Goal: Task Accomplishment & Management: Manage account settings

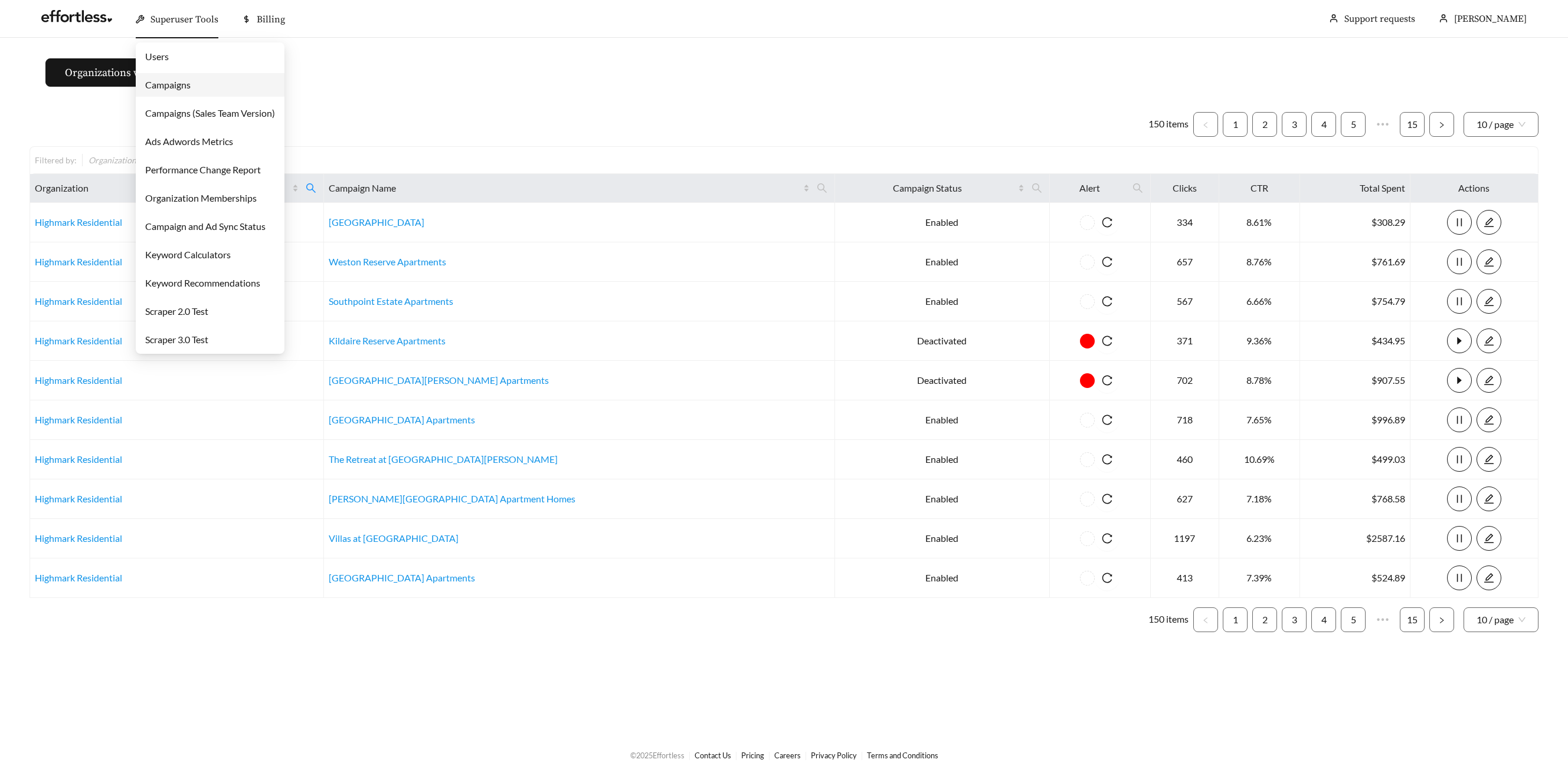
drag, startPoint x: 163, startPoint y: 17, endPoint x: 162, endPoint y: 22, distance: 5.1
click at [162, 17] on span "Superuser Tools" at bounding box center [185, 19] width 68 height 12
click at [170, 86] on link "Campaigns" at bounding box center [168, 85] width 46 height 12
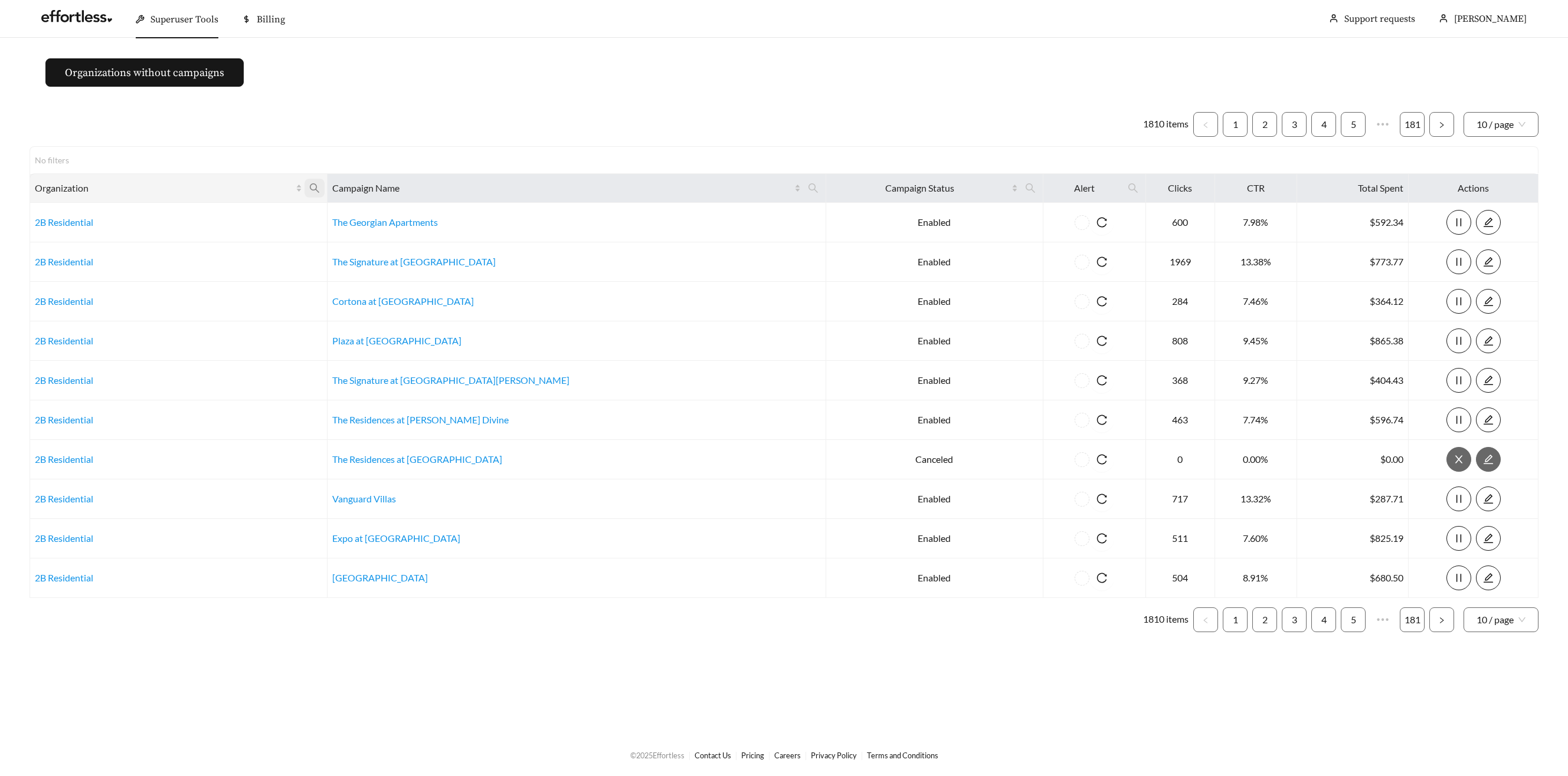
click at [325, 185] on span at bounding box center [314, 187] width 20 height 19
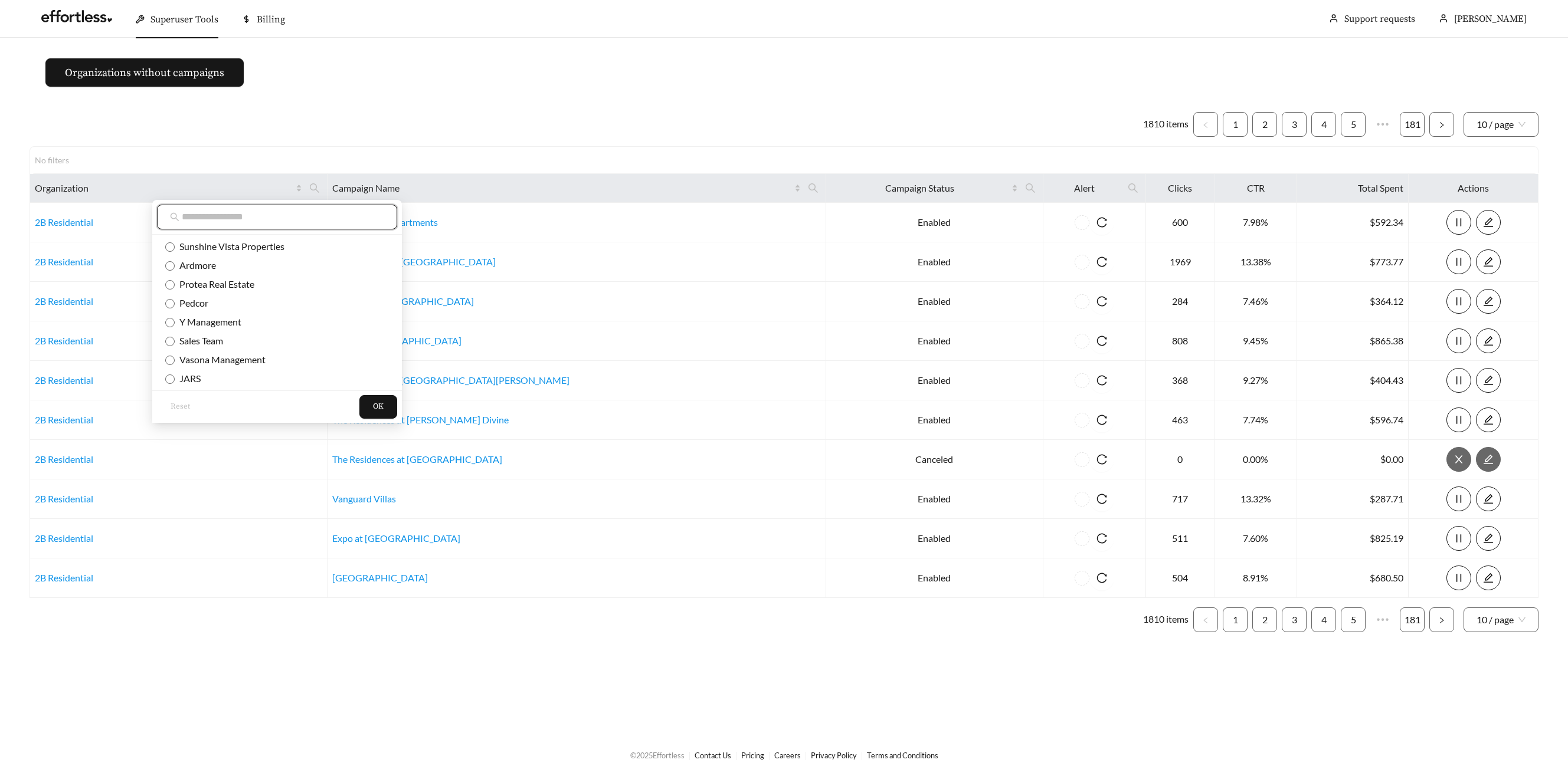
click at [319, 213] on input "text" at bounding box center [283, 217] width 203 height 14
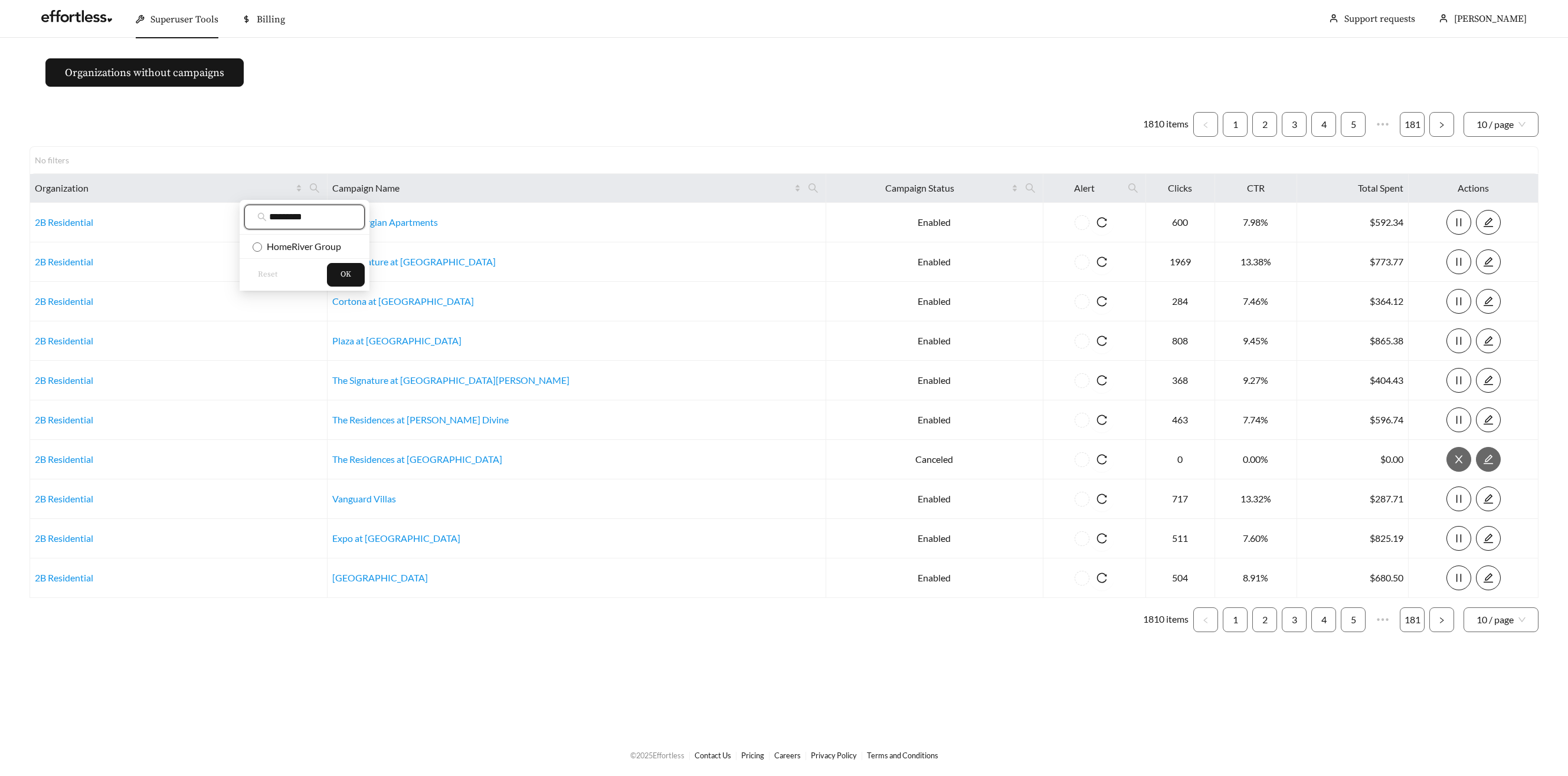
type input "*********"
click at [333, 241] on span "HomeRiver Group" at bounding box center [302, 246] width 79 height 12
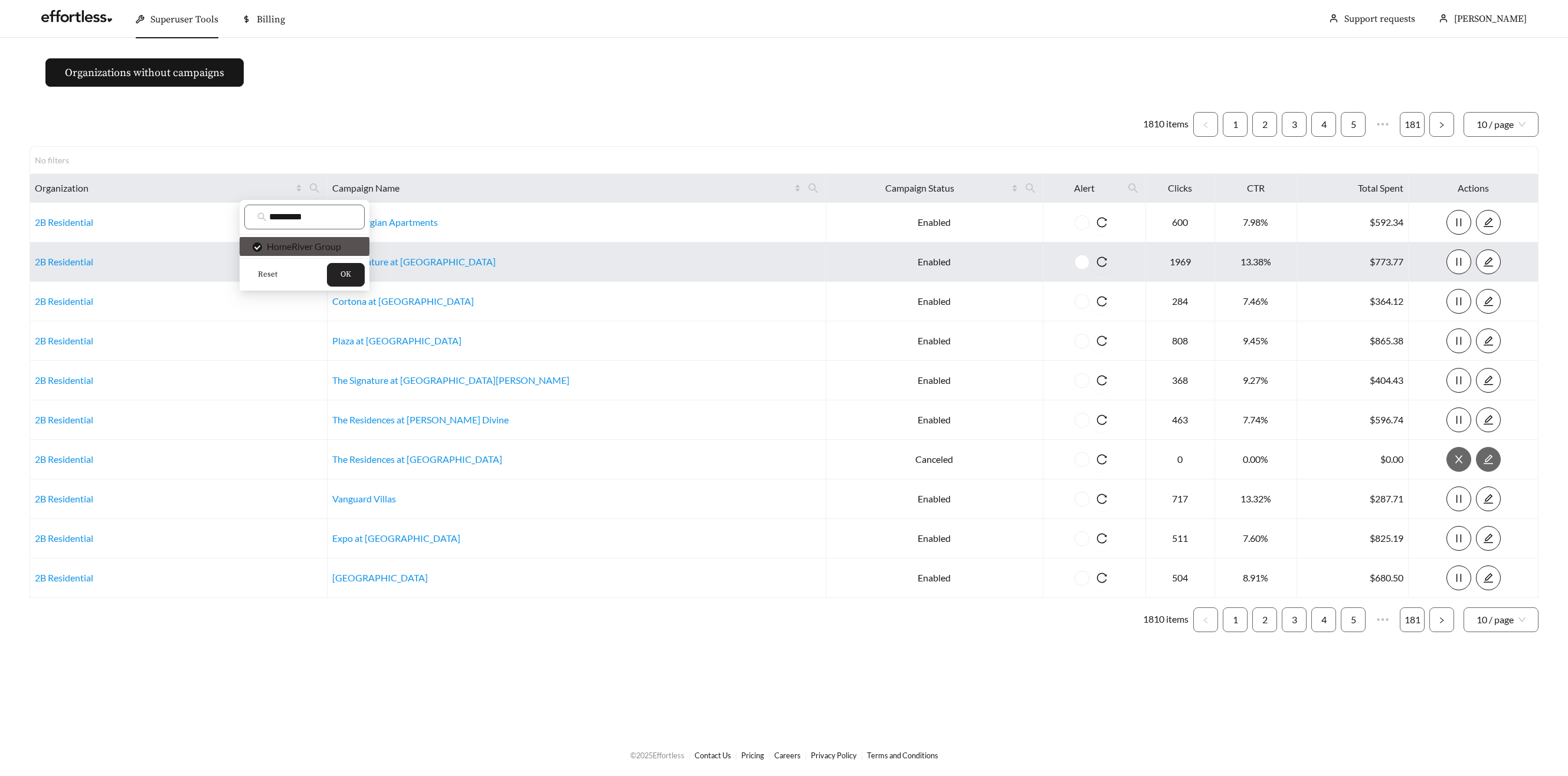
drag, startPoint x: 347, startPoint y: 268, endPoint x: 370, endPoint y: 260, distance: 24.4
click at [347, 269] on span "OK" at bounding box center [346, 275] width 11 height 12
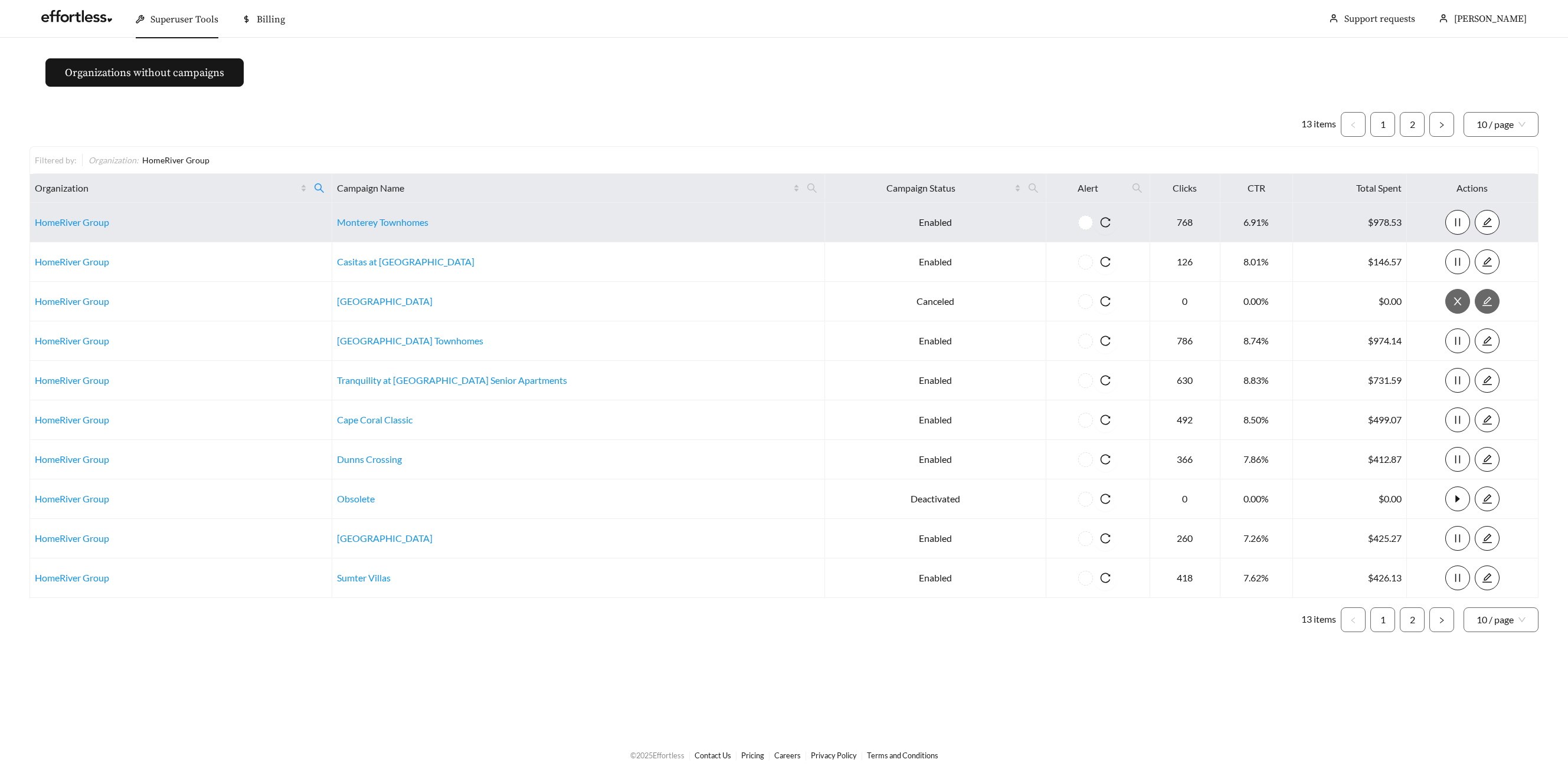
click at [104, 227] on td "HomeRiver Group" at bounding box center [181, 222] width 303 height 39
click at [98, 221] on link "HomeRiver Group" at bounding box center [71, 222] width 74 height 12
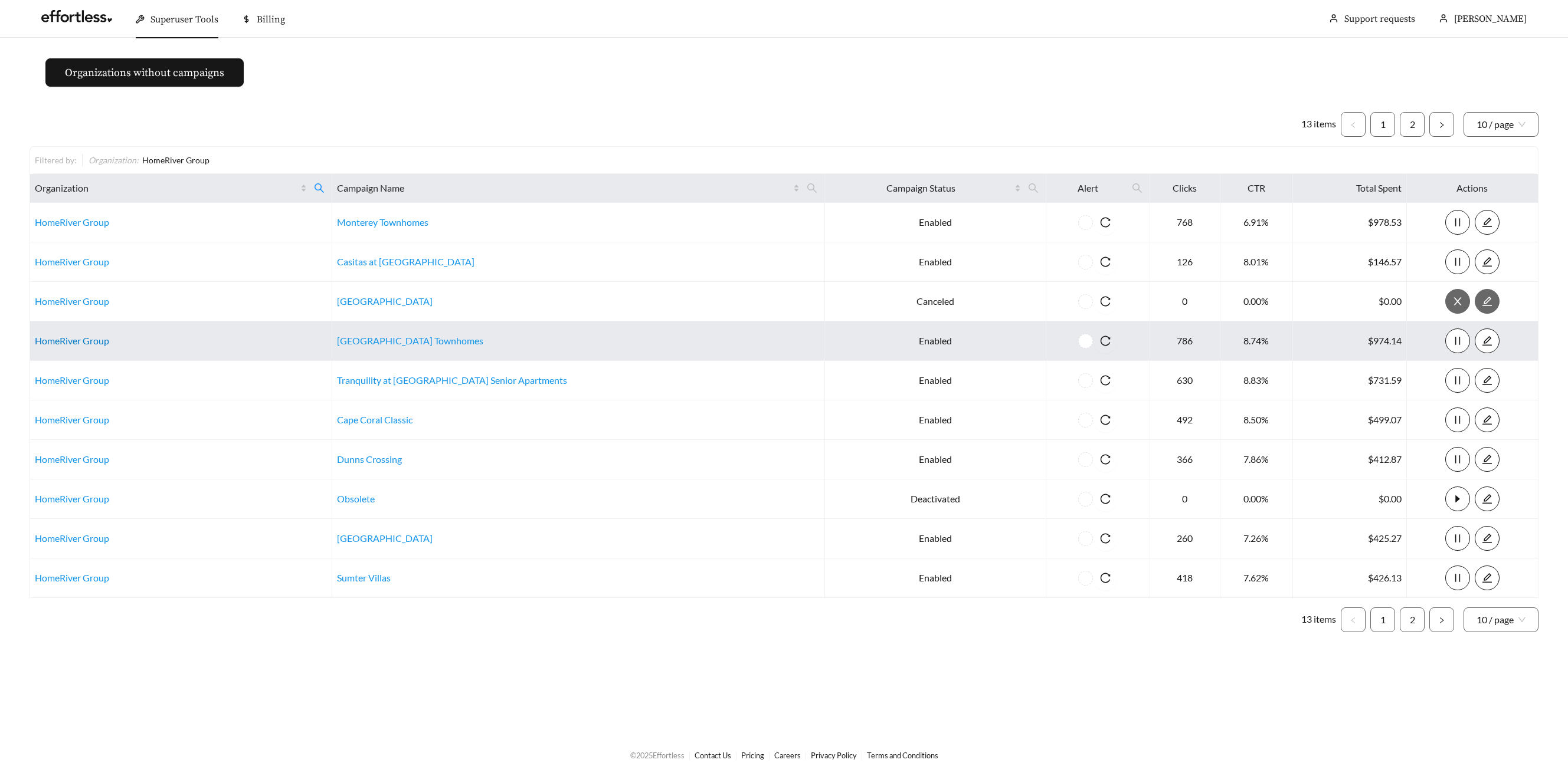
click at [54, 340] on link "HomeRiver Group" at bounding box center [71, 341] width 74 height 12
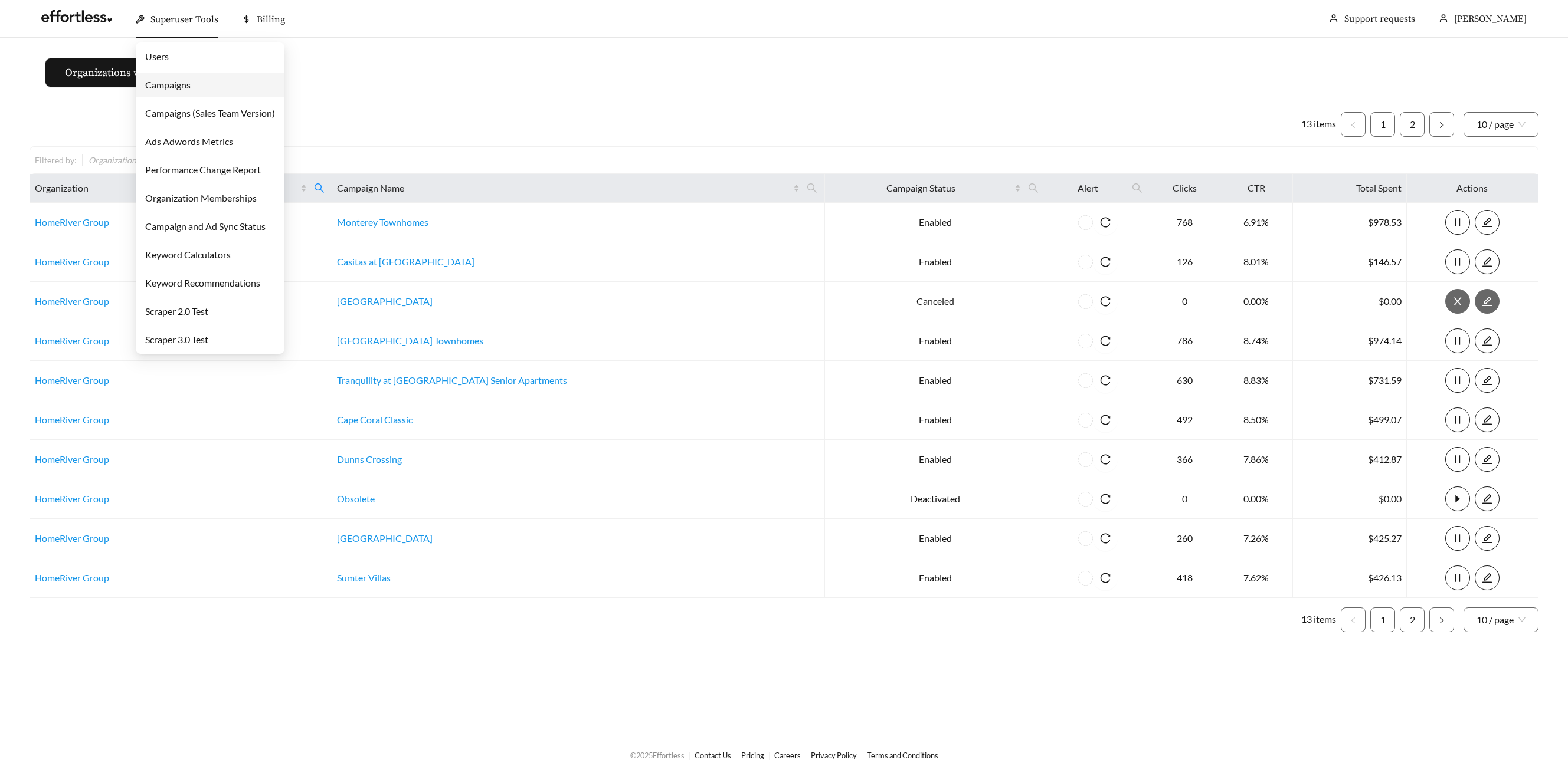
click at [182, 27] on div "Superuser Tools" at bounding box center [177, 20] width 83 height 37
click at [184, 85] on link "Campaigns" at bounding box center [168, 85] width 46 height 12
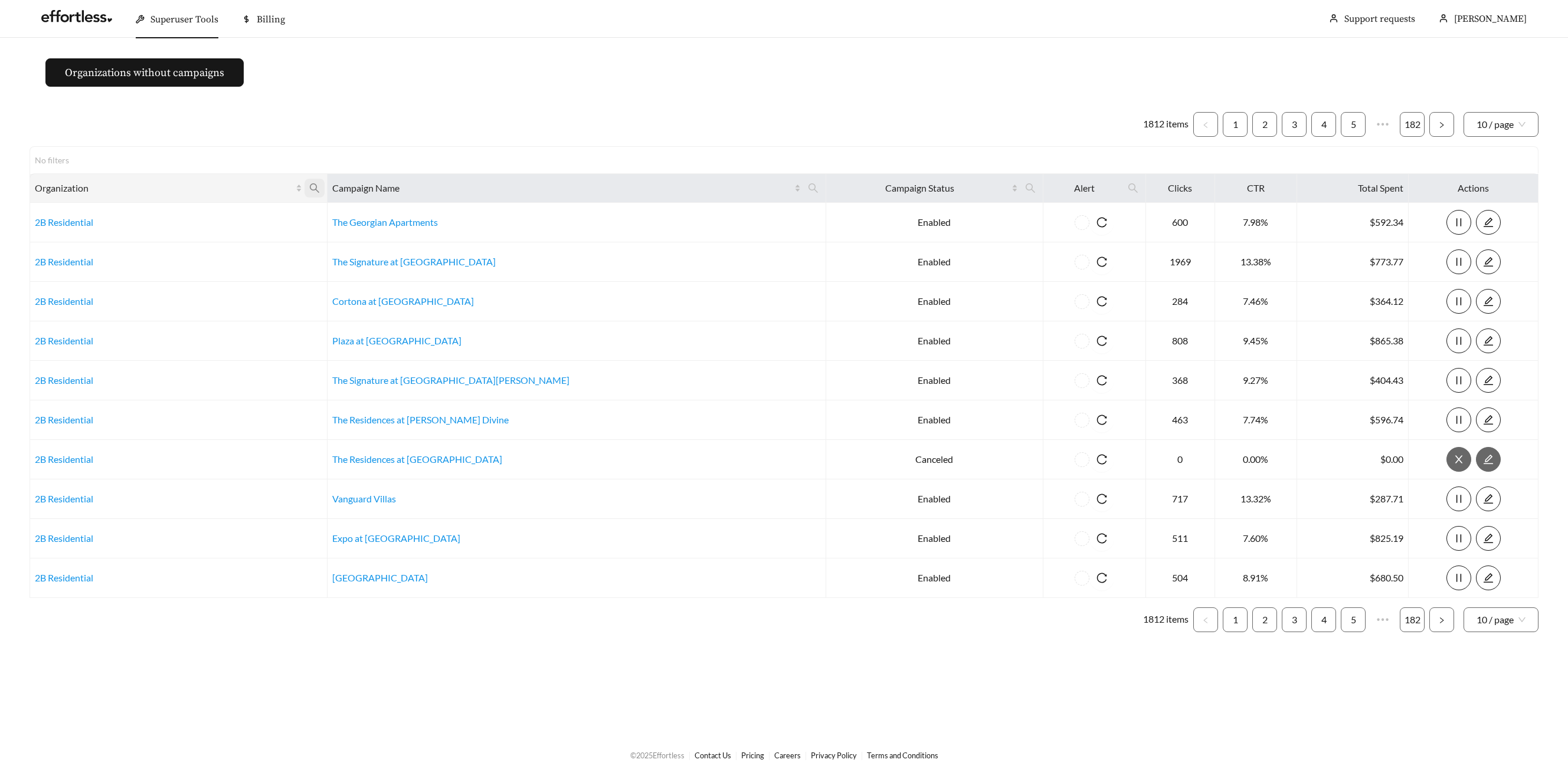
drag, startPoint x: 358, startPoint y: 185, endPoint x: 354, endPoint y: 191, distance: 7.2
click at [319, 186] on icon "search" at bounding box center [314, 188] width 11 height 11
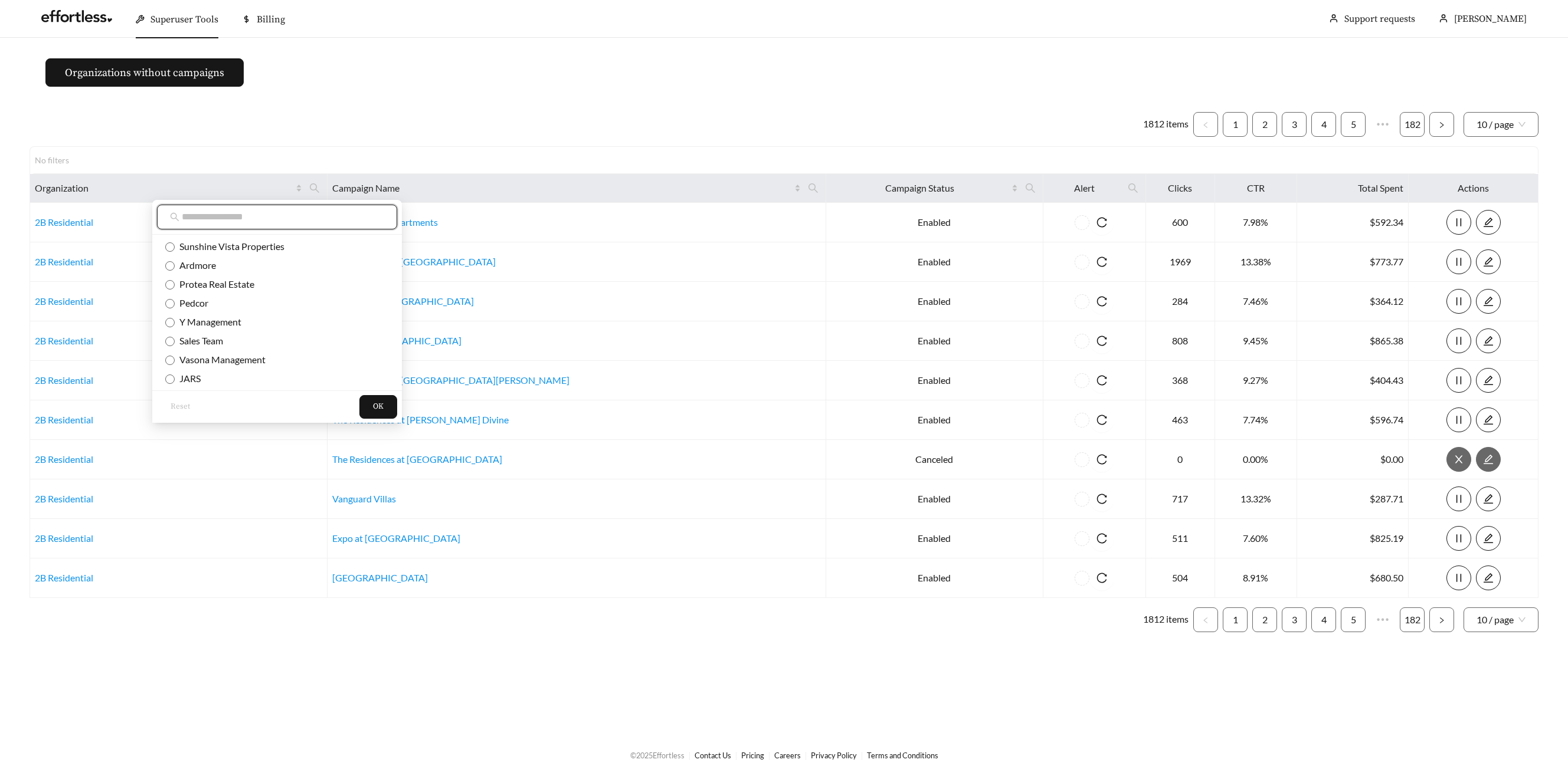
click at [311, 217] on input "text" at bounding box center [283, 217] width 203 height 14
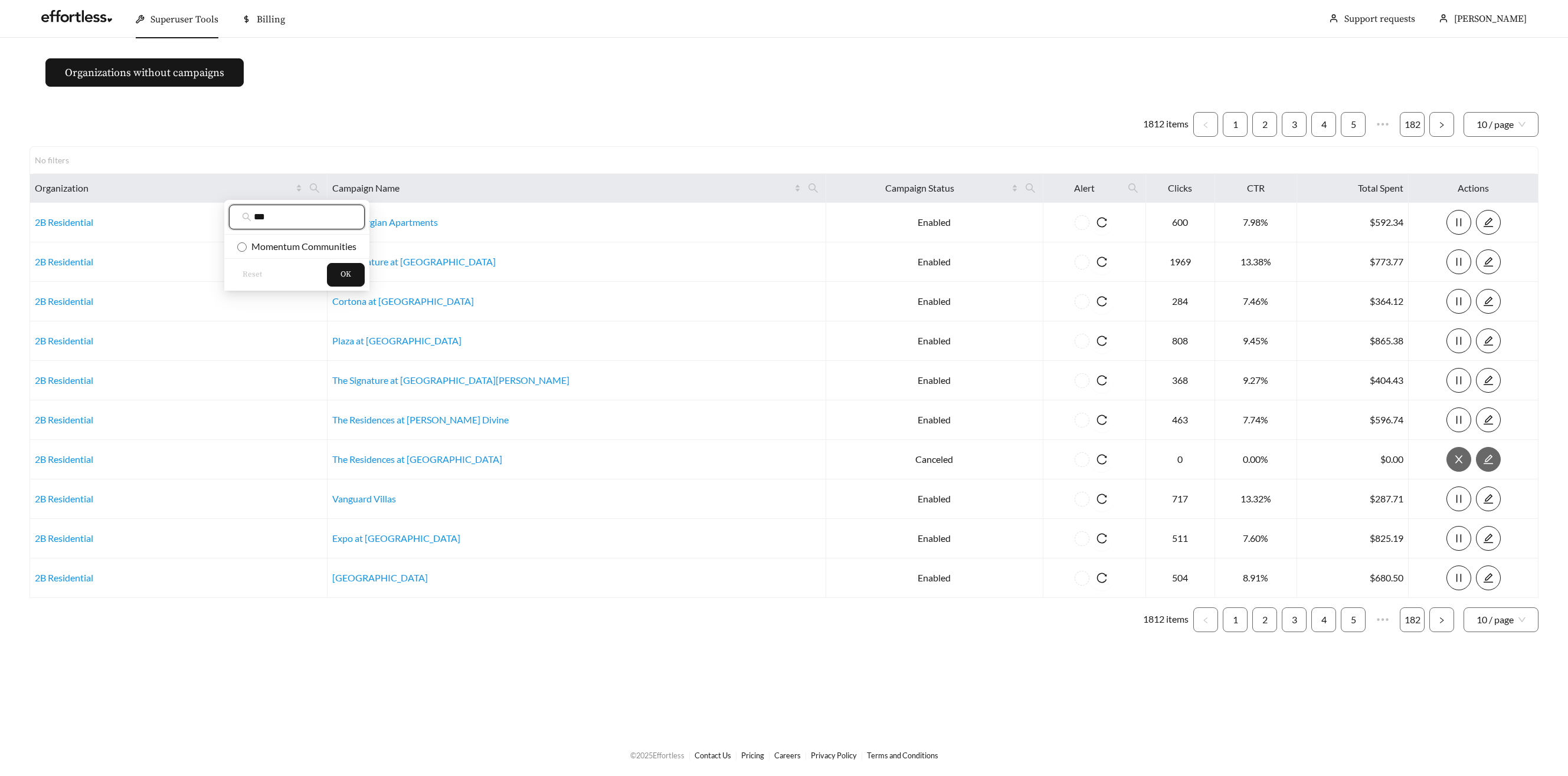
type input "***"
click at [292, 258] on ul "Momentum Communities" at bounding box center [296, 246] width 145 height 23
click at [295, 244] on span "Momentum Communities" at bounding box center [301, 246] width 110 height 12
click at [336, 274] on button "OK" at bounding box center [345, 275] width 37 height 23
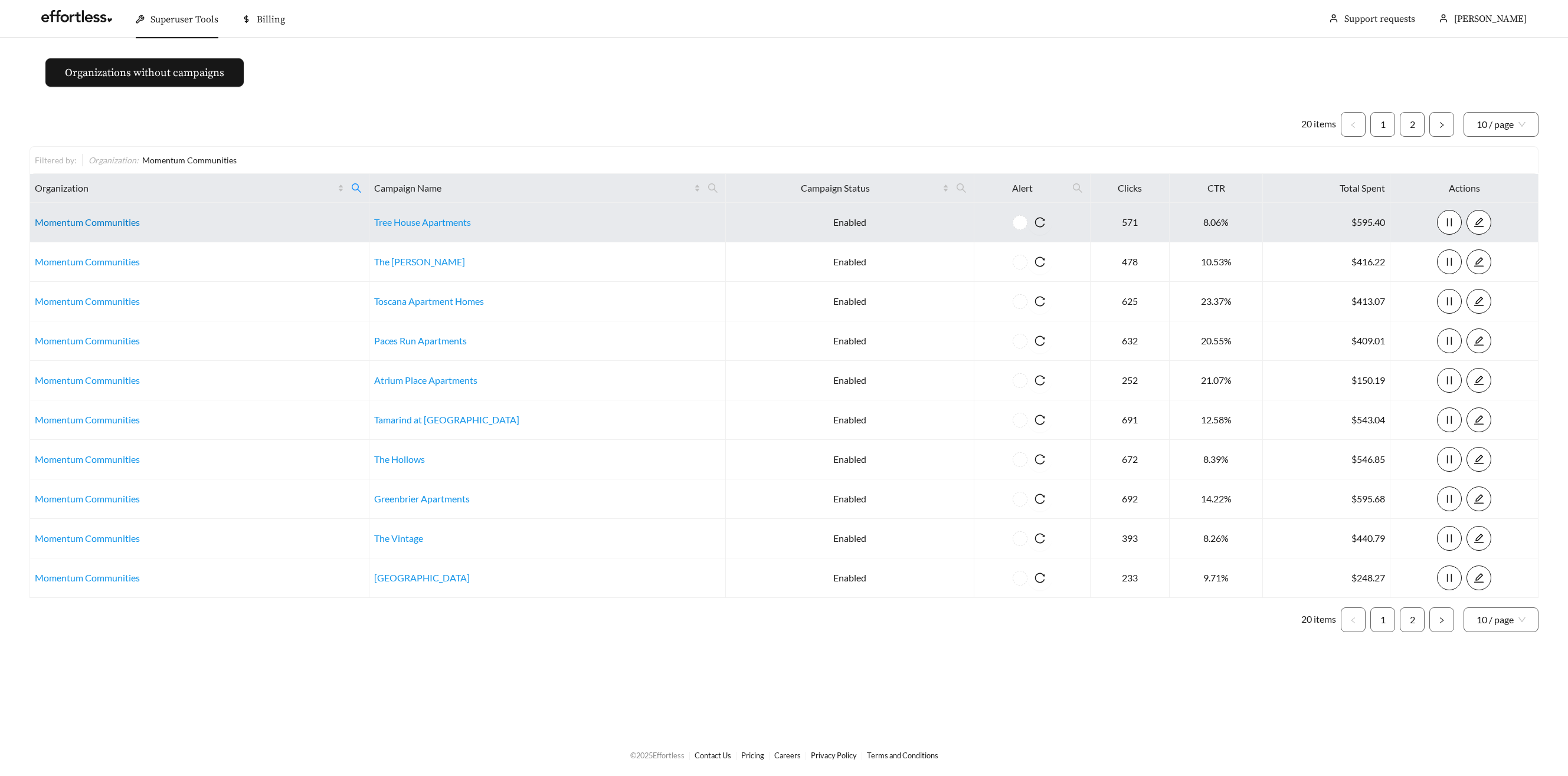
click at [121, 220] on link "Momentum Communities" at bounding box center [87, 222] width 105 height 12
click at [120, 215] on td "Momentum Communities" at bounding box center [200, 222] width 339 height 39
click at [125, 219] on link "Momentum Communities" at bounding box center [87, 222] width 105 height 12
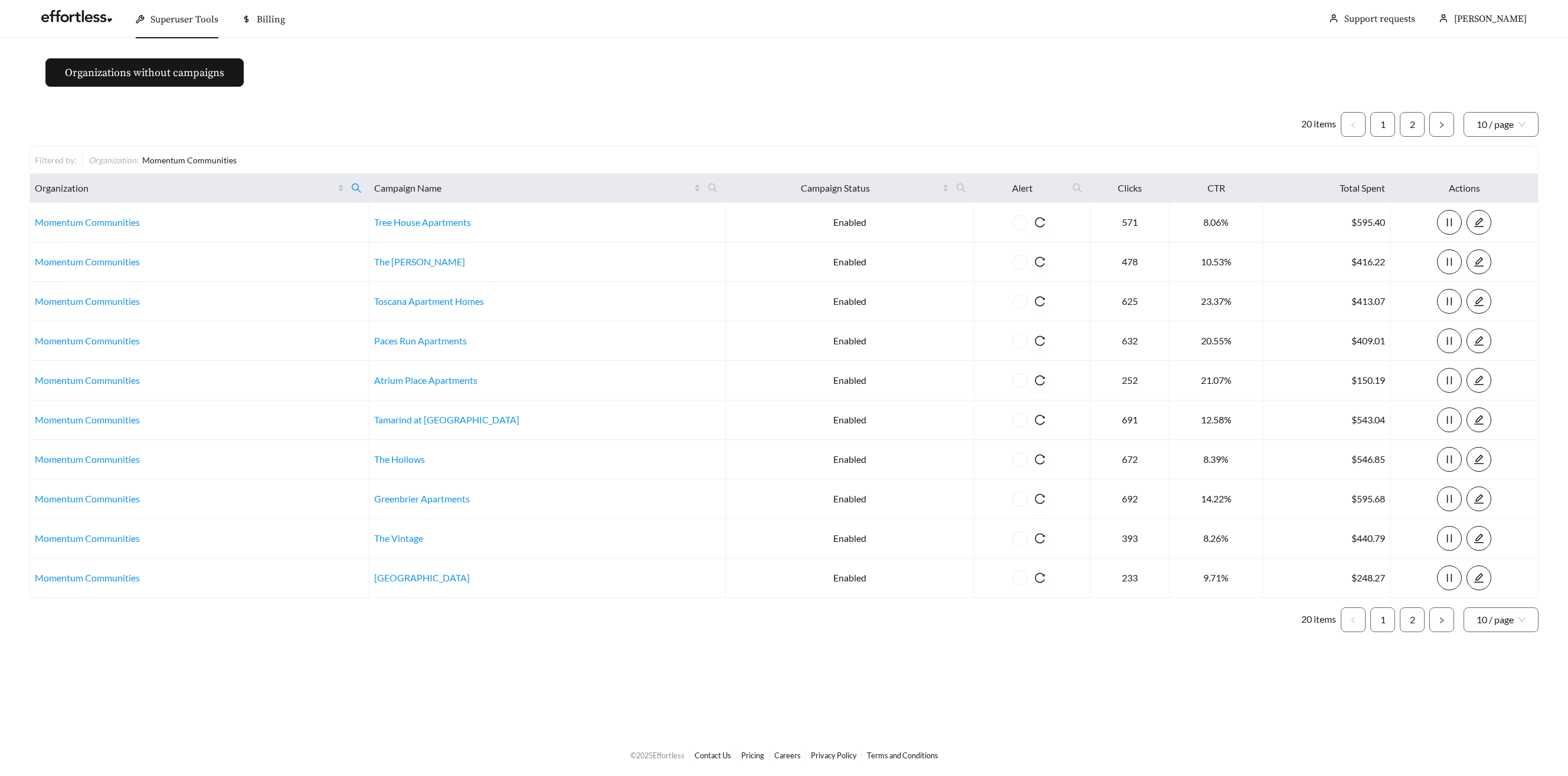
click at [164, 13] on span "Superuser Tools" at bounding box center [185, 19] width 68 height 12
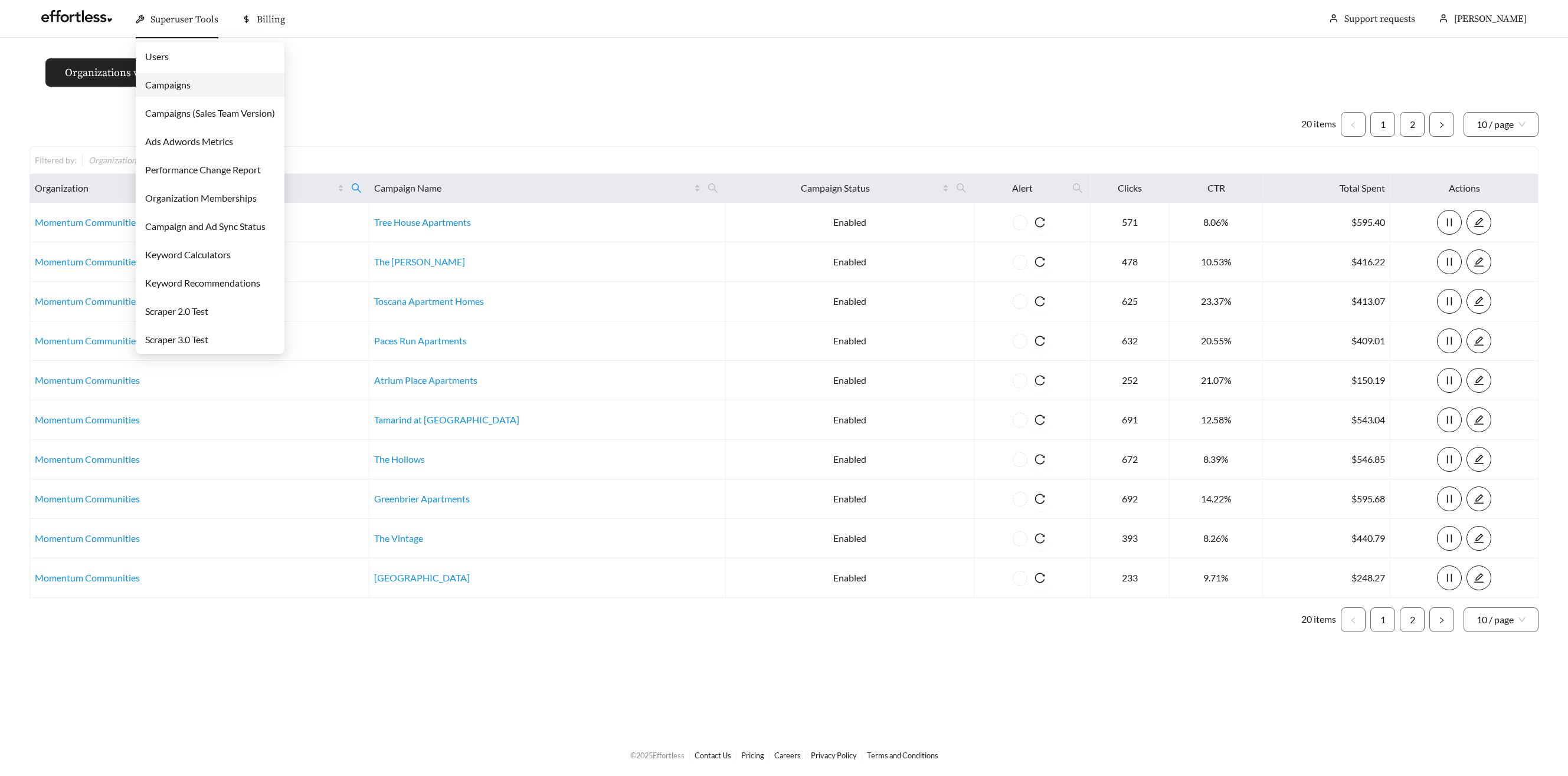
click at [175, 85] on link "Campaigns" at bounding box center [168, 85] width 46 height 12
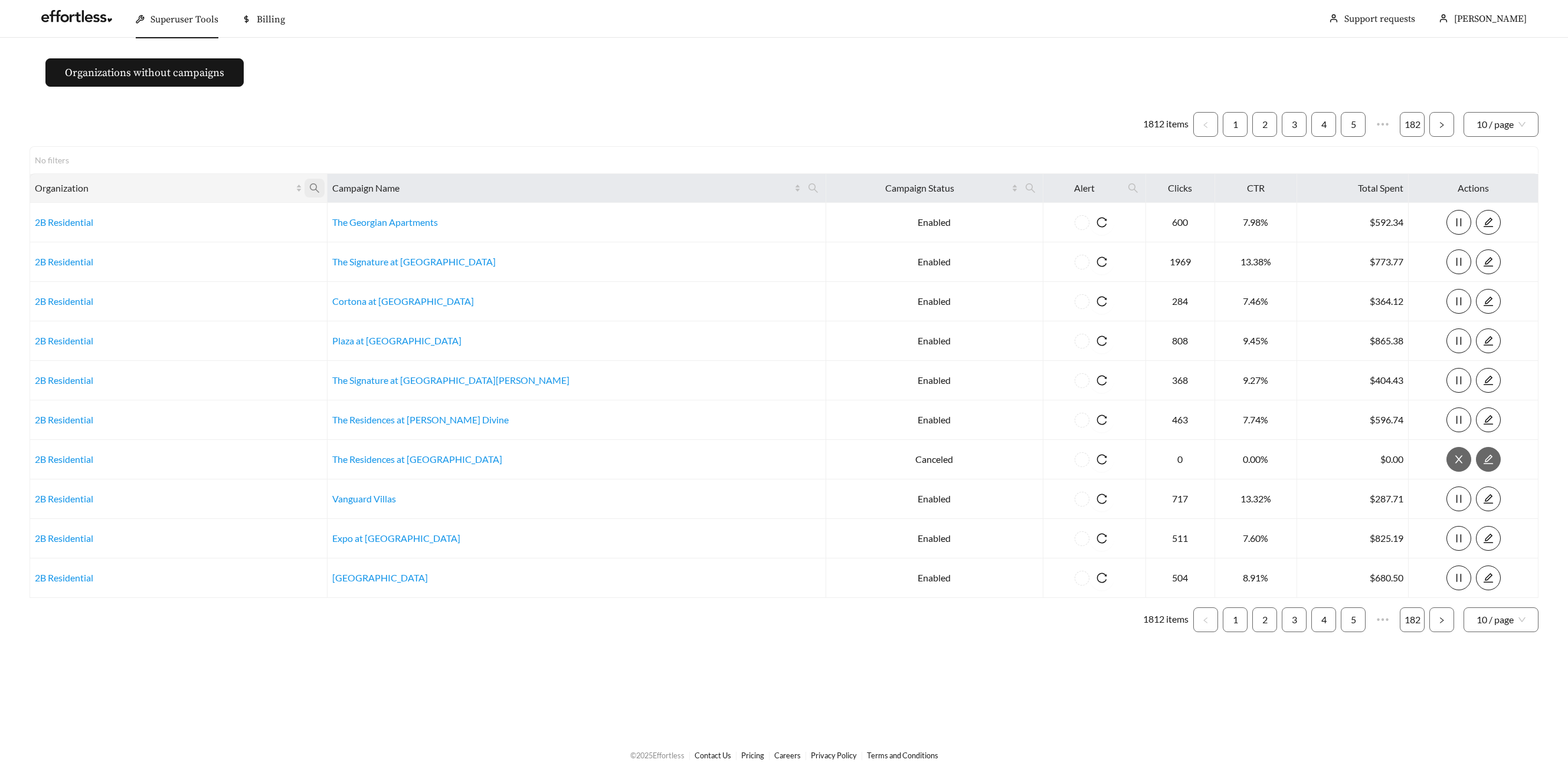
click at [319, 186] on icon "search" at bounding box center [314, 188] width 11 height 11
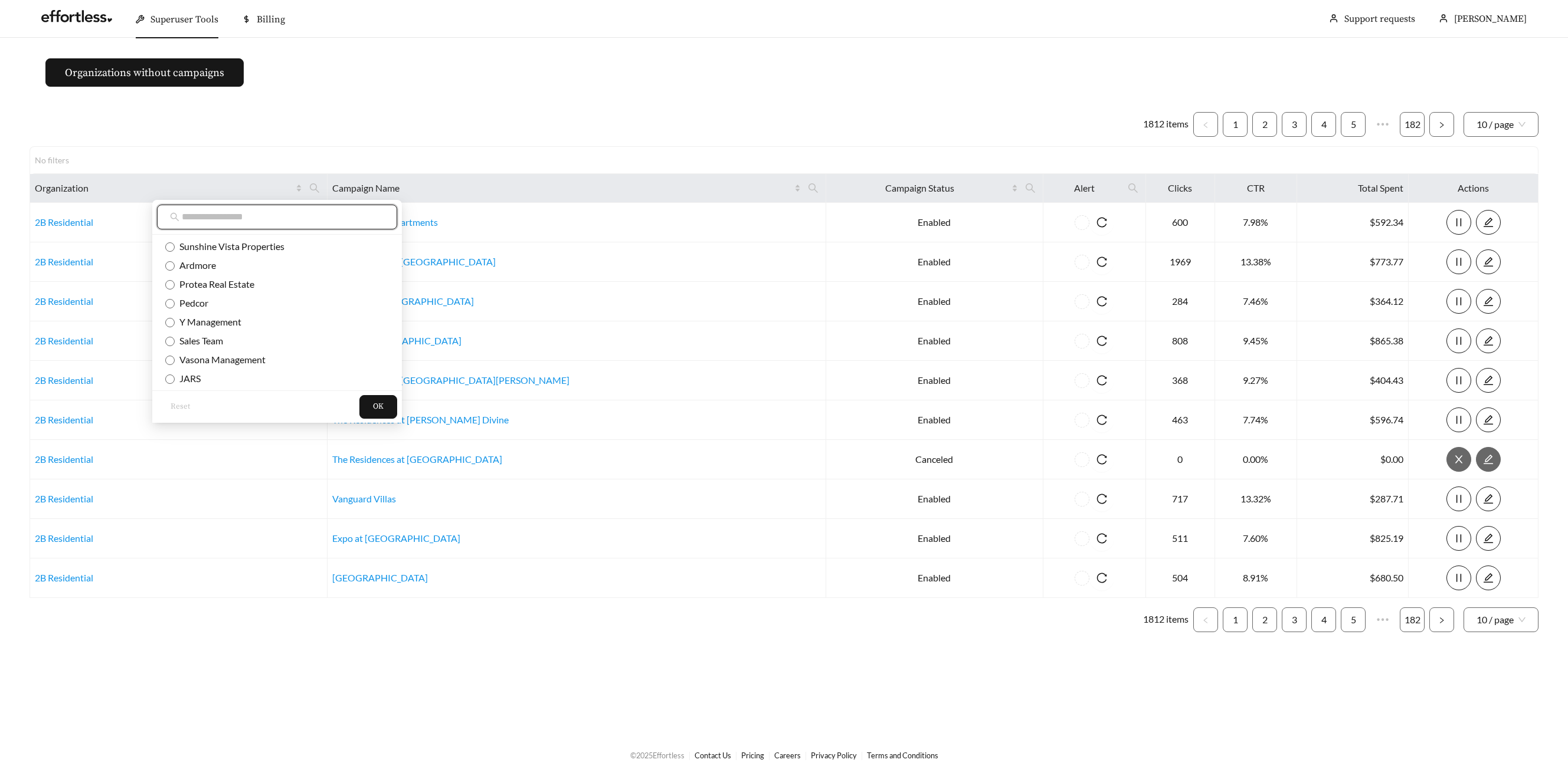
click at [316, 220] on input "text" at bounding box center [283, 217] width 203 height 14
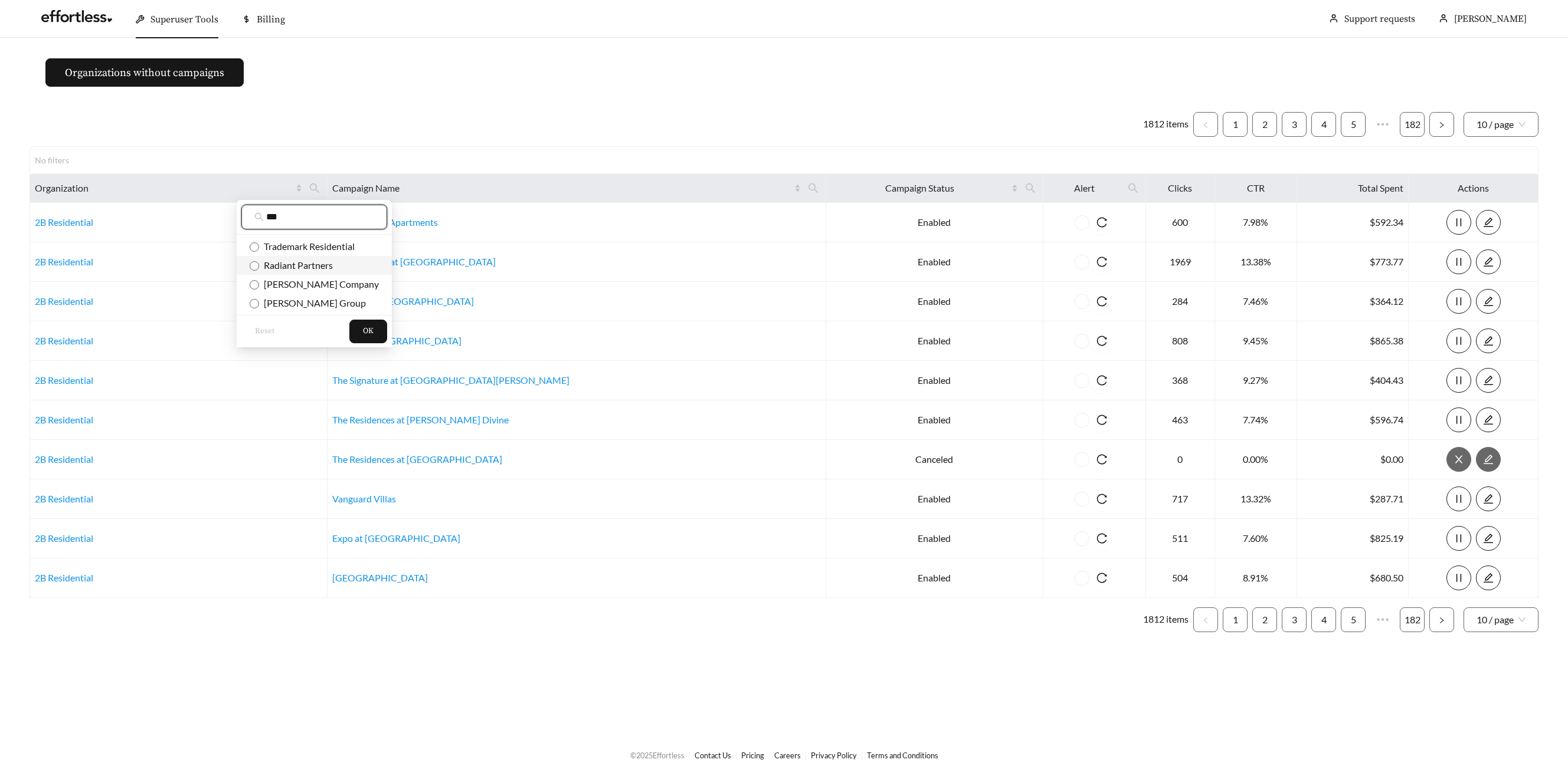
type input "***"
drag, startPoint x: 314, startPoint y: 266, endPoint x: 319, endPoint y: 274, distance: 9.4
click at [313, 266] on span "Radiant Partners" at bounding box center [295, 265] width 74 height 12
drag, startPoint x: 345, startPoint y: 332, endPoint x: 361, endPoint y: 321, distance: 19.4
click at [363, 332] on span "OK" at bounding box center [369, 331] width 11 height 12
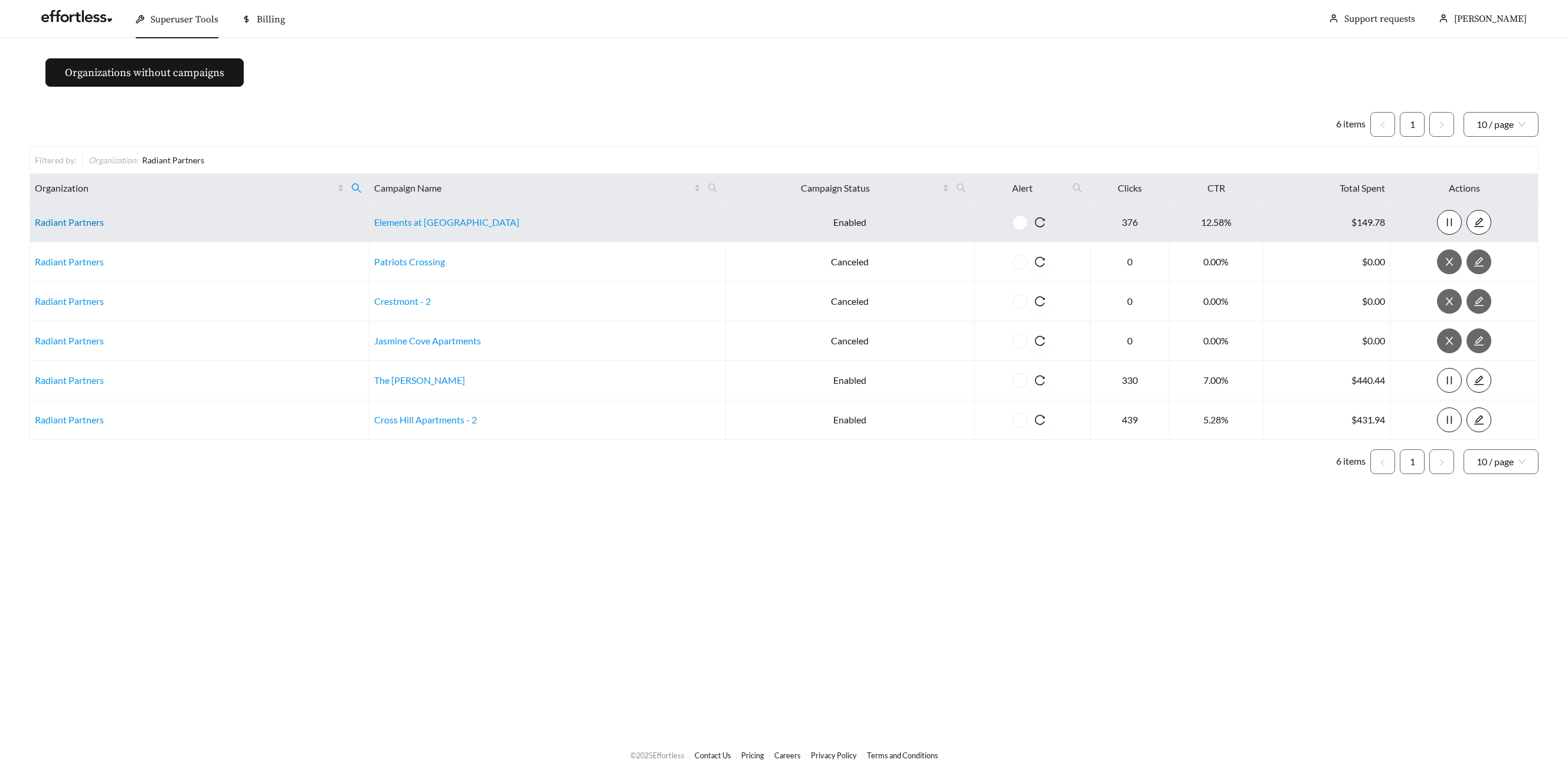
click at [50, 225] on link "Radiant Partners" at bounding box center [69, 222] width 69 height 12
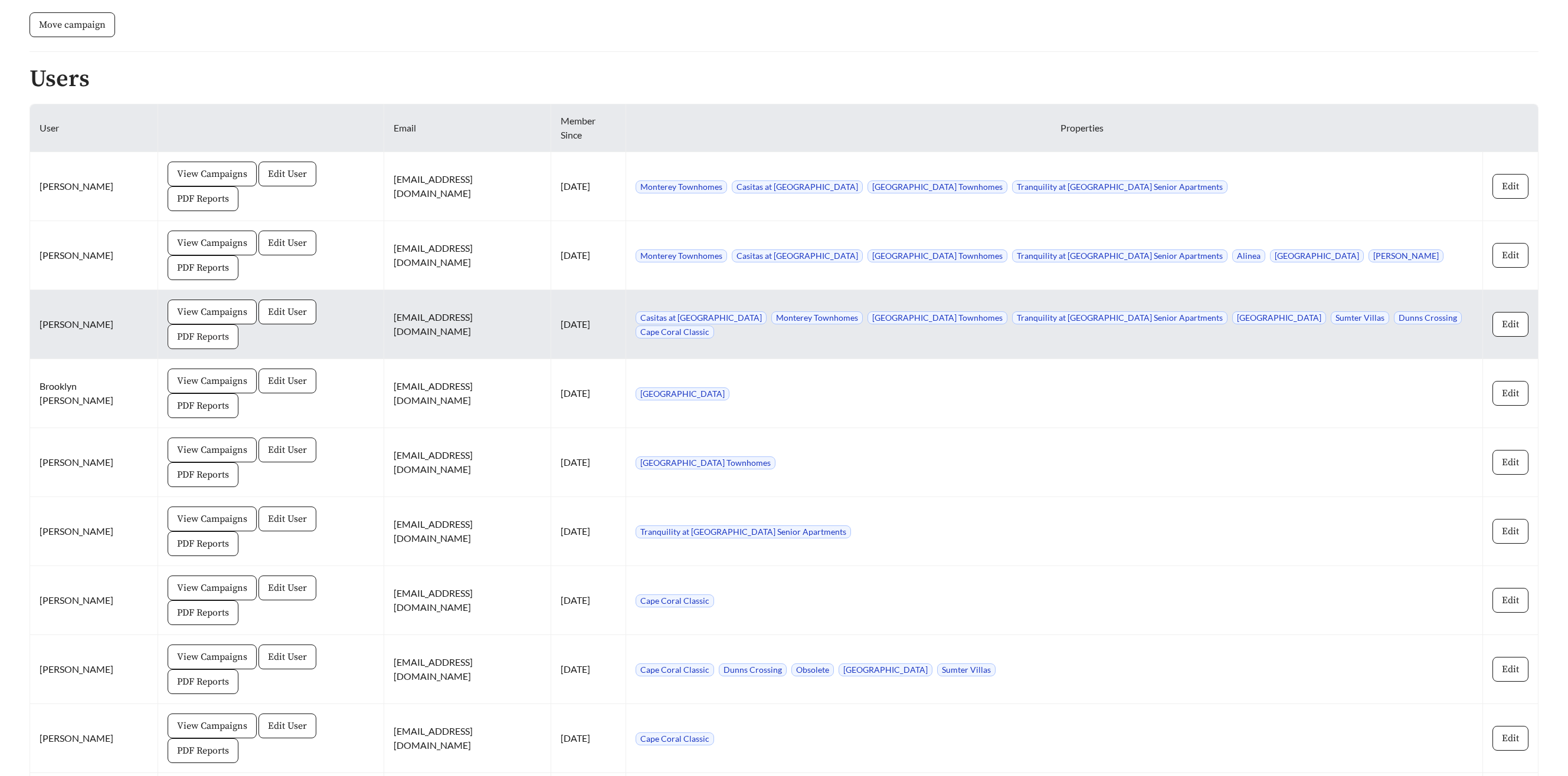
scroll to position [840, 0]
click at [229, 330] on span "PDF Reports" at bounding box center [203, 337] width 52 height 14
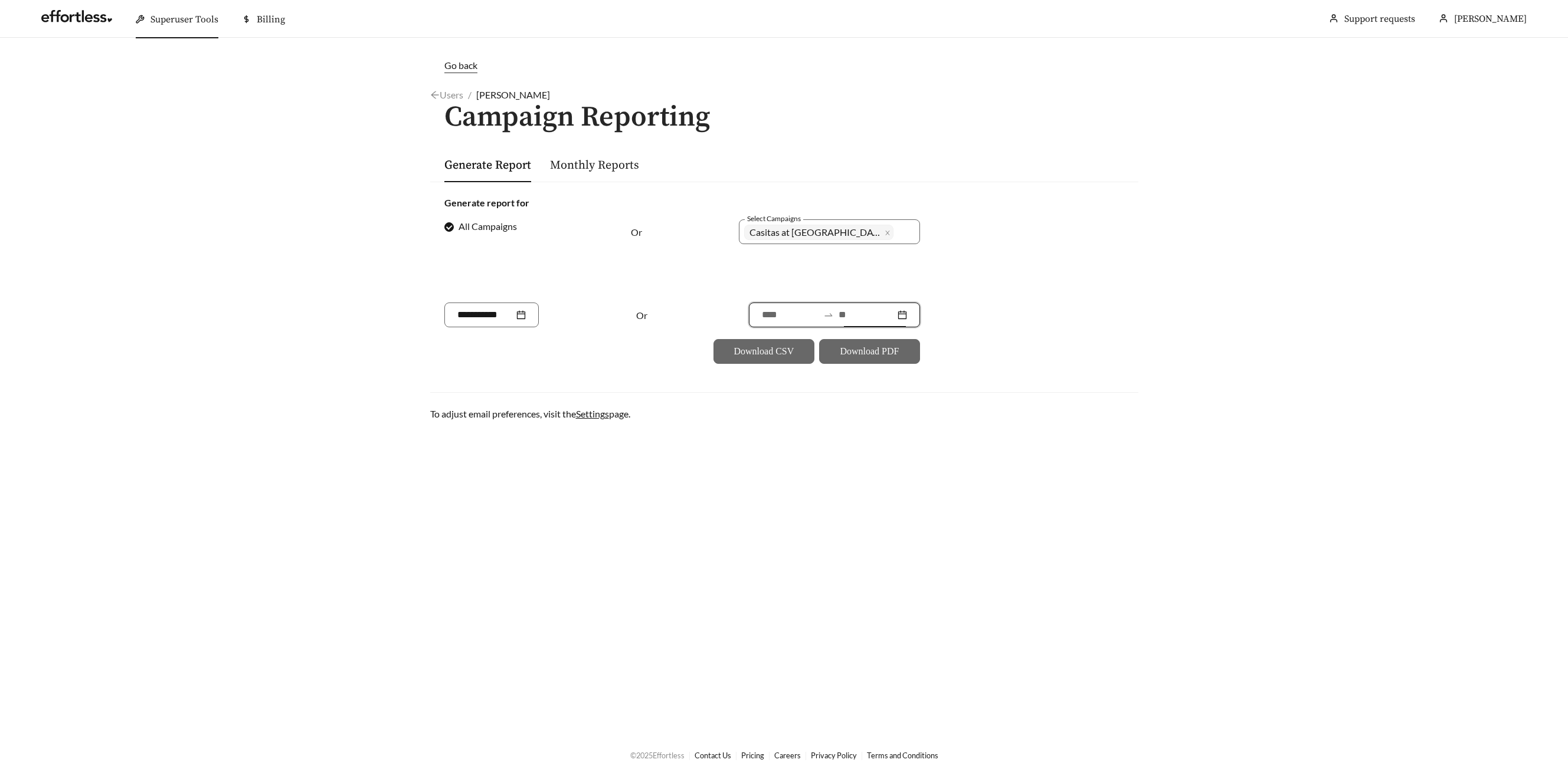
click at [866, 313] on input at bounding box center [867, 315] width 56 height 14
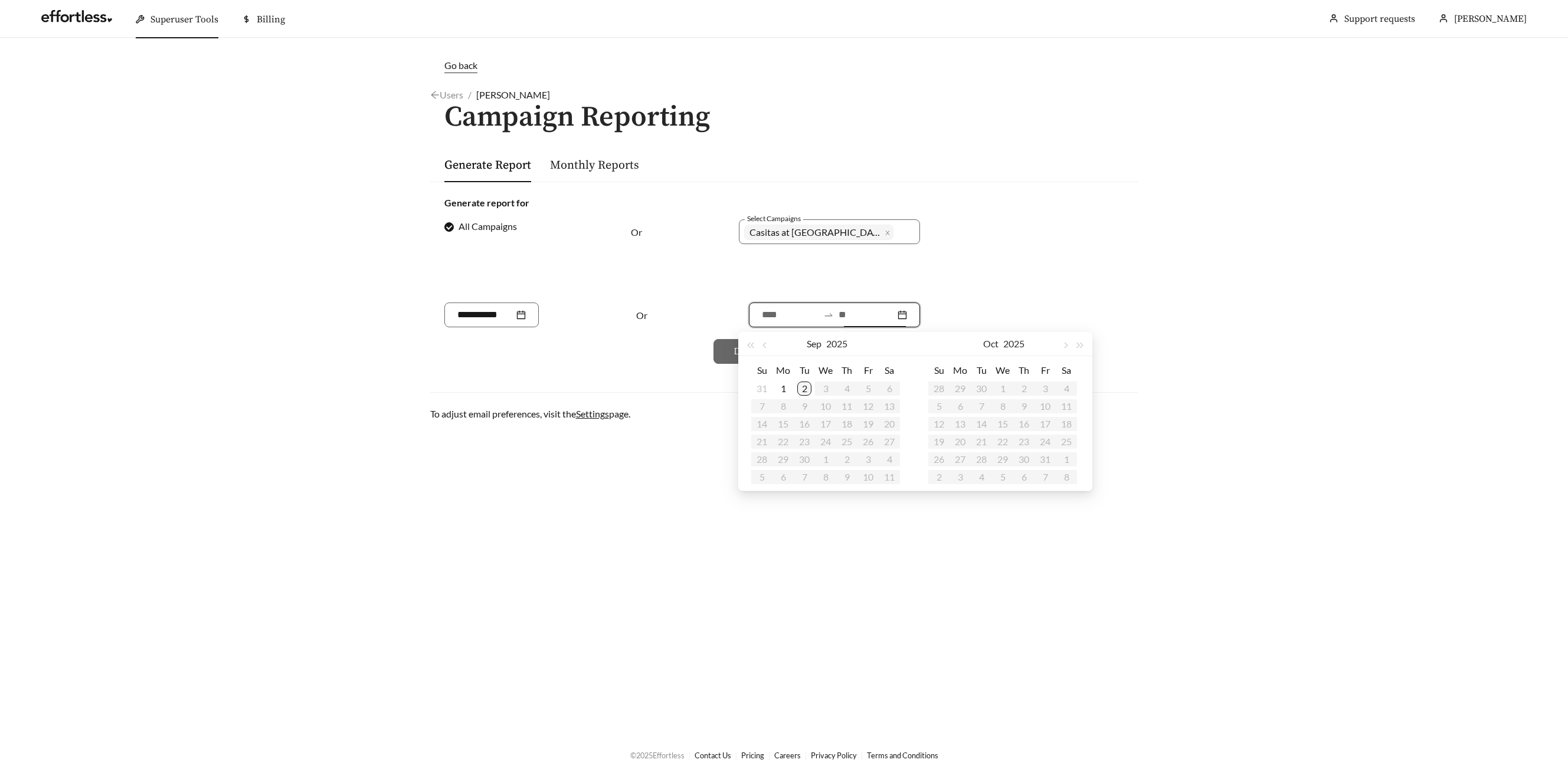
type input "**********"
click at [803, 391] on div "2" at bounding box center [804, 389] width 14 height 14
click at [764, 342] on button "button" at bounding box center [766, 343] width 15 height 23
type input "**********"
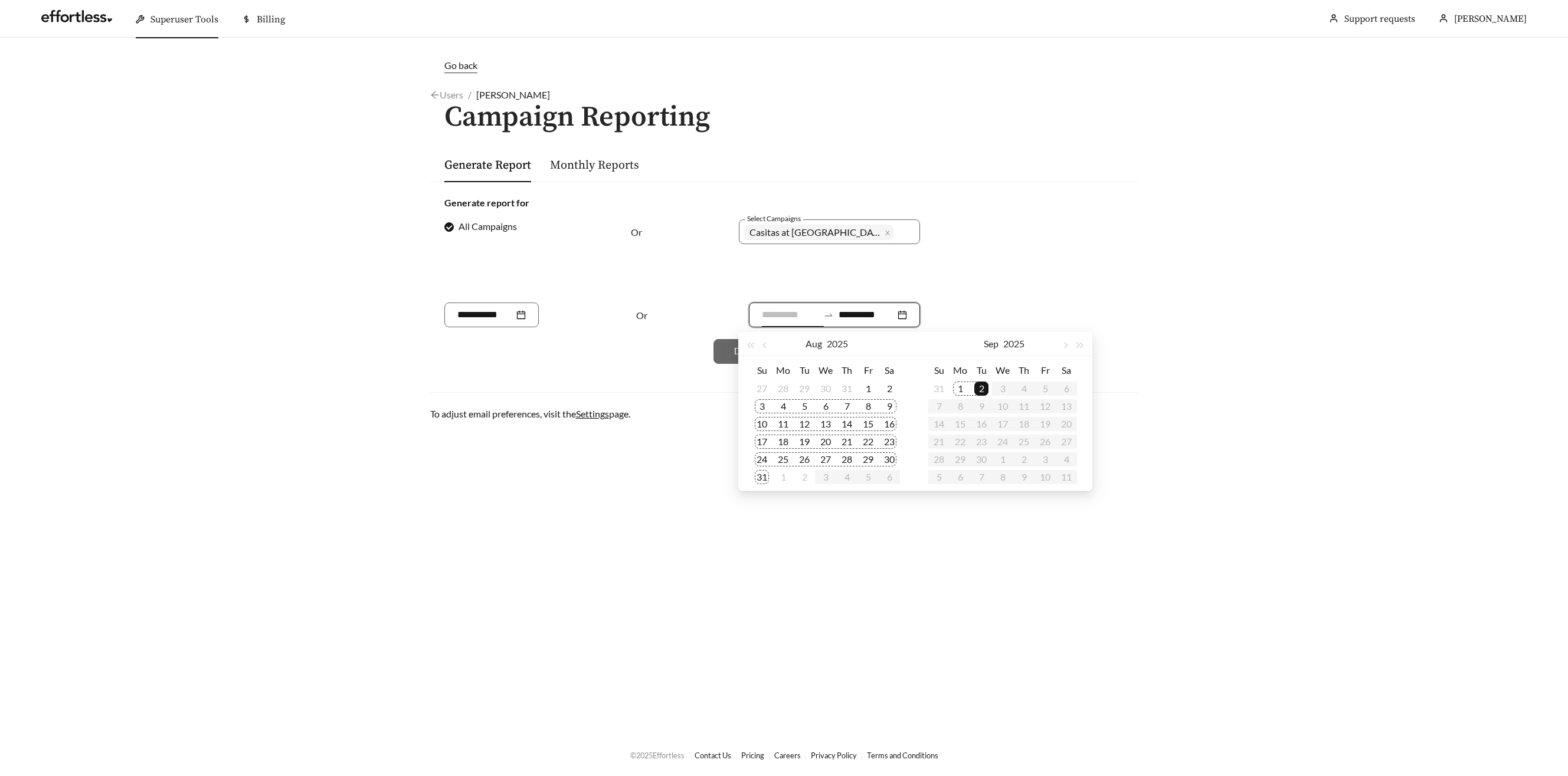
drag, startPoint x: 761, startPoint y: 404, endPoint x: 776, endPoint y: 399, distance: 15.8
click at [761, 404] on div "3" at bounding box center [762, 407] width 14 height 14
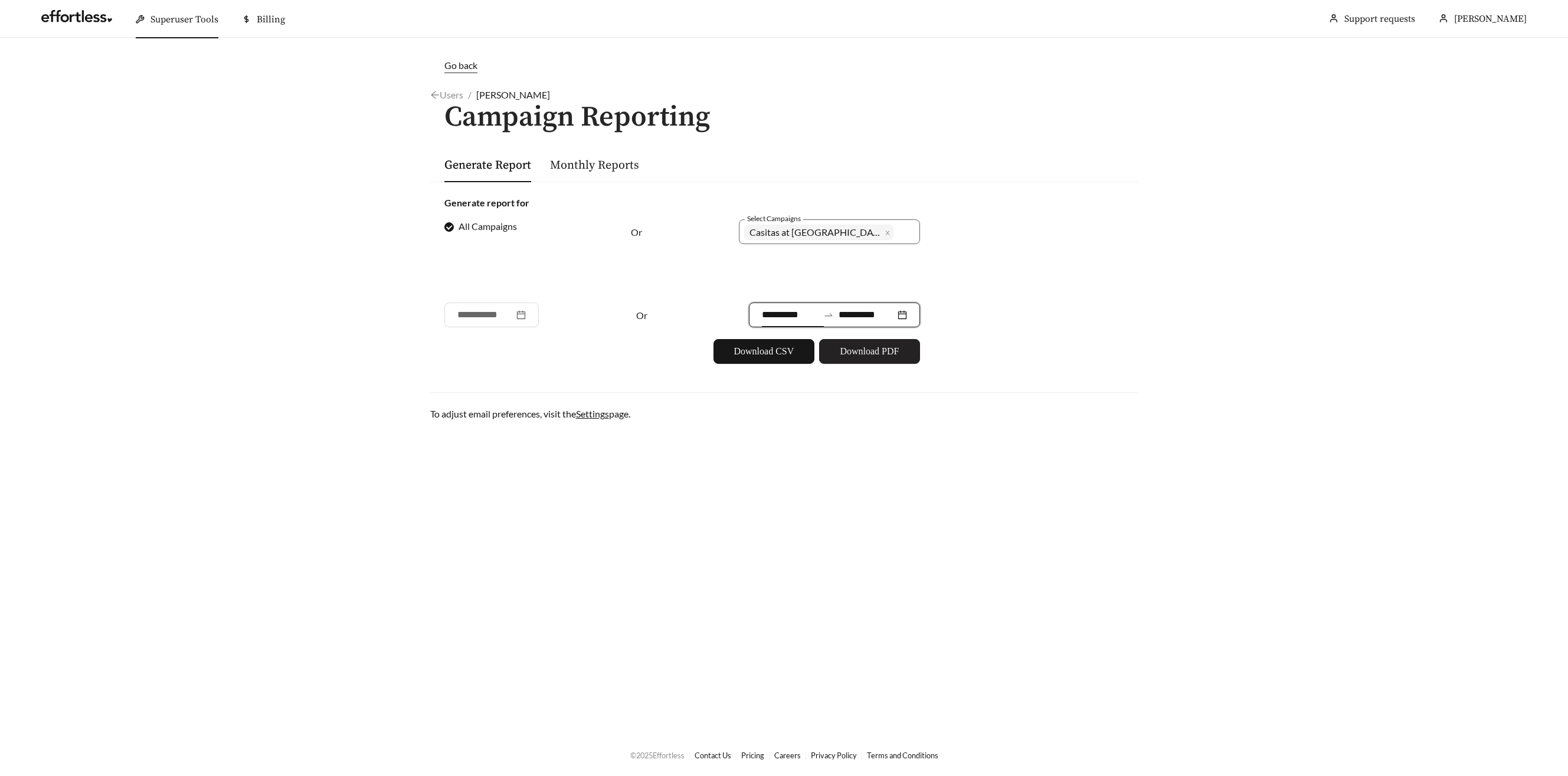
click at [875, 344] on span "Download PDF" at bounding box center [869, 351] width 59 height 14
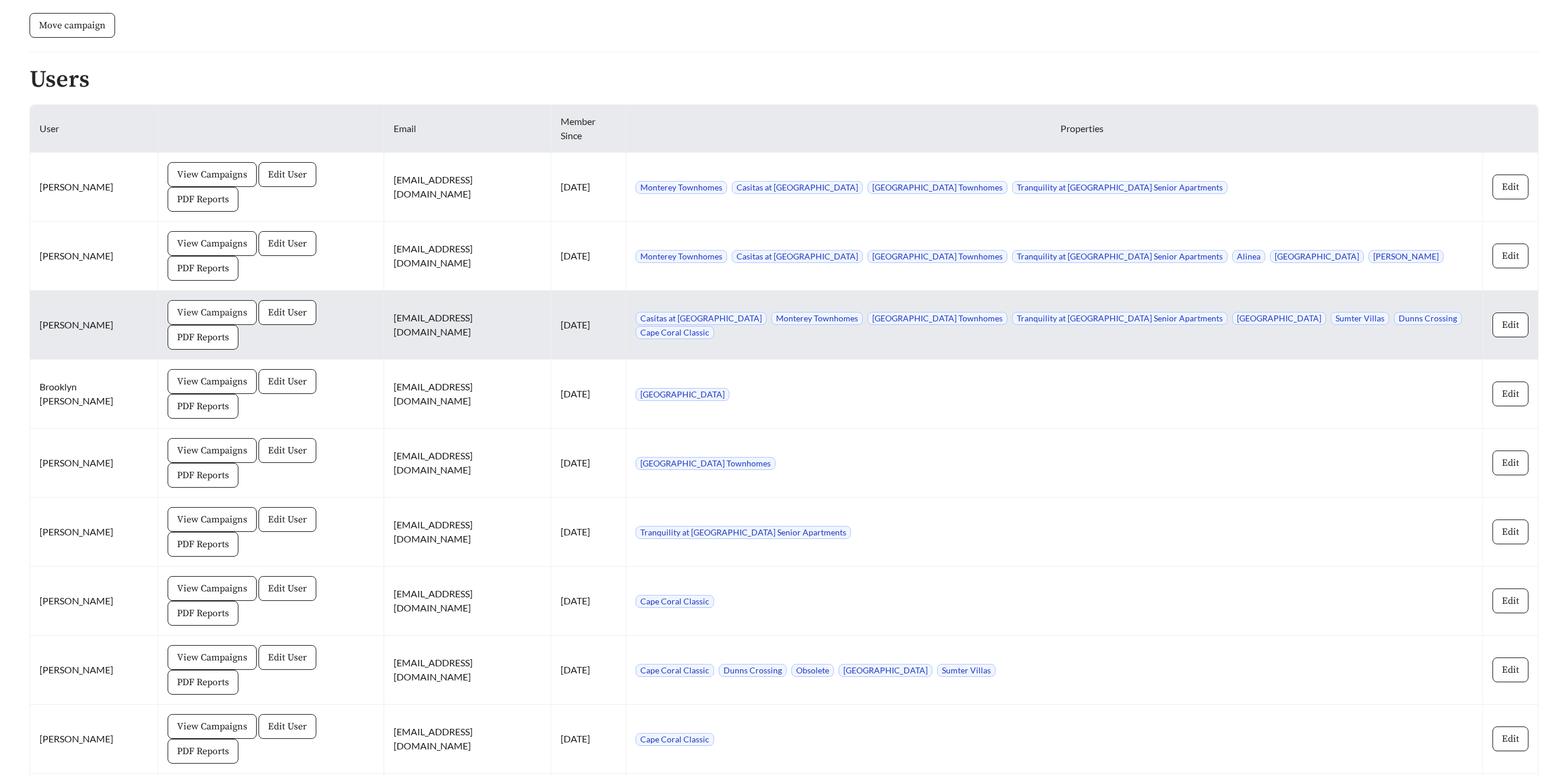
click at [203, 306] on span "View Campaigns" at bounding box center [212, 313] width 71 height 14
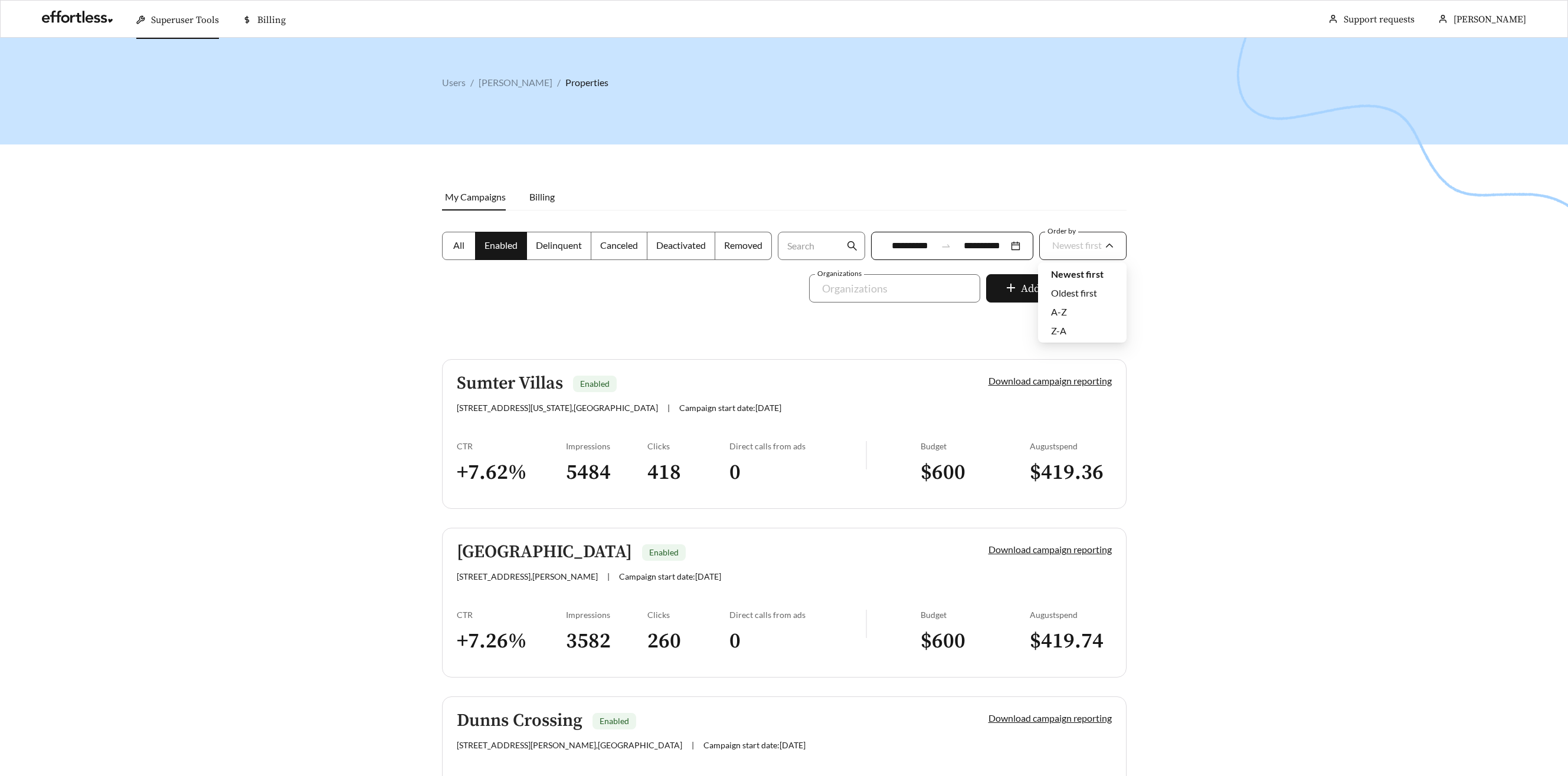
click at [1090, 258] on span "Newest first" at bounding box center [1083, 246] width 62 height 27
drag, startPoint x: 1071, startPoint y: 309, endPoint x: 1089, endPoint y: 305, distance: 18.4
click at [1071, 309] on div "A-Z" at bounding box center [1083, 312] width 62 height 13
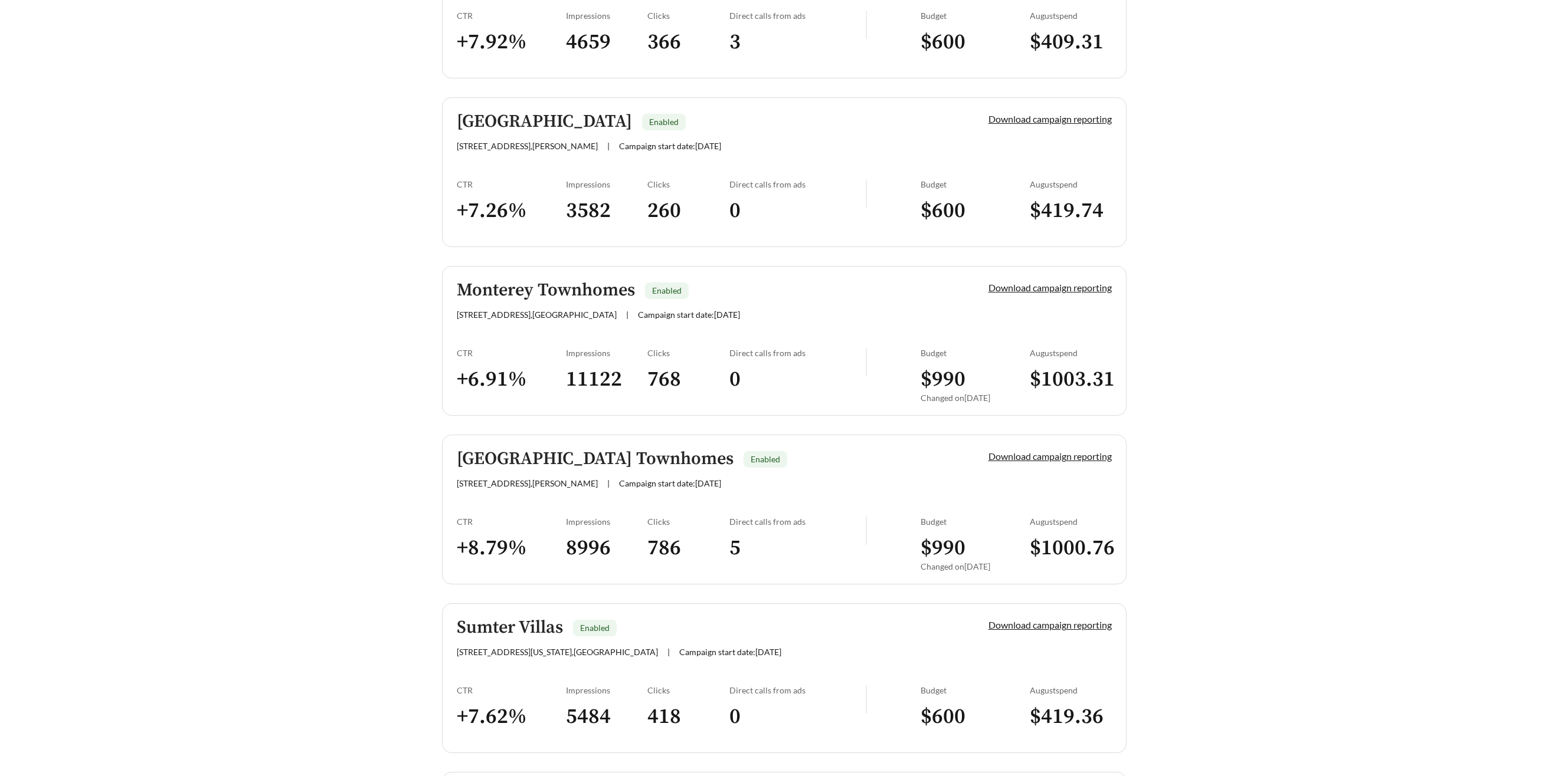
scroll to position [975, 0]
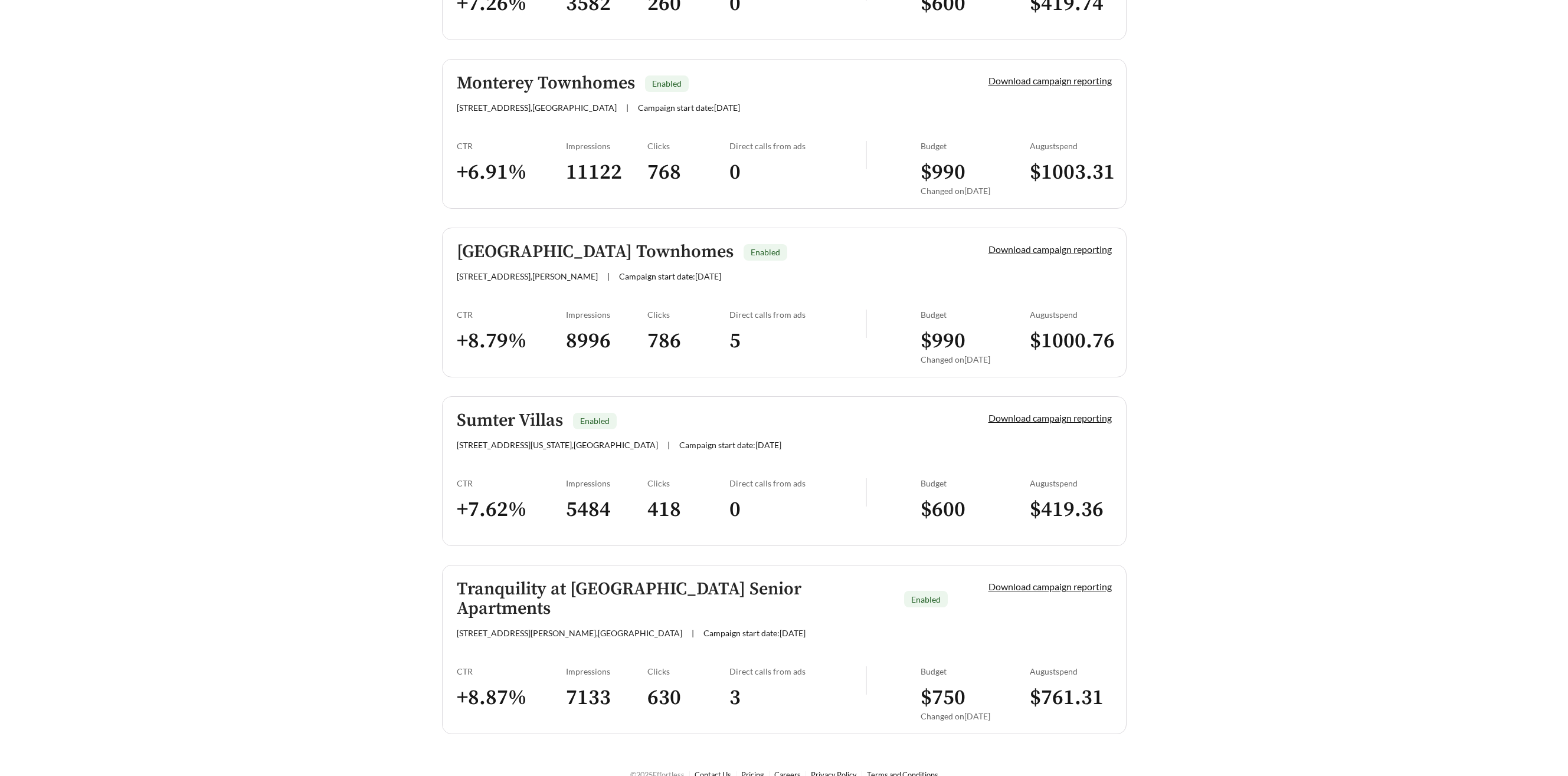
click at [678, 586] on h5 "Tranquility at Hickory Hill Senior Apartments" at bounding box center [676, 599] width 438 height 39
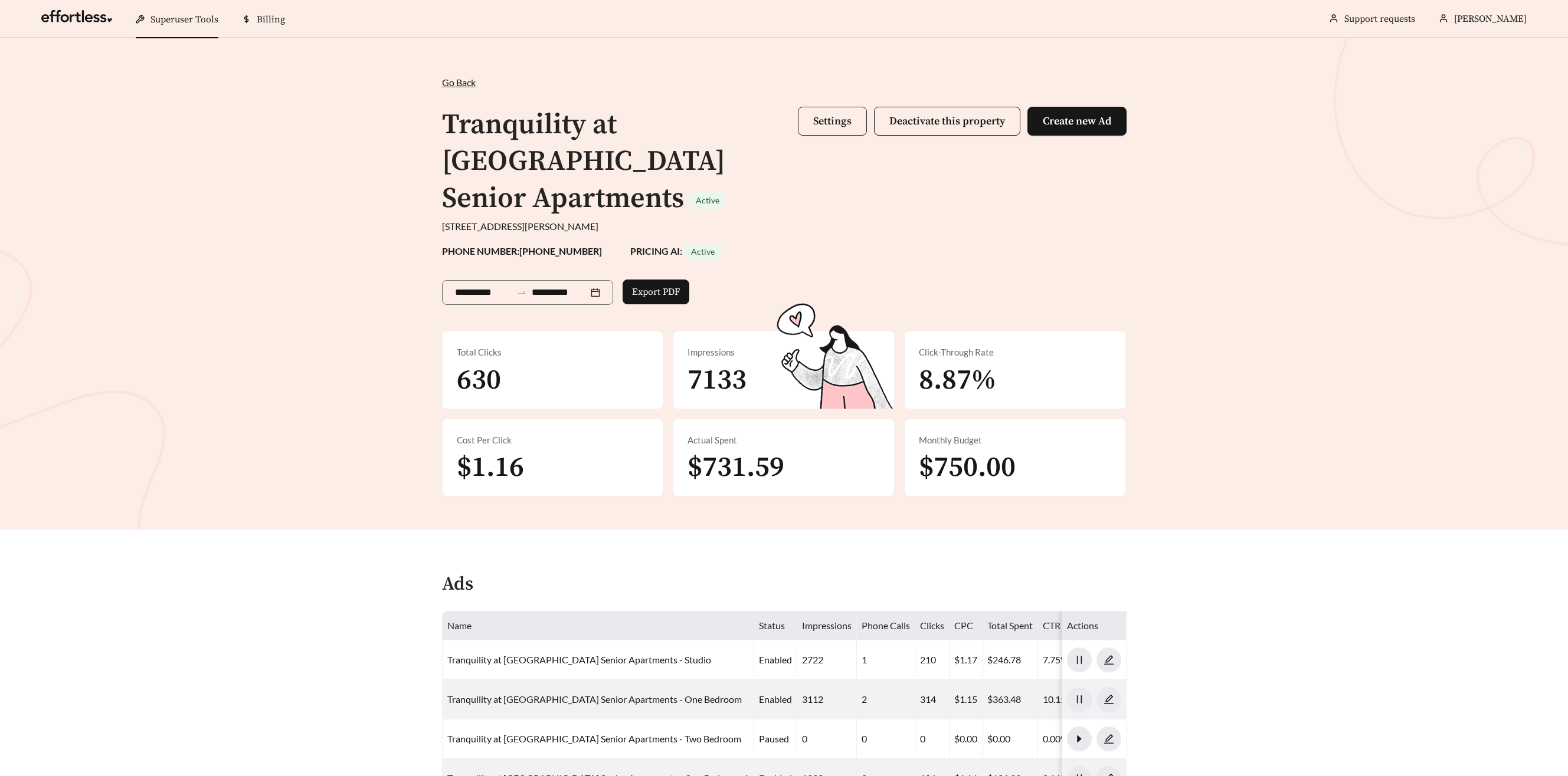
click at [825, 126] on span "Settings" at bounding box center [832, 120] width 38 height 13
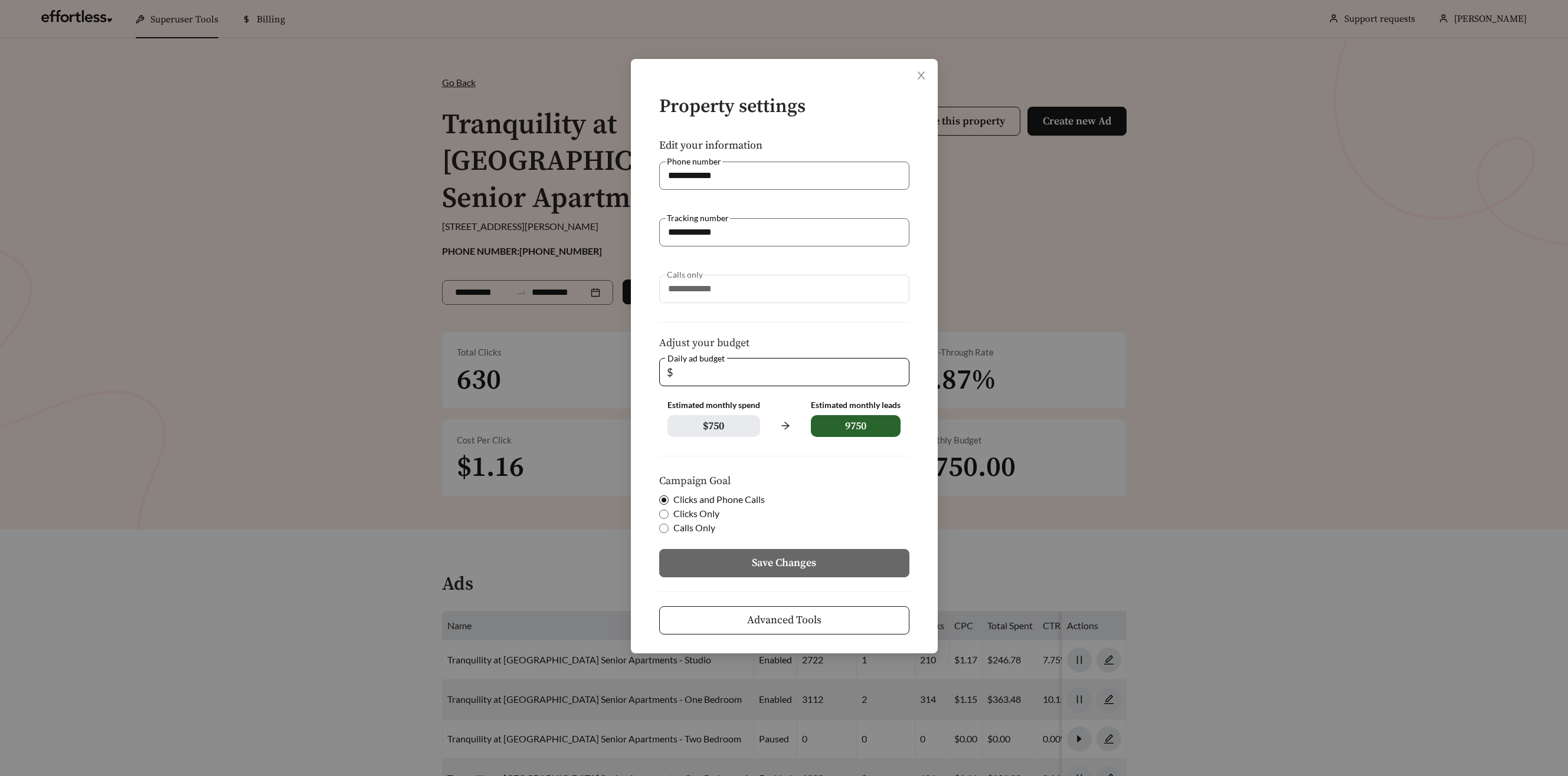
click at [712, 623] on button "Advanced Tools" at bounding box center [784, 621] width 250 height 29
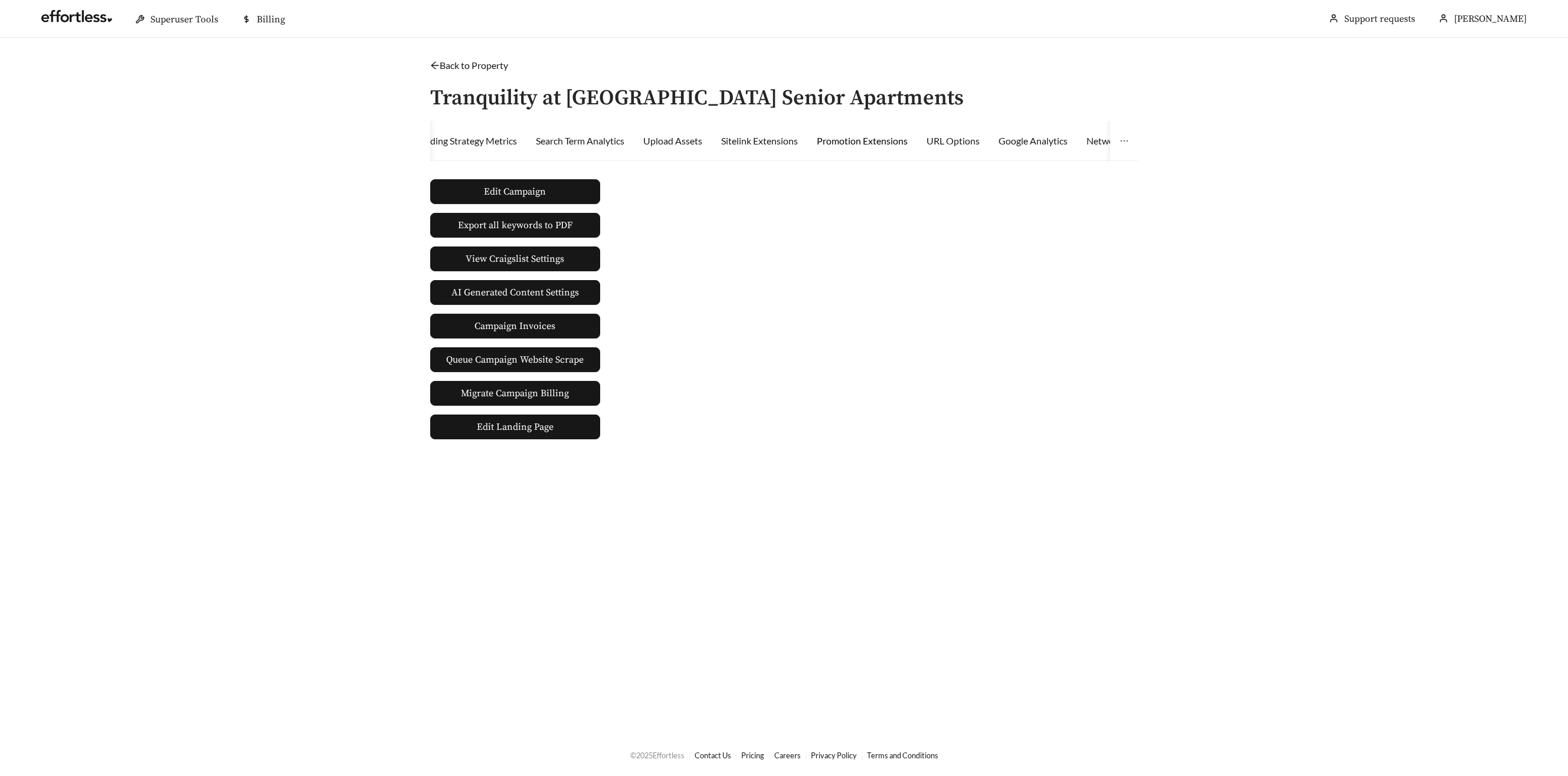
click at [832, 140] on div "Promotion Extensions" at bounding box center [862, 141] width 91 height 14
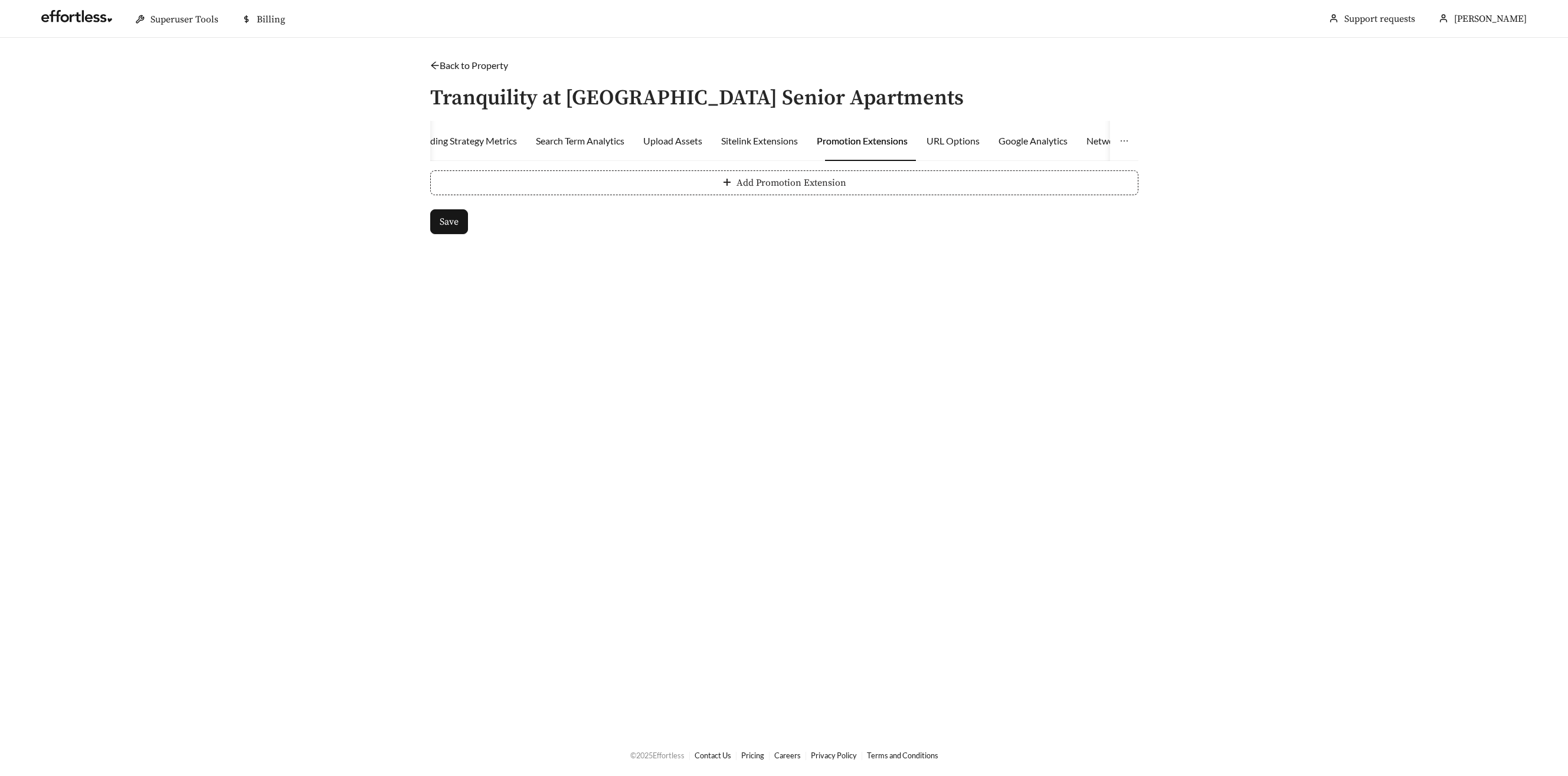
click at [493, 172] on button "Add Promotion Extension" at bounding box center [784, 183] width 708 height 25
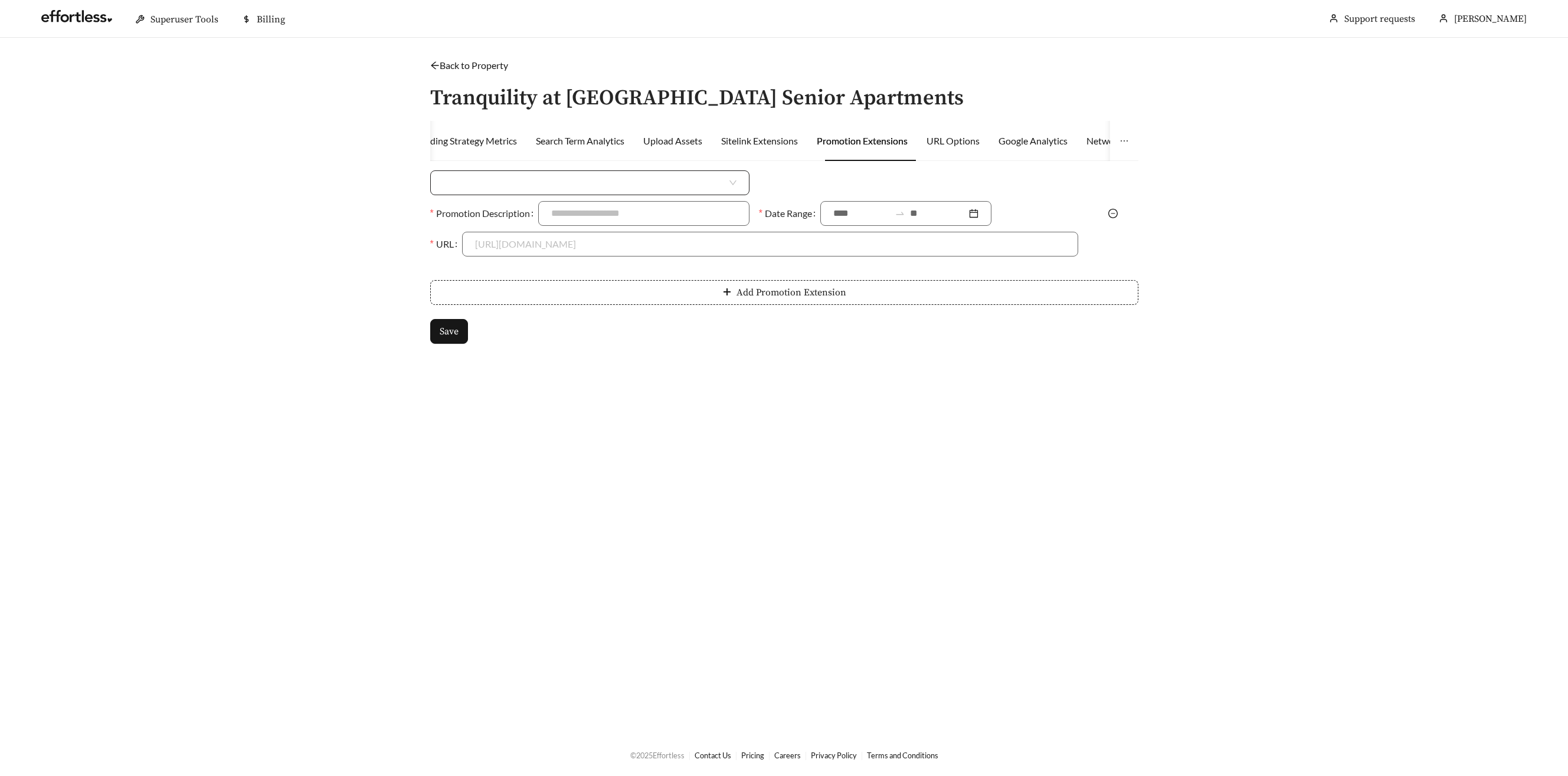
click at [533, 185] on input "search" at bounding box center [585, 183] width 284 height 23
click at [501, 227] on div "Percent Off" at bounding box center [590, 228] width 294 height 13
click at [850, 186] on input at bounding box center [934, 183] width 285 height 23
type input "***"
drag, startPoint x: 583, startPoint y: 239, endPoint x: 590, endPoint y: 220, distance: 20.2
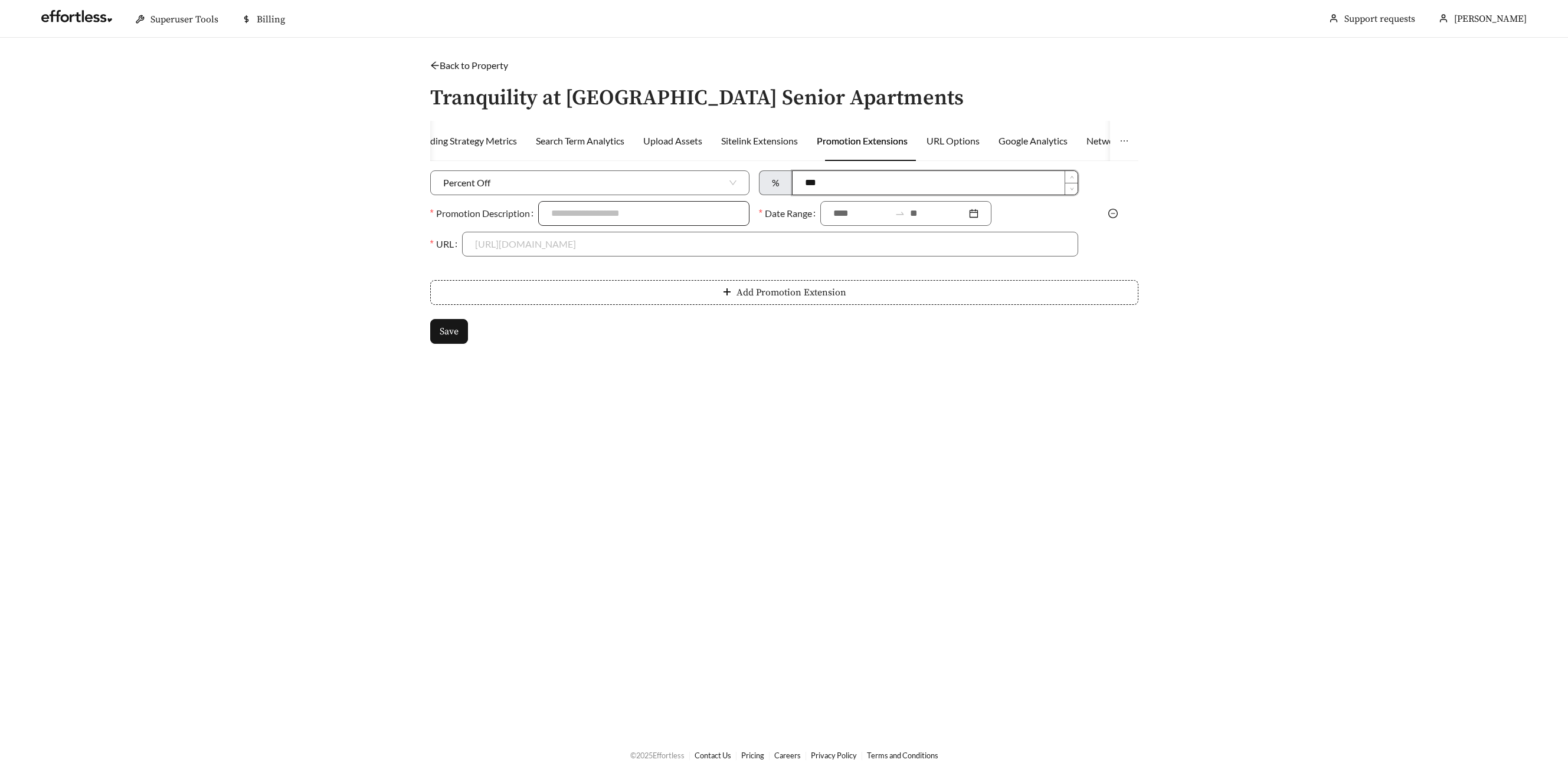
click at [583, 236] on input "URL" at bounding box center [769, 244] width 590 height 23
click at [592, 215] on input "Promotion Description" at bounding box center [643, 213] width 212 height 25
type input "**********"
click at [856, 209] on input at bounding box center [861, 213] width 56 height 14
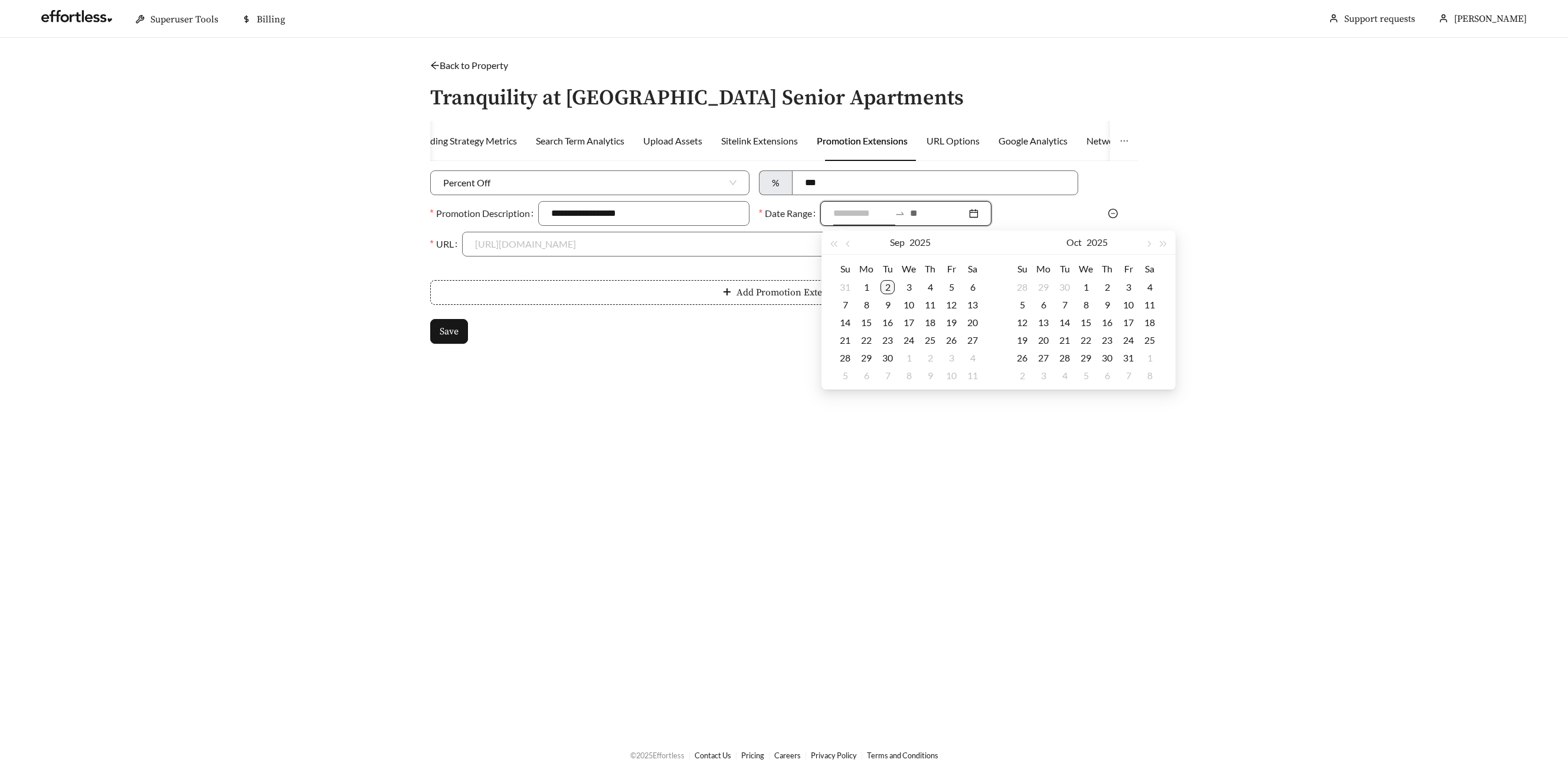
type input "**********"
click at [888, 288] on div "2" at bounding box center [888, 287] width 14 height 14
type input "**********"
drag, startPoint x: 887, startPoint y: 352, endPoint x: 870, endPoint y: 341, distance: 20.2
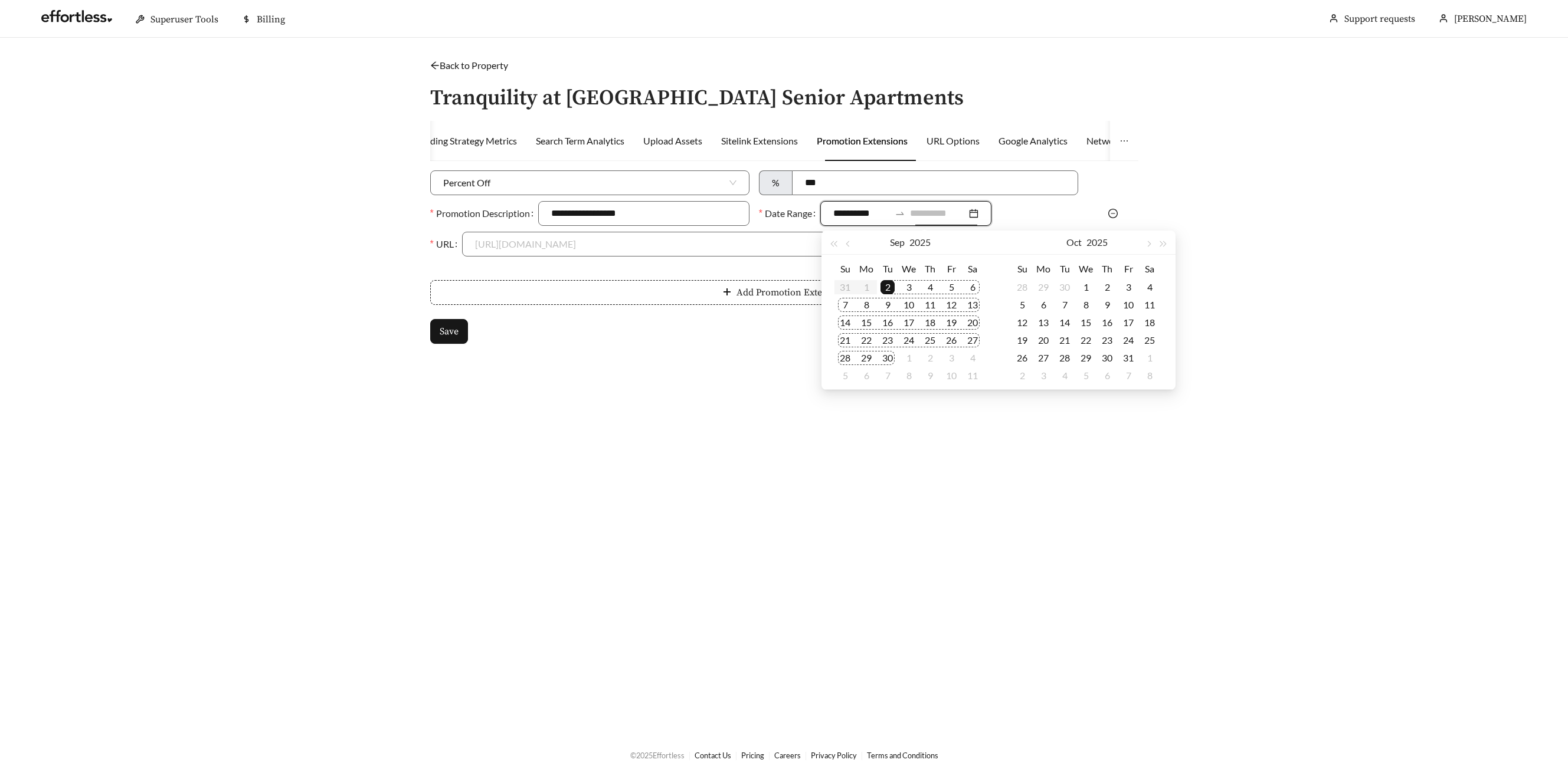
click at [887, 352] on div "30" at bounding box center [888, 358] width 14 height 14
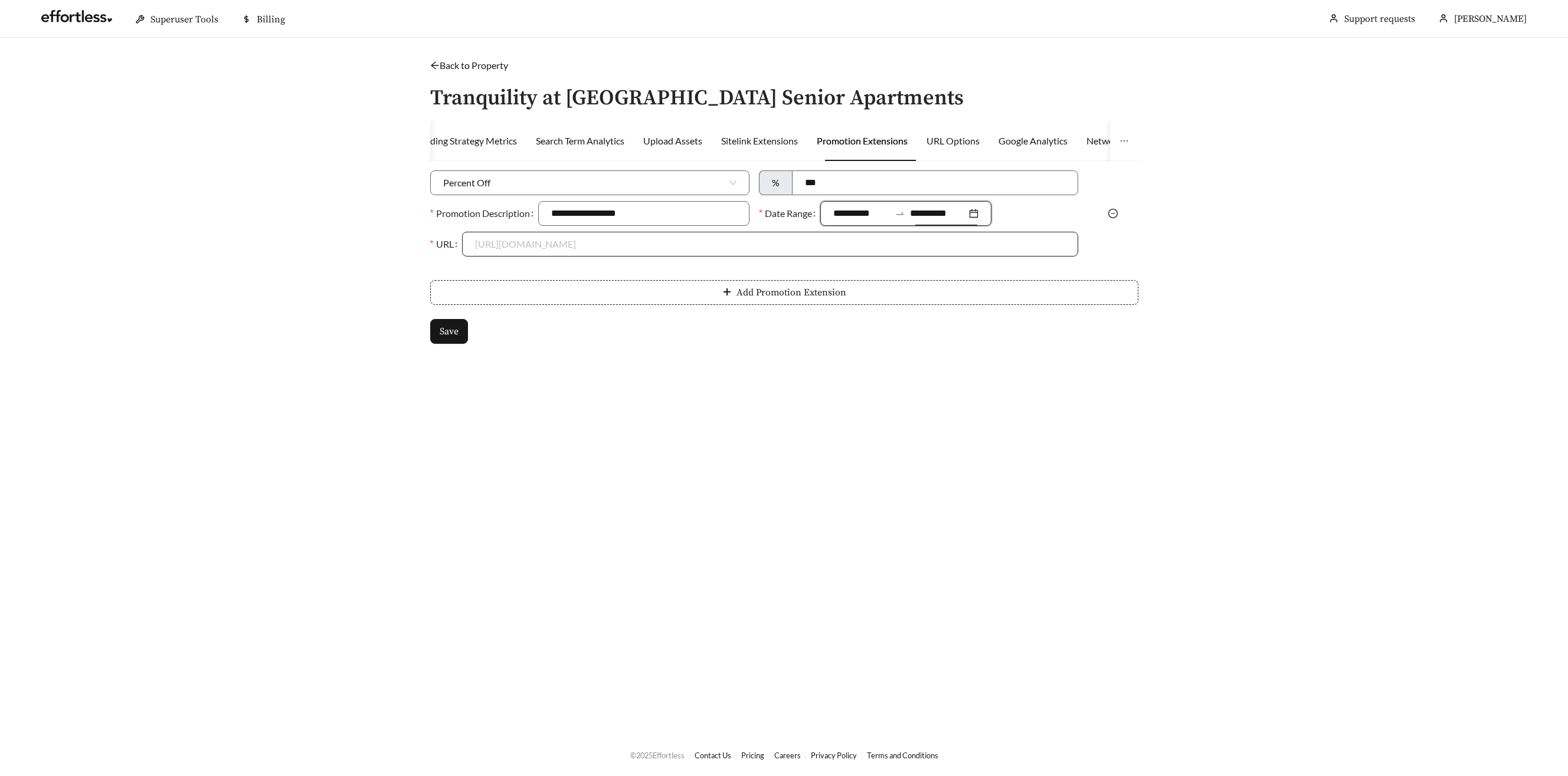
click at [625, 237] on input "URL" at bounding box center [769, 244] width 590 height 23
click at [588, 246] on input "URL" at bounding box center [769, 244] width 590 height 23
click at [583, 268] on div "https://www.tranquilityapartmenthomes.com" at bounding box center [769, 270] width 590 height 13
type input "**********"
click at [442, 337] on span "Save" at bounding box center [449, 332] width 19 height 14
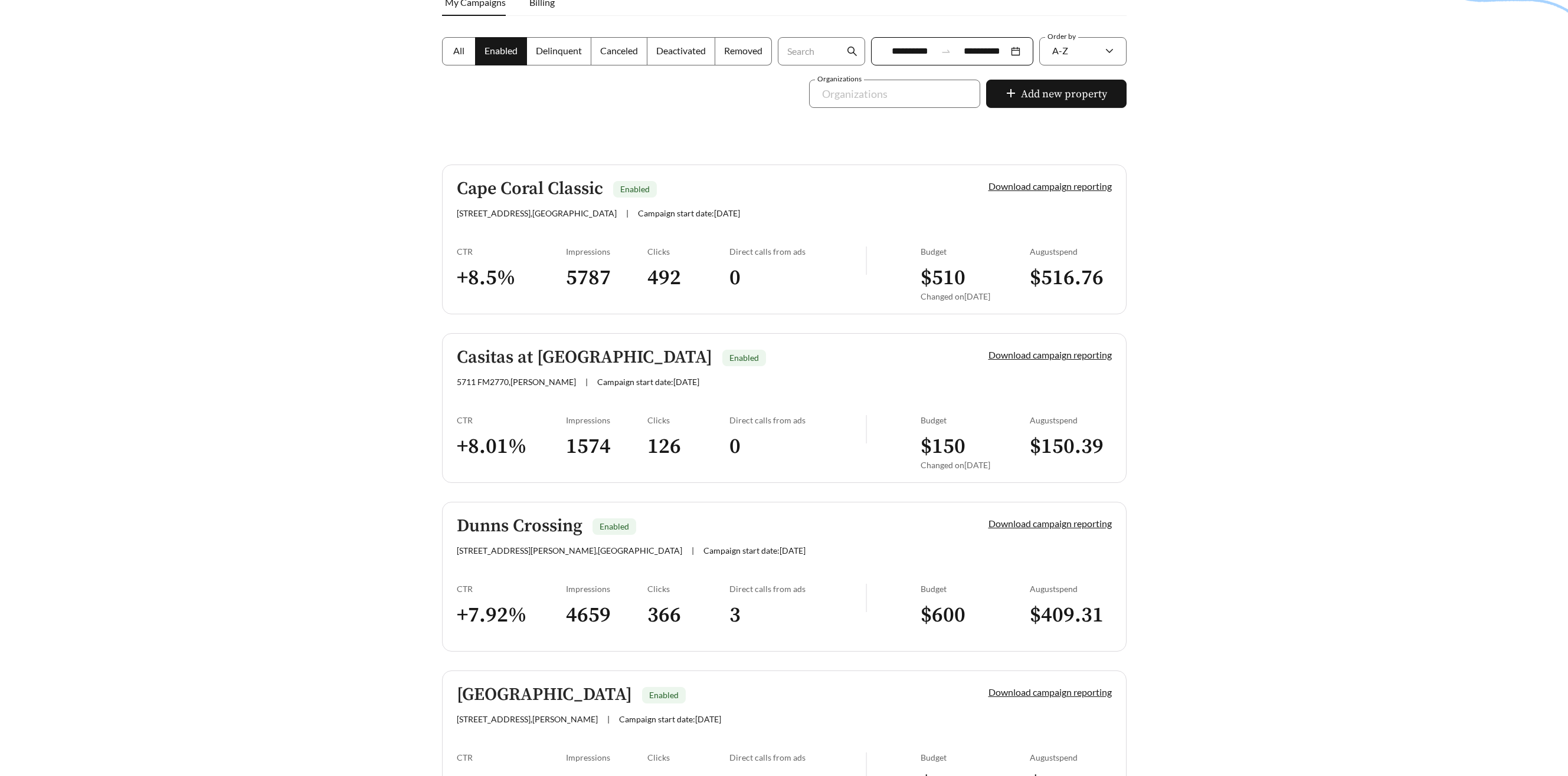
scroll to position [193, 0]
click at [550, 207] on div "Cape Coral Classic Enabled 4748 NW 39th Pl , Cape Coral | Campaign start date: …" at bounding box center [702, 201] width 492 height 39
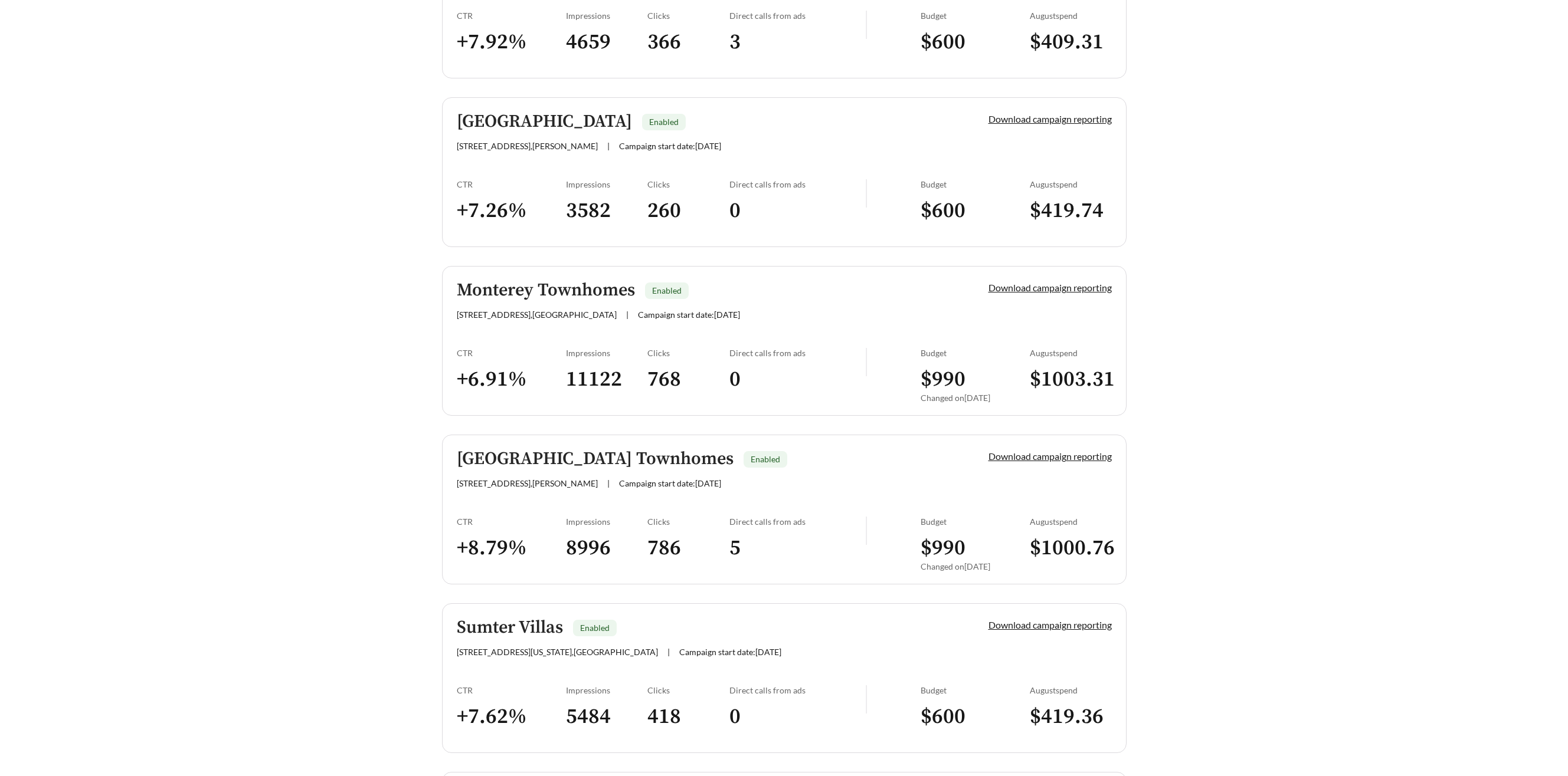
scroll to position [823, 0]
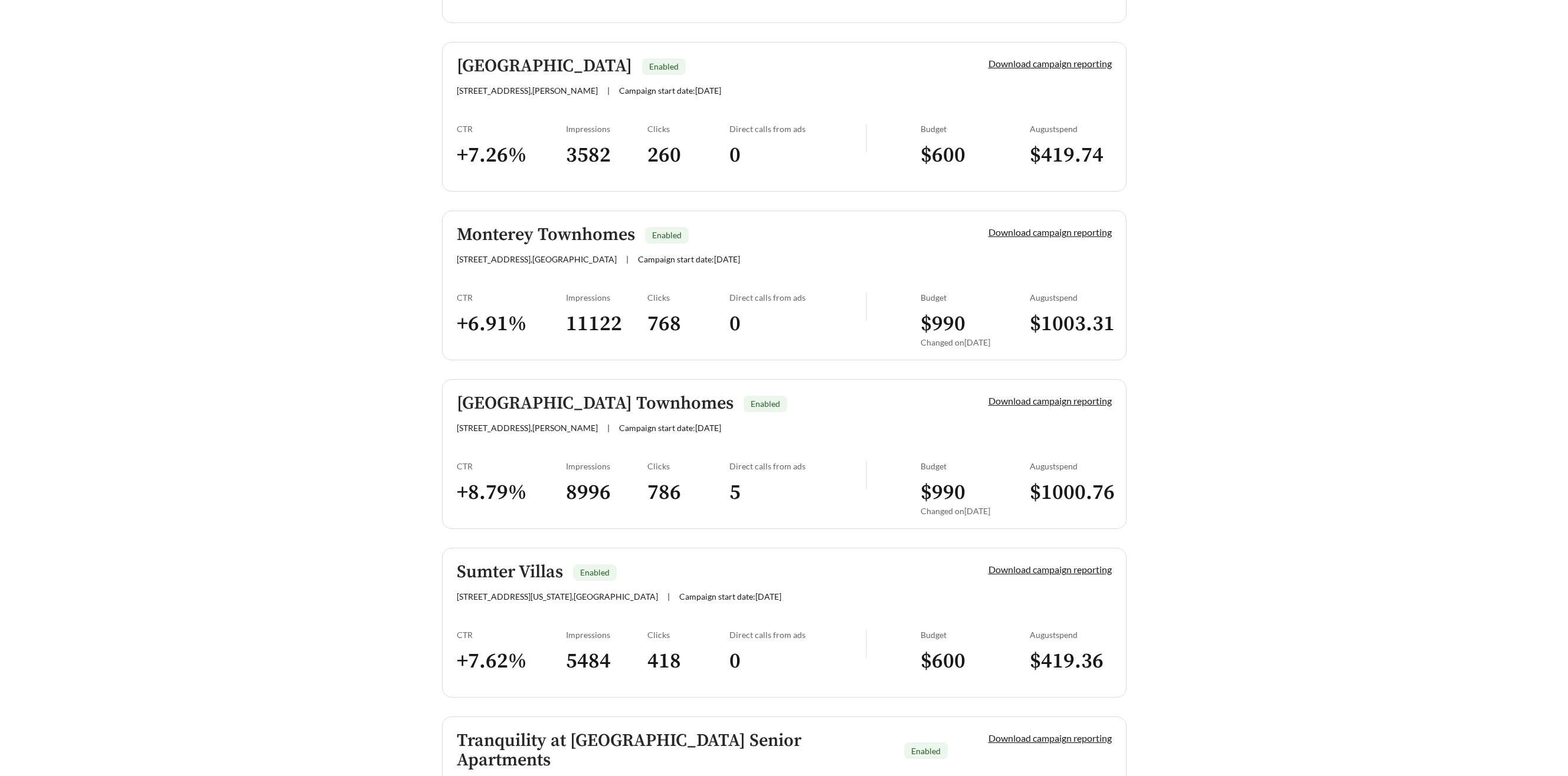
click at [515, 240] on h5 "Monterey Townhomes" at bounding box center [546, 235] width 178 height 20
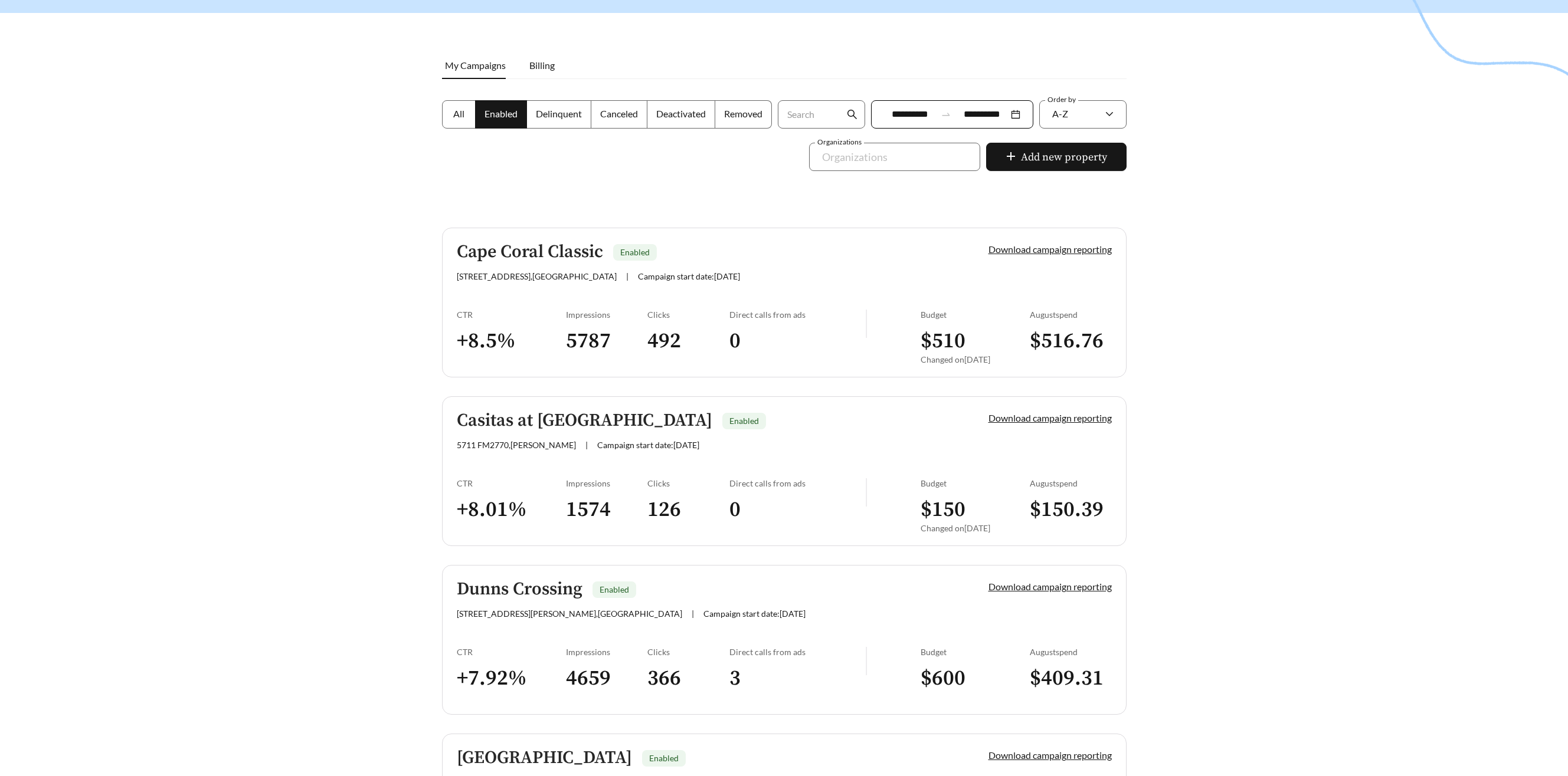
scroll to position [121, 0]
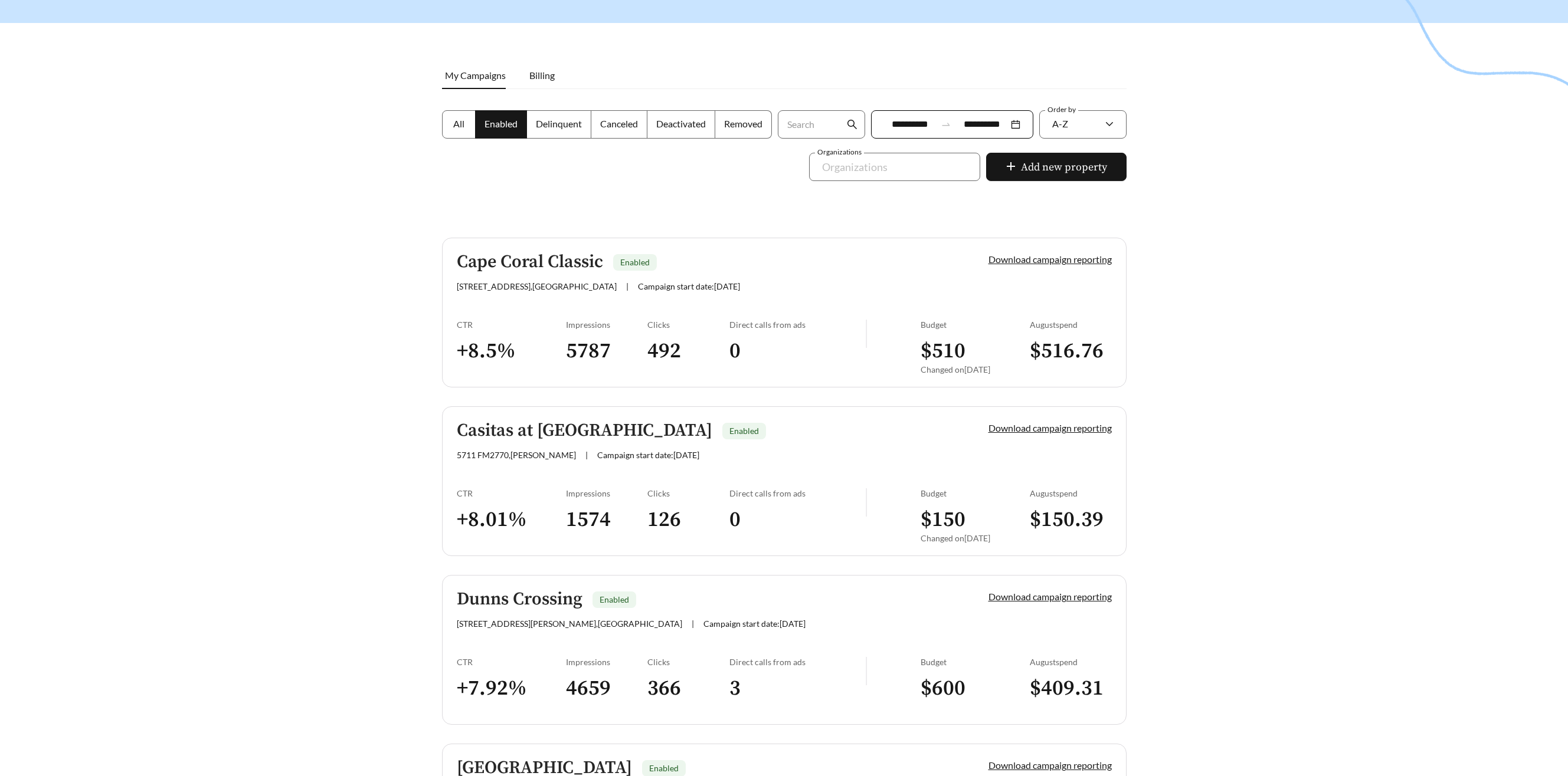
click at [531, 257] on h5 "Cape Coral Classic" at bounding box center [530, 262] width 146 height 20
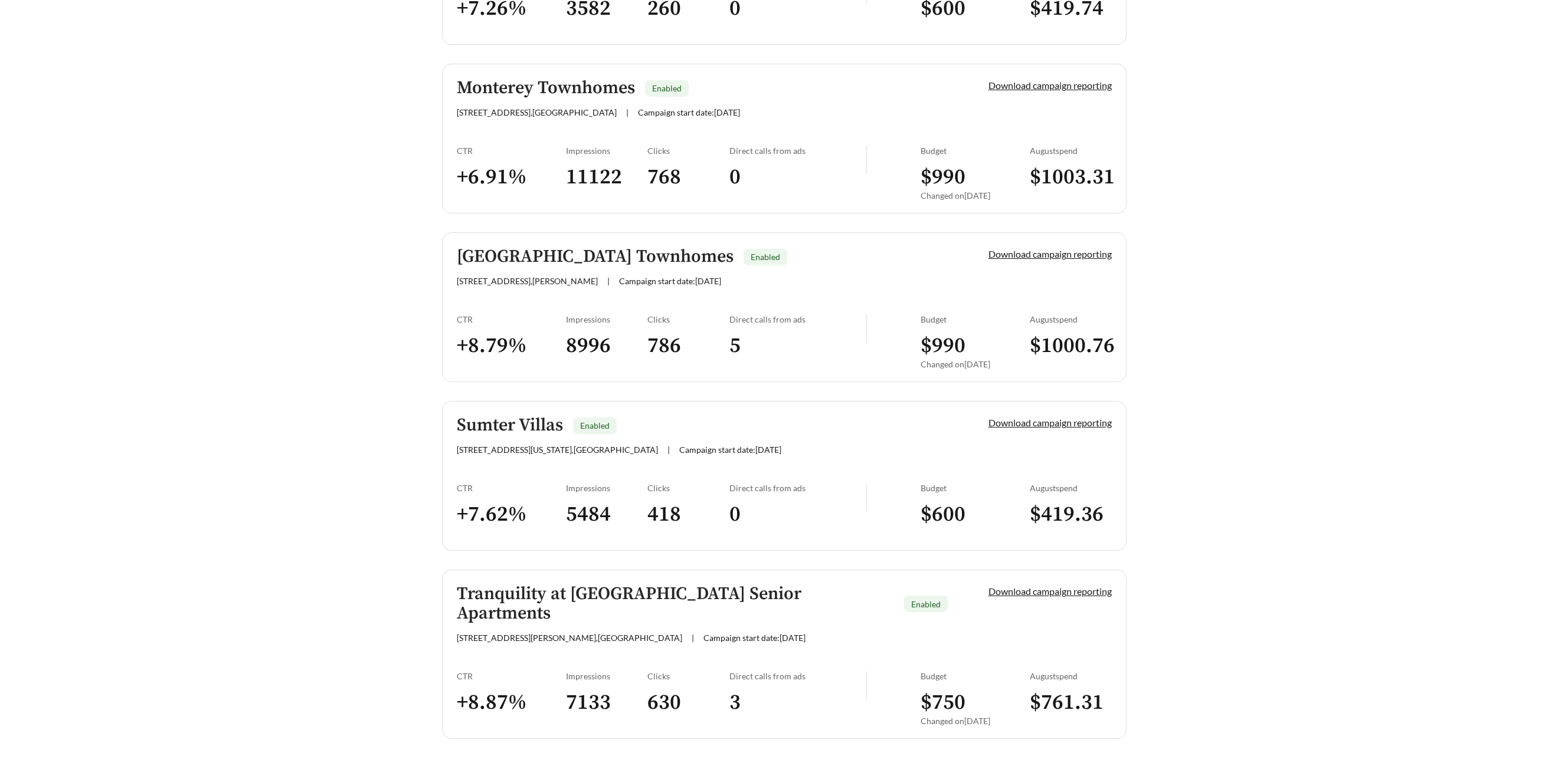
scroll to position [975, 0]
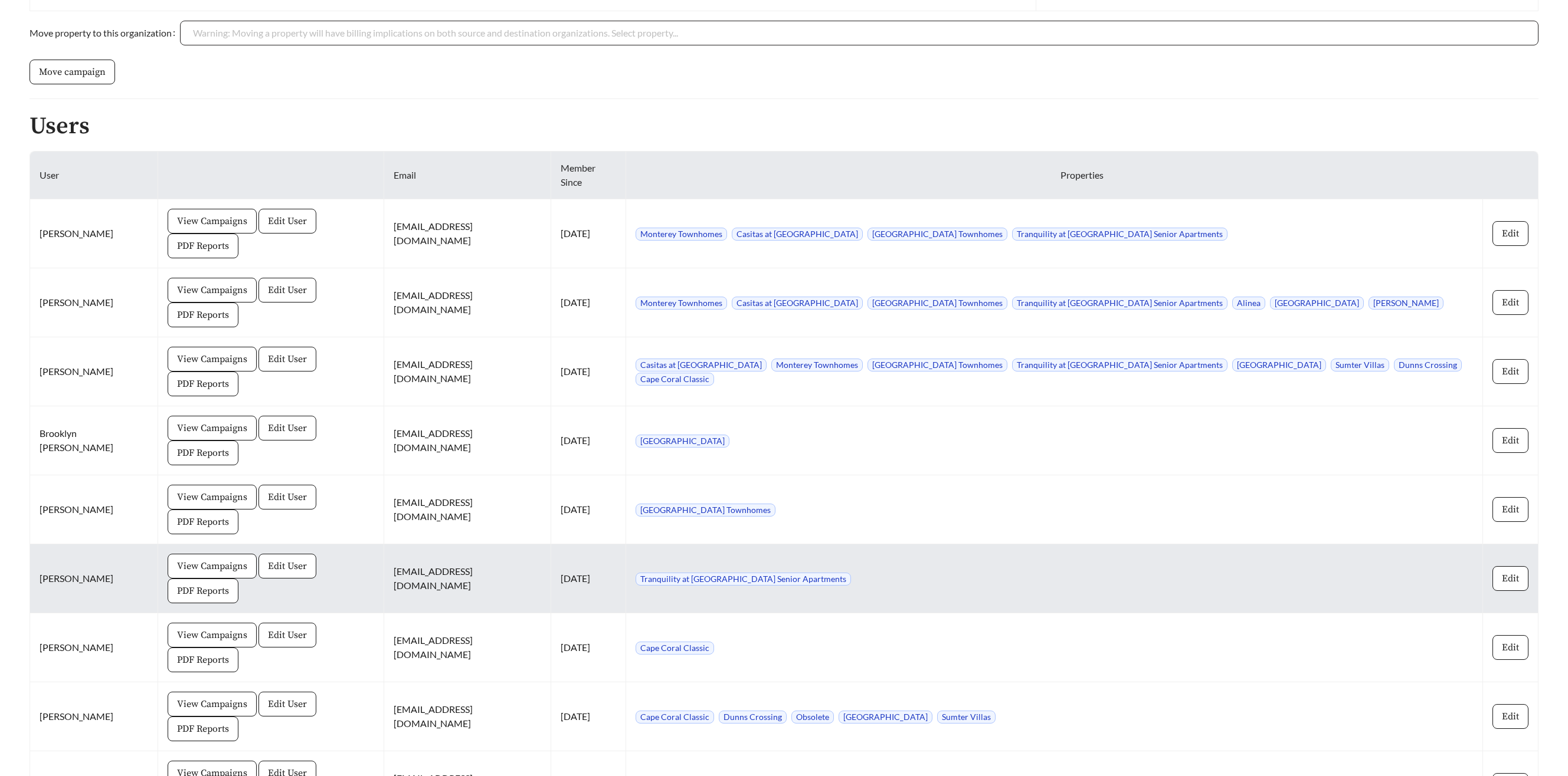
scroll to position [819, 0]
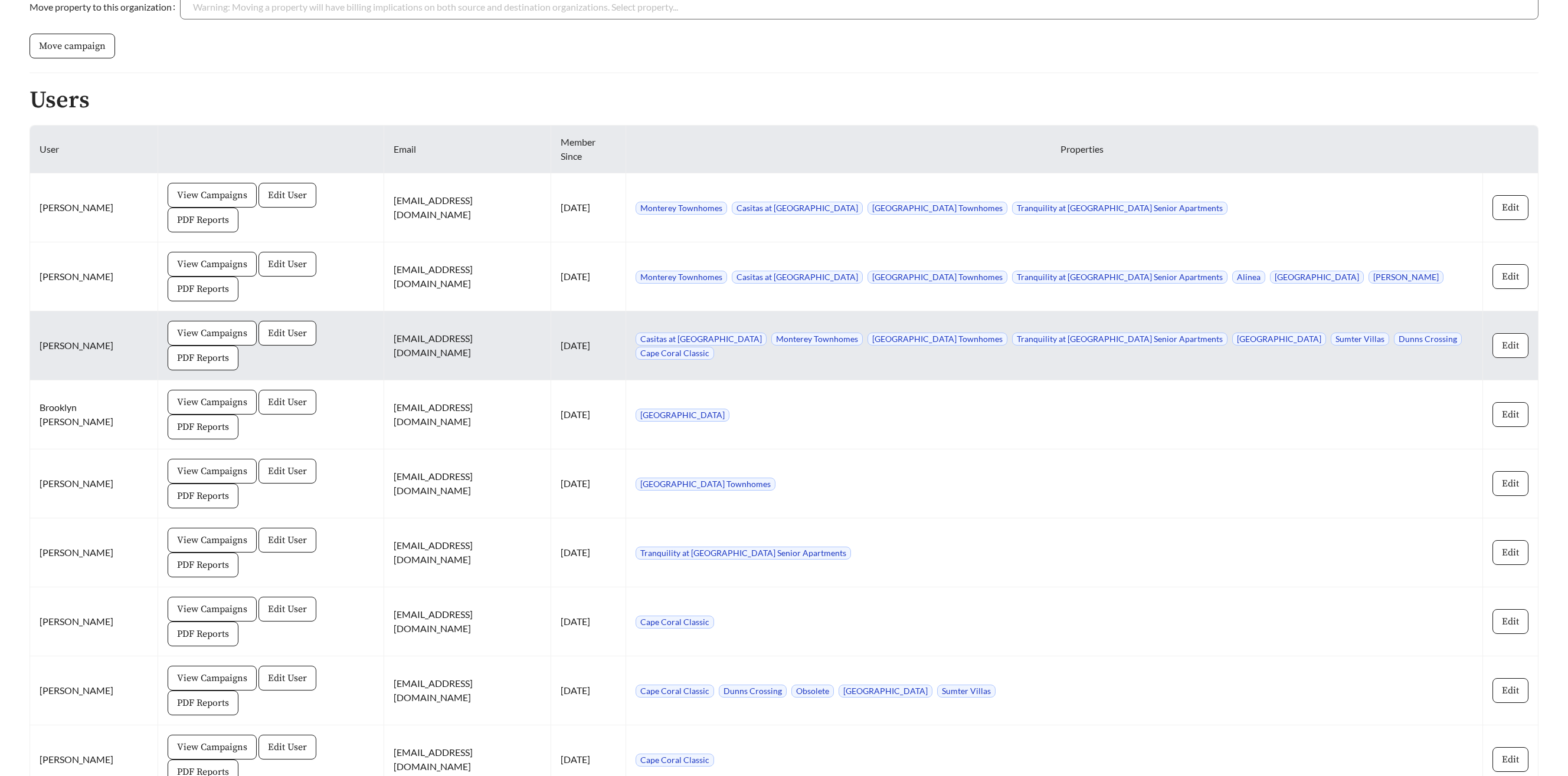
click at [1503, 339] on span "Edit" at bounding box center [1510, 346] width 17 height 14
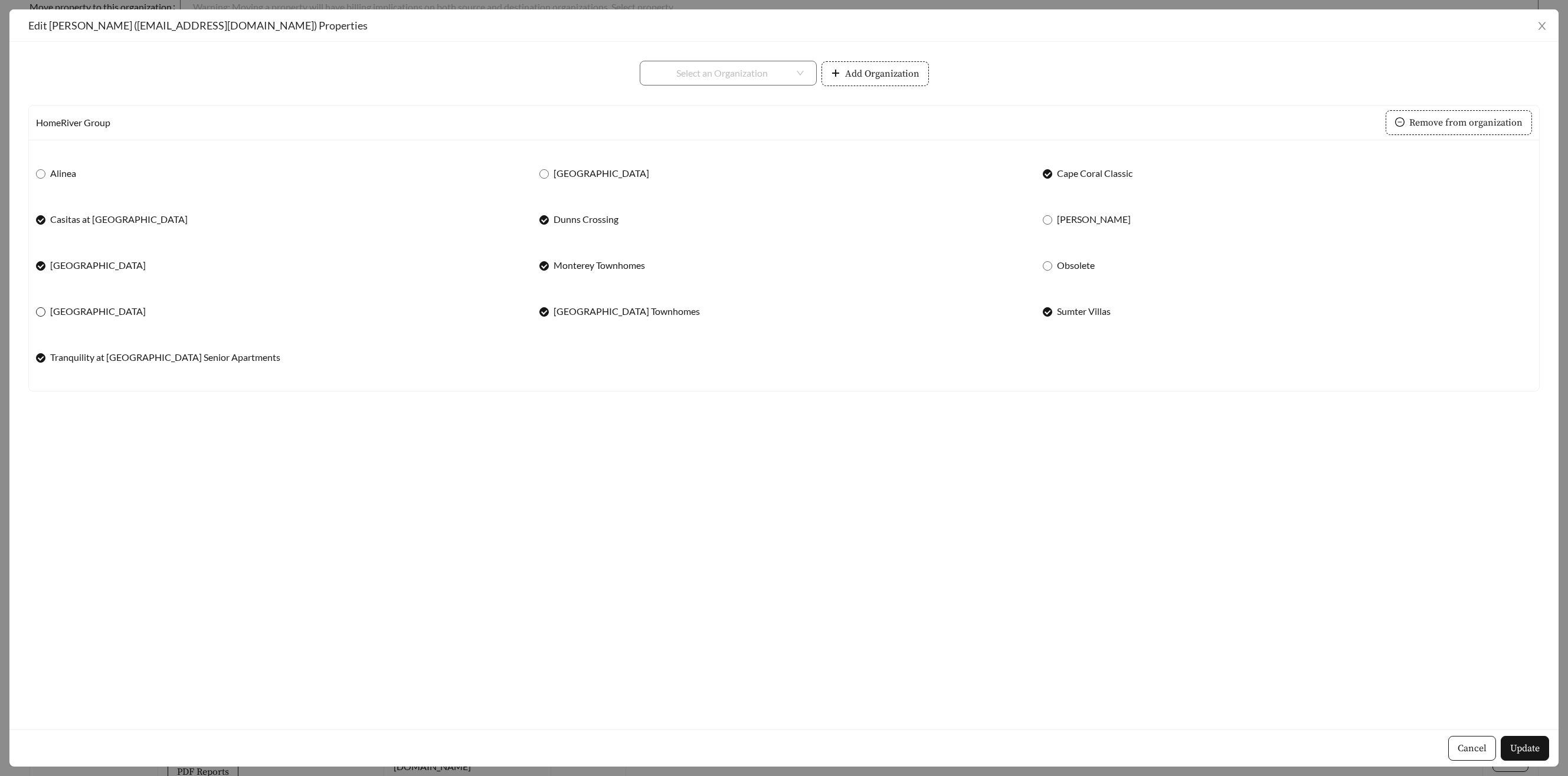
drag, startPoint x: 46, startPoint y: 310, endPoint x: 49, endPoint y: 304, distance: 6.7
click at [46, 308] on span "[GEOGRAPHIC_DATA]" at bounding box center [98, 311] width 105 height 14
drag, startPoint x: 48, startPoint y: 171, endPoint x: 93, endPoint y: 179, distance: 45.7
click at [48, 171] on span "Alinea" at bounding box center [63, 173] width 36 height 14
drag, startPoint x: 574, startPoint y: 175, endPoint x: 654, endPoint y: 192, distance: 81.8
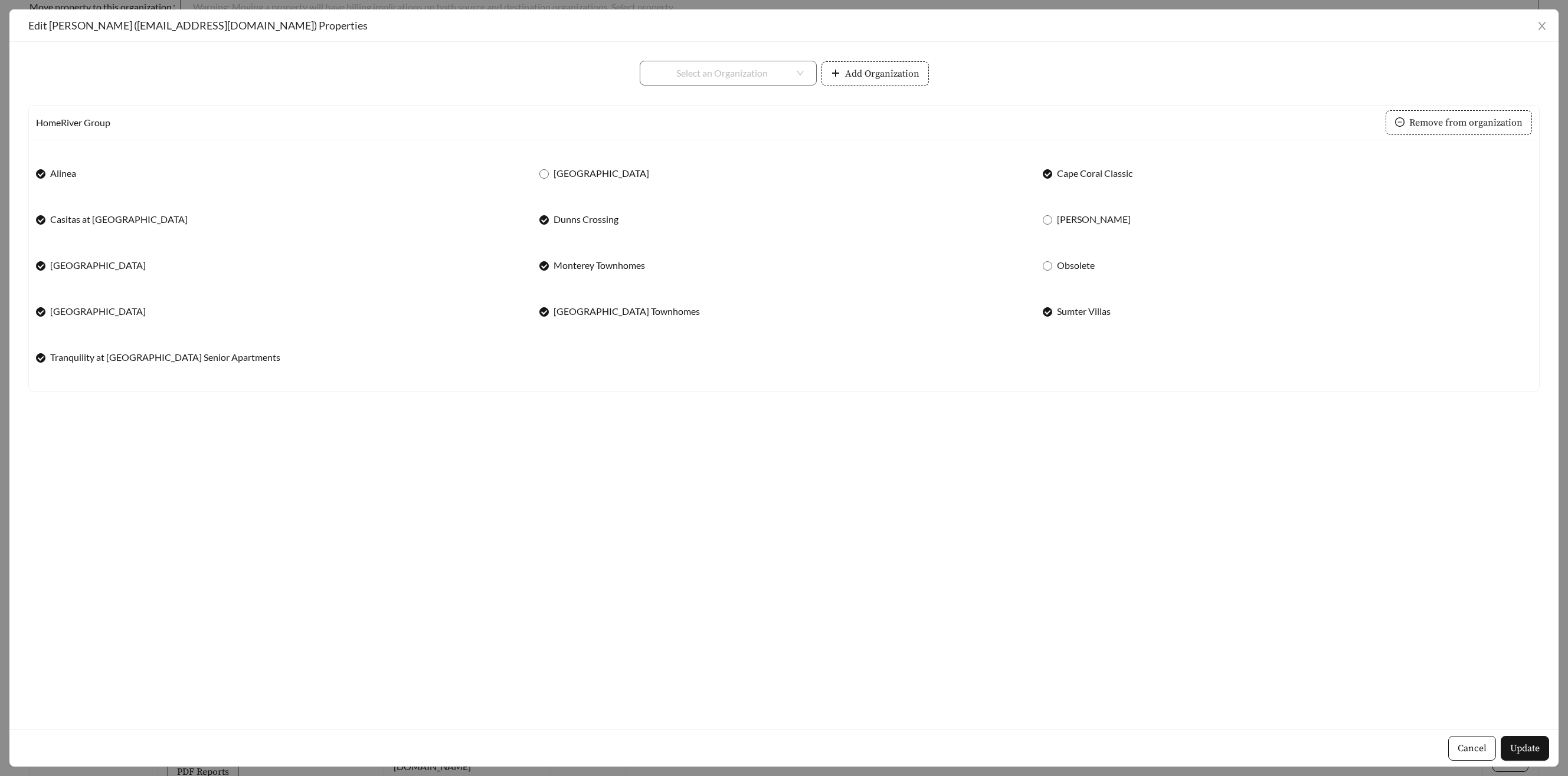
click at [582, 175] on span "Canyon Crossing" at bounding box center [601, 173] width 105 height 14
click at [550, 173] on span "Canyon Crossing" at bounding box center [601, 173] width 105 height 14
click at [1052, 219] on label "Greenway Townes" at bounding box center [1089, 219] width 93 height 14
drag, startPoint x: 1531, startPoint y: 755, endPoint x: 1493, endPoint y: 687, distance: 77.9
click at [1531, 755] on button "Update" at bounding box center [1525, 748] width 48 height 25
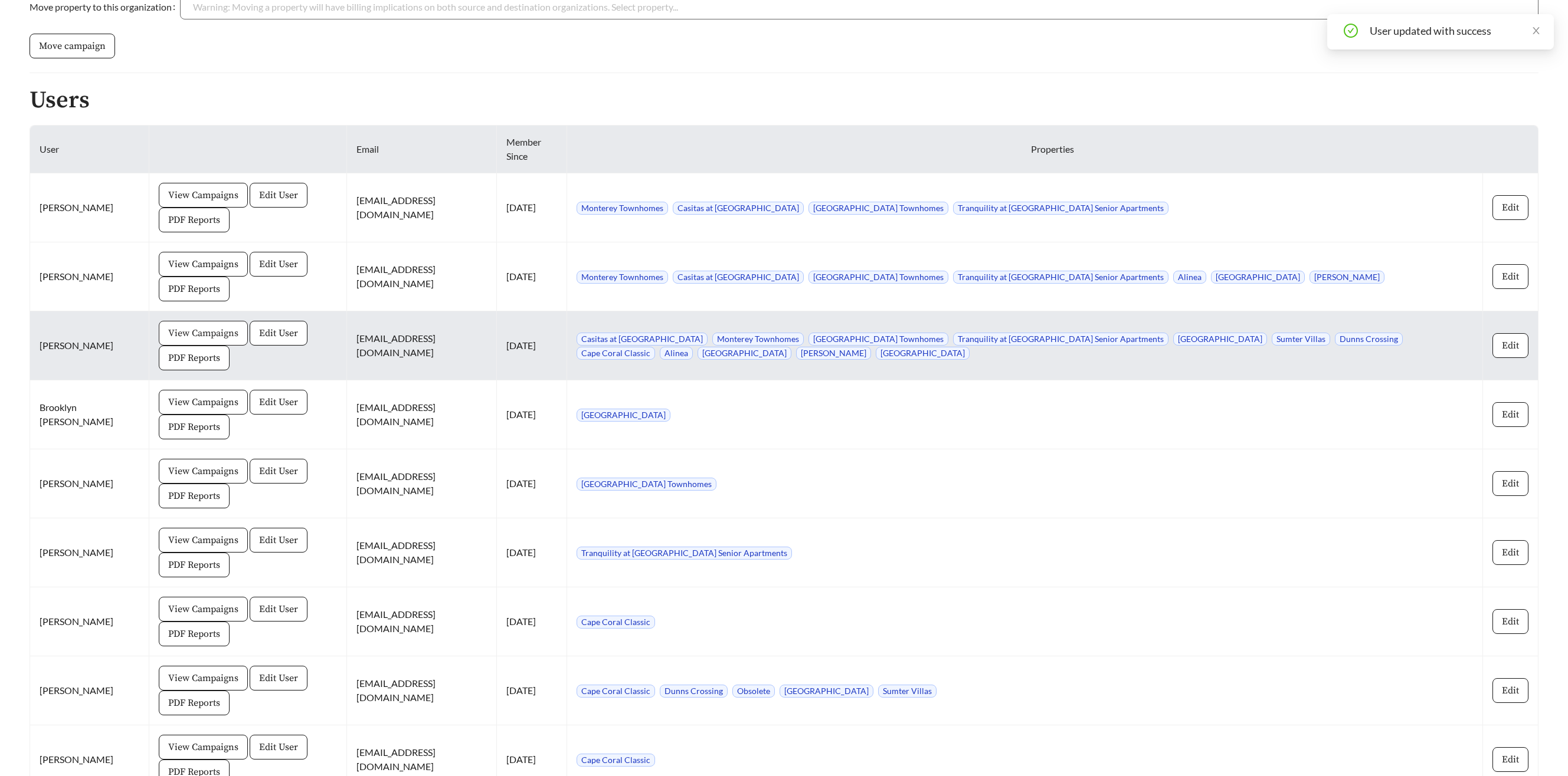
click at [168, 334] on span "View Campaigns" at bounding box center [203, 334] width 71 height 14
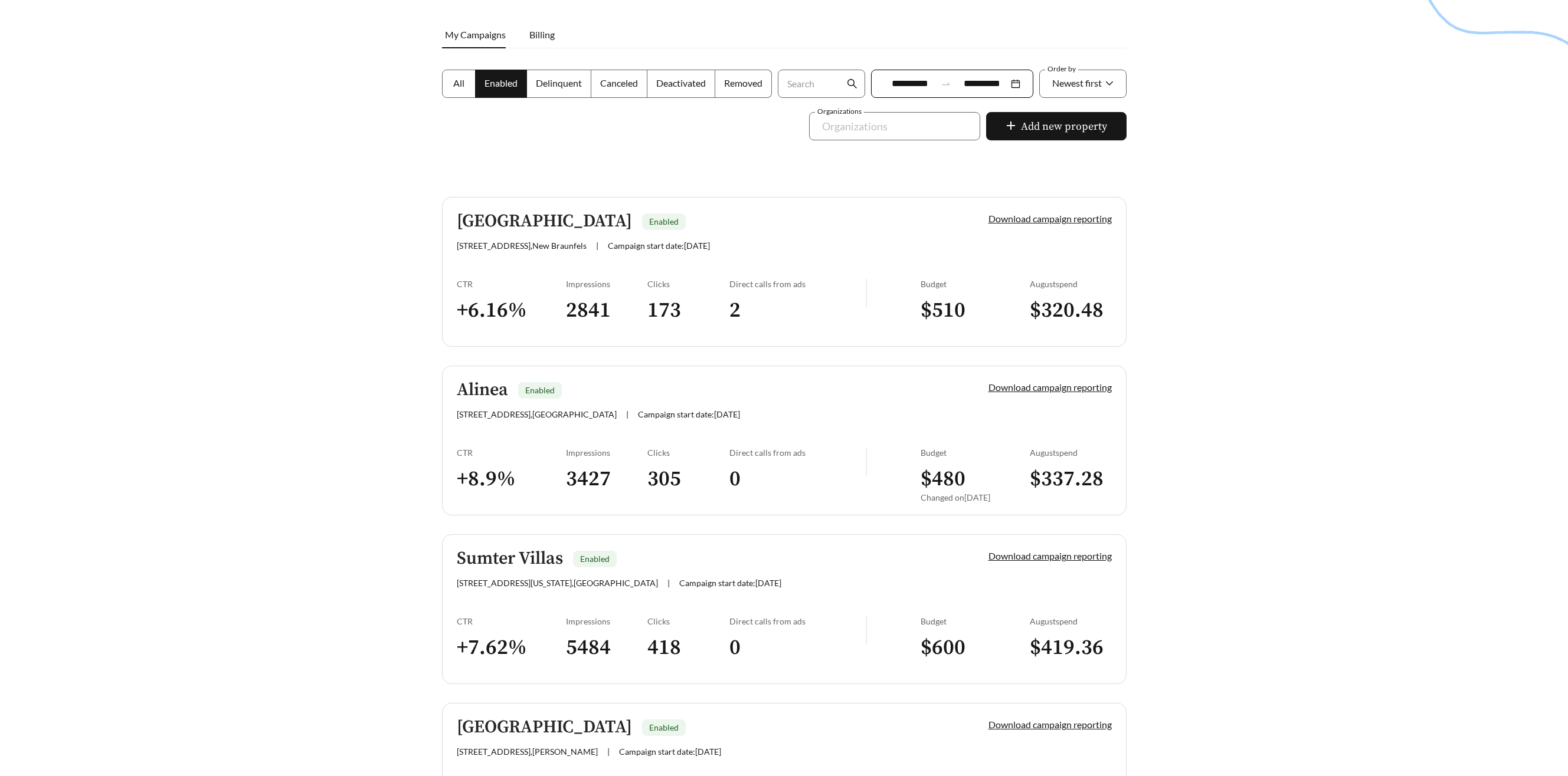
scroll to position [71, 0]
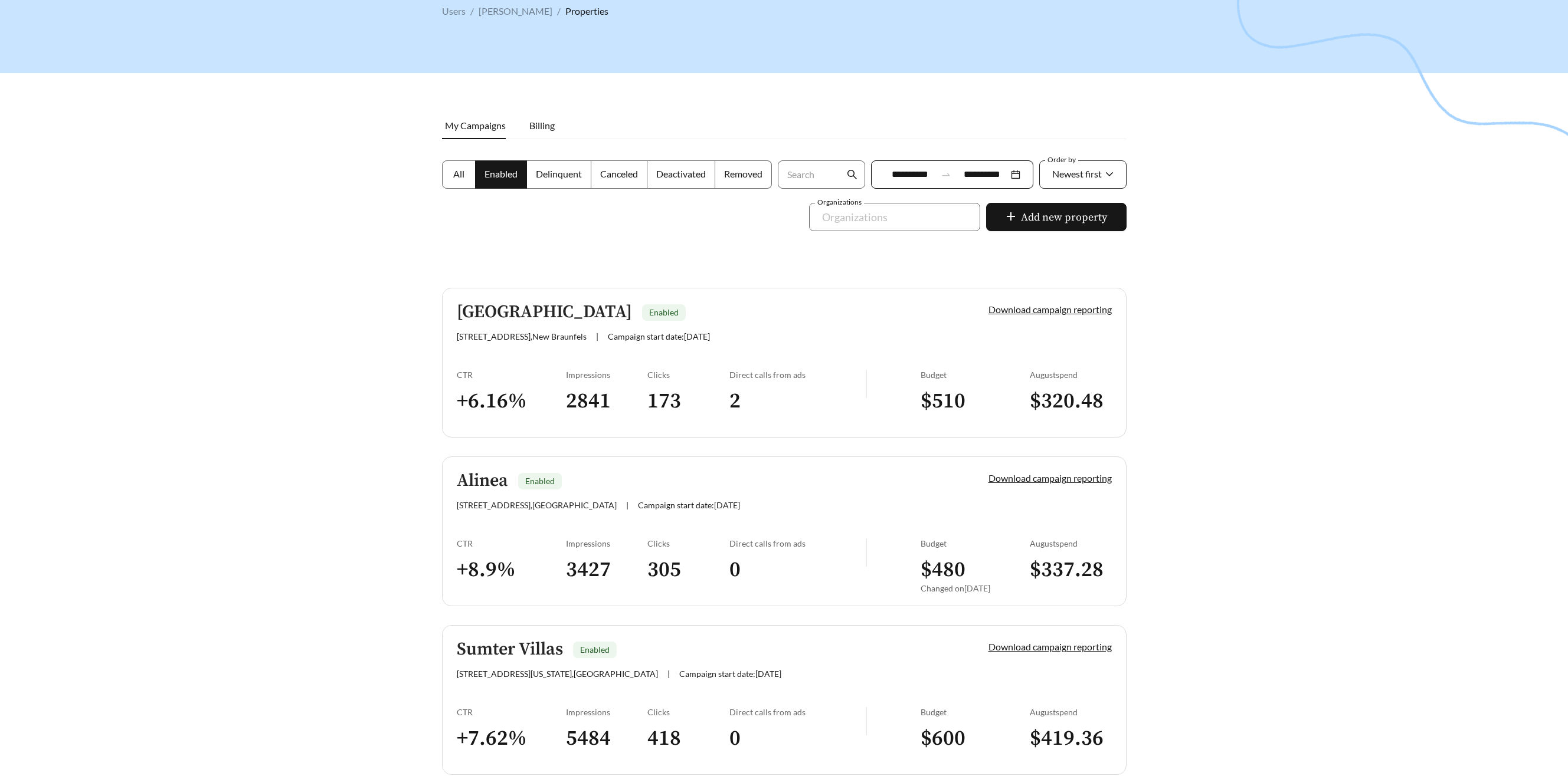
click at [1092, 182] on div "Newest first" at bounding box center [1077, 174] width 50 height 25
drag, startPoint x: 1069, startPoint y: 241, endPoint x: 1104, endPoint y: 228, distance: 37.3
click at [1075, 238] on div "A-Z" at bounding box center [1083, 241] width 62 height 13
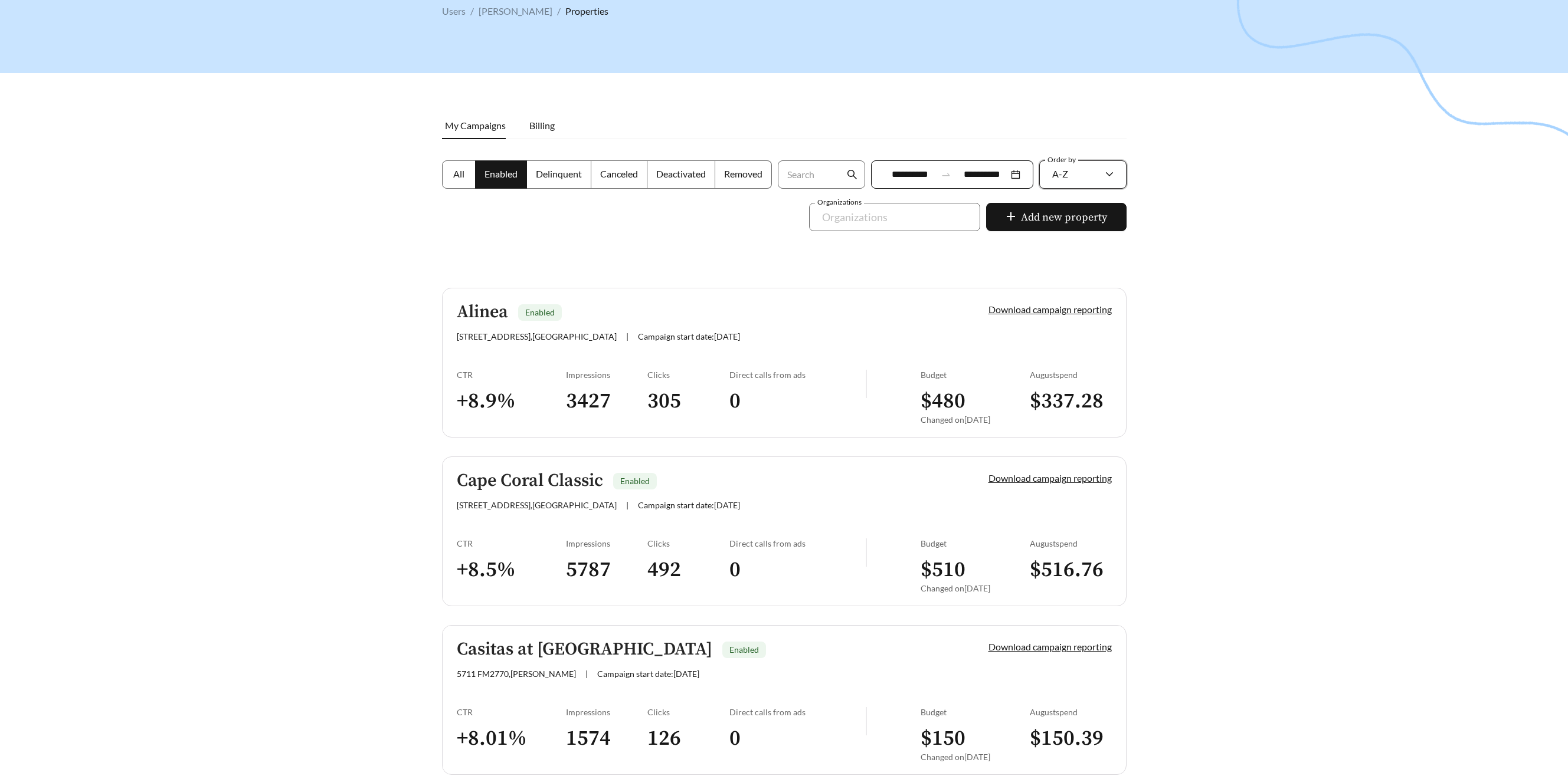
scroll to position [72, 0]
click at [485, 318] on h5 "Alinea" at bounding box center [483, 312] width 52 height 20
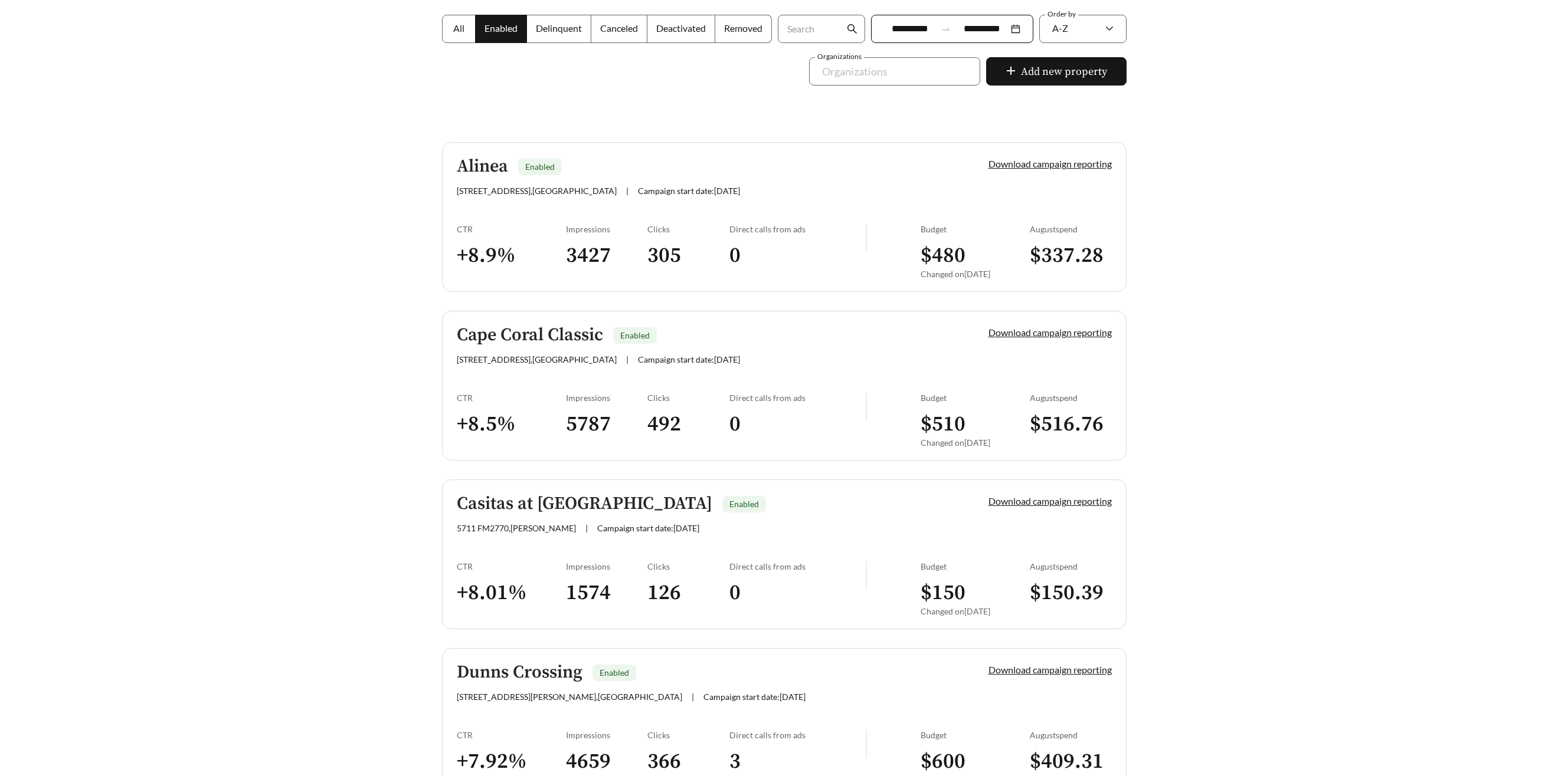
scroll to position [222, 0]
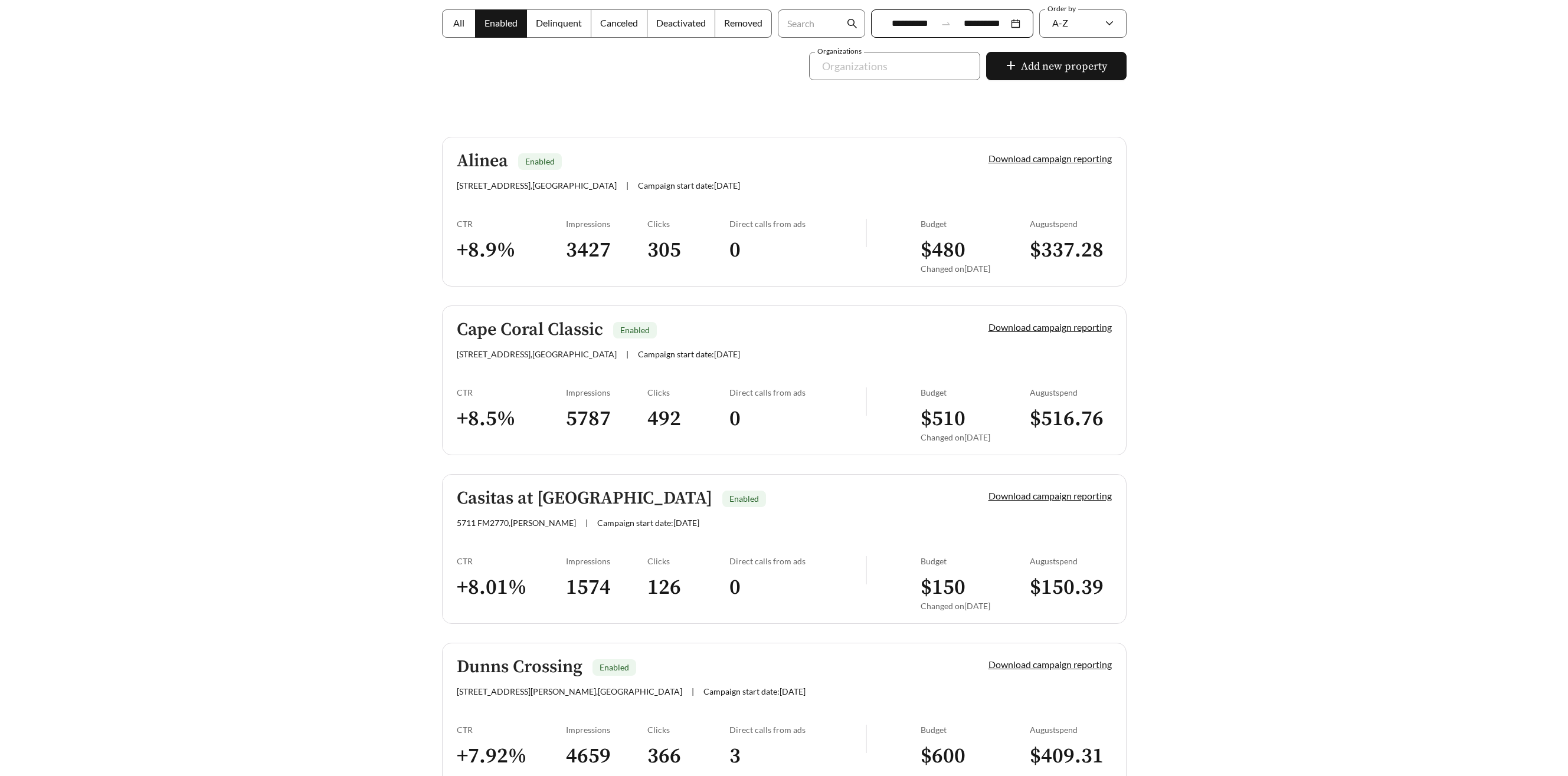
click at [577, 503] on h5 "Casitas at Plum Creek" at bounding box center [585, 499] width 255 height 20
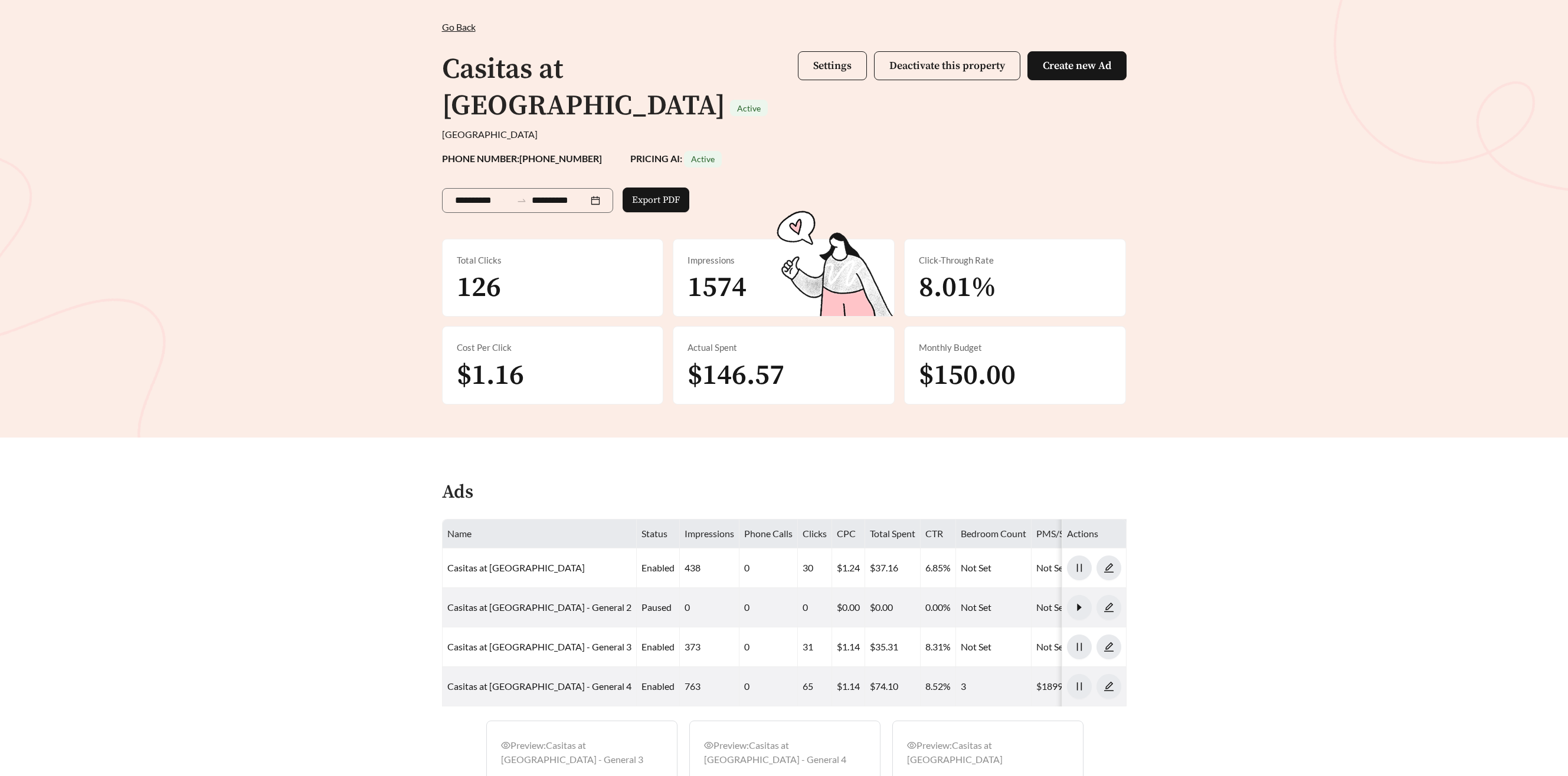
scroll to position [54, 0]
click at [826, 62] on span "Settings" at bounding box center [832, 66] width 38 height 13
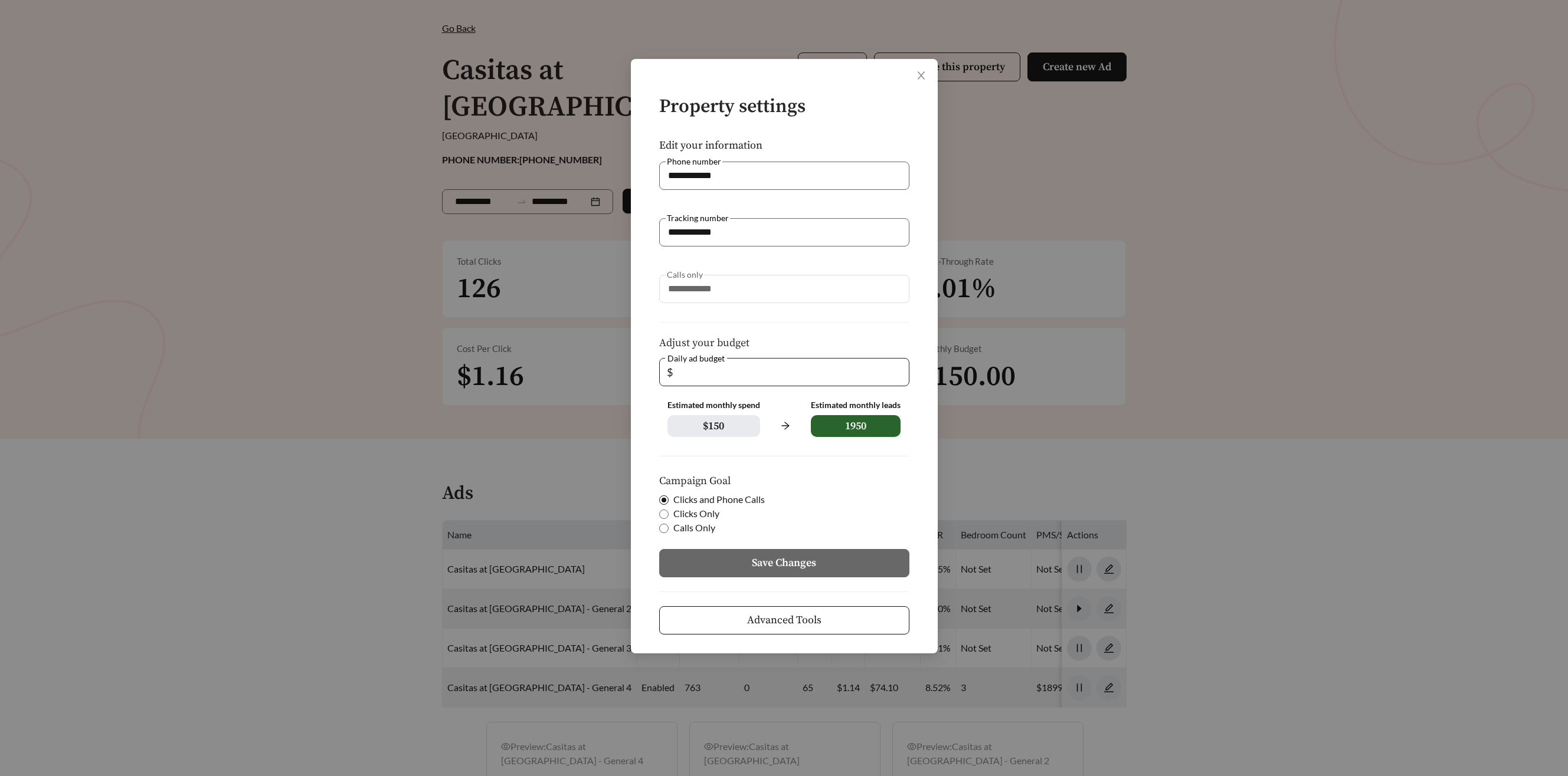
drag, startPoint x: 702, startPoint y: 365, endPoint x: 716, endPoint y: 376, distance: 17.8
click at [701, 366] on input "*" at bounding box center [788, 372] width 227 height 27
type input "**"
click at [765, 546] on form "**********" at bounding box center [784, 365] width 270 height 538
click at [767, 555] on span "Save Changes" at bounding box center [784, 563] width 64 height 16
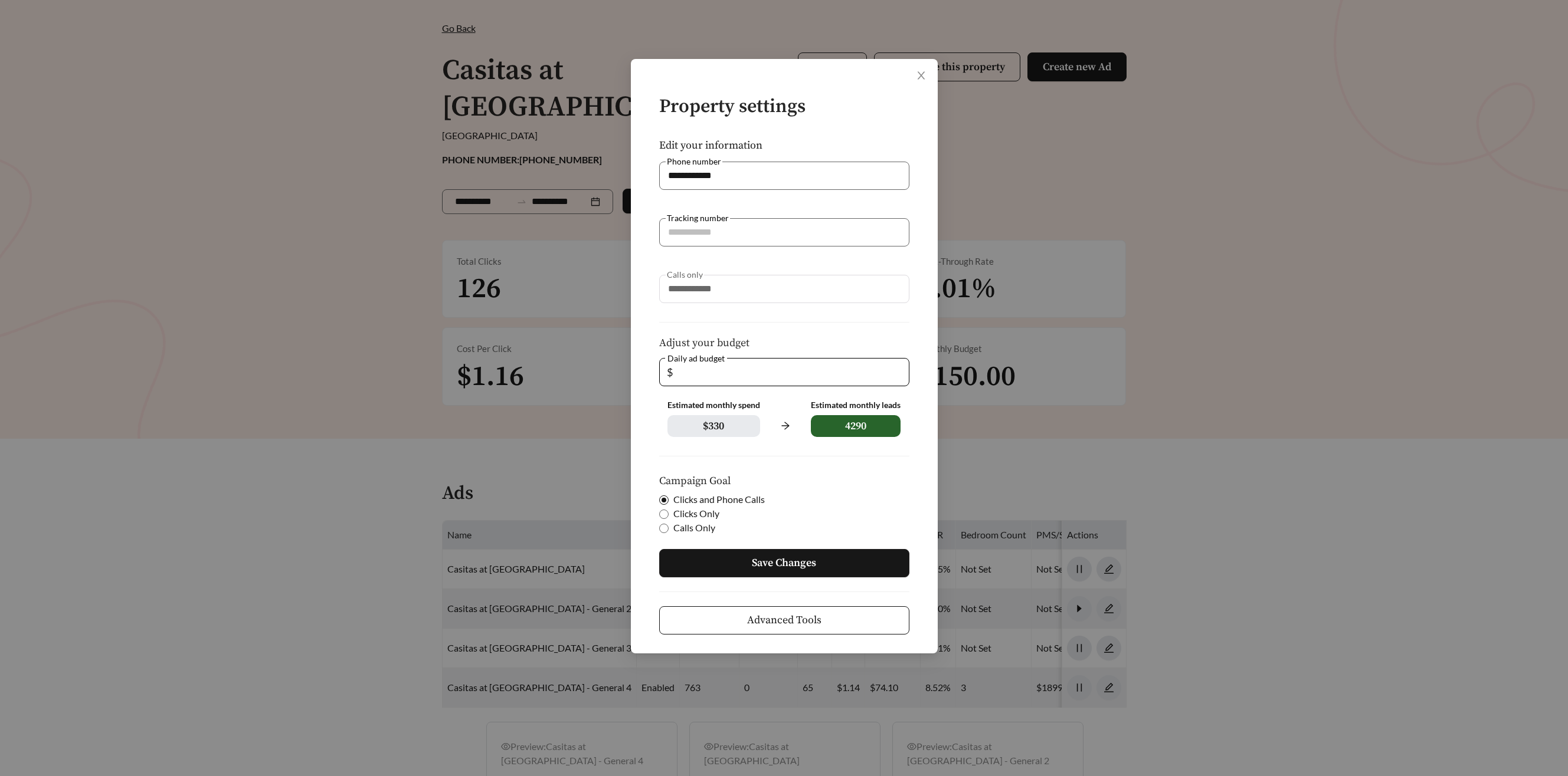
click at [782, 558] on span "Save Changes" at bounding box center [784, 563] width 64 height 16
click at [784, 558] on span "Save Changes" at bounding box center [784, 563] width 64 height 16
click at [788, 562] on span "Save Changes" at bounding box center [784, 563] width 64 height 16
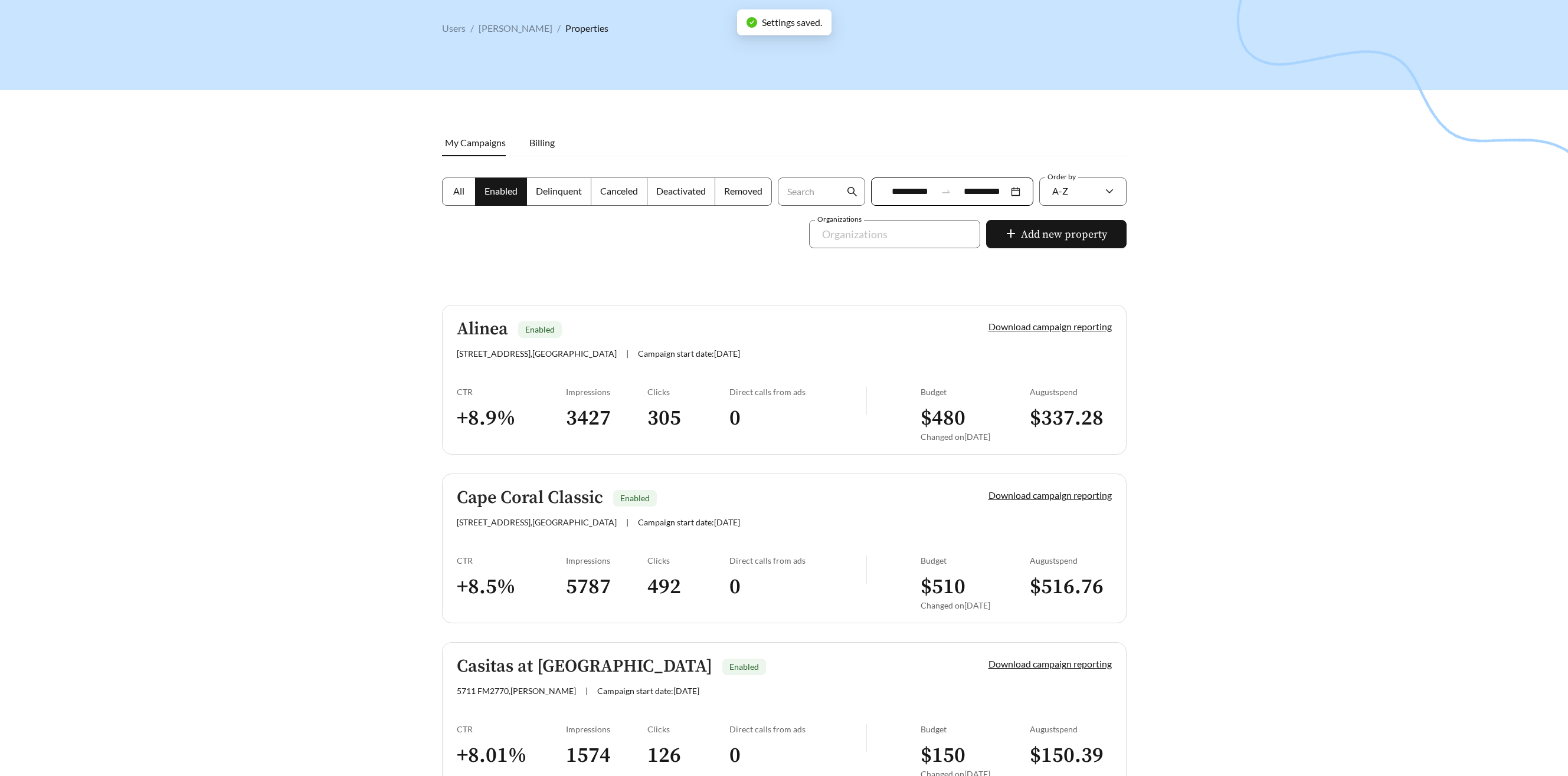
scroll to position [222, 0]
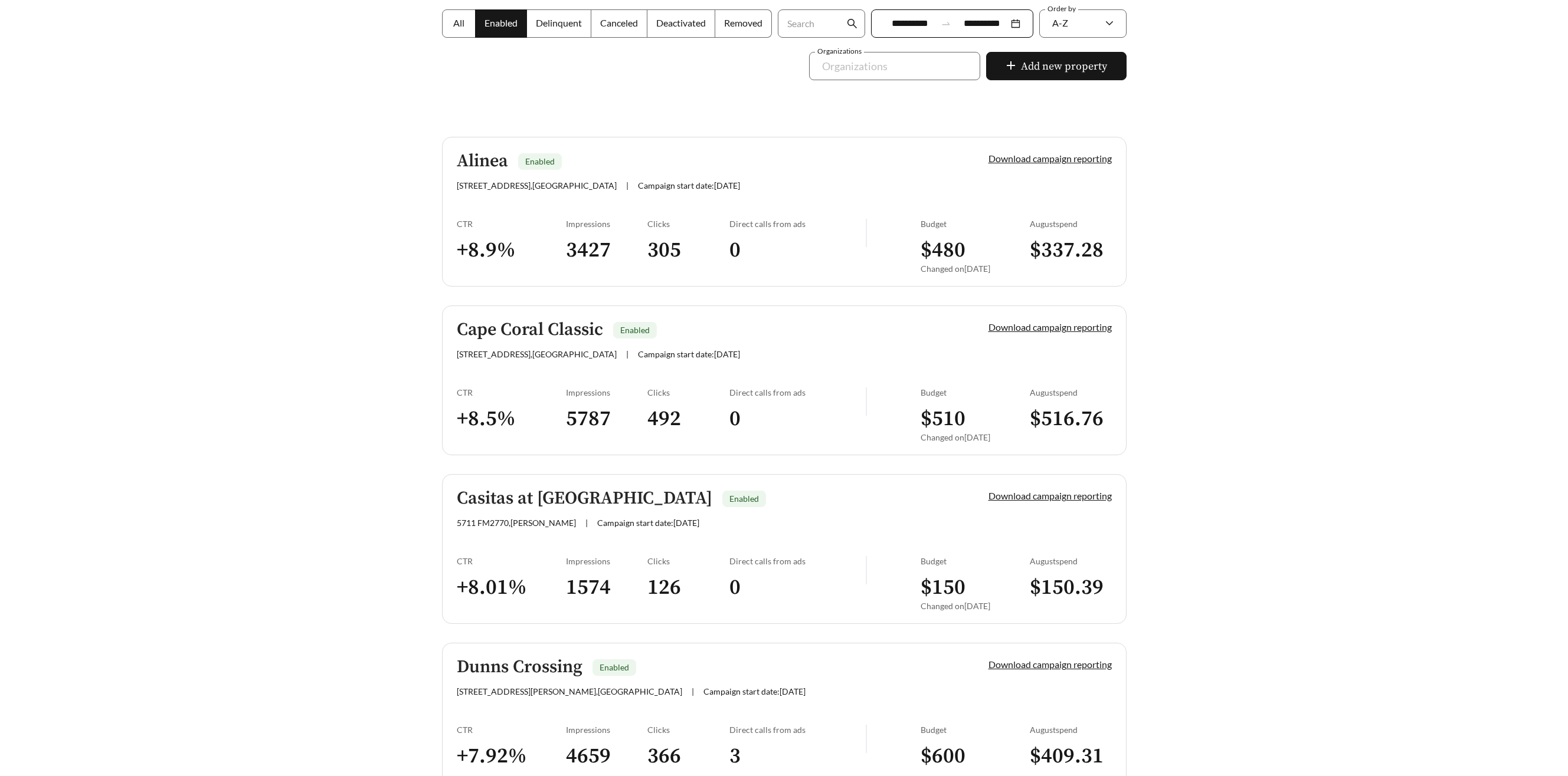
click at [722, 499] on span "Enabled" at bounding box center [743, 499] width 44 height 17
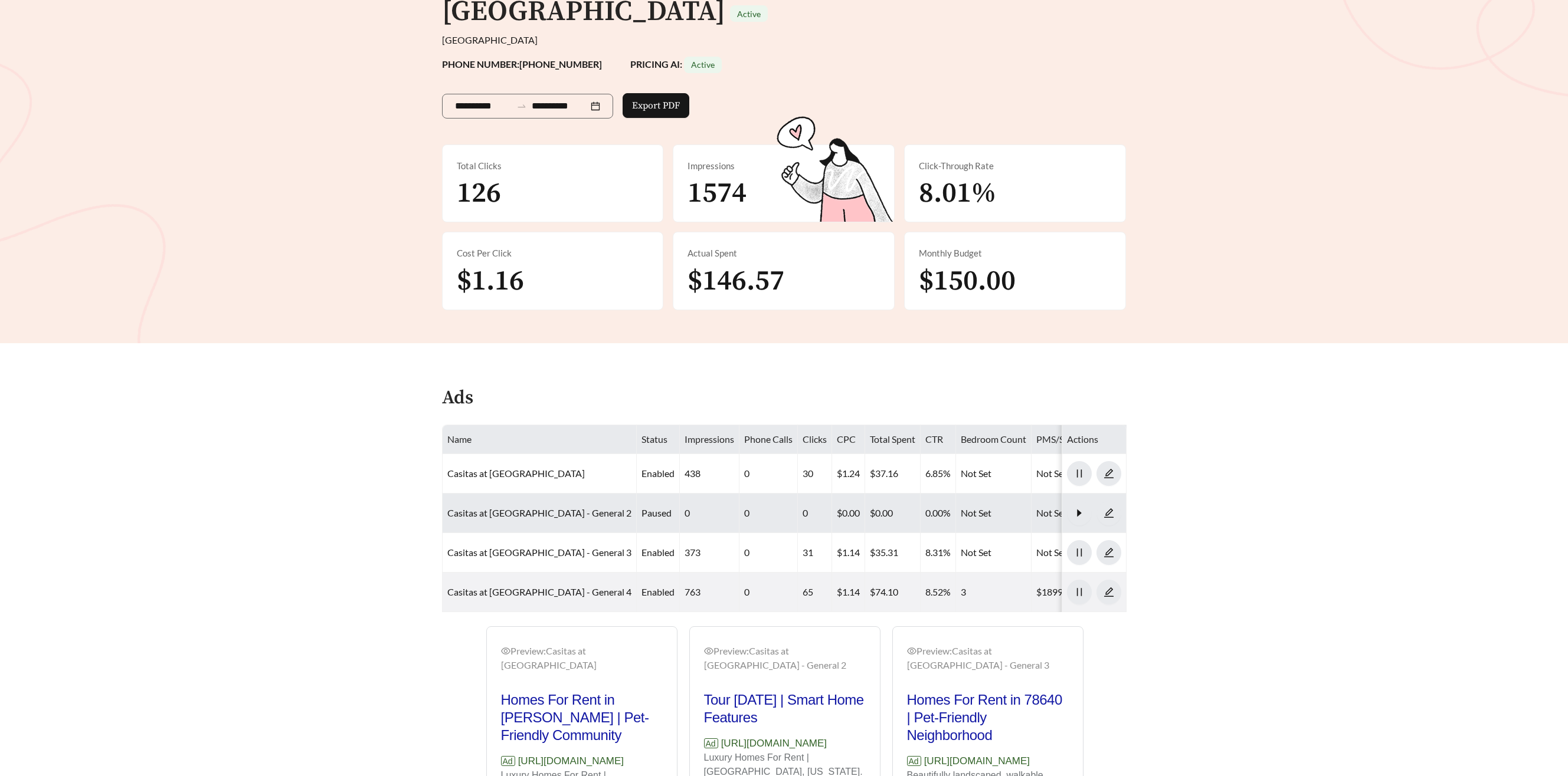
scroll to position [149, 0]
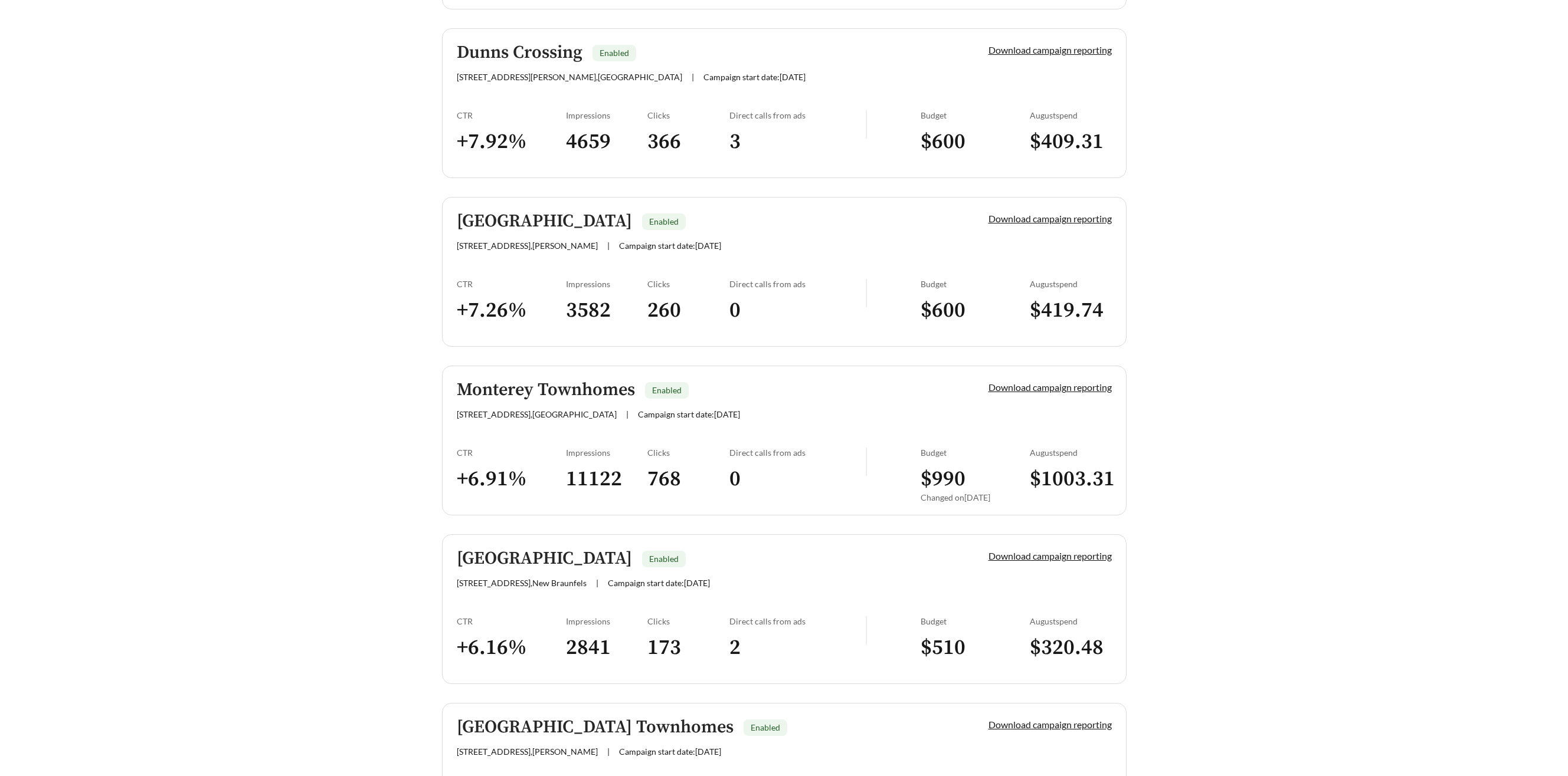
scroll to position [838, 0]
click at [552, 390] on h5 "Monterey Townhomes" at bounding box center [546, 389] width 178 height 20
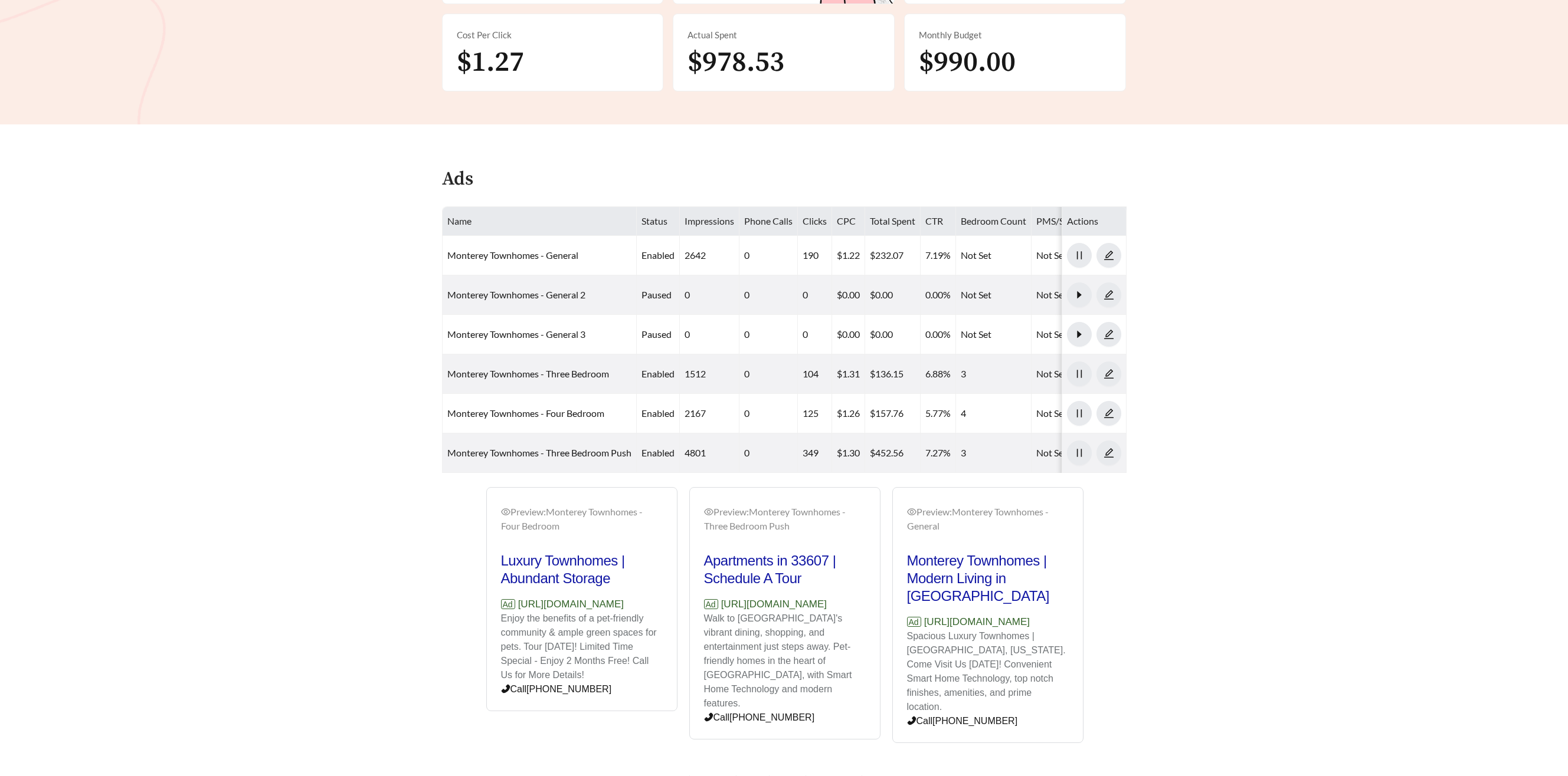
scroll to position [343, 0]
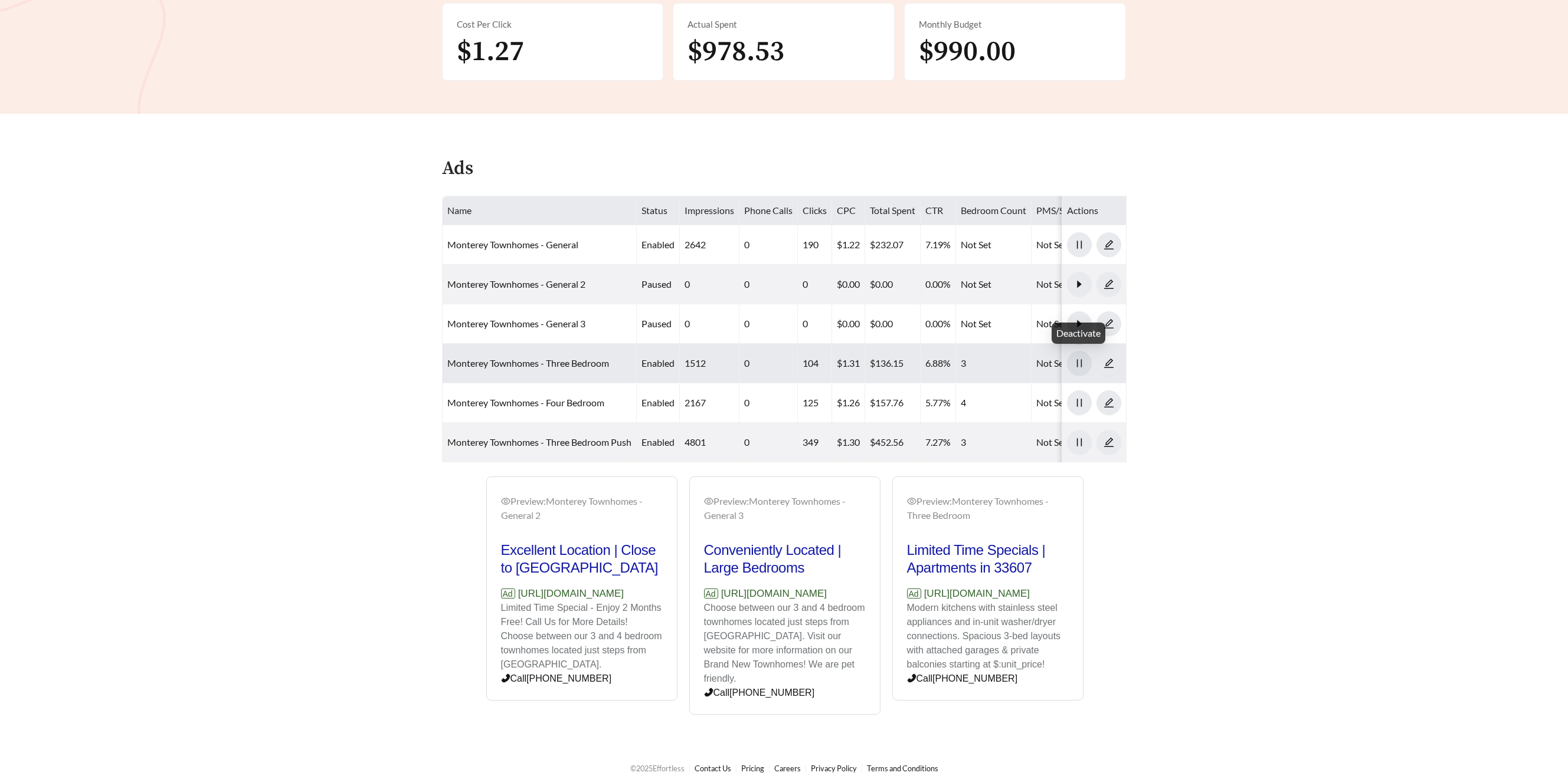
click at [1076, 362] on icon "pause" at bounding box center [1079, 363] width 11 height 11
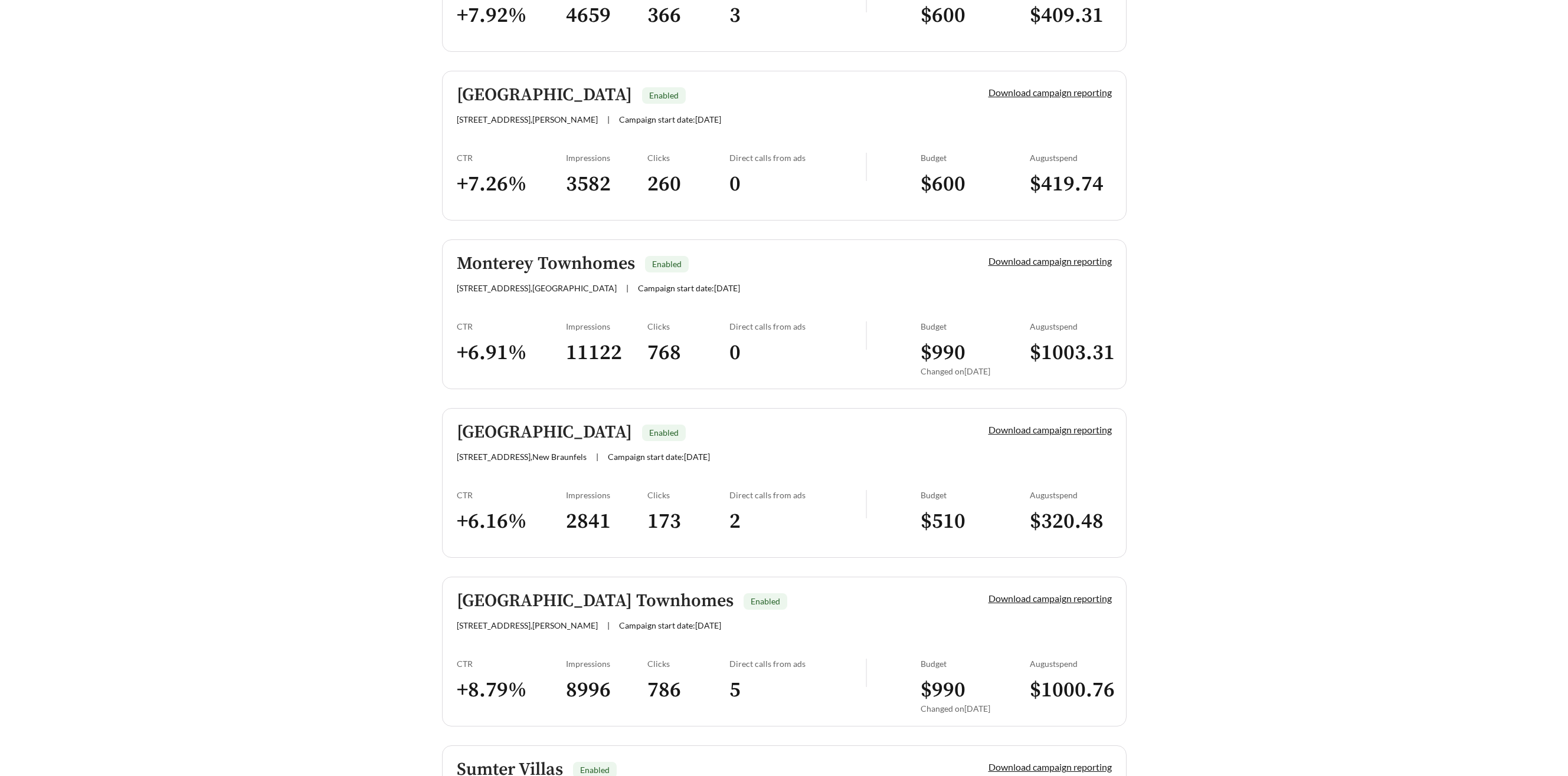
scroll to position [998, 0]
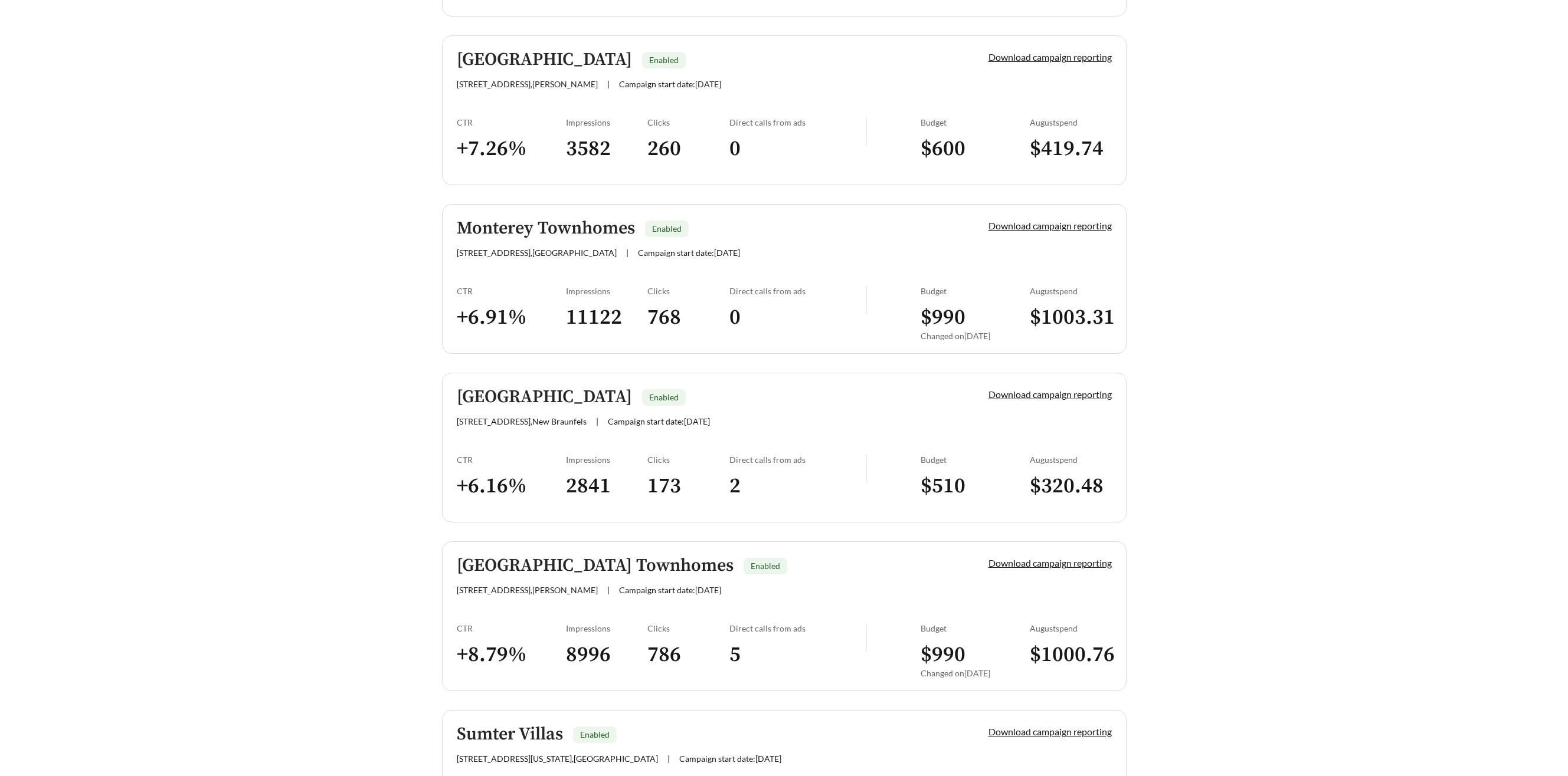
click at [588, 567] on h5 "Summit Springs Townhomes" at bounding box center [595, 566] width 277 height 20
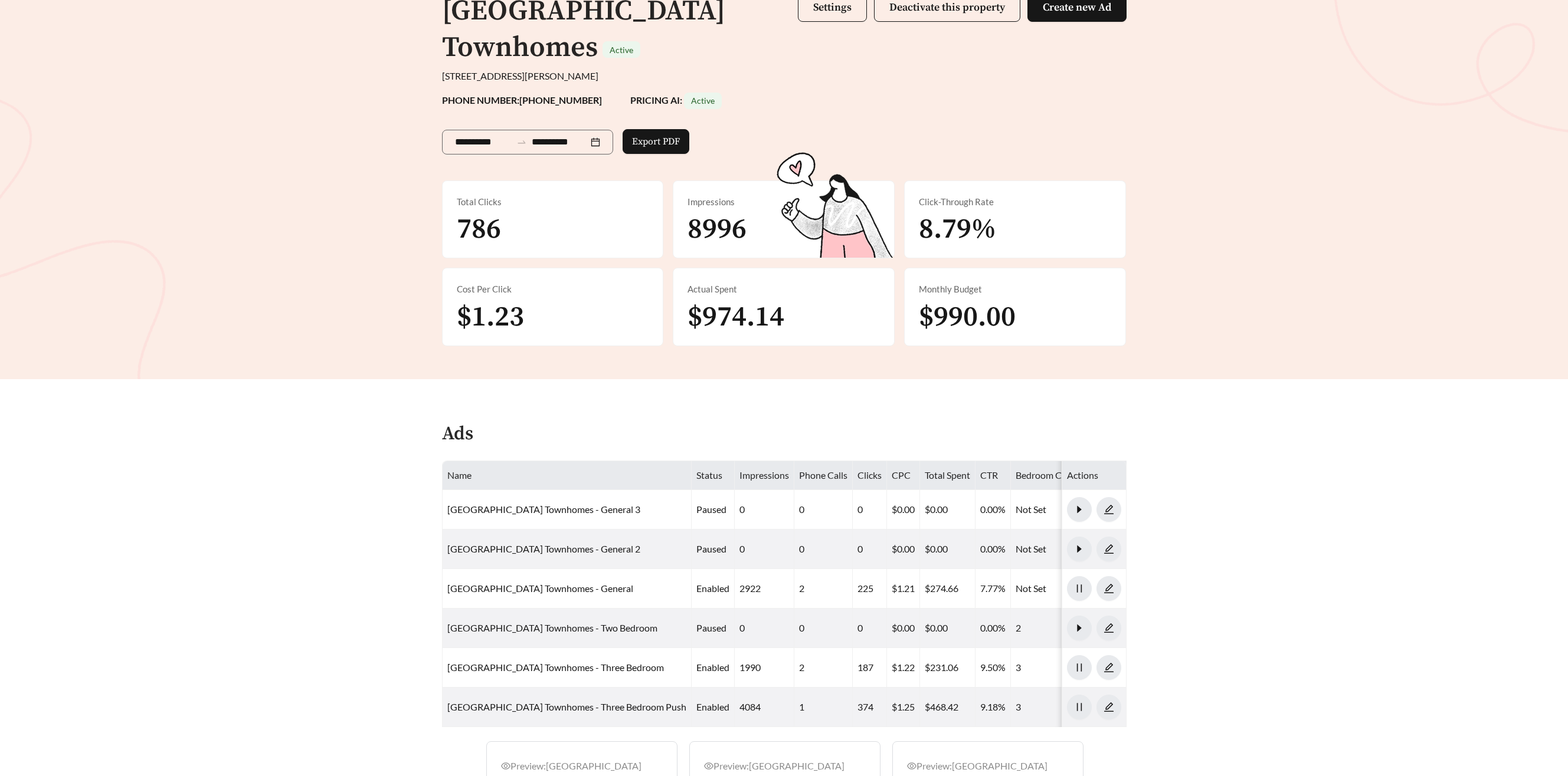
scroll to position [110, 0]
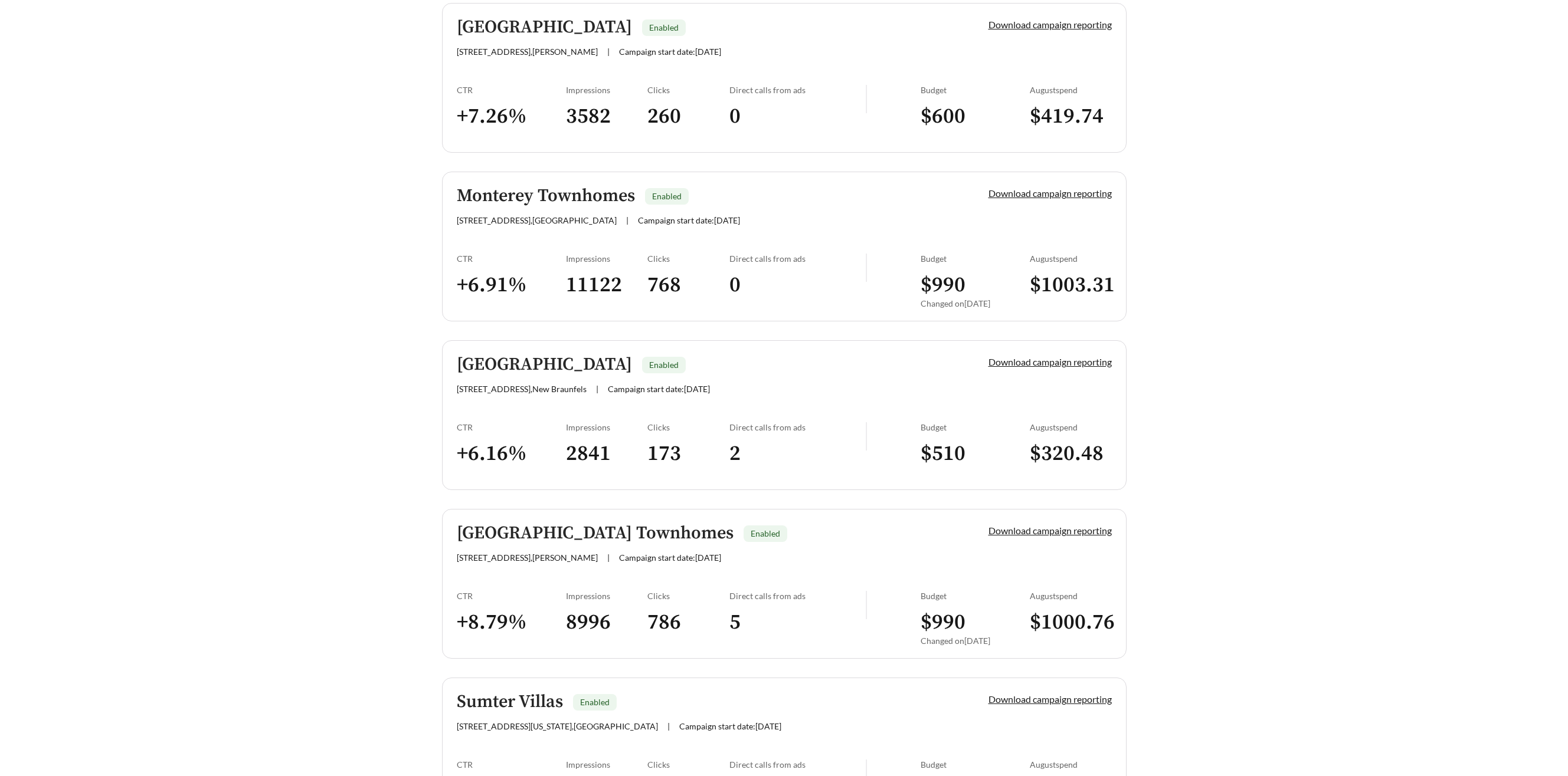
scroll to position [987, 0]
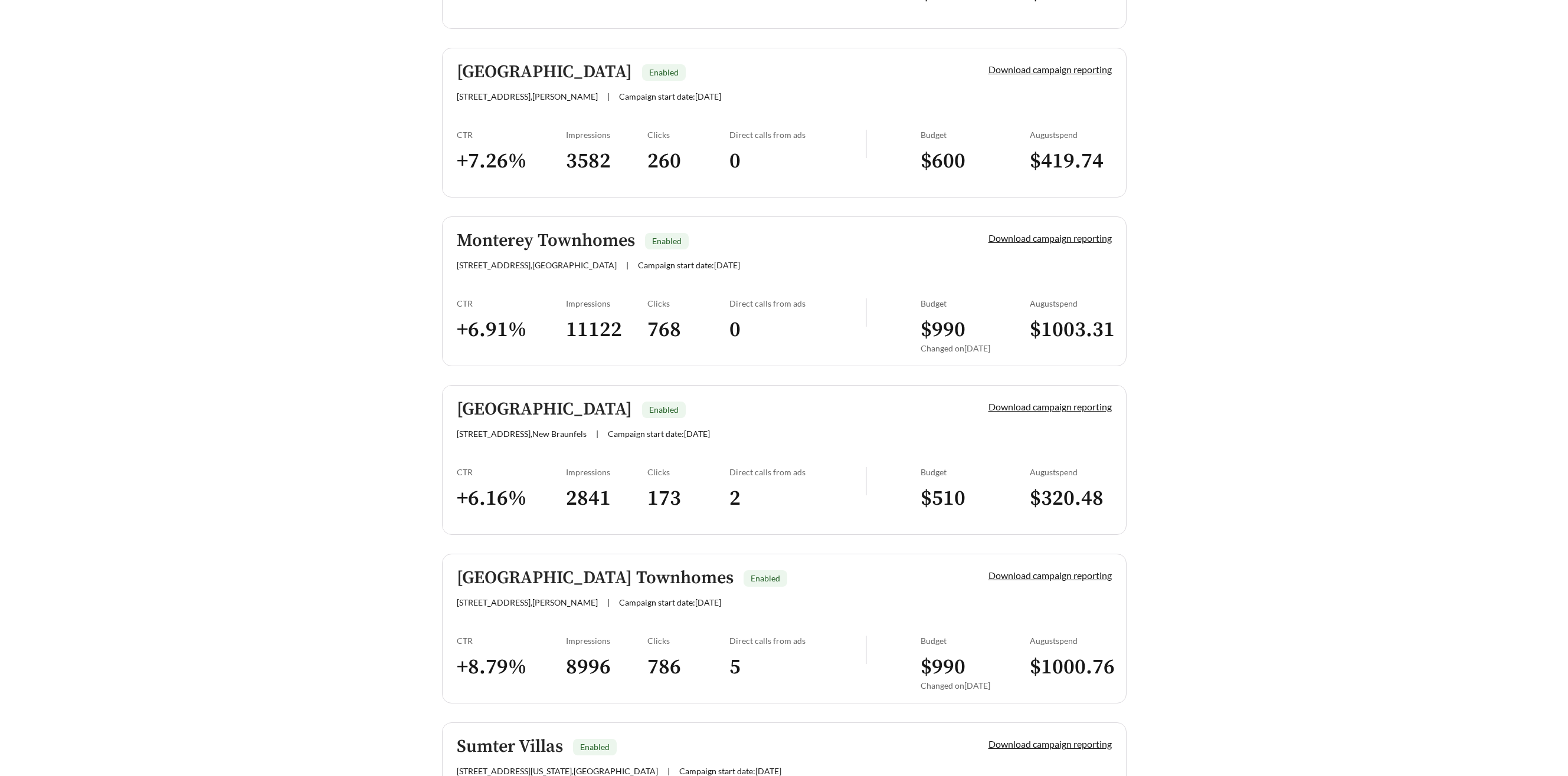
click at [557, 405] on h5 "Solstice Springs" at bounding box center [544, 409] width 175 height 20
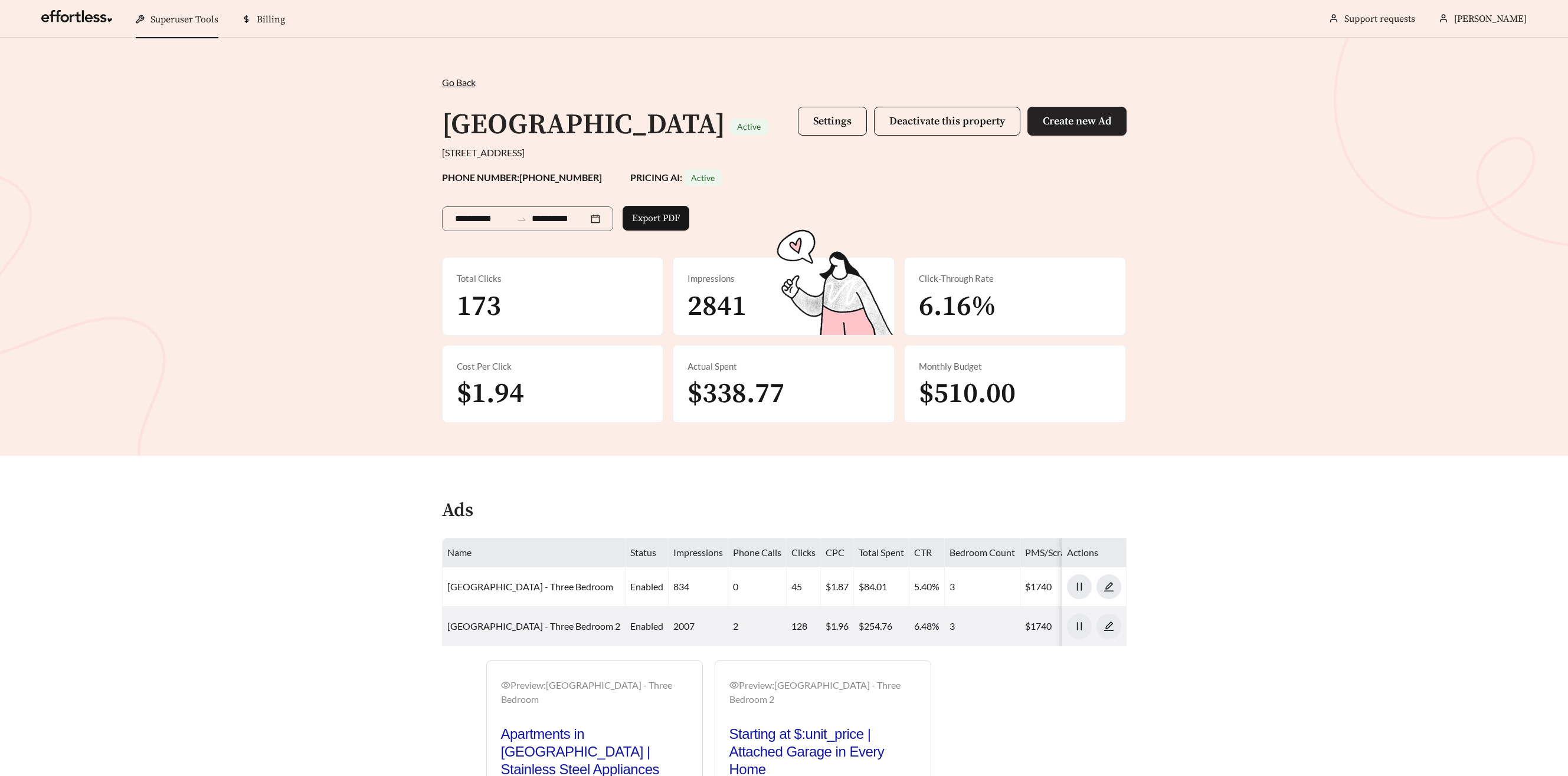
click at [1054, 122] on span "Create new Ad" at bounding box center [1076, 120] width 69 height 13
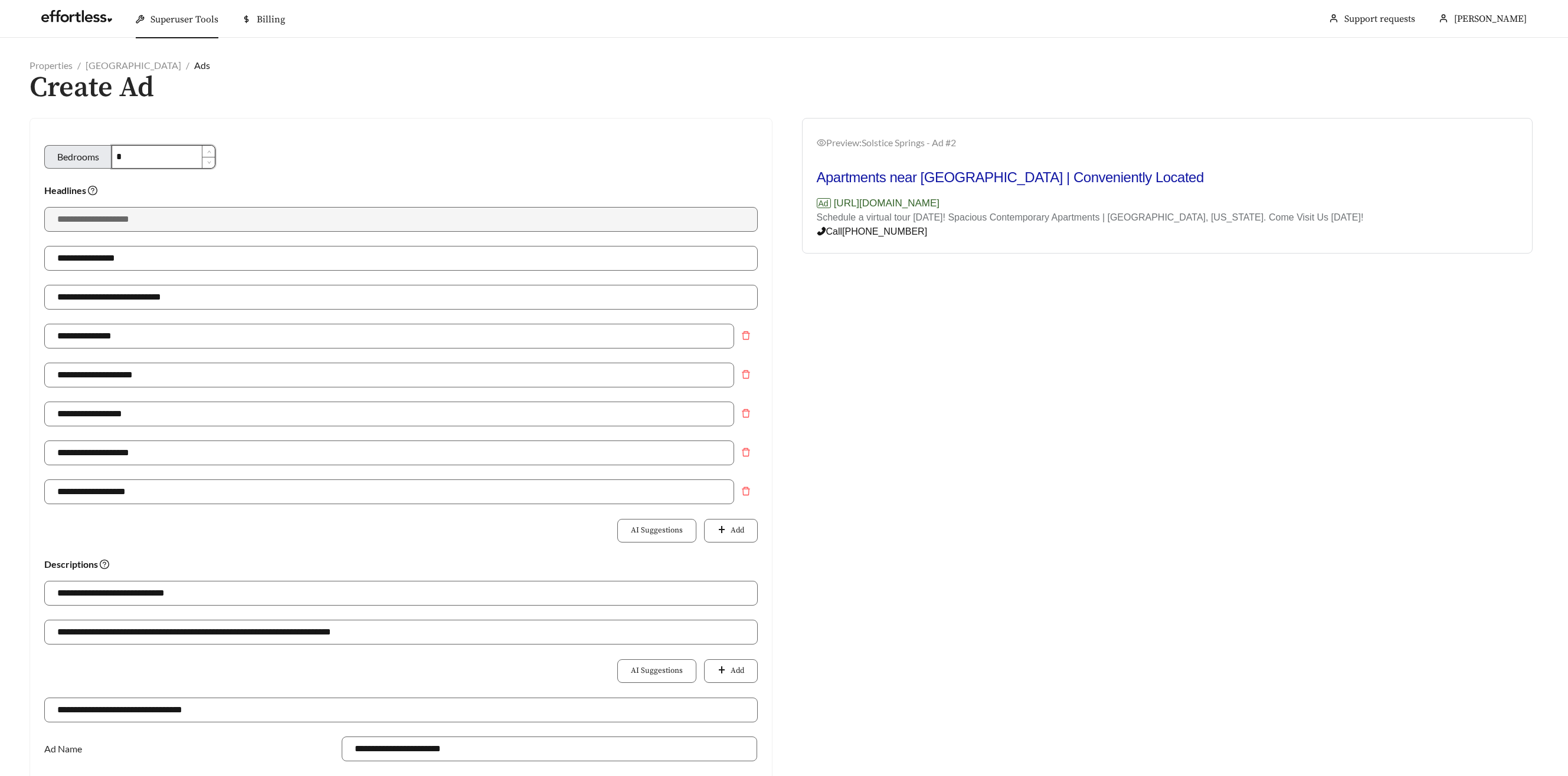
drag, startPoint x: 144, startPoint y: 156, endPoint x: 49, endPoint y: 149, distance: 95.3
click at [54, 150] on div "Bedrooms *" at bounding box center [130, 157] width 171 height 23
type input "**********"
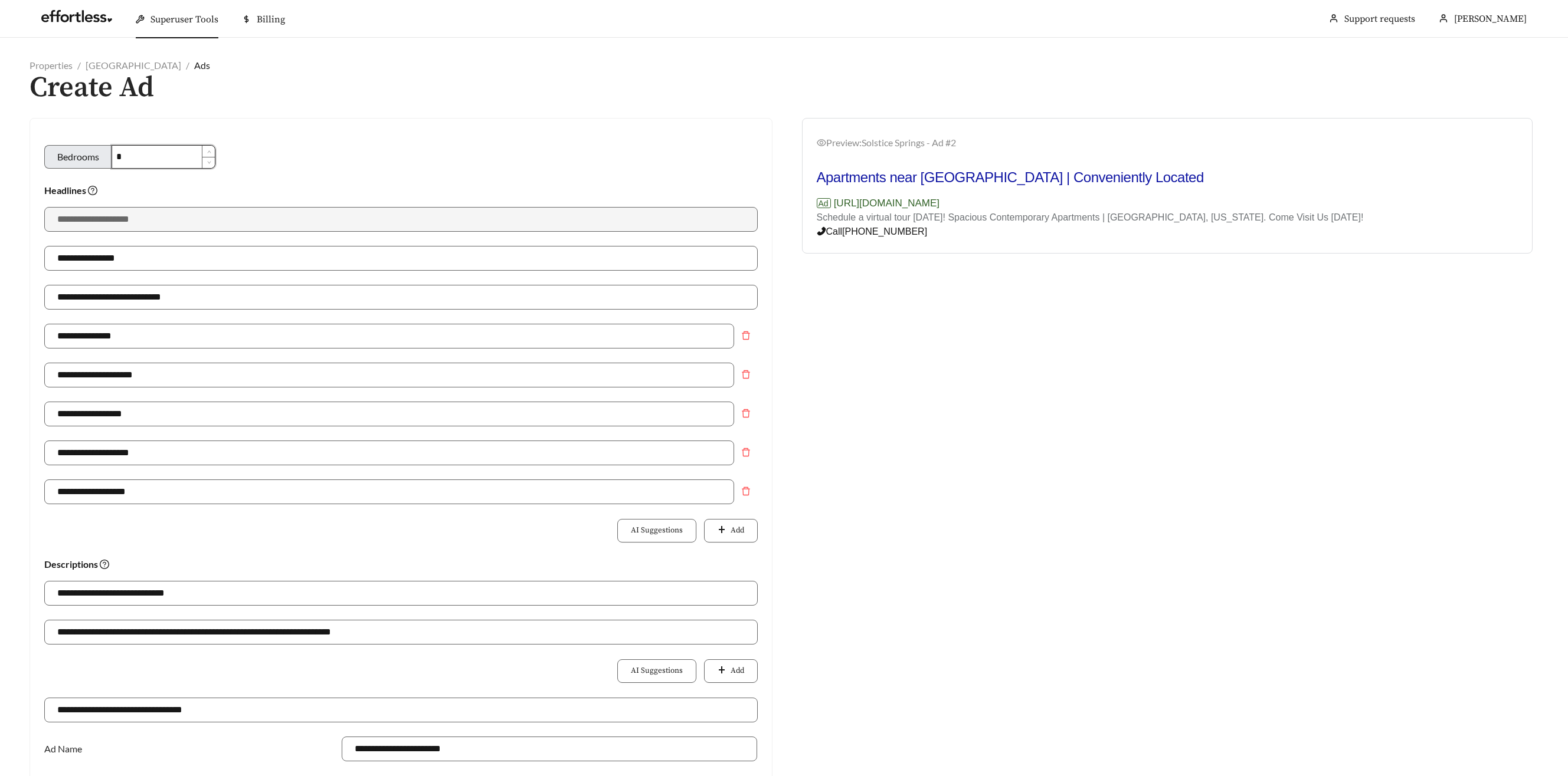
type input "**********"
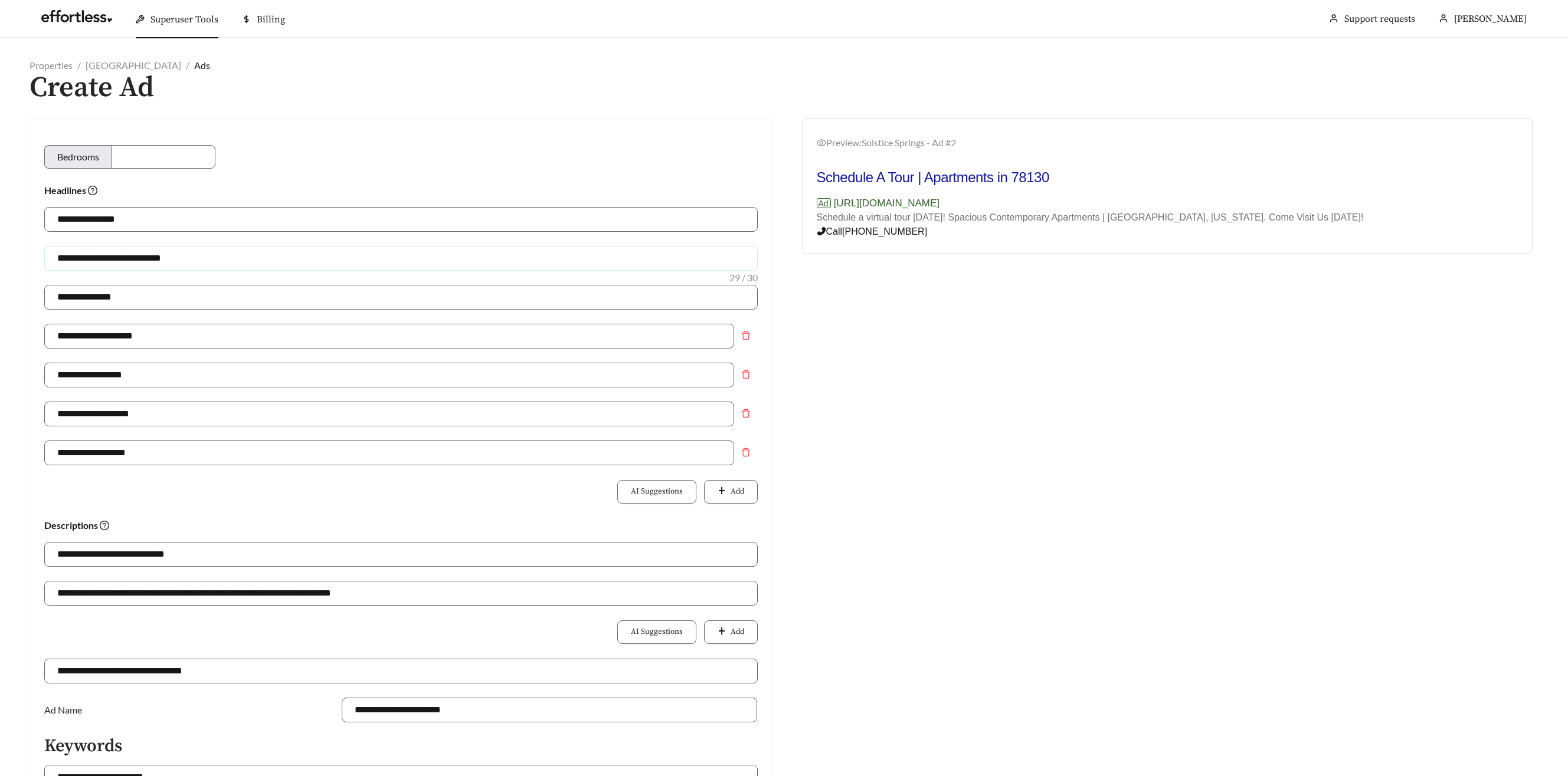
drag, startPoint x: 128, startPoint y: 257, endPoint x: 107, endPoint y: 255, distance: 21.1
click at [107, 255] on input "**********" at bounding box center [401, 259] width 713 height 25
click at [81, 272] on div "**********" at bounding box center [401, 266] width 713 height 39
drag, startPoint x: 105, startPoint y: 259, endPoint x: -4, endPoint y: 250, distance: 109.4
click at [0, 250] on html "**********" at bounding box center [784, 388] width 1568 height 776
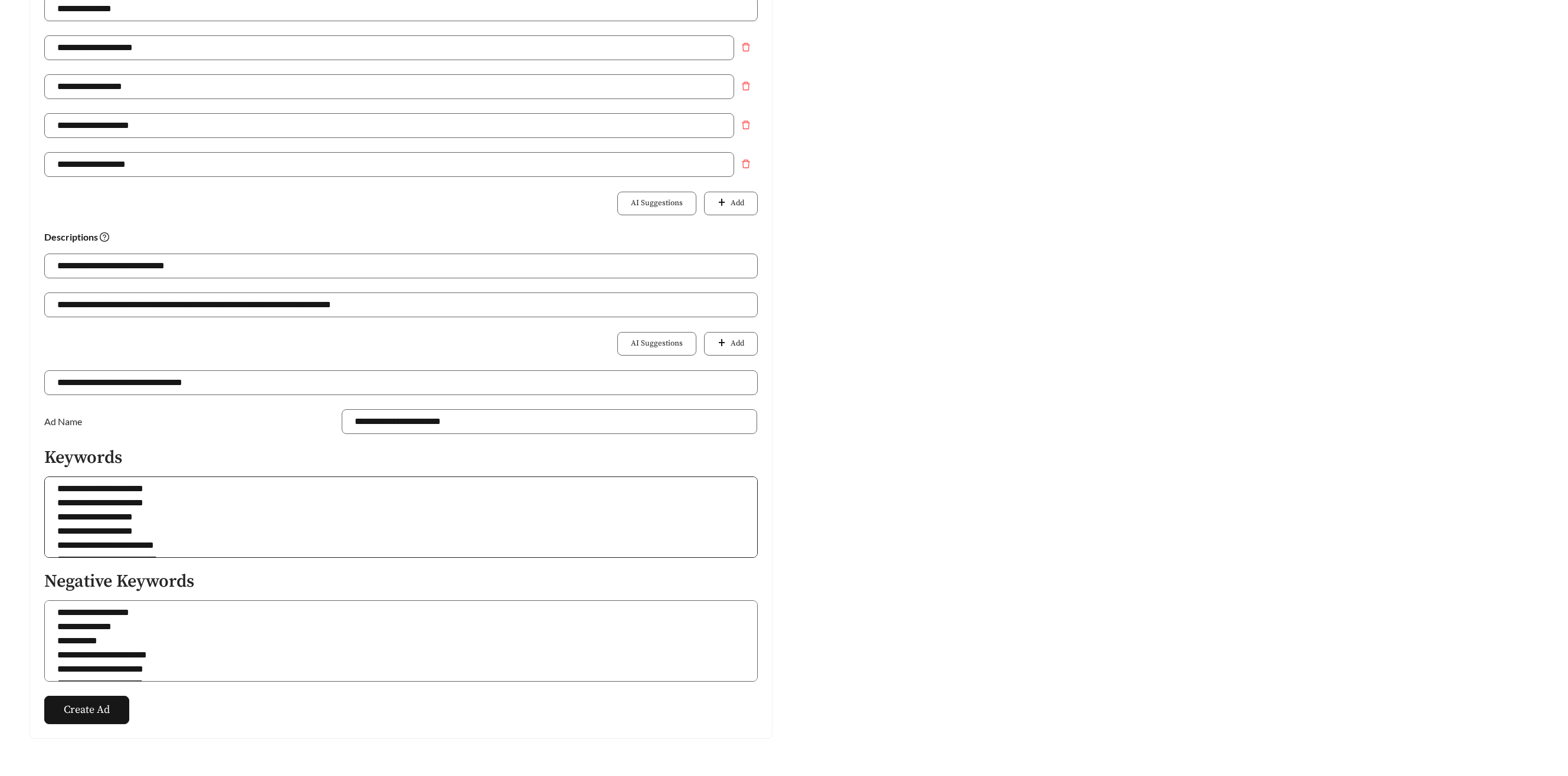
scroll to position [291, 0]
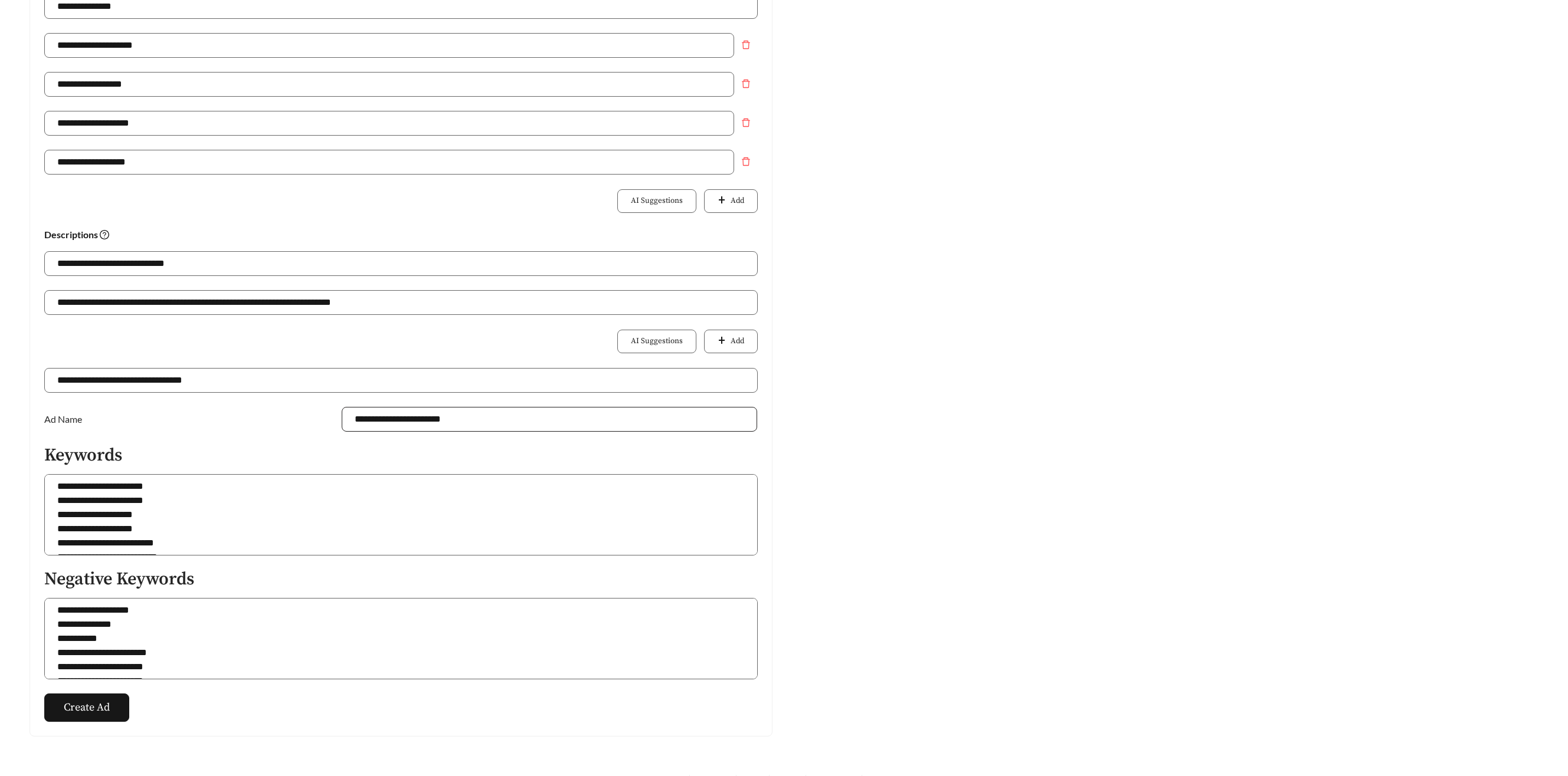
type input "**********"
drag, startPoint x: 445, startPoint y: 422, endPoint x: 426, endPoint y: 421, distance: 19.0
click at [426, 421] on input "**********" at bounding box center [550, 419] width 416 height 25
type input "**********"
click at [84, 711] on span "Create Ad" at bounding box center [87, 707] width 46 height 16
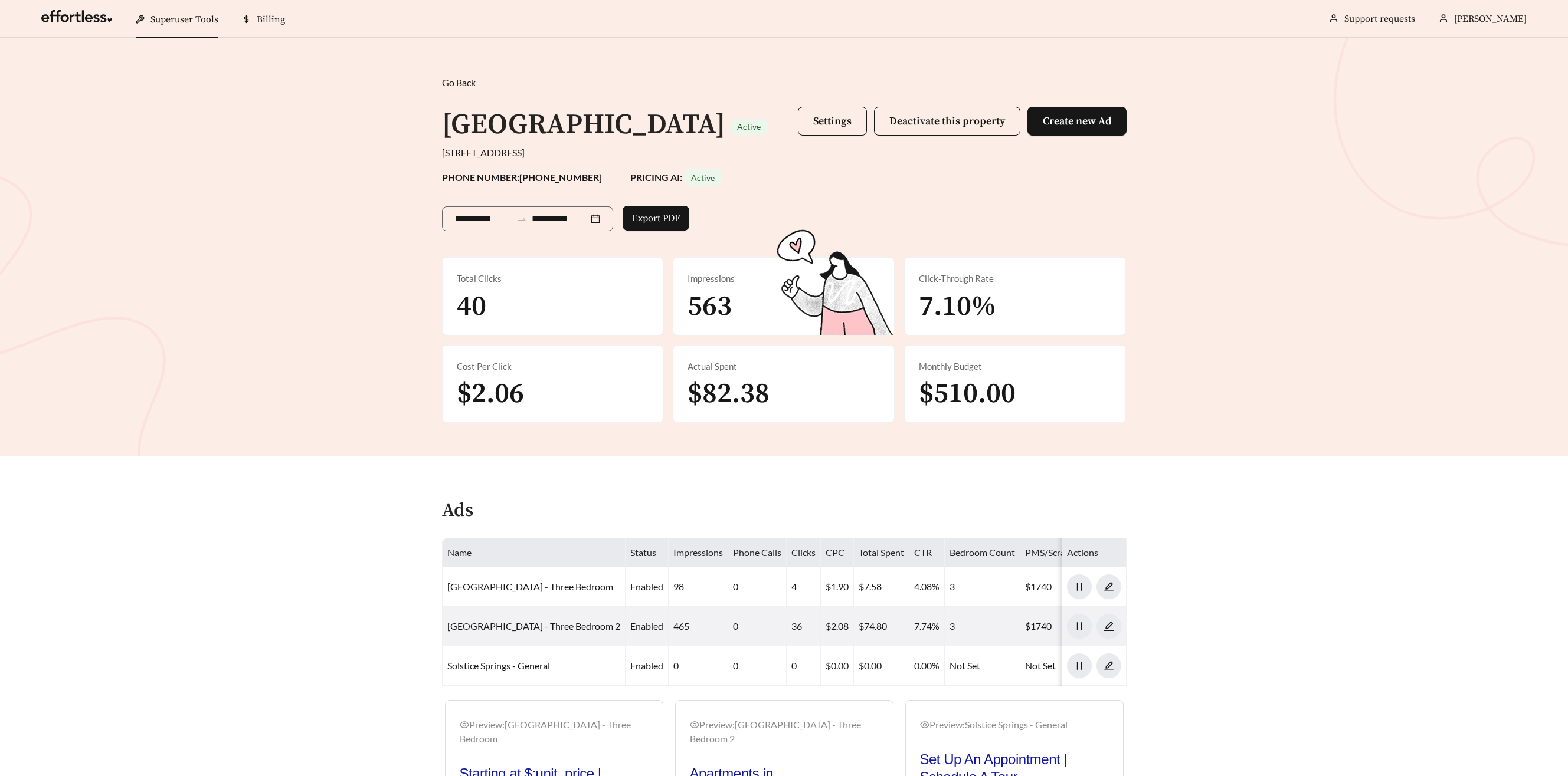
click at [1079, 453] on div "**********" at bounding box center [784, 246] width 1568 height 418
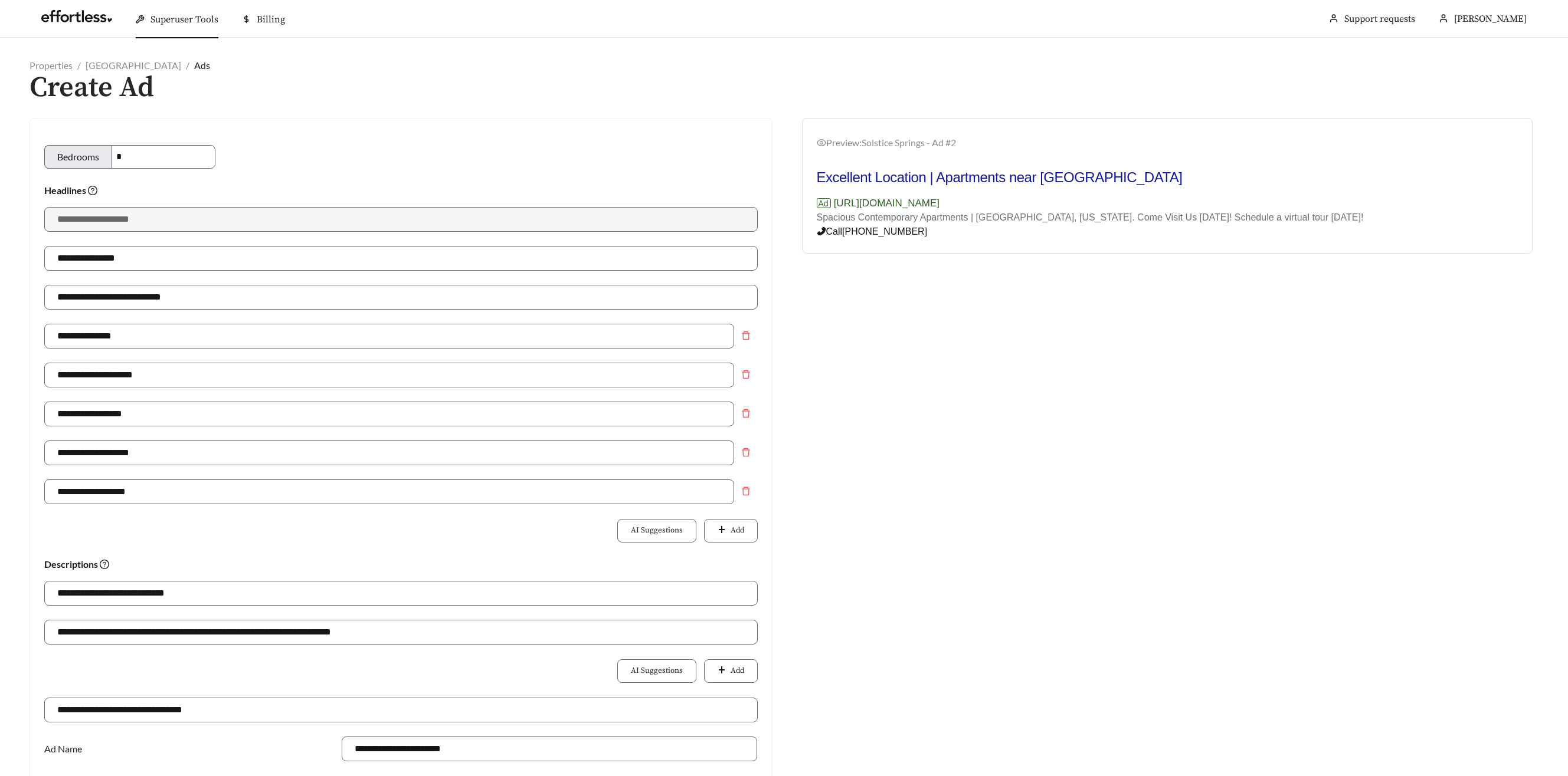
scroll to position [291, 0]
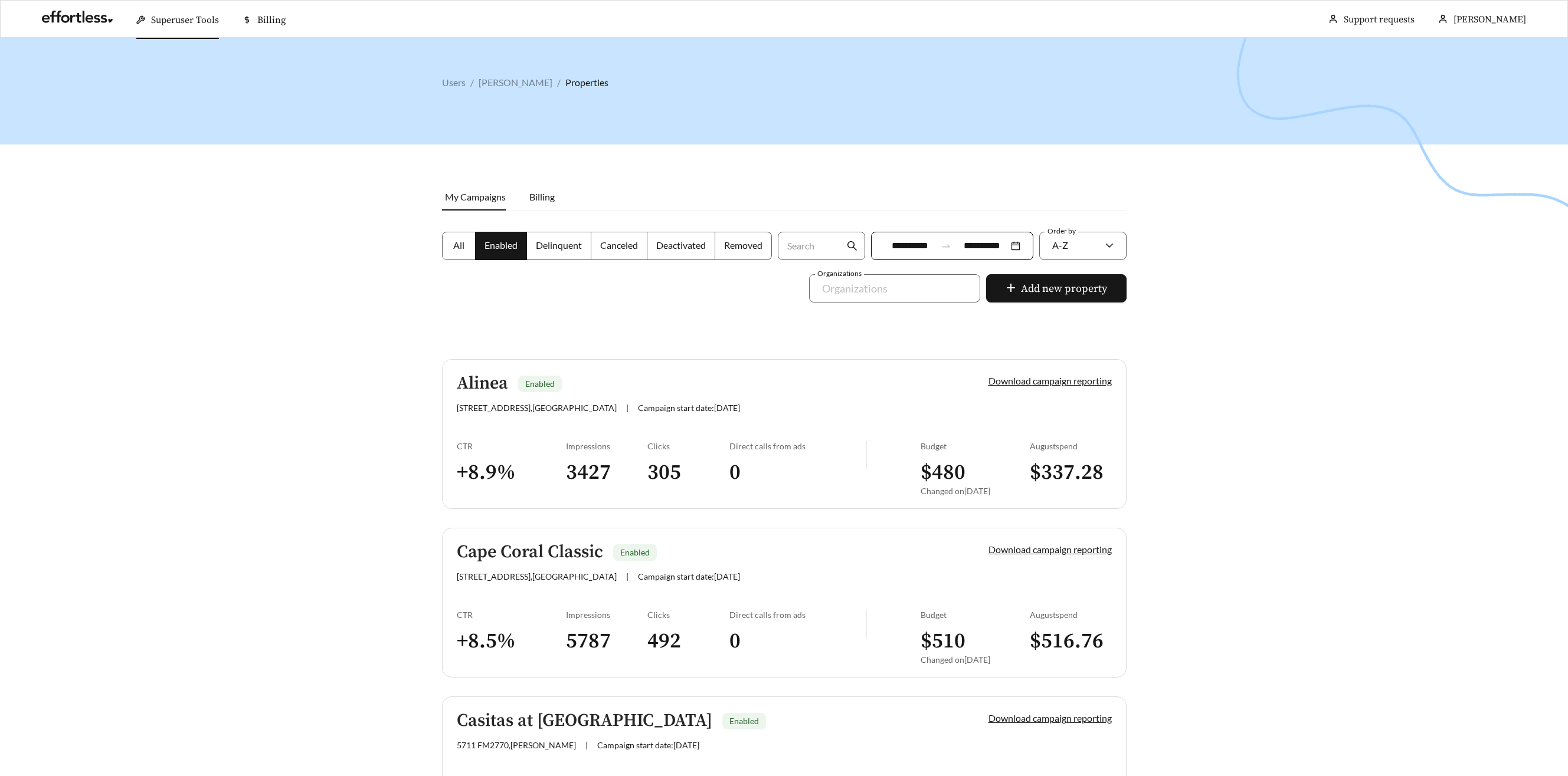
click at [506, 384] on h5 "Alinea" at bounding box center [483, 384] width 52 height 20
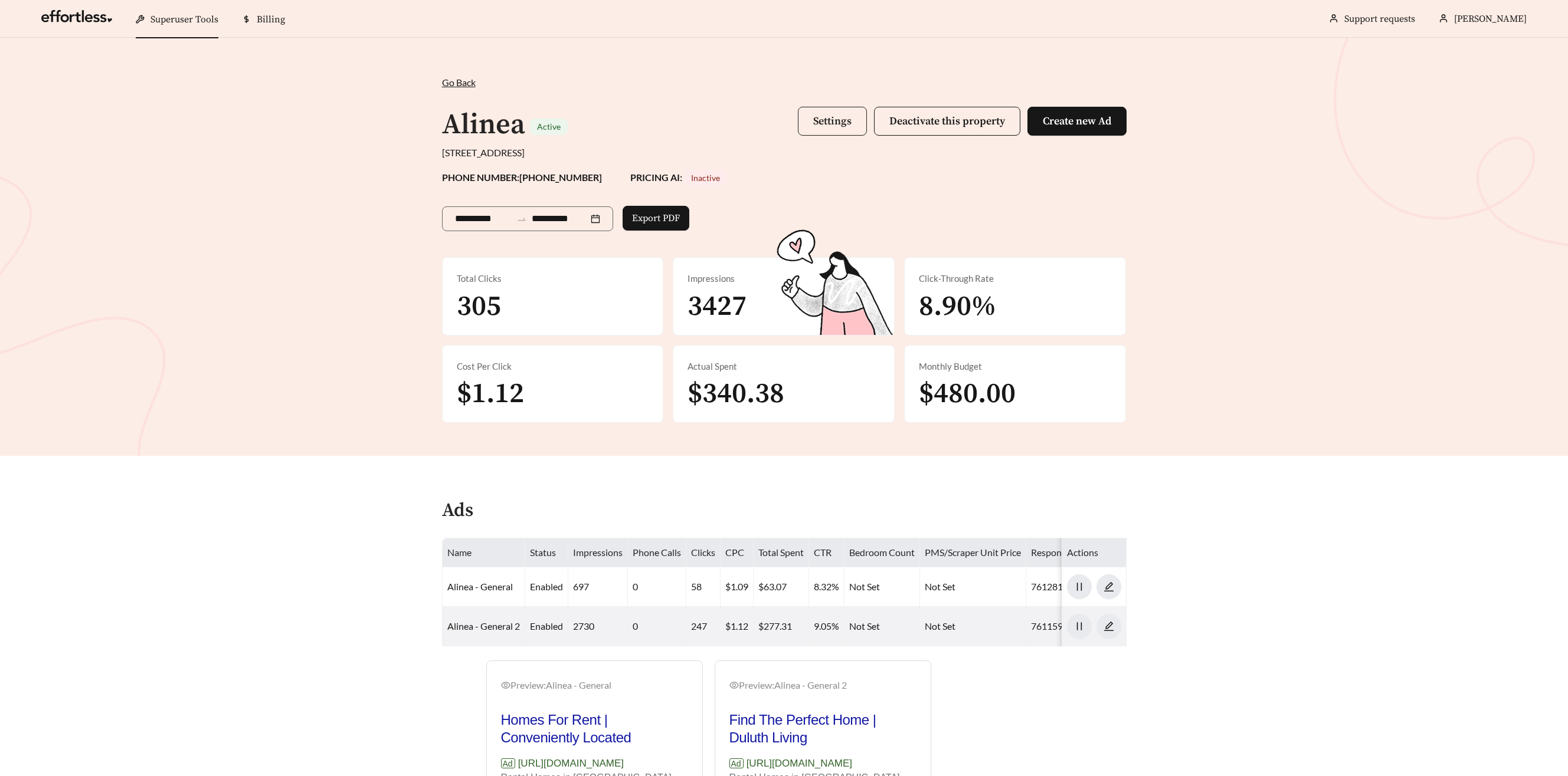
click at [821, 117] on span "Settings" at bounding box center [832, 120] width 38 height 13
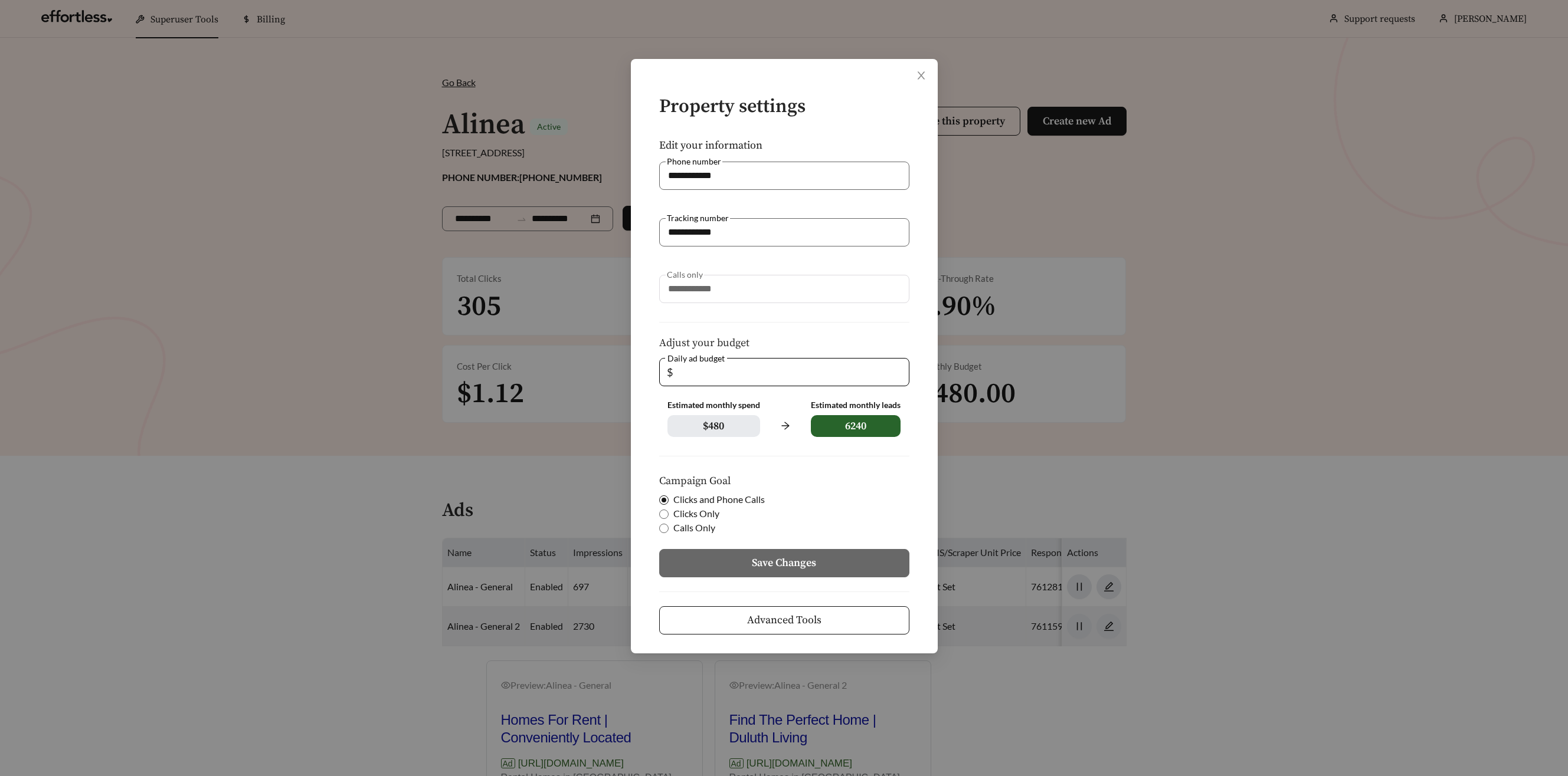
click at [776, 617] on span "Advanced Tools" at bounding box center [784, 620] width 74 height 16
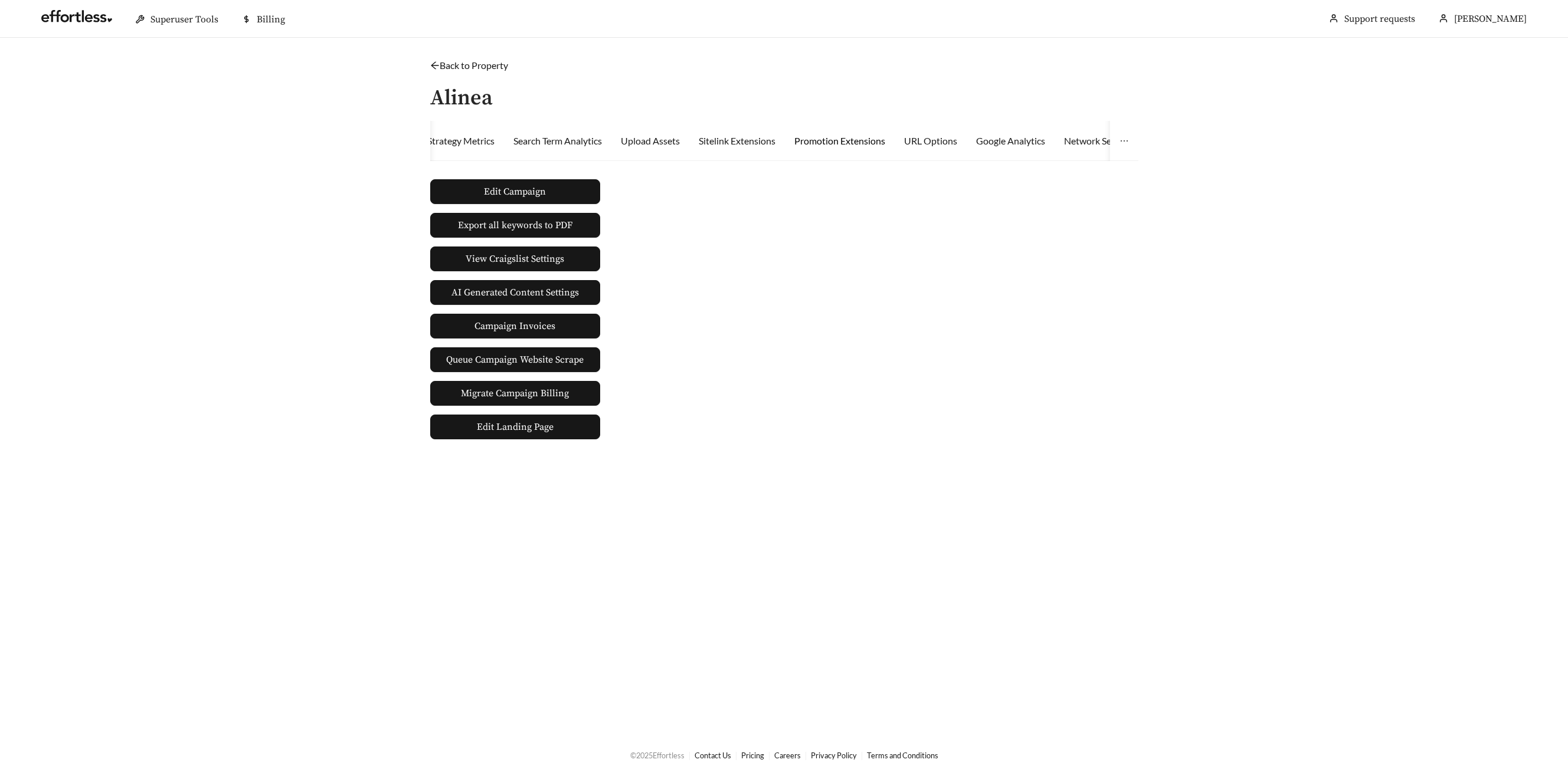
click at [859, 138] on div "Promotion Extensions" at bounding box center [840, 141] width 91 height 14
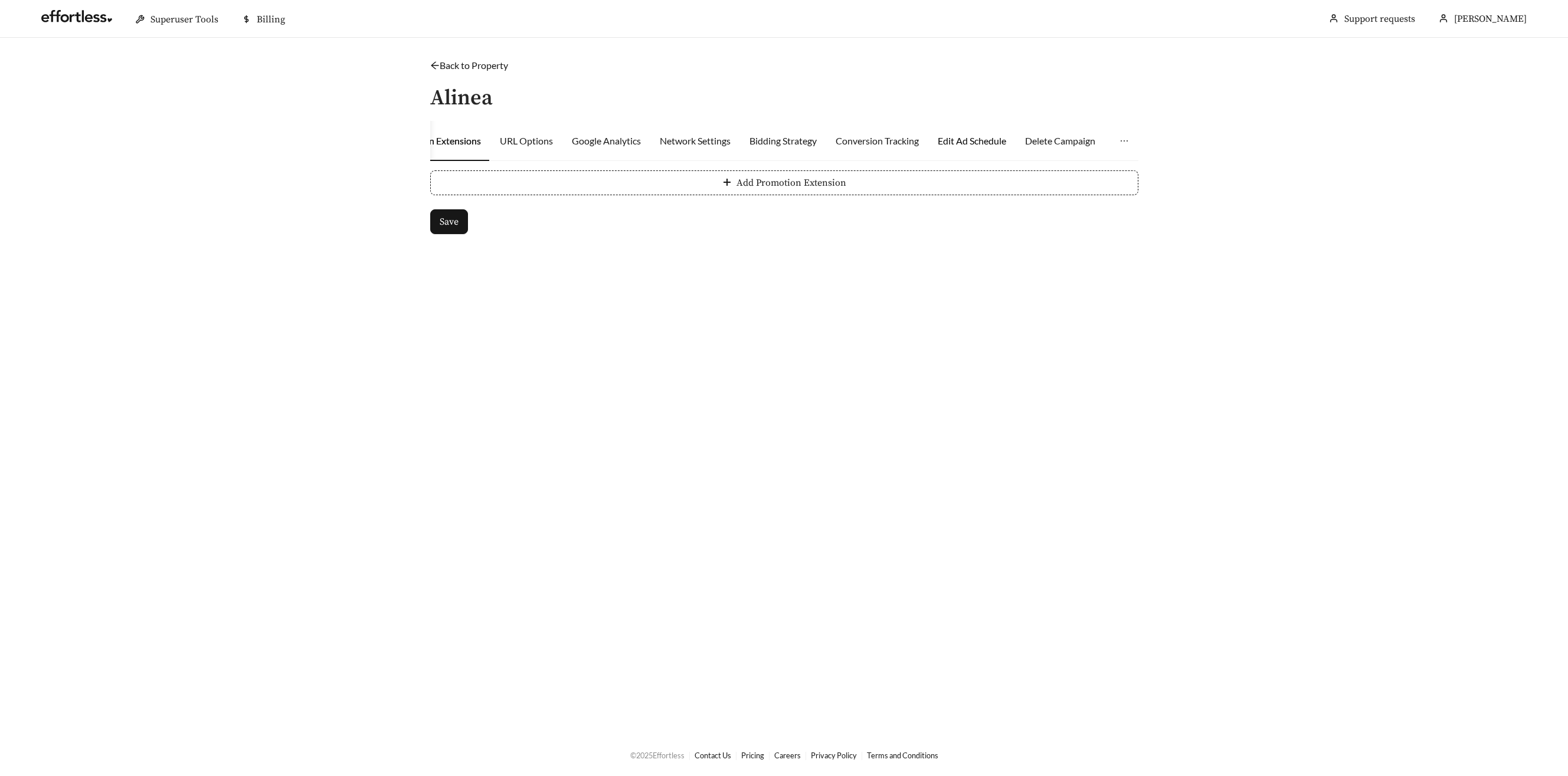
click at [974, 142] on div "Edit Ad Schedule" at bounding box center [972, 141] width 69 height 14
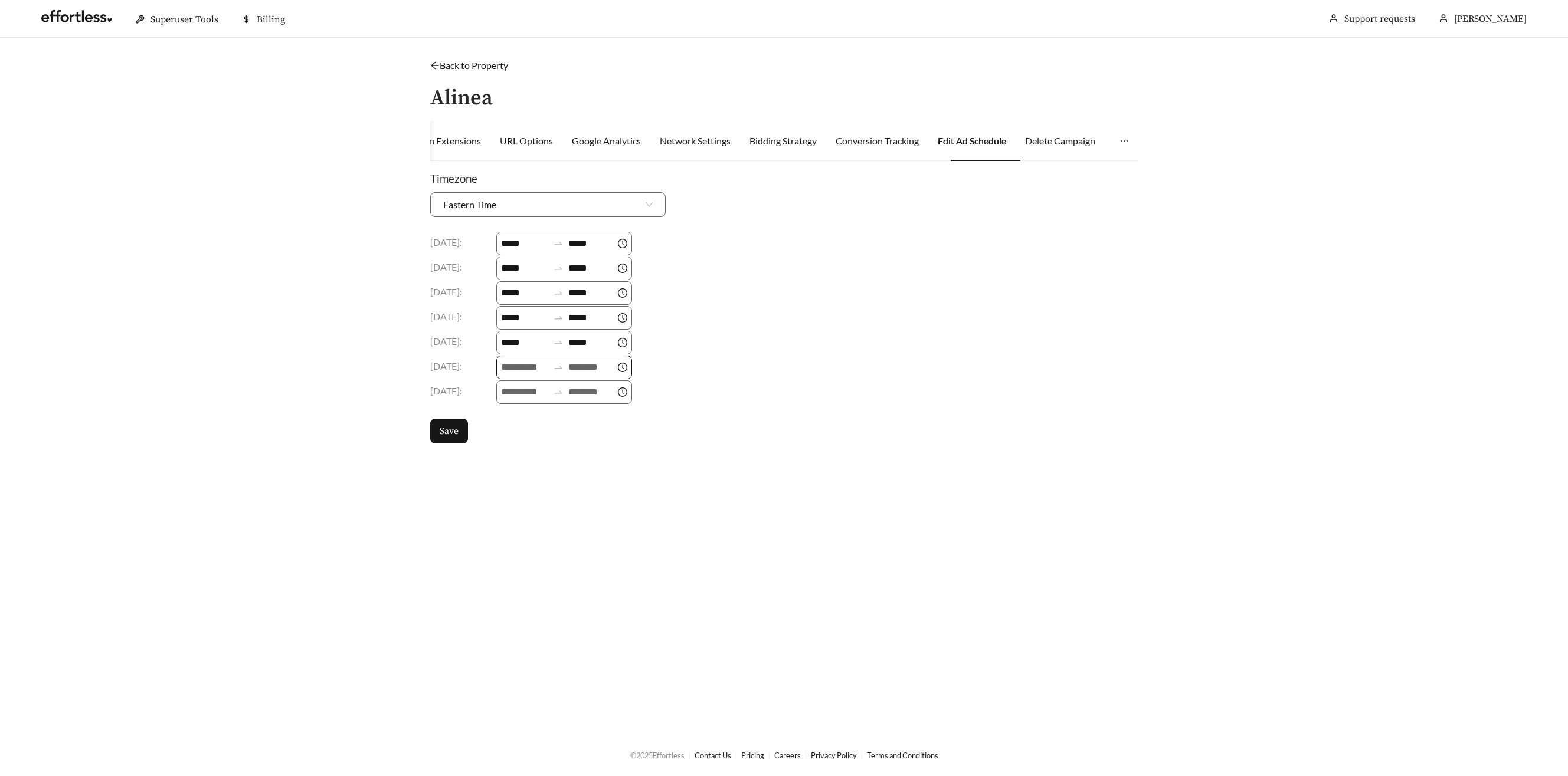
click at [521, 372] on input at bounding box center [524, 367] width 47 height 14
click at [514, 450] on div "09" at bounding box center [512, 449] width 33 height 17
type input "*****"
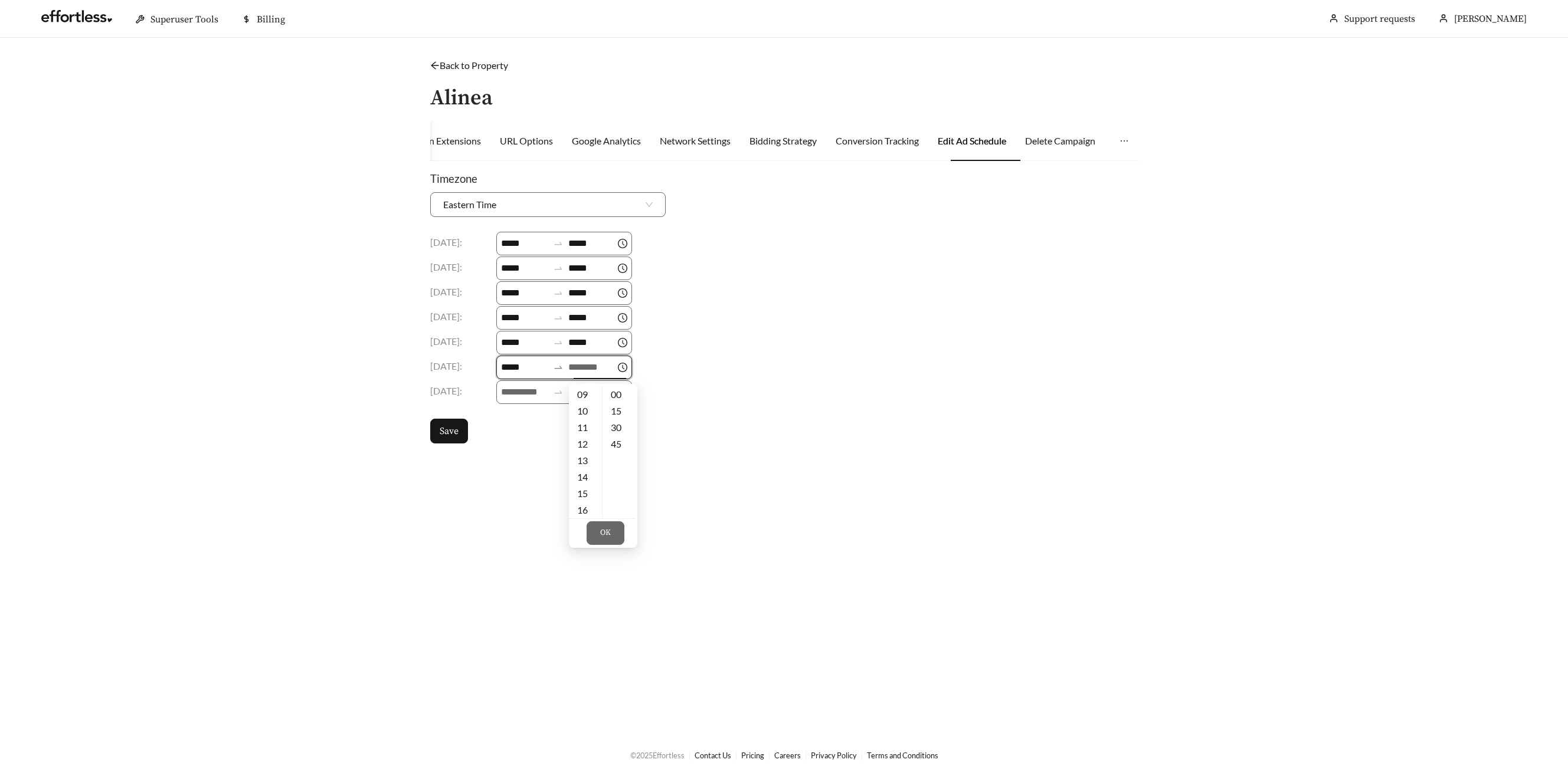
drag, startPoint x: 602, startPoint y: 362, endPoint x: 599, endPoint y: 372, distance: 10.4
click at [601, 362] on input at bounding box center [592, 367] width 47 height 14
click at [589, 462] on div "18" at bounding box center [585, 465] width 33 height 17
type input "*****"
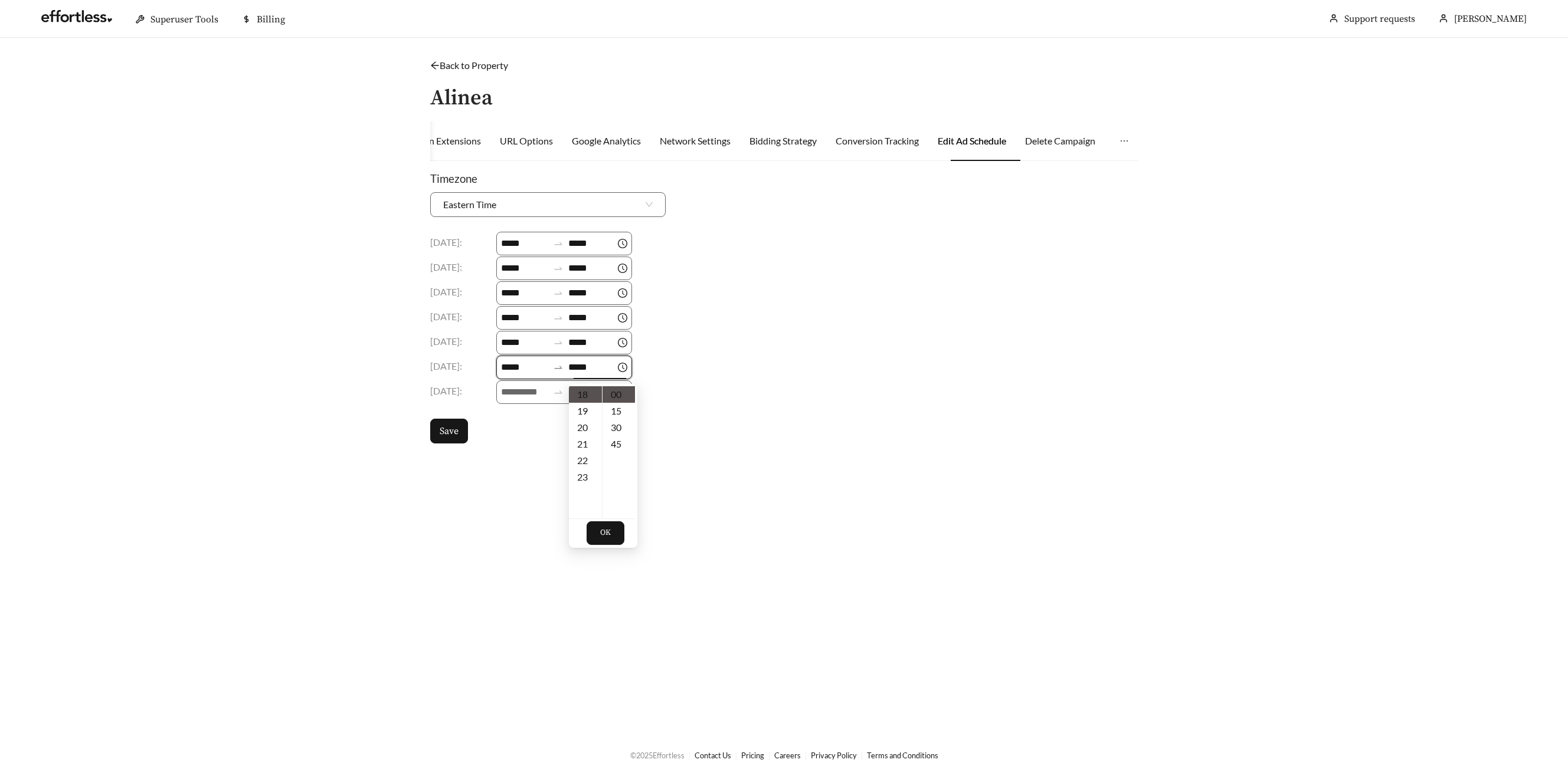
click at [610, 530] on button "OK" at bounding box center [605, 533] width 37 height 23
click at [520, 385] on input at bounding box center [524, 392] width 47 height 14
click at [517, 478] on div "09" at bounding box center [512, 476] width 33 height 17
type input "*****"
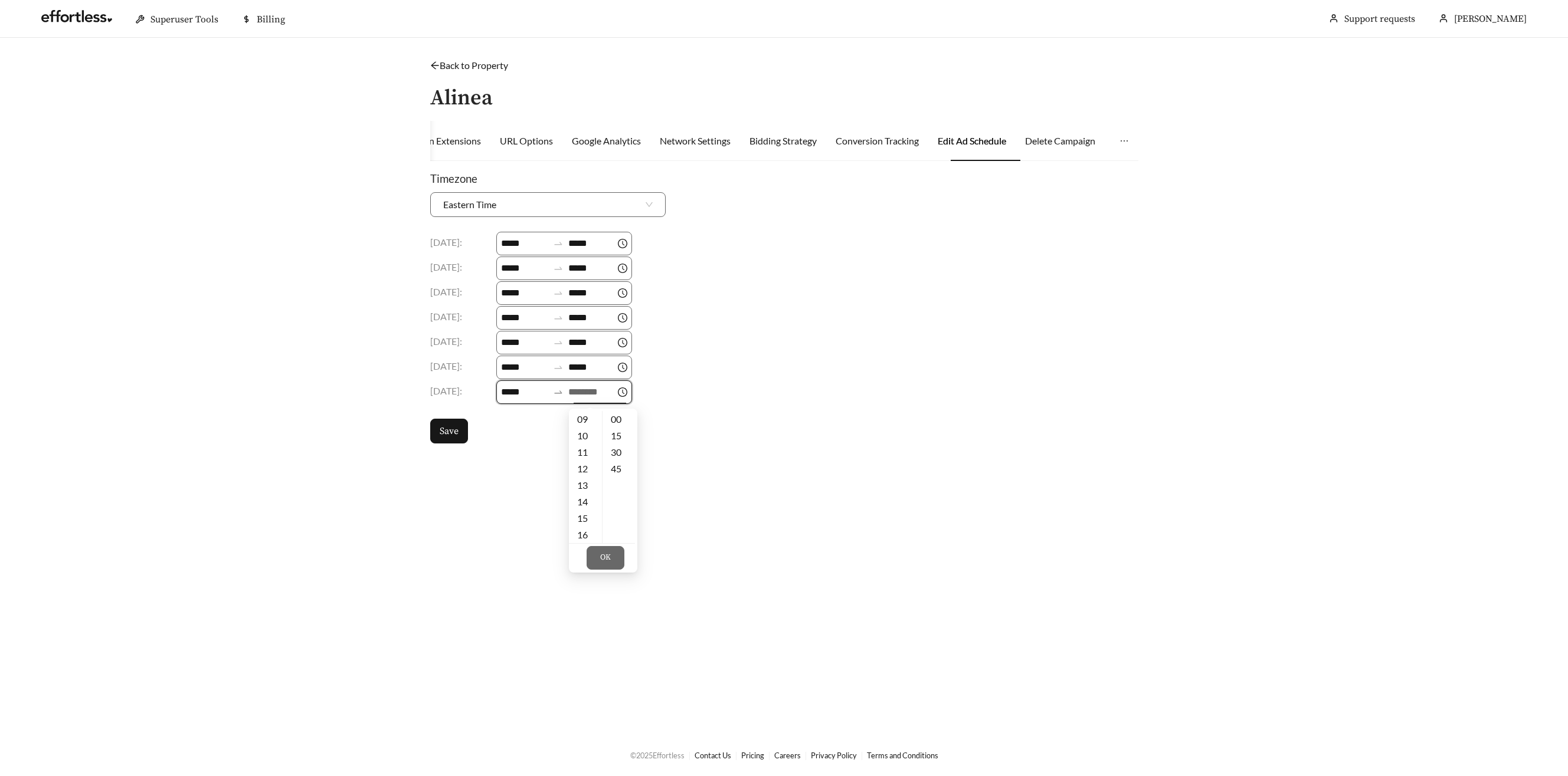
click at [593, 393] on input at bounding box center [592, 392] width 47 height 14
click at [585, 497] on div "18" at bounding box center [585, 496] width 33 height 17
type input "*****"
click at [616, 556] on button "OK" at bounding box center [605, 557] width 37 height 23
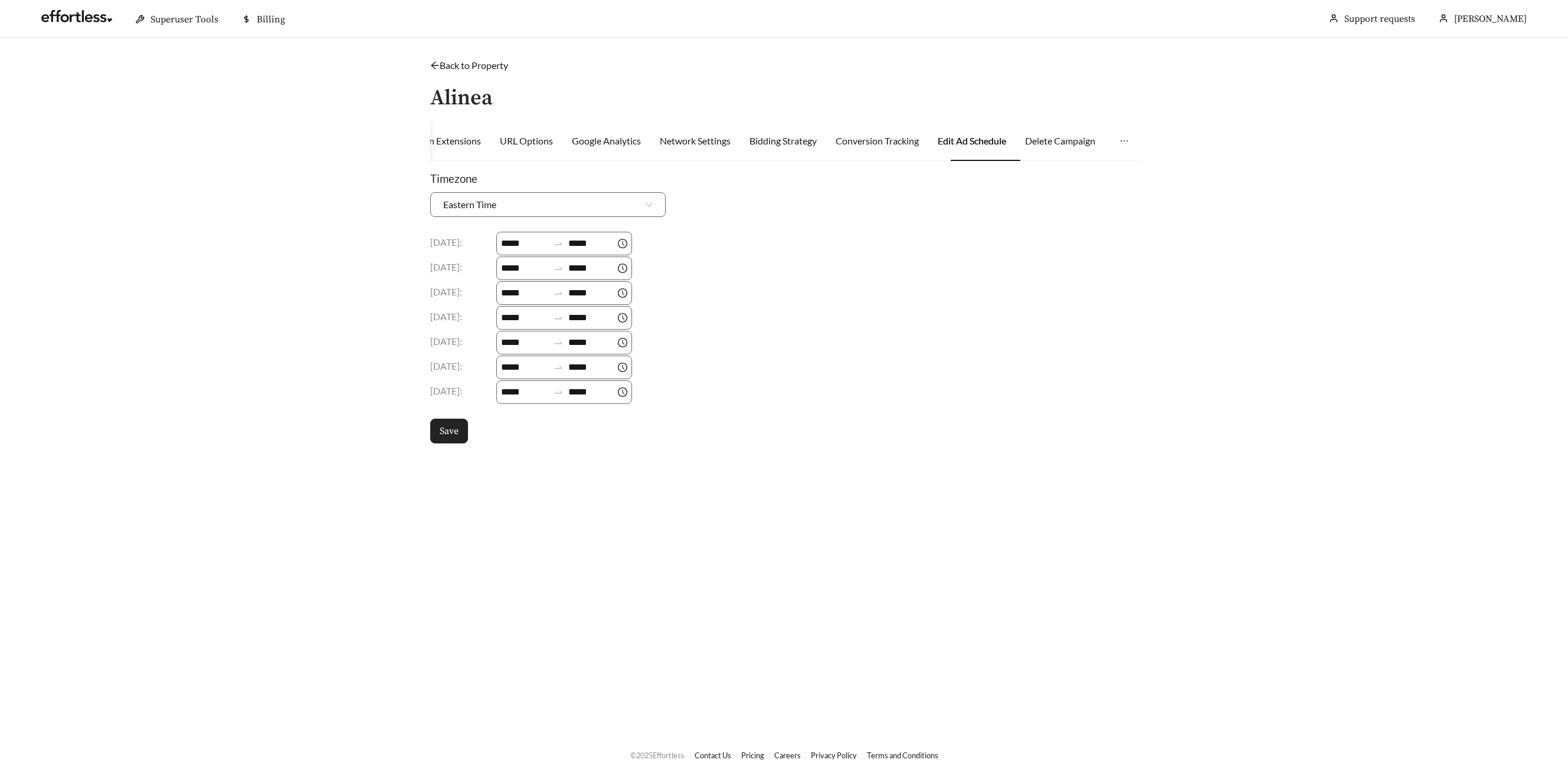
drag, startPoint x: 473, startPoint y: 437, endPoint x: 467, endPoint y: 436, distance: 6.1
click at [473, 438] on div "Timezone Eastern Time Monday : ***** ***** Tuesday : ***** ***** Wednesday : **…" at bounding box center [784, 307] width 708 height 273
drag, startPoint x: 464, startPoint y: 435, endPoint x: 471, endPoint y: 432, distance: 7.6
click at [466, 434] on button "Save" at bounding box center [449, 431] width 37 height 25
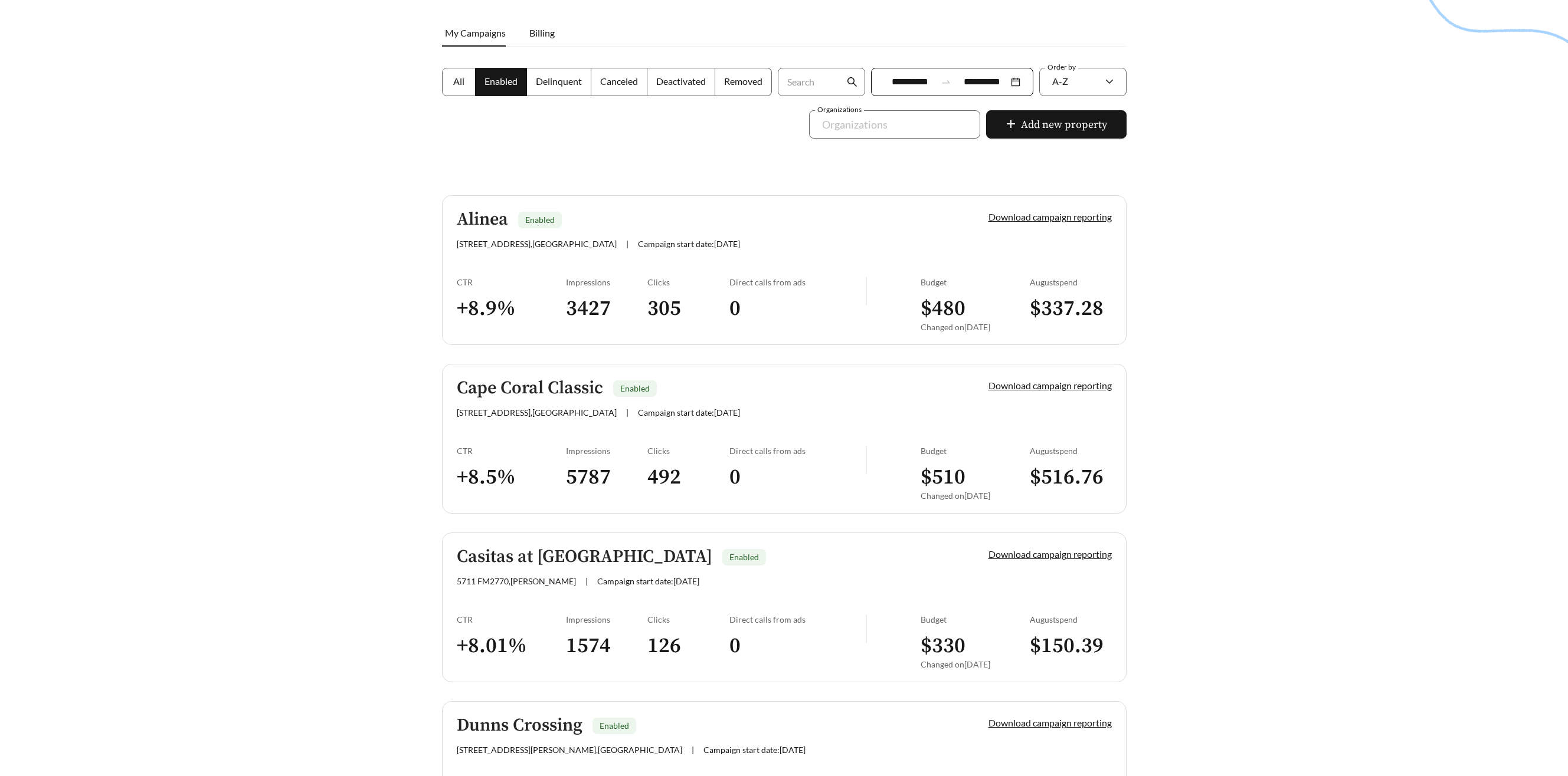
scroll to position [239, 0]
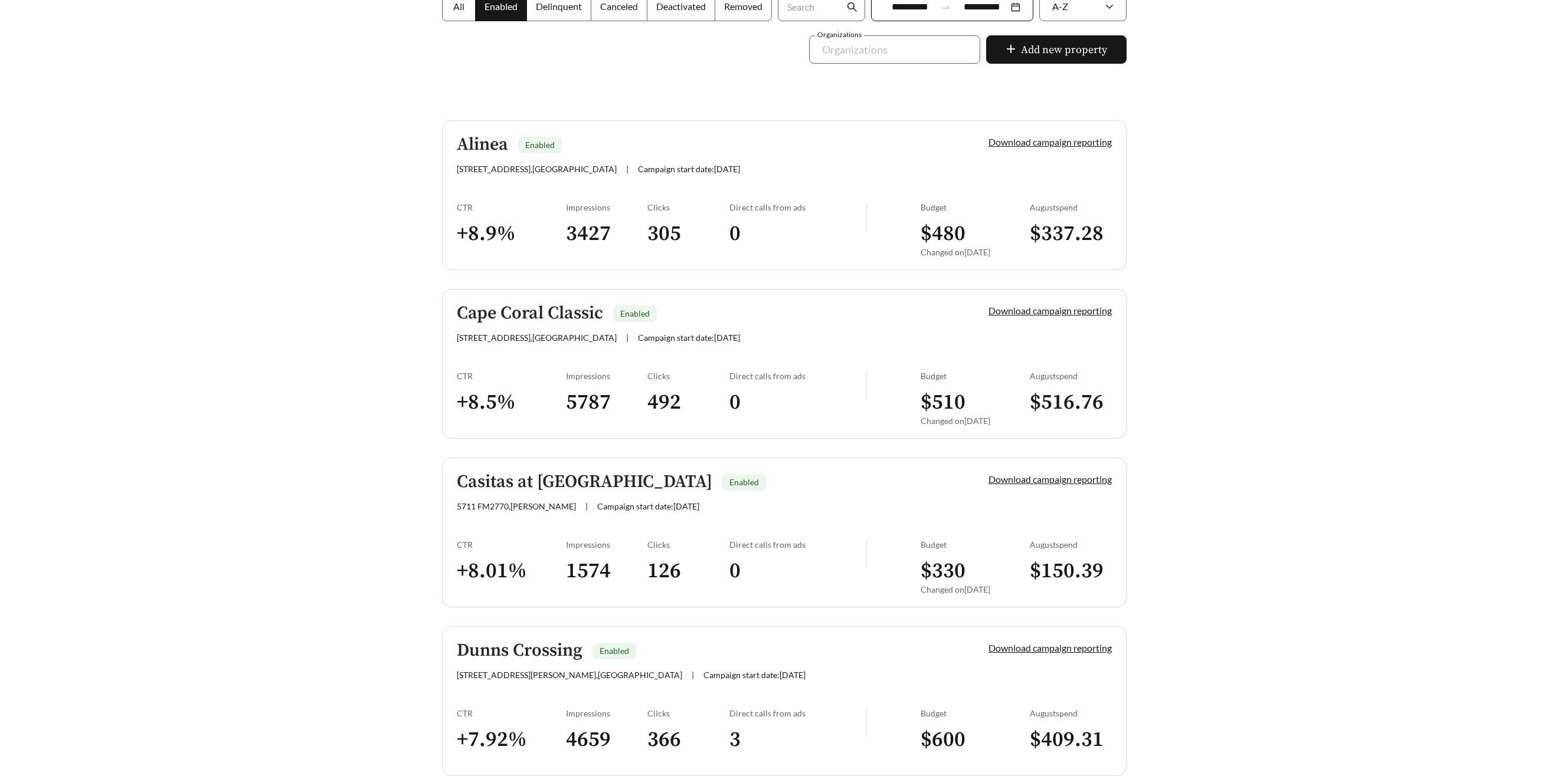
click at [539, 317] on h5 "Cape Coral Classic" at bounding box center [530, 314] width 146 height 20
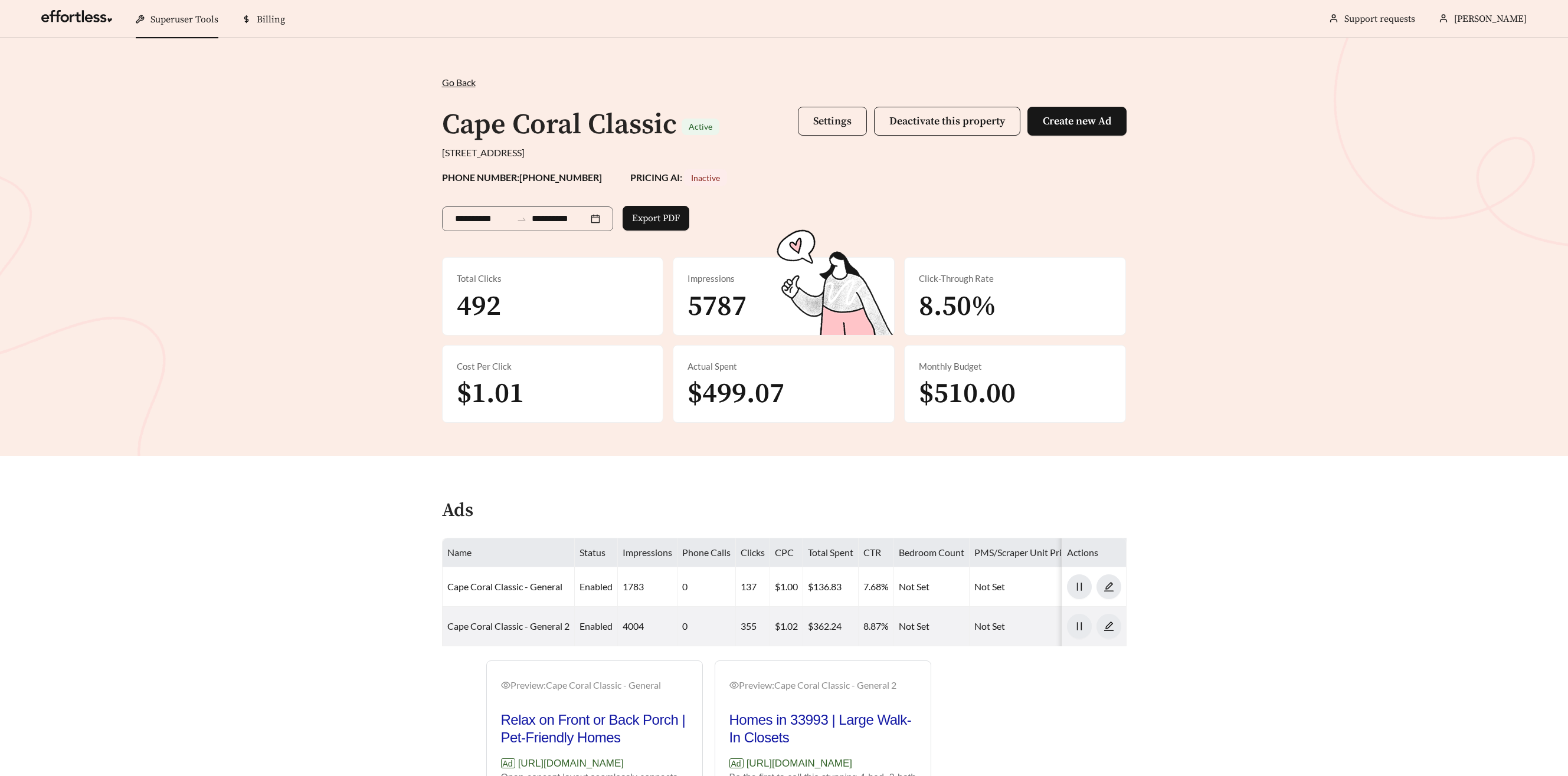
click at [848, 133] on button "Settings" at bounding box center [832, 121] width 69 height 29
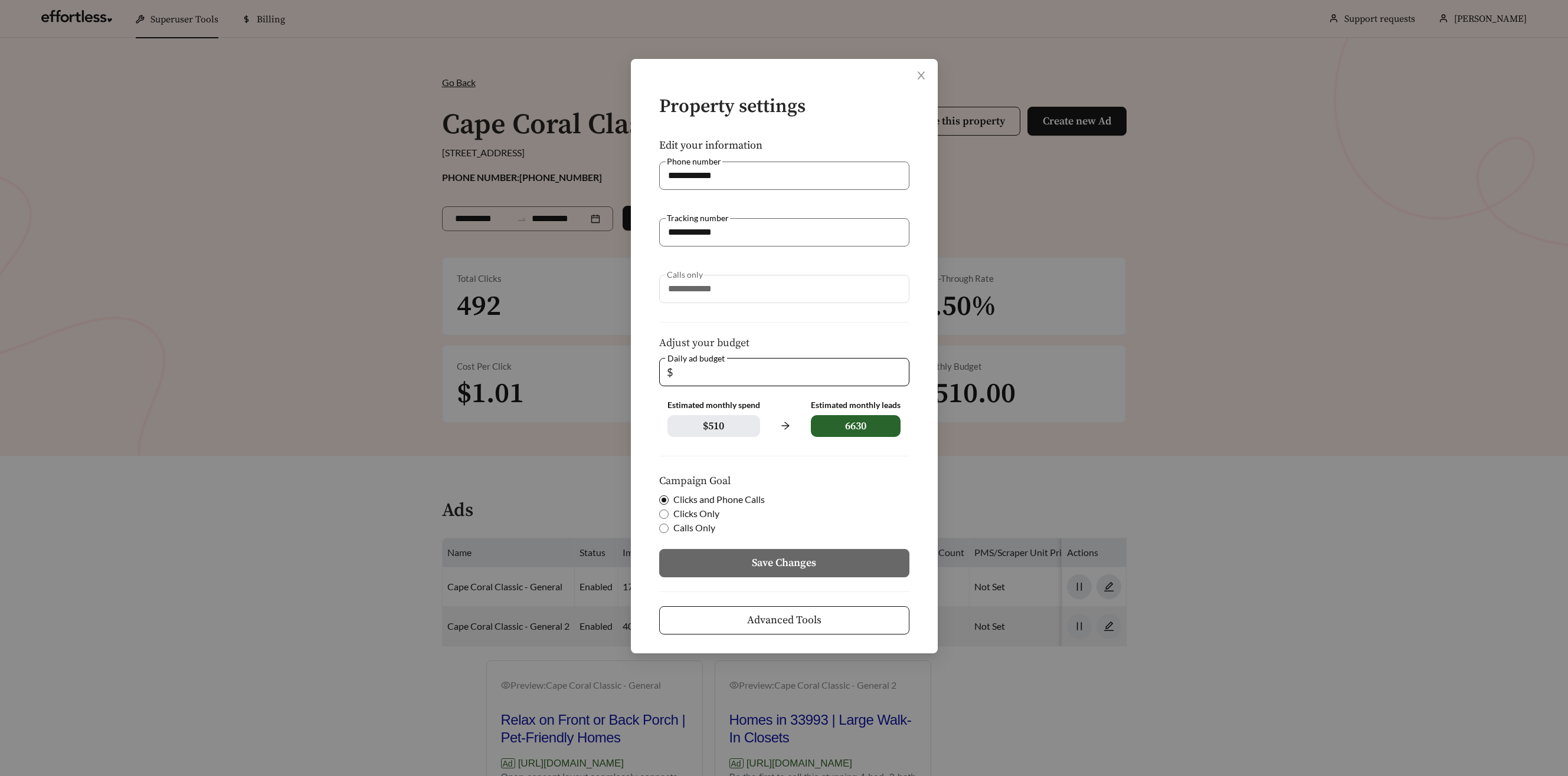
click at [804, 611] on button "Advanced Tools" at bounding box center [784, 621] width 250 height 29
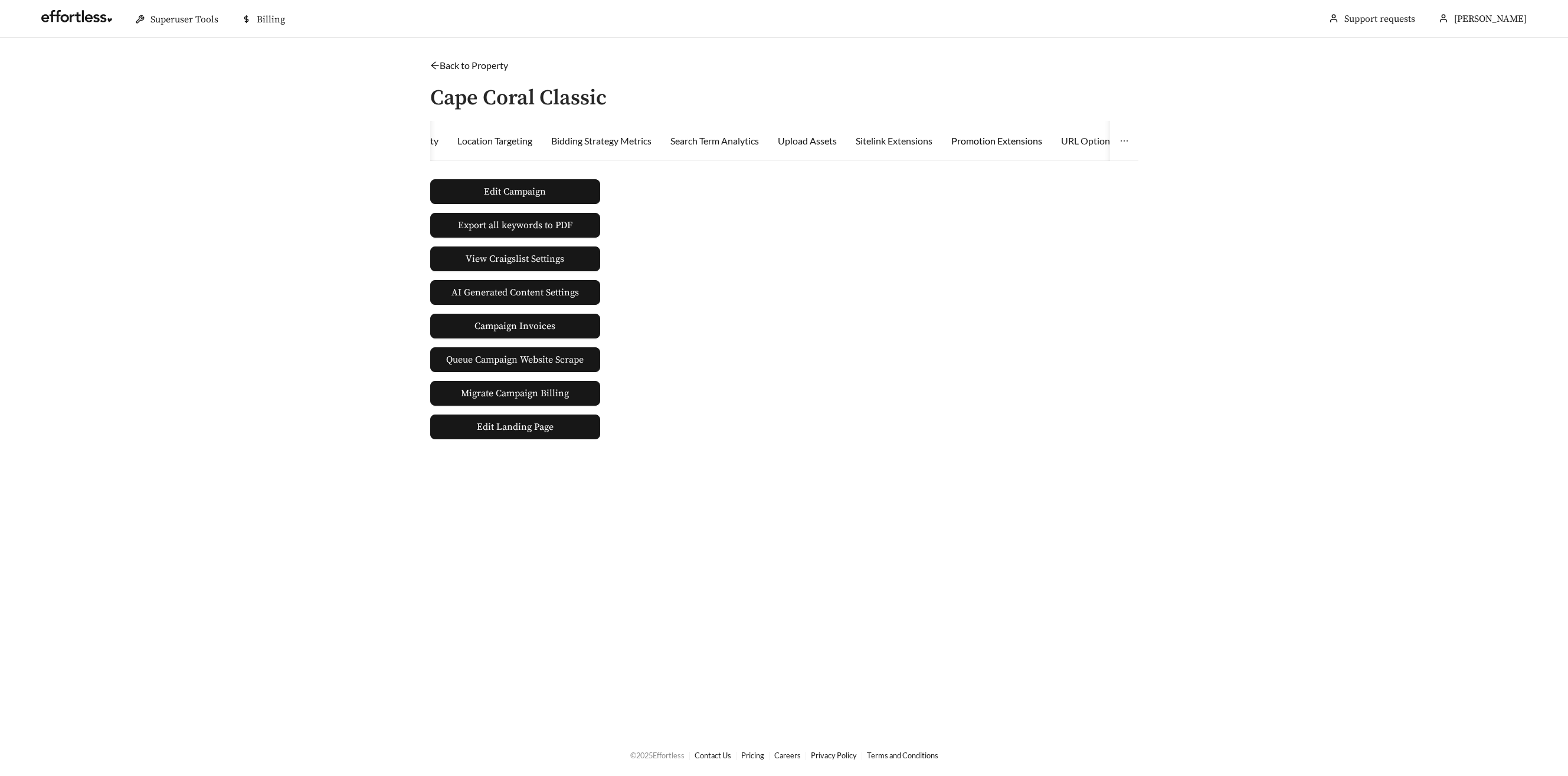
click at [981, 136] on div "Promotion Extensions" at bounding box center [997, 141] width 91 height 14
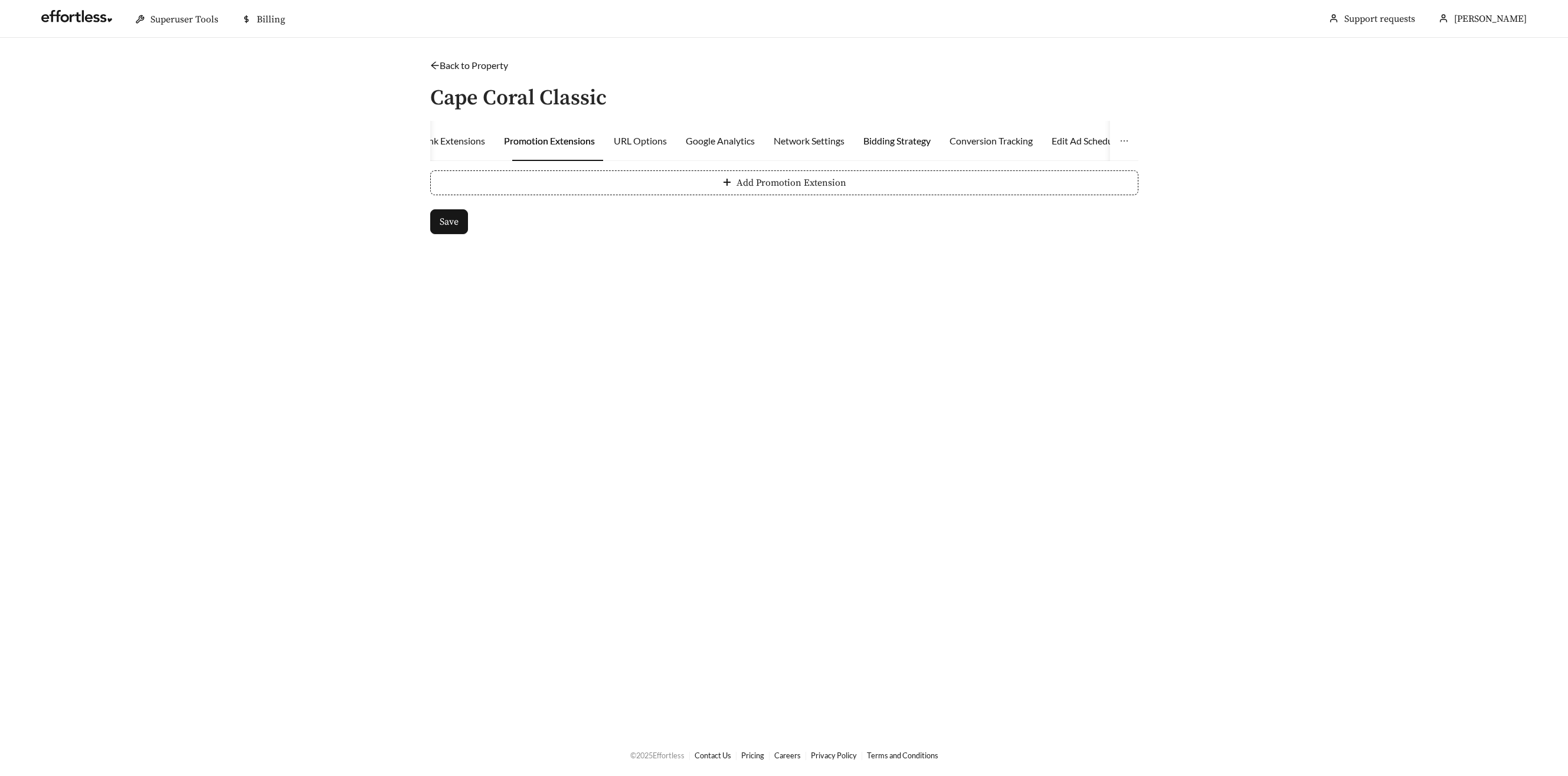
click at [901, 143] on div "Bidding Strategy" at bounding box center [896, 141] width 67 height 14
click at [980, 143] on div "Edit Ad Schedule" at bounding box center [972, 141] width 69 height 14
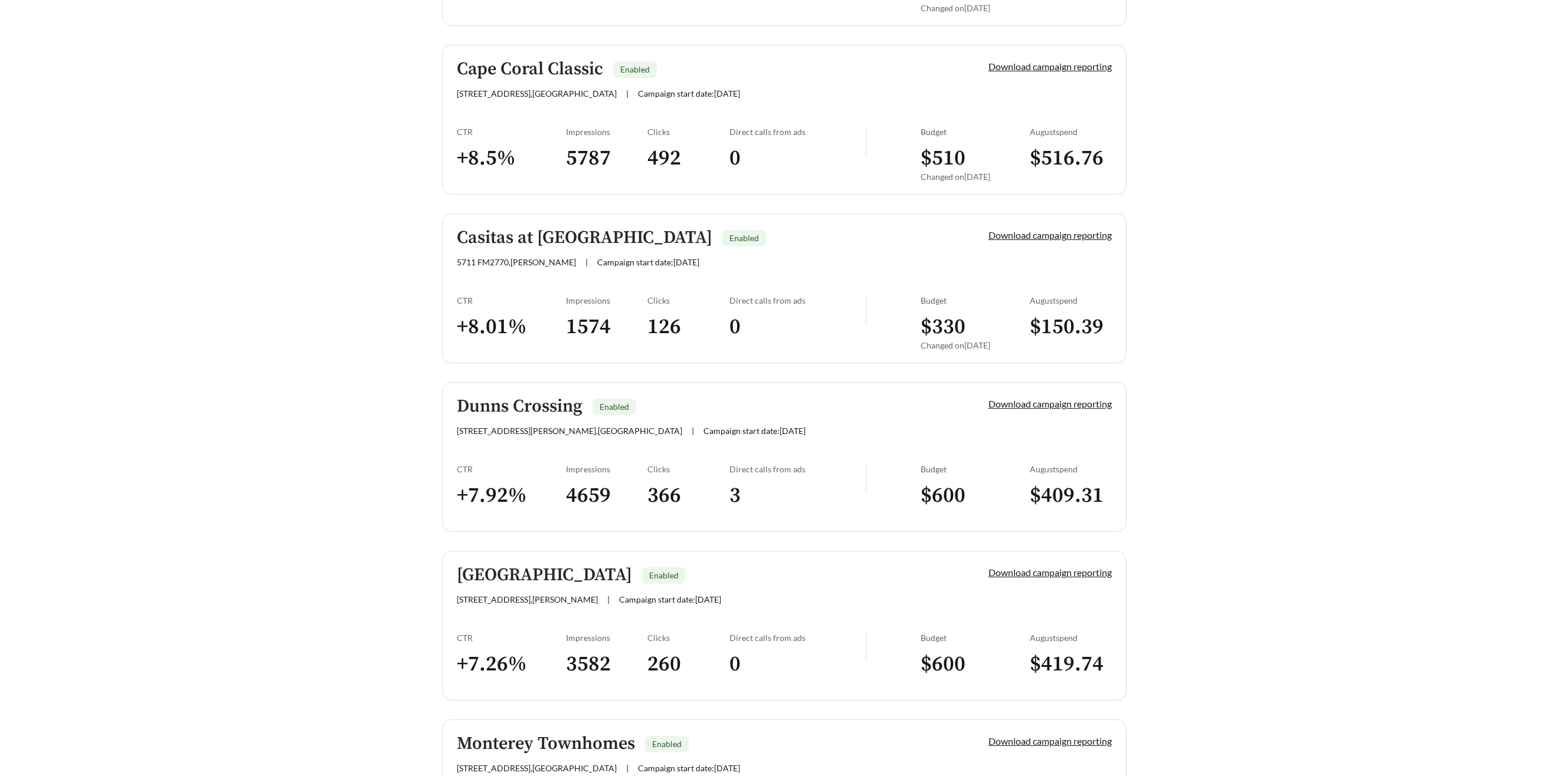
scroll to position [516, 0]
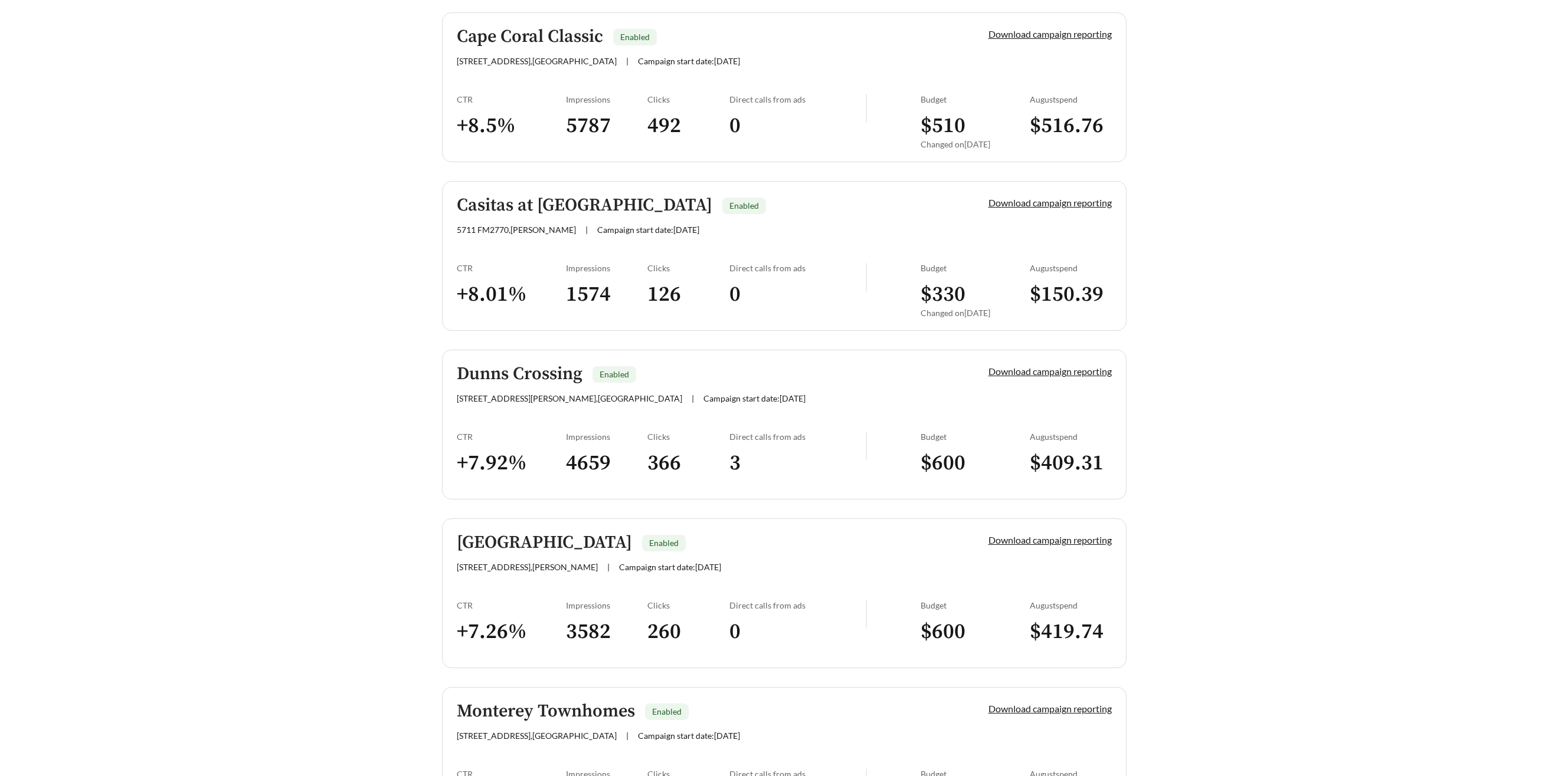
click at [547, 210] on h5 "Casitas at Plum Creek" at bounding box center [585, 206] width 255 height 20
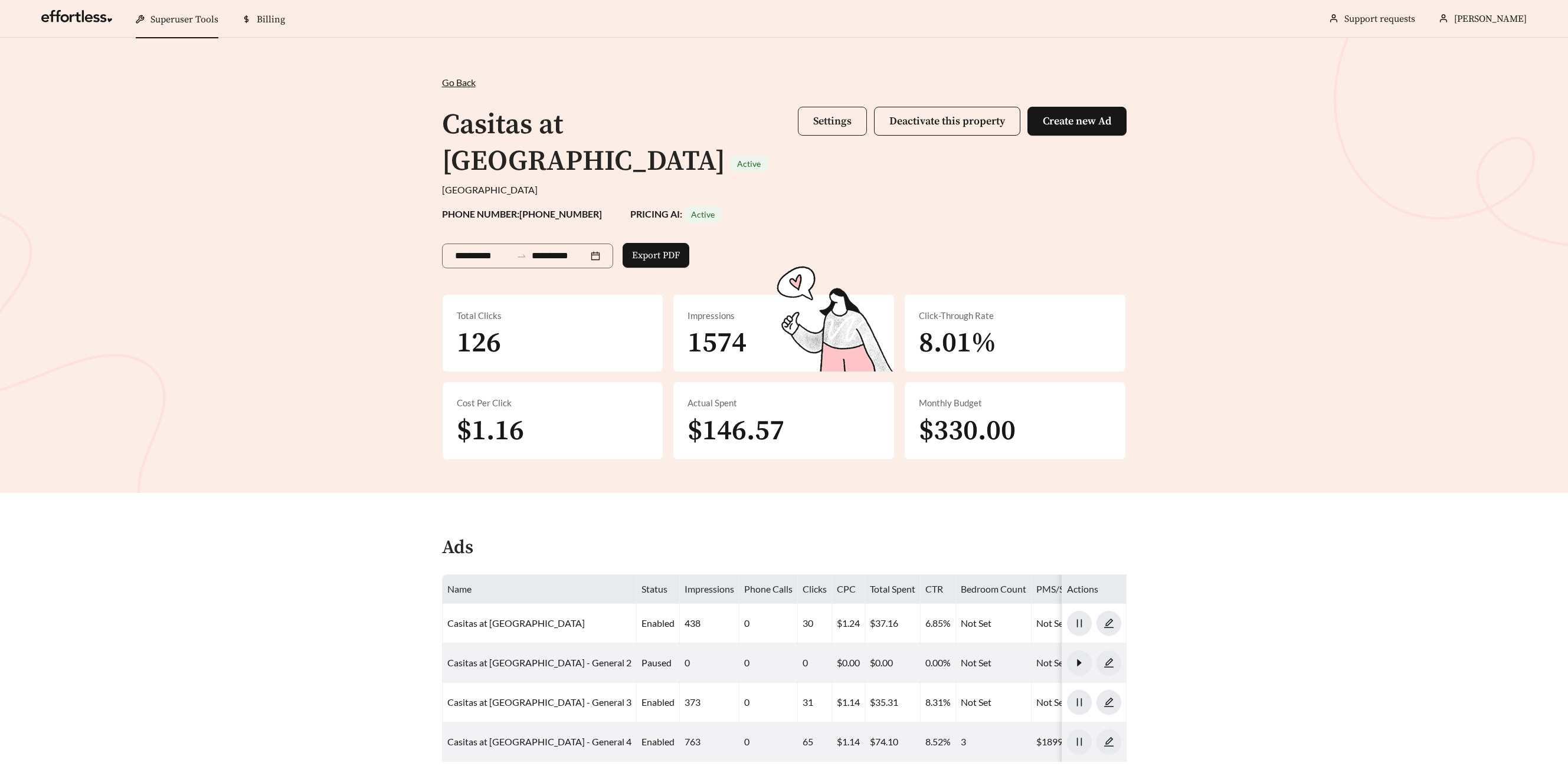
click at [809, 111] on button "Settings" at bounding box center [832, 121] width 69 height 29
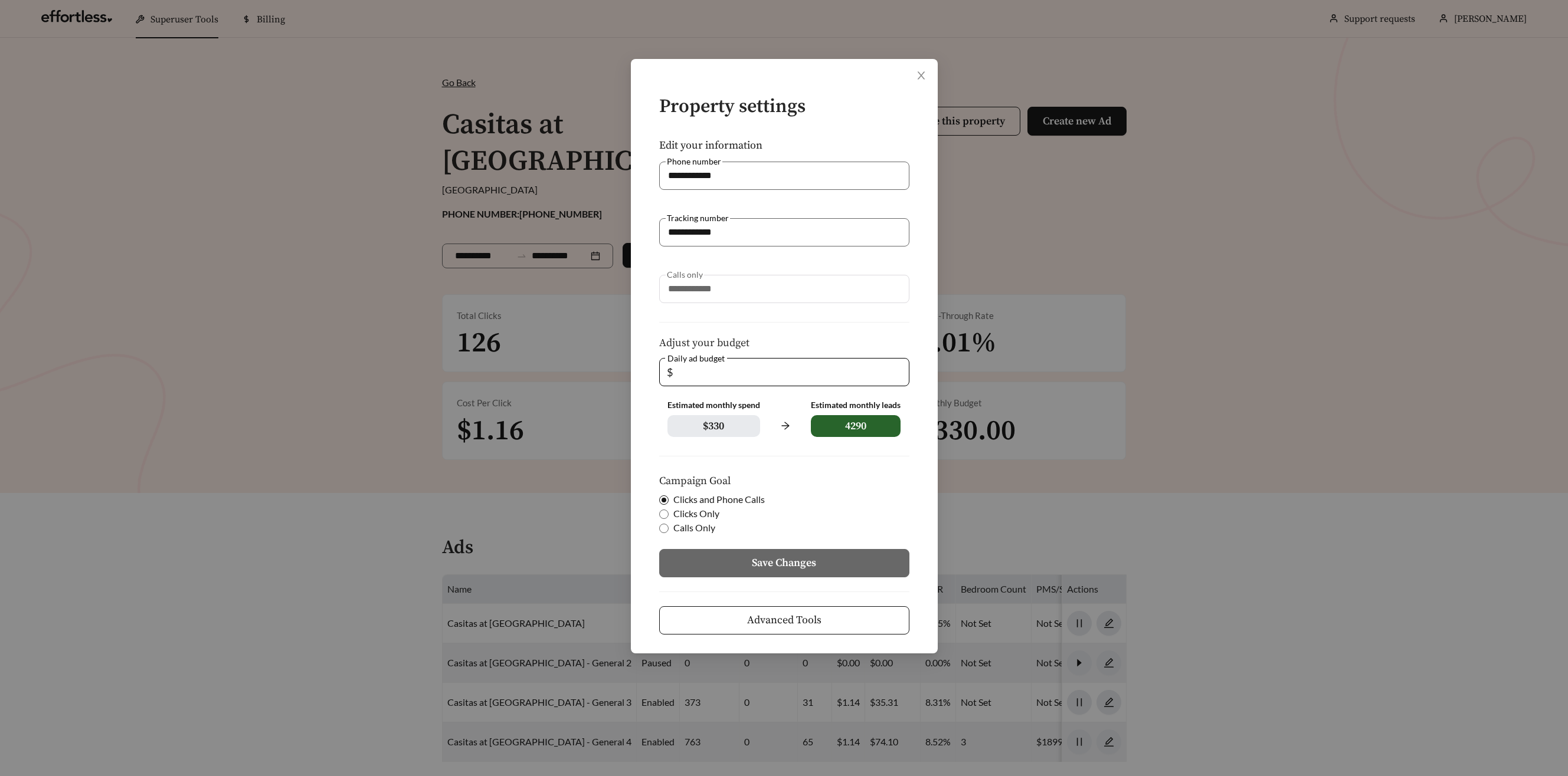
click at [868, 621] on button "Advanced Tools" at bounding box center [784, 621] width 250 height 29
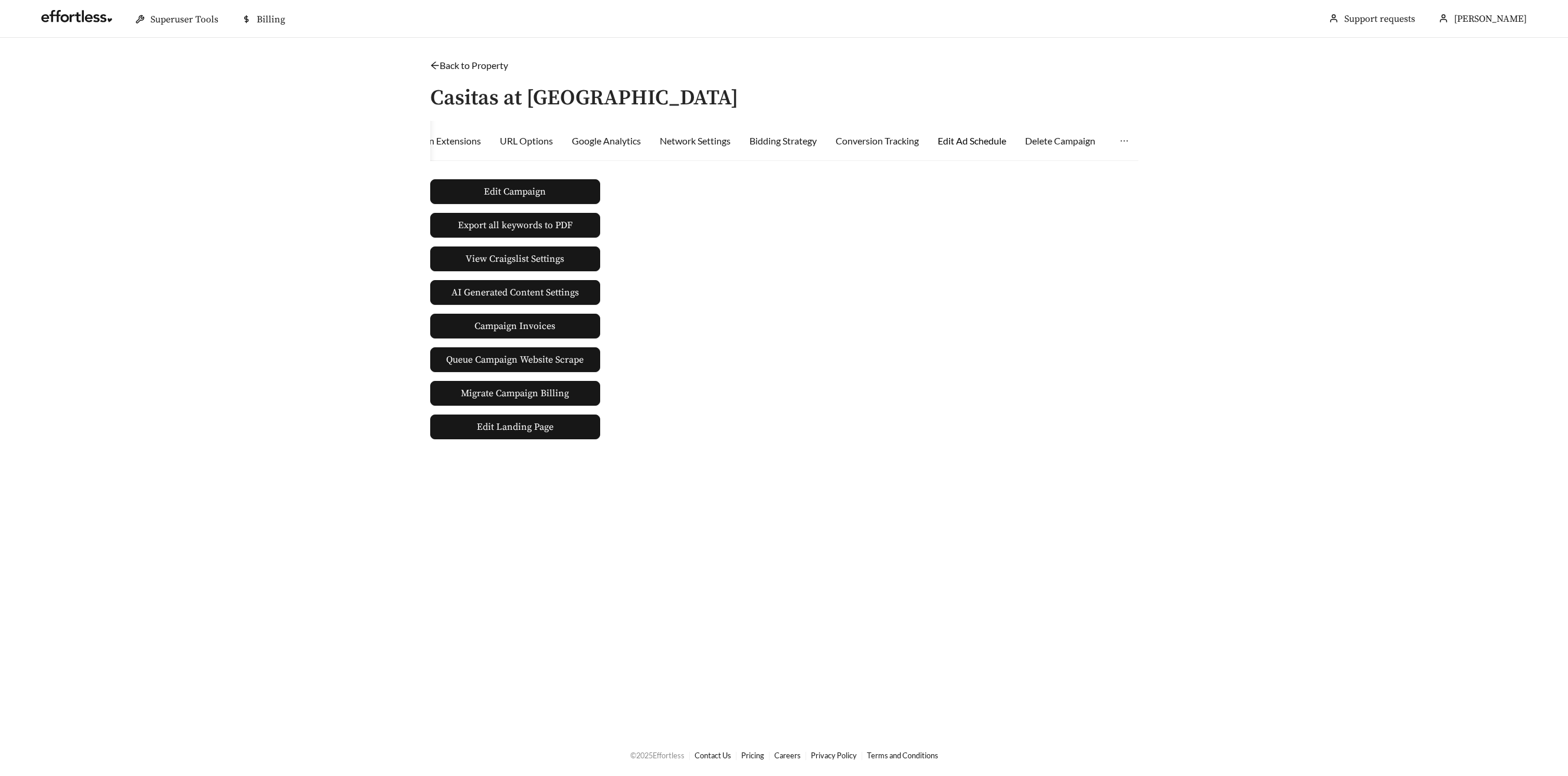
click at [987, 144] on div "Edit Ad Schedule" at bounding box center [972, 141] width 69 height 14
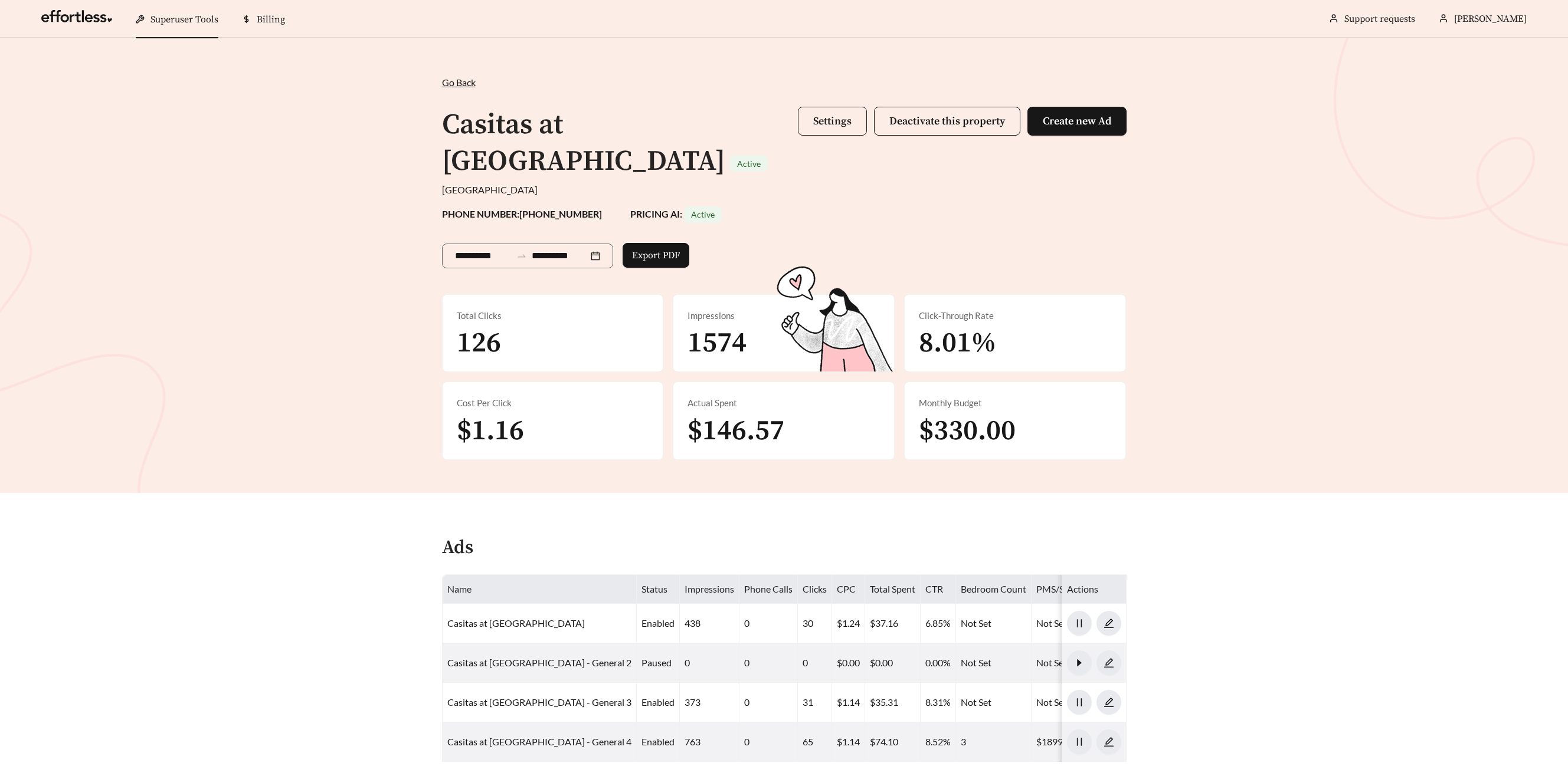
click at [852, 130] on button "Settings" at bounding box center [832, 121] width 69 height 29
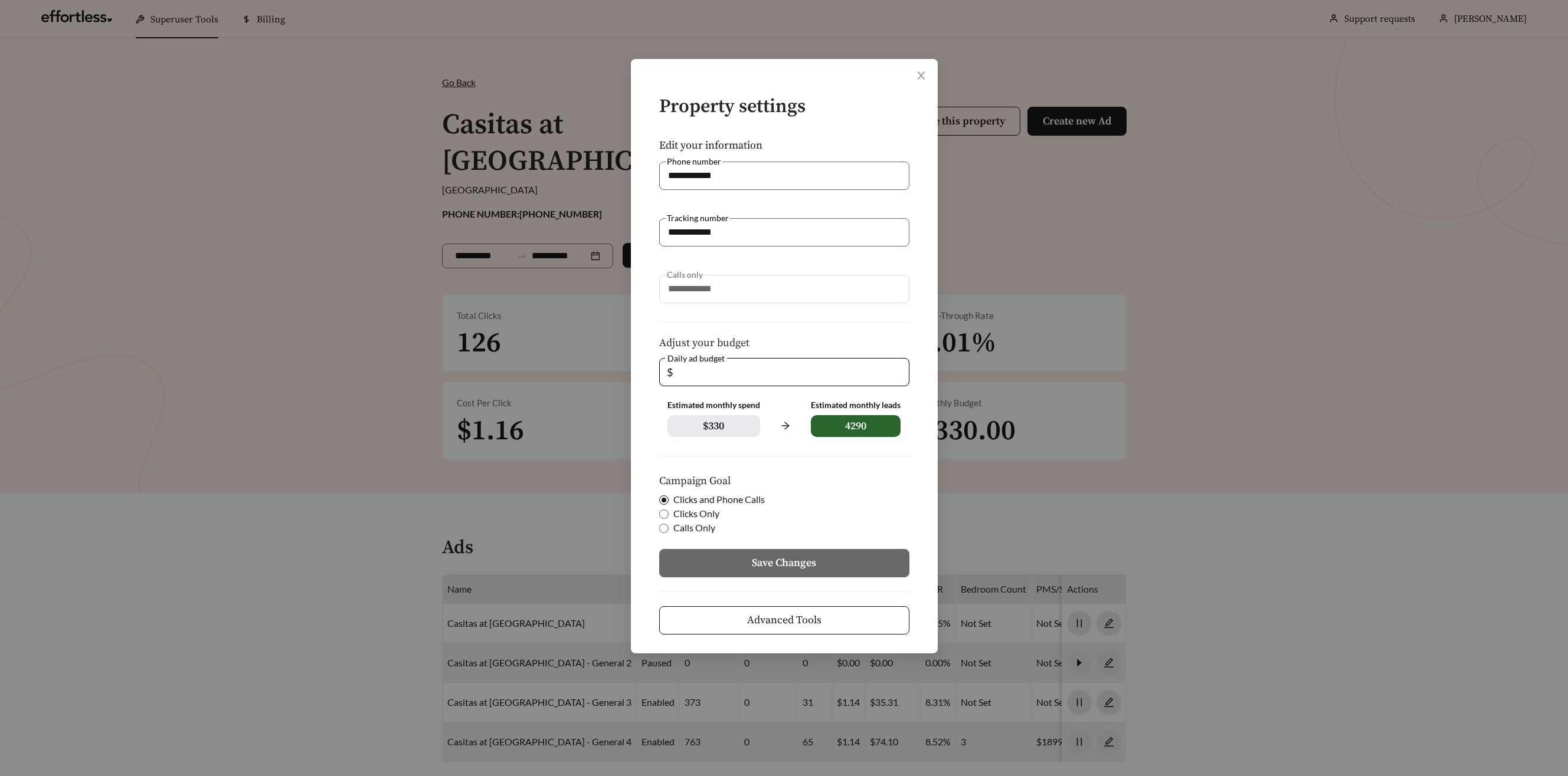
click at [850, 625] on button "Advanced Tools" at bounding box center [784, 621] width 250 height 29
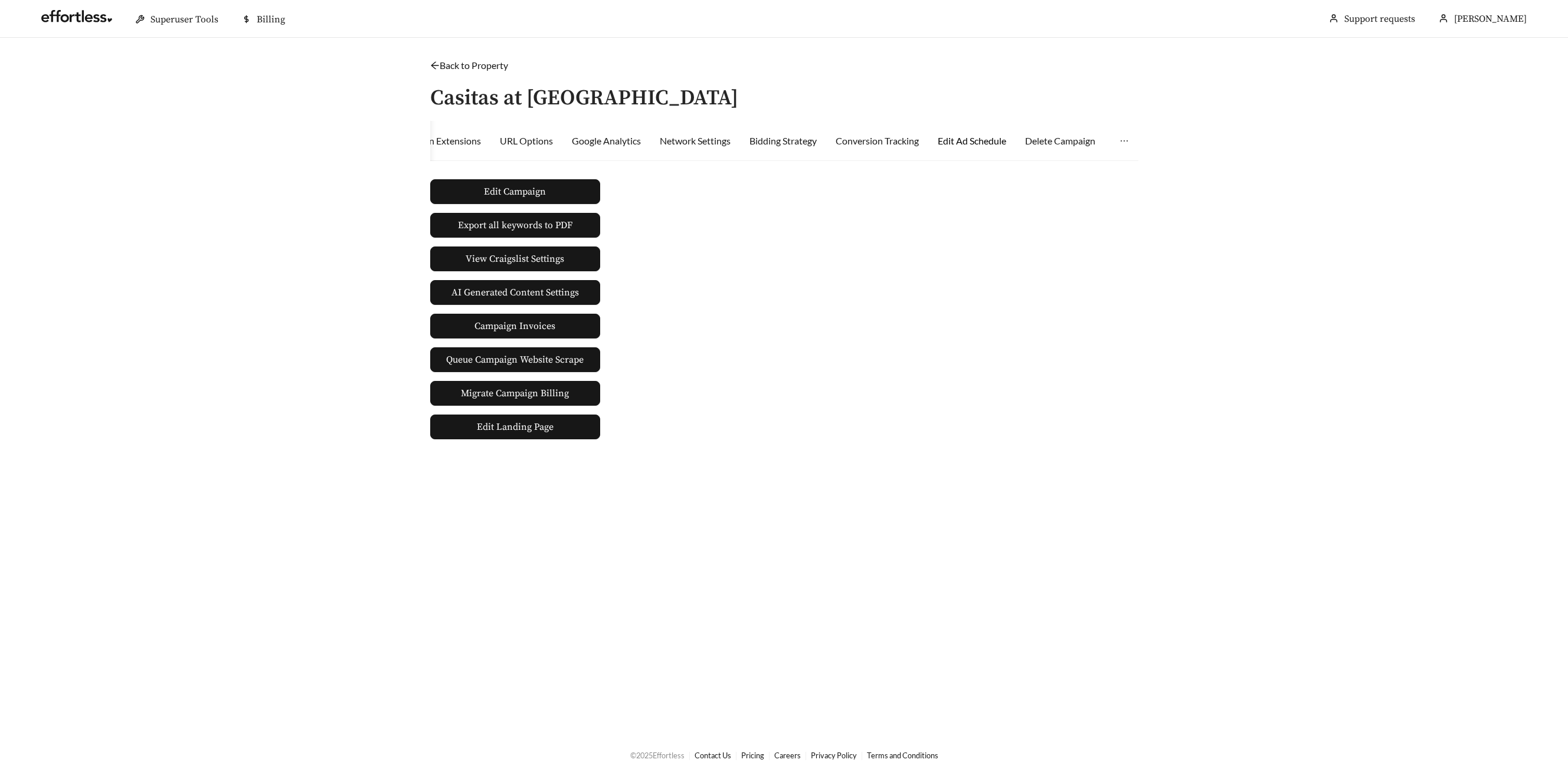
click at [983, 142] on div "Edit Ad Schedule" at bounding box center [972, 141] width 69 height 14
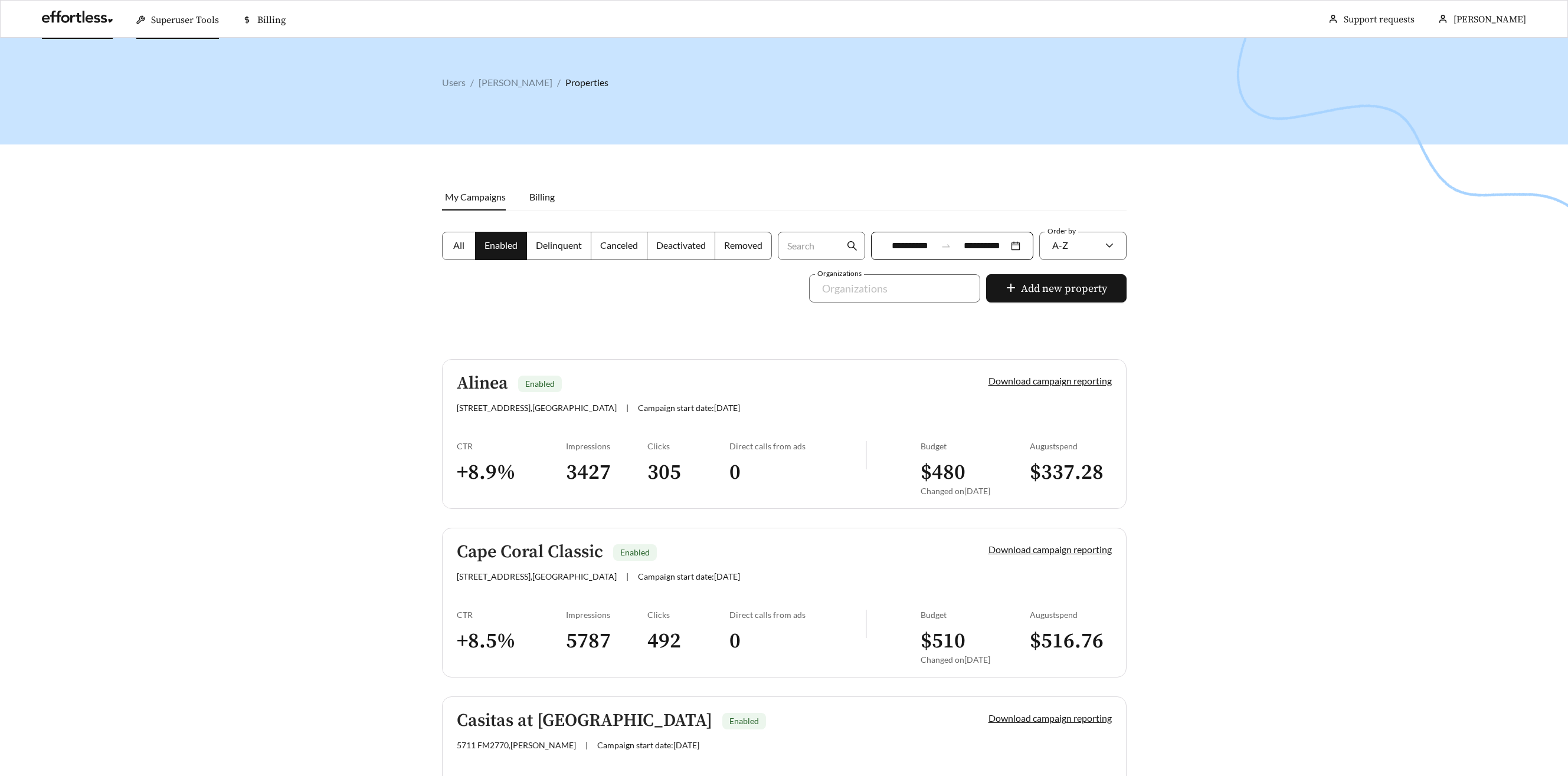
scroll to position [516, 0]
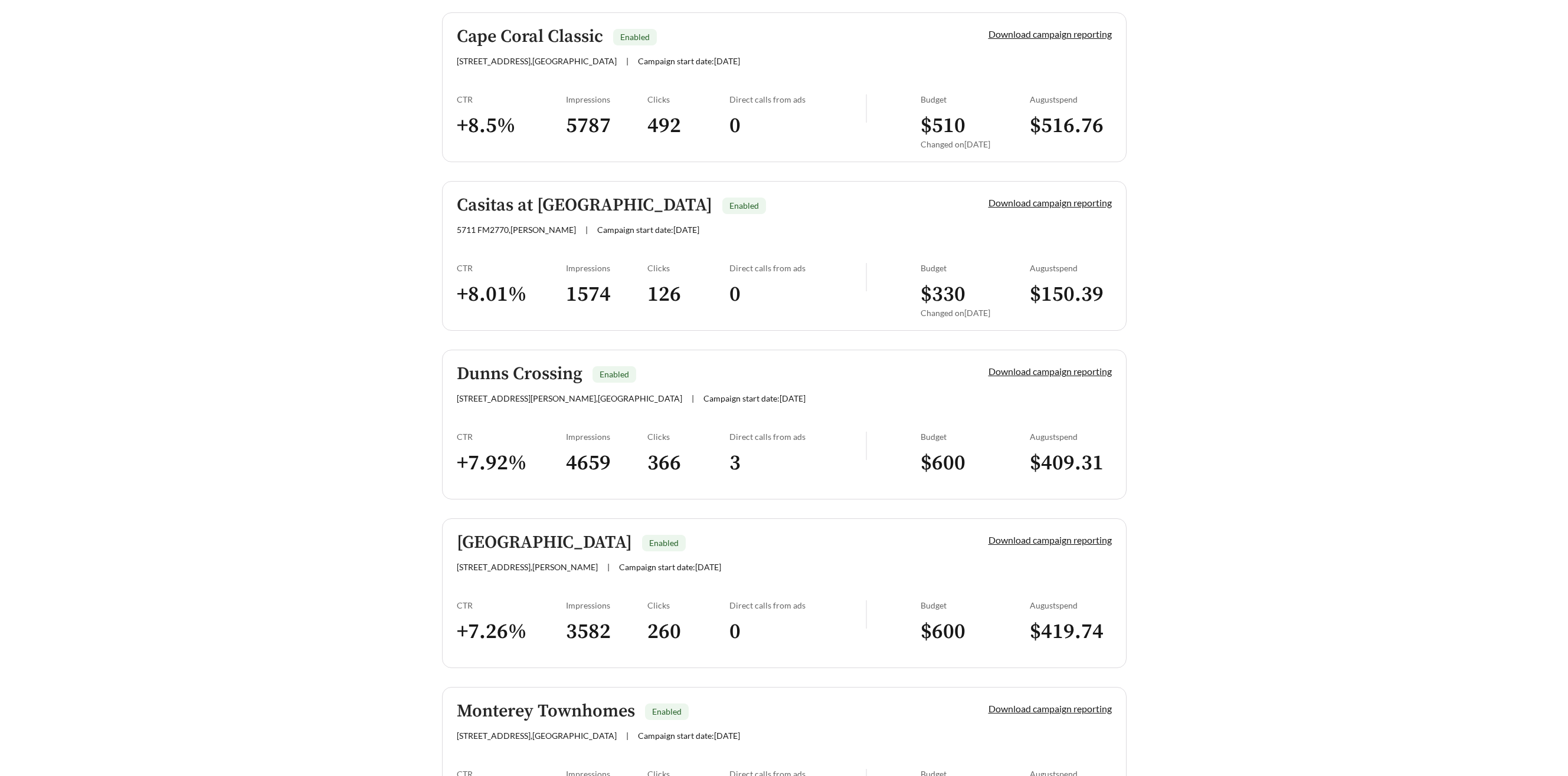
click at [528, 371] on h5 "Dunns Crossing" at bounding box center [519, 375] width 126 height 20
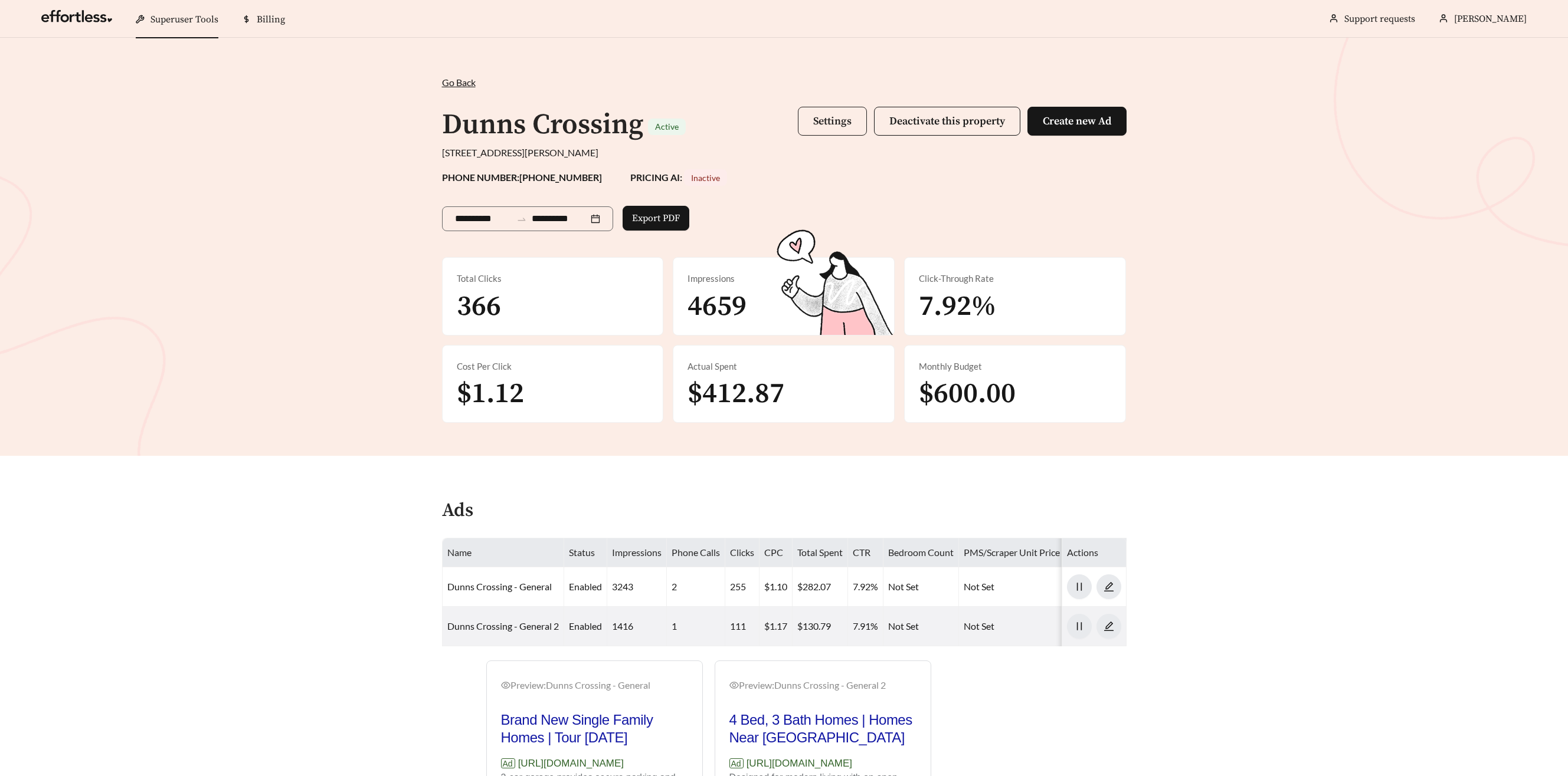
click at [840, 113] on button "Settings" at bounding box center [832, 121] width 69 height 29
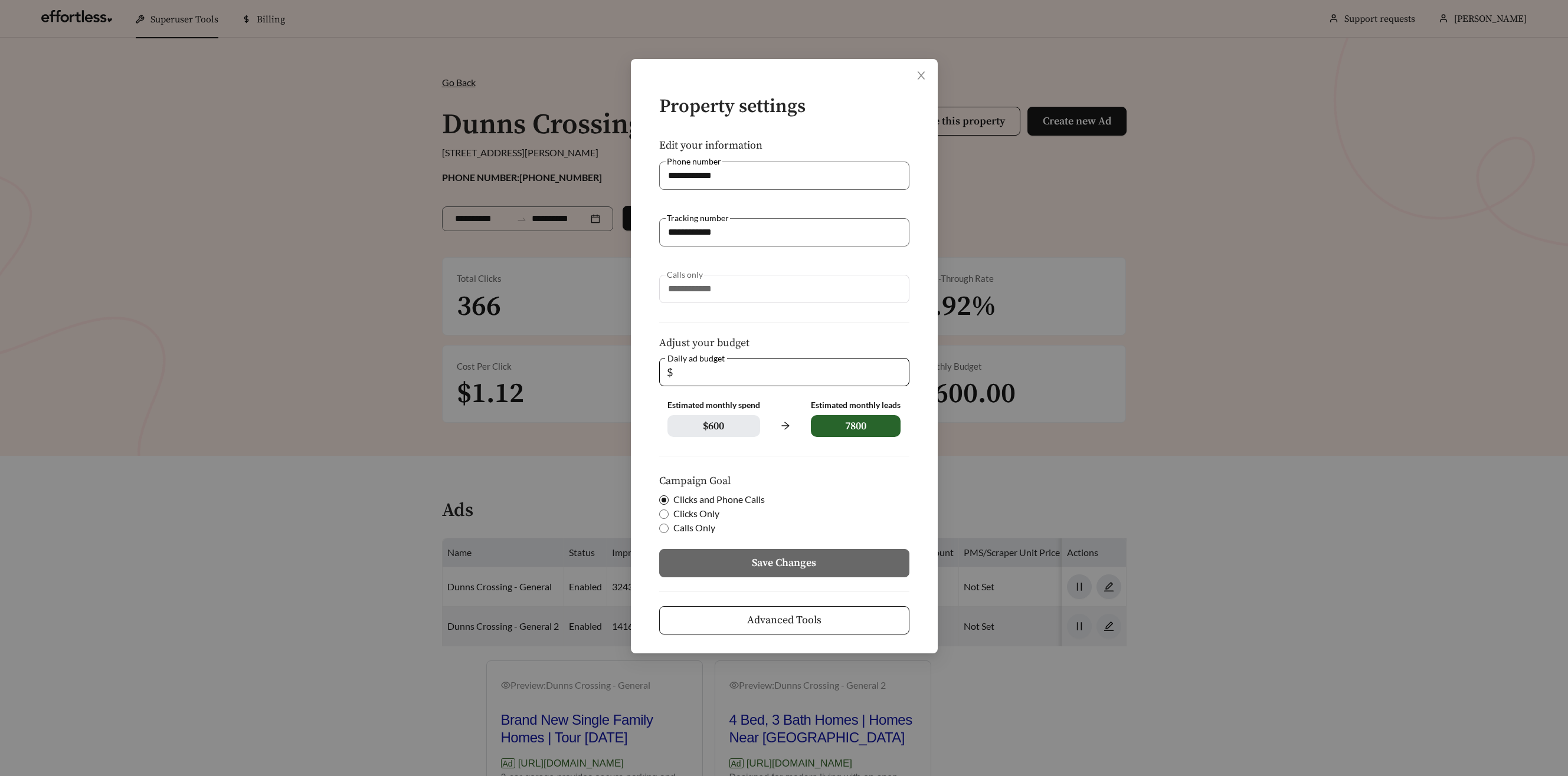
click at [837, 612] on button "Advanced Tools" at bounding box center [784, 621] width 250 height 29
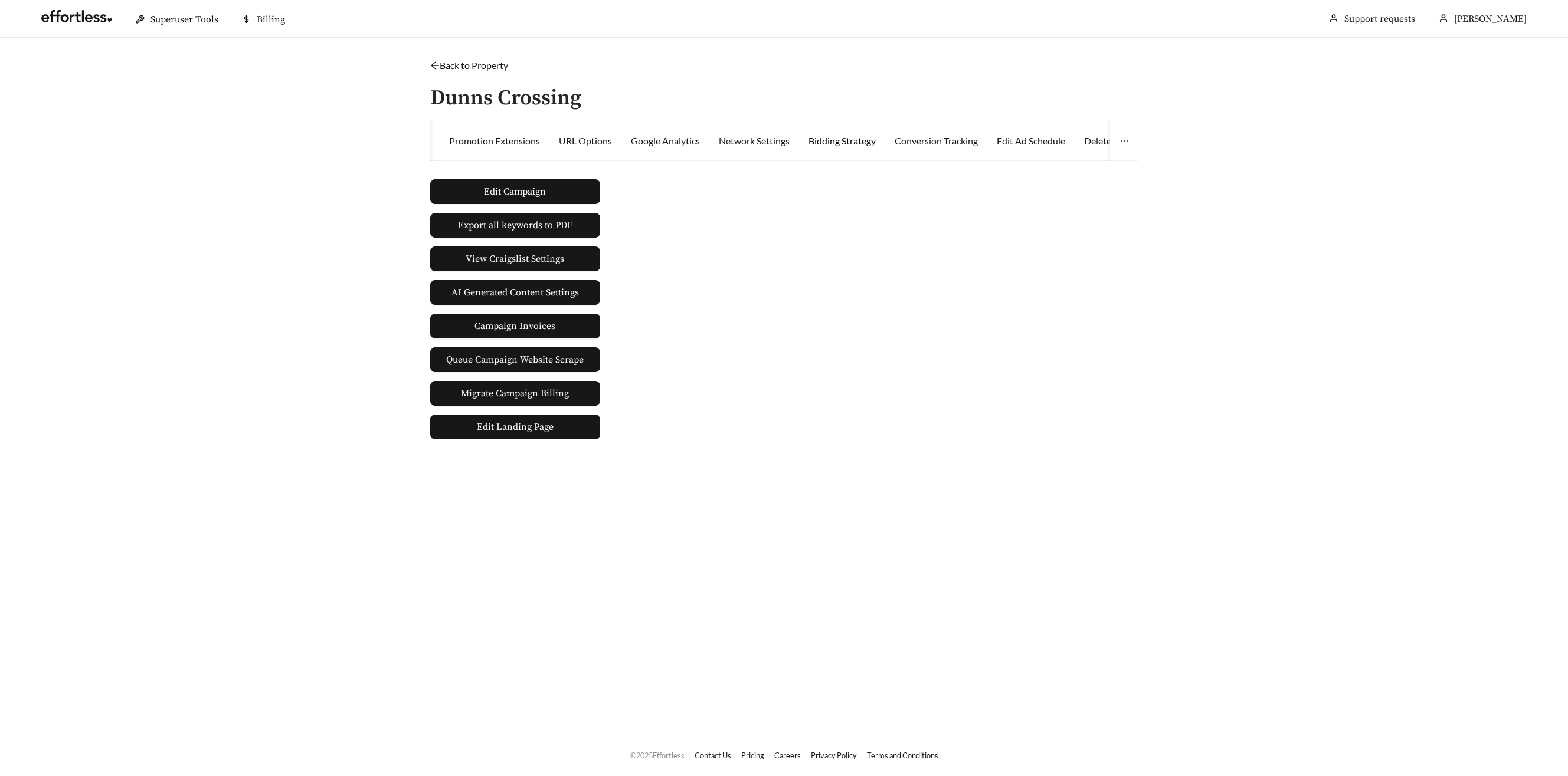
click at [859, 145] on div "Bidding Strategy" at bounding box center [842, 141] width 67 height 14
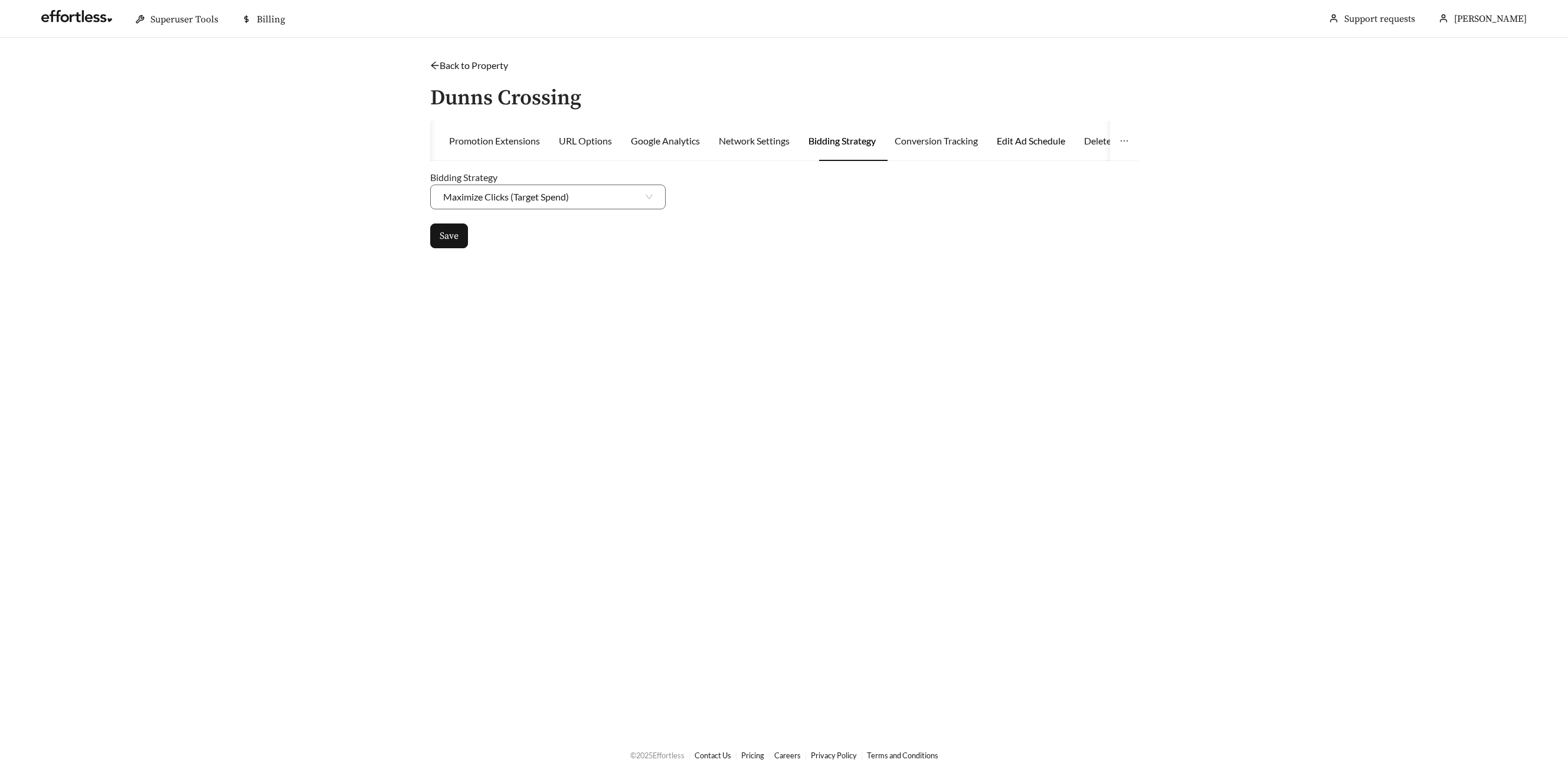
click at [1009, 144] on div "Edit Ad Schedule" at bounding box center [1031, 141] width 69 height 14
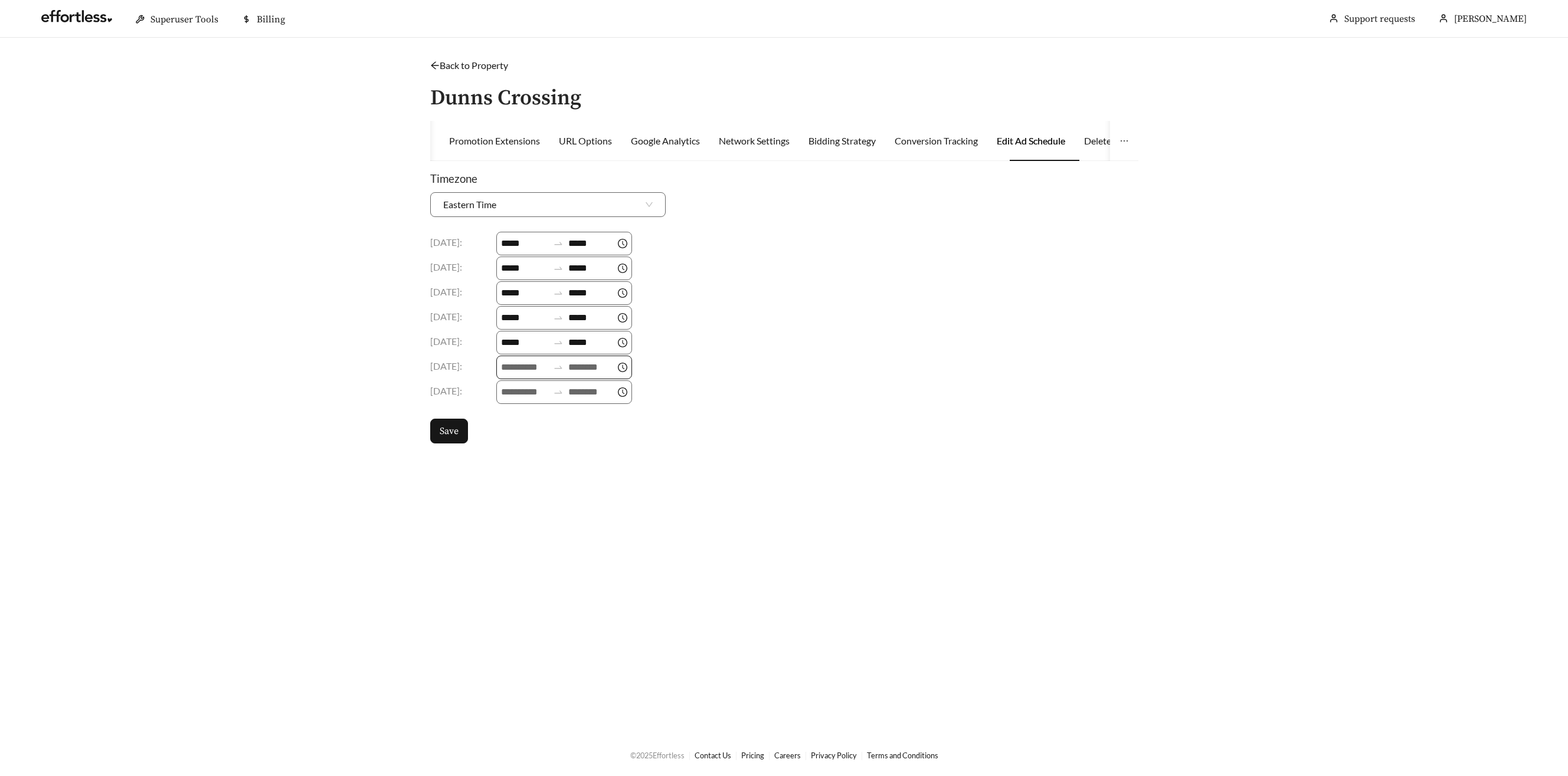
click at [559, 370] on icon "swap-right" at bounding box center [559, 367] width 11 height 11
drag, startPoint x: 511, startPoint y: 446, endPoint x: 519, endPoint y: 443, distance: 8.5
click at [515, 444] on div "09" at bounding box center [512, 444] width 33 height 17
type input "*****"
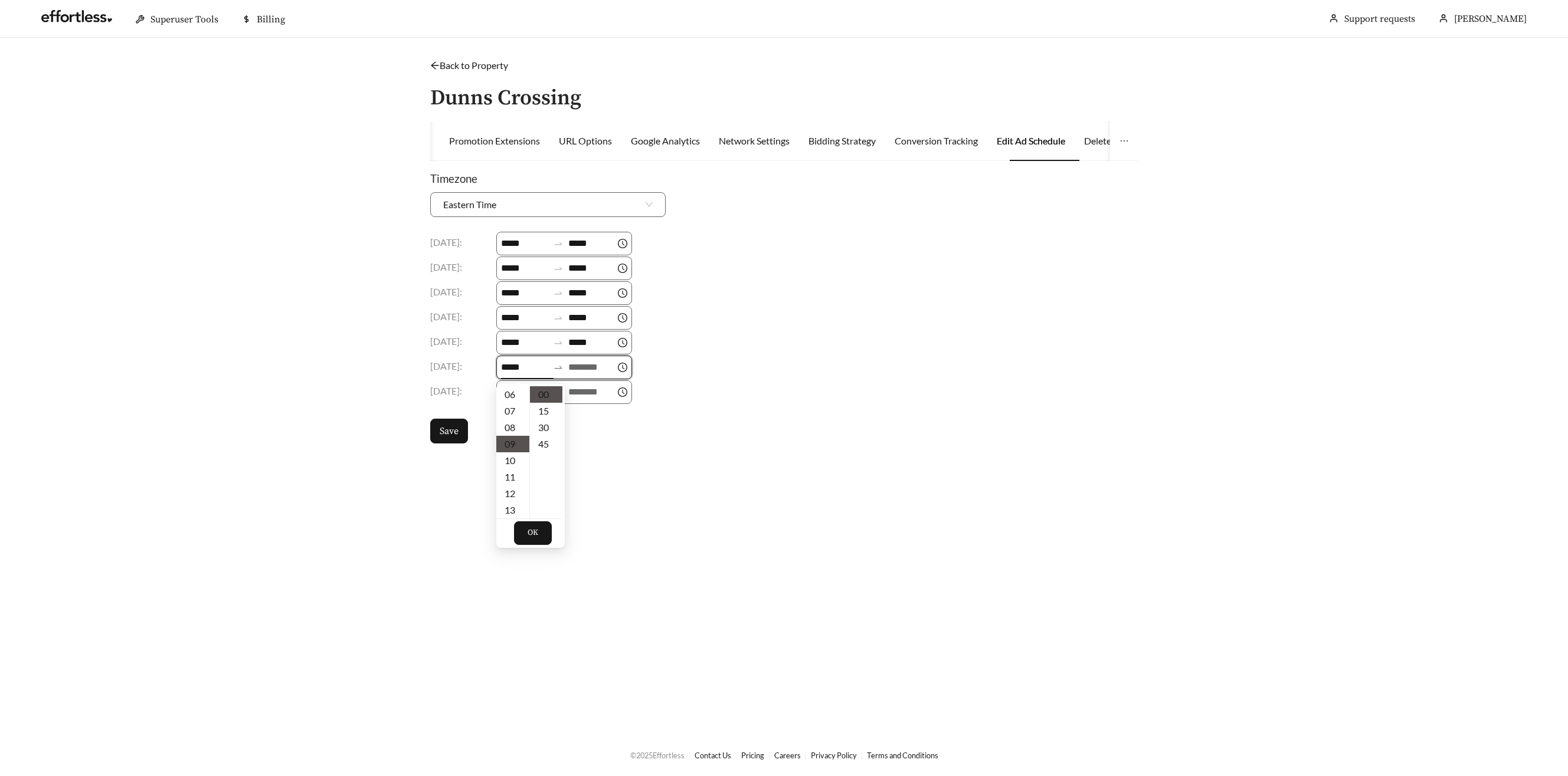
scroll to position [149, 0]
click at [593, 363] on input at bounding box center [592, 367] width 47 height 14
click at [579, 409] on div "18" at bounding box center [585, 412] width 33 height 17
type input "*****"
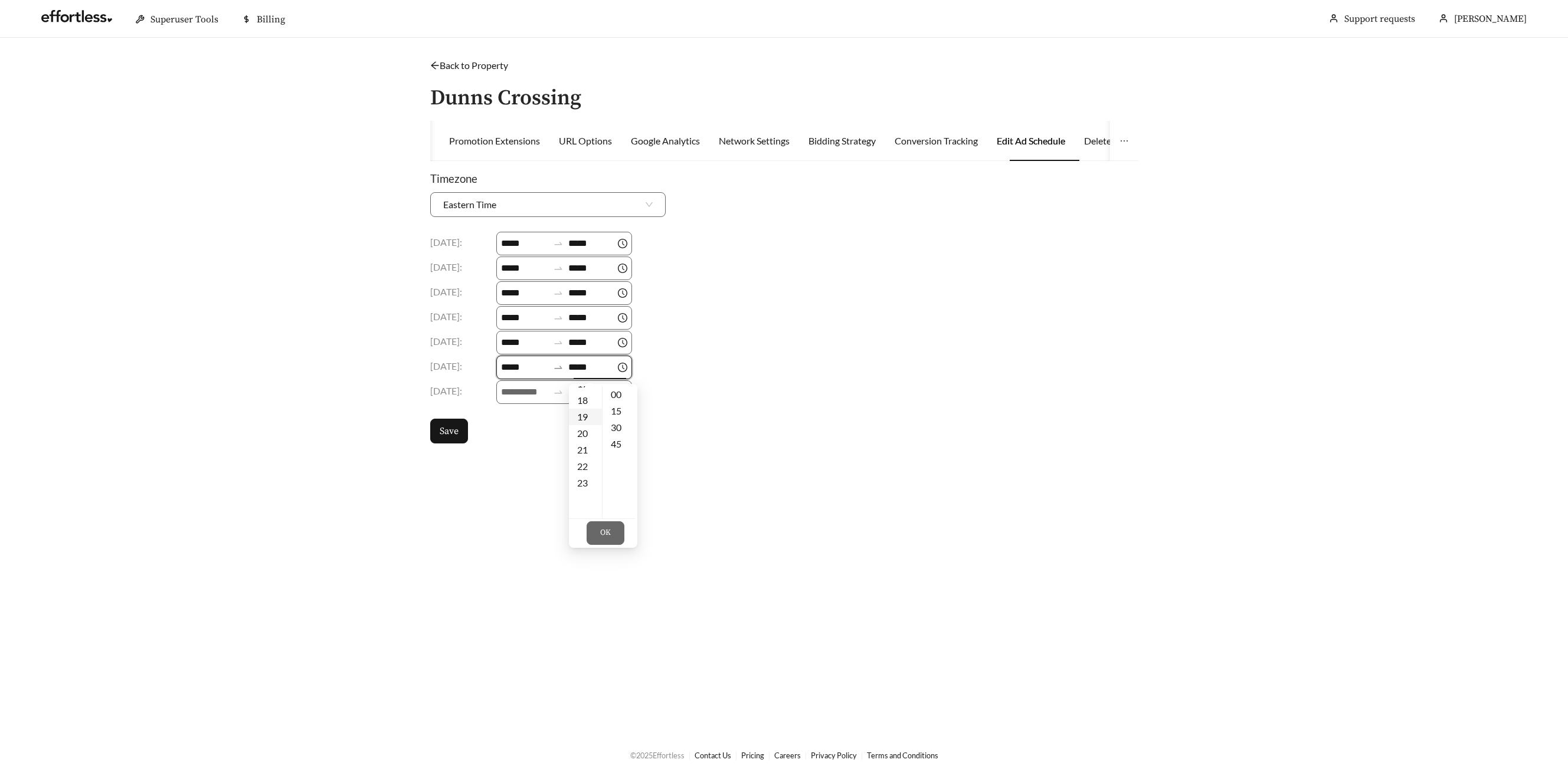
scroll to position [297, 0]
click at [507, 384] on body "Superuser Tools Billing Wendie Jones Support requests More Back to Property / D…" at bounding box center [784, 388] width 1568 height 776
drag, startPoint x: 519, startPoint y: 365, endPoint x: 516, endPoint y: 370, distance: 5.8
click at [519, 366] on input at bounding box center [524, 367] width 47 height 14
click at [510, 427] on div "09" at bounding box center [512, 428] width 33 height 17
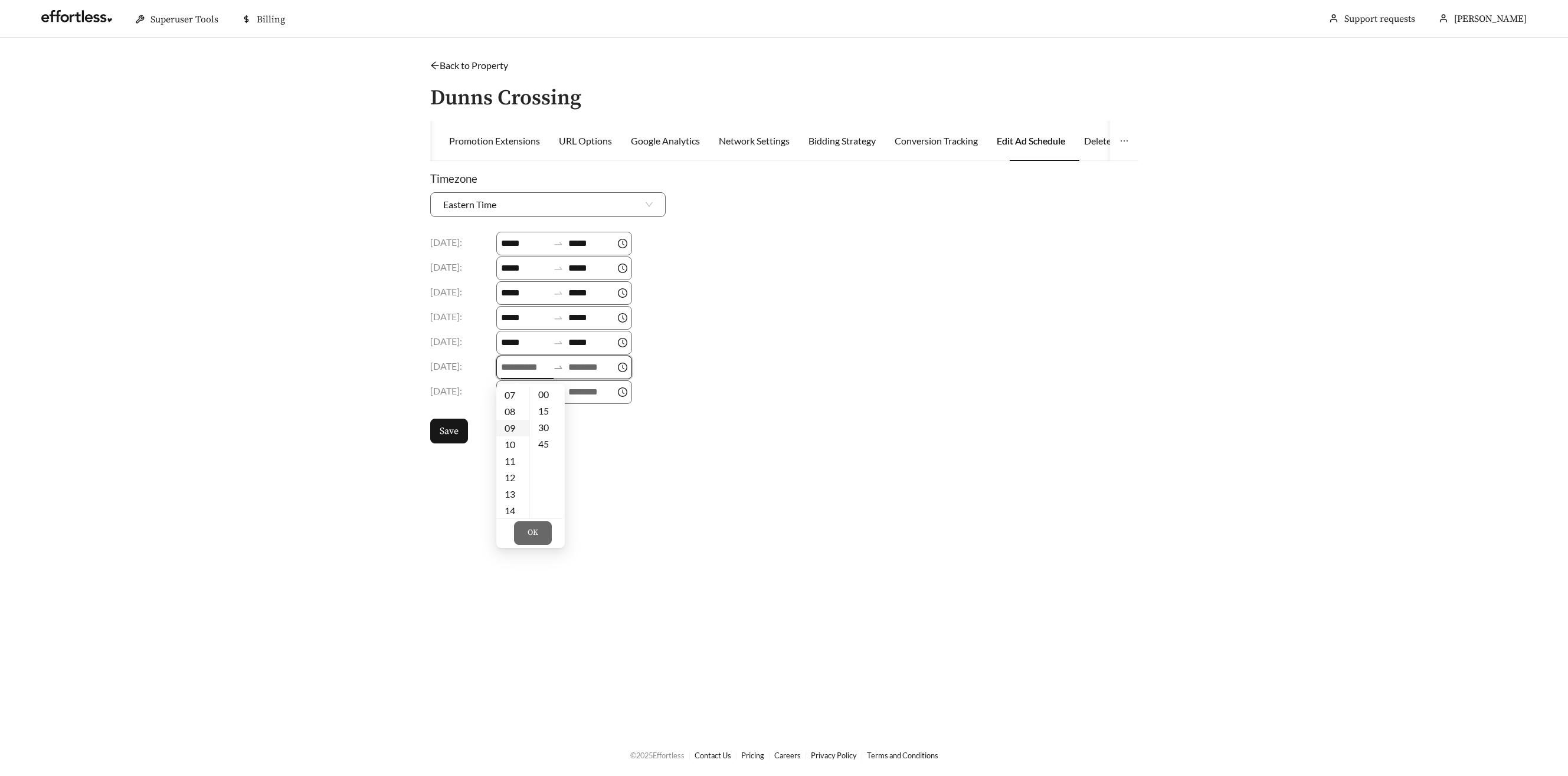
type input "*****"
click at [595, 368] on input at bounding box center [592, 367] width 47 height 14
click at [587, 476] on div "18" at bounding box center [585, 475] width 33 height 17
type input "*****"
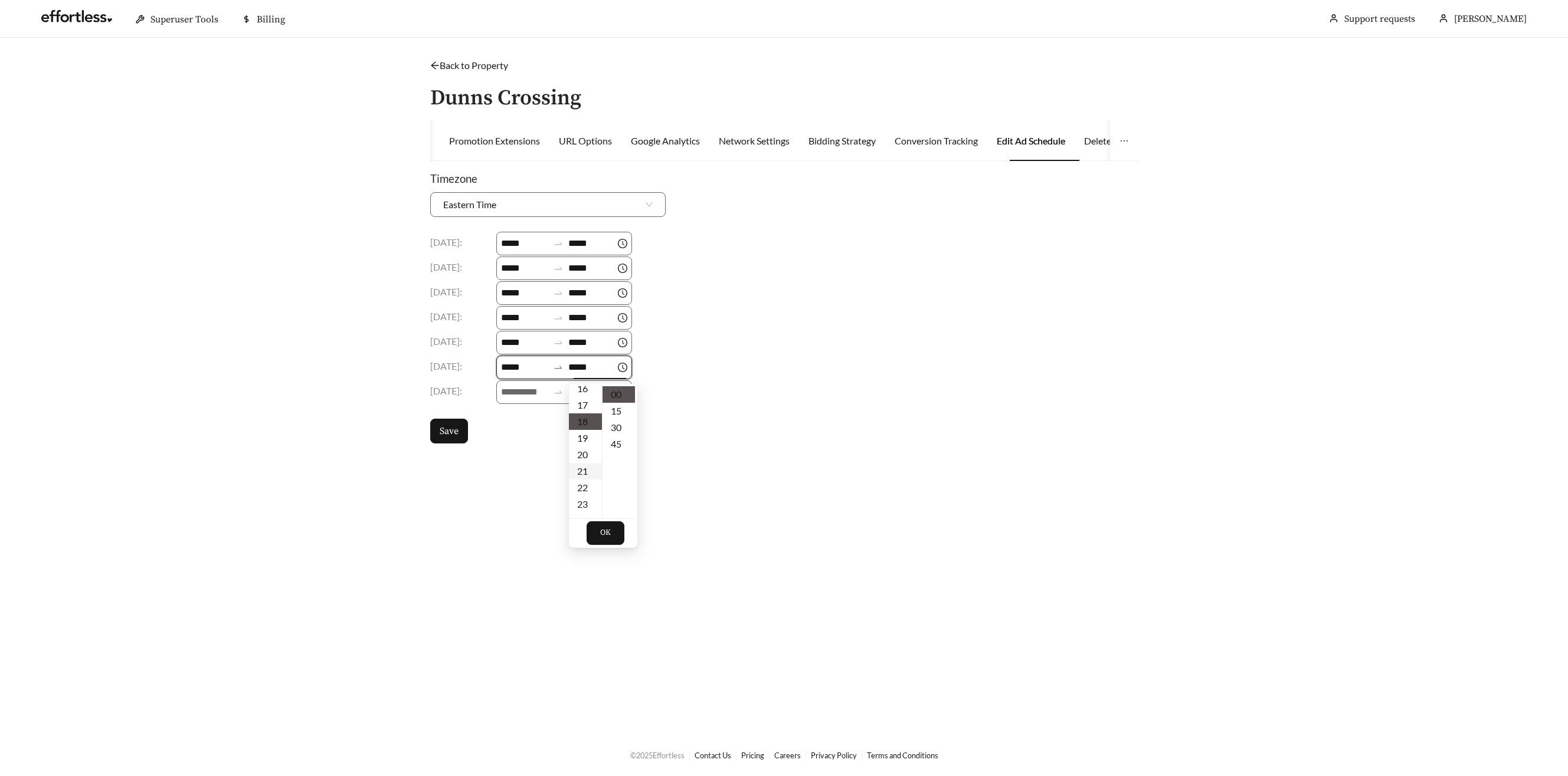
scroll to position [297, 0]
click at [526, 386] on body "Superuser Tools Billing Wendie Jones Support requests More Back to Property / D…" at bounding box center [784, 388] width 1568 height 776
click at [526, 368] on input at bounding box center [524, 367] width 47 height 14
click at [510, 398] on div "09" at bounding box center [512, 396] width 33 height 17
type input "*****"
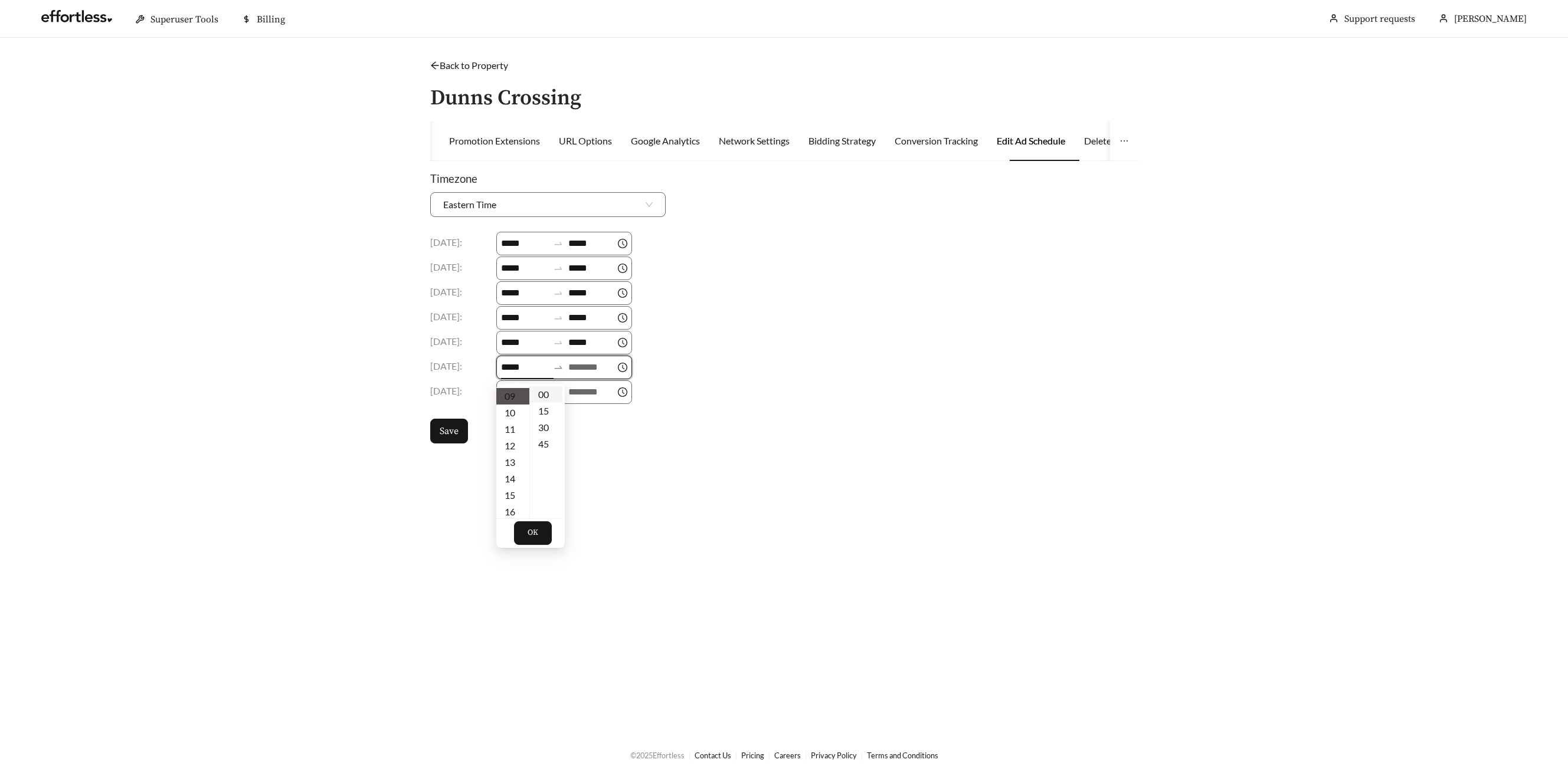
scroll to position [149, 0]
click at [568, 369] on div at bounding box center [558, 367] width 20 height 11
drag, startPoint x: 605, startPoint y: 364, endPoint x: 600, endPoint y: 368, distance: 6.4
click at [604, 364] on input at bounding box center [592, 367] width 47 height 14
click at [585, 450] on div "18" at bounding box center [585, 446] width 33 height 17
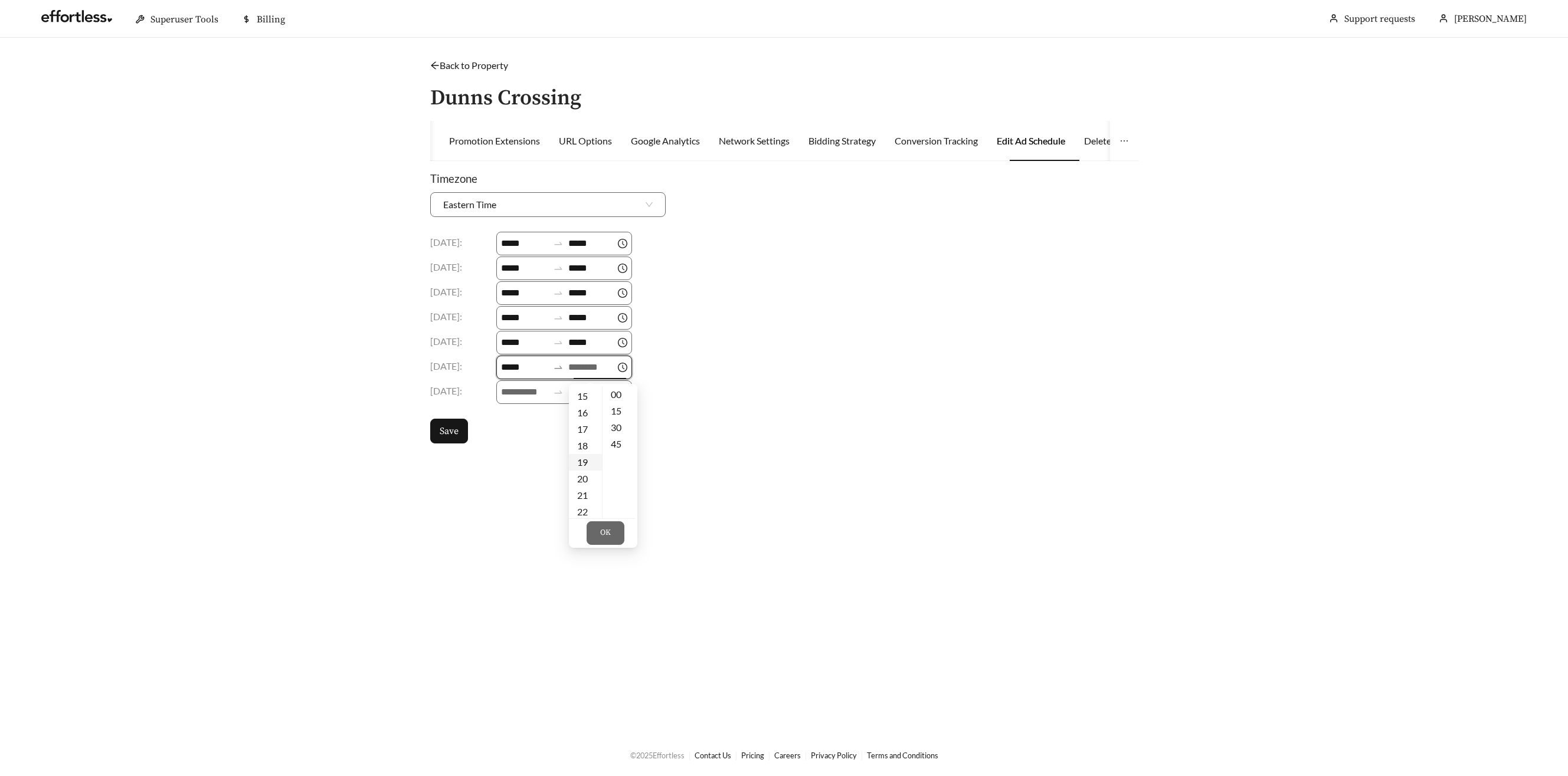
type input "*****"
drag, startPoint x: 612, startPoint y: 533, endPoint x: 583, endPoint y: 507, distance: 38.9
click at [612, 533] on button "OK" at bounding box center [605, 533] width 37 height 23
click at [520, 398] on input at bounding box center [524, 392] width 47 height 14
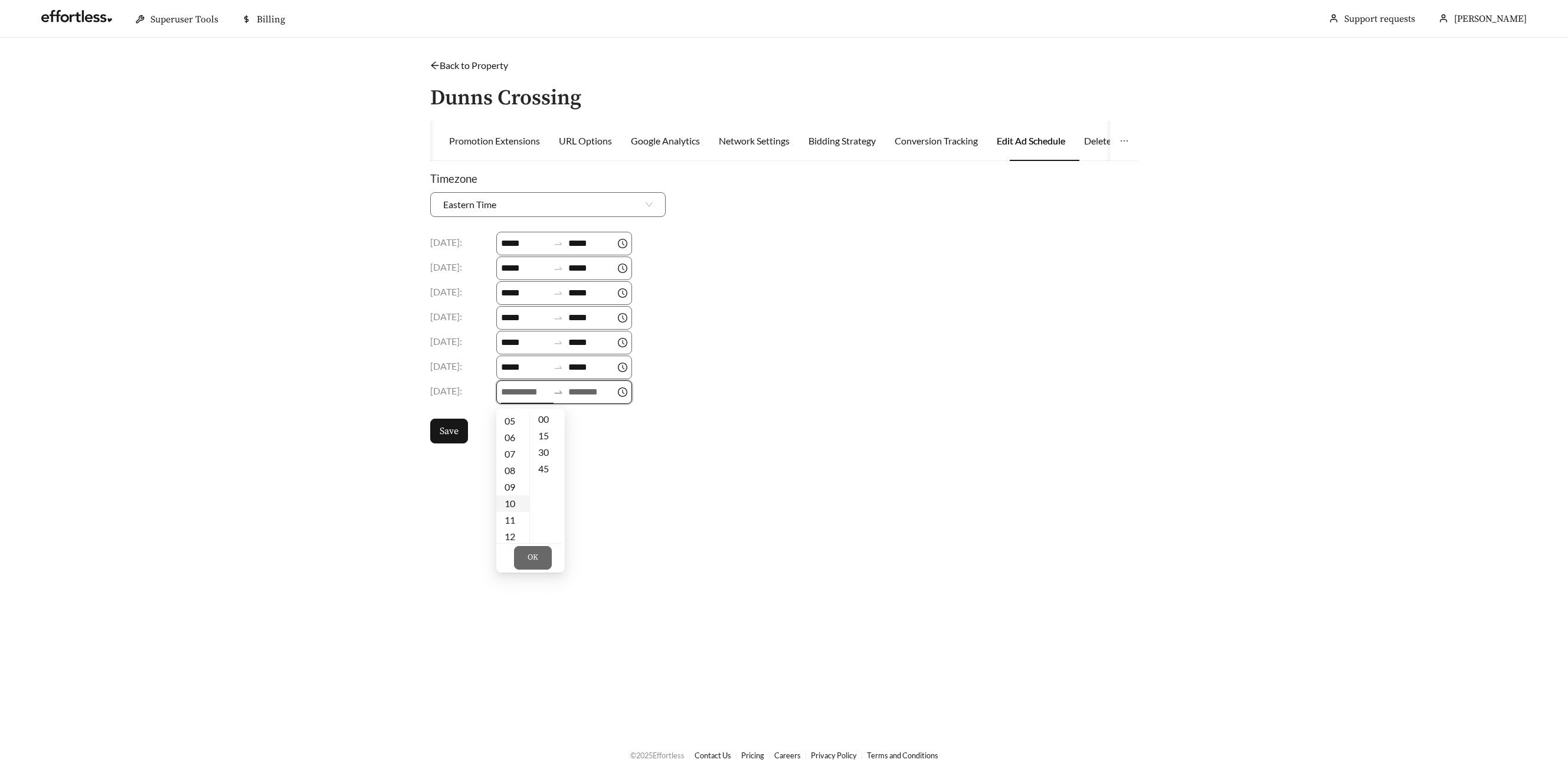
click at [516, 490] on div "09" at bounding box center [512, 487] width 33 height 17
type input "*****"
drag, startPoint x: 588, startPoint y: 392, endPoint x: 588, endPoint y: 402, distance: 10.0
click at [588, 392] on input at bounding box center [592, 392] width 47 height 14
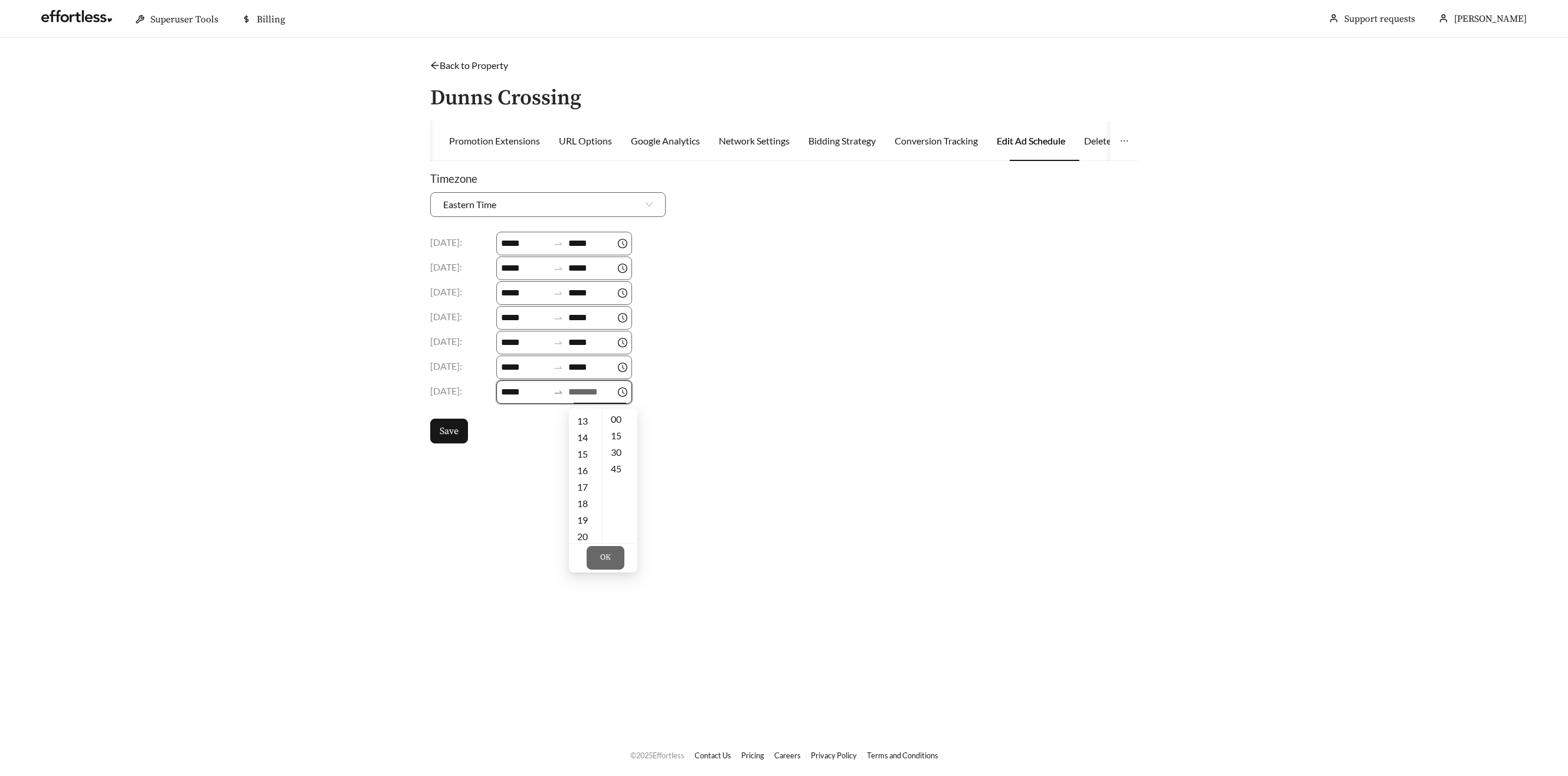
drag, startPoint x: 584, startPoint y: 502, endPoint x: 588, endPoint y: 523, distance: 21.4
click at [584, 502] on div "18" at bounding box center [585, 503] width 33 height 17
type input "*****"
click at [615, 565] on button "OK" at bounding box center [605, 557] width 37 height 23
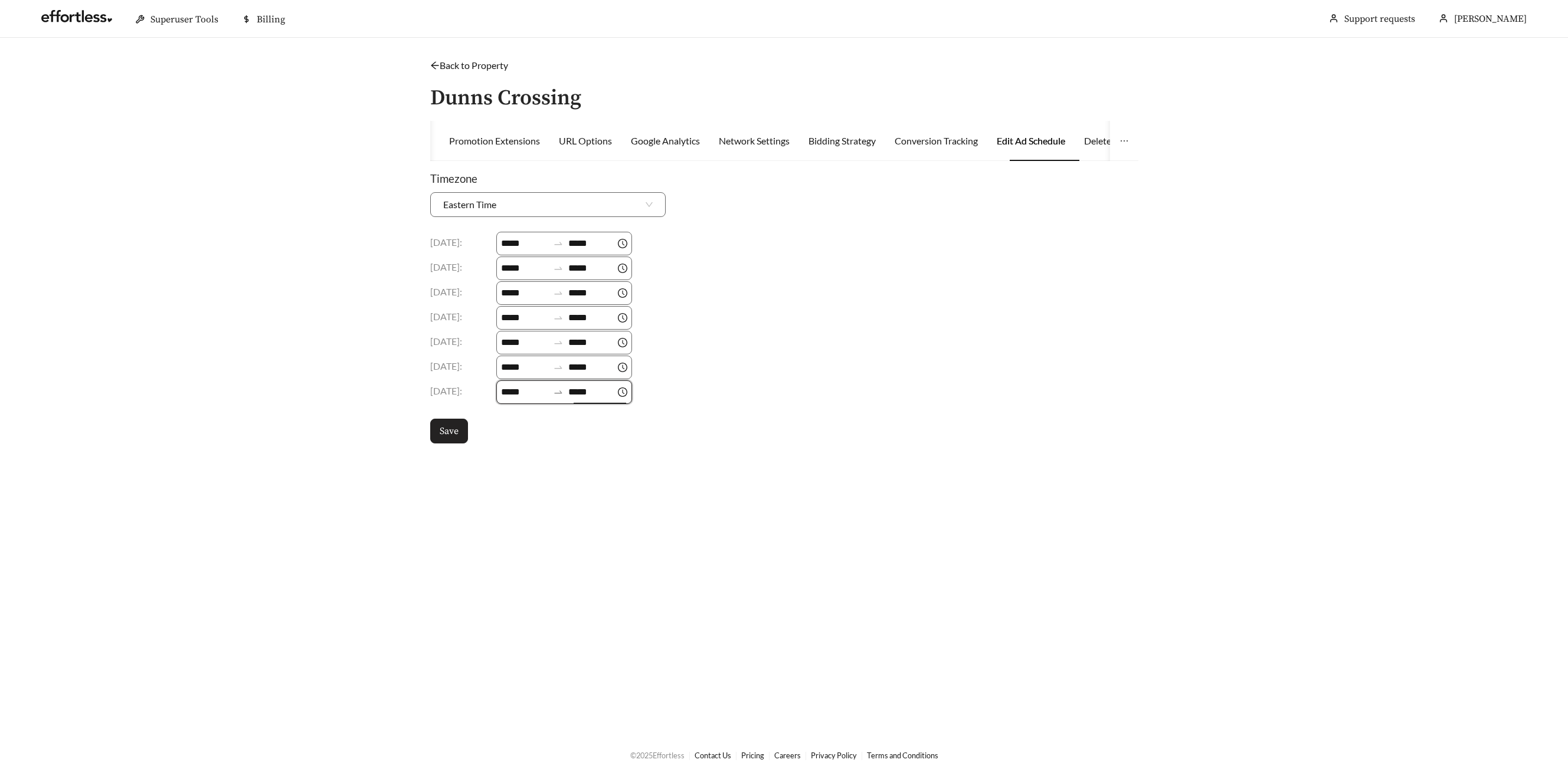
click at [447, 422] on button "Save" at bounding box center [449, 431] width 37 height 25
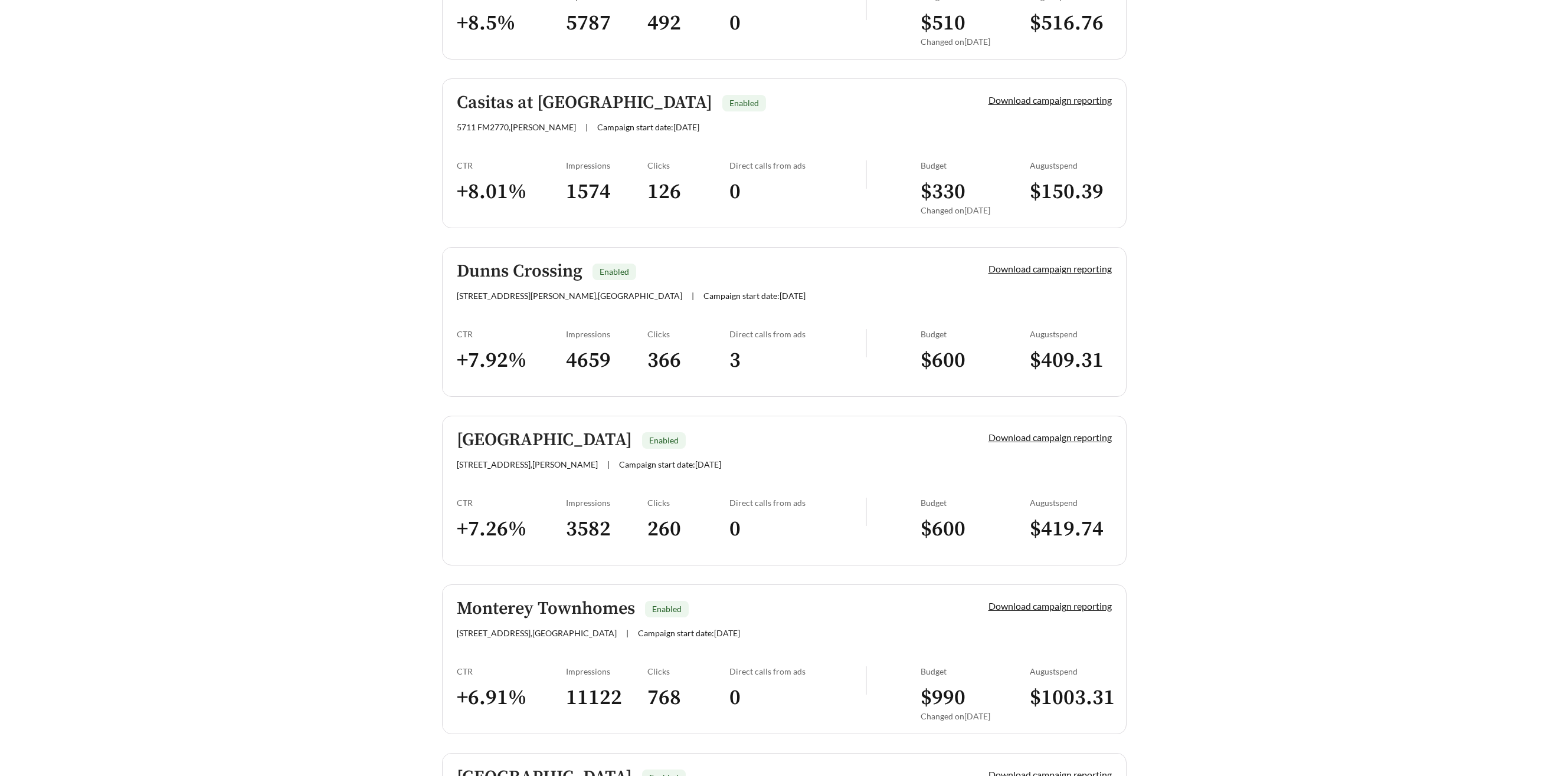
scroll to position [641, 0]
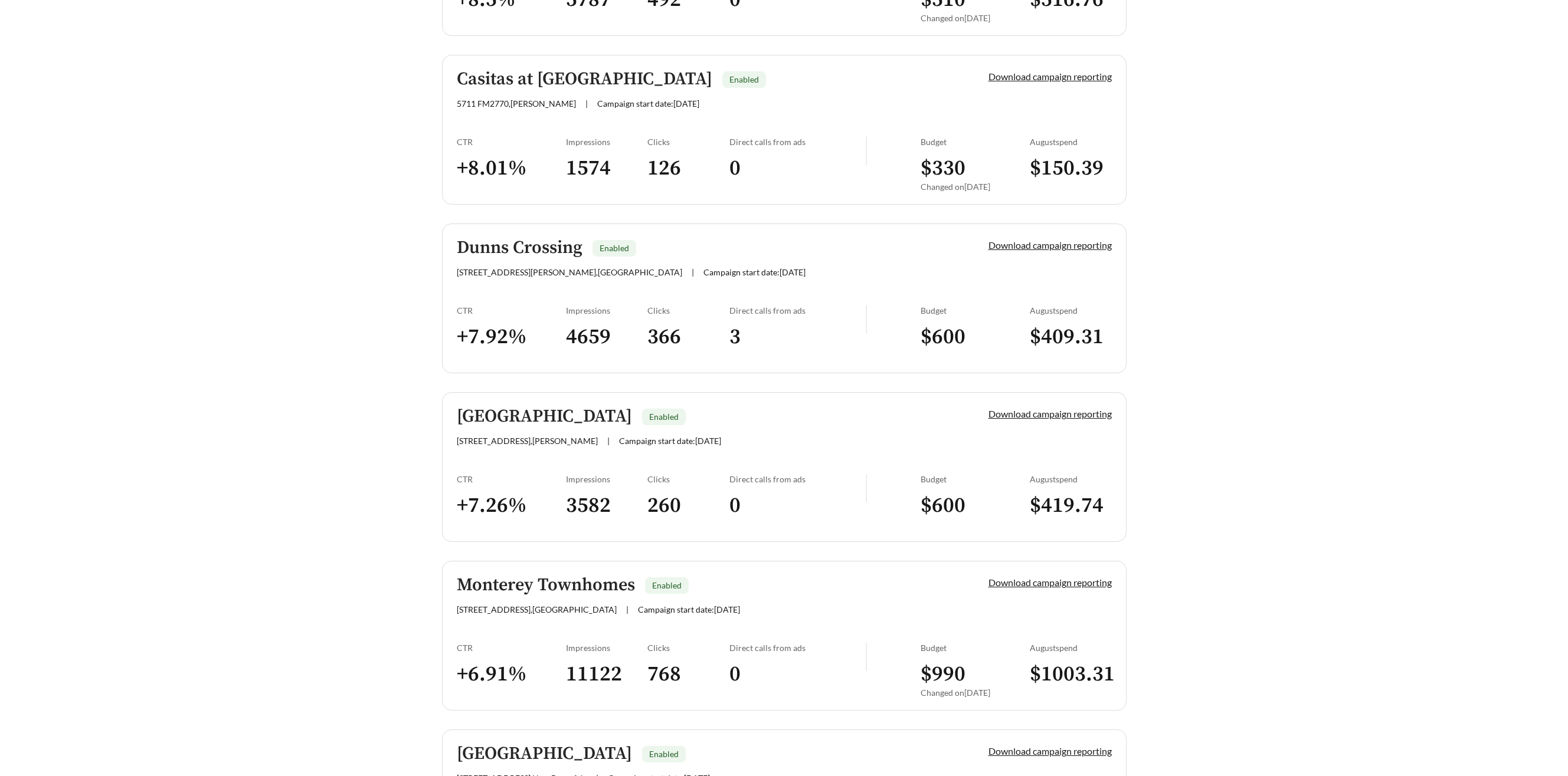
click at [516, 420] on h5 "Maple Heights" at bounding box center [544, 417] width 175 height 20
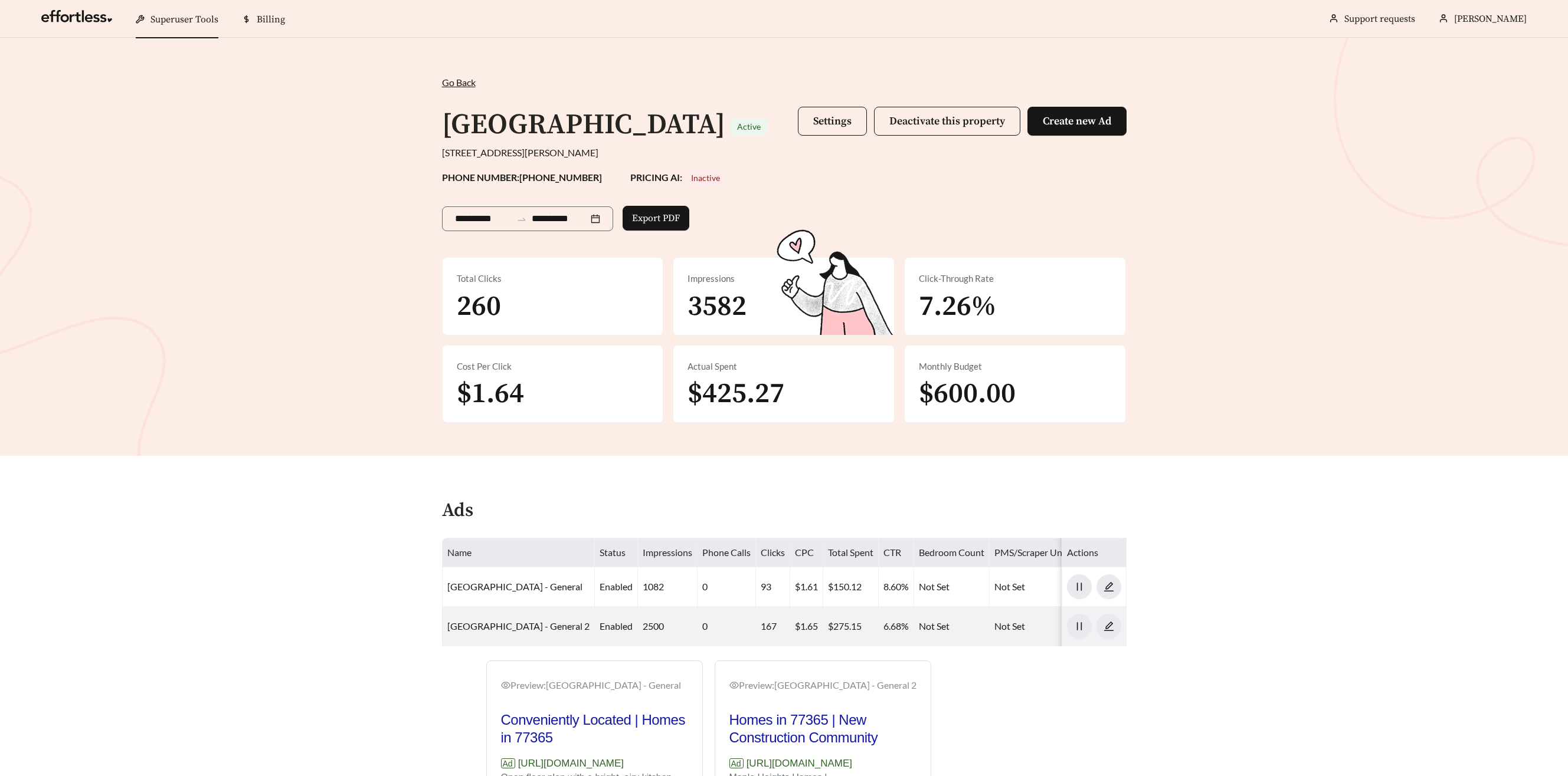
click at [818, 136] on span "Settings Deactivate this property Create new Ad" at bounding box center [962, 125] width 328 height 37
click at [817, 133] on button "Settings" at bounding box center [832, 121] width 69 height 29
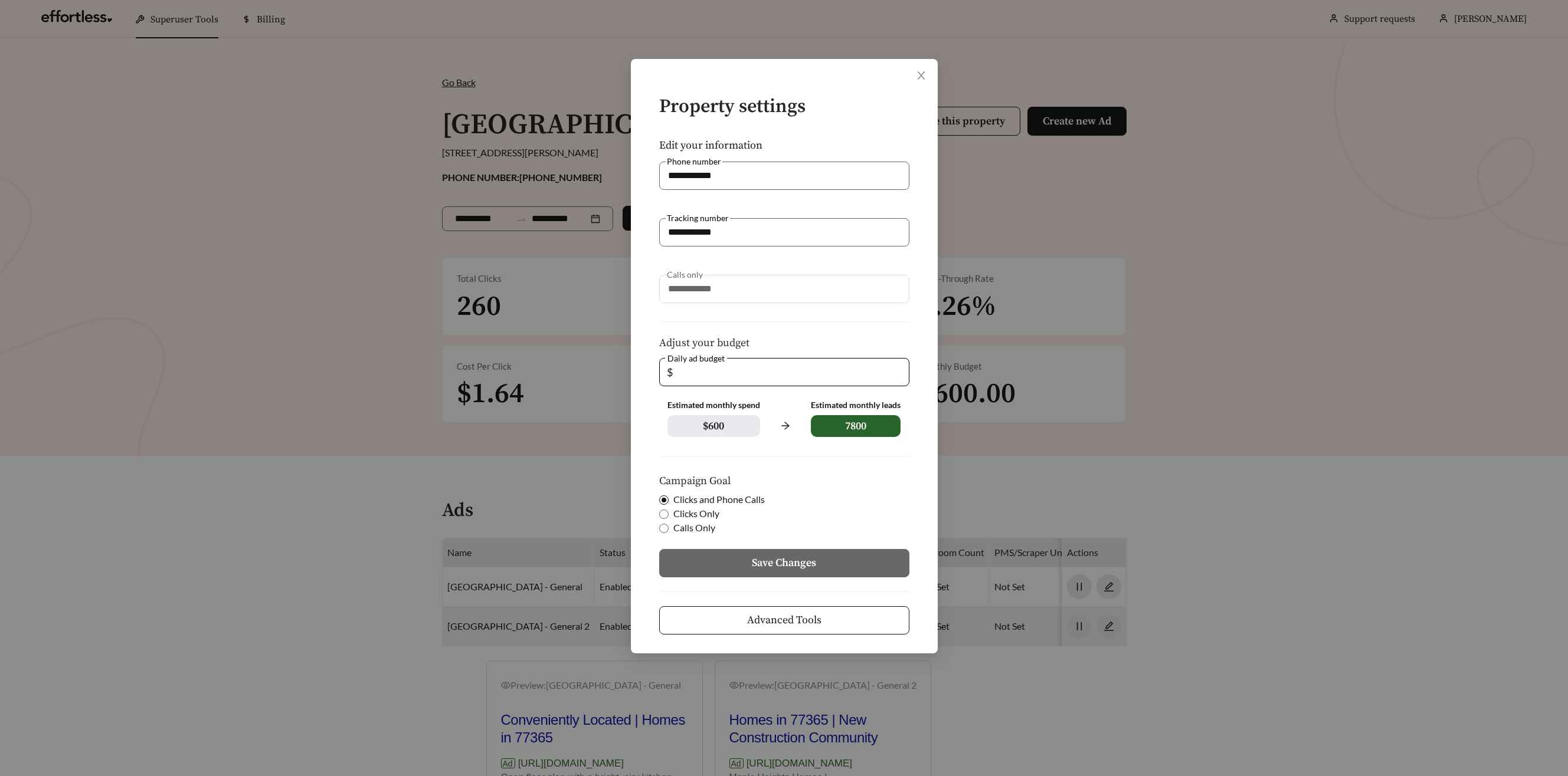
click at [826, 615] on button "Advanced Tools" at bounding box center [784, 621] width 250 height 29
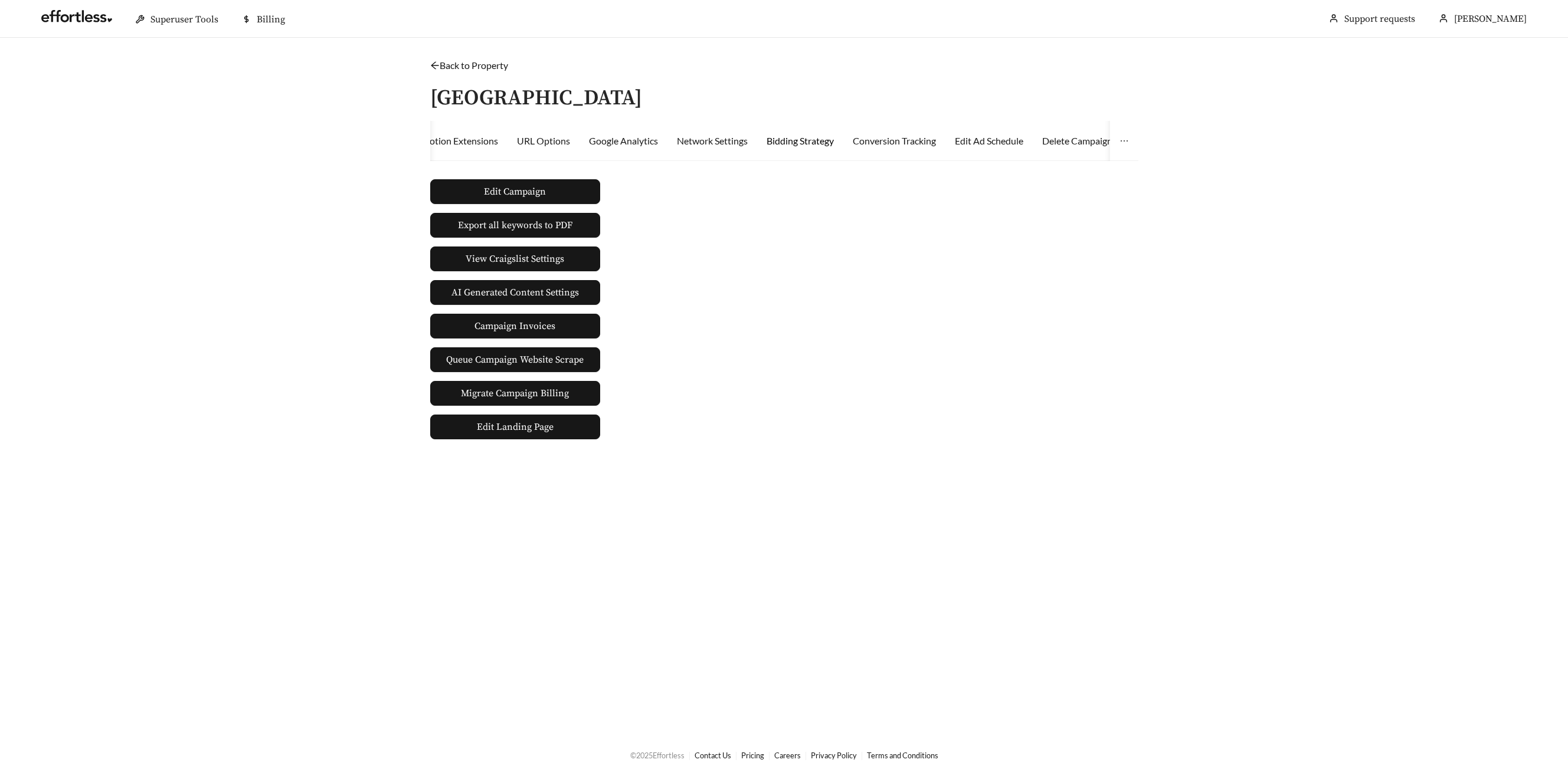
click at [804, 142] on div "Bidding Strategy" at bounding box center [800, 141] width 67 height 14
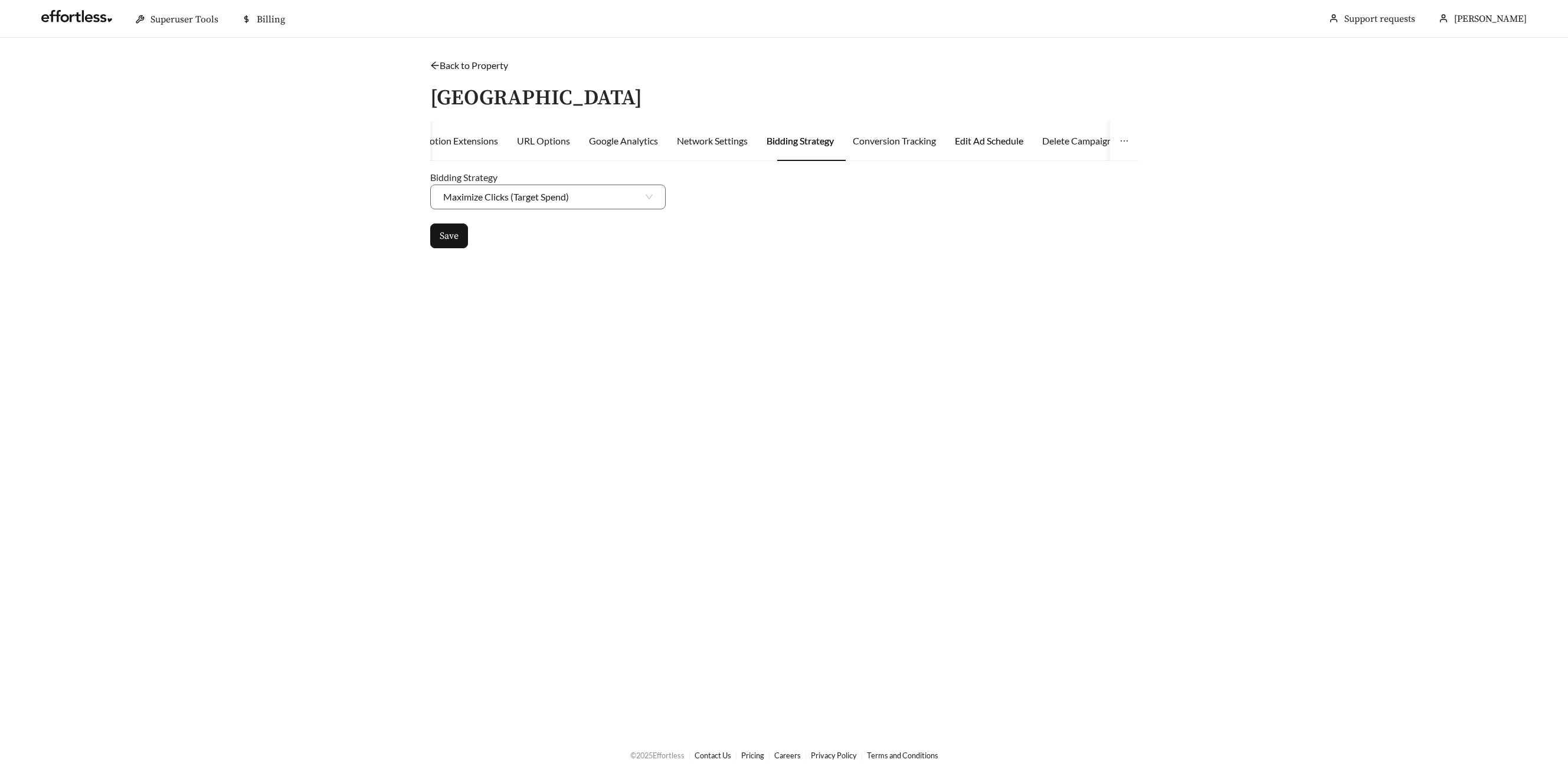
drag, startPoint x: 987, startPoint y: 143, endPoint x: 959, endPoint y: 164, distance: 35.0
click at [987, 143] on div "Edit Ad Schedule" at bounding box center [989, 141] width 69 height 14
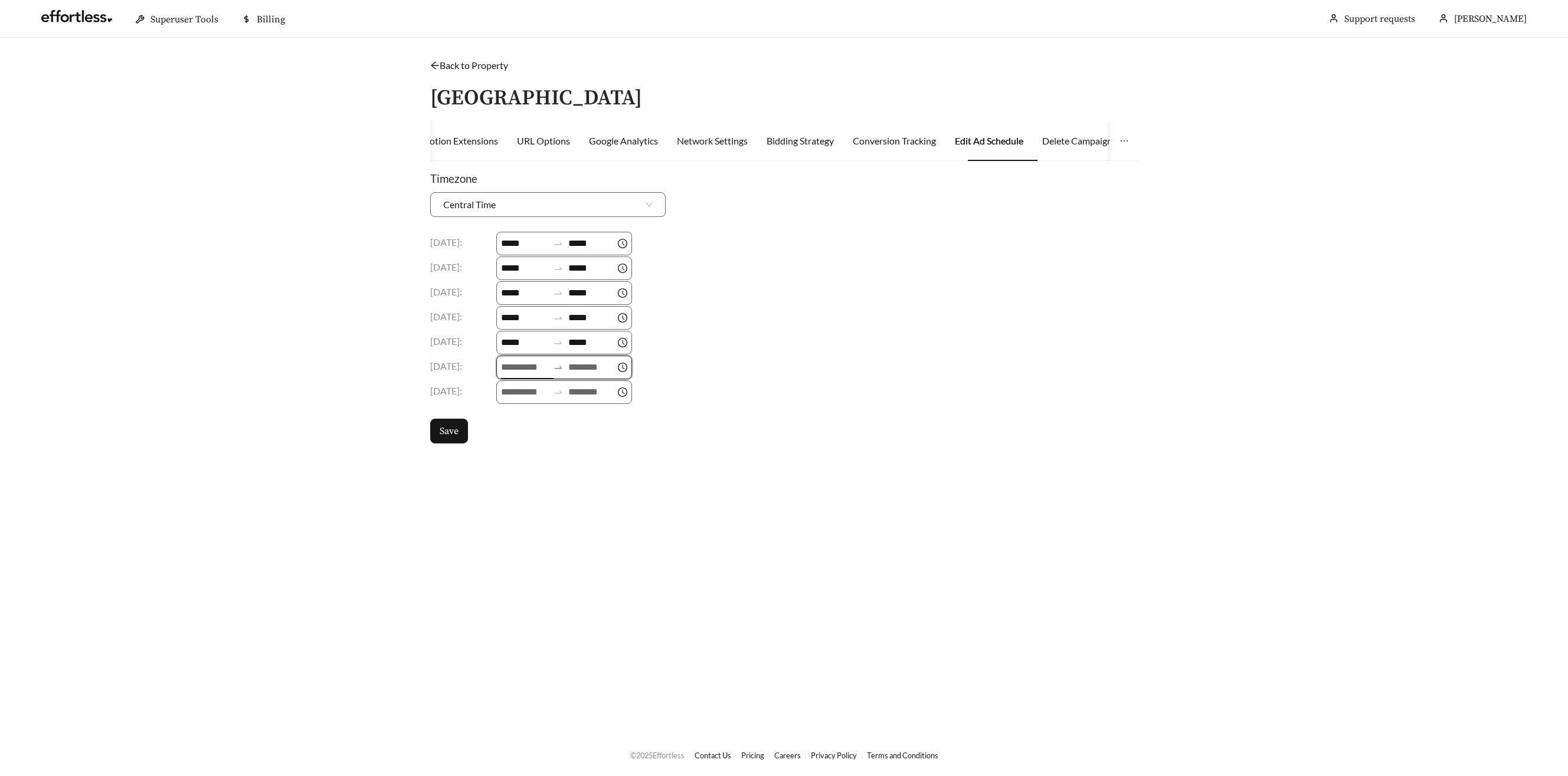
drag, startPoint x: 551, startPoint y: 367, endPoint x: 553, endPoint y: 379, distance: 12.2
click at [548, 367] on input at bounding box center [524, 367] width 47 height 14
click at [510, 444] on div "09" at bounding box center [512, 448] width 33 height 17
type input "*****"
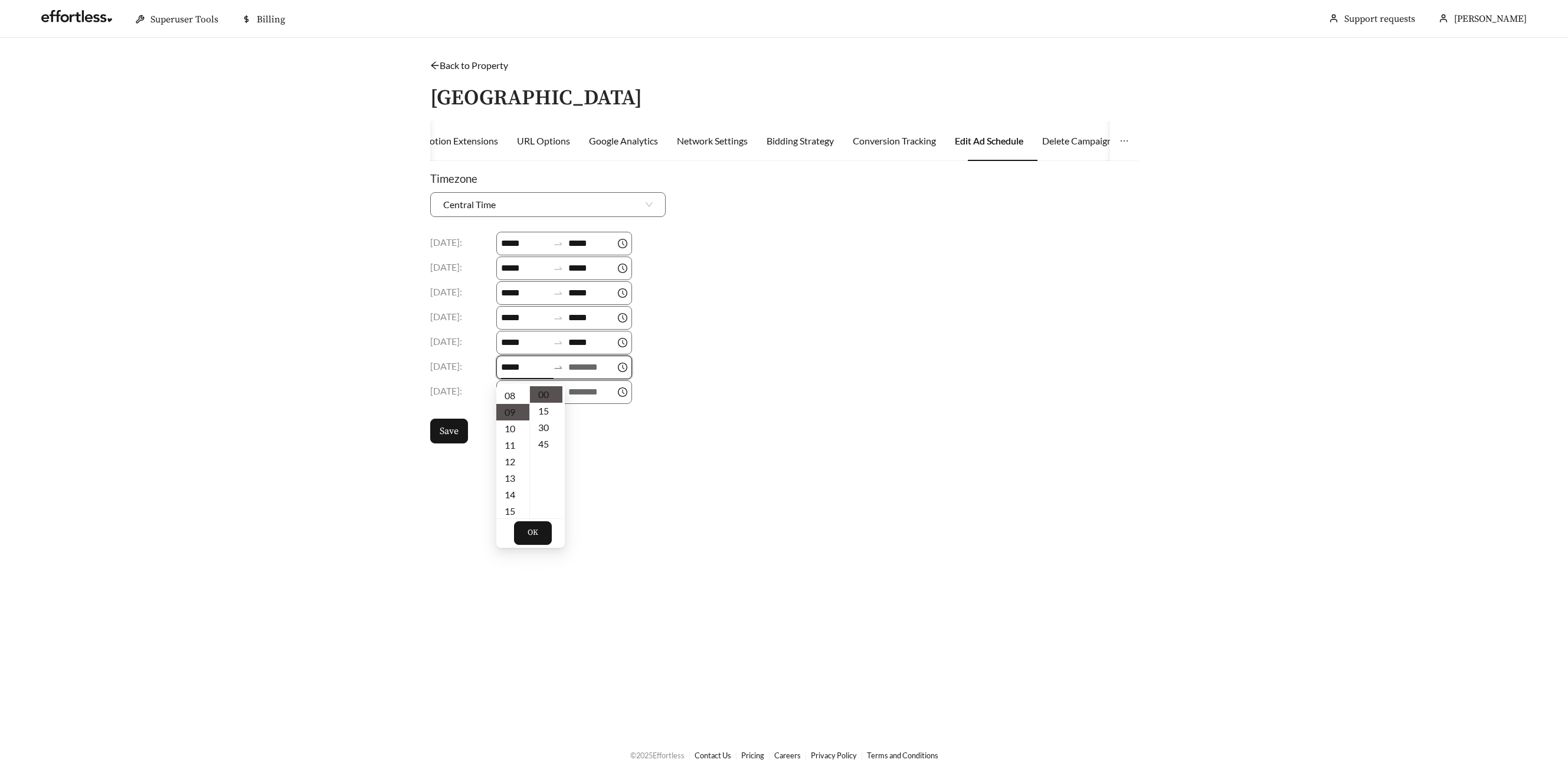
scroll to position [149, 0]
click at [607, 372] on input at bounding box center [592, 367] width 47 height 14
click at [585, 490] on div "18" at bounding box center [585, 491] width 33 height 17
type input "*****"
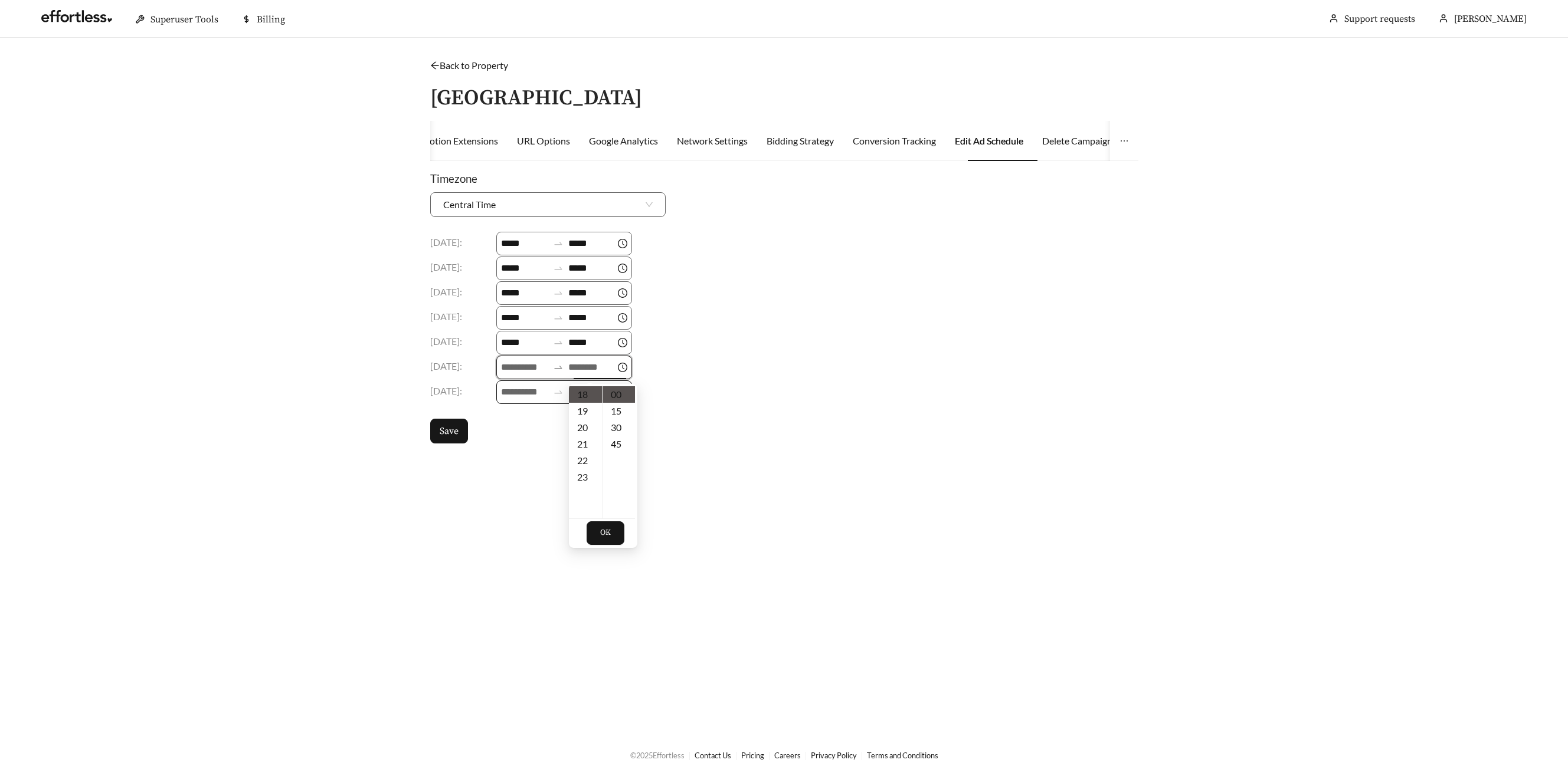
click at [513, 392] on body "Superuser Tools Billing Wendie Jones Support requests More Back to Property / M…" at bounding box center [784, 388] width 1568 height 776
click at [506, 384] on div at bounding box center [564, 392] width 136 height 23
click at [515, 372] on input at bounding box center [524, 367] width 47 height 14
click at [511, 426] on div "09" at bounding box center [512, 421] width 33 height 17
type input "*****"
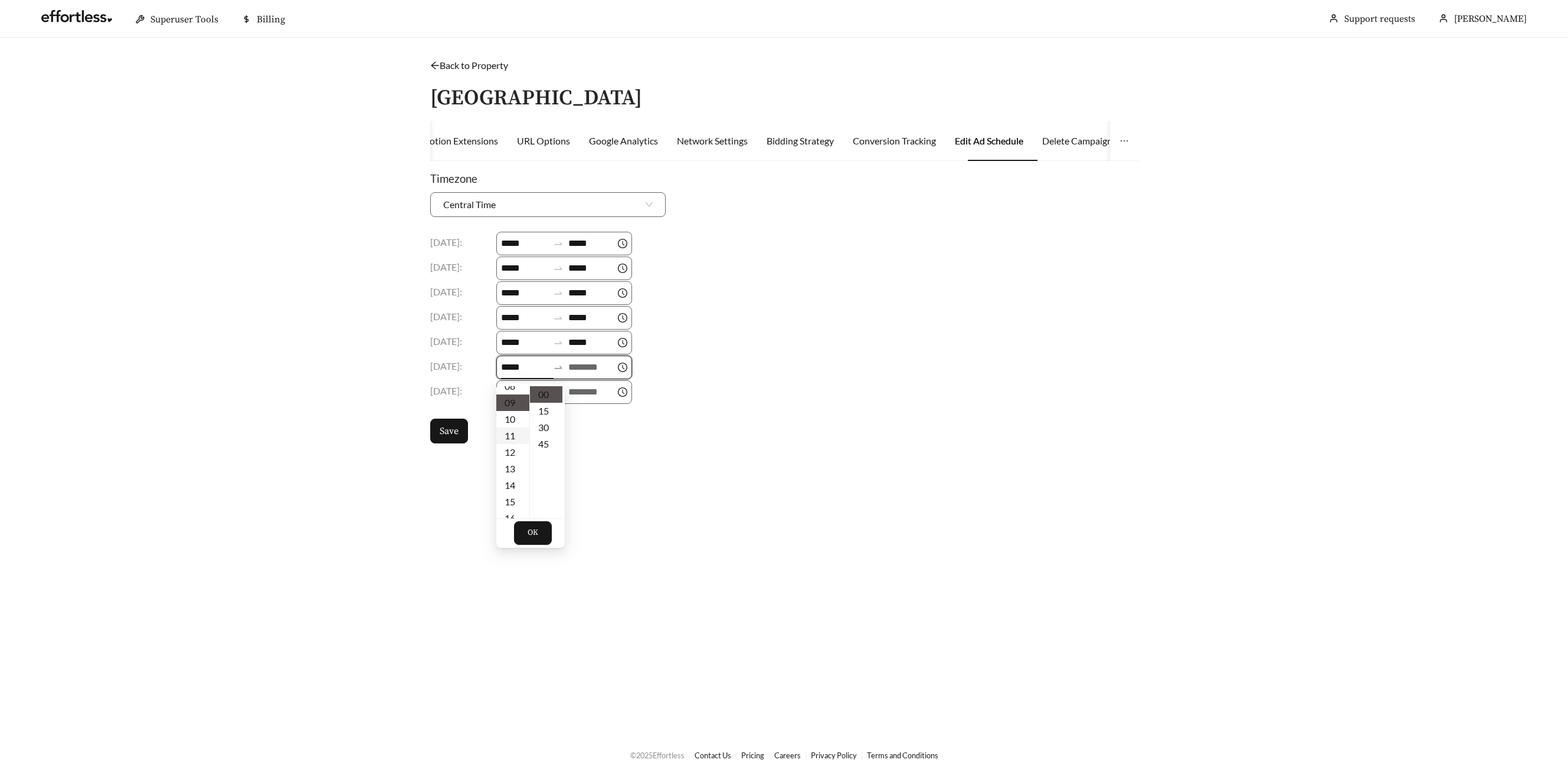
scroll to position [149, 0]
click at [595, 370] on input at bounding box center [592, 367] width 47 height 14
drag, startPoint x: 589, startPoint y: 457, endPoint x: 593, endPoint y: 473, distance: 16.5
click at [588, 457] on div "18" at bounding box center [585, 458] width 33 height 17
type input "*****"
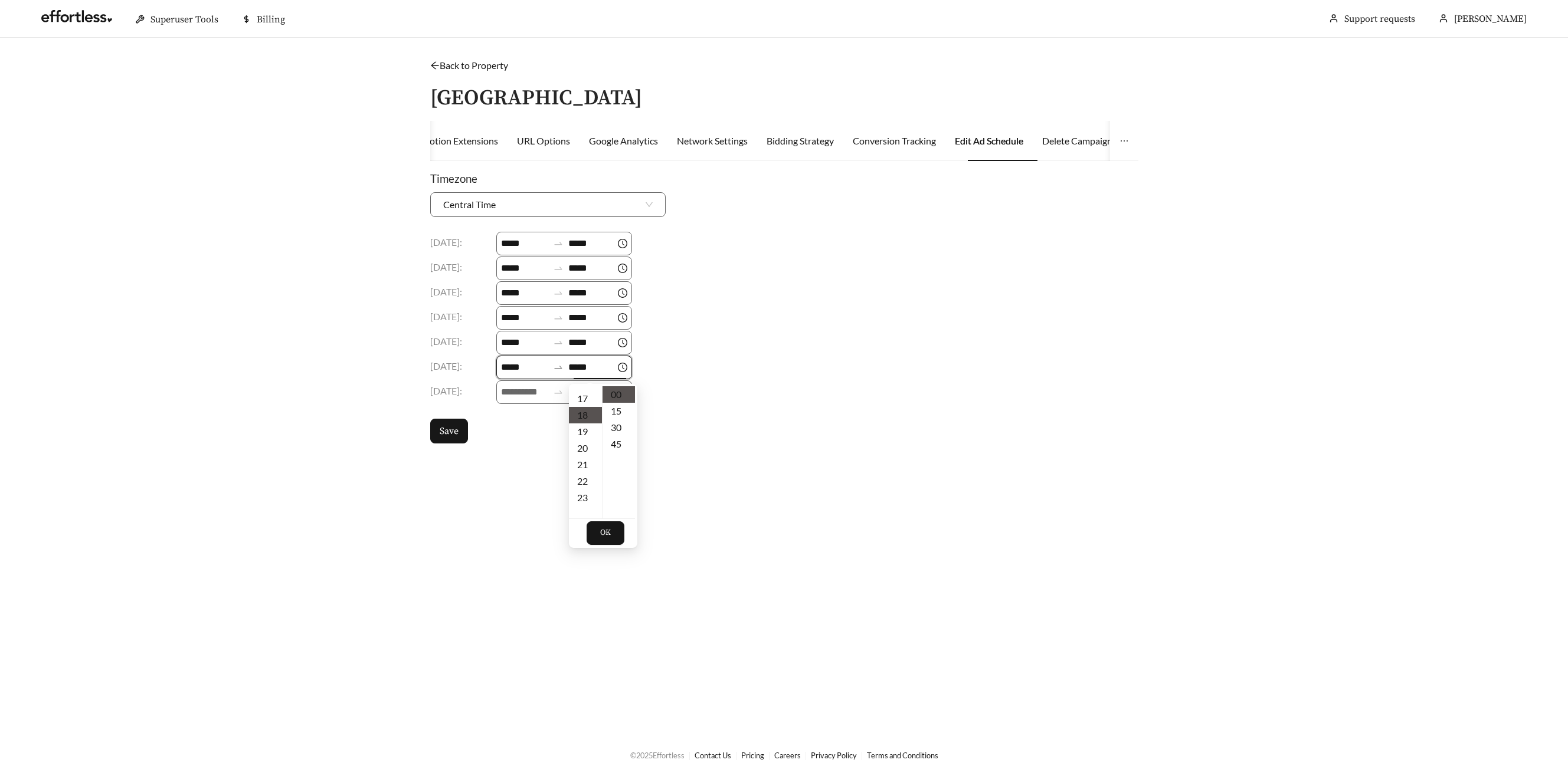
scroll to position [297, 0]
drag, startPoint x: 611, startPoint y: 535, endPoint x: 605, endPoint y: 536, distance: 6.1
click at [610, 536] on button "OK" at bounding box center [605, 533] width 37 height 23
drag, startPoint x: 513, startPoint y: 384, endPoint x: 513, endPoint y: 390, distance: 6.0
click at [513, 384] on div at bounding box center [564, 392] width 136 height 23
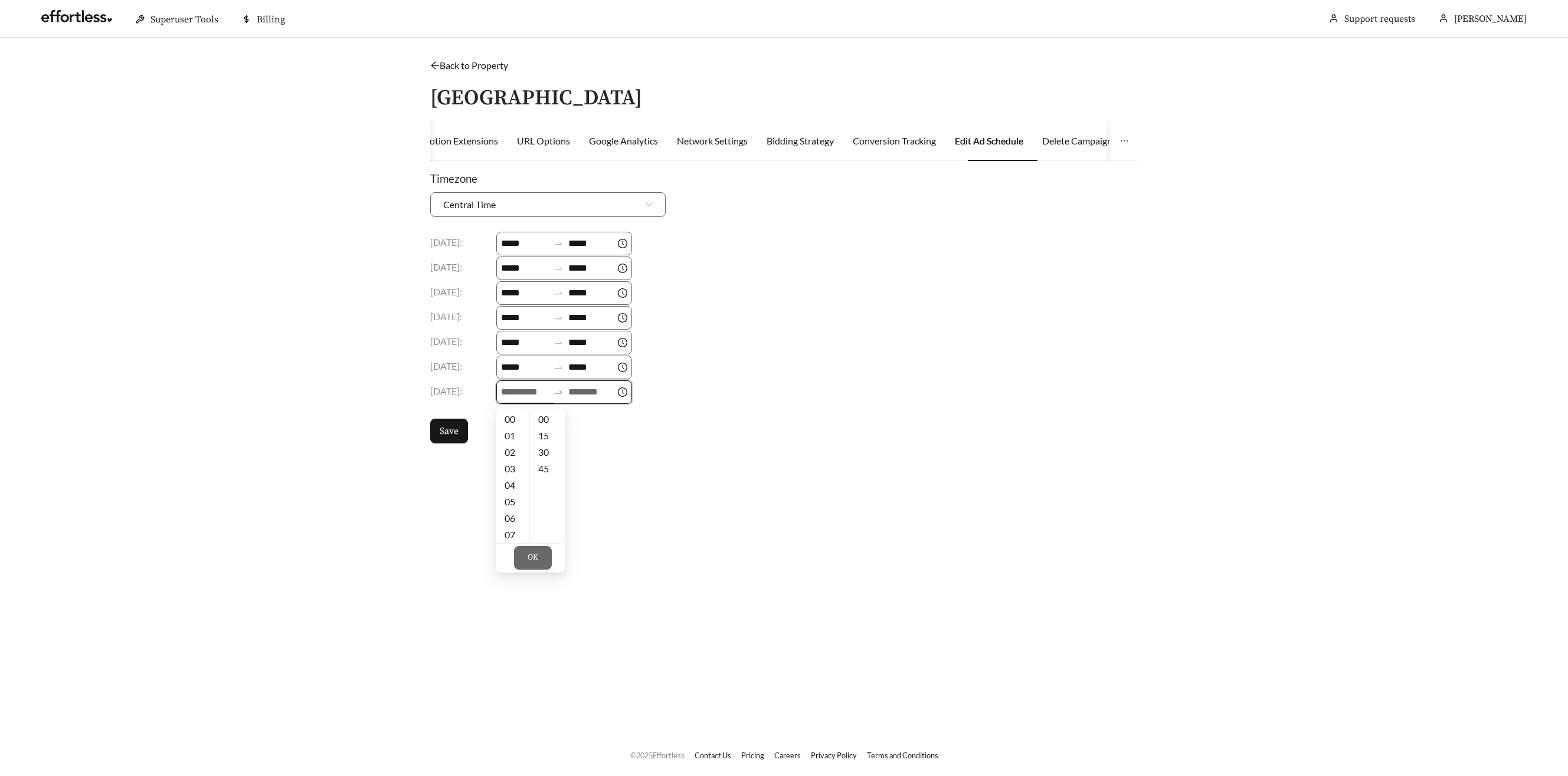
click at [513, 392] on input at bounding box center [524, 392] width 47 height 14
click at [516, 451] on div "09" at bounding box center [512, 450] width 33 height 17
type input "*****"
click at [592, 394] on input at bounding box center [592, 392] width 47 height 14
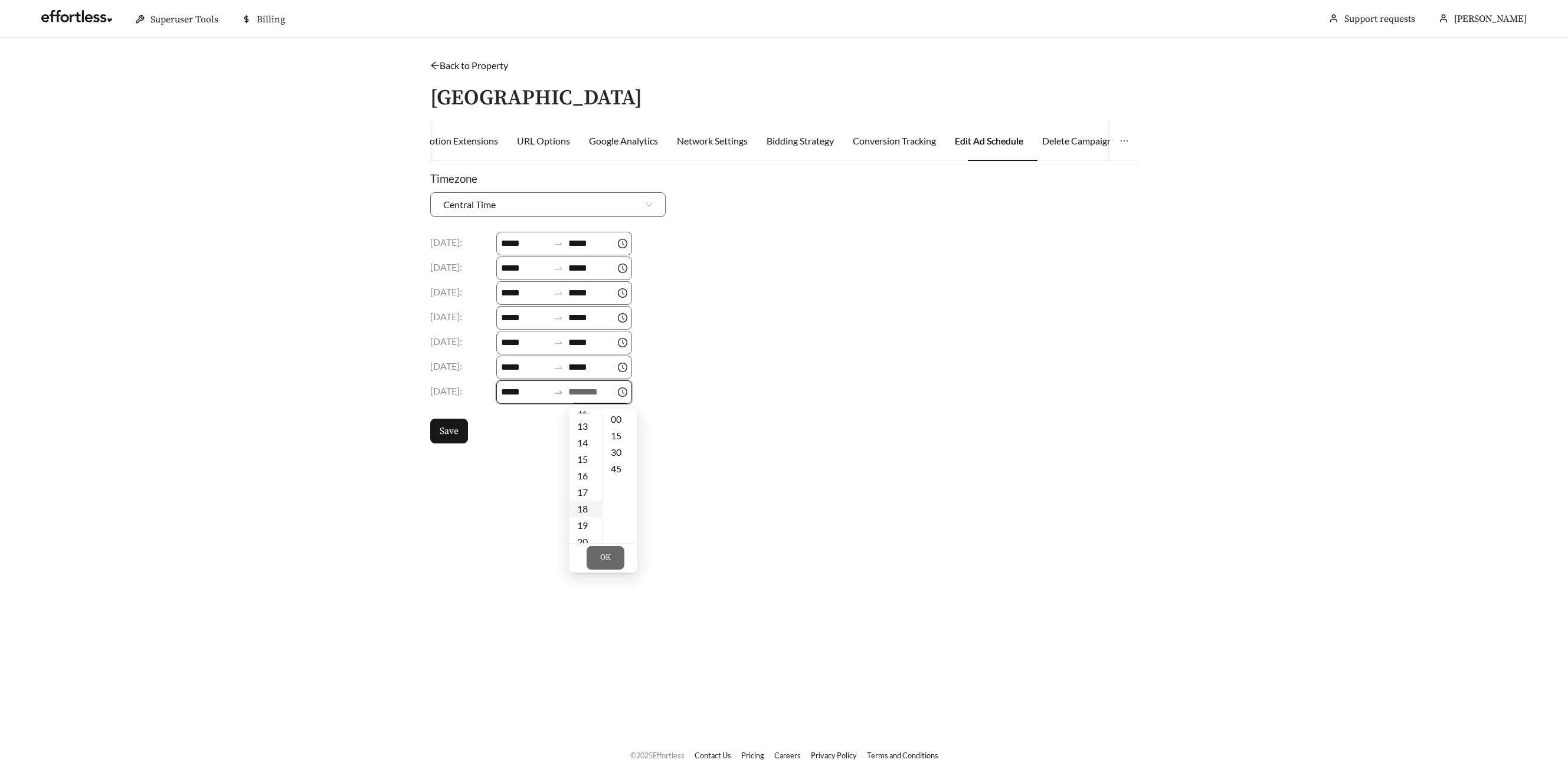
click at [589, 506] on div "18" at bounding box center [585, 508] width 33 height 17
type input "*****"
click at [618, 563] on button "OK" at bounding box center [605, 557] width 37 height 23
drag, startPoint x: 454, startPoint y: 434, endPoint x: 462, endPoint y: 443, distance: 12.0
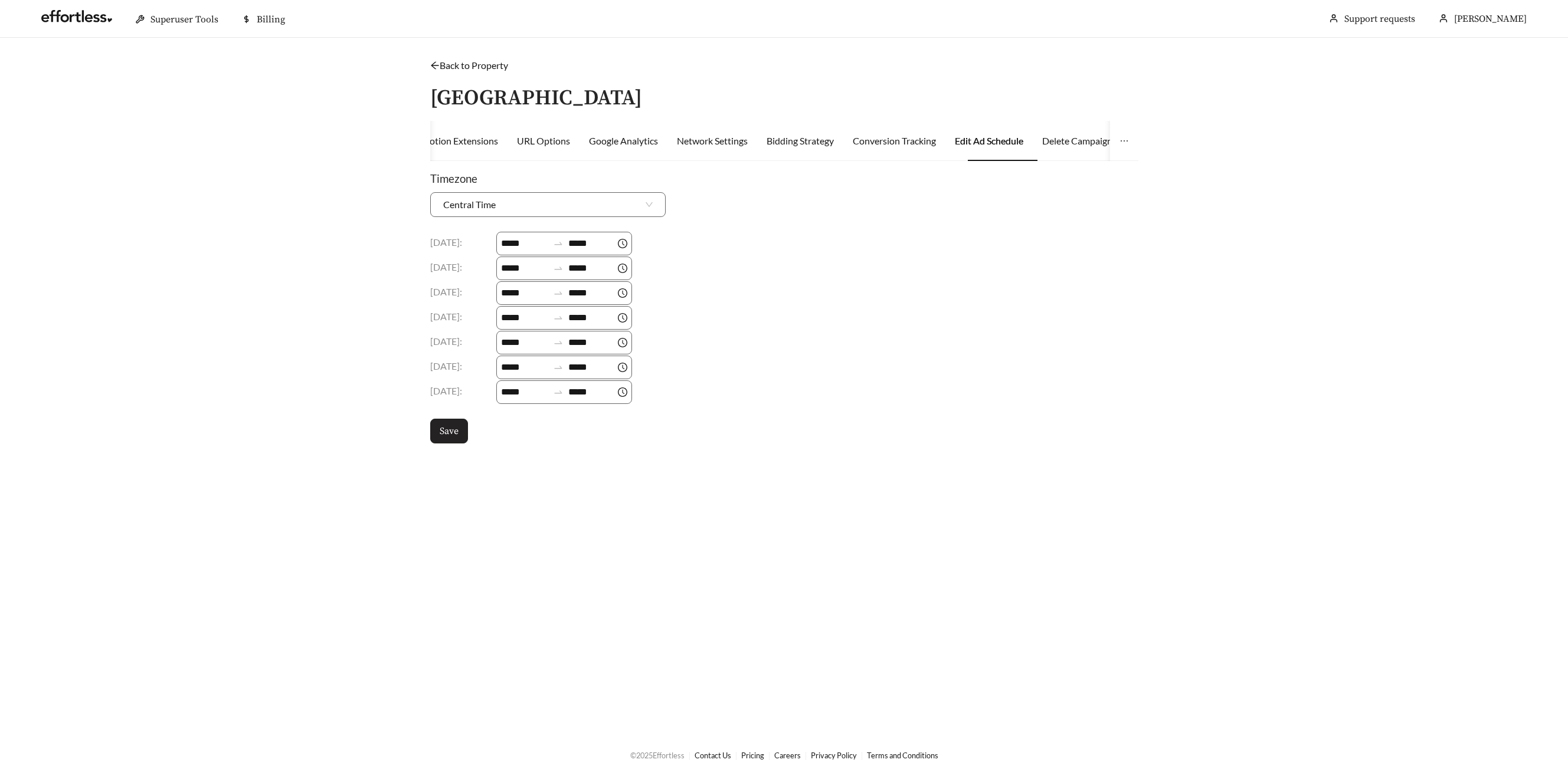
click at [454, 434] on span "Save" at bounding box center [449, 431] width 19 height 14
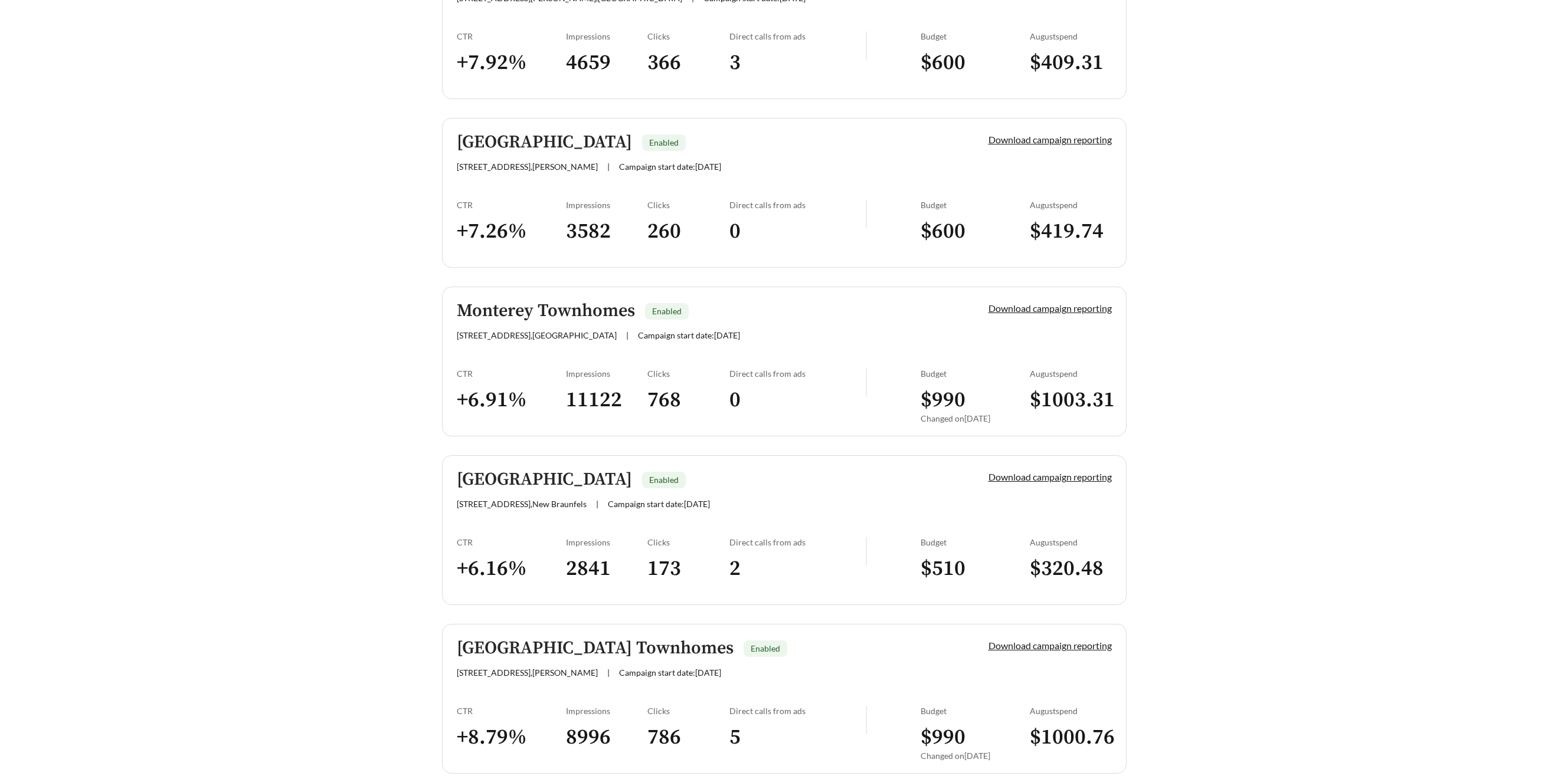
scroll to position [921, 0]
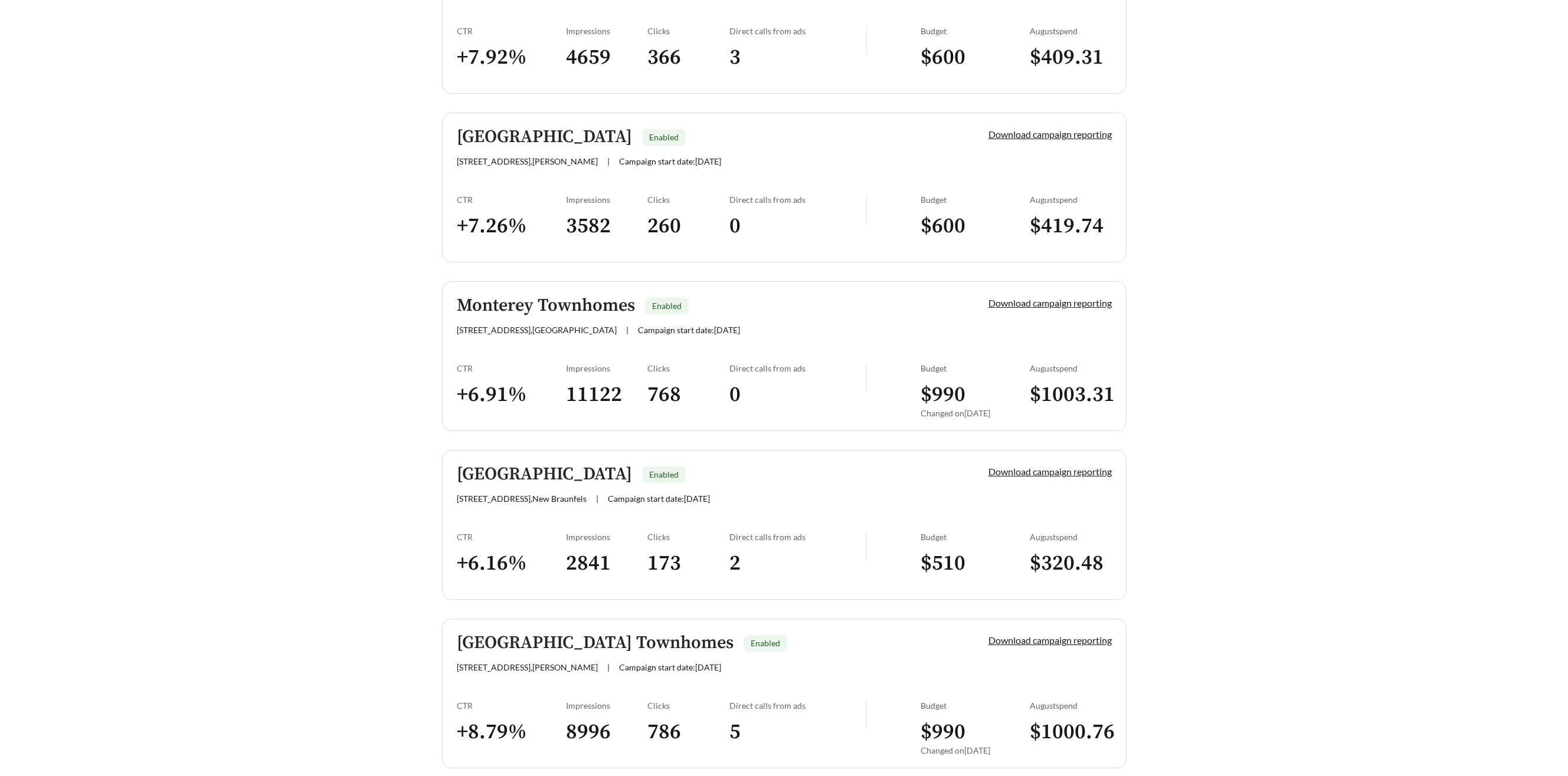
click at [532, 305] on h5 "Monterey Townhomes" at bounding box center [546, 306] width 178 height 20
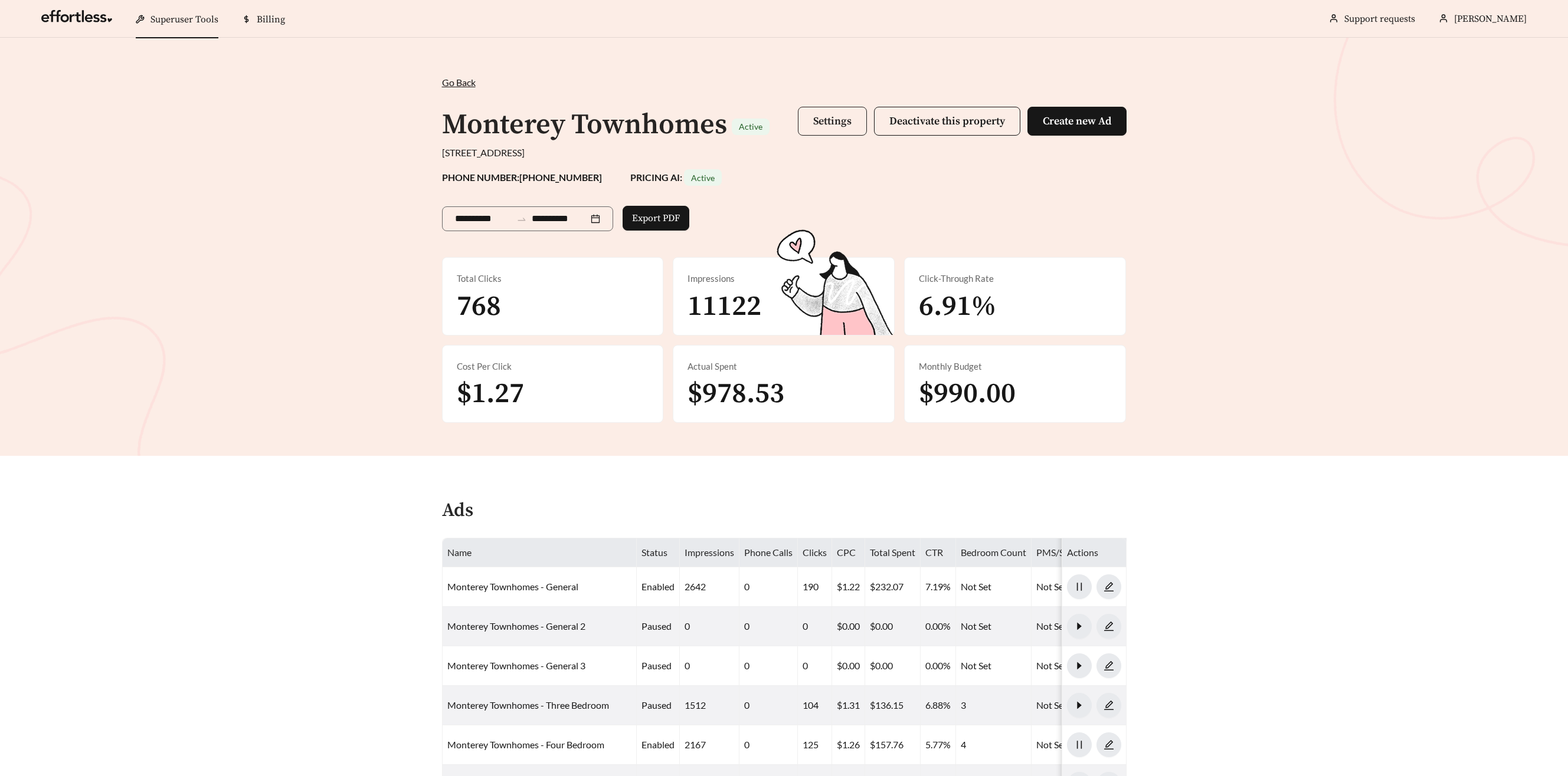
click at [817, 116] on span "Settings" at bounding box center [832, 120] width 38 height 13
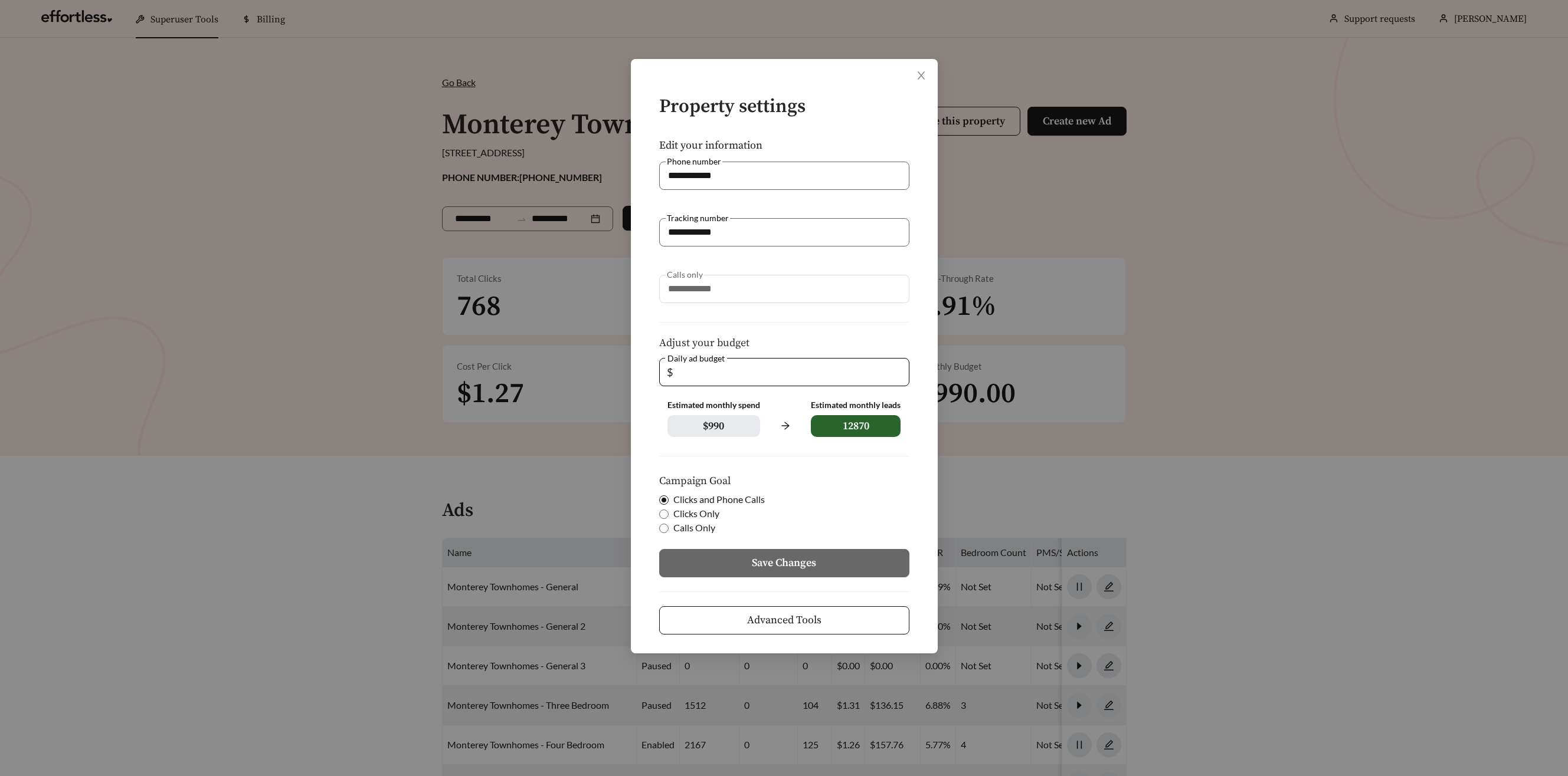
click at [767, 623] on span "Advanced Tools" at bounding box center [784, 620] width 74 height 16
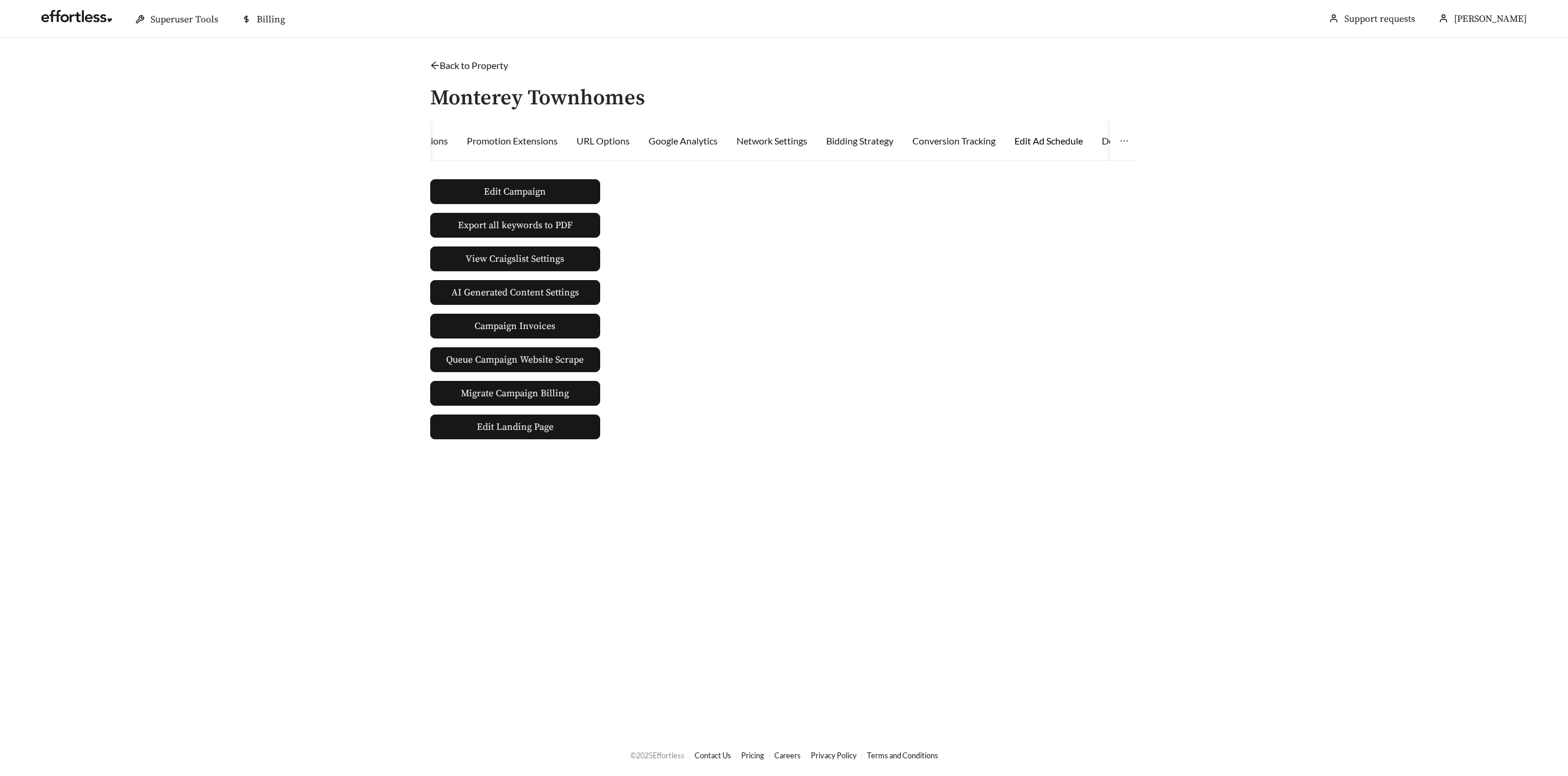
click at [1066, 140] on div "Edit Ad Schedule" at bounding box center [1049, 141] width 69 height 14
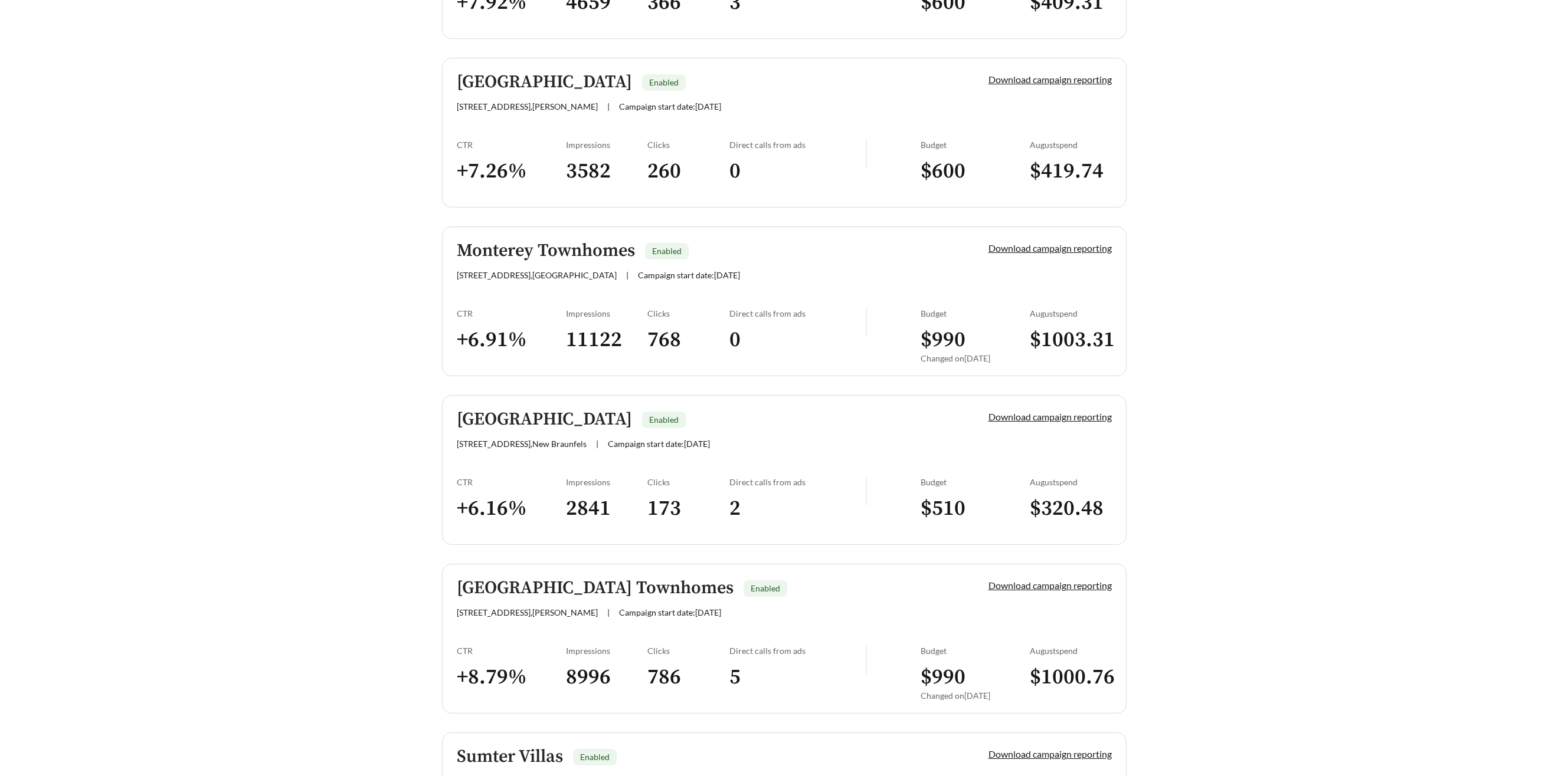
scroll to position [967, 0]
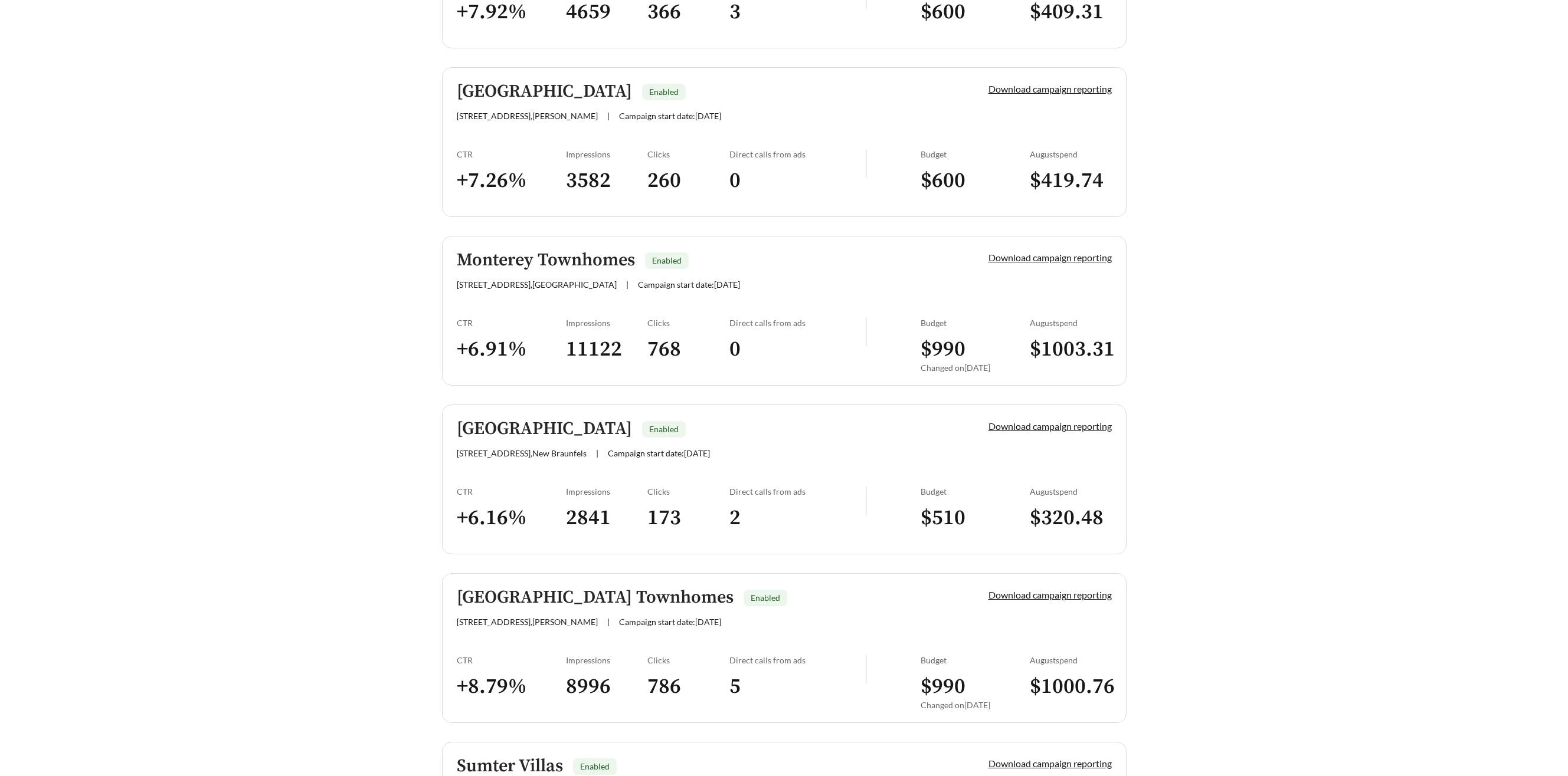
click at [595, 264] on h5 "Monterey Townhomes" at bounding box center [546, 260] width 178 height 20
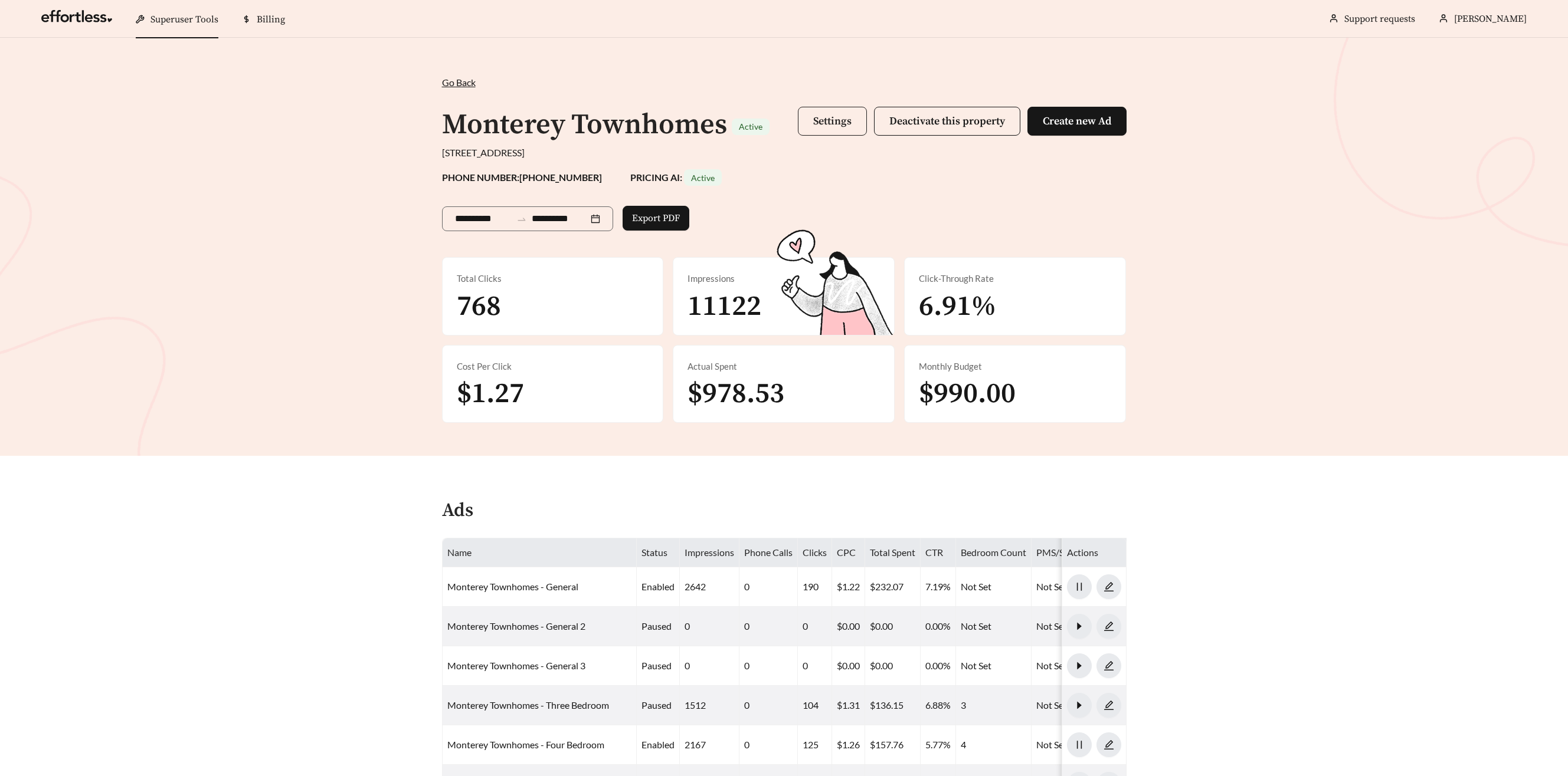
click at [809, 119] on button "Settings" at bounding box center [832, 121] width 69 height 29
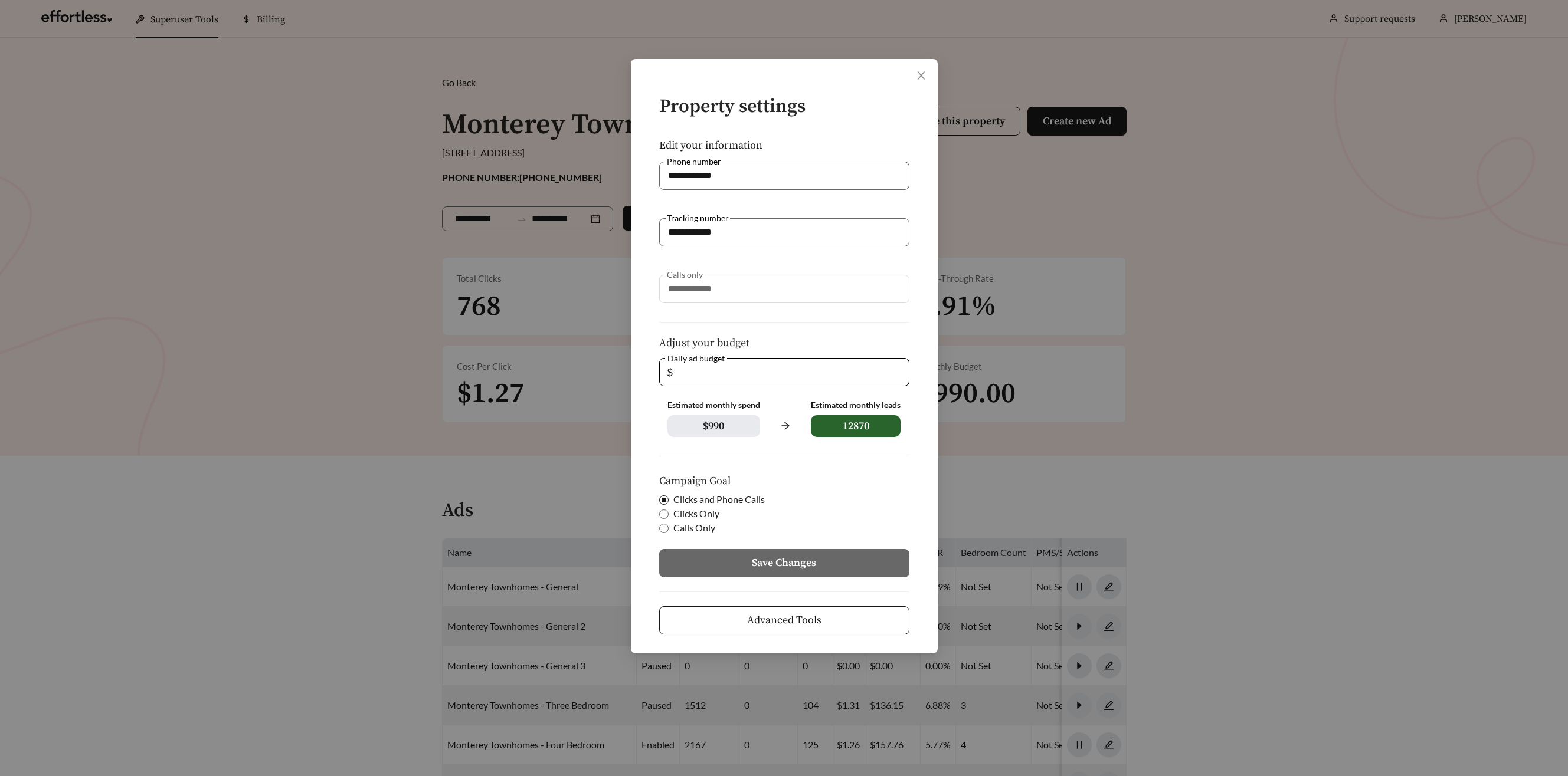
click at [907, 624] on button "Advanced Tools" at bounding box center [784, 621] width 250 height 29
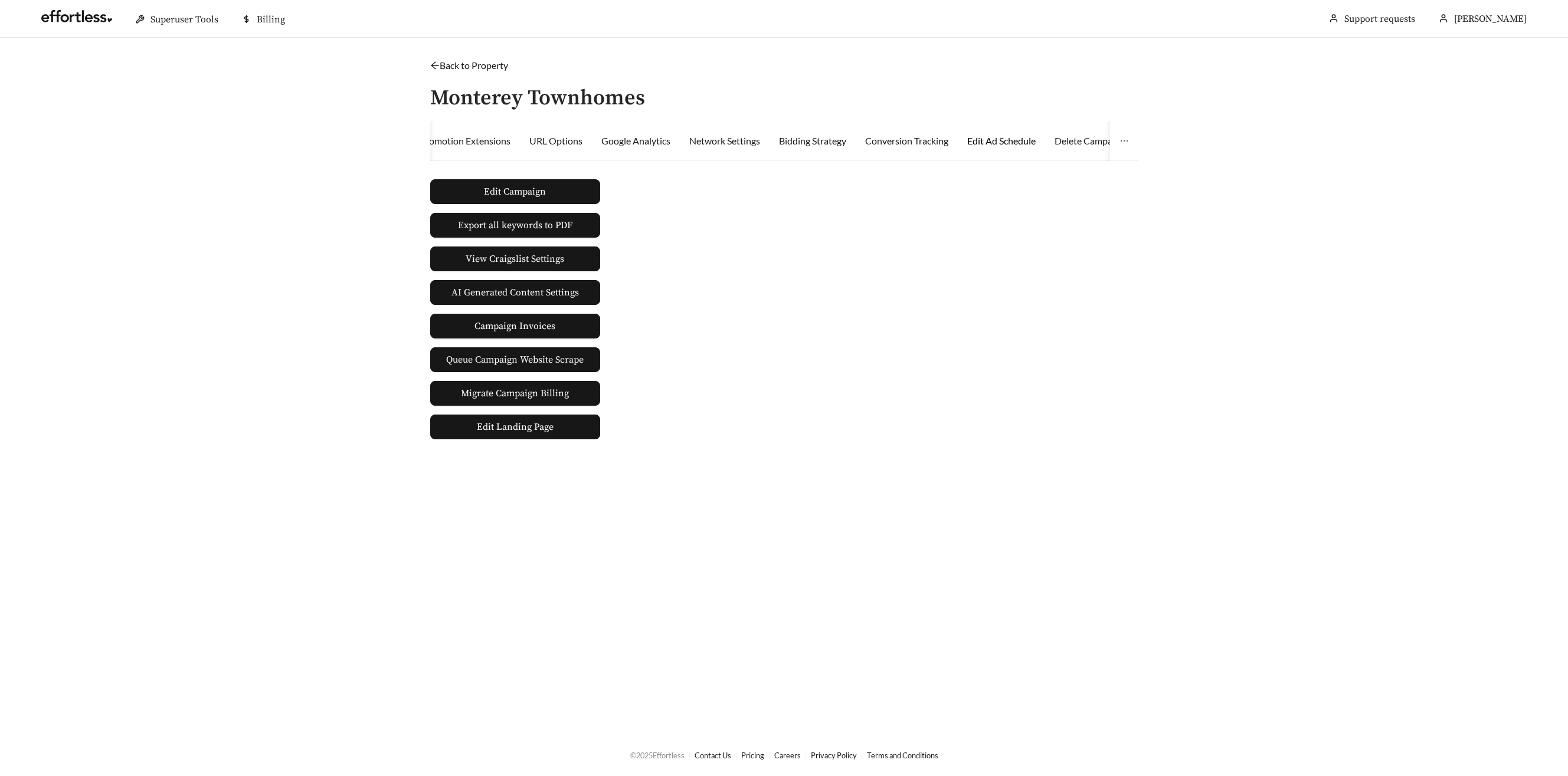
drag, startPoint x: 1000, startPoint y: 140, endPoint x: 982, endPoint y: 146, distance: 19.0
click at [1000, 140] on div "Edit Ad Schedule" at bounding box center [1001, 141] width 69 height 14
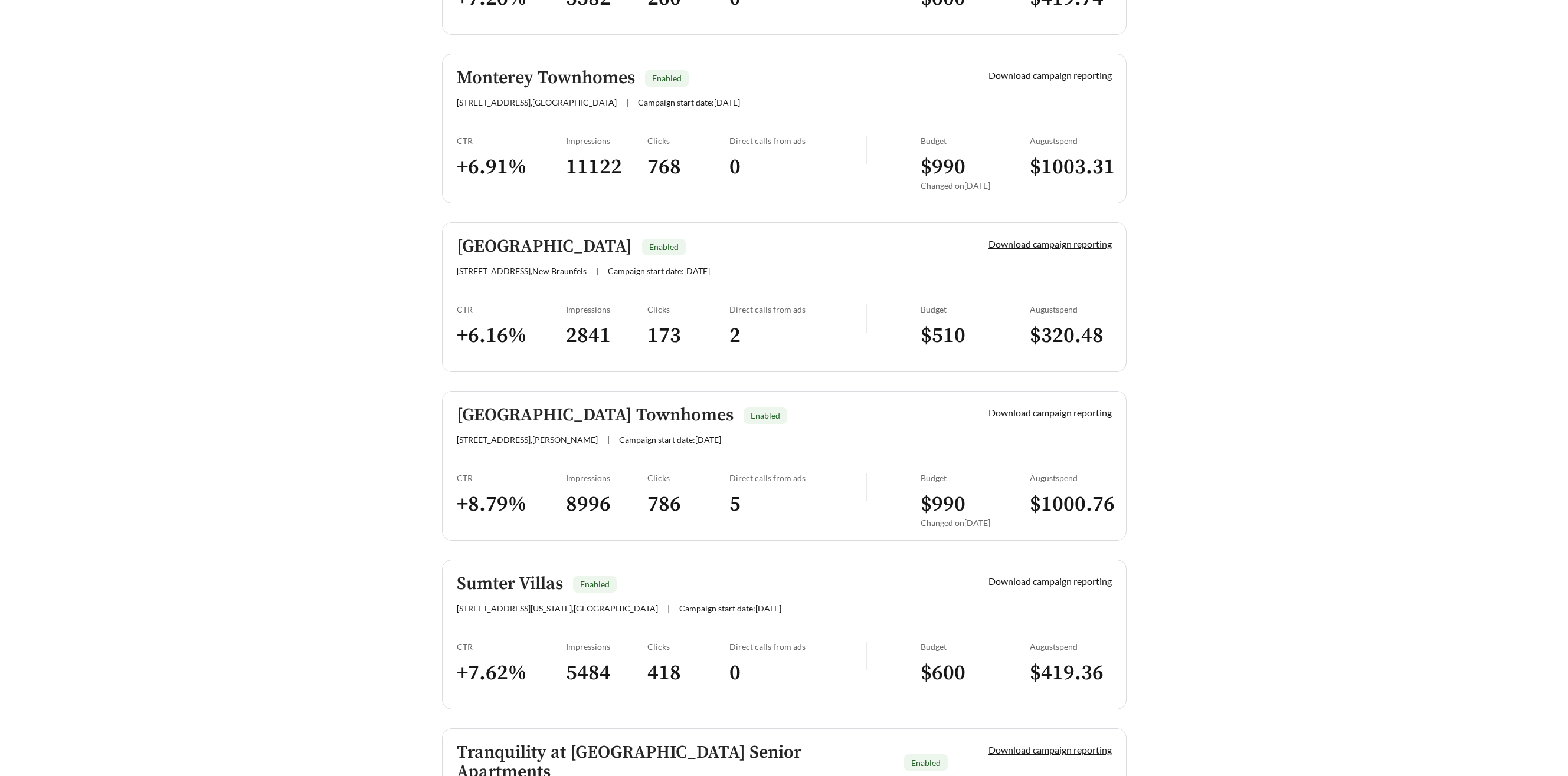
scroll to position [1162, 0]
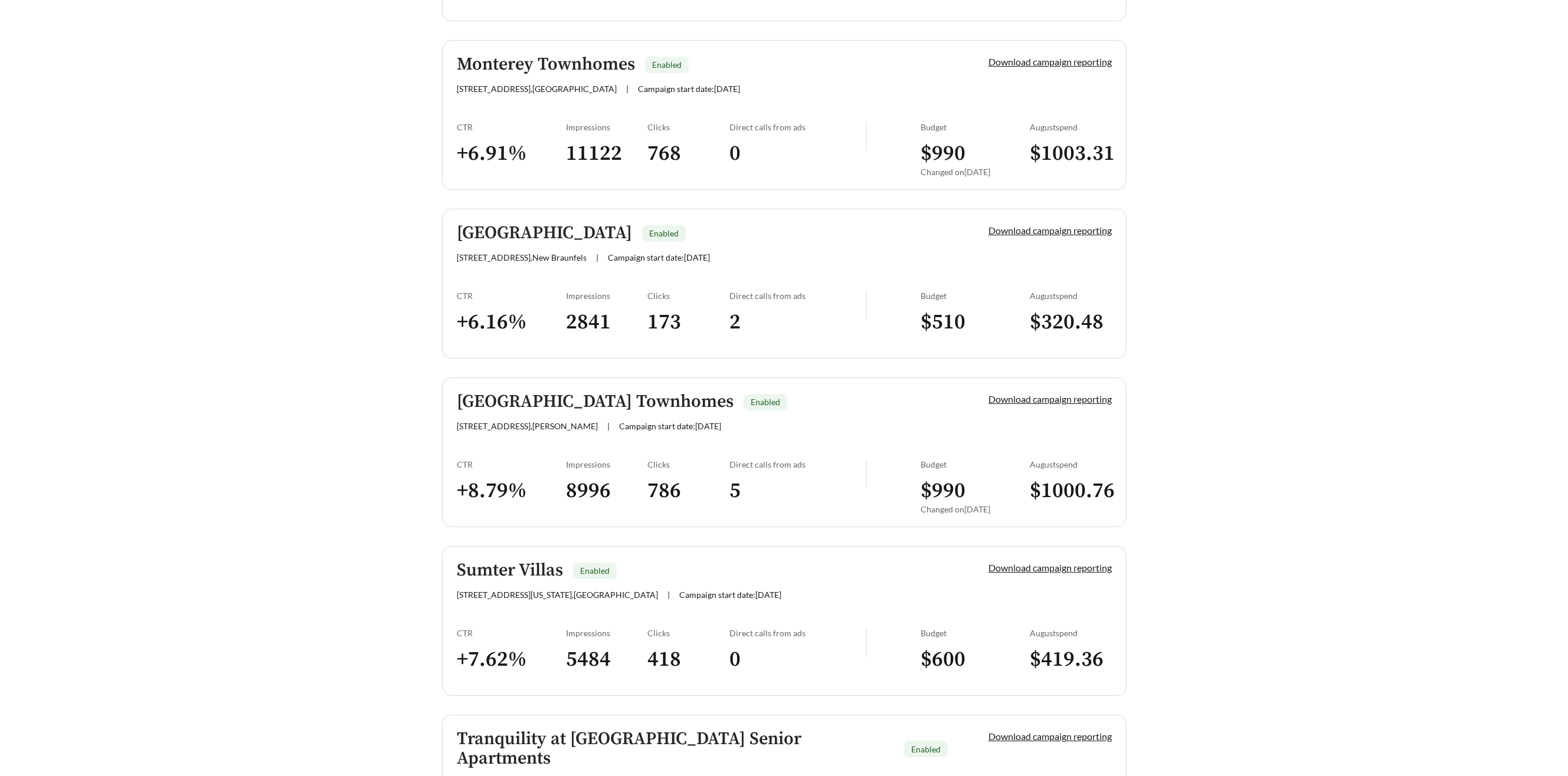
click at [487, 235] on h5 "Solstice Springs" at bounding box center [544, 234] width 175 height 20
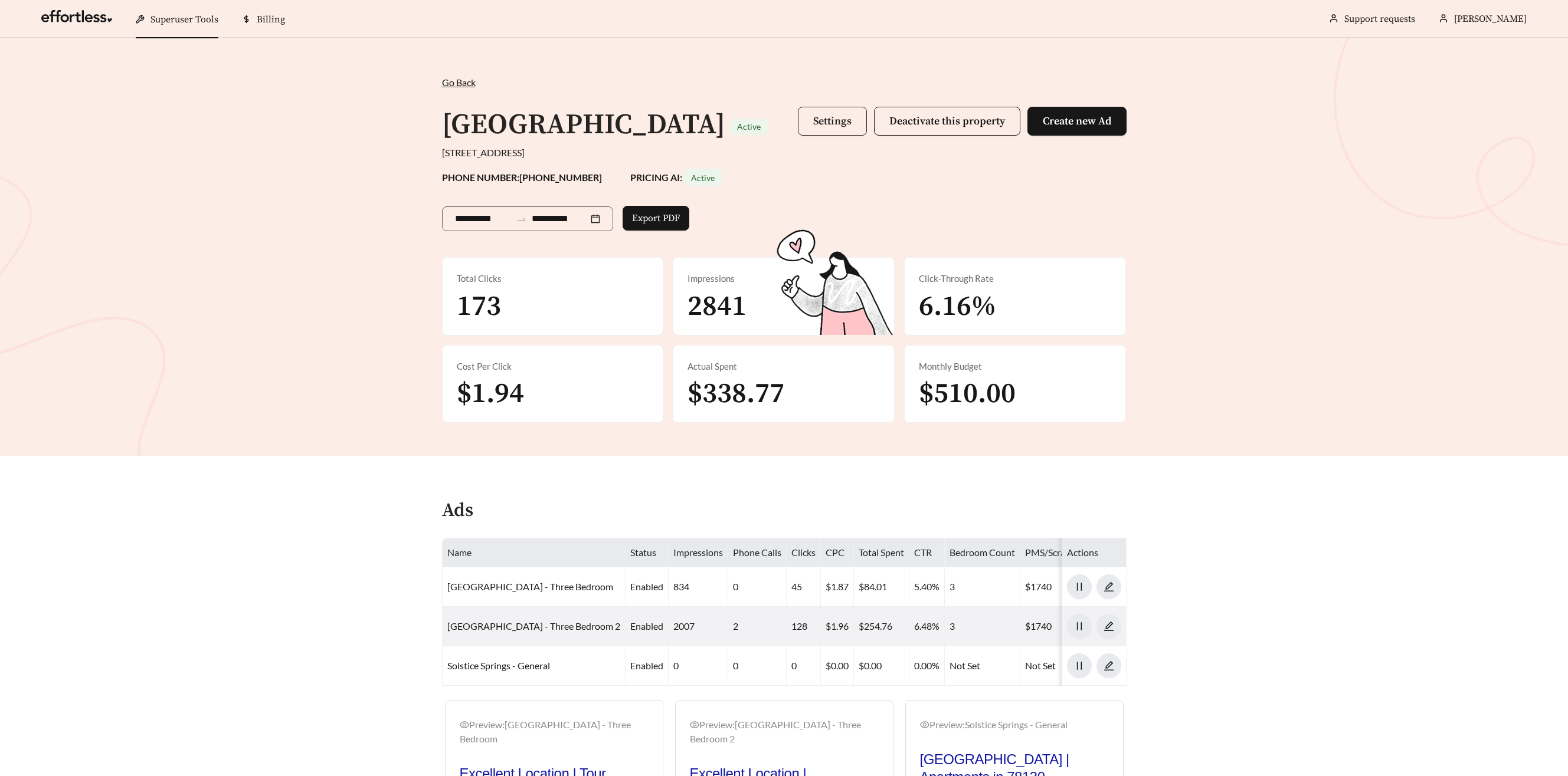
click at [801, 123] on button "Settings" at bounding box center [832, 121] width 69 height 29
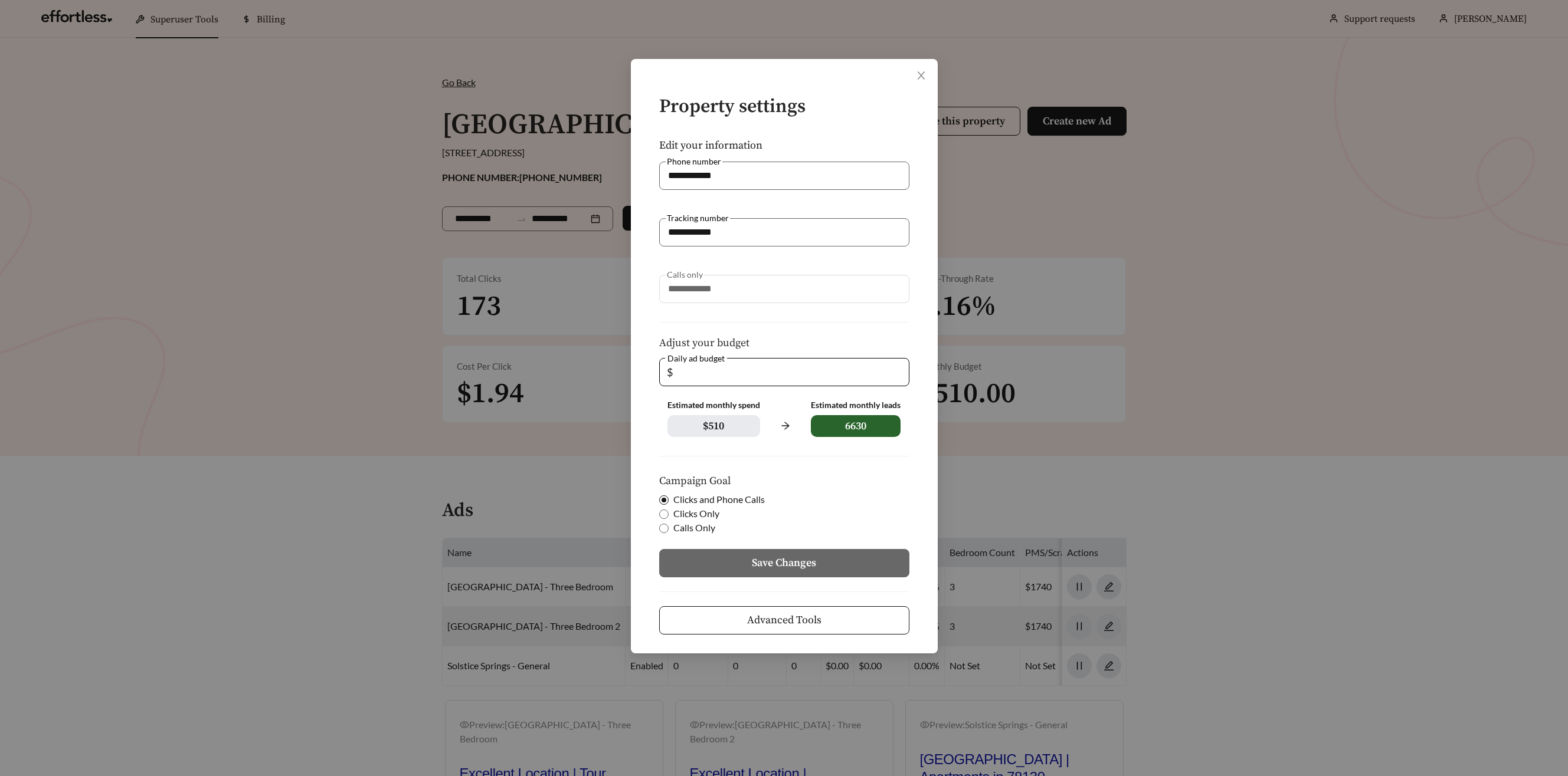
click at [842, 615] on button "Advanced Tools" at bounding box center [784, 621] width 250 height 29
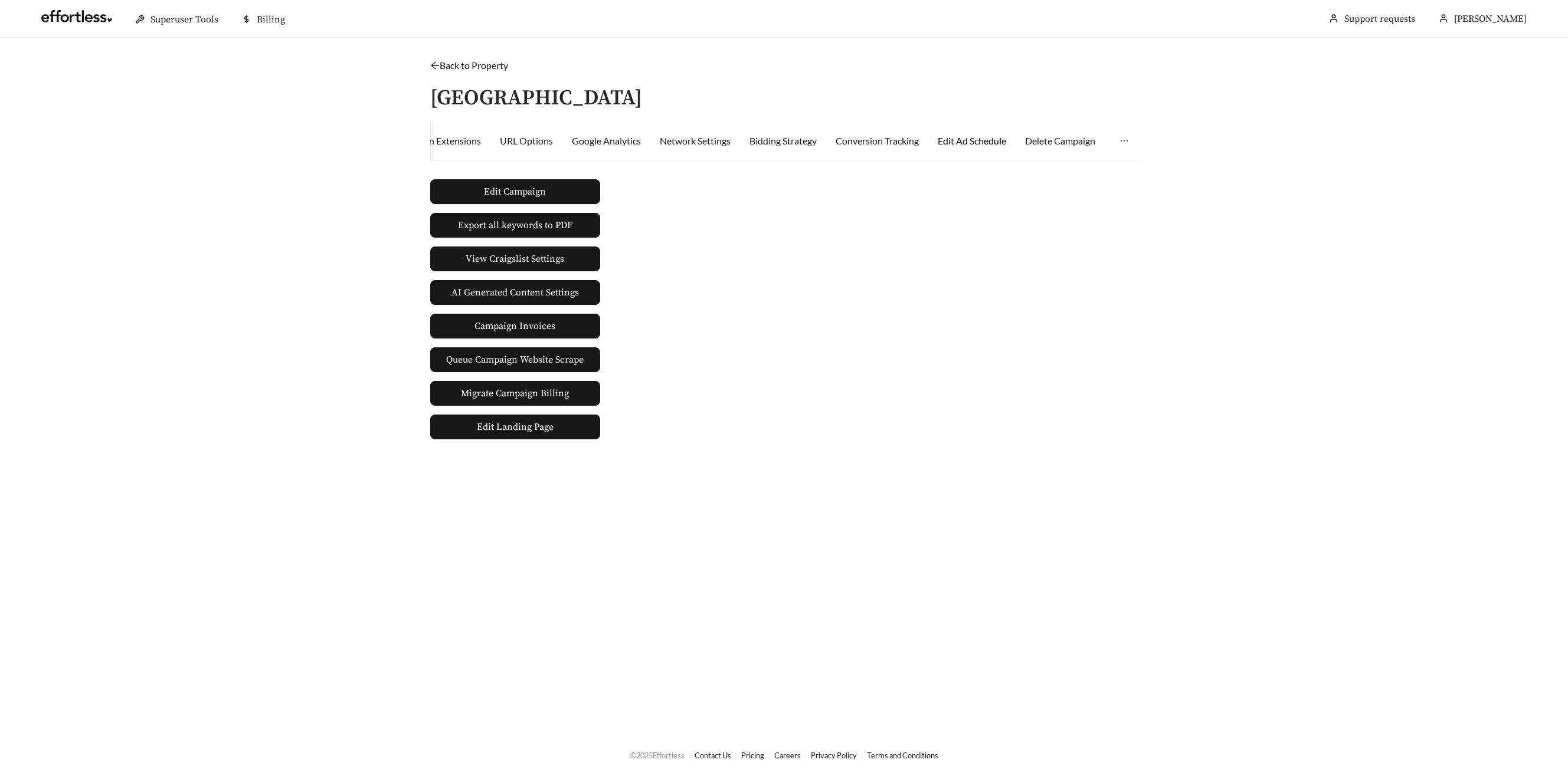
click at [995, 136] on div "Edit Ad Schedule" at bounding box center [972, 141] width 69 height 14
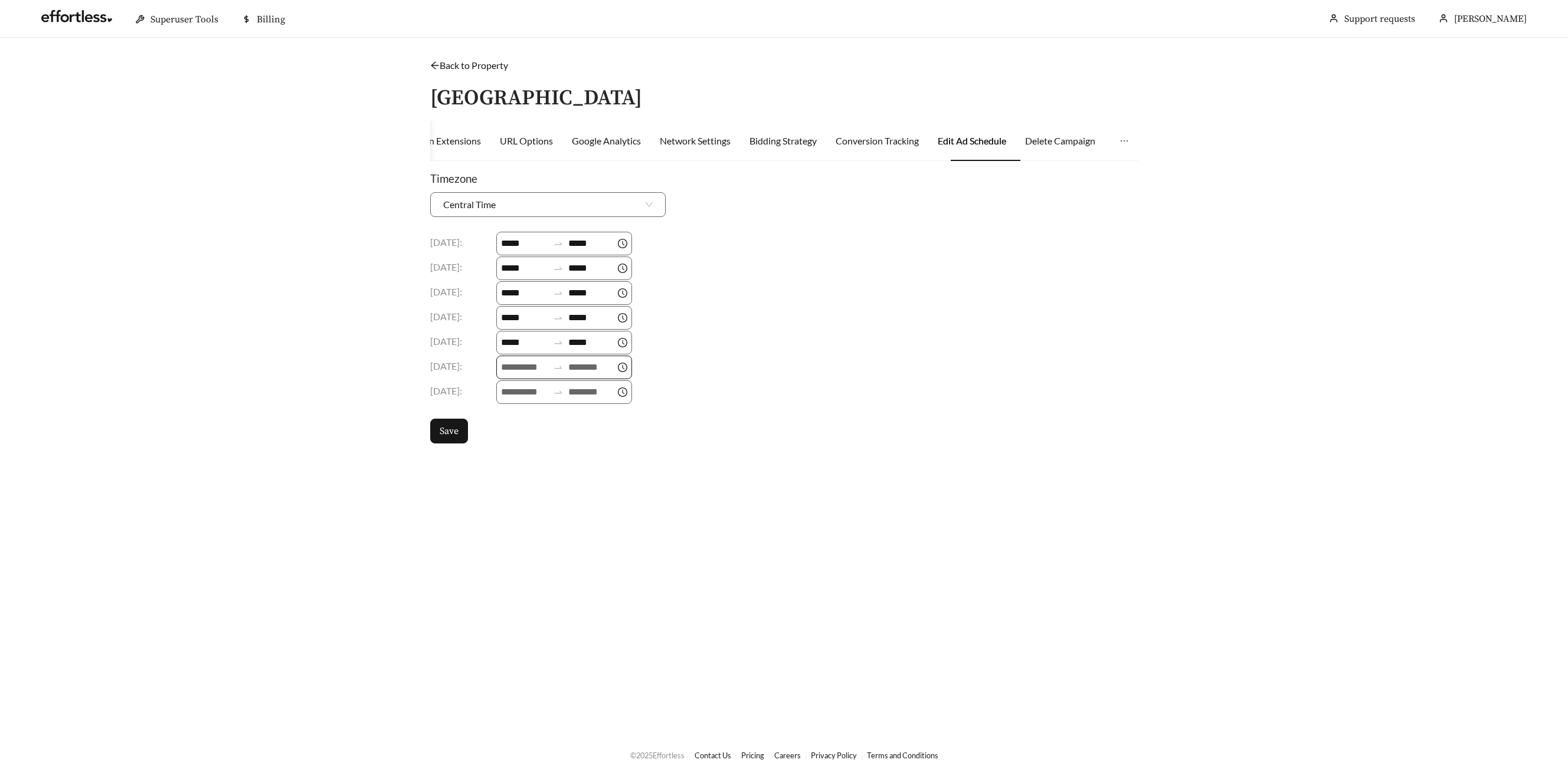
drag, startPoint x: 540, startPoint y: 355, endPoint x: 531, endPoint y: 362, distance: 11.4
click at [537, 356] on div at bounding box center [564, 367] width 136 height 23
click at [523, 373] on input at bounding box center [524, 367] width 47 height 14
drag, startPoint x: 510, startPoint y: 427, endPoint x: 527, endPoint y: 413, distance: 22.0
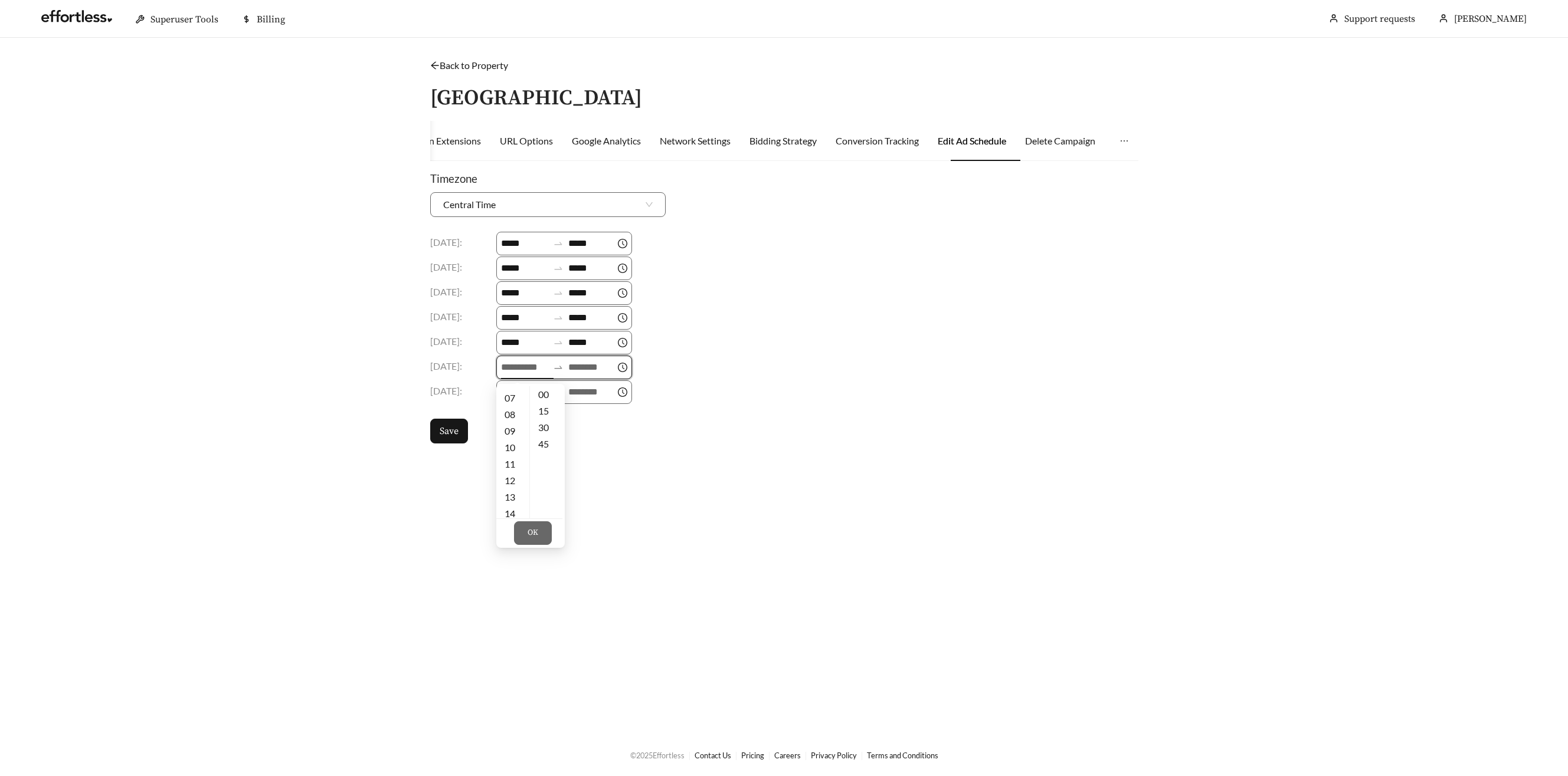
click at [510, 428] on div "09" at bounding box center [512, 431] width 33 height 17
type input "*****"
click at [581, 361] on input at bounding box center [592, 367] width 47 height 14
drag, startPoint x: 586, startPoint y: 458, endPoint x: 588, endPoint y: 477, distance: 19.1
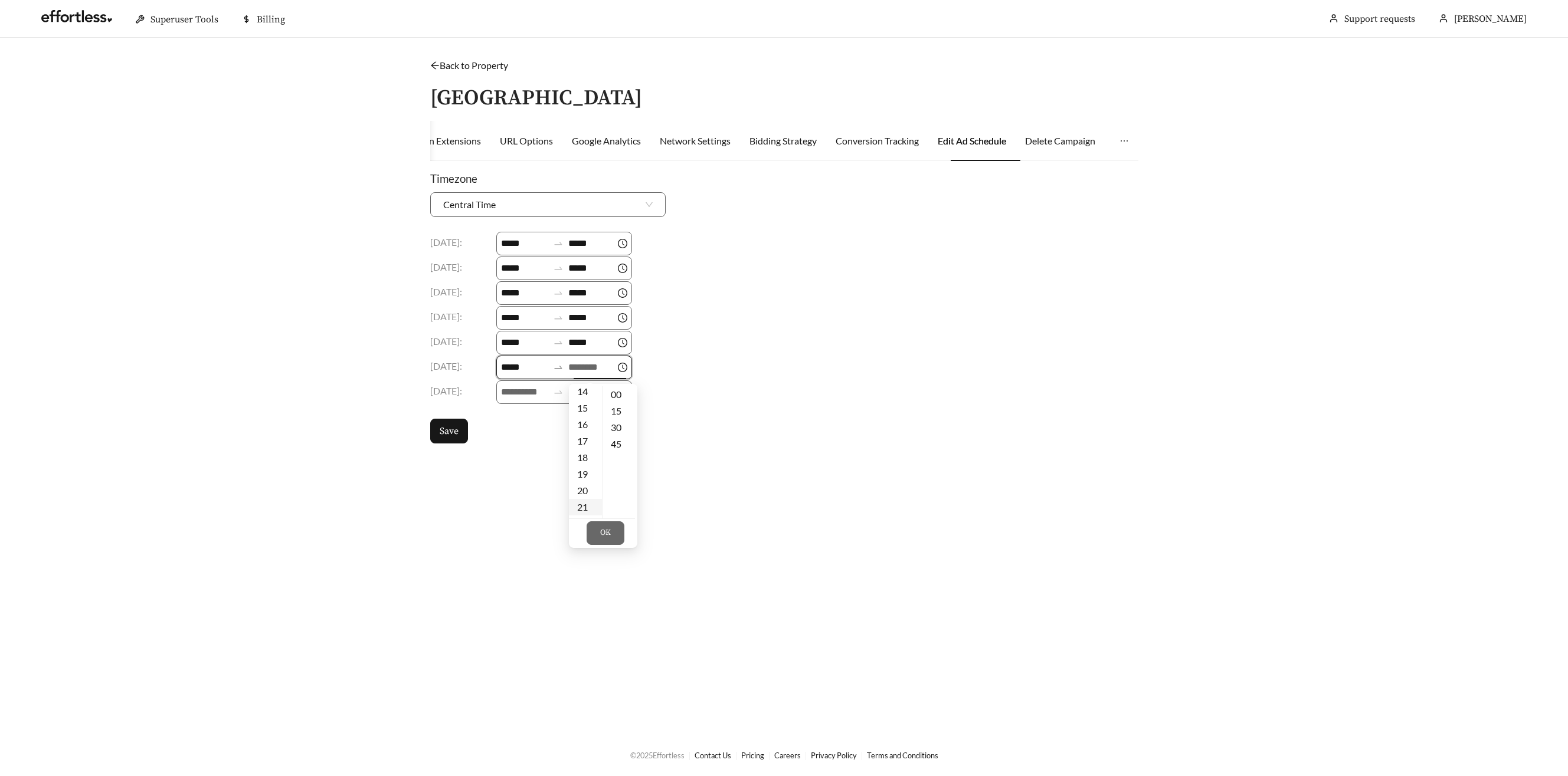
click at [586, 458] on div "18" at bounding box center [585, 458] width 33 height 17
type input "*****"
drag, startPoint x: 619, startPoint y: 534, endPoint x: 610, endPoint y: 514, distance: 21.9
click at [619, 533] on button "OK" at bounding box center [605, 533] width 37 height 23
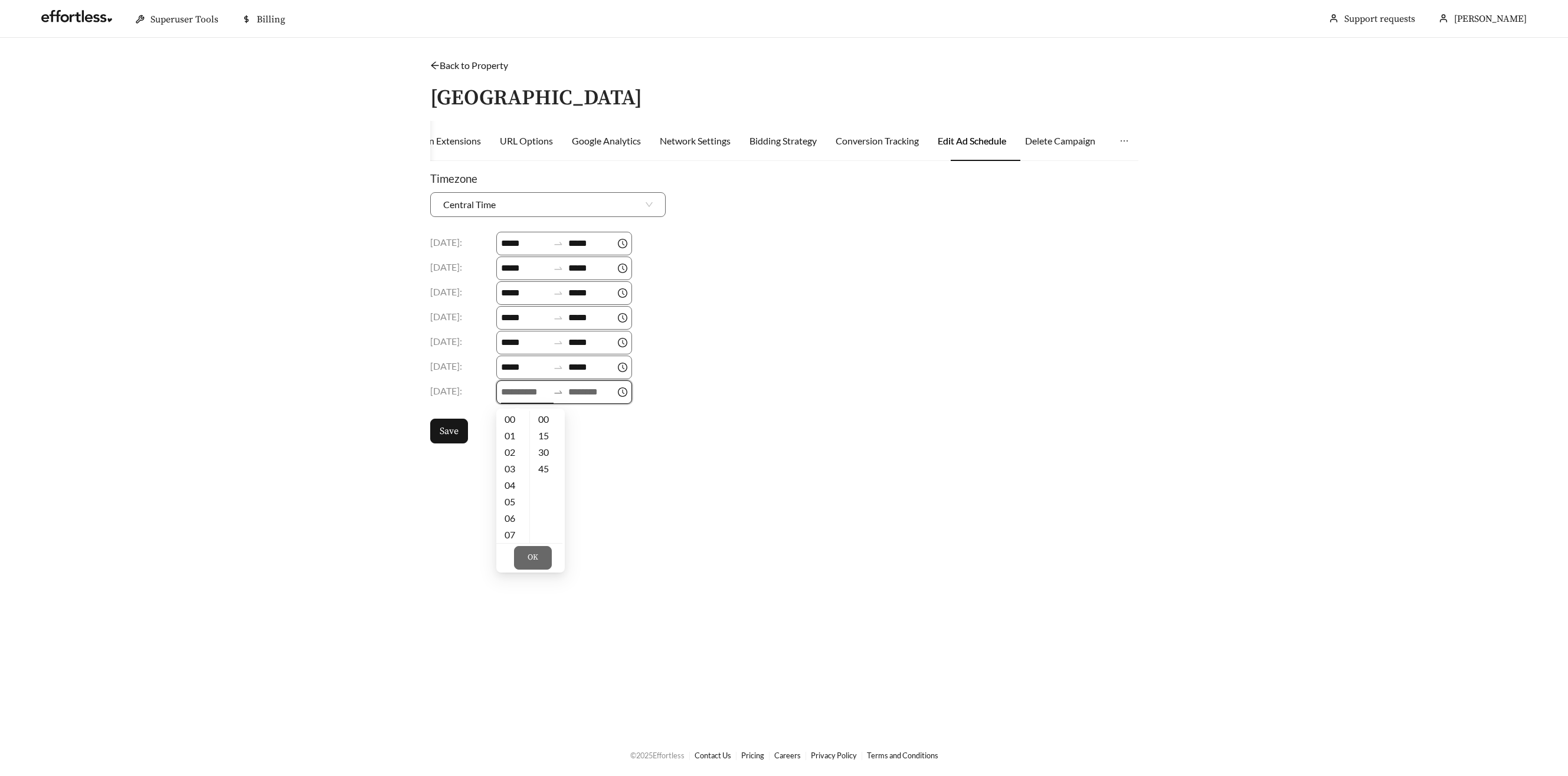
drag, startPoint x: 524, startPoint y: 391, endPoint x: 527, endPoint y: 399, distance: 8.5
click at [523, 391] on input at bounding box center [524, 392] width 47 height 14
click at [509, 457] on div "09" at bounding box center [512, 455] width 33 height 17
type input "*****"
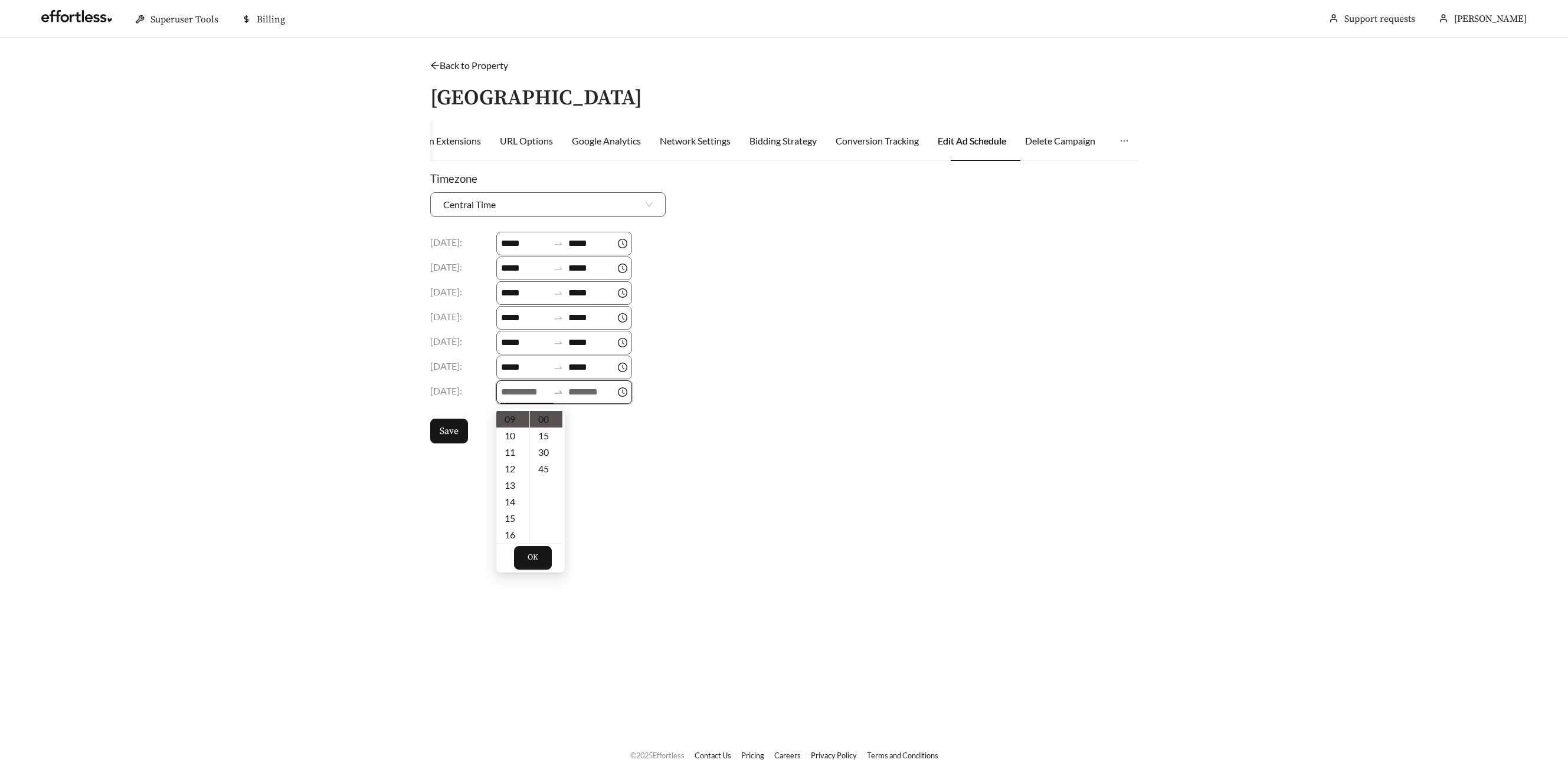
click at [582, 405] on div "Timezone Central Time Monday : ***** ***** Tuesday : ***** ***** Wednesday : **…" at bounding box center [784, 307] width 708 height 273
click at [583, 396] on input at bounding box center [592, 392] width 47 height 14
click at [512, 393] on input at bounding box center [524, 392] width 47 height 14
click at [509, 443] on div "09" at bounding box center [512, 442] width 33 height 17
type input "*****"
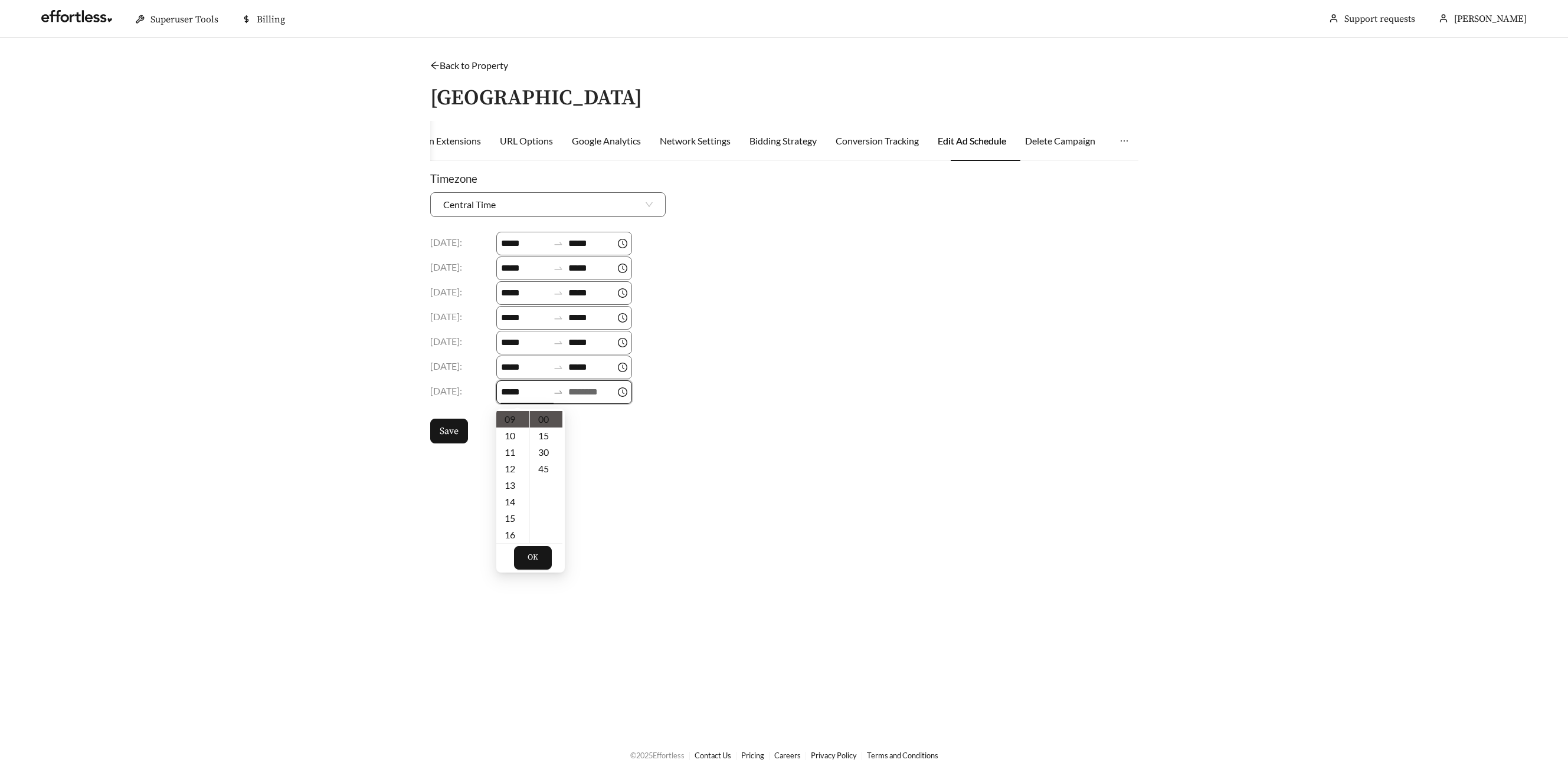
click at [577, 394] on input at bounding box center [592, 392] width 47 height 14
click at [588, 461] on div "18" at bounding box center [585, 466] width 33 height 17
type input "*****"
click at [610, 551] on button "OK" at bounding box center [605, 557] width 37 height 23
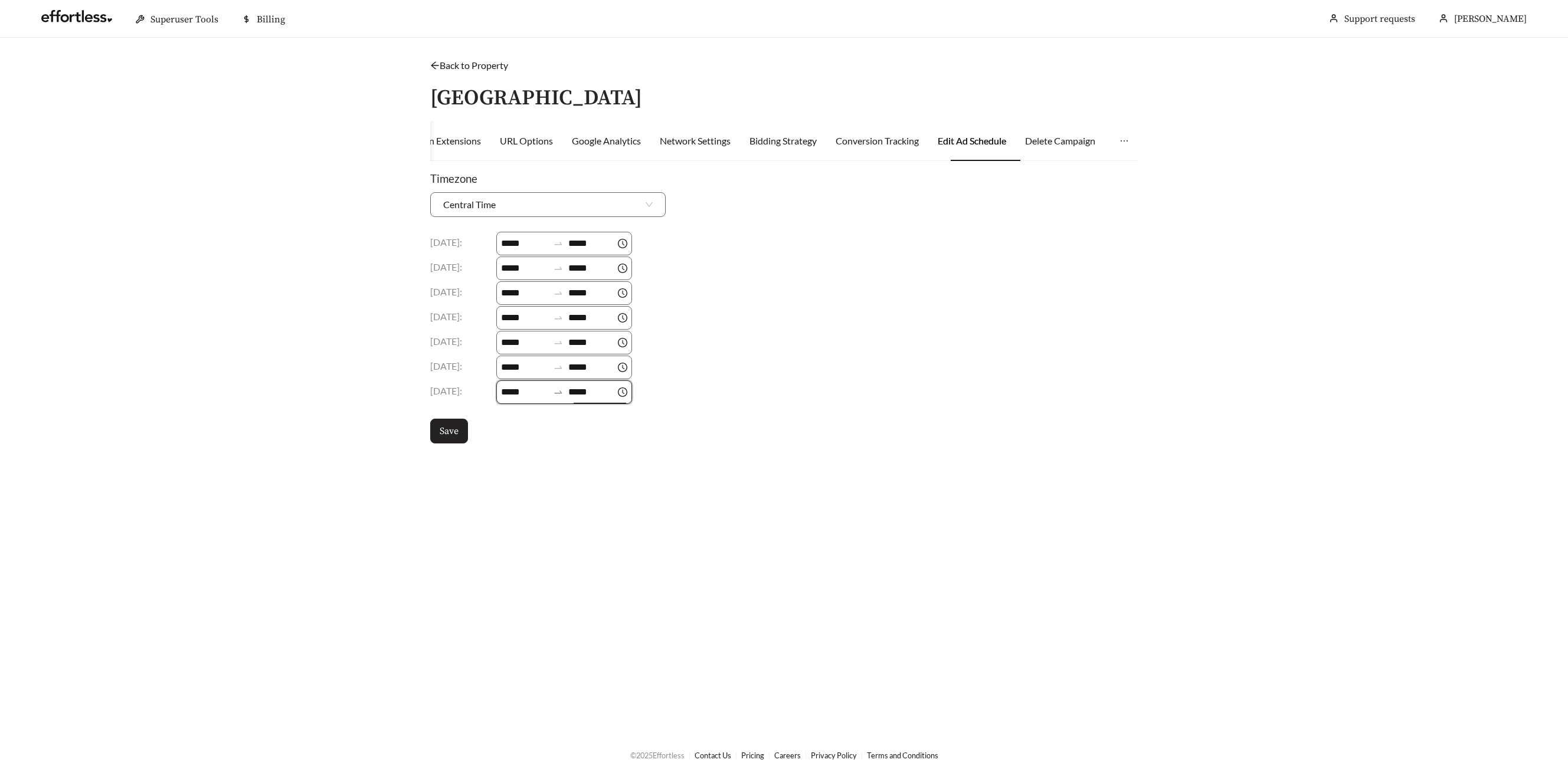
click at [459, 431] on button "Save" at bounding box center [449, 431] width 37 height 25
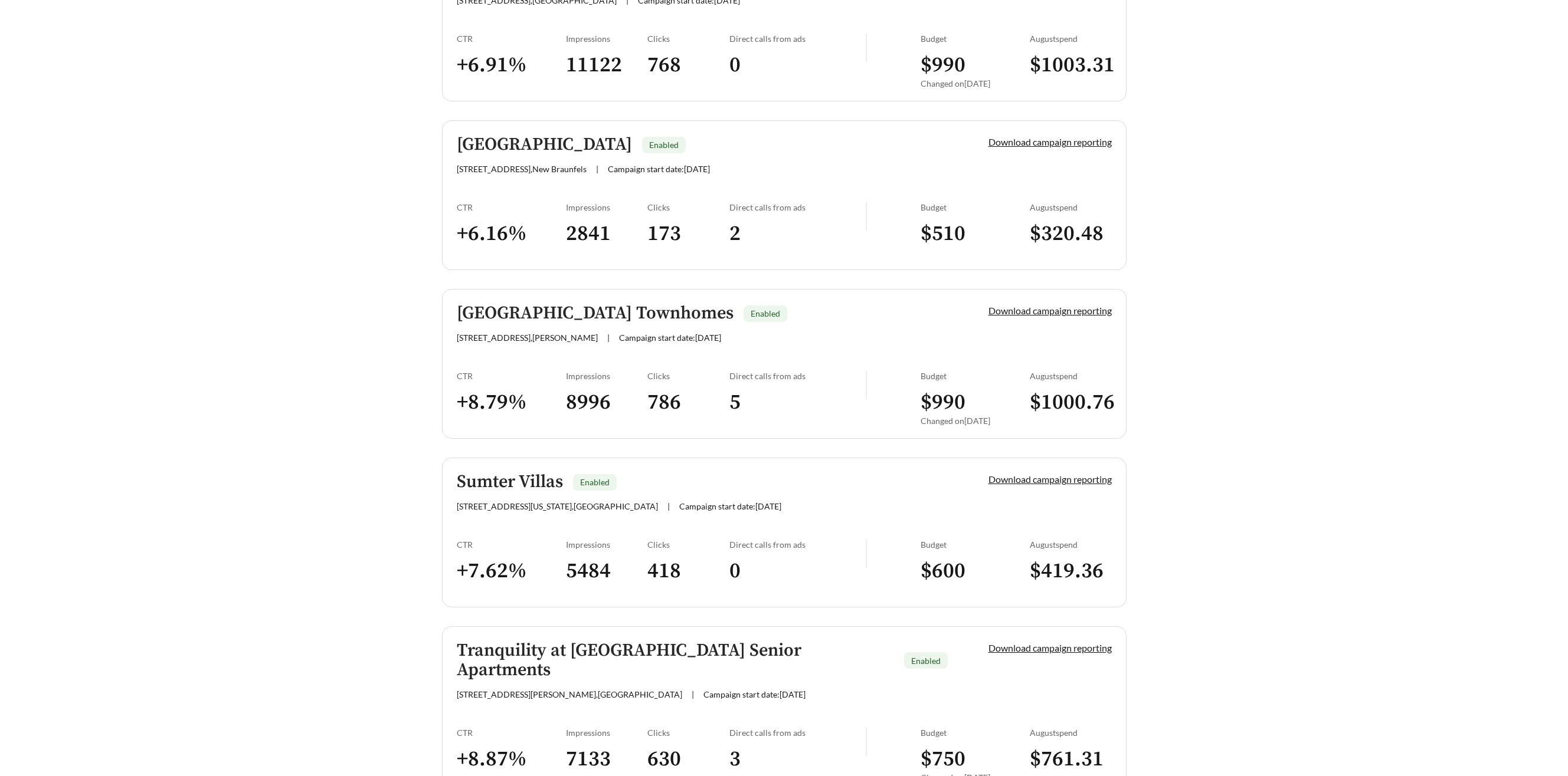
scroll to position [1256, 0]
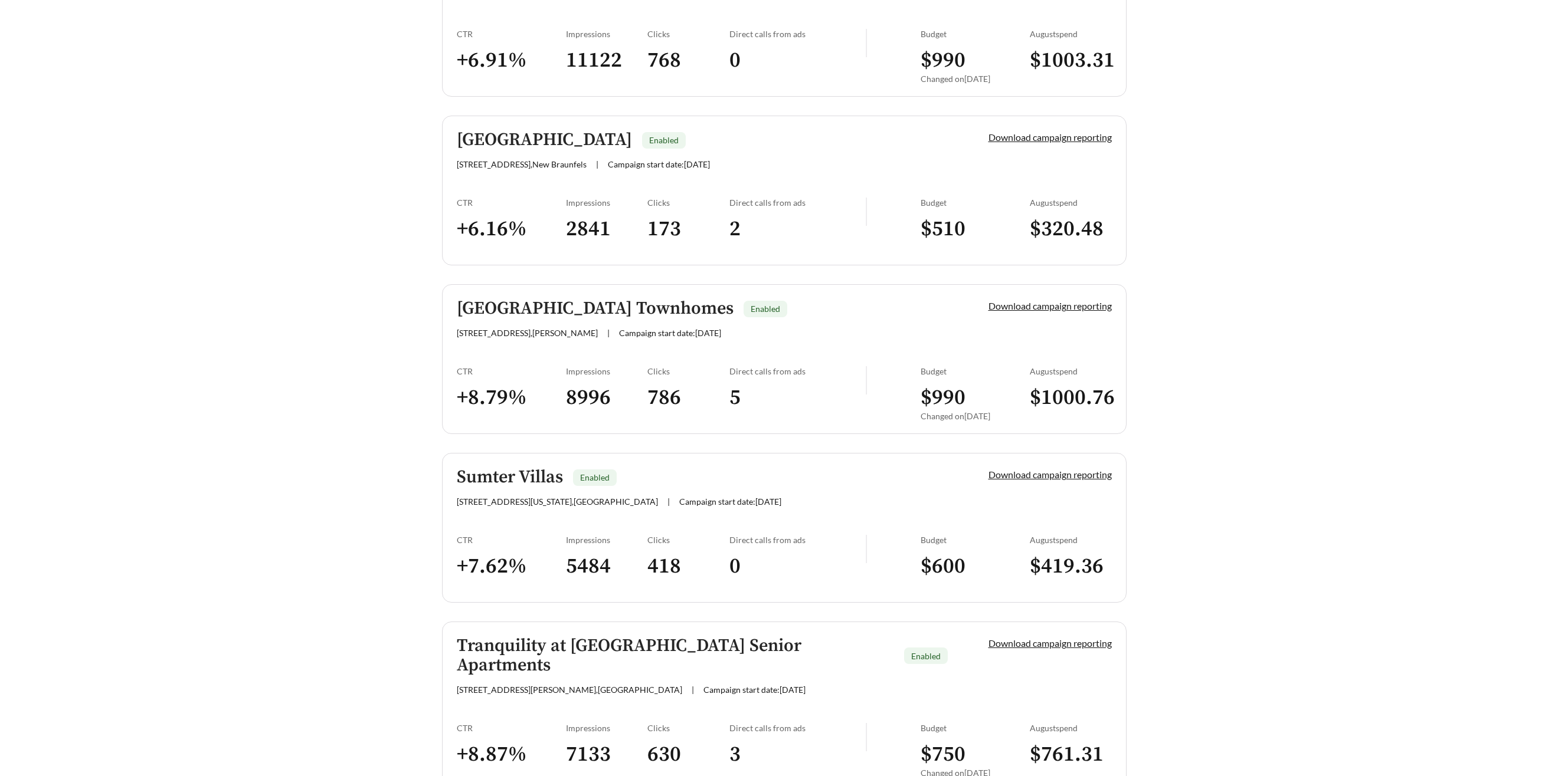
click at [577, 301] on h5 "Summit Springs Townhomes" at bounding box center [595, 309] width 277 height 20
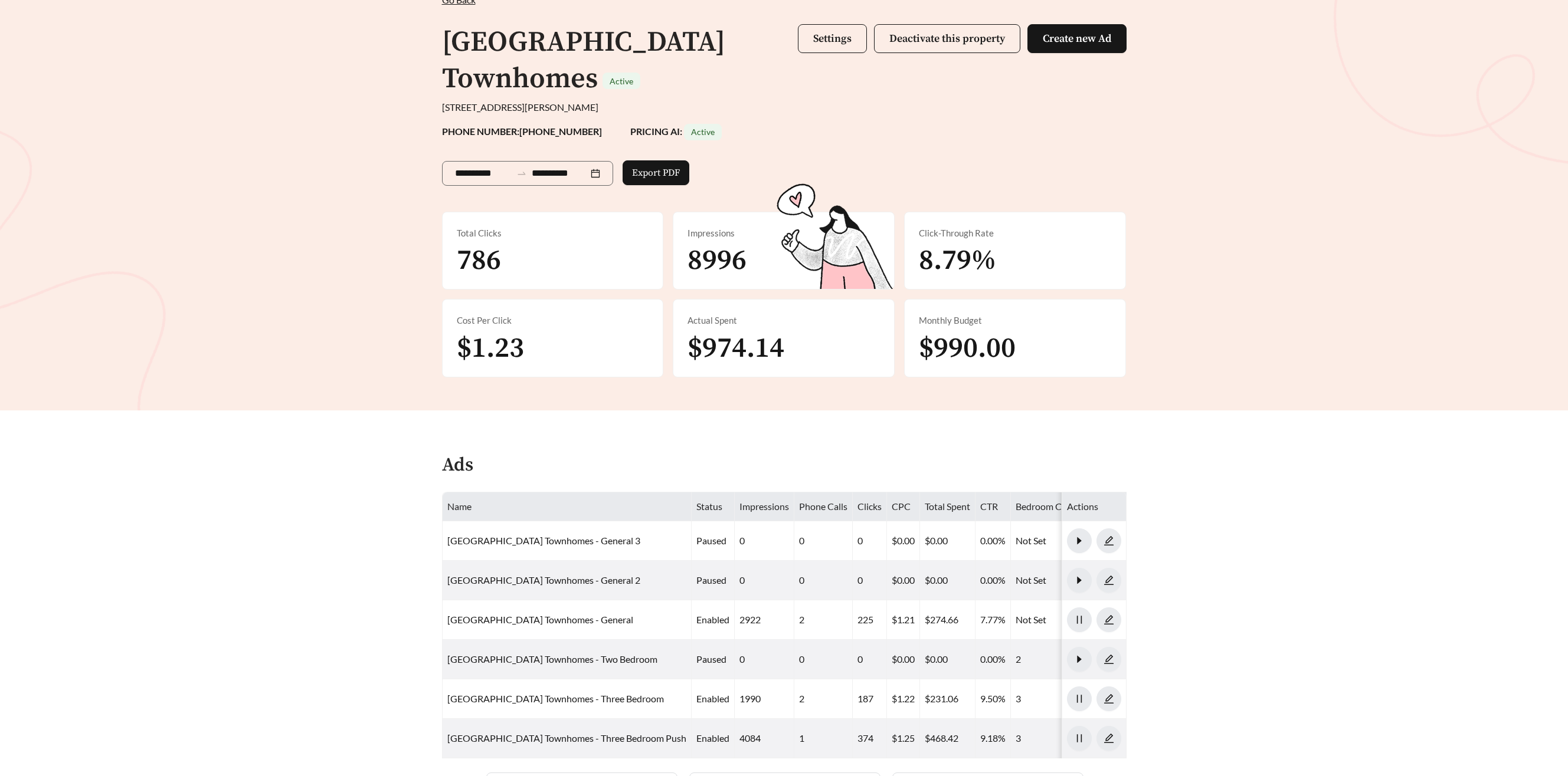
scroll to position [70, 0]
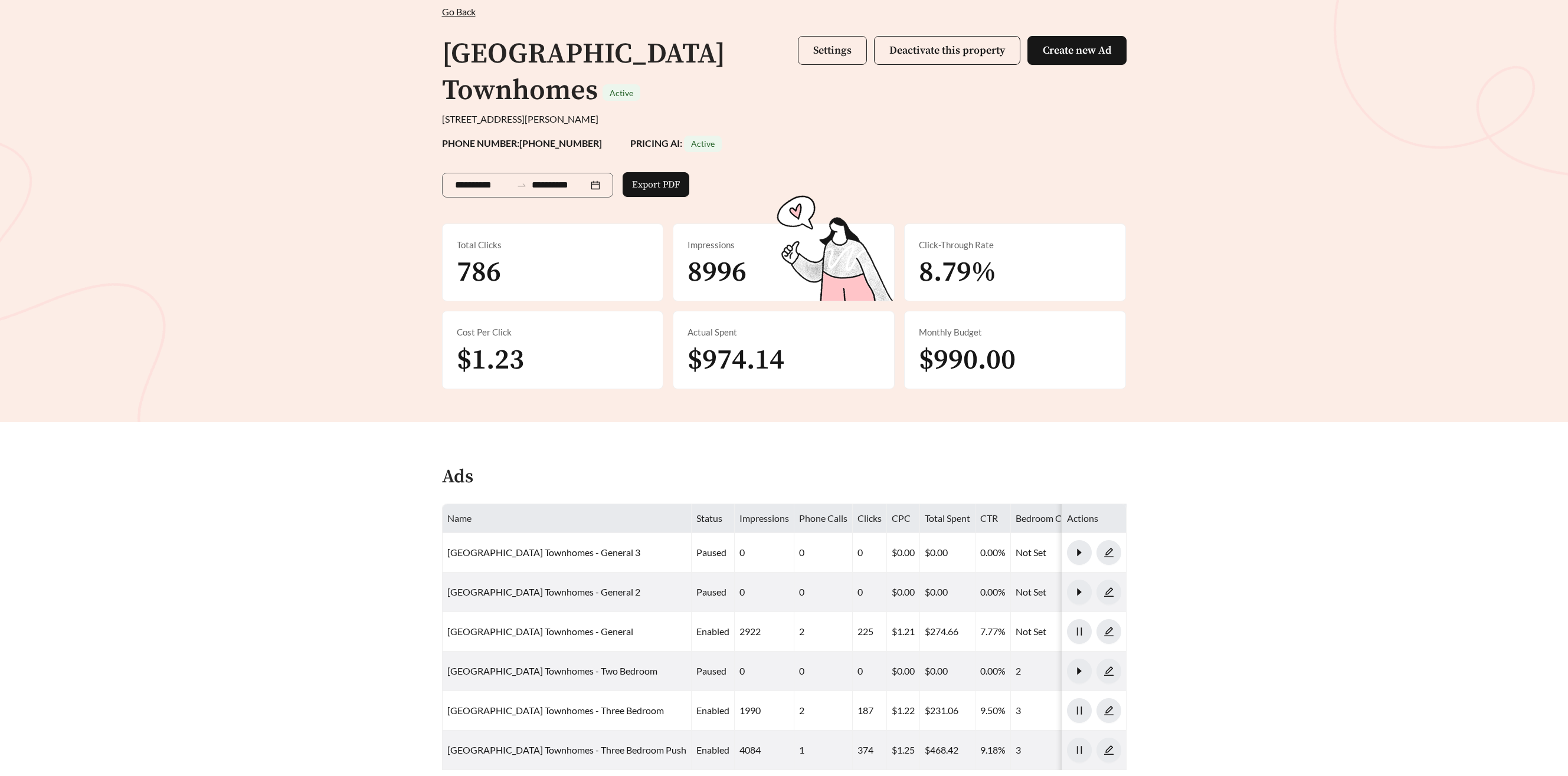
click at [825, 63] on button "Settings" at bounding box center [832, 50] width 69 height 29
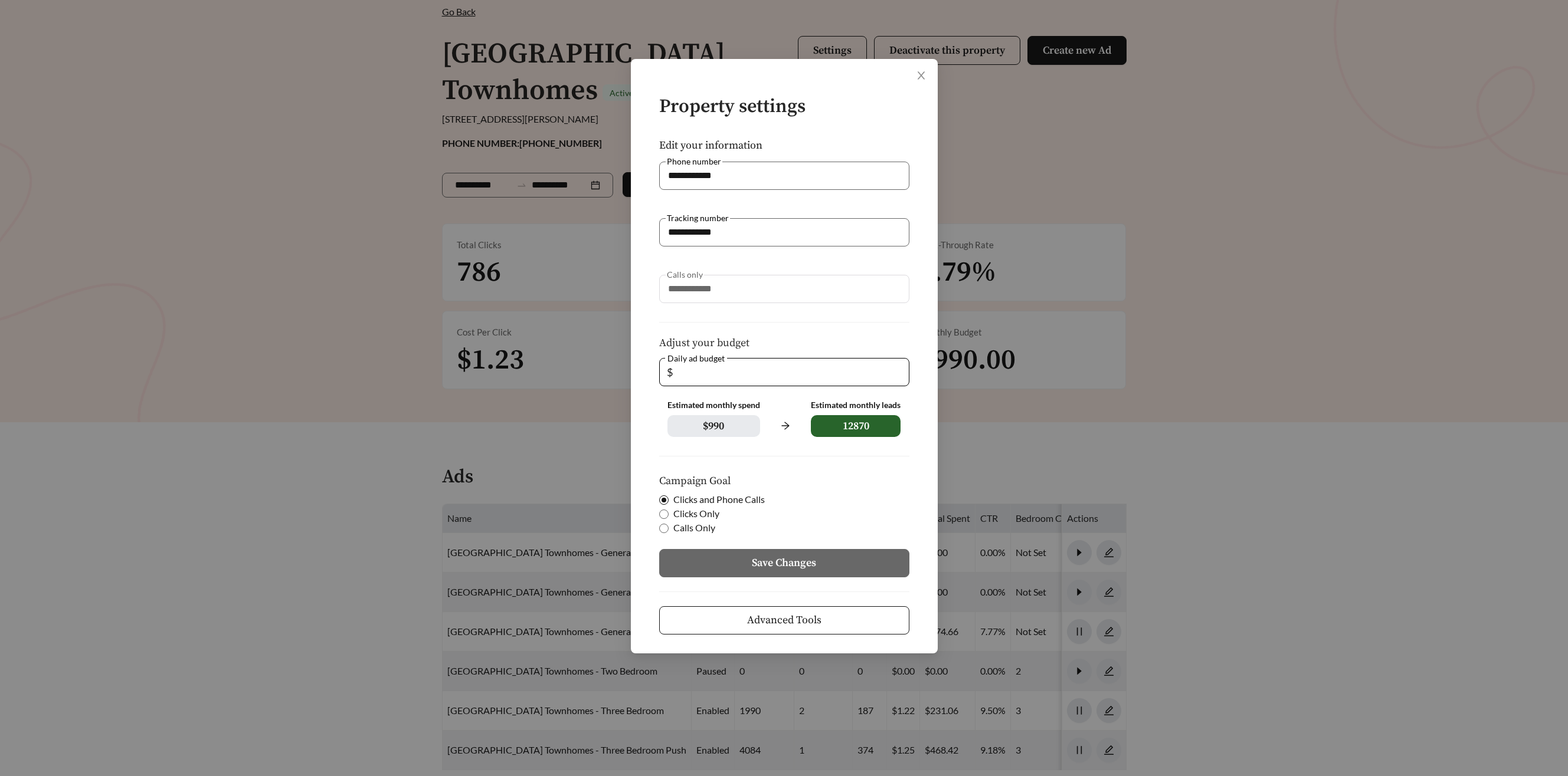
click at [751, 619] on span "Advanced Tools" at bounding box center [784, 620] width 74 height 16
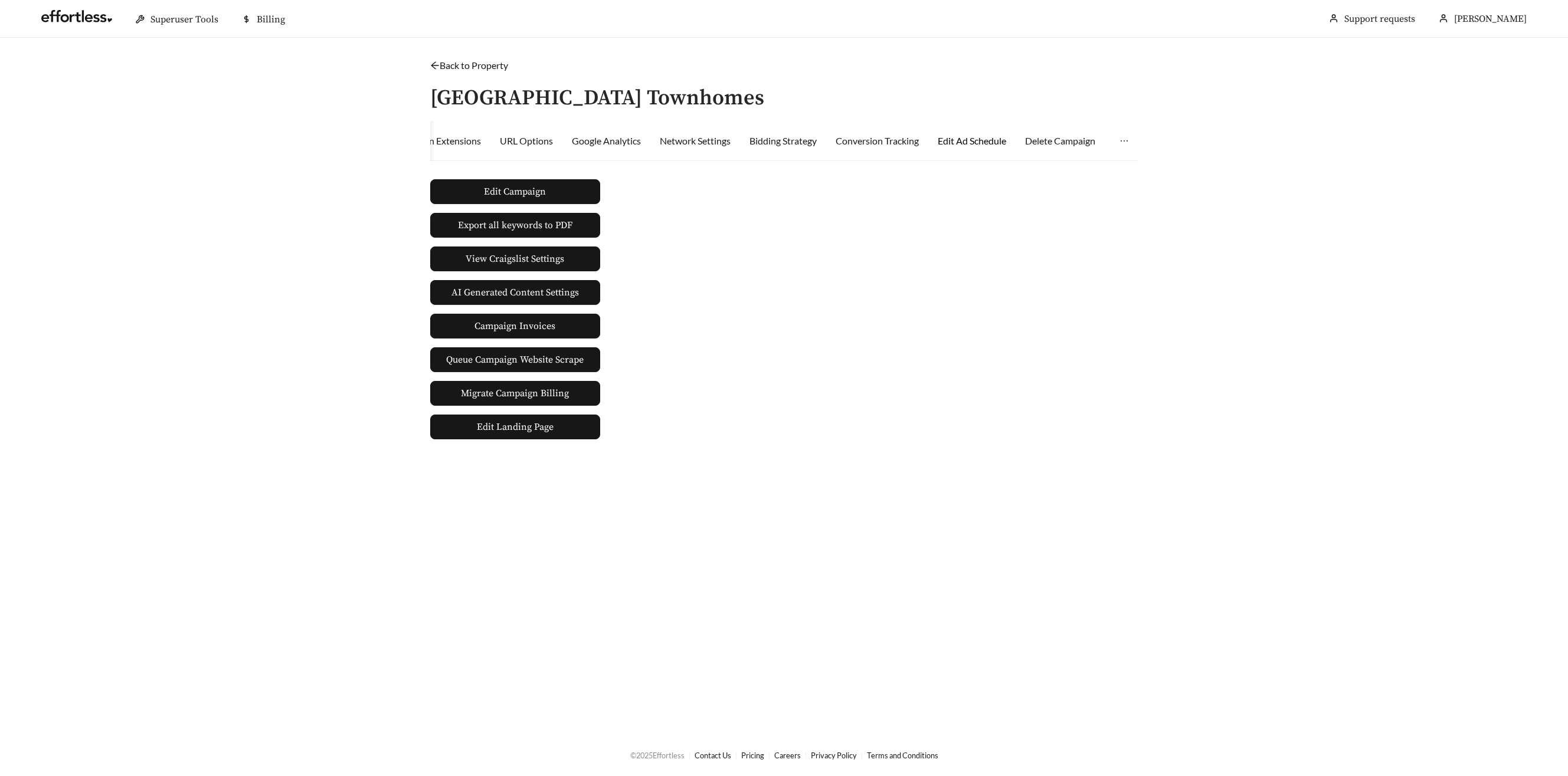
click at [979, 136] on div "Edit Ad Schedule" at bounding box center [972, 141] width 69 height 14
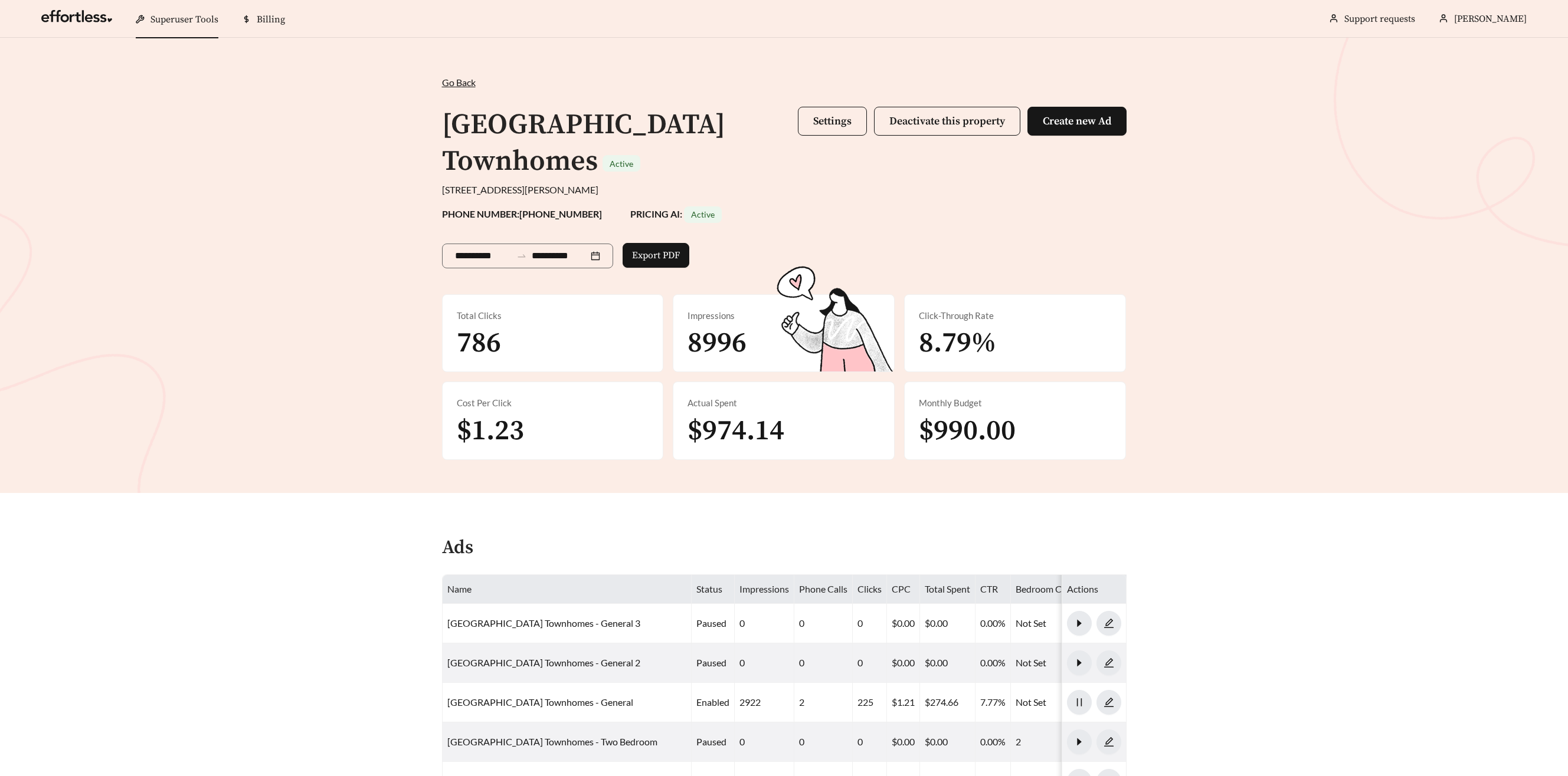
scroll to position [70, 0]
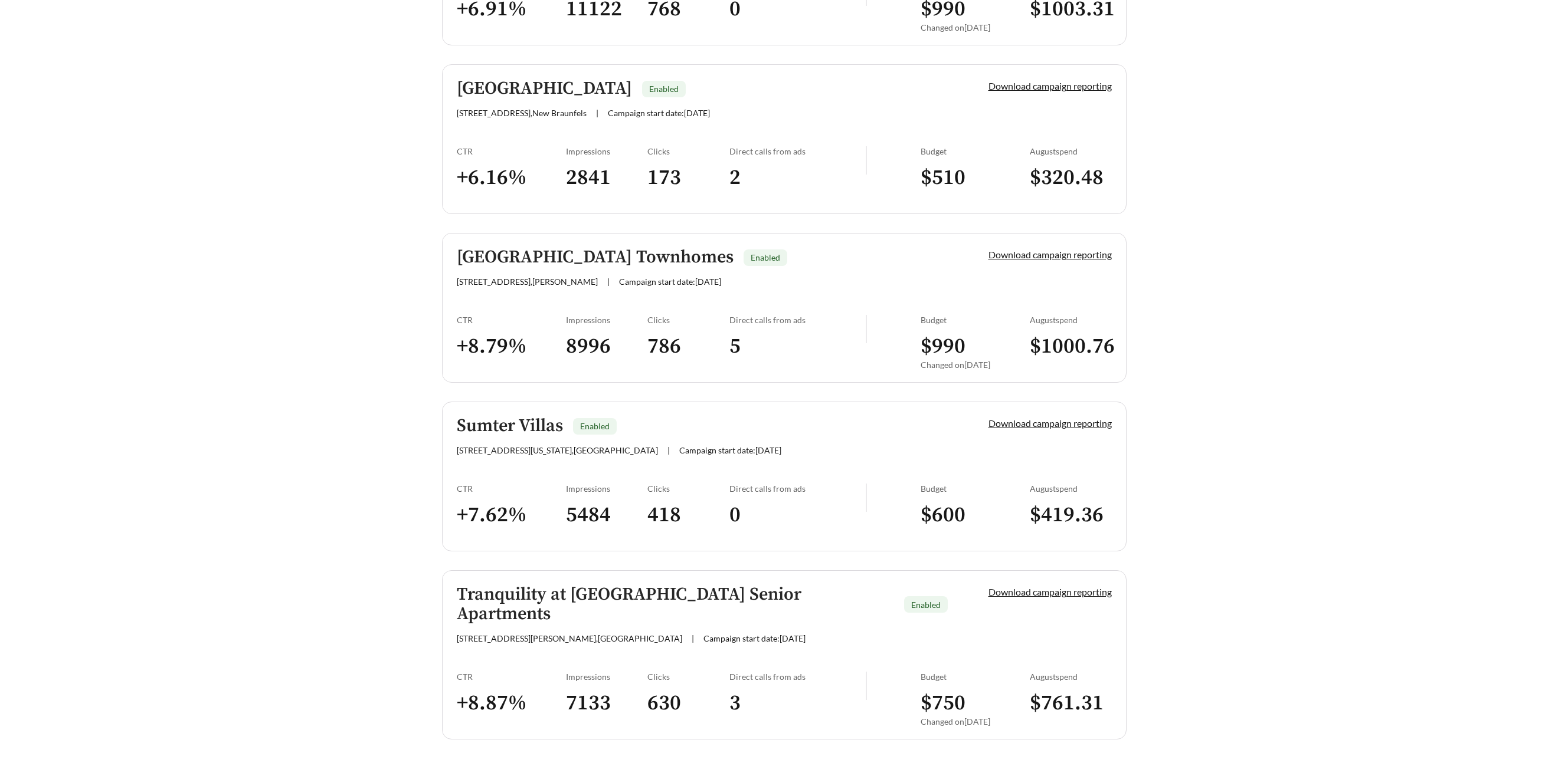
scroll to position [1312, 0]
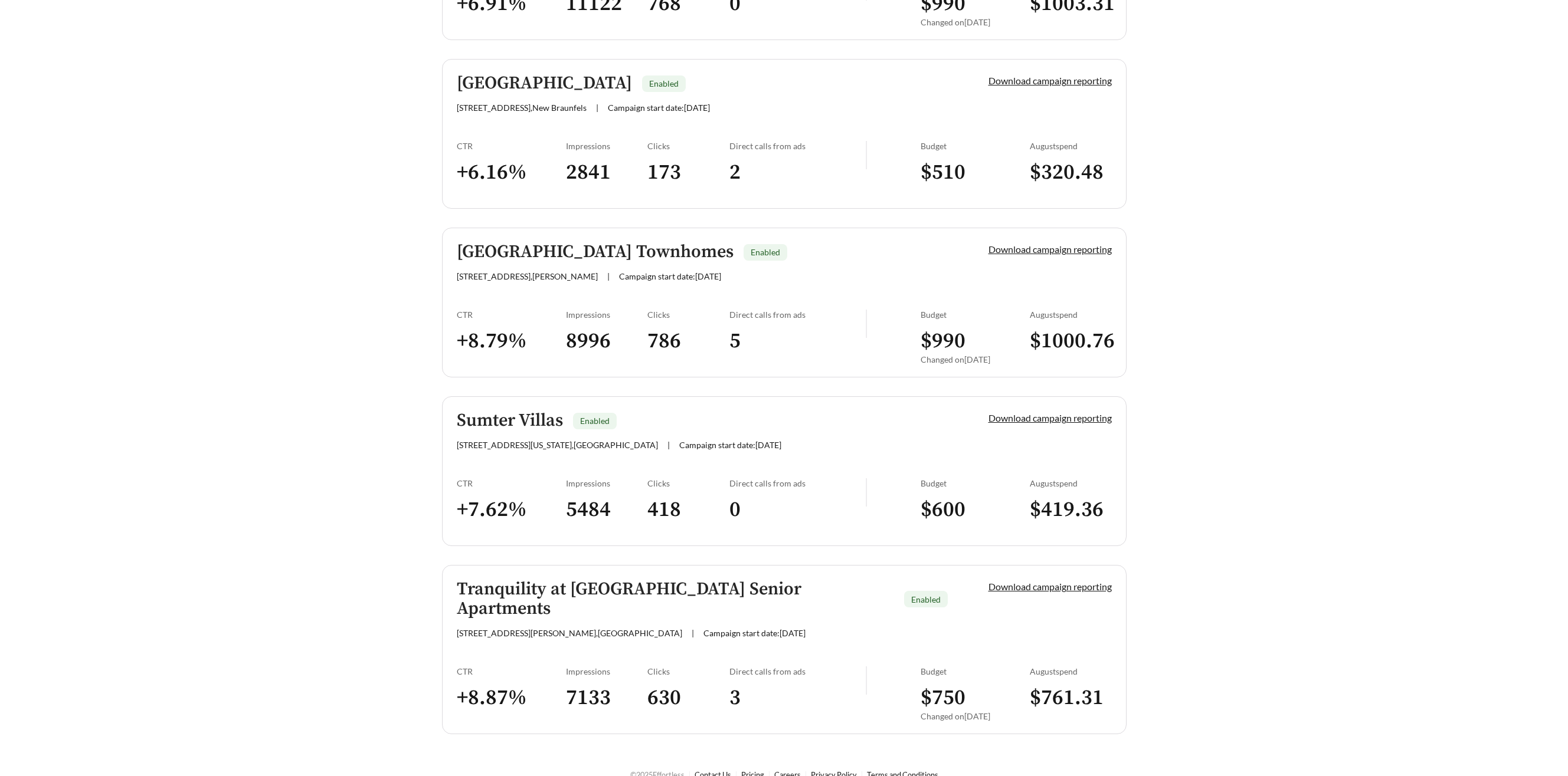
click at [515, 413] on h5 "Sumter Villas" at bounding box center [510, 421] width 106 height 20
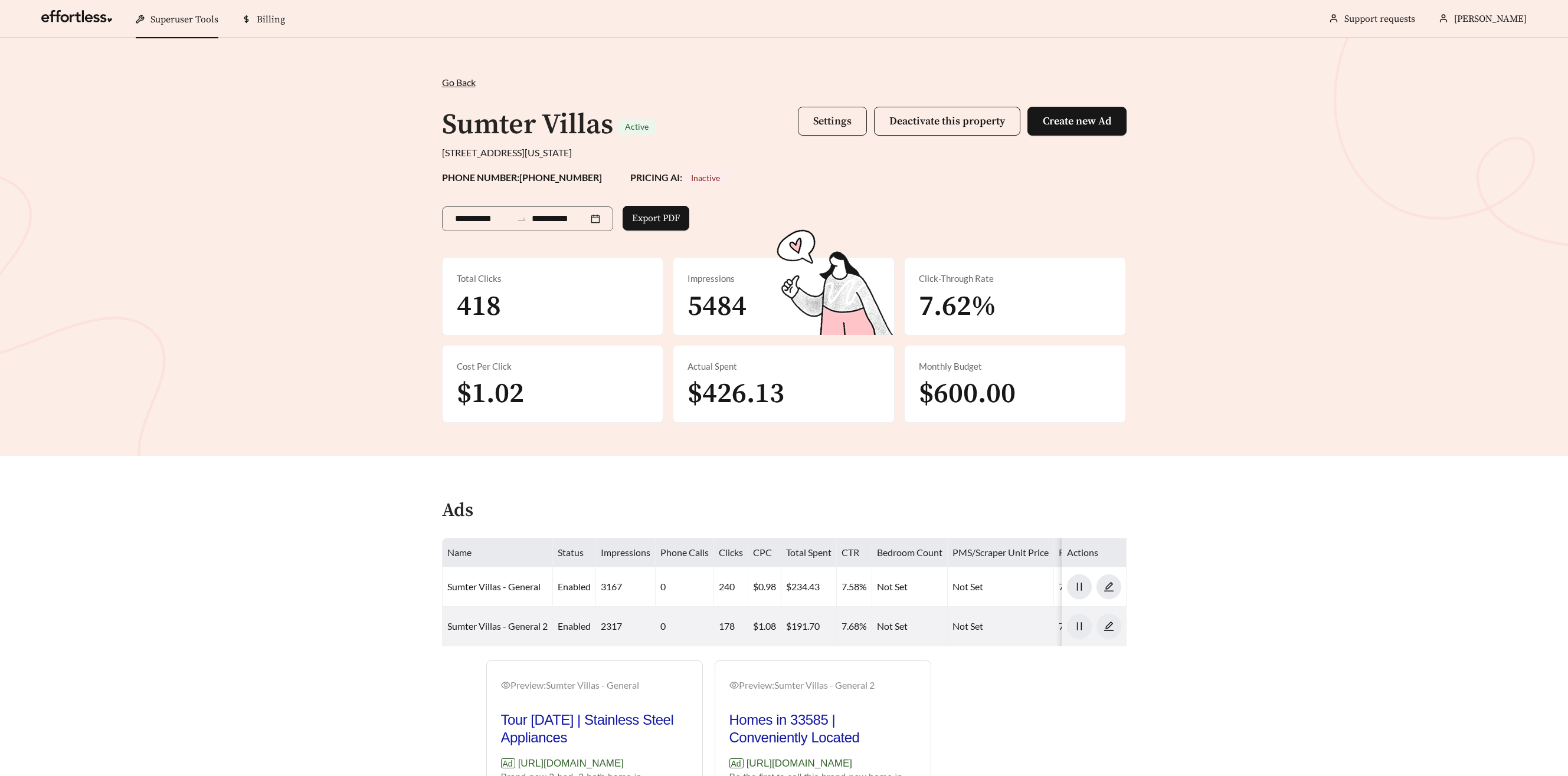
click at [824, 121] on span "Settings" at bounding box center [832, 120] width 38 height 13
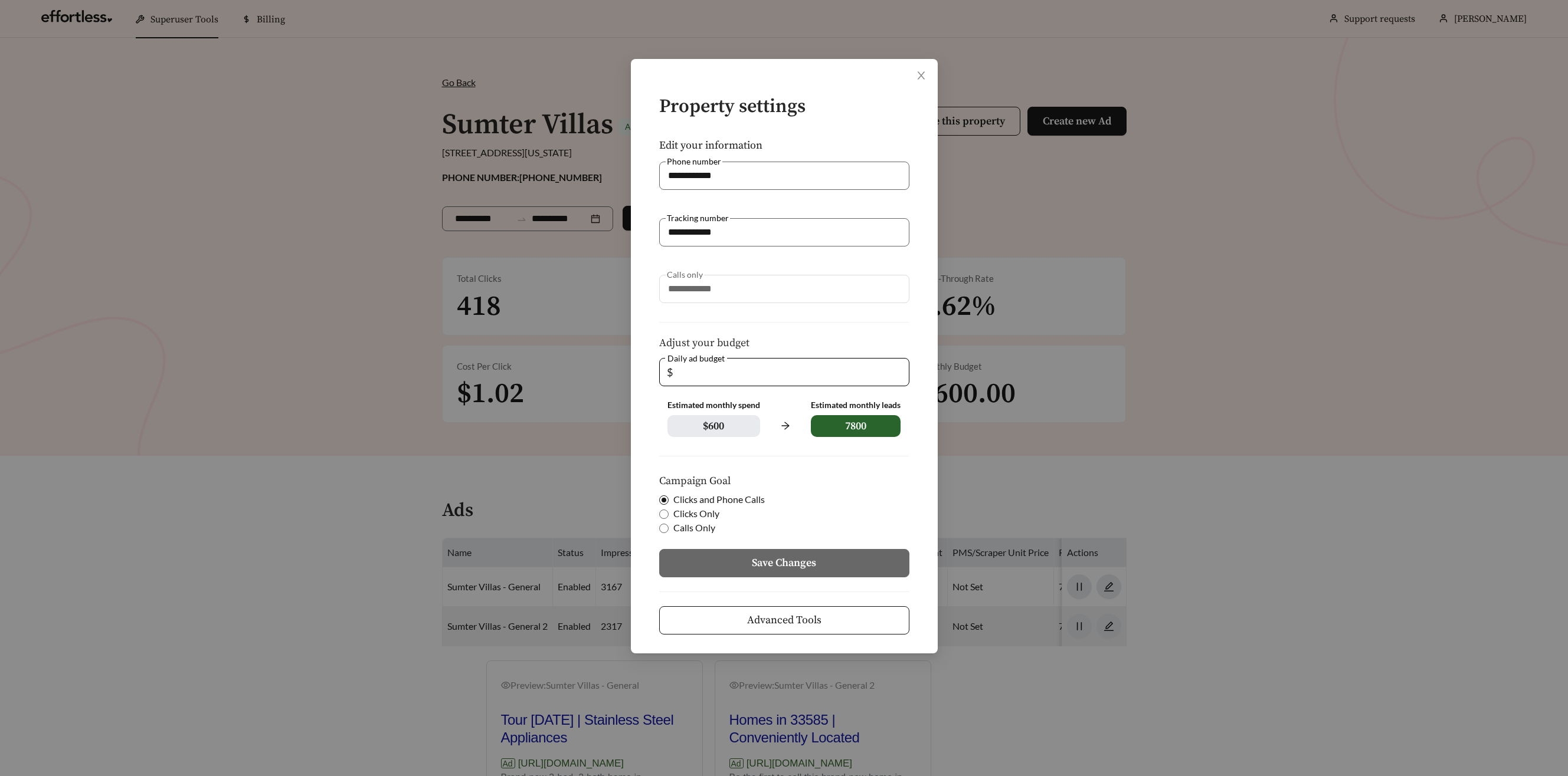
click at [801, 626] on span "Advanced Tools" at bounding box center [784, 620] width 74 height 16
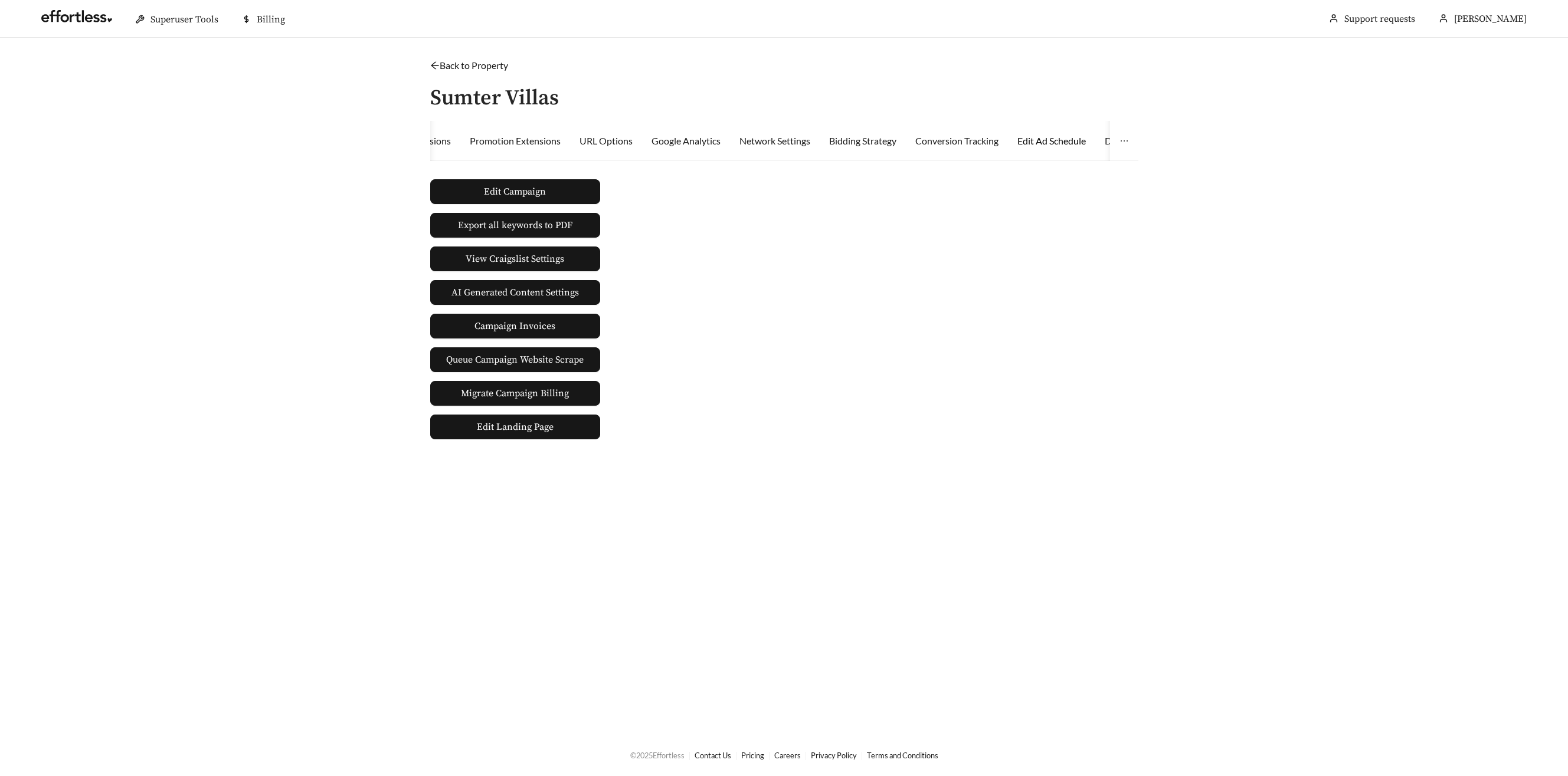
click at [1054, 141] on div "Edit Ad Schedule" at bounding box center [1051, 141] width 69 height 14
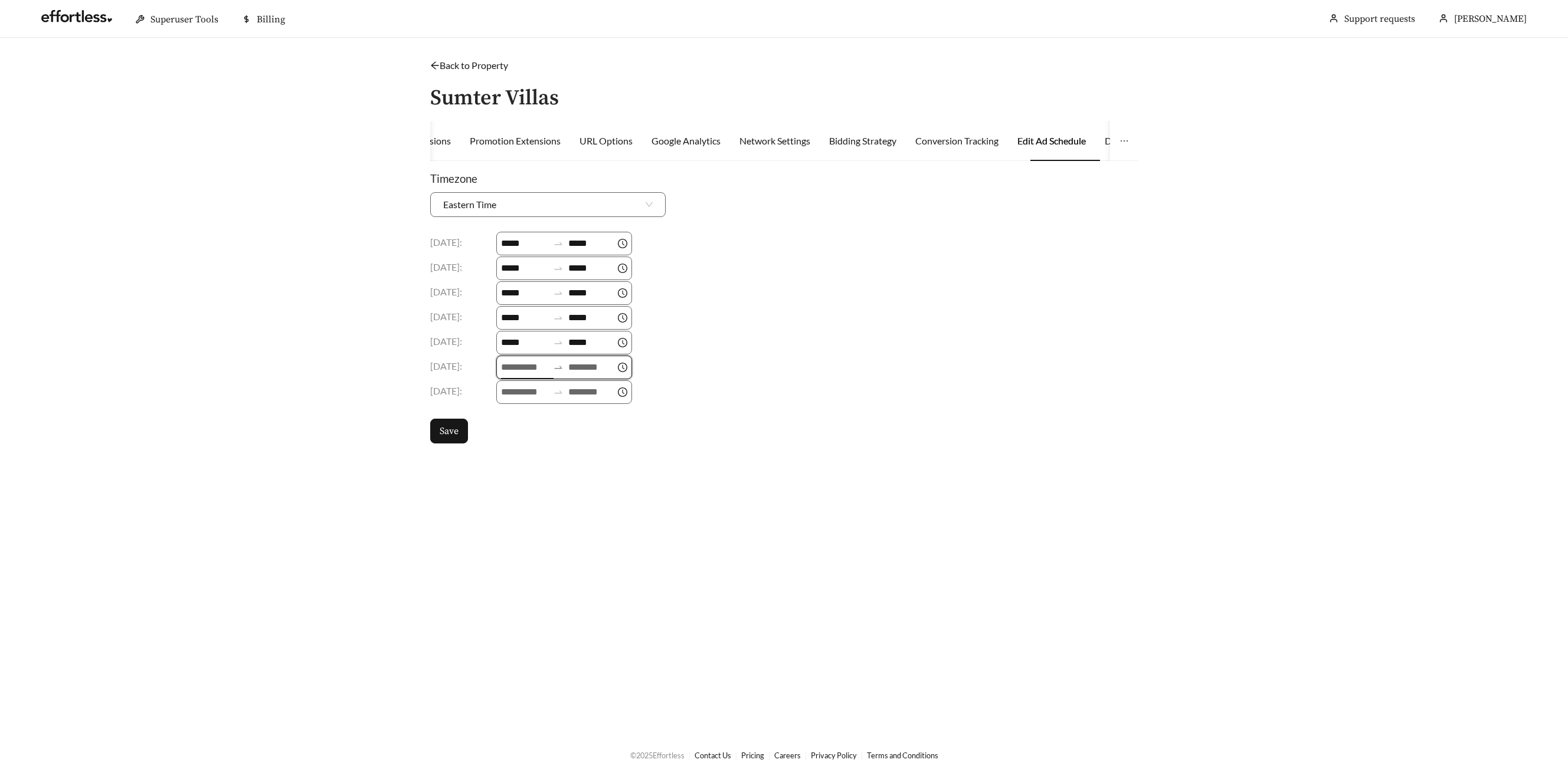
click at [537, 370] on input at bounding box center [524, 367] width 47 height 14
click at [507, 413] on div "09" at bounding box center [512, 412] width 33 height 17
type input "*****"
click at [589, 368] on input at bounding box center [592, 367] width 47 height 14
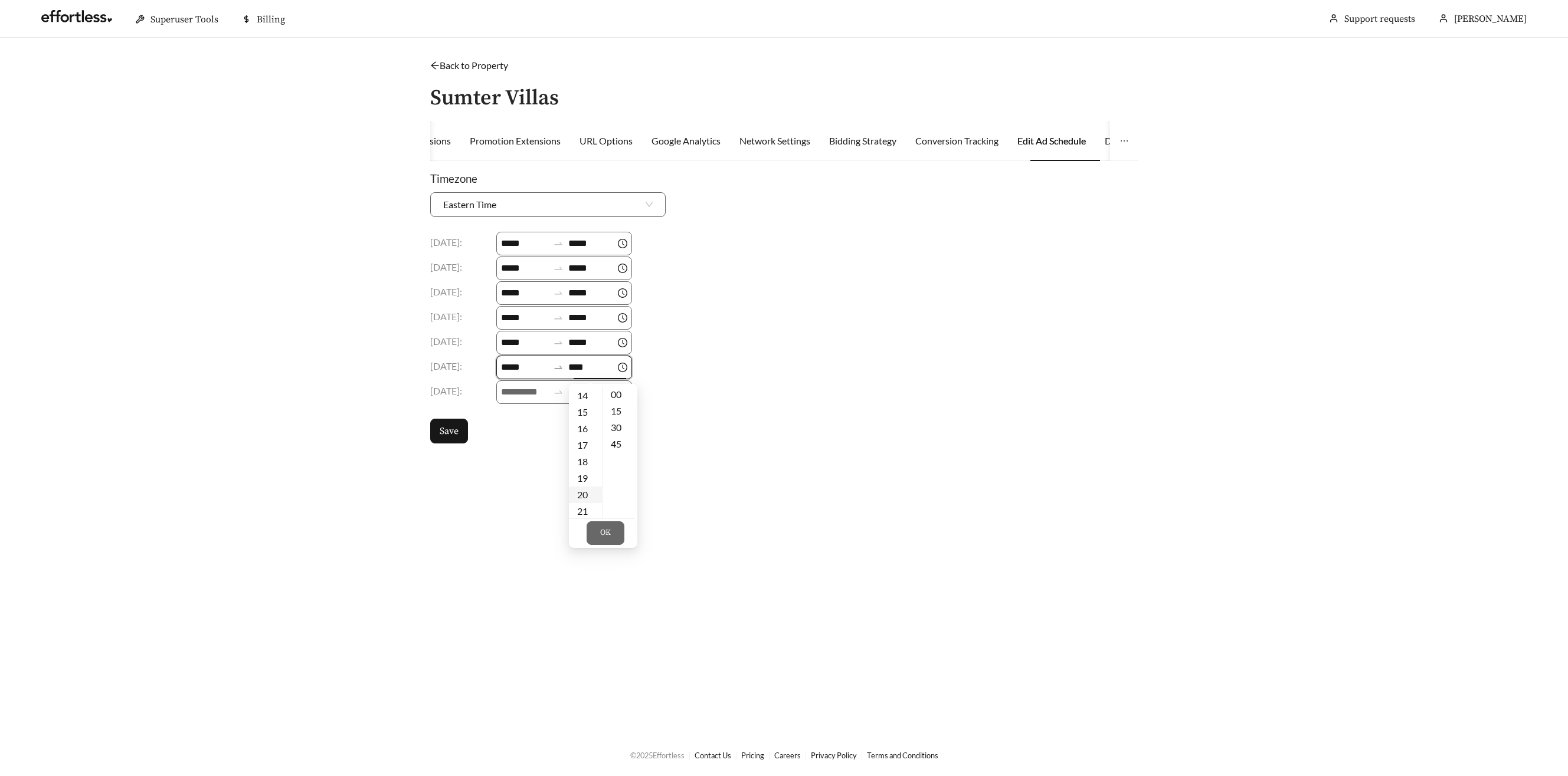
scroll to position [250, 0]
click at [592, 443] on div "18" at bounding box center [585, 442] width 33 height 17
drag, startPoint x: 619, startPoint y: 527, endPoint x: 611, endPoint y: 514, distance: 15.3
click at [618, 527] on button "OK" at bounding box center [605, 533] width 37 height 23
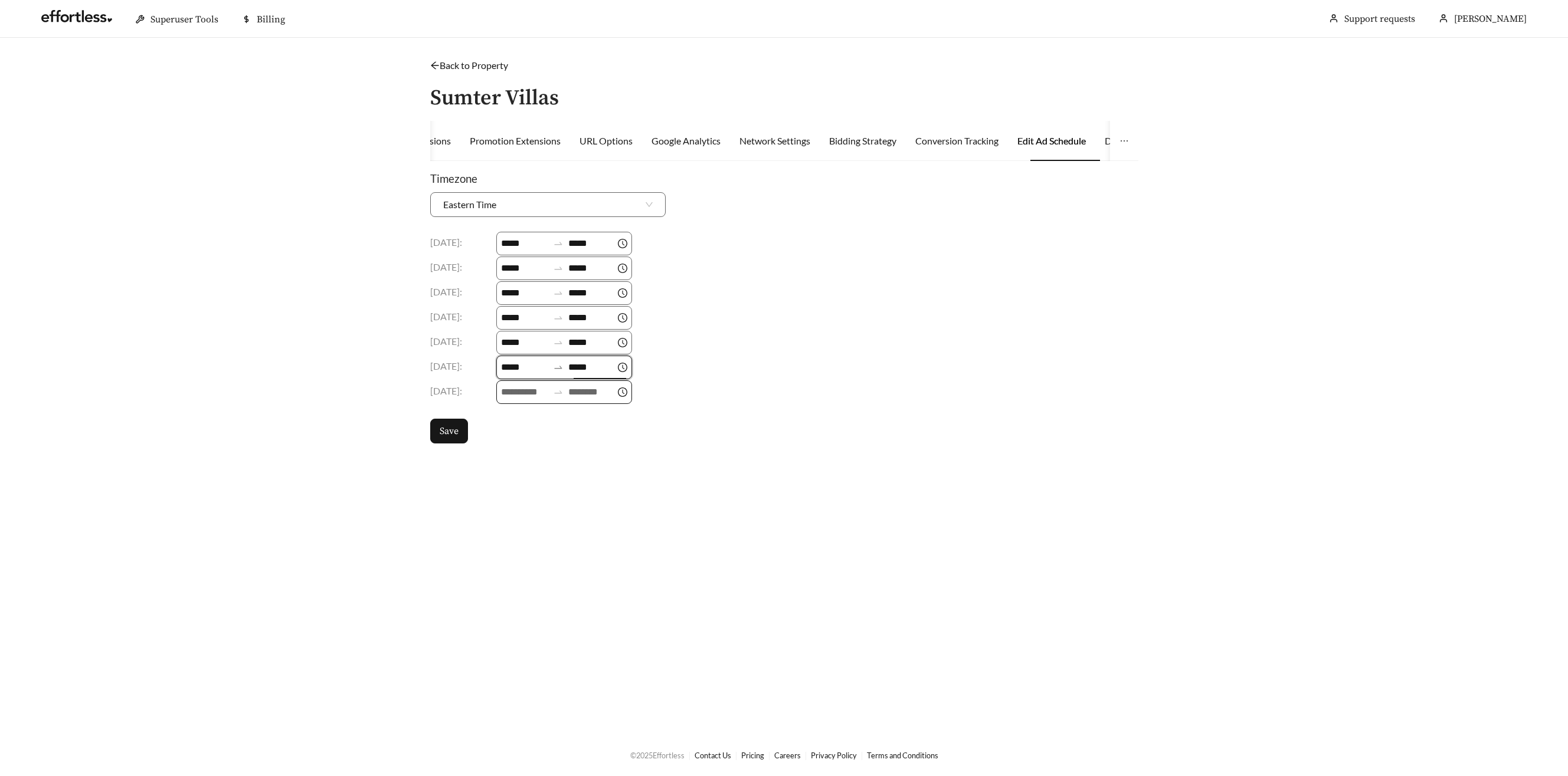
type input "*****"
click at [529, 393] on input at bounding box center [524, 392] width 47 height 14
click at [508, 456] on div "09" at bounding box center [512, 454] width 33 height 17
type input "*****"
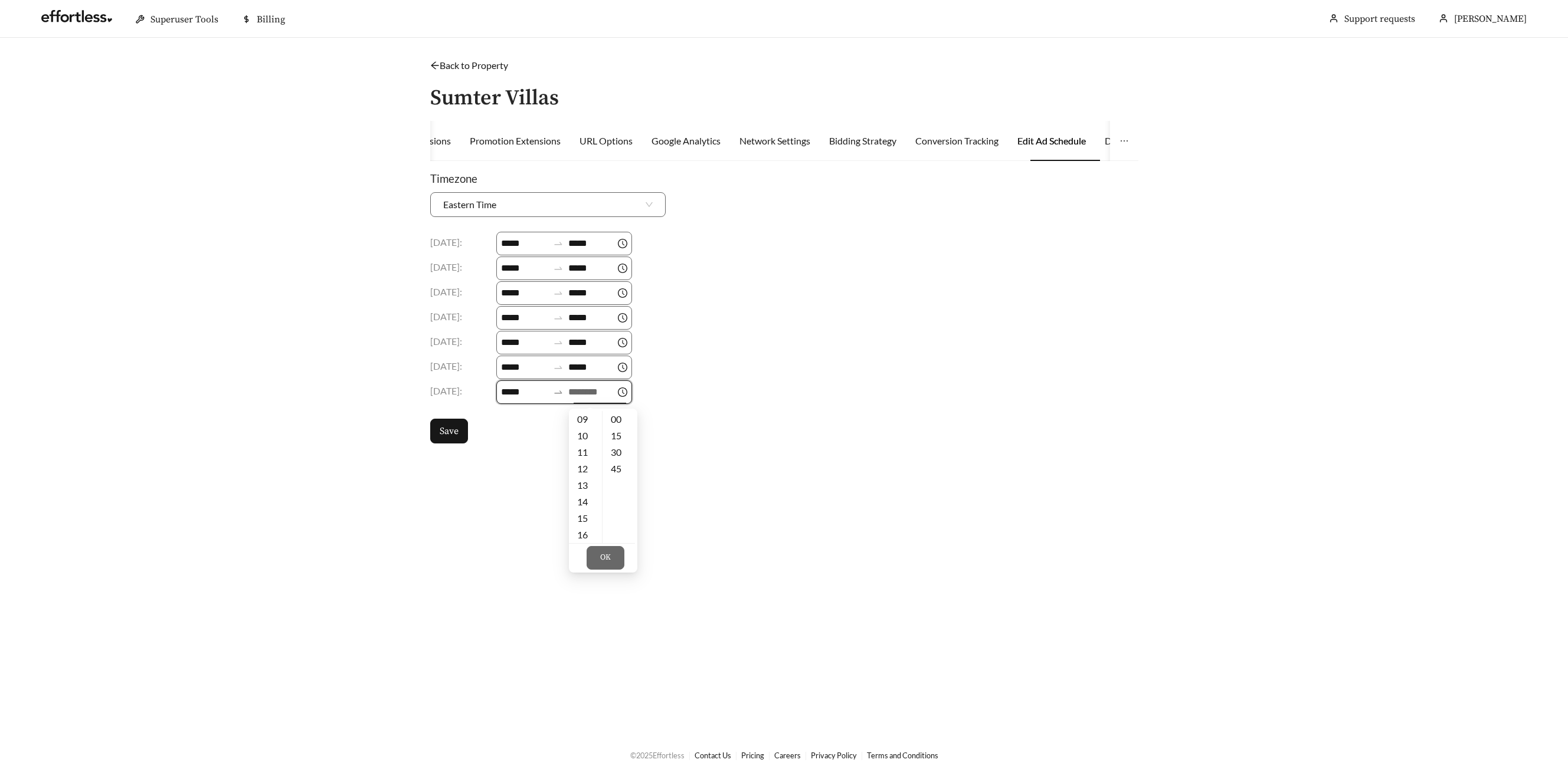
click at [600, 389] on input at bounding box center [592, 392] width 47 height 14
drag, startPoint x: 585, startPoint y: 488, endPoint x: 597, endPoint y: 493, distance: 13.0
click at [585, 488] on div "18" at bounding box center [585, 492] width 33 height 17
type input "*****"
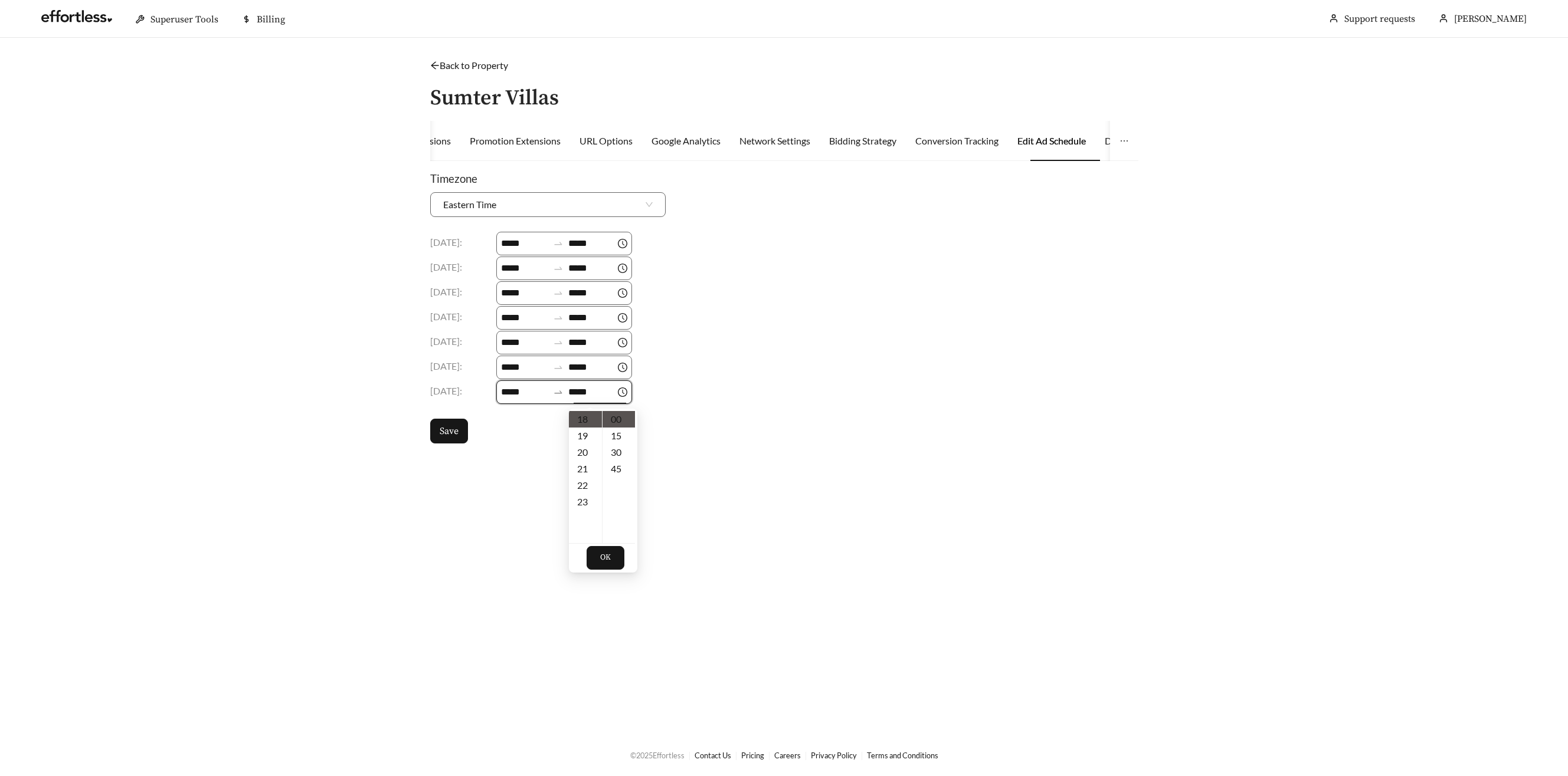
click at [611, 558] on button "OK" at bounding box center [605, 557] width 37 height 23
drag, startPoint x: 445, startPoint y: 427, endPoint x: 467, endPoint y: 443, distance: 27.2
click at [445, 427] on span "Save" at bounding box center [449, 431] width 19 height 14
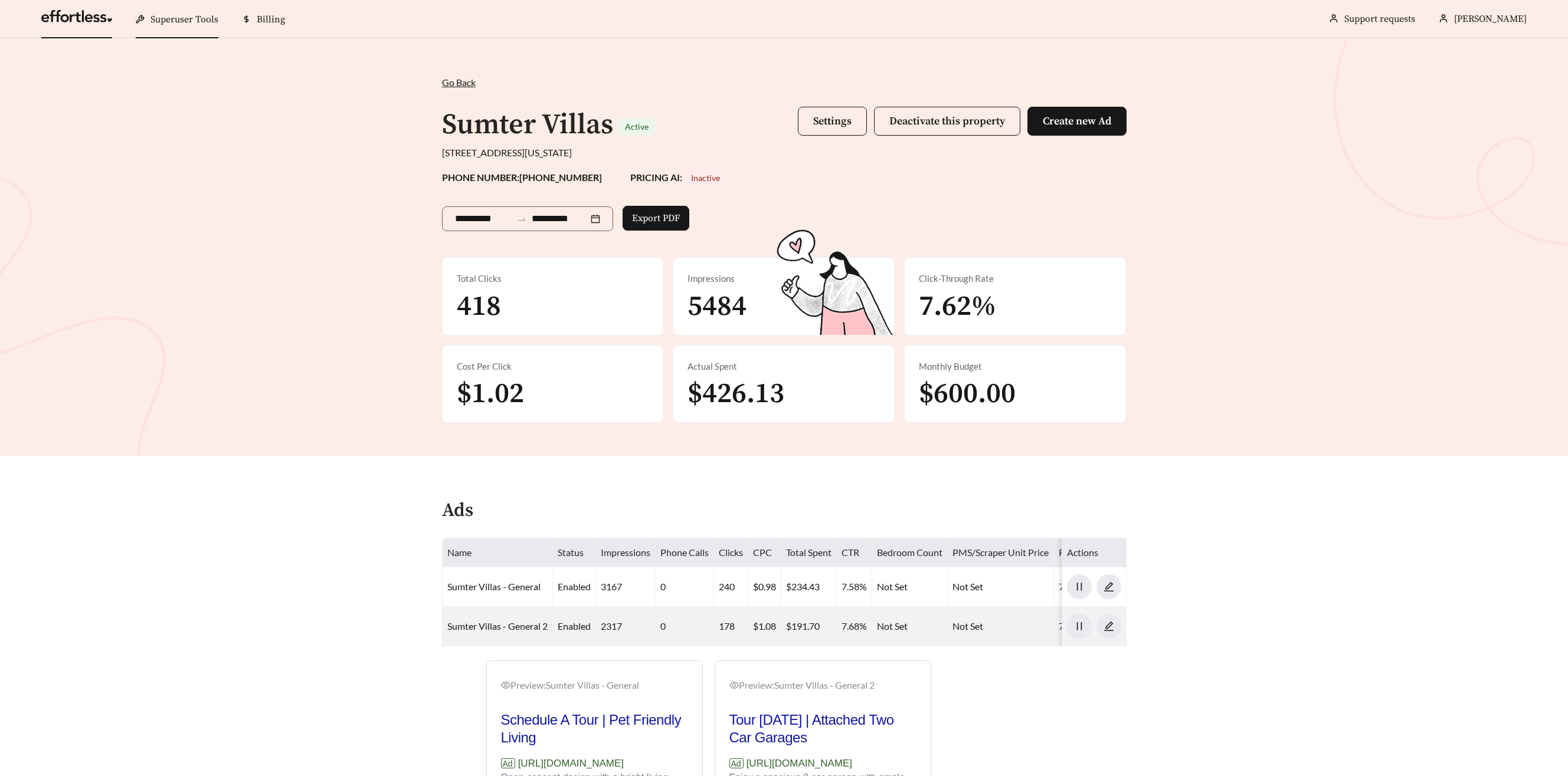
scroll to position [1312, 0]
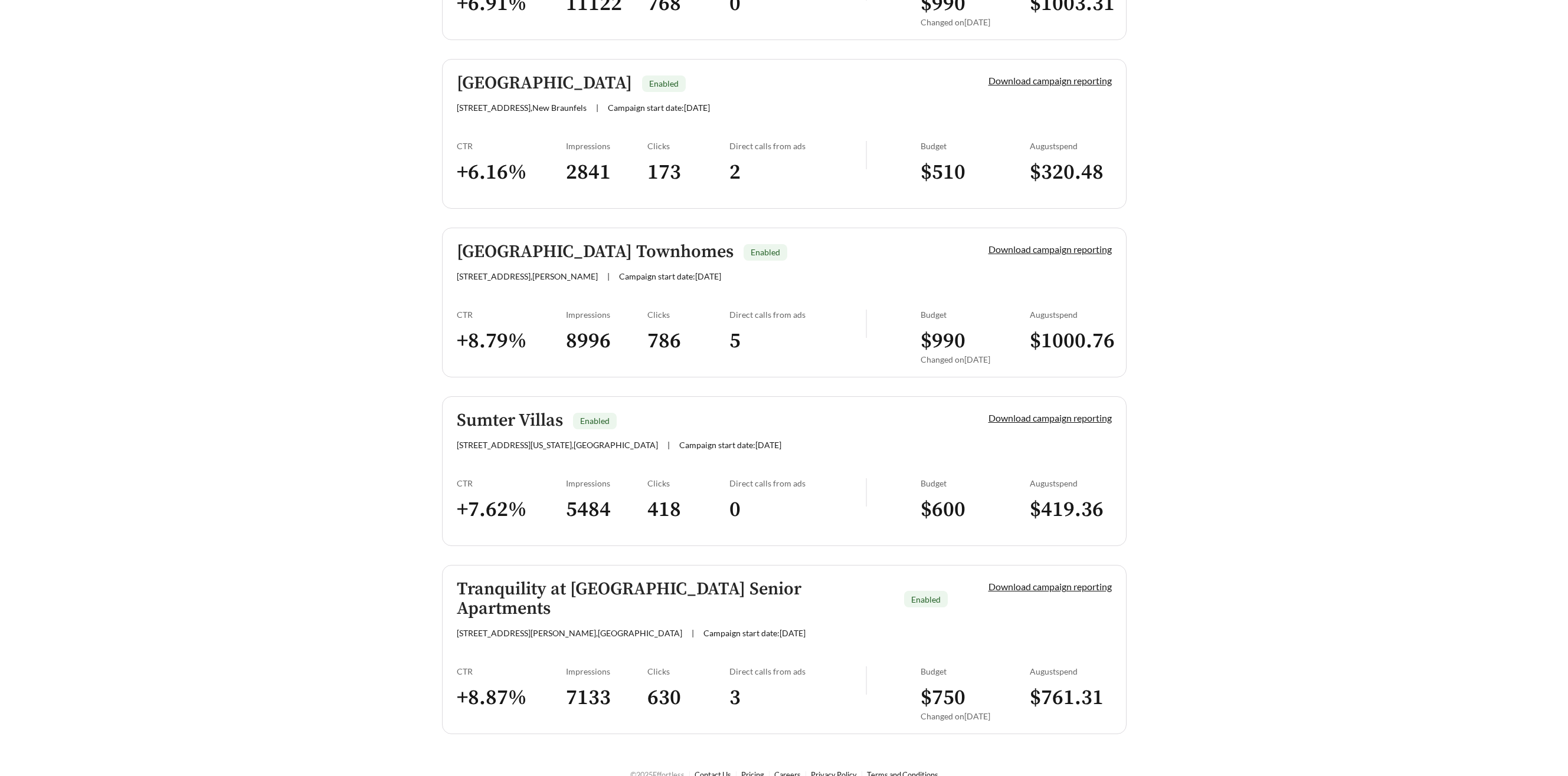
click at [588, 590] on h5 "Tranquility at Hickory Hill Senior Apartments" at bounding box center [676, 599] width 438 height 39
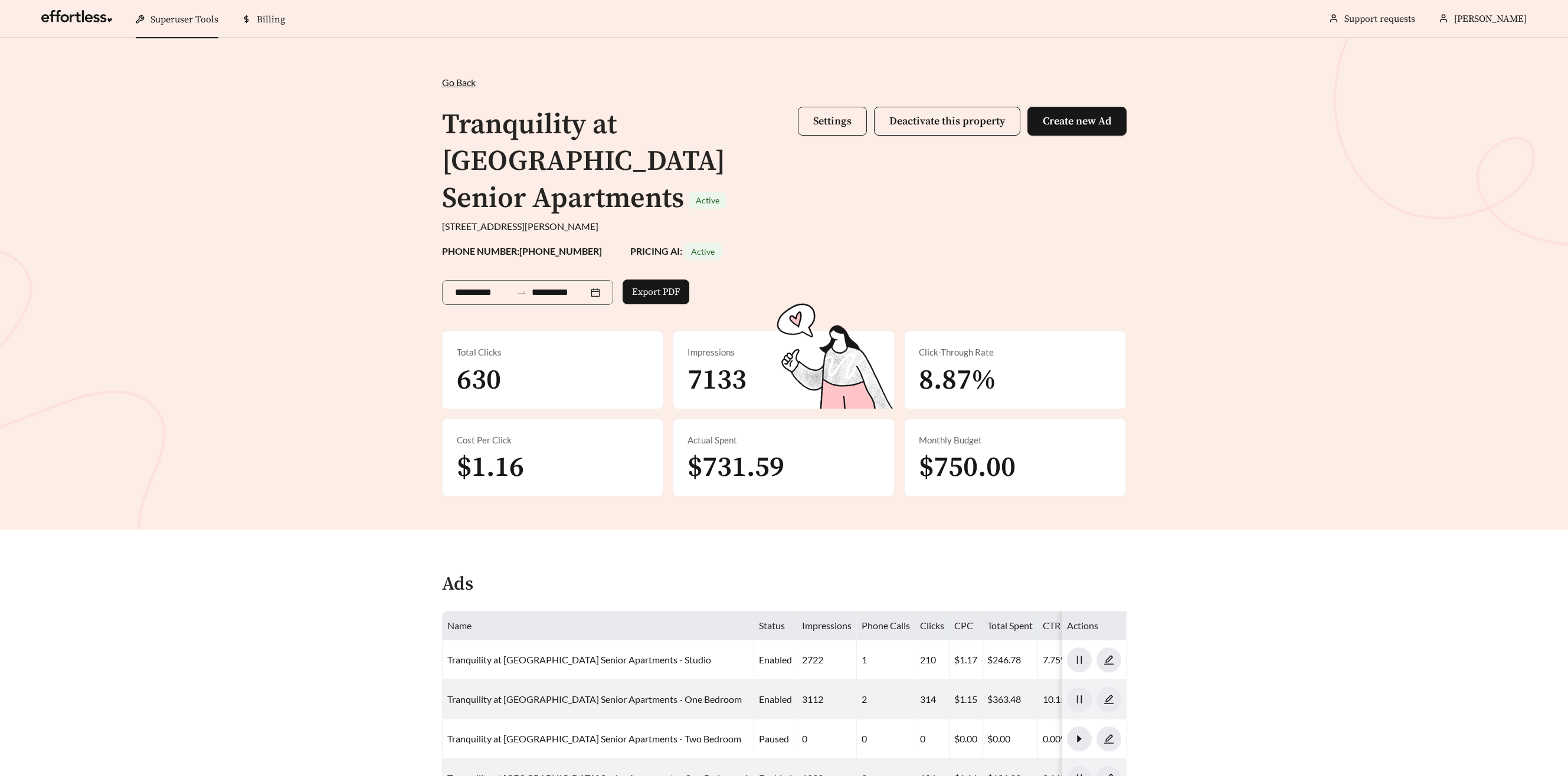
click at [830, 116] on span "Settings" at bounding box center [832, 120] width 38 height 13
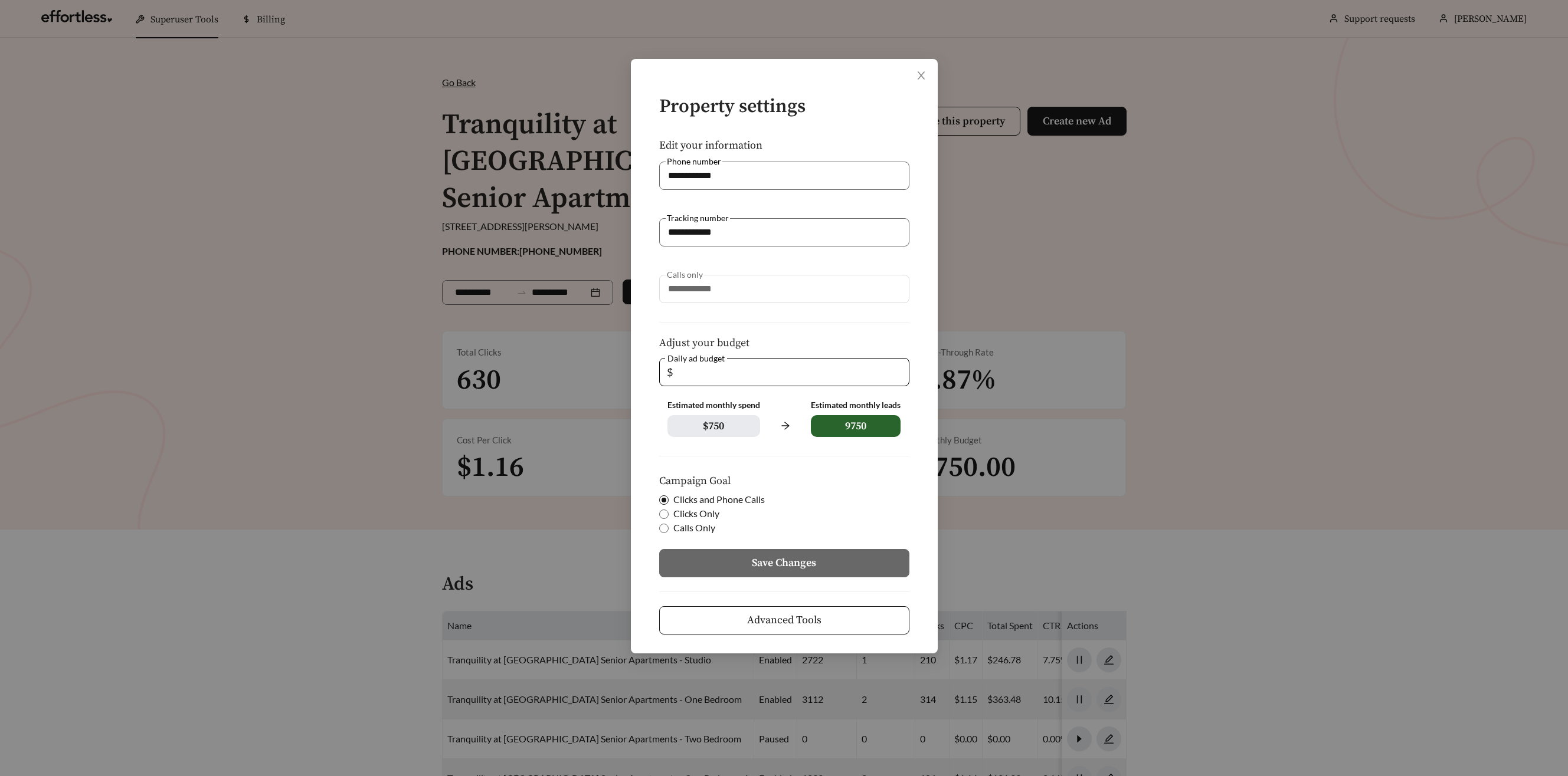
click at [891, 623] on button "Advanced Tools" at bounding box center [784, 621] width 250 height 29
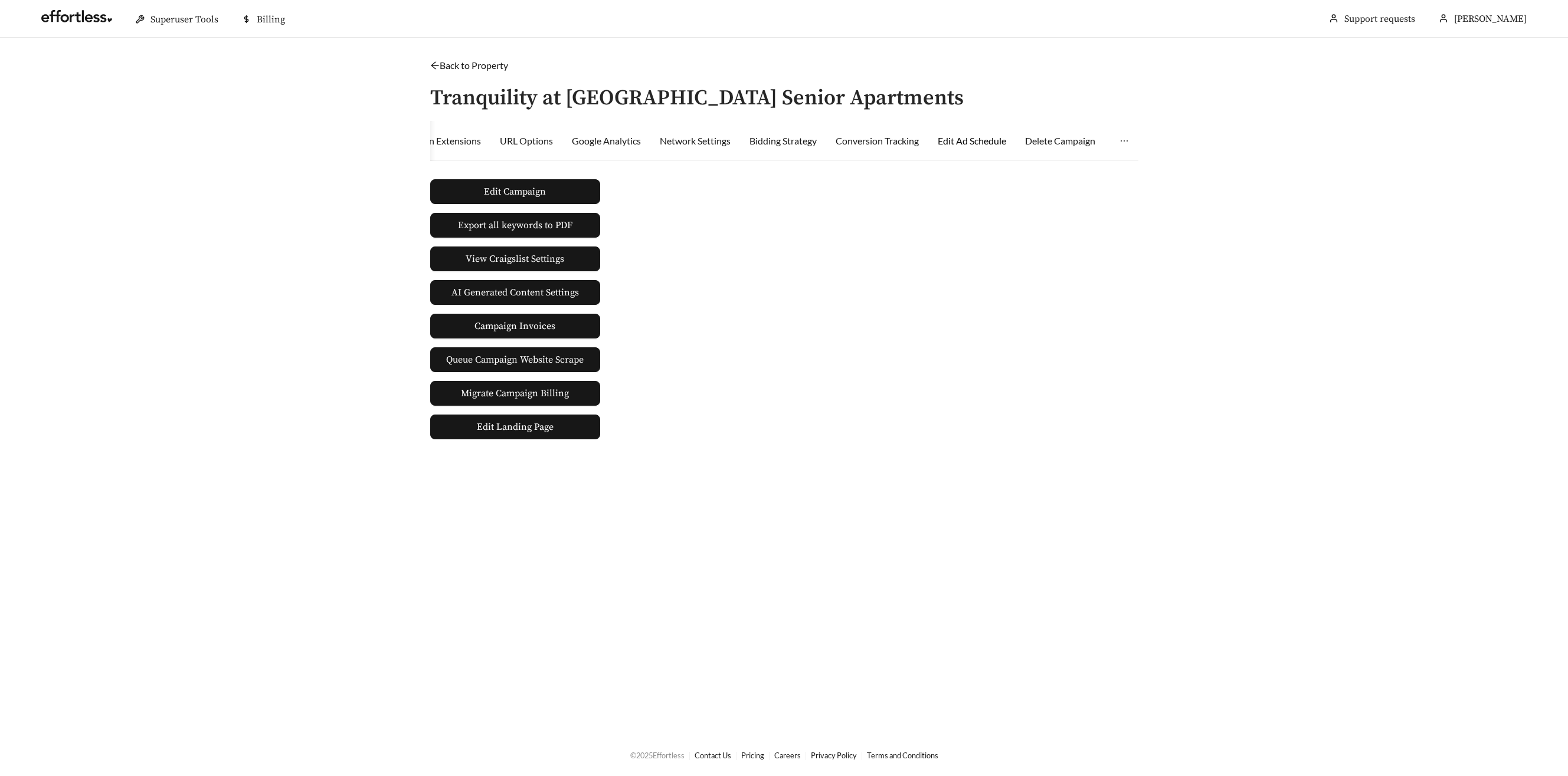
click at [994, 144] on div "Edit Ad Schedule" at bounding box center [972, 141] width 69 height 14
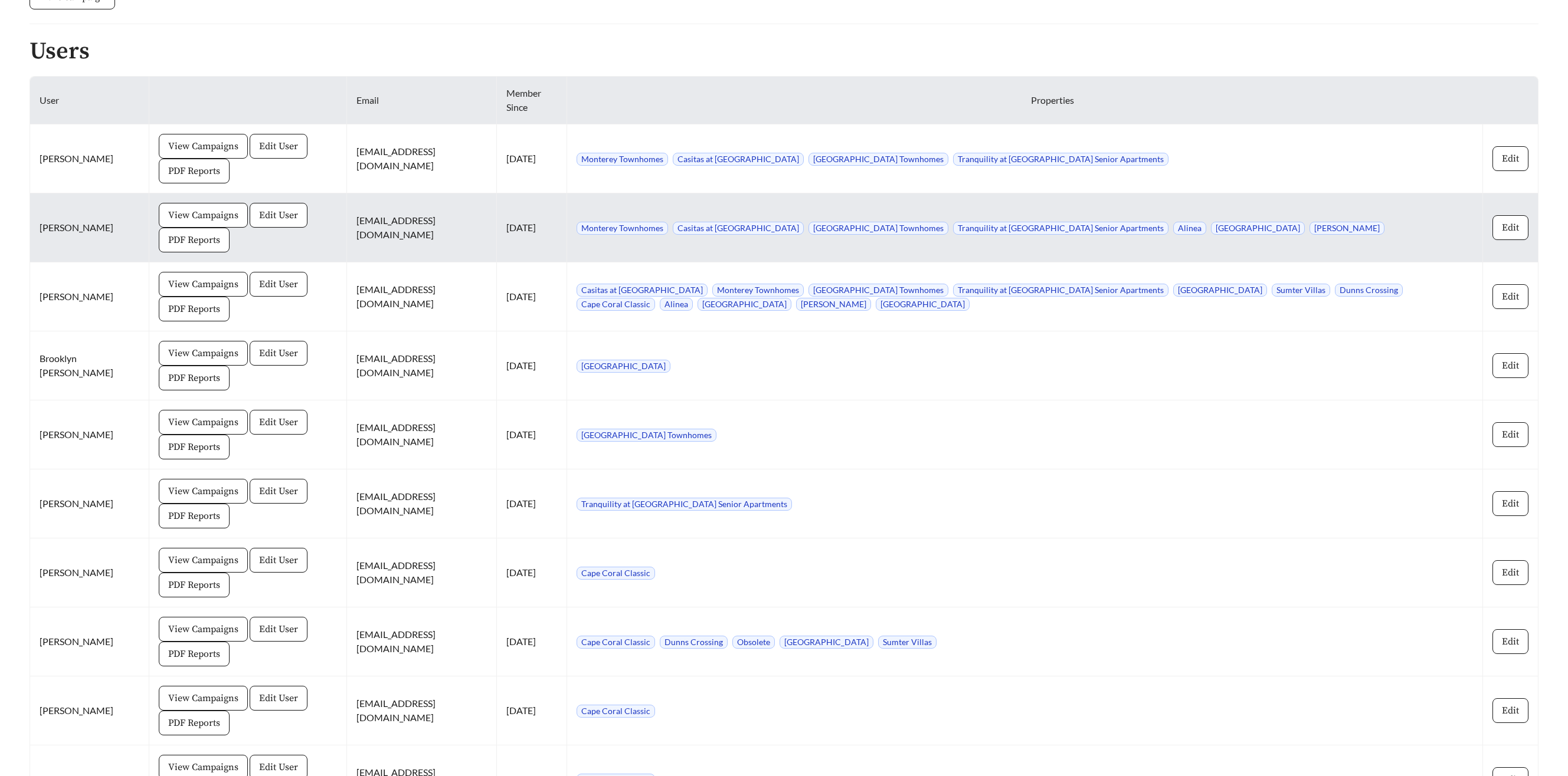
scroll to position [867, 0]
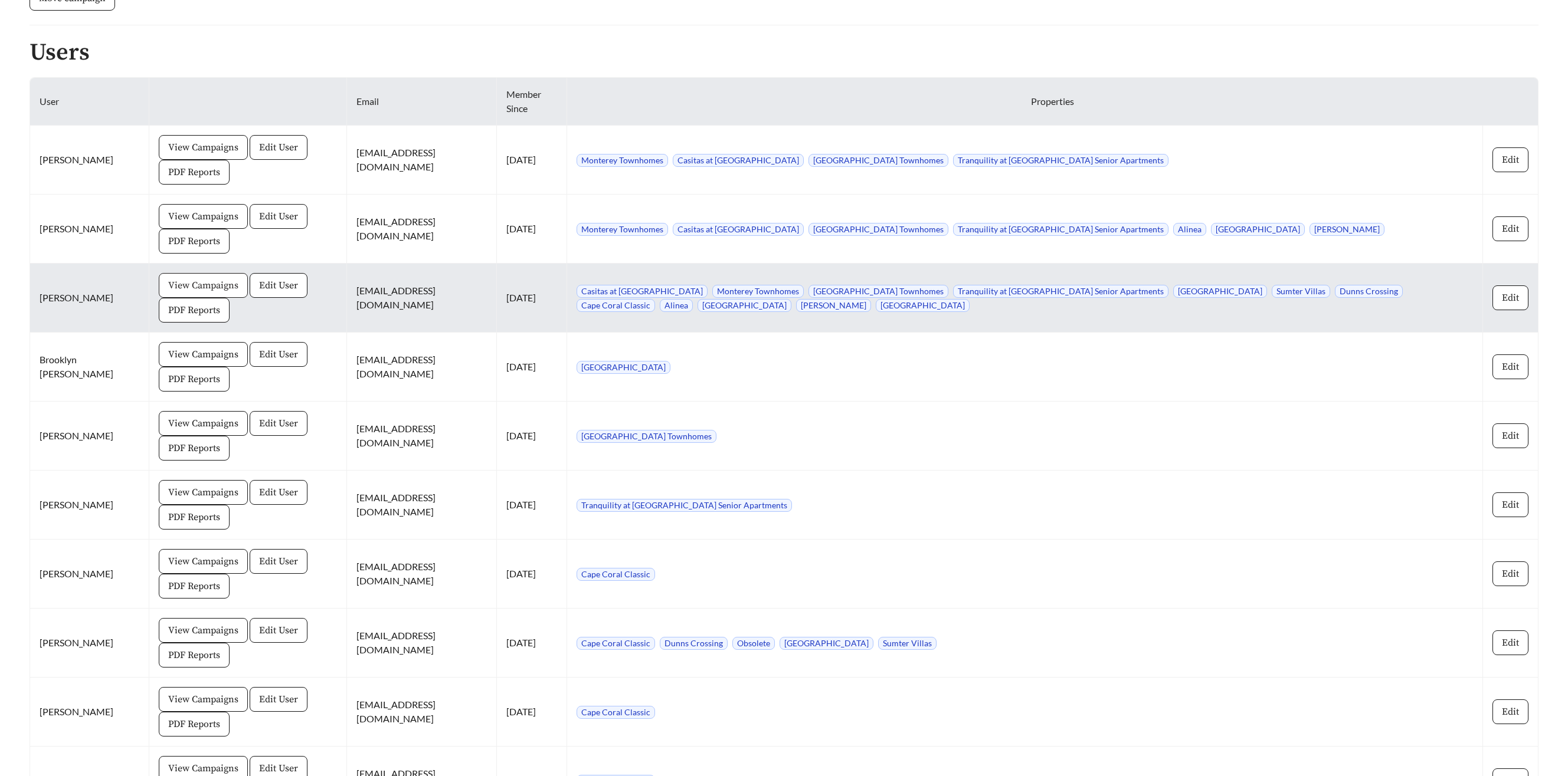
click at [182, 287] on span "View Campaigns" at bounding box center [203, 285] width 71 height 14
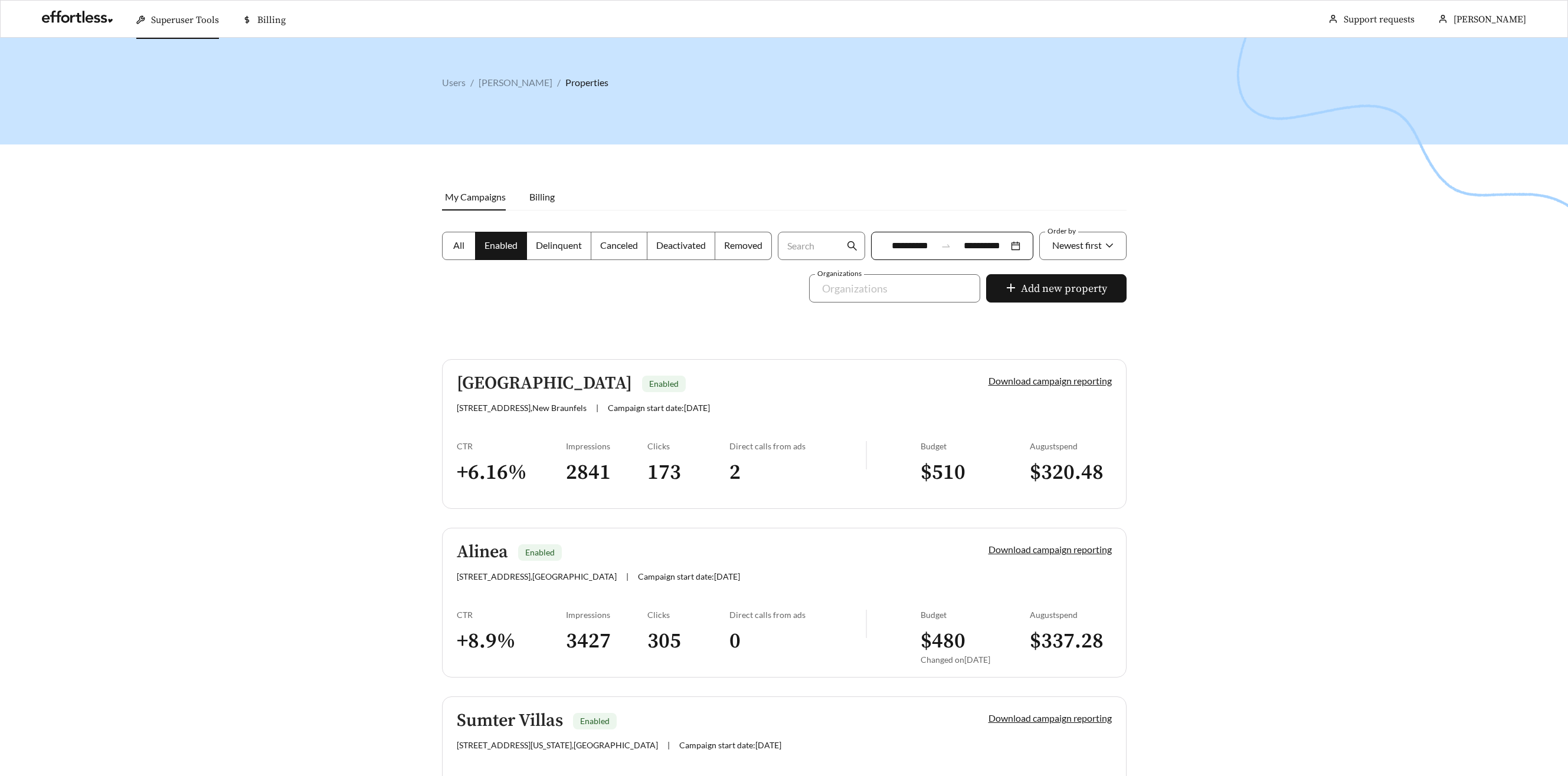
click at [460, 249] on span "All" at bounding box center [459, 244] width 12 height 12
click at [459, 249] on span "All" at bounding box center [459, 244] width 12 height 12
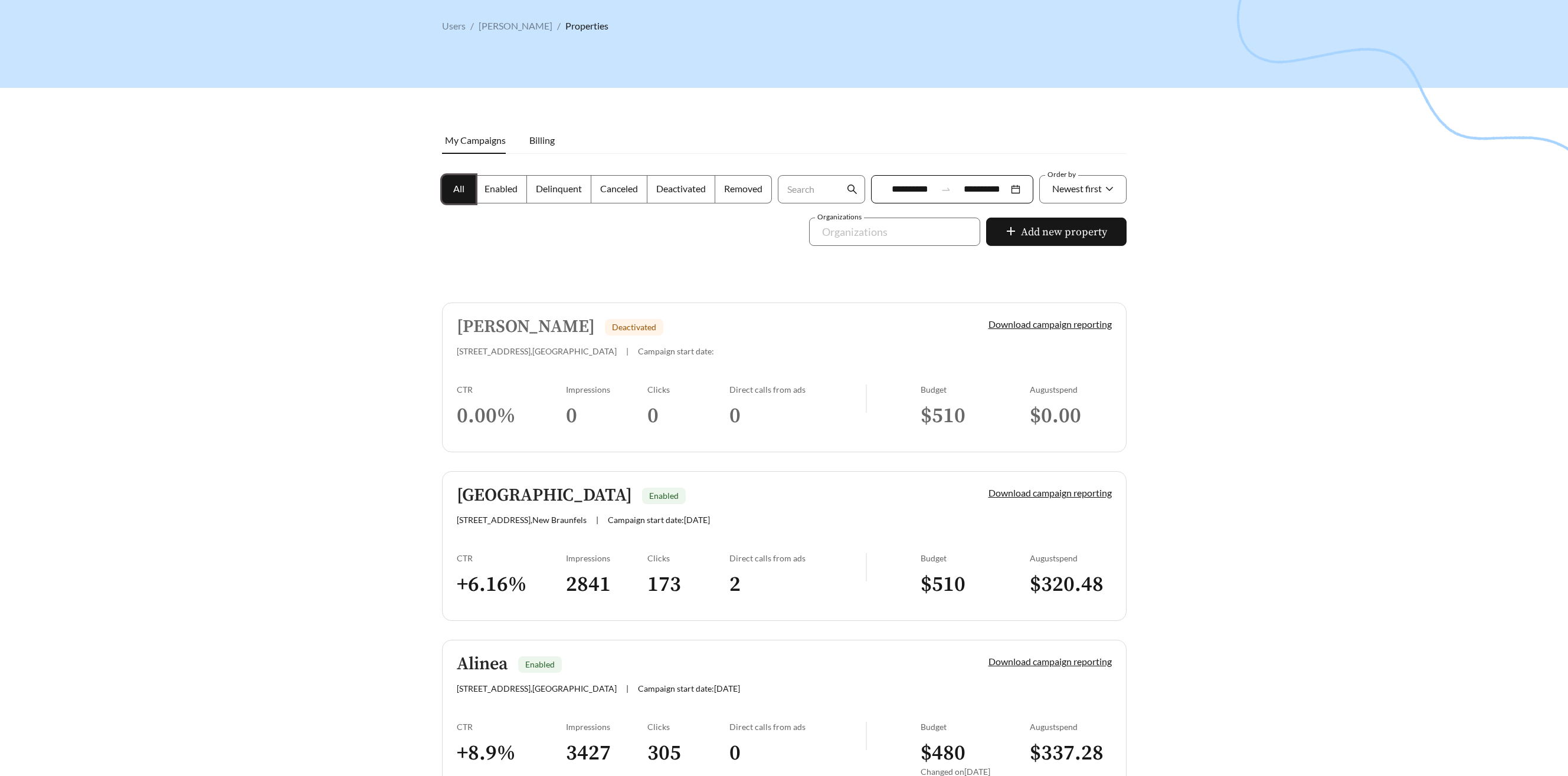
scroll to position [60, 0]
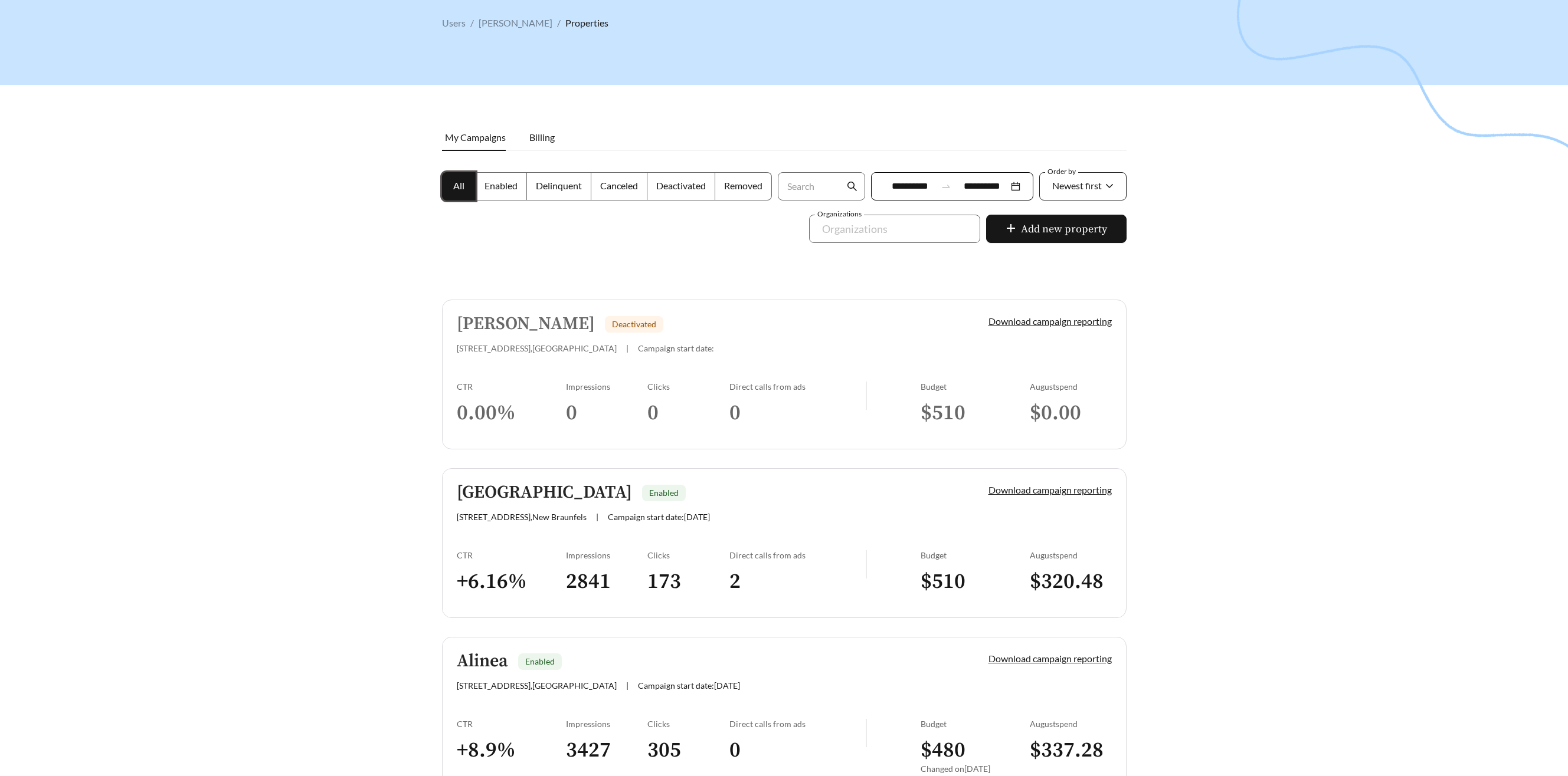
click at [1097, 187] on span "Newest first" at bounding box center [1077, 186] width 50 height 12
click at [1062, 252] on span "A-Z" at bounding box center [1059, 252] width 16 height 12
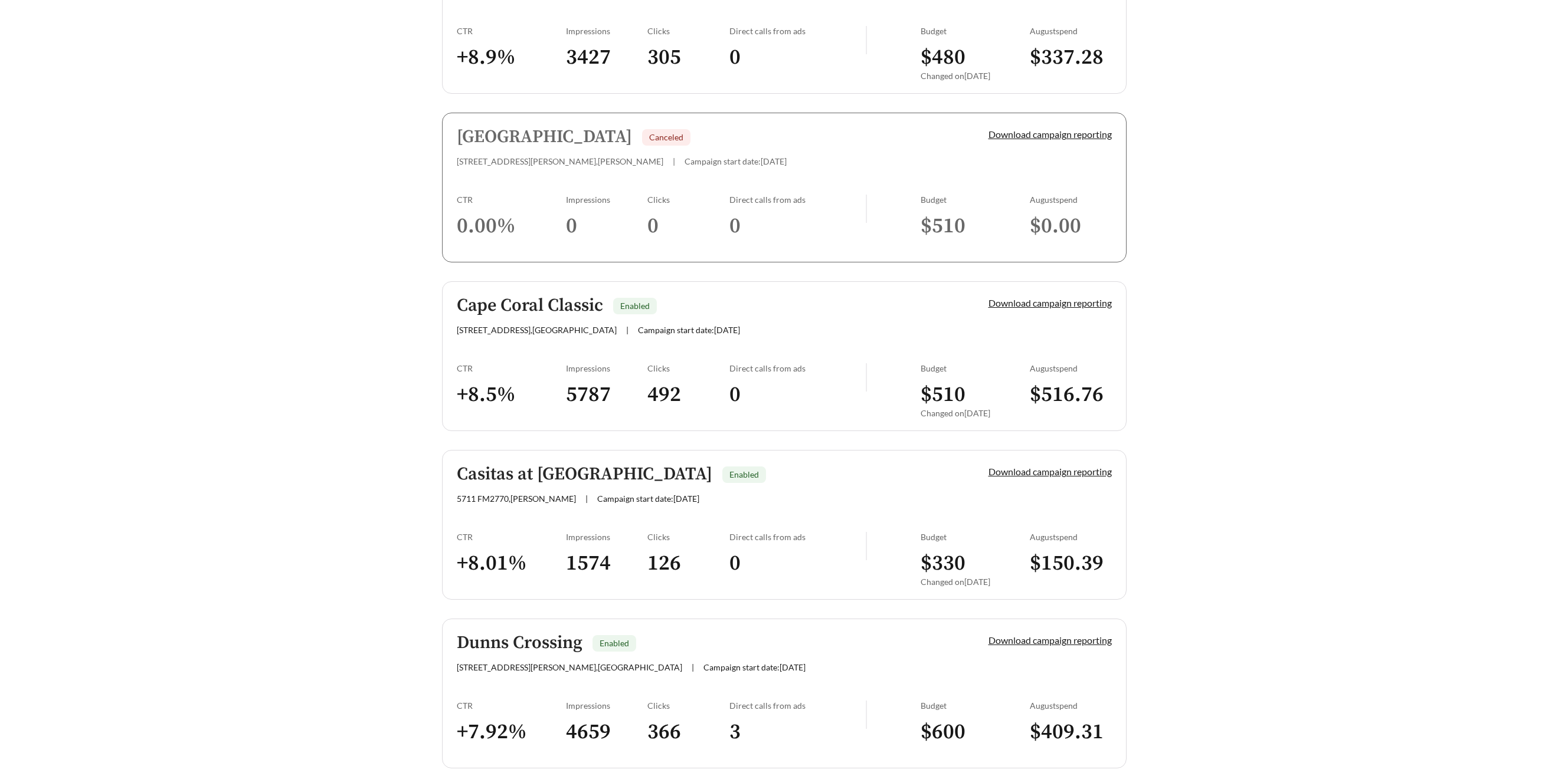
scroll to position [451, 0]
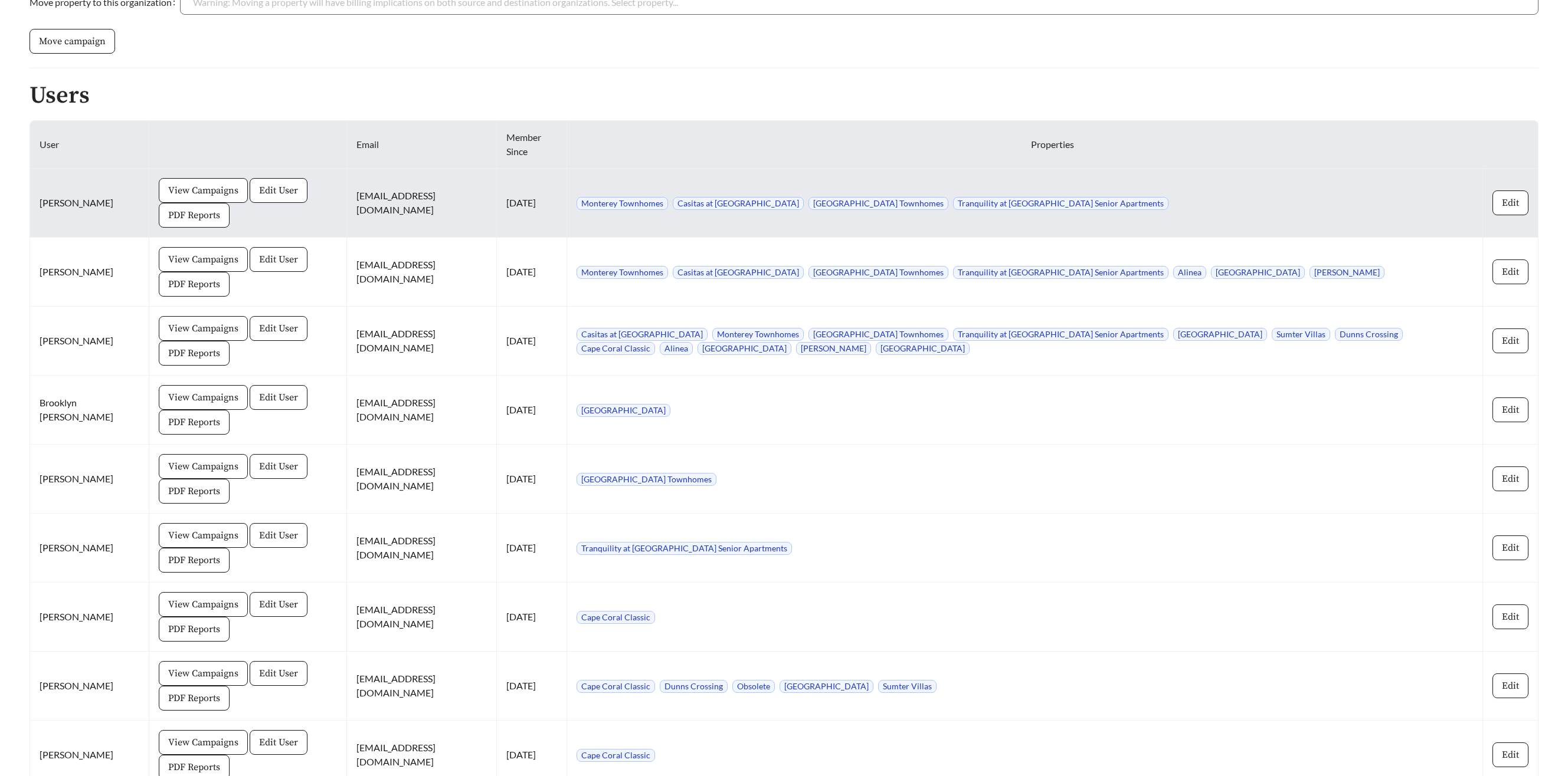
scroll to position [814, 0]
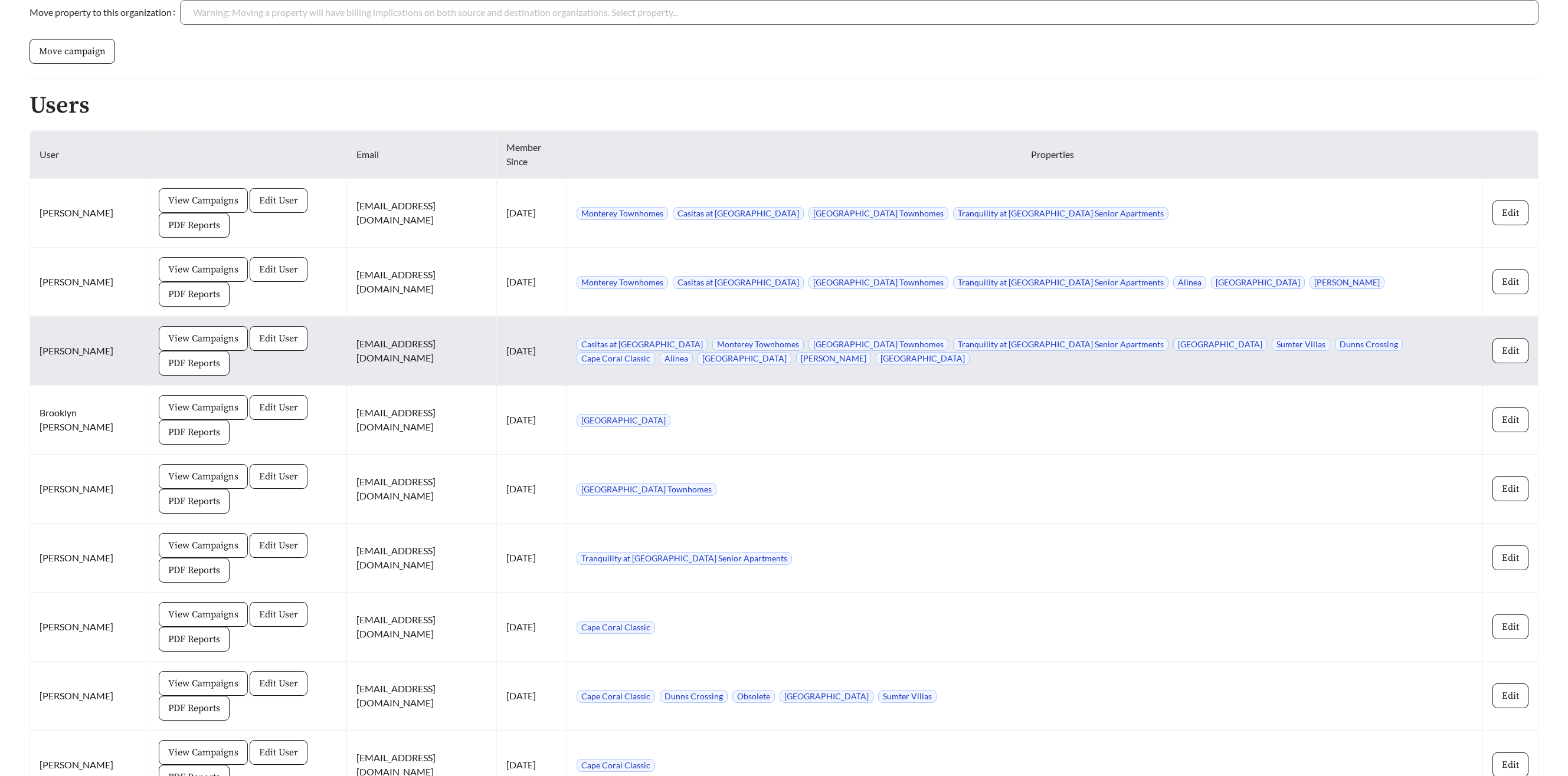
click at [174, 366] on span "PDF Reports" at bounding box center [194, 363] width 52 height 14
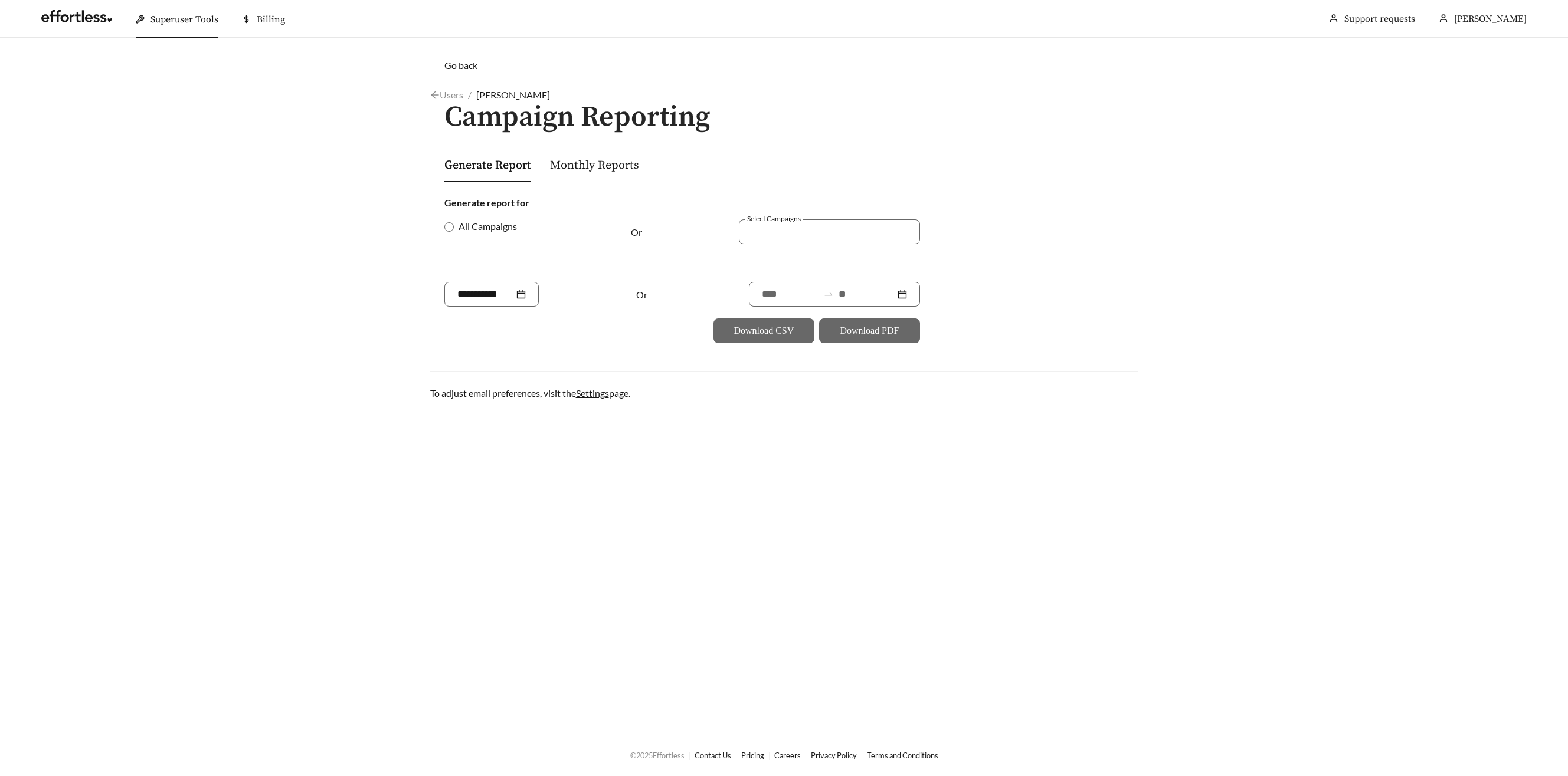
click at [438, 224] on div "Generate report for All Campaigns Or Select Campaigns Or Download CSV Download …" at bounding box center [784, 269] width 708 height 176
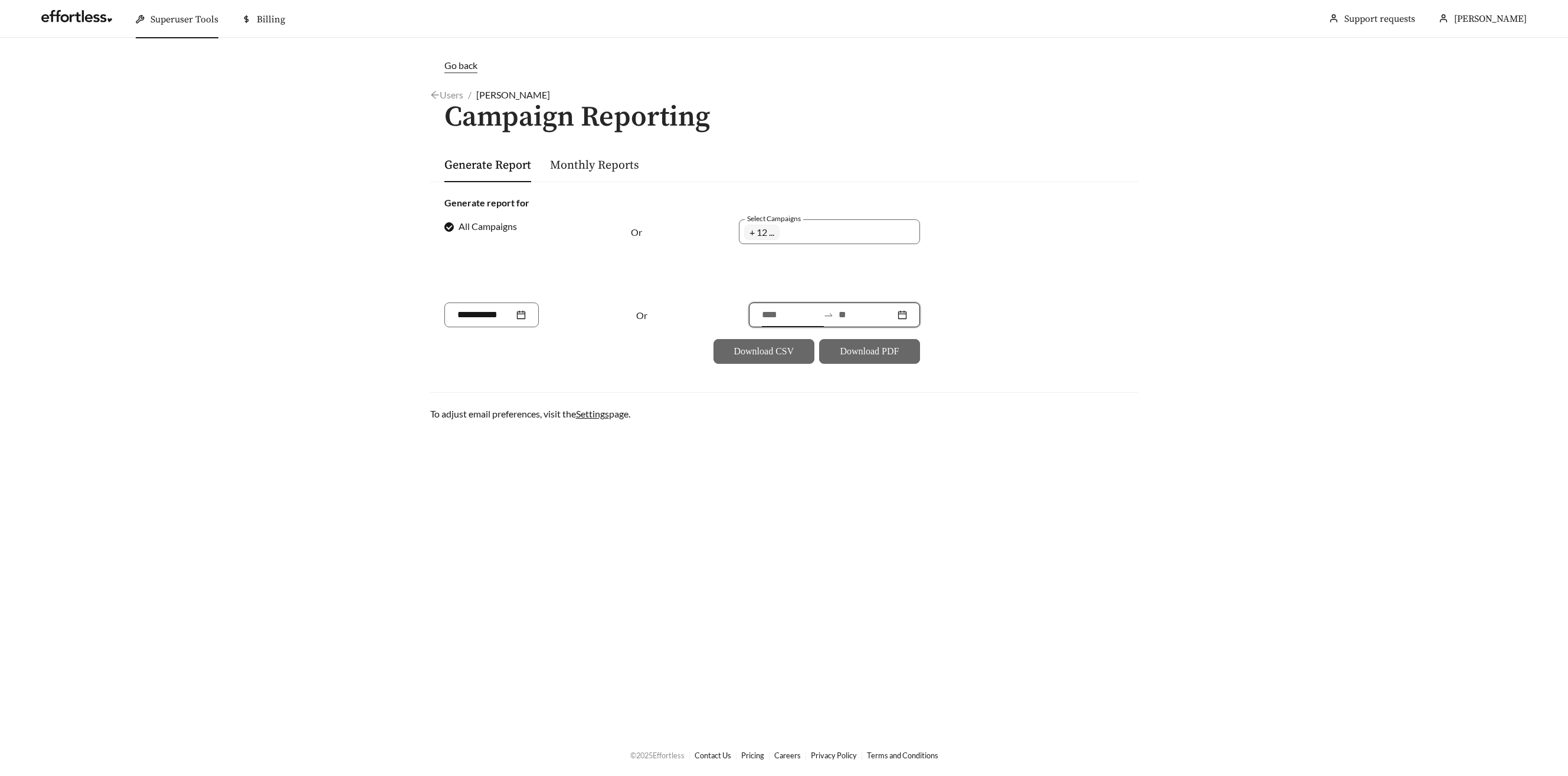
click at [784, 318] on input at bounding box center [790, 315] width 56 height 14
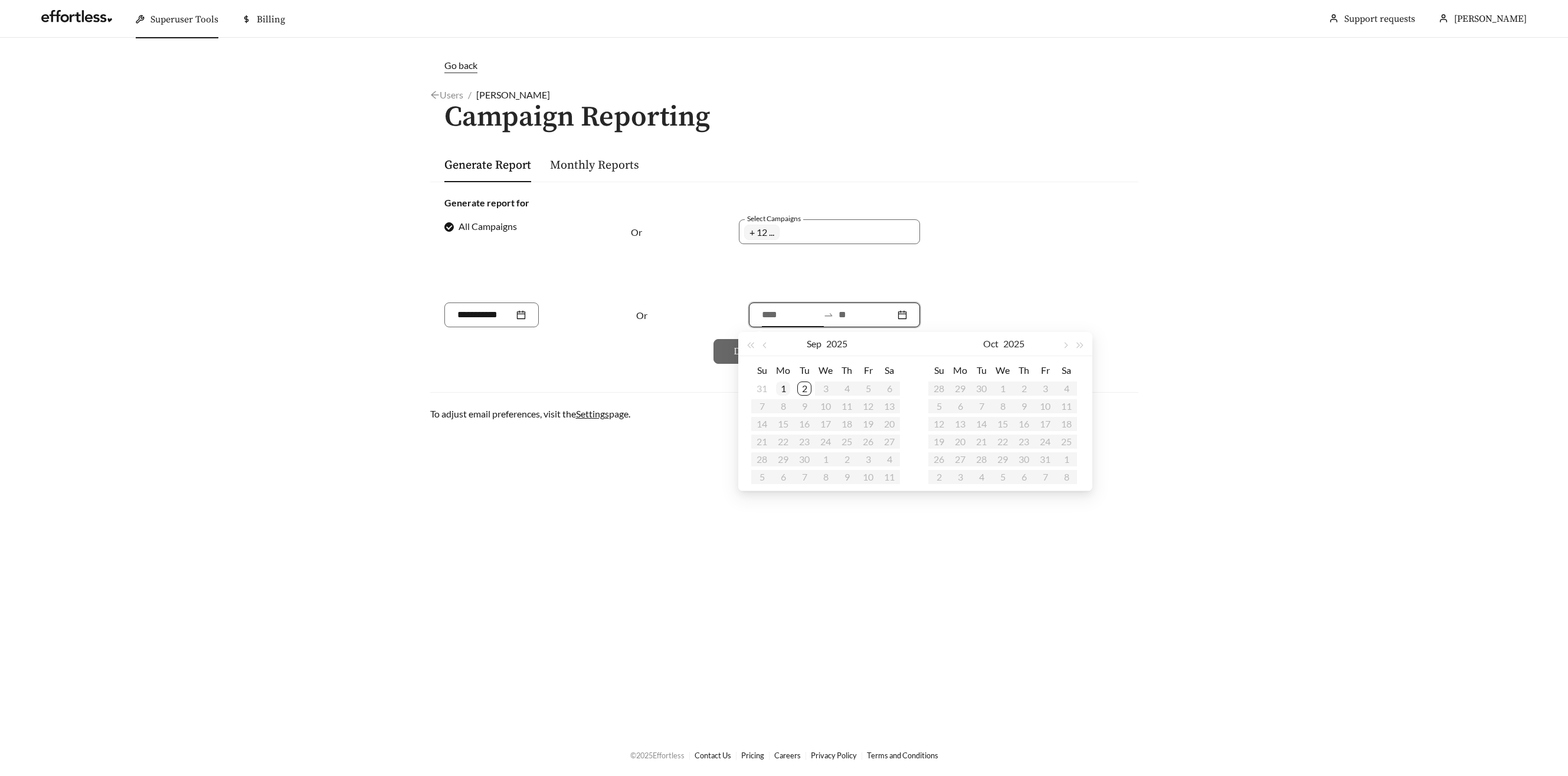
type input "**********"
click at [767, 346] on button "button" at bounding box center [766, 343] width 15 height 23
type input "**********"
click at [762, 404] on div "3" at bounding box center [762, 407] width 14 height 14
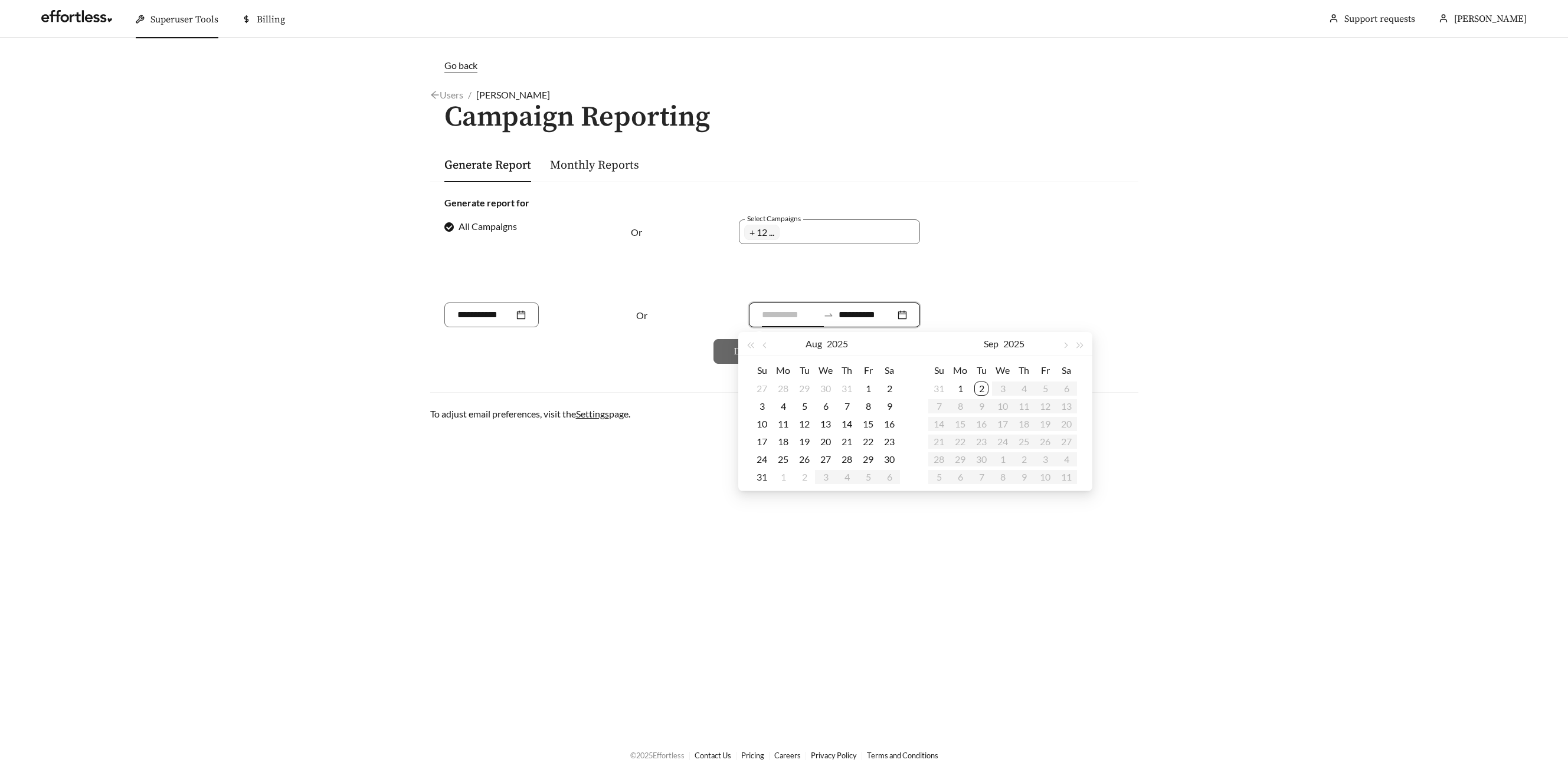
type input "**********"
click at [986, 391] on div "2" at bounding box center [982, 389] width 14 height 14
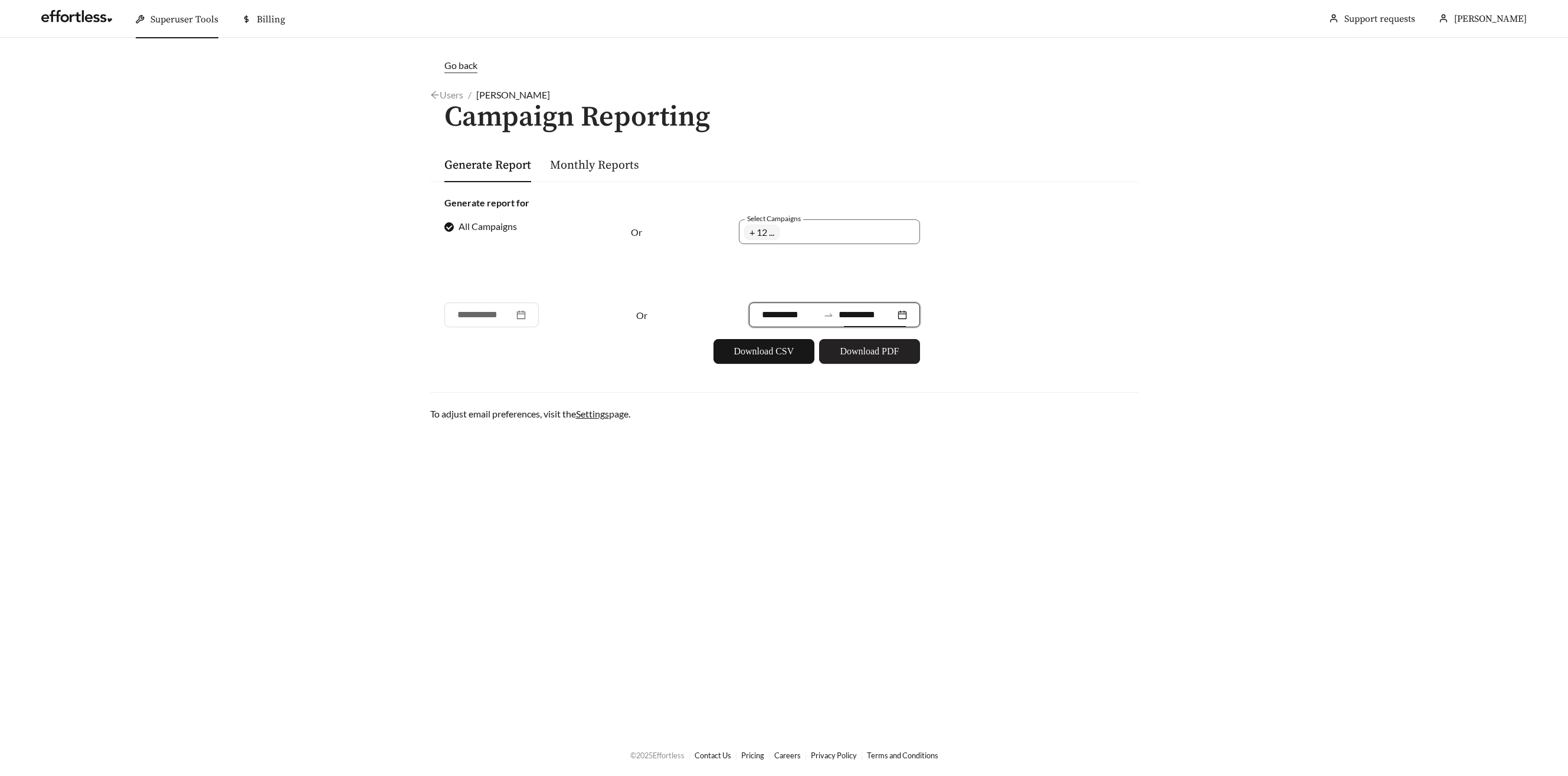
click at [896, 357] on span "Download PDF" at bounding box center [869, 351] width 59 height 14
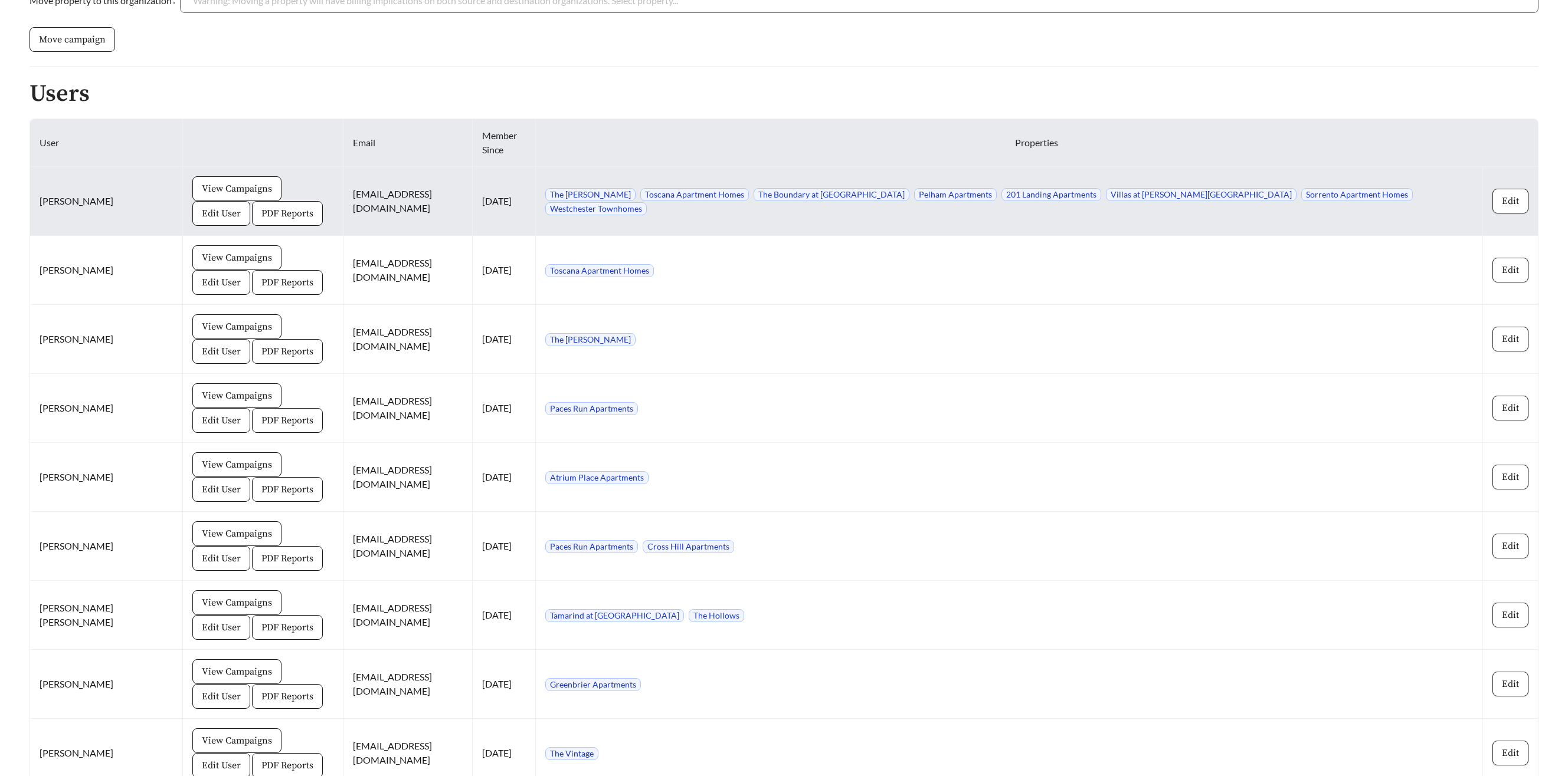
scroll to position [1067, 0]
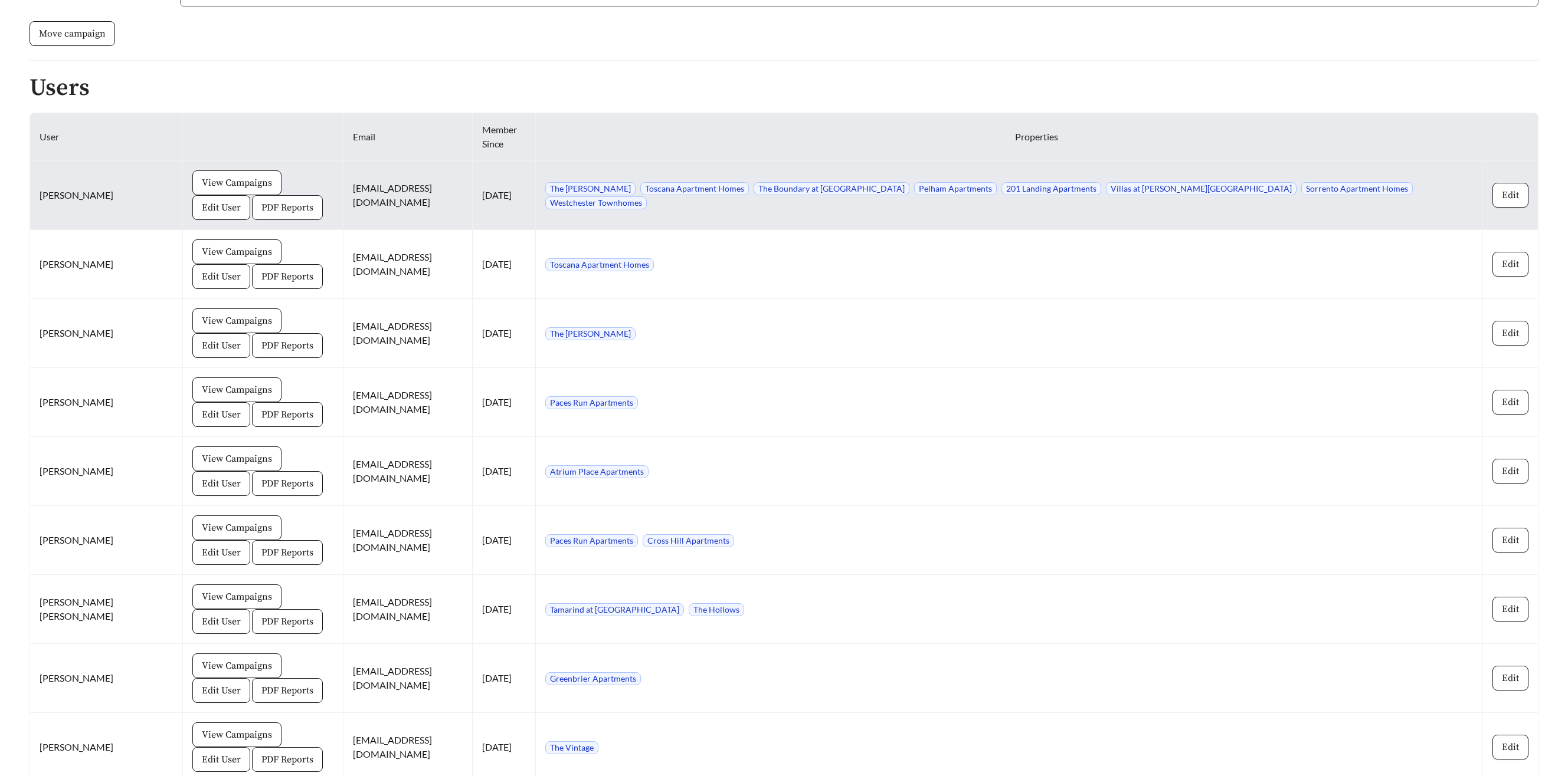
click at [261, 208] on span "PDF Reports" at bounding box center [287, 208] width 52 height 14
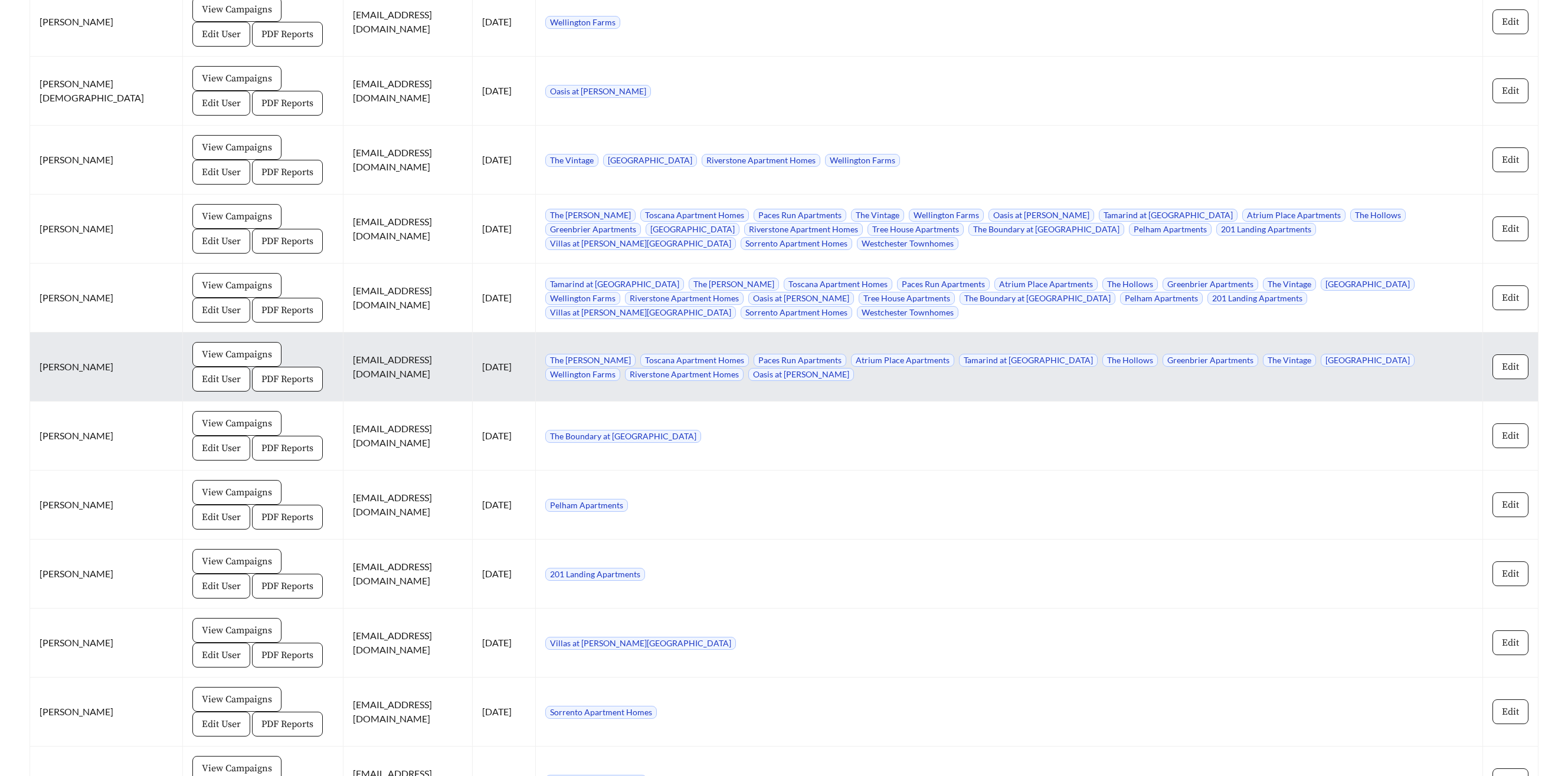
scroll to position [2067, 0]
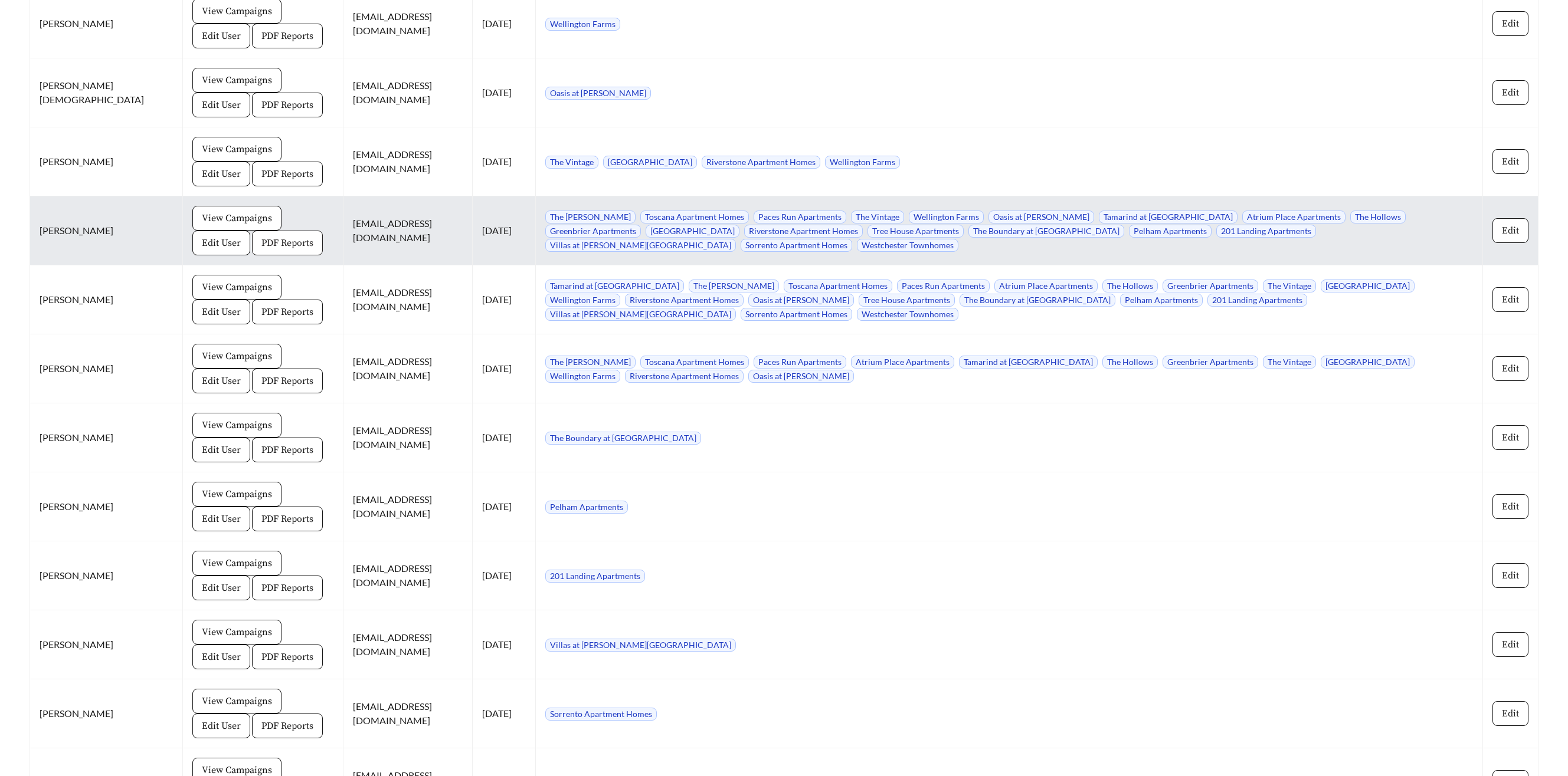
click at [261, 245] on span "PDF Reports" at bounding box center [287, 243] width 52 height 14
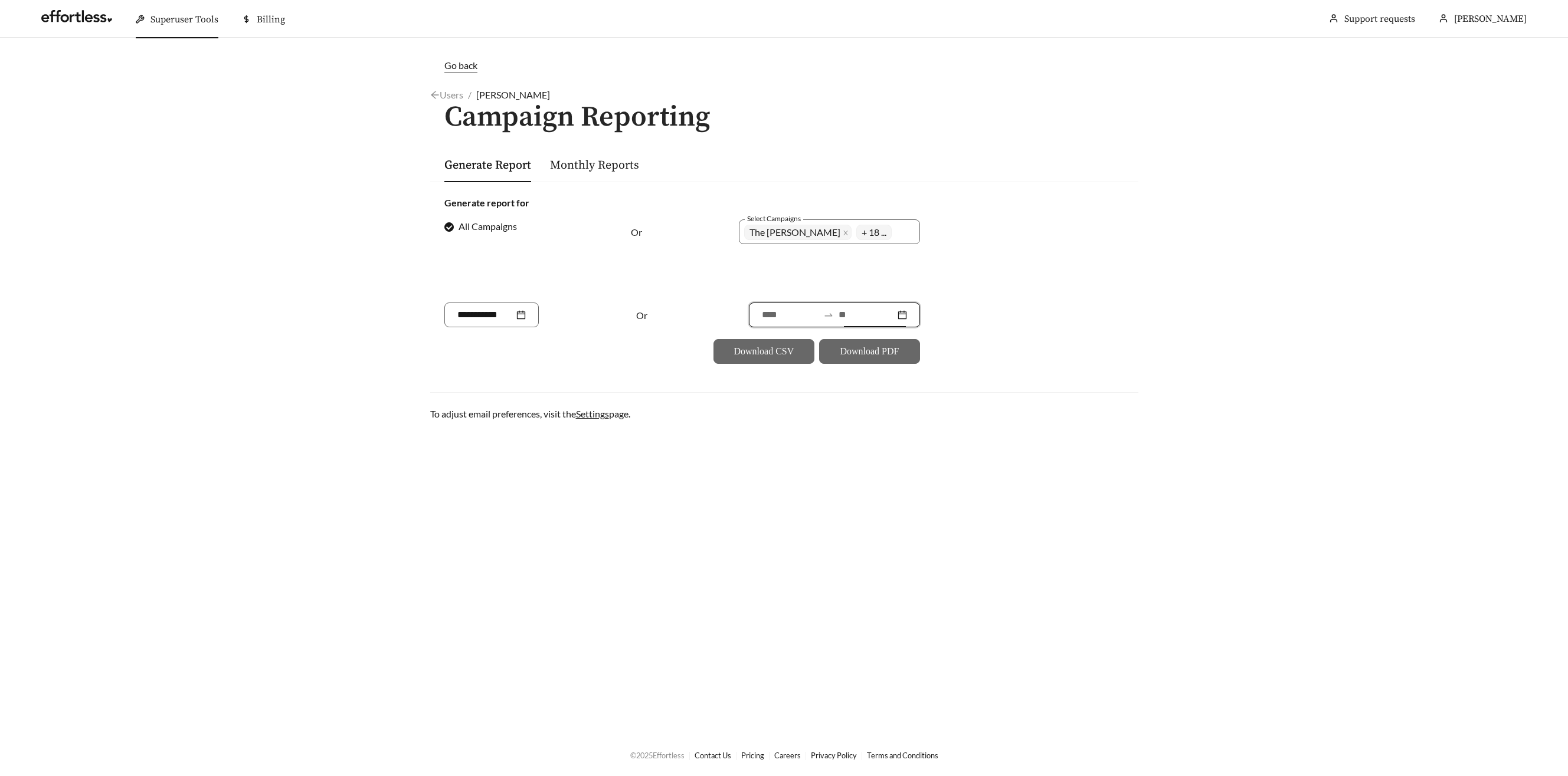
click at [848, 315] on input at bounding box center [867, 315] width 56 height 14
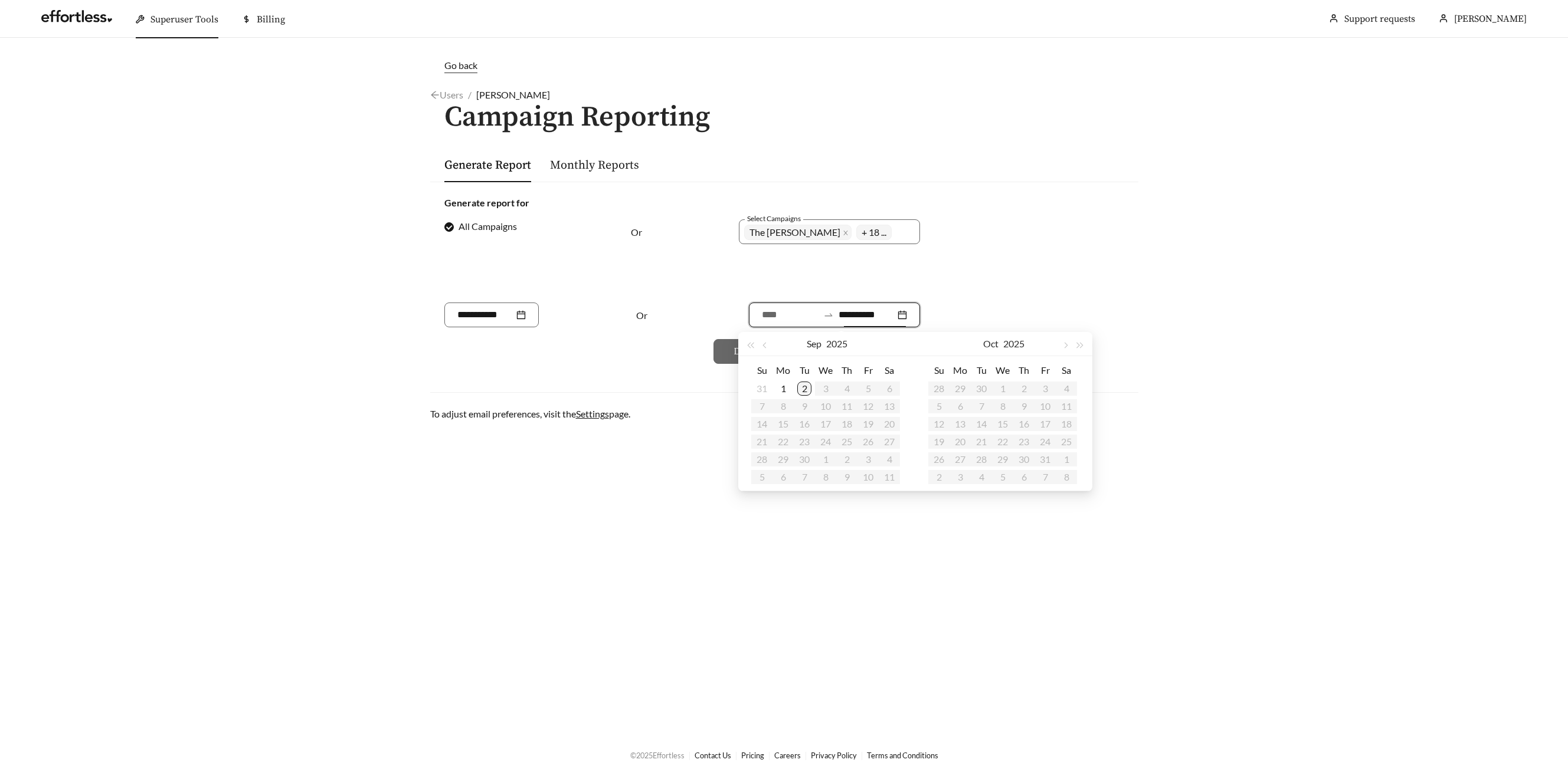
type input "**********"
click at [803, 385] on div "2" at bounding box center [804, 389] width 14 height 14
click at [767, 343] on button "button" at bounding box center [766, 343] width 15 height 23
type input "**********"
click at [758, 406] on div "3" at bounding box center [762, 407] width 14 height 14
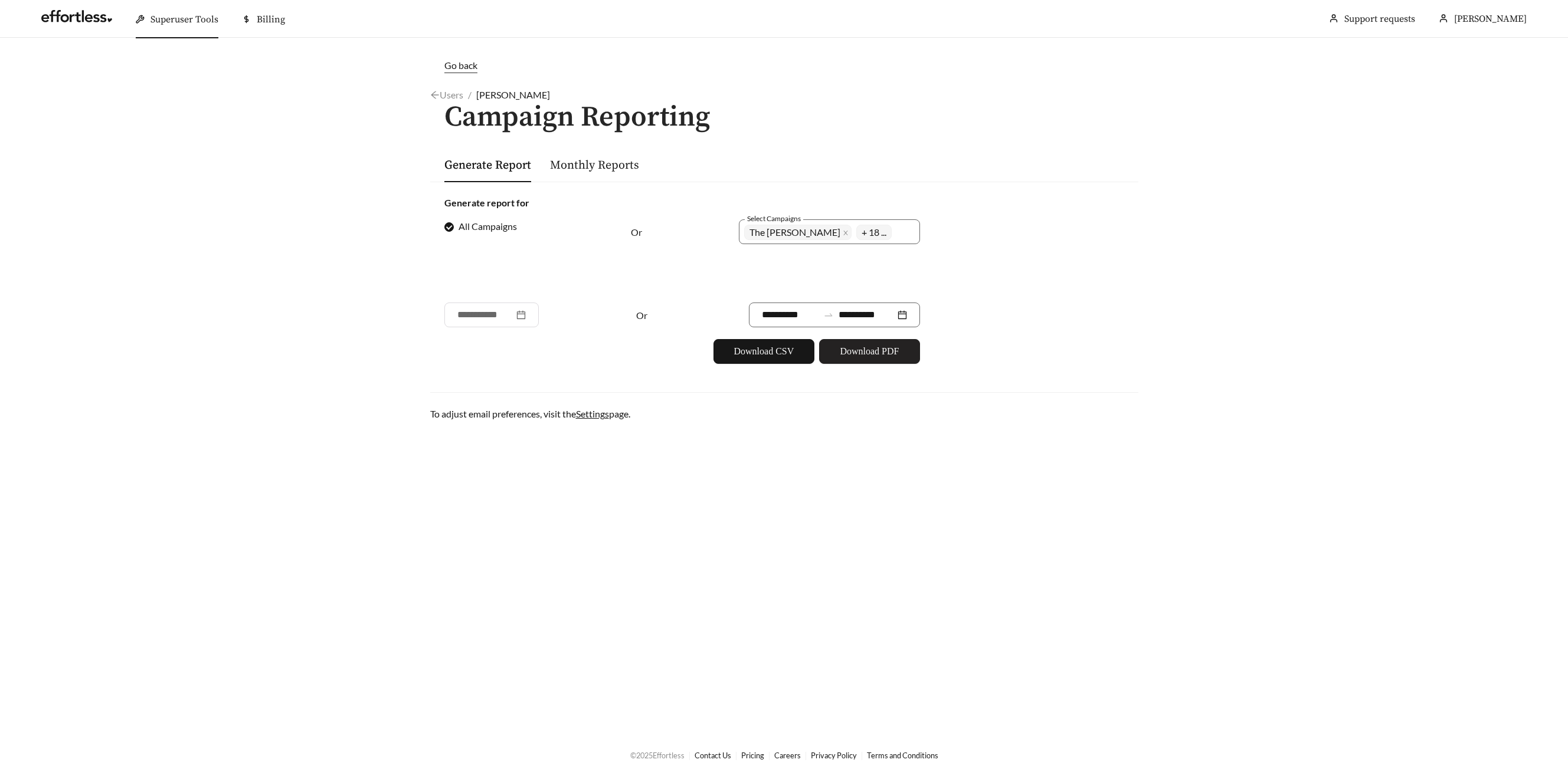
click at [838, 356] on button "Download PDF" at bounding box center [869, 351] width 101 height 25
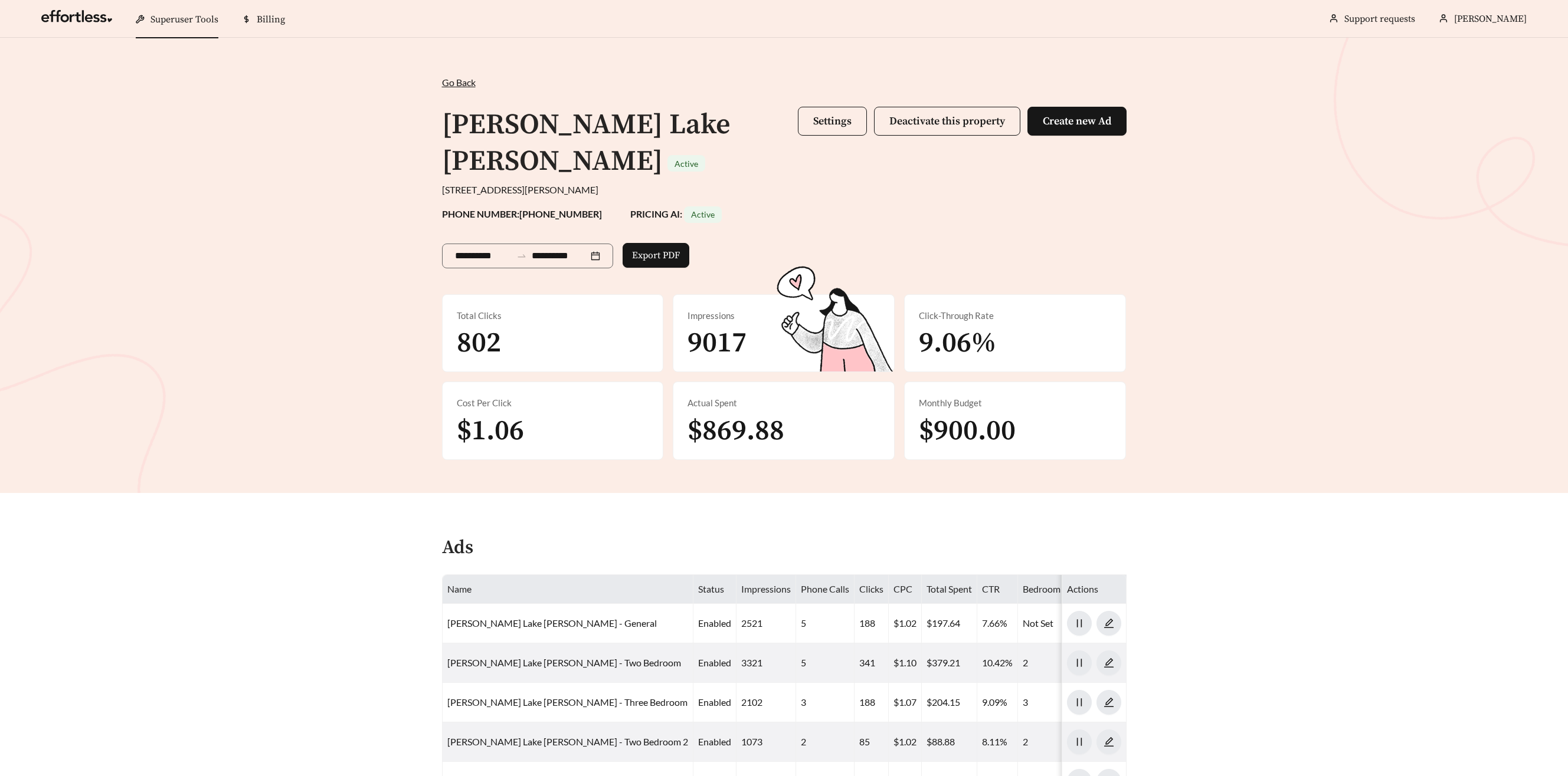
click at [177, 21] on span "Superuser Tools" at bounding box center [185, 19] width 68 height 12
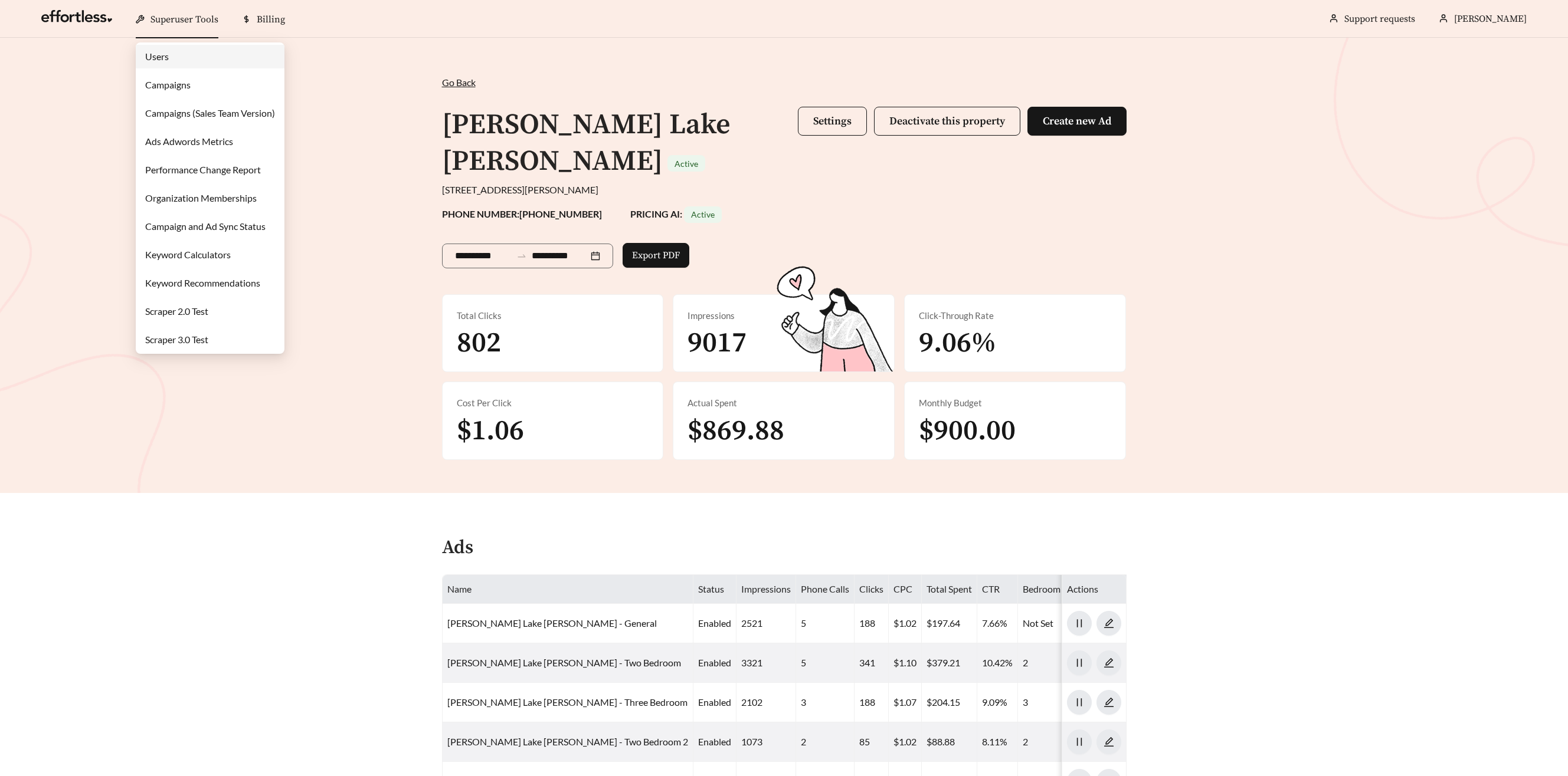
click at [170, 84] on link "Campaigns" at bounding box center [168, 85] width 46 height 12
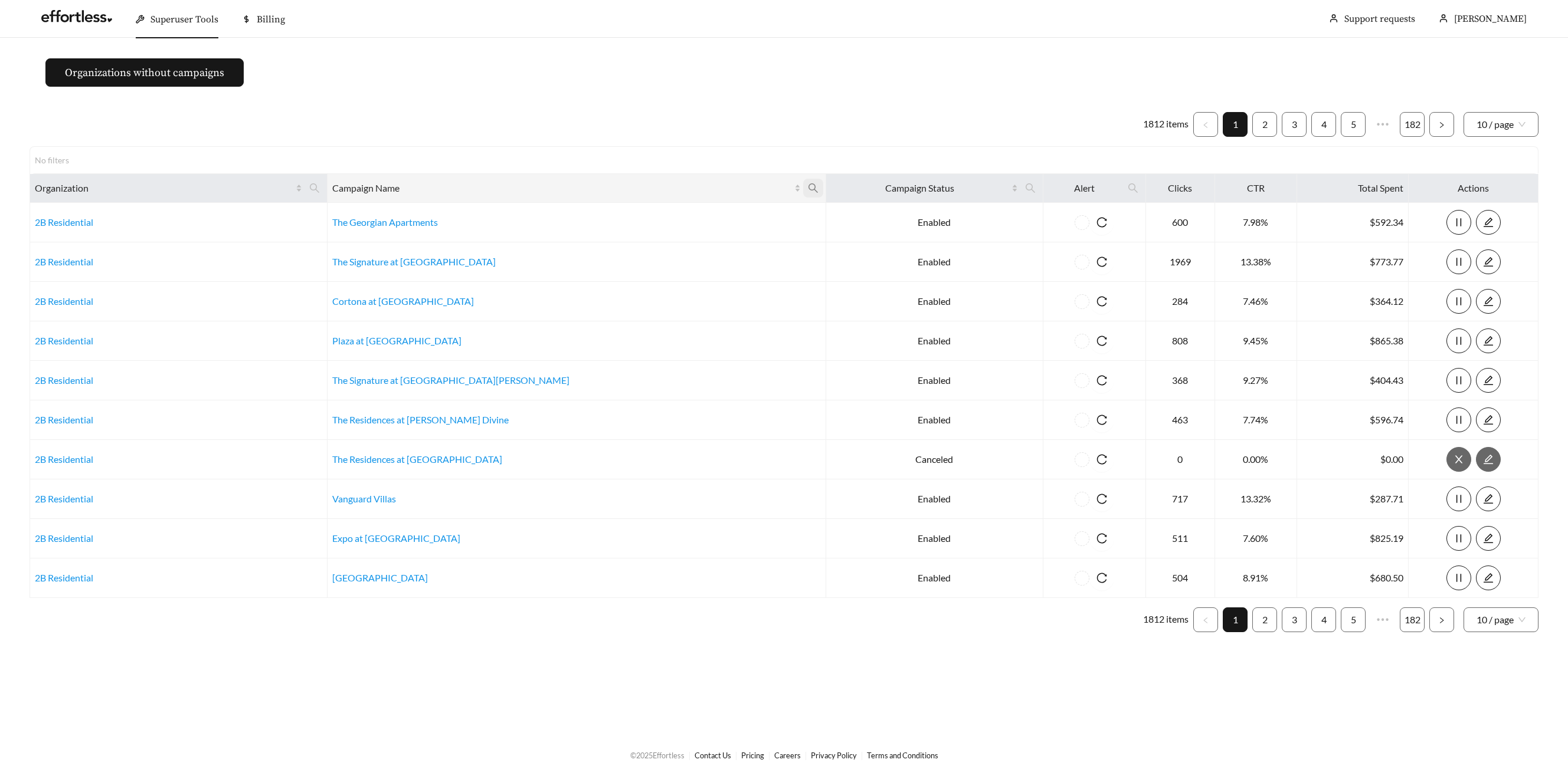
click at [808, 187] on icon "search" at bounding box center [813, 188] width 11 height 11
click at [603, 215] on input "text" at bounding box center [636, 217] width 120 height 25
type input "****"
click at [683, 252] on button "Ok" at bounding box center [678, 246] width 37 height 23
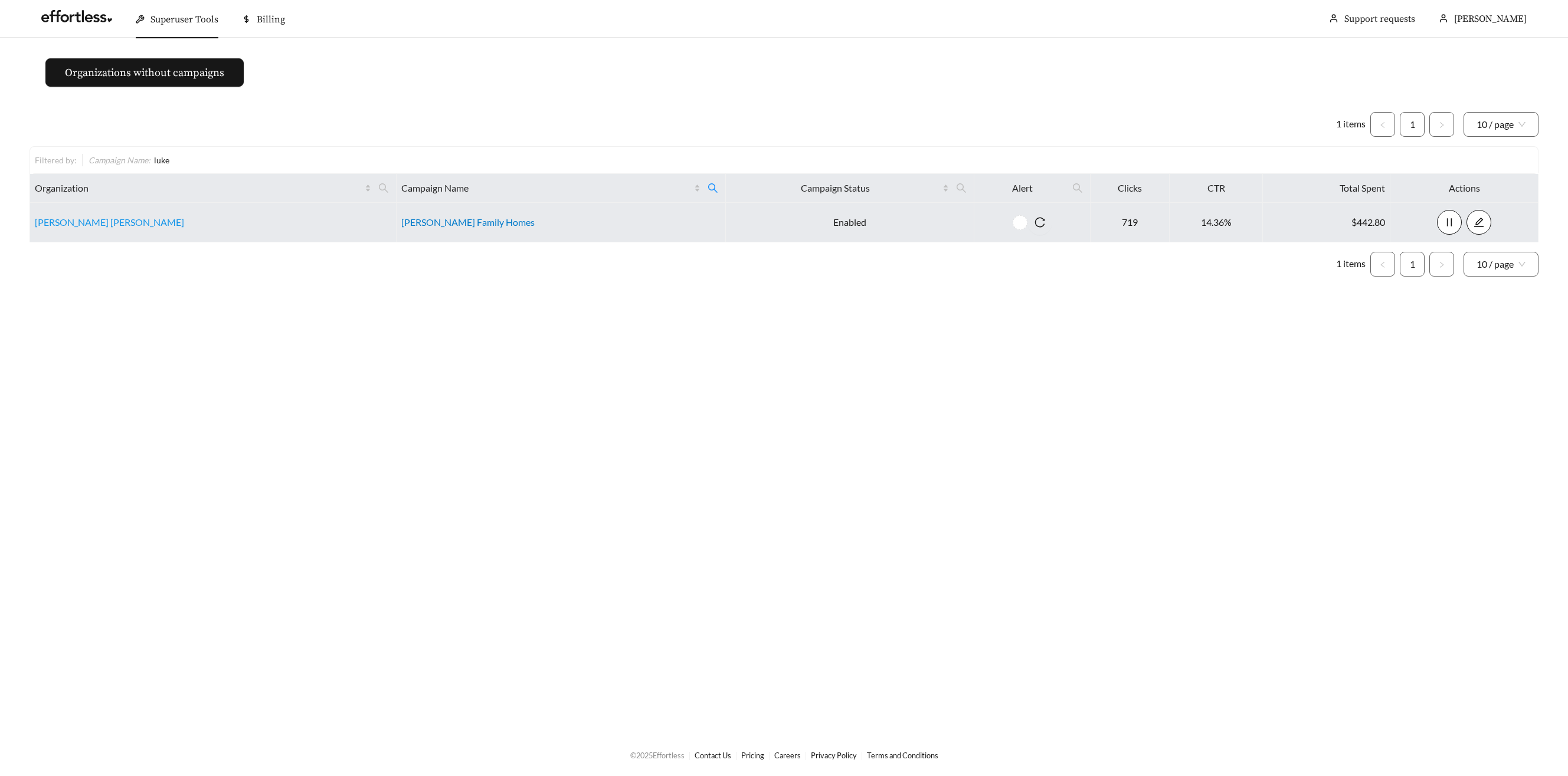
click at [473, 224] on link "[PERSON_NAME] Family Homes" at bounding box center [468, 222] width 133 height 12
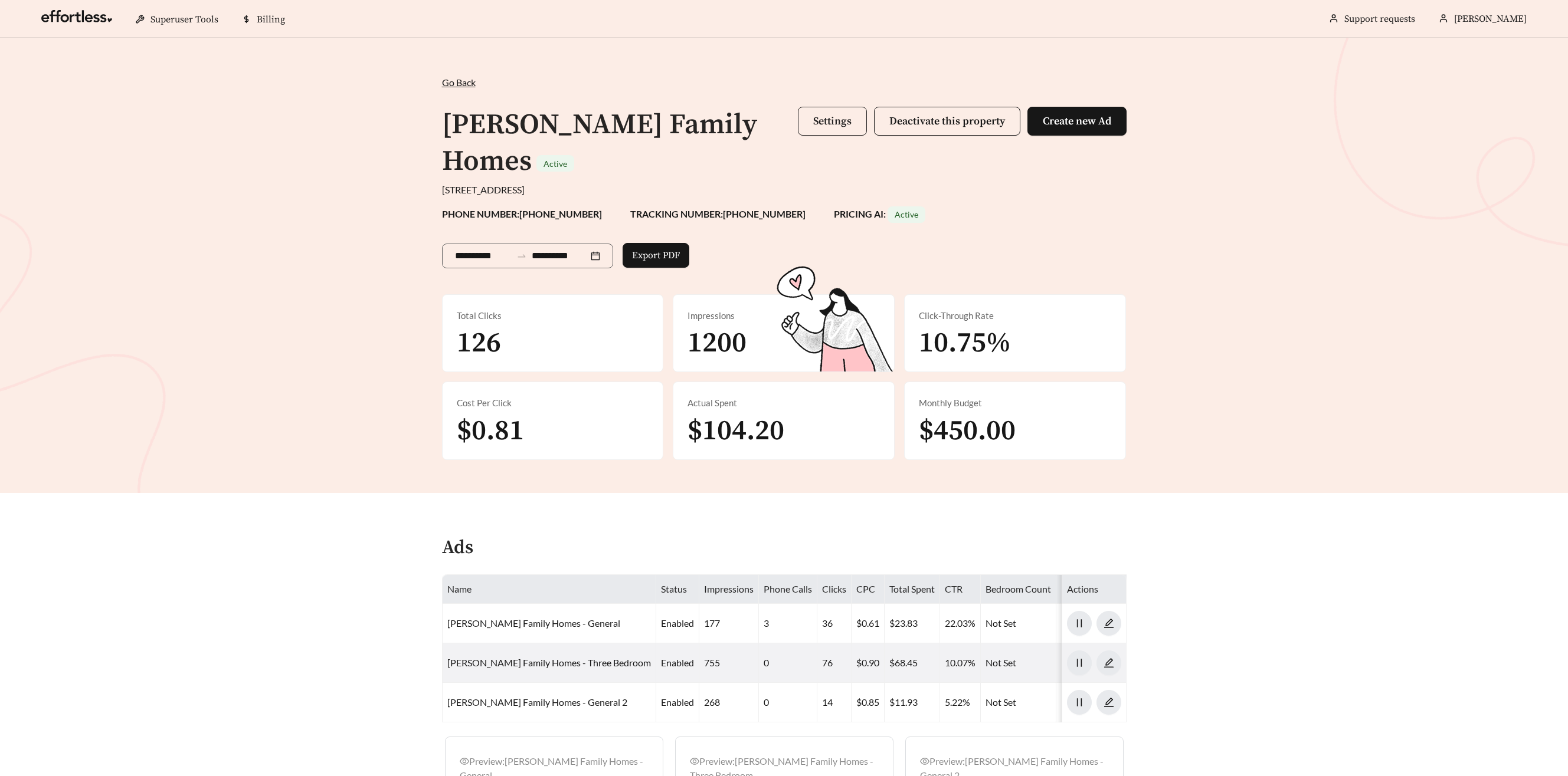
click at [824, 120] on span "Settings" at bounding box center [832, 120] width 38 height 13
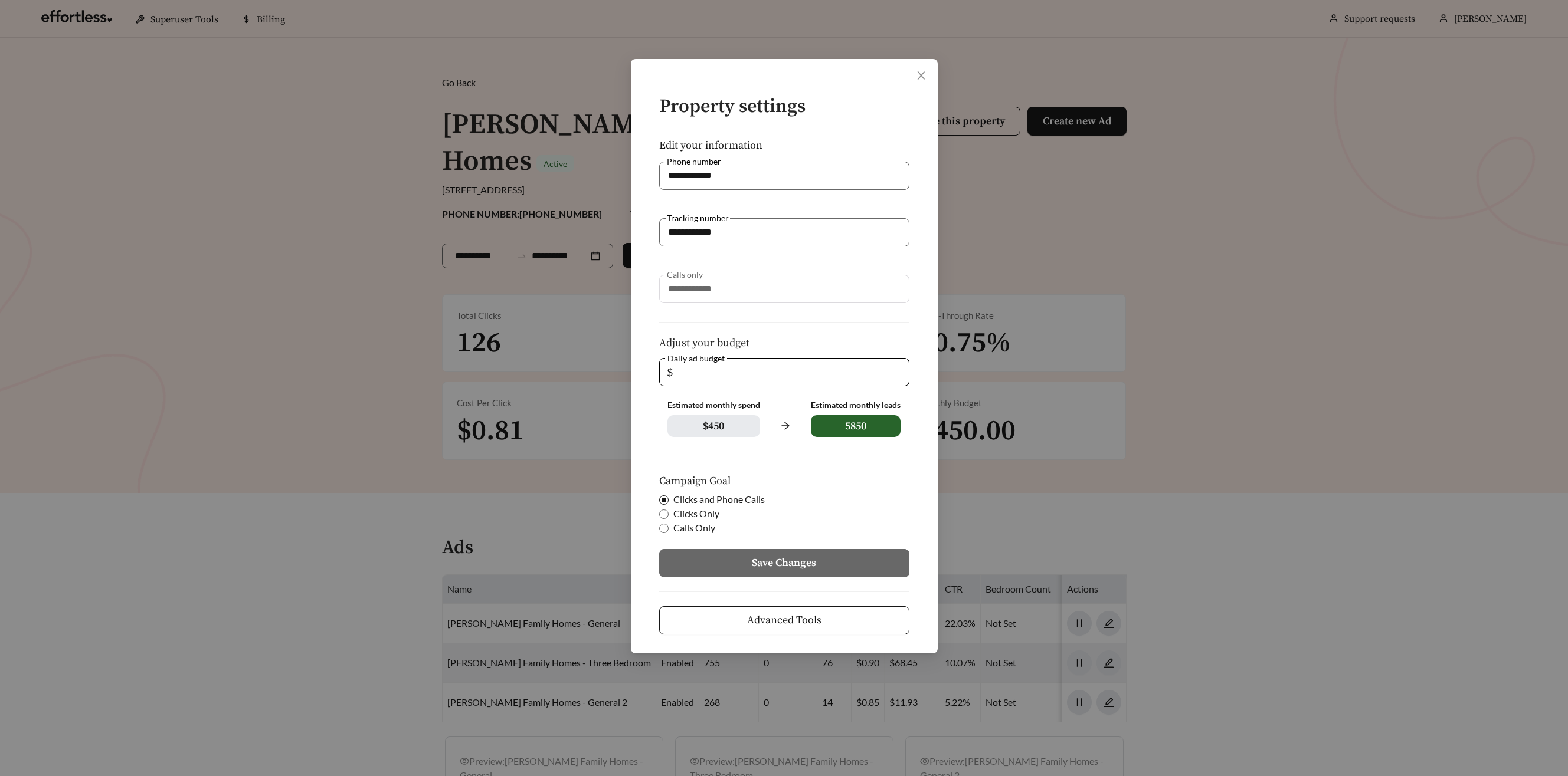
click at [833, 623] on button "Advanced Tools" at bounding box center [784, 621] width 250 height 29
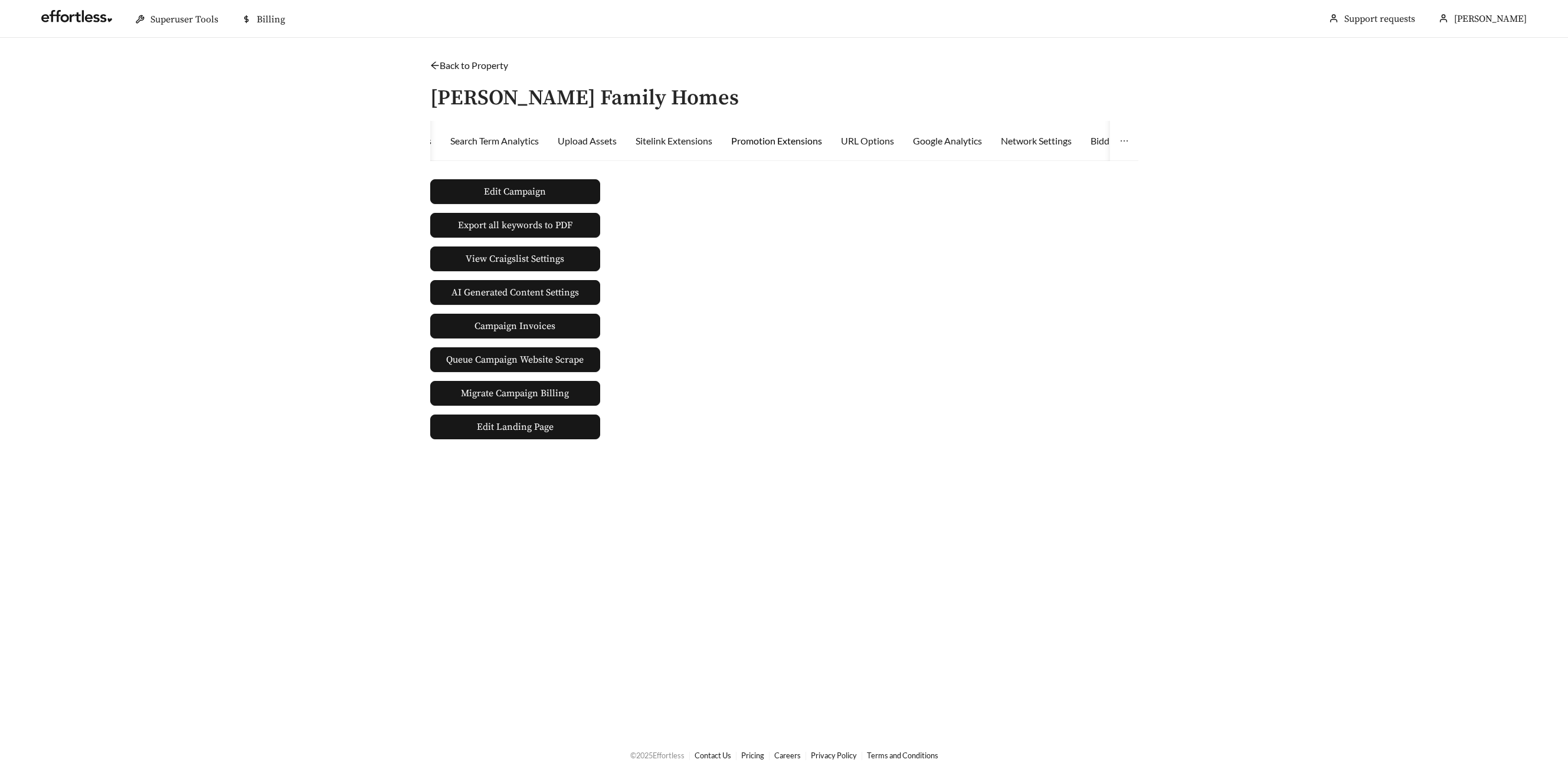
click at [804, 135] on div "Promotion Extensions" at bounding box center [776, 141] width 91 height 14
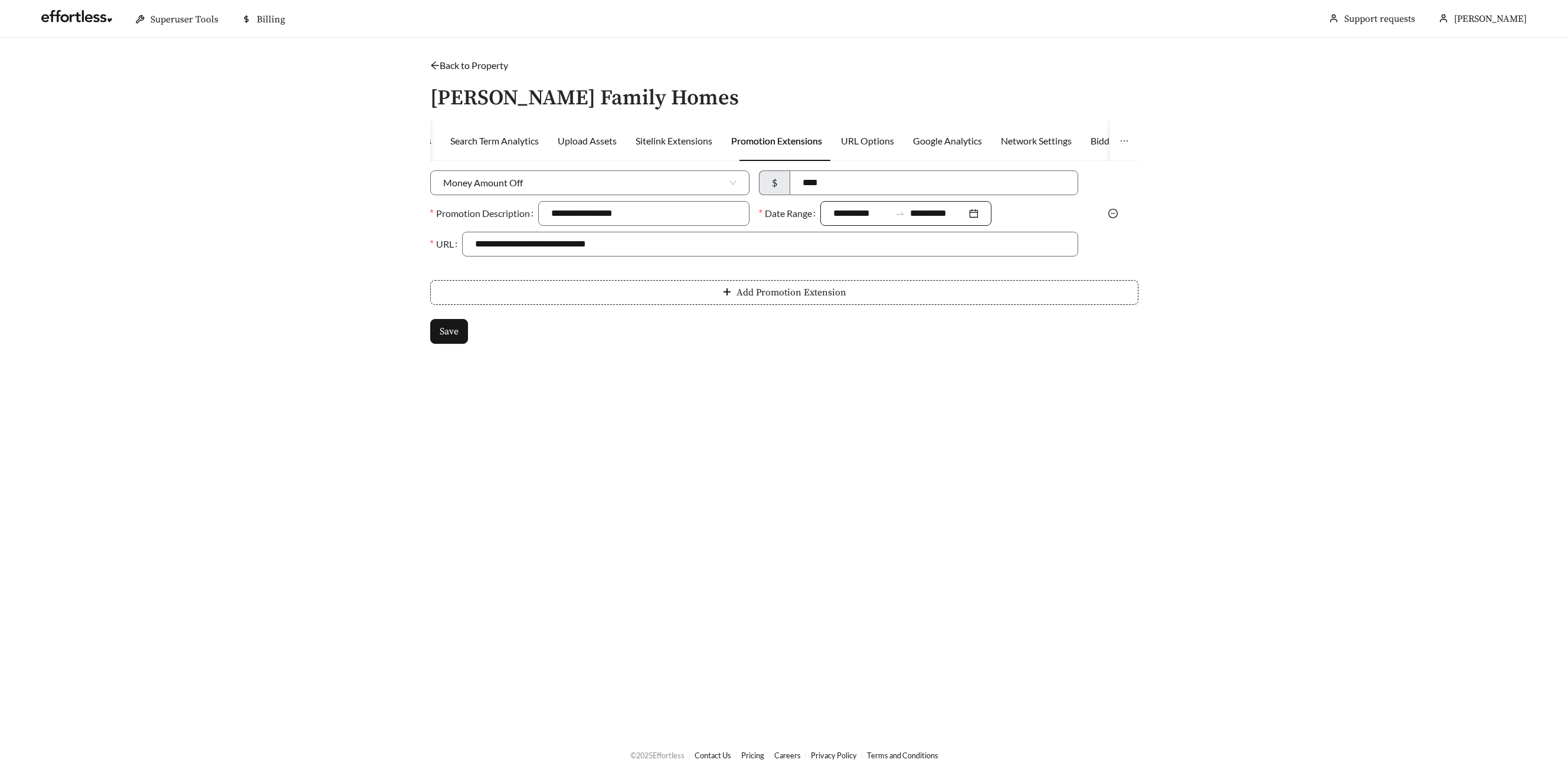
click at [854, 213] on input "**********" at bounding box center [861, 213] width 56 height 14
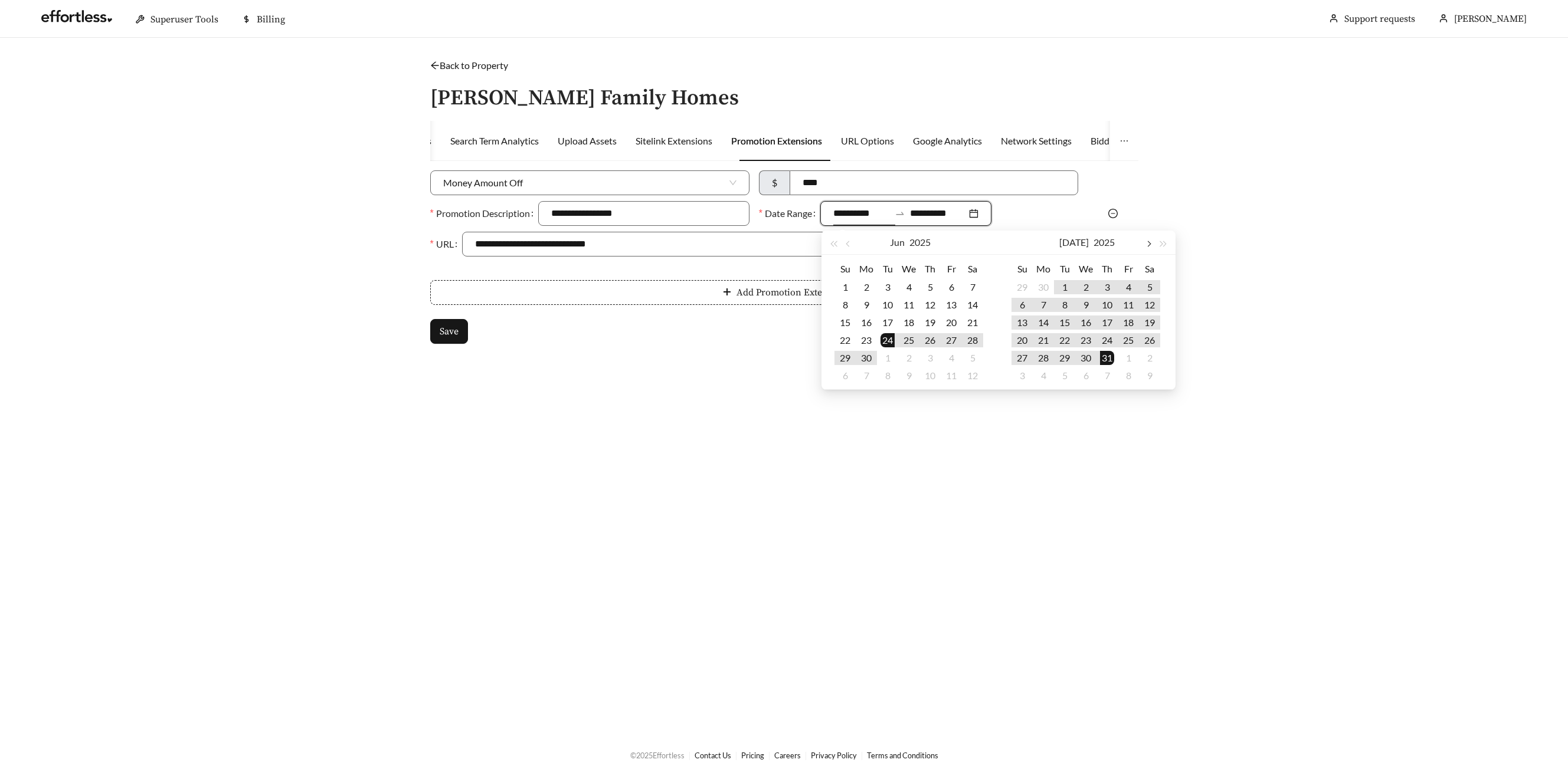
click at [1147, 244] on span "button" at bounding box center [1148, 244] width 6 height 6
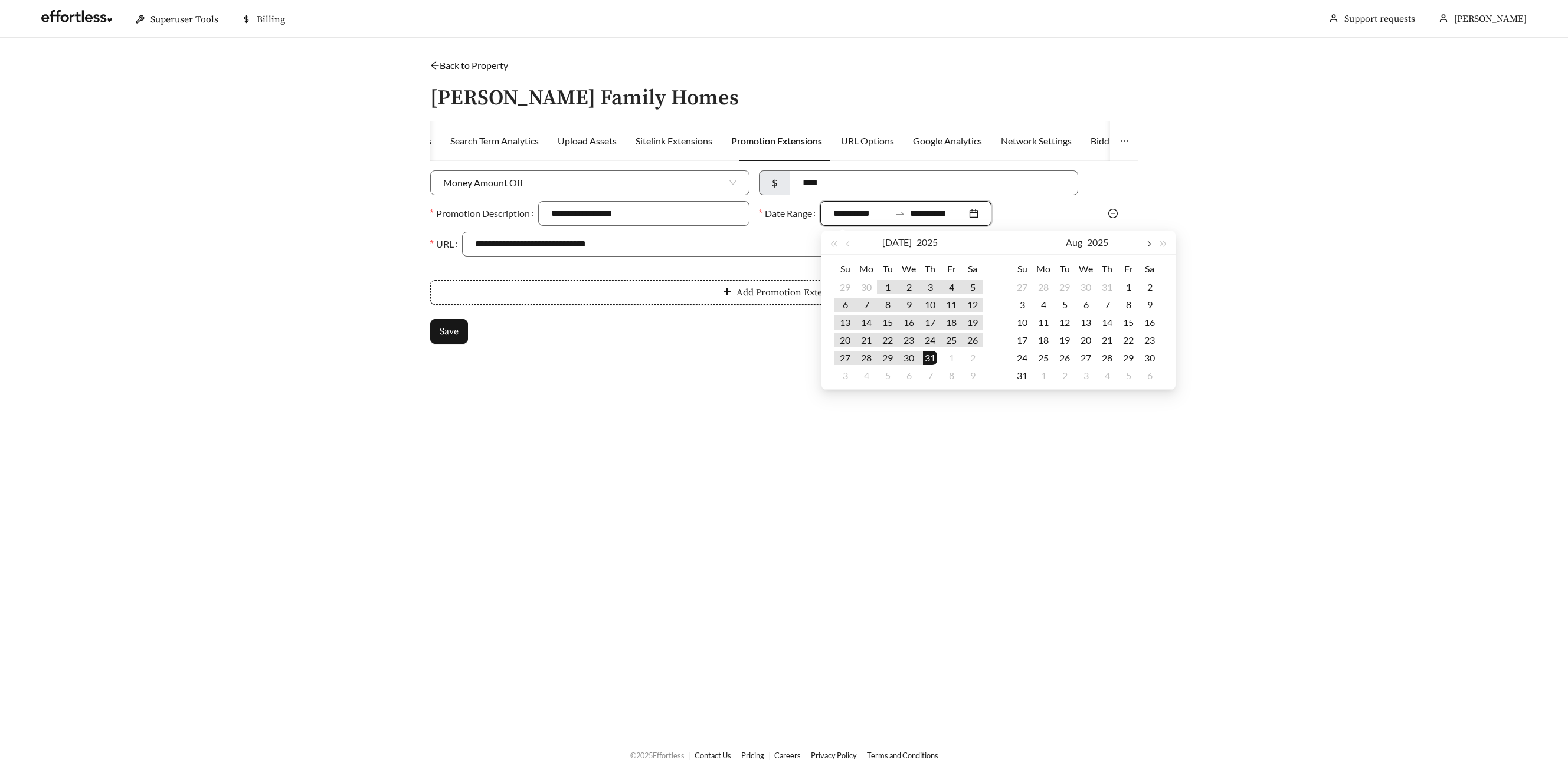
click at [1143, 245] on button "button" at bounding box center [1148, 243] width 15 height 23
type input "**********"
click at [1070, 287] on div "2" at bounding box center [1065, 287] width 14 height 14
click at [1150, 247] on button "button" at bounding box center [1148, 243] width 15 height 23
click at [848, 245] on span "button" at bounding box center [849, 244] width 6 height 6
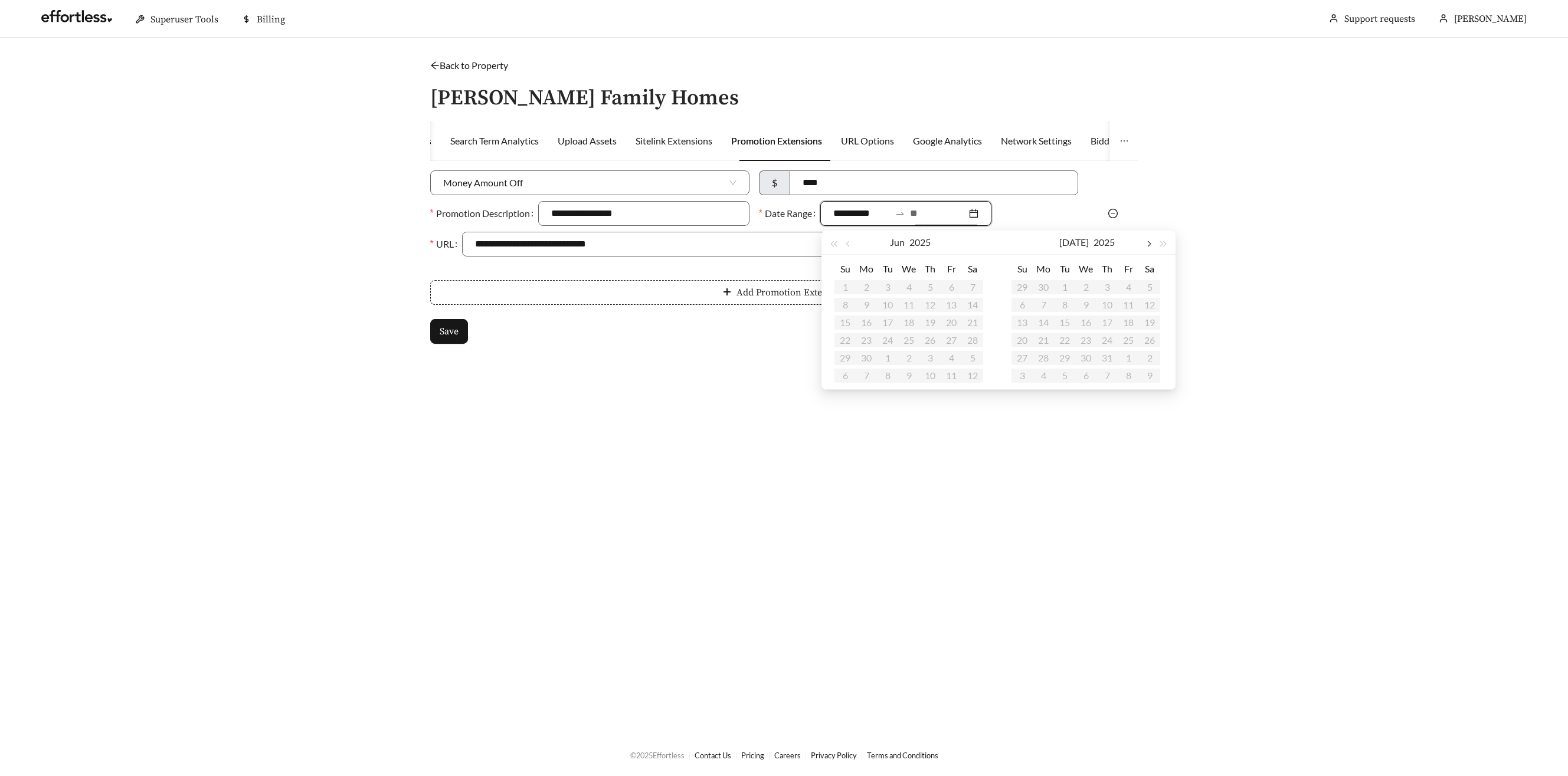
click at [1150, 242] on button "button" at bounding box center [1148, 243] width 15 height 23
click at [1149, 243] on button "button" at bounding box center [1148, 243] width 15 height 23
type input "**********"
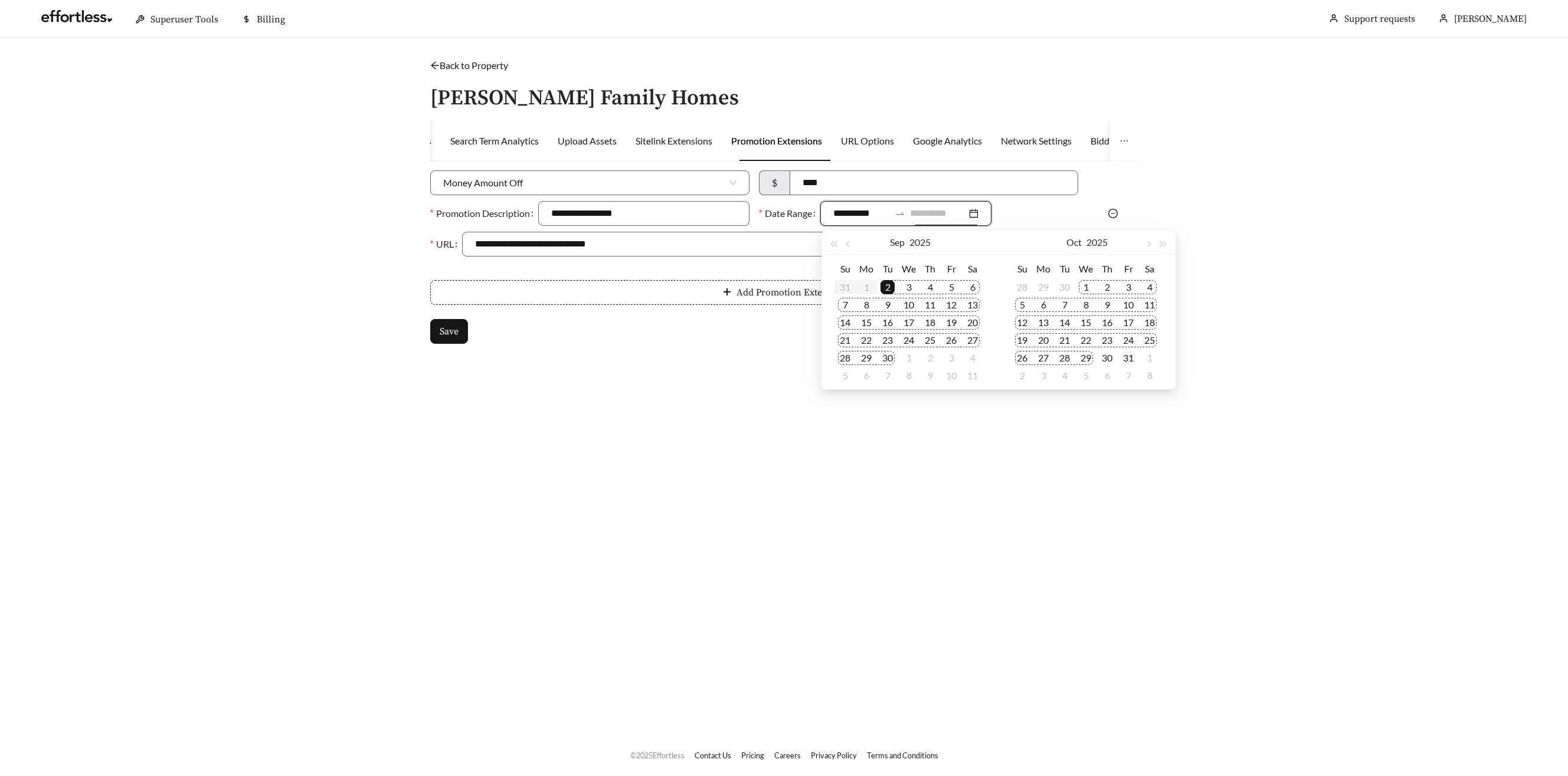
type input "**********"
click at [1130, 357] on div "31" at bounding box center [1128, 358] width 14 height 14
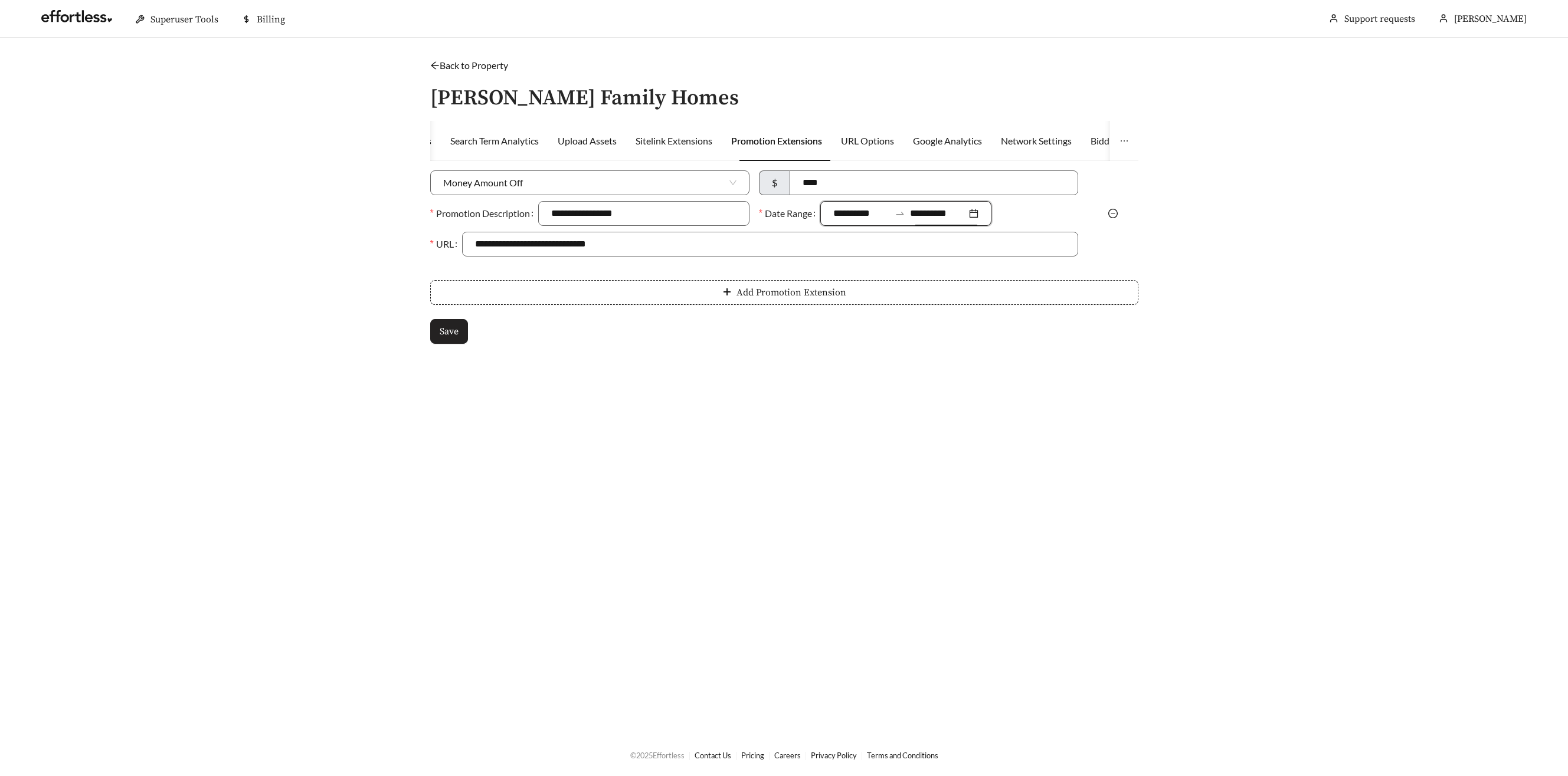
click at [453, 333] on span "Save" at bounding box center [449, 332] width 19 height 14
click at [420, 331] on div "**********" at bounding box center [784, 208] width 732 height 300
click at [435, 334] on button "Save" at bounding box center [449, 332] width 37 height 25
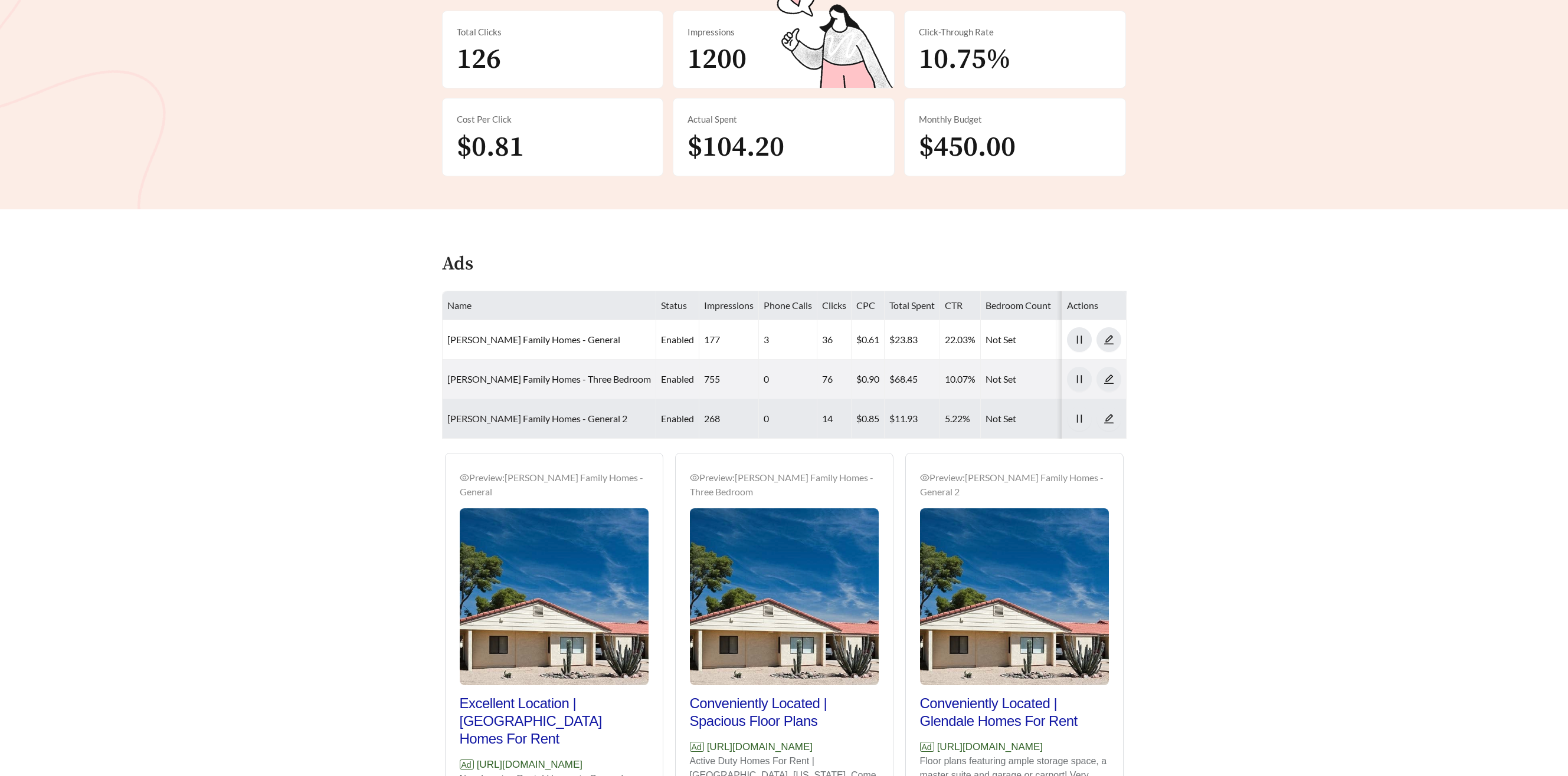
scroll to position [446, 0]
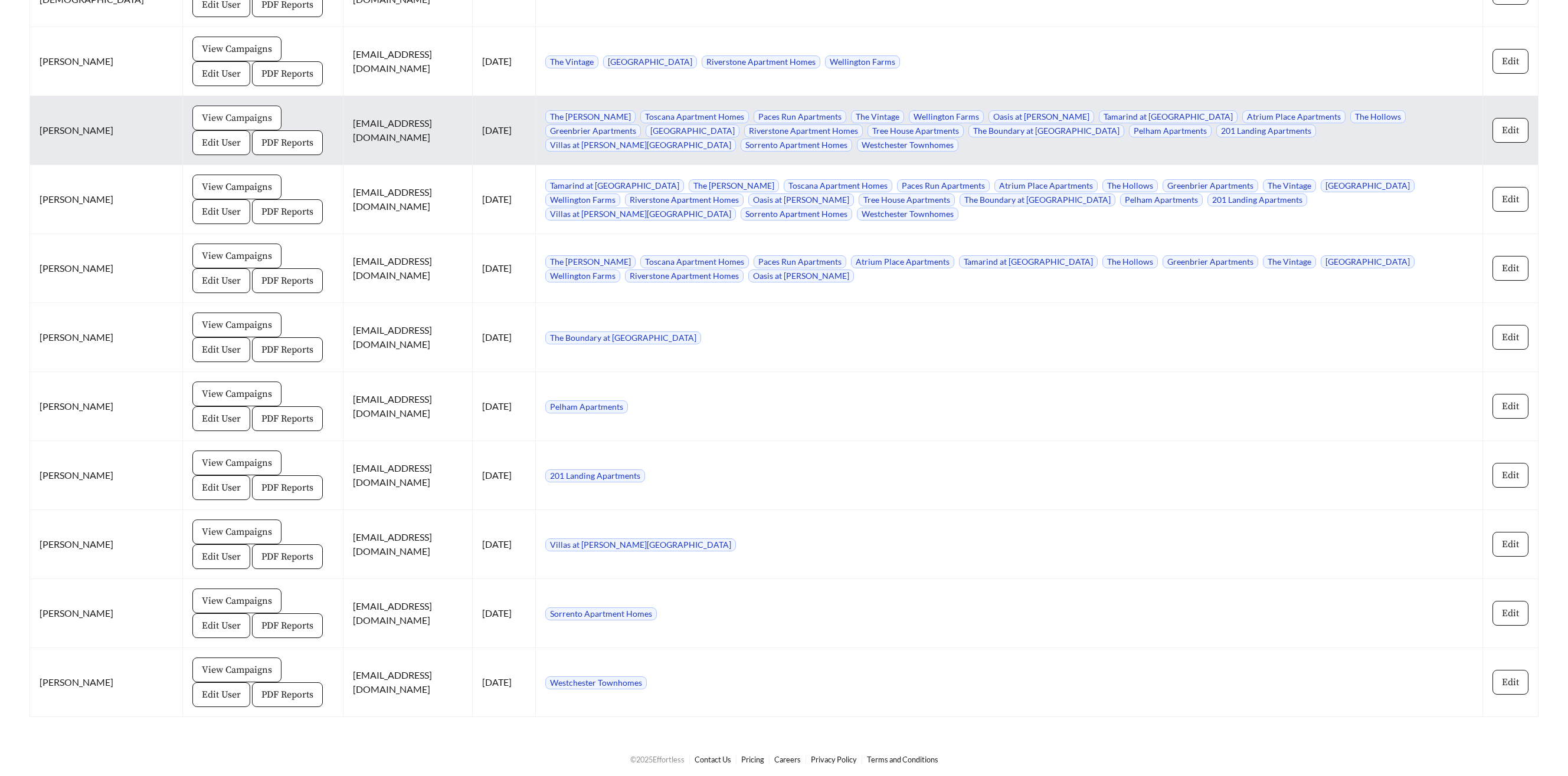
scroll to position [2167, 0]
click at [193, 125] on button "View Campaigns" at bounding box center [237, 118] width 89 height 25
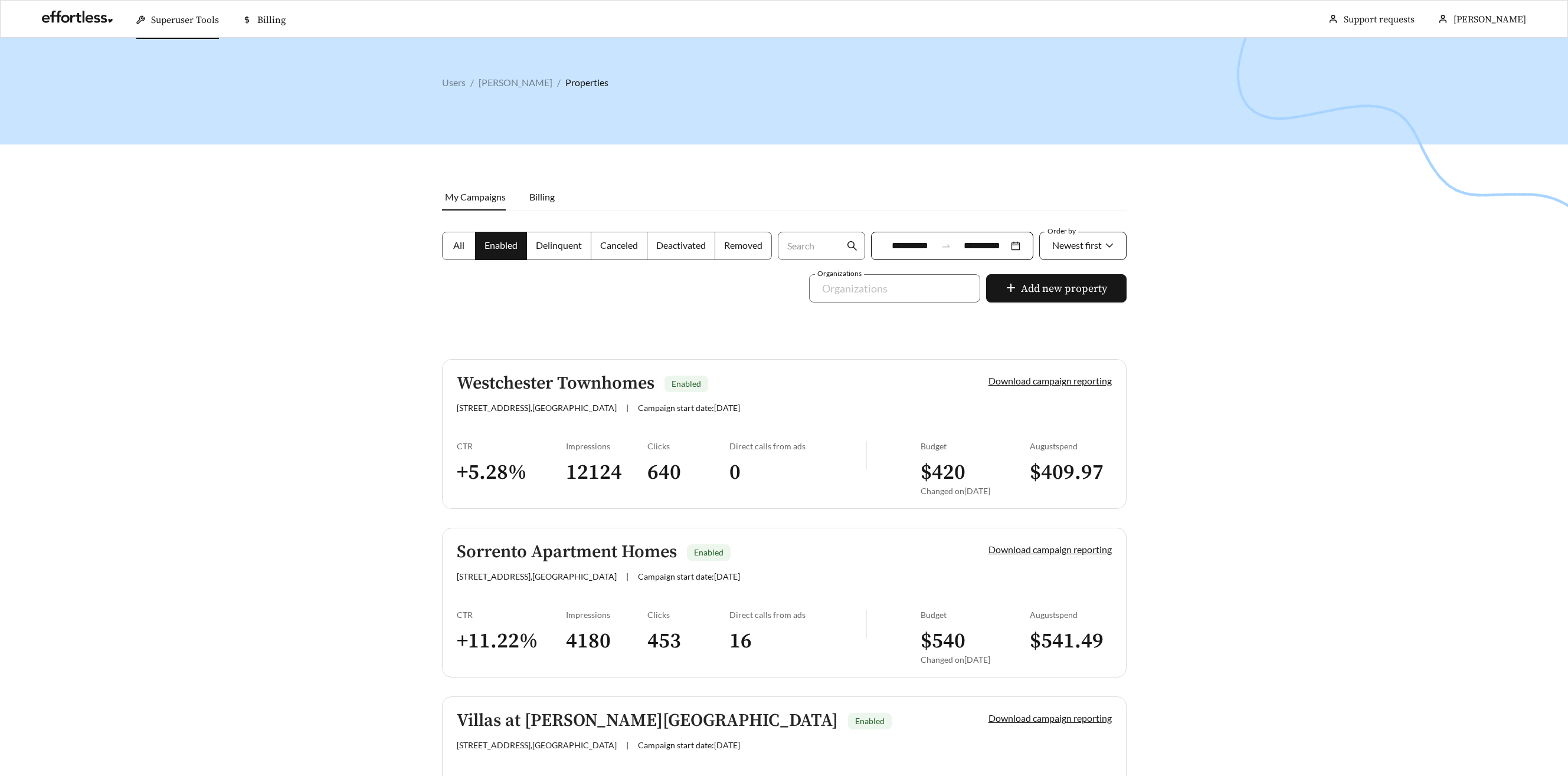
click at [1097, 244] on span "Newest first" at bounding box center [1077, 244] width 50 height 12
drag, startPoint x: 1062, startPoint y: 309, endPoint x: 1069, endPoint y: 306, distance: 7.6
click at [1062, 308] on span "A-Z" at bounding box center [1059, 311] width 16 height 12
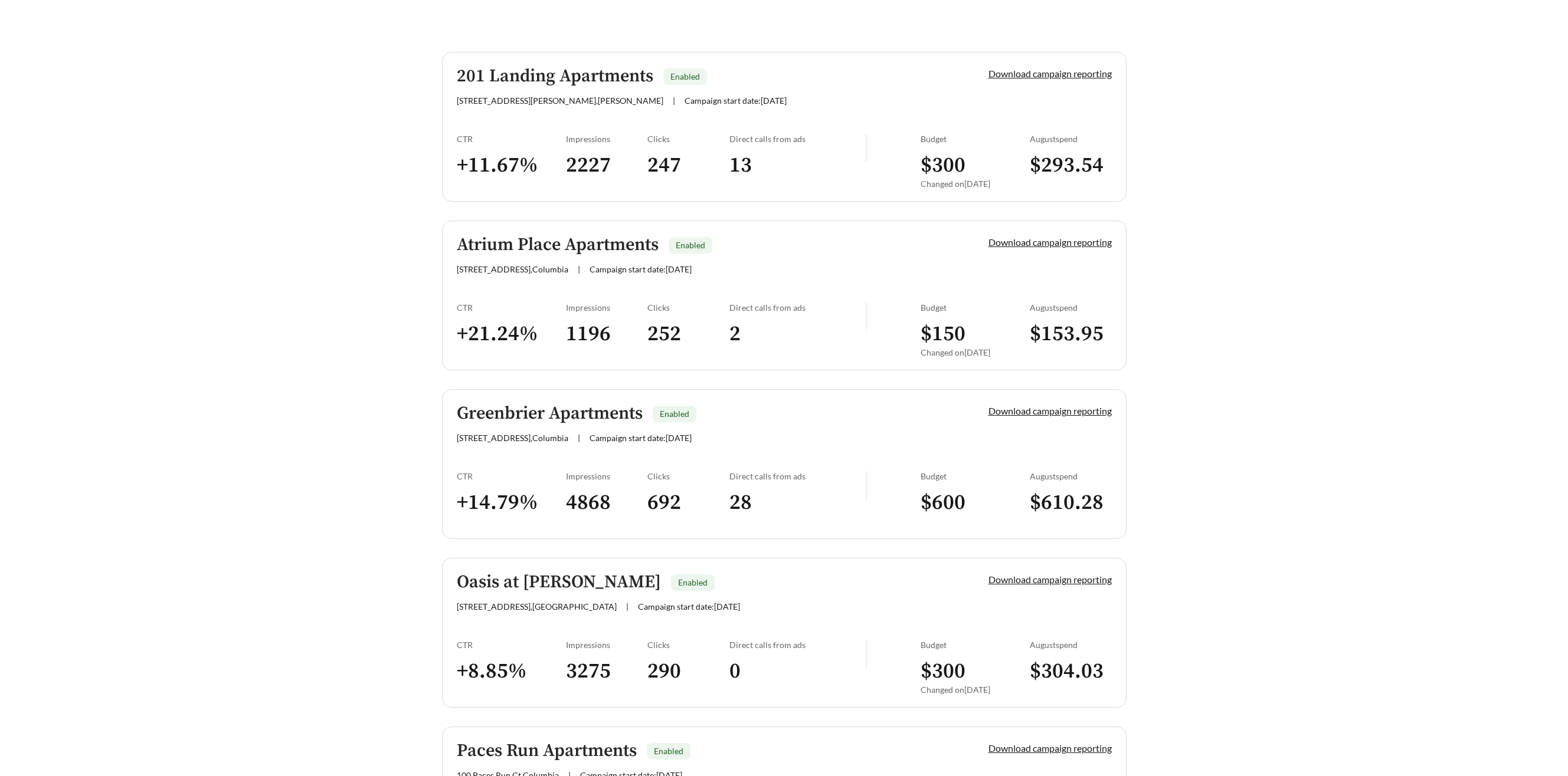
scroll to position [283, 0]
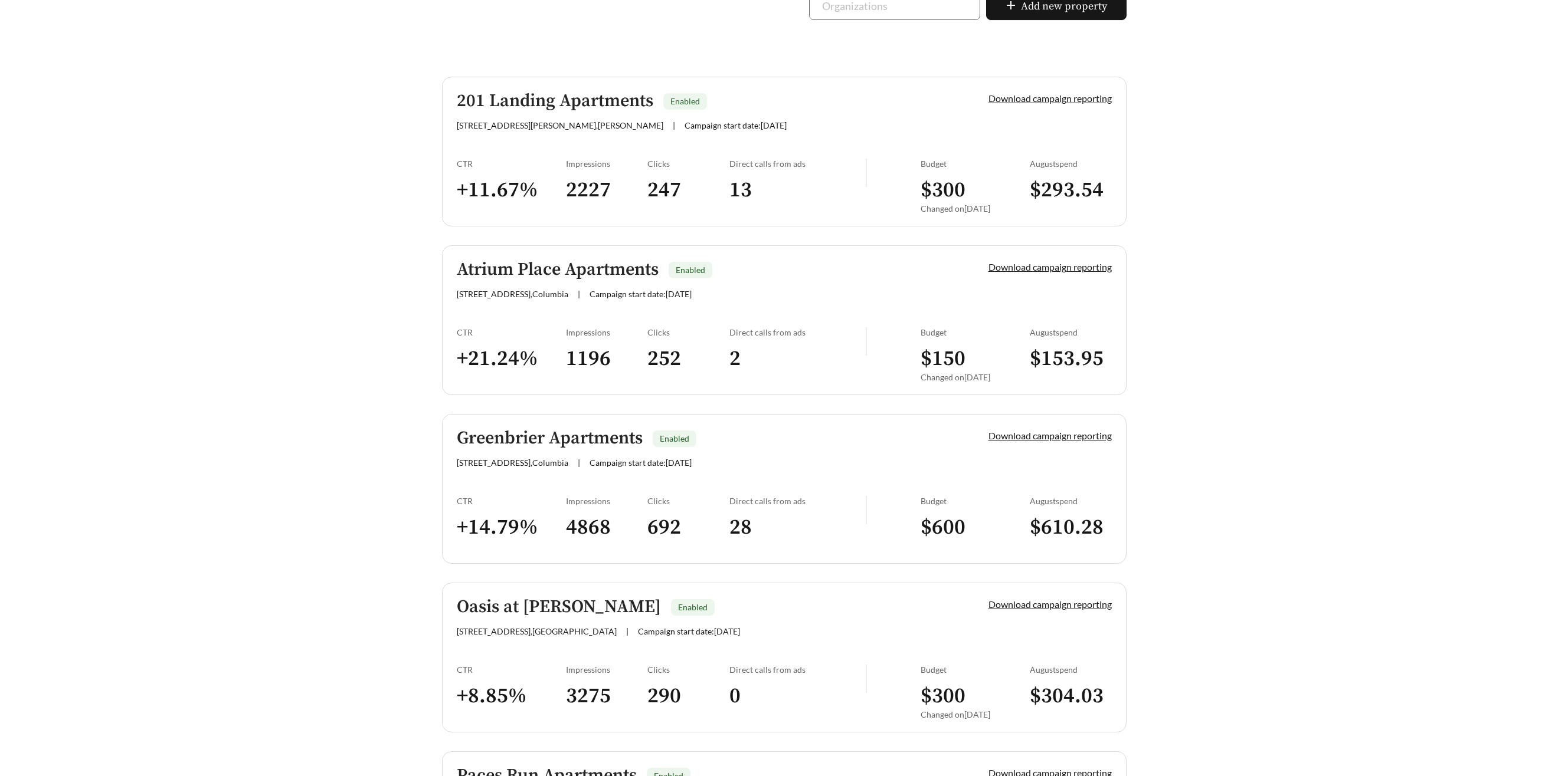
click at [557, 99] on h5 "201 Landing Apartments" at bounding box center [555, 101] width 196 height 20
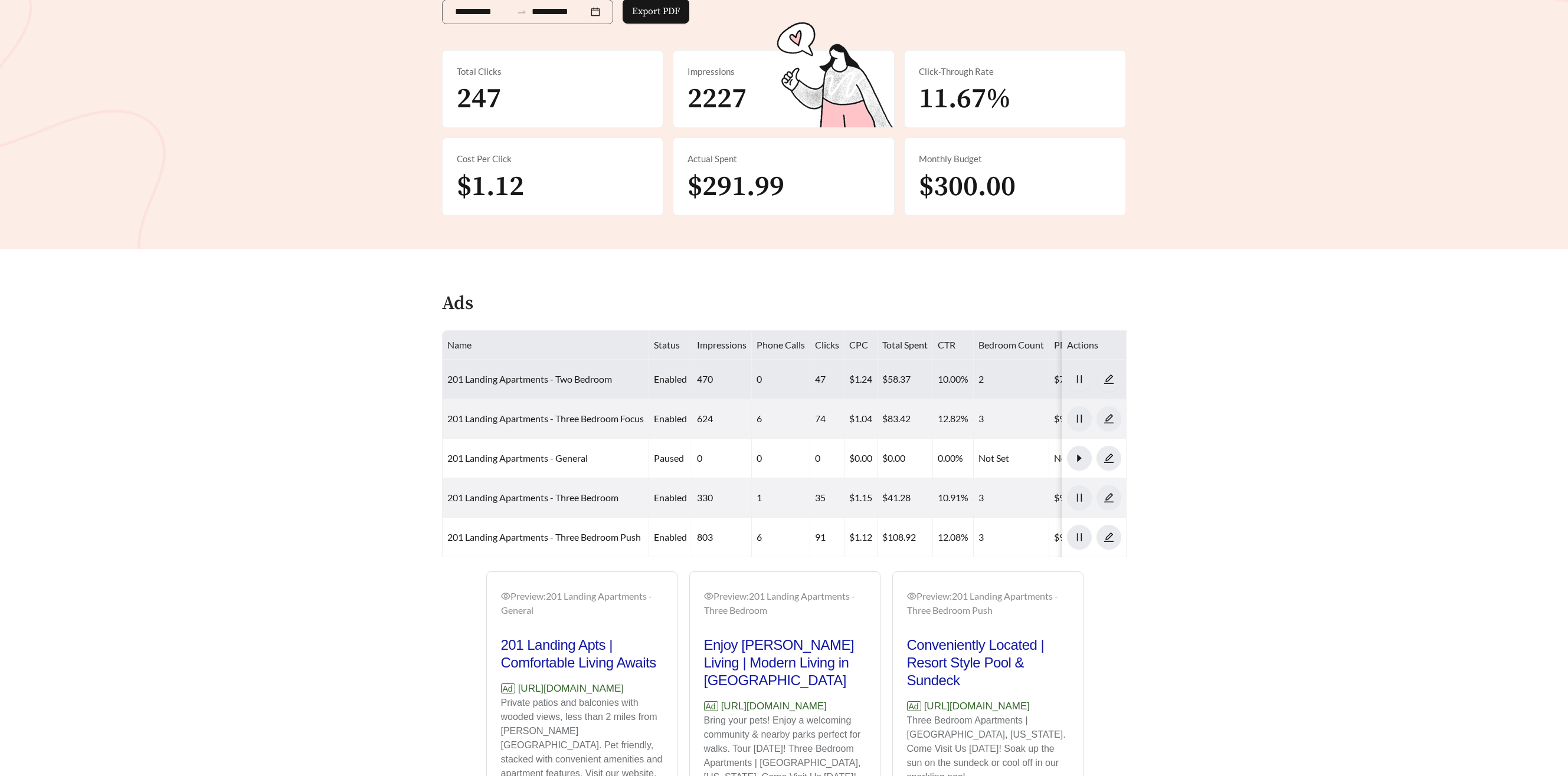
scroll to position [243, 0]
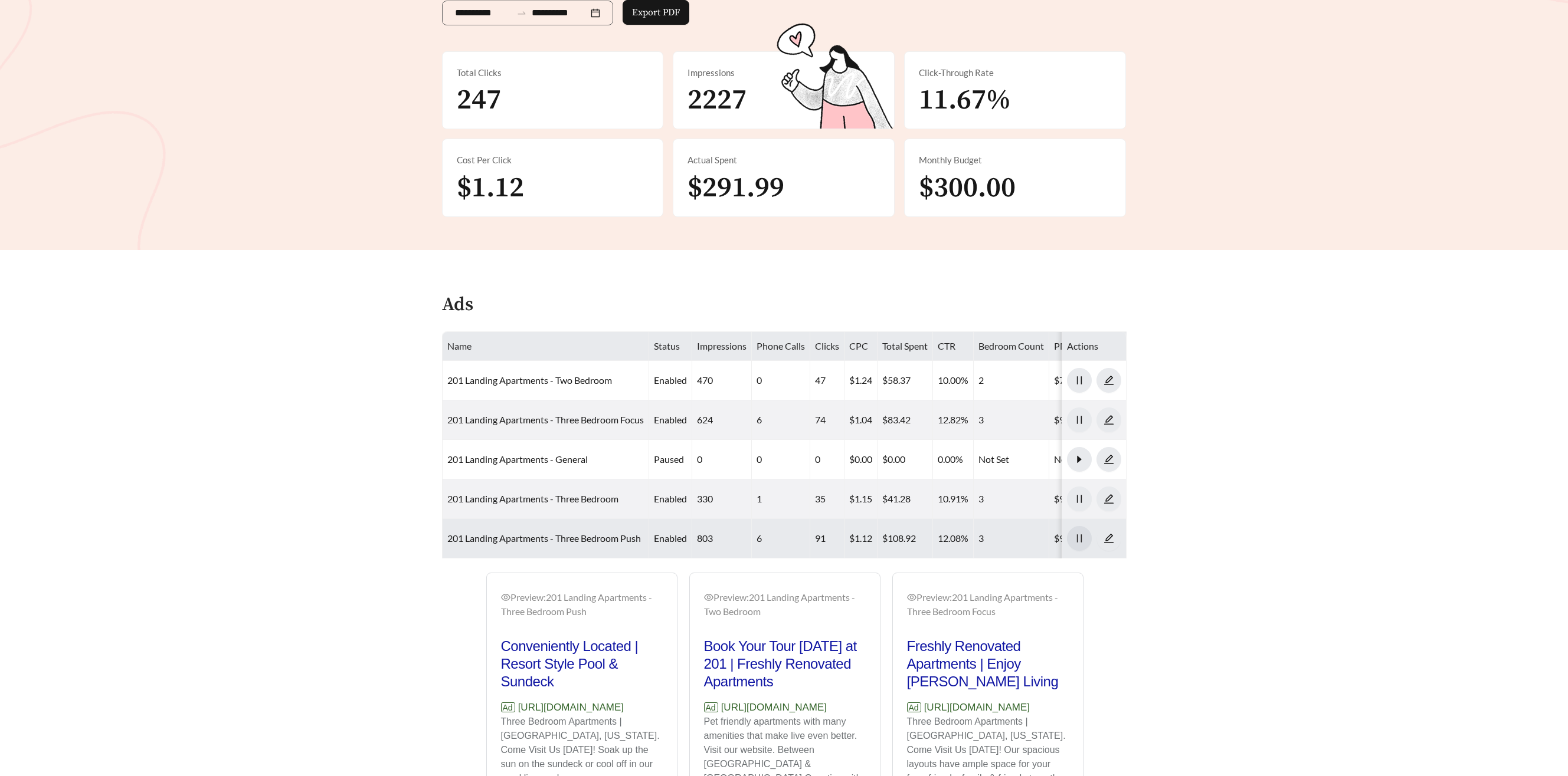
click at [1084, 539] on span "pause" at bounding box center [1079, 539] width 23 height 11
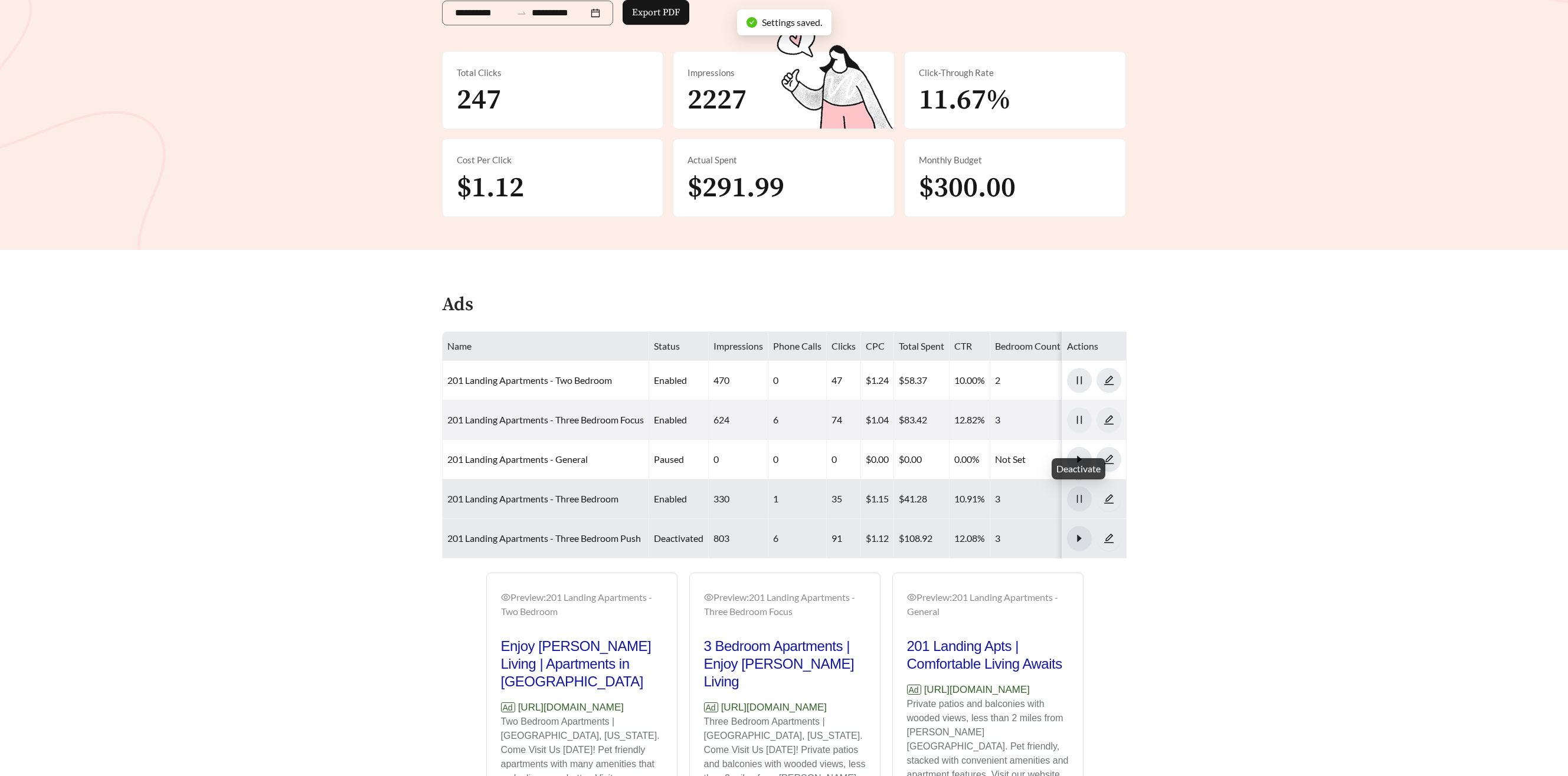
drag, startPoint x: 1081, startPoint y: 497, endPoint x: 987, endPoint y: 491, distance: 94.2
click at [1081, 497] on icon "pause" at bounding box center [1078, 499] width 4 height 8
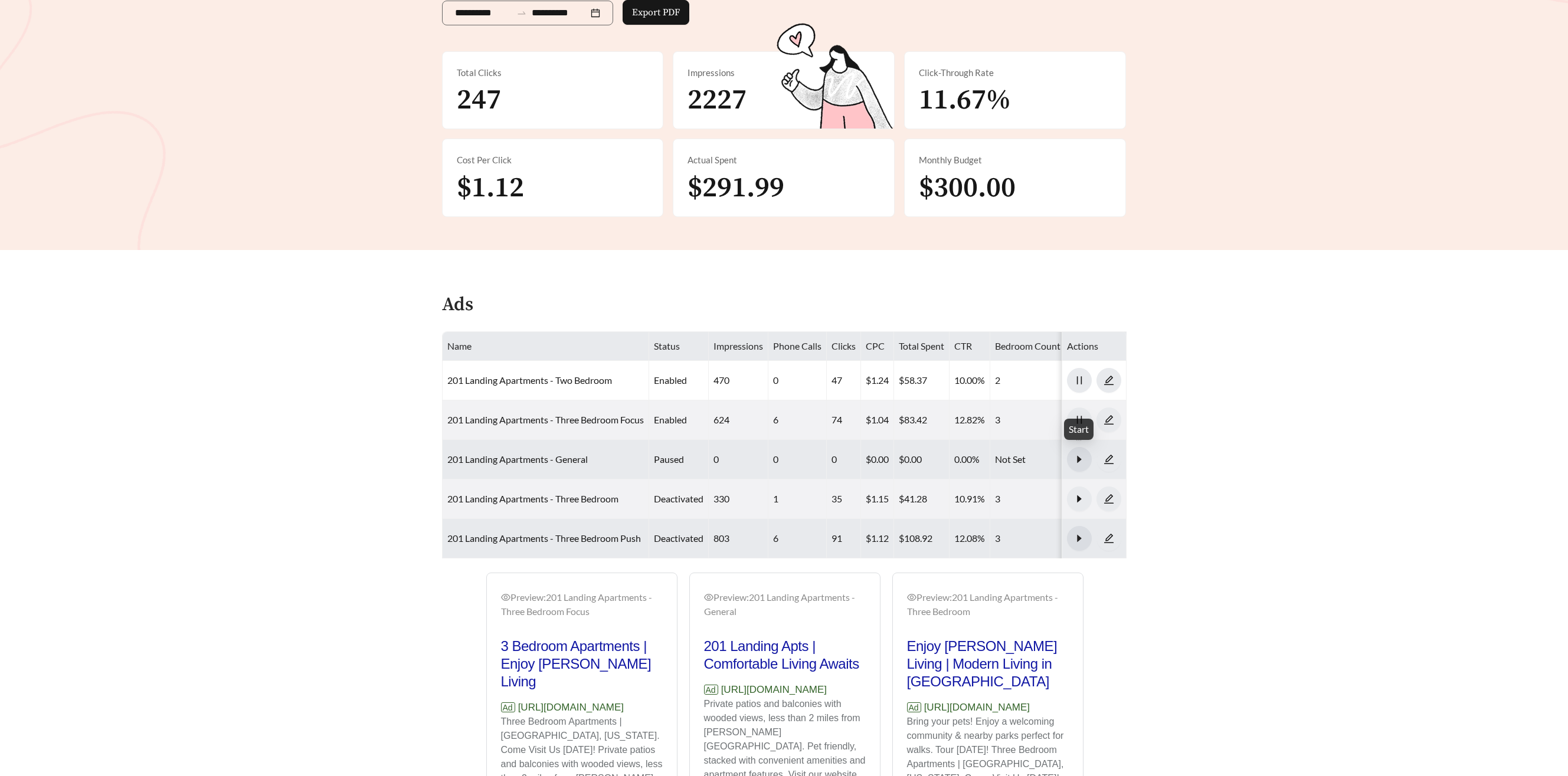
click at [1078, 464] on icon "caret-right" at bounding box center [1079, 459] width 11 height 11
click at [1224, 473] on main "**********" at bounding box center [784, 358] width 1568 height 1127
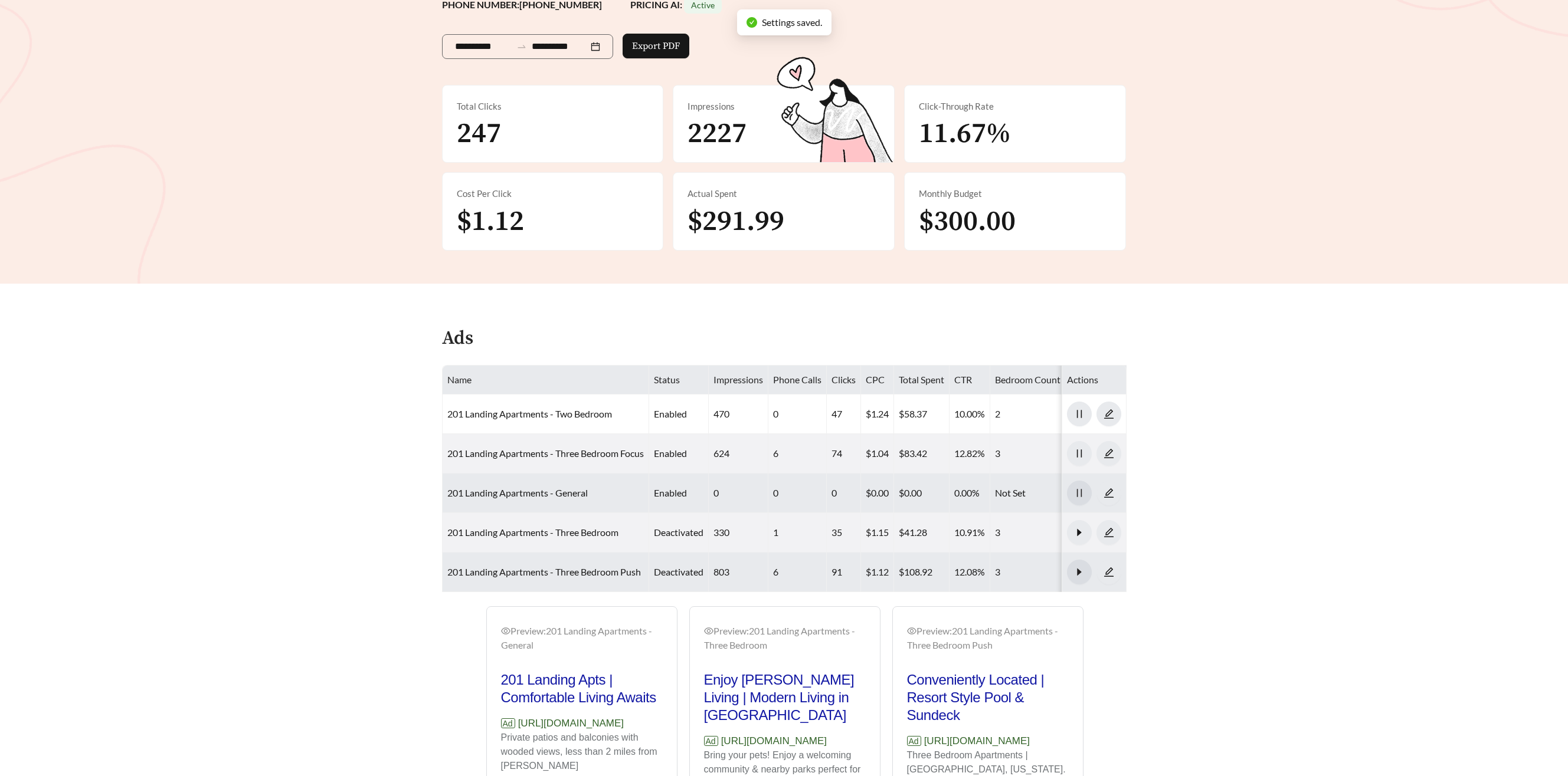
scroll to position [208, 0]
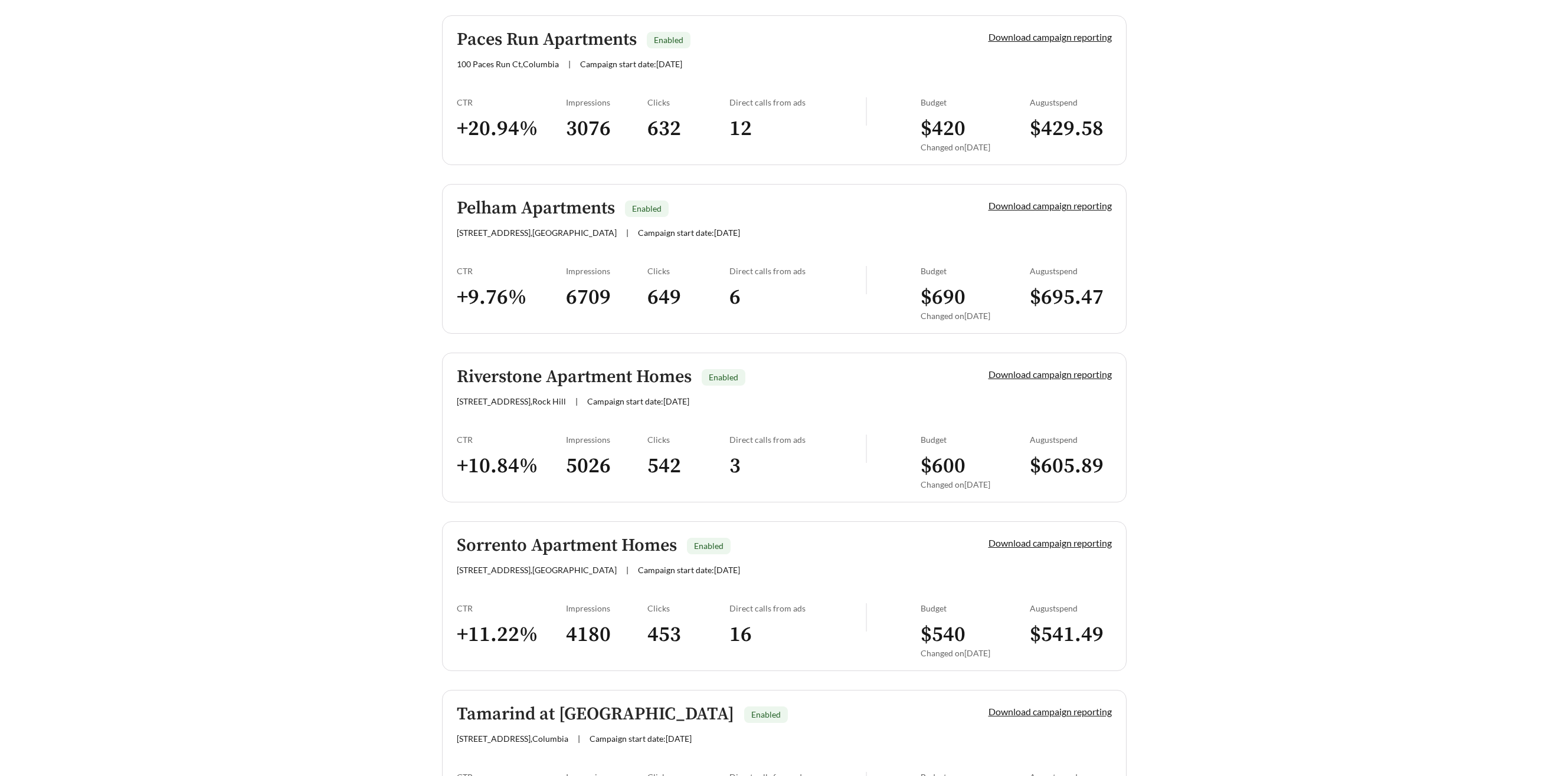
scroll to position [1028, 0]
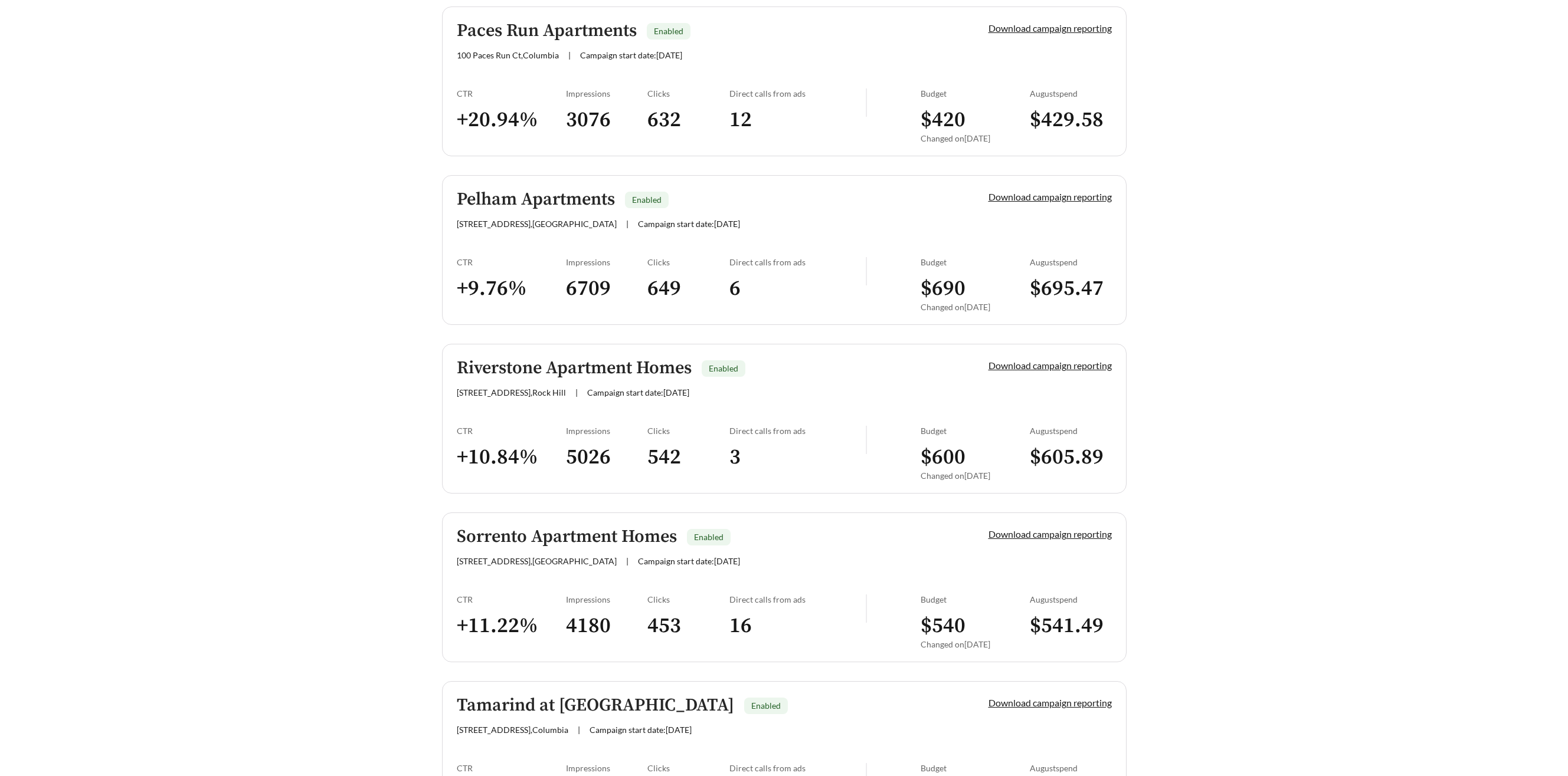
click at [530, 227] on span "230 Pelham Rd , Greenville" at bounding box center [536, 223] width 160 height 10
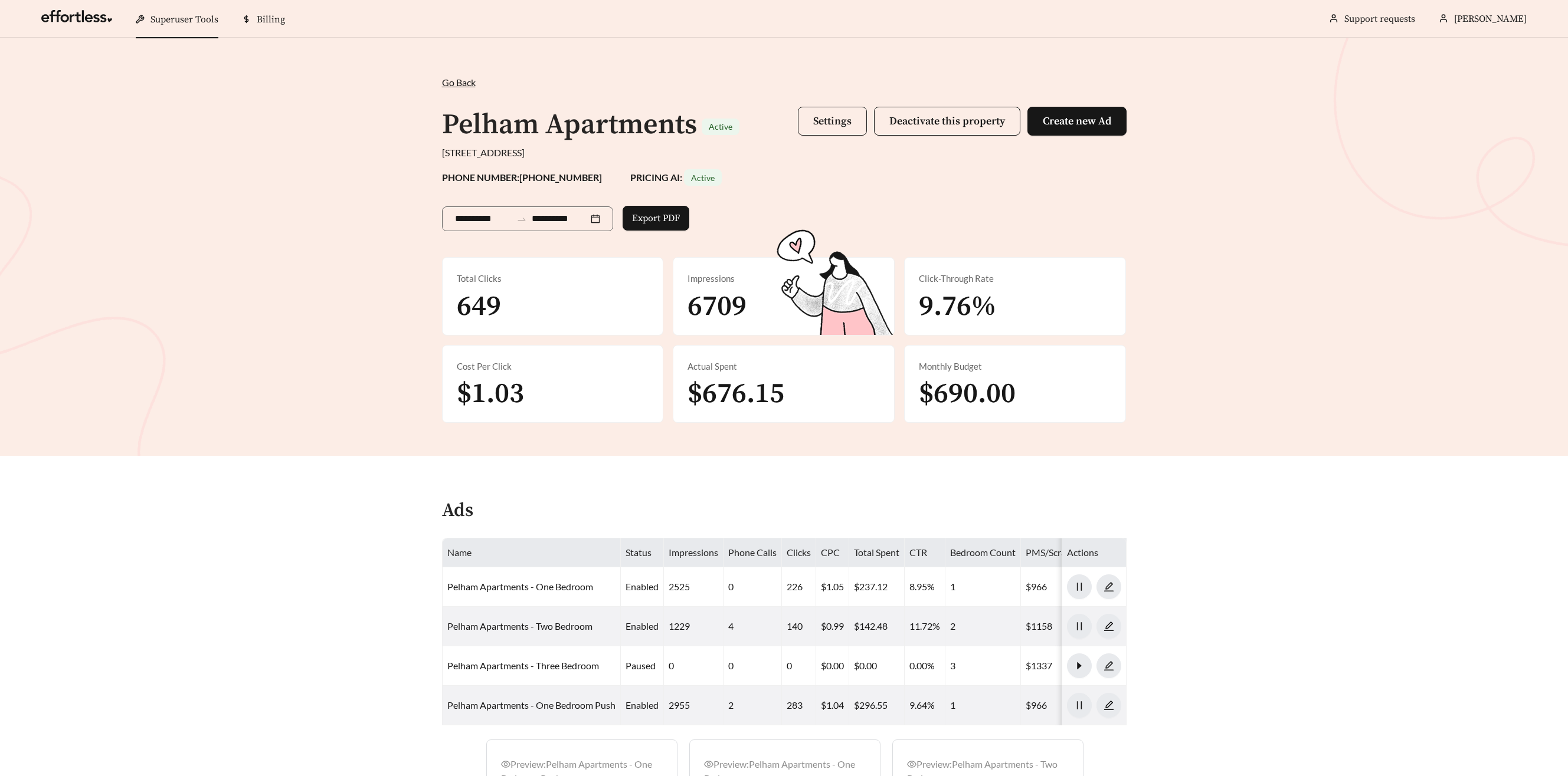
click at [826, 121] on span "Settings" at bounding box center [832, 120] width 38 height 13
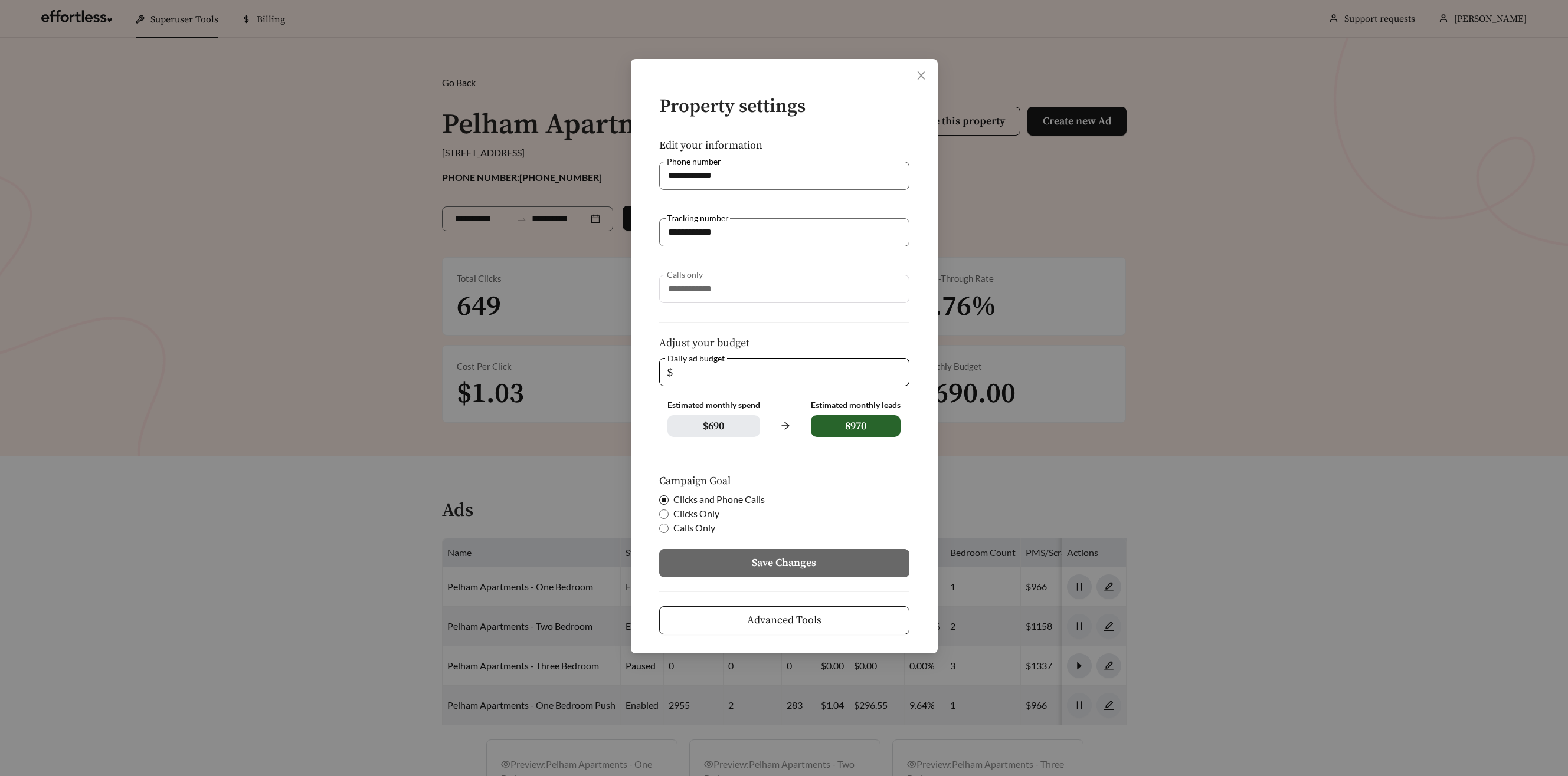
click at [784, 621] on span "Advanced Tools" at bounding box center [784, 620] width 74 height 16
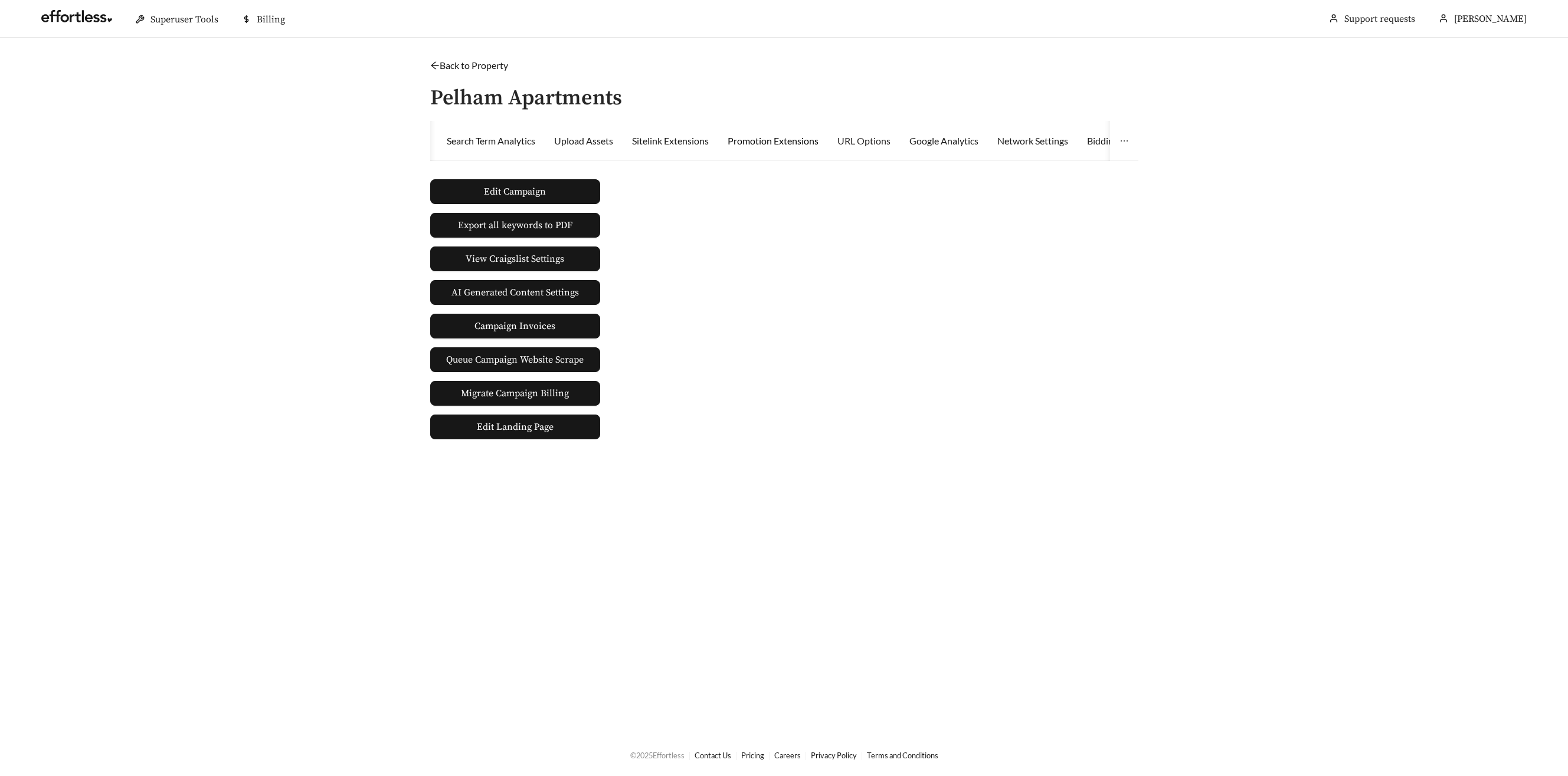
drag, startPoint x: 811, startPoint y: 144, endPoint x: 847, endPoint y: 144, distance: 36.0
click at [811, 144] on div "Promotion Extensions" at bounding box center [773, 141] width 91 height 14
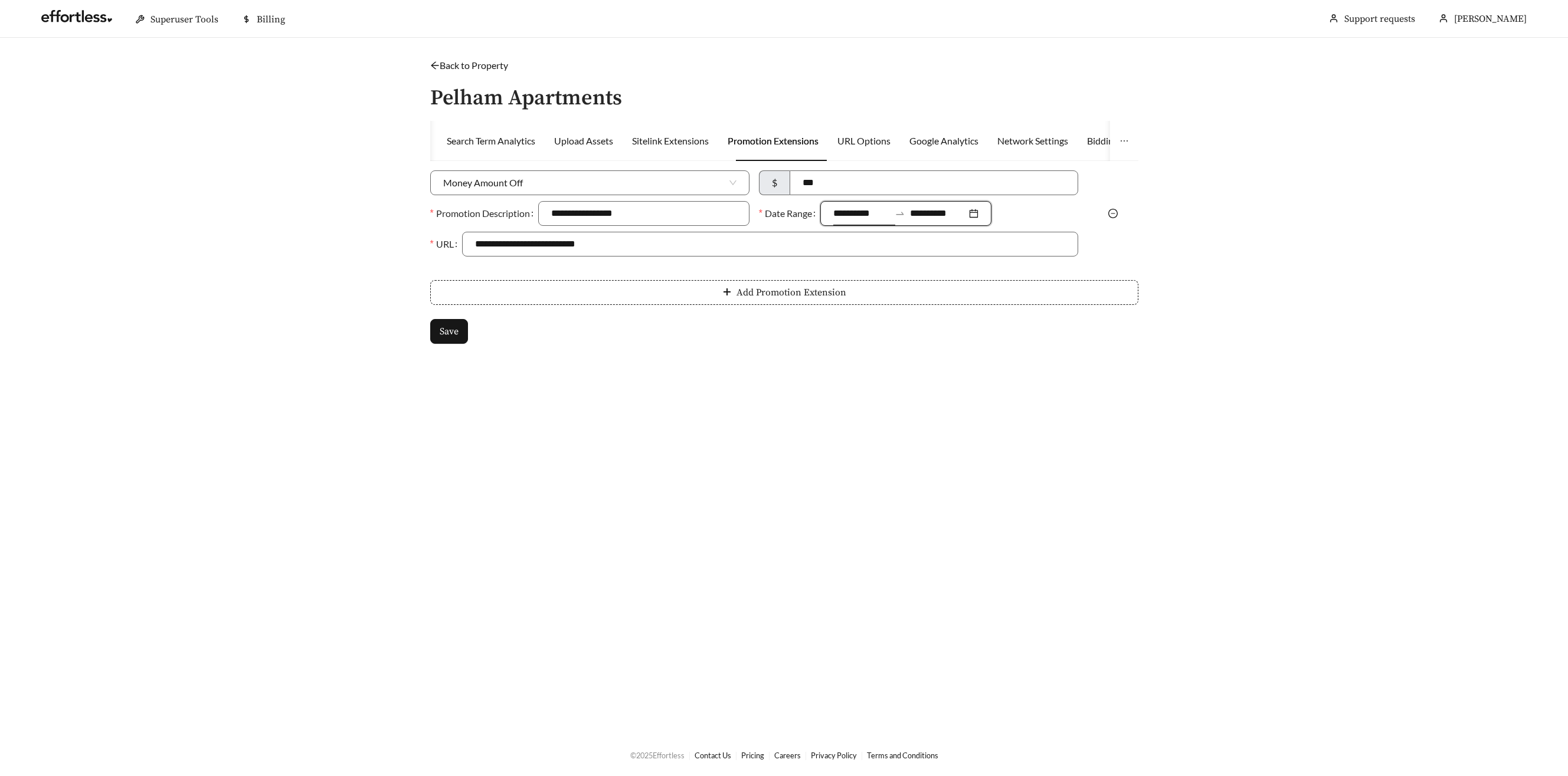
drag, startPoint x: 859, startPoint y: 214, endPoint x: 870, endPoint y: 248, distance: 35.7
click at [859, 214] on input "**********" at bounding box center [861, 213] width 56 height 14
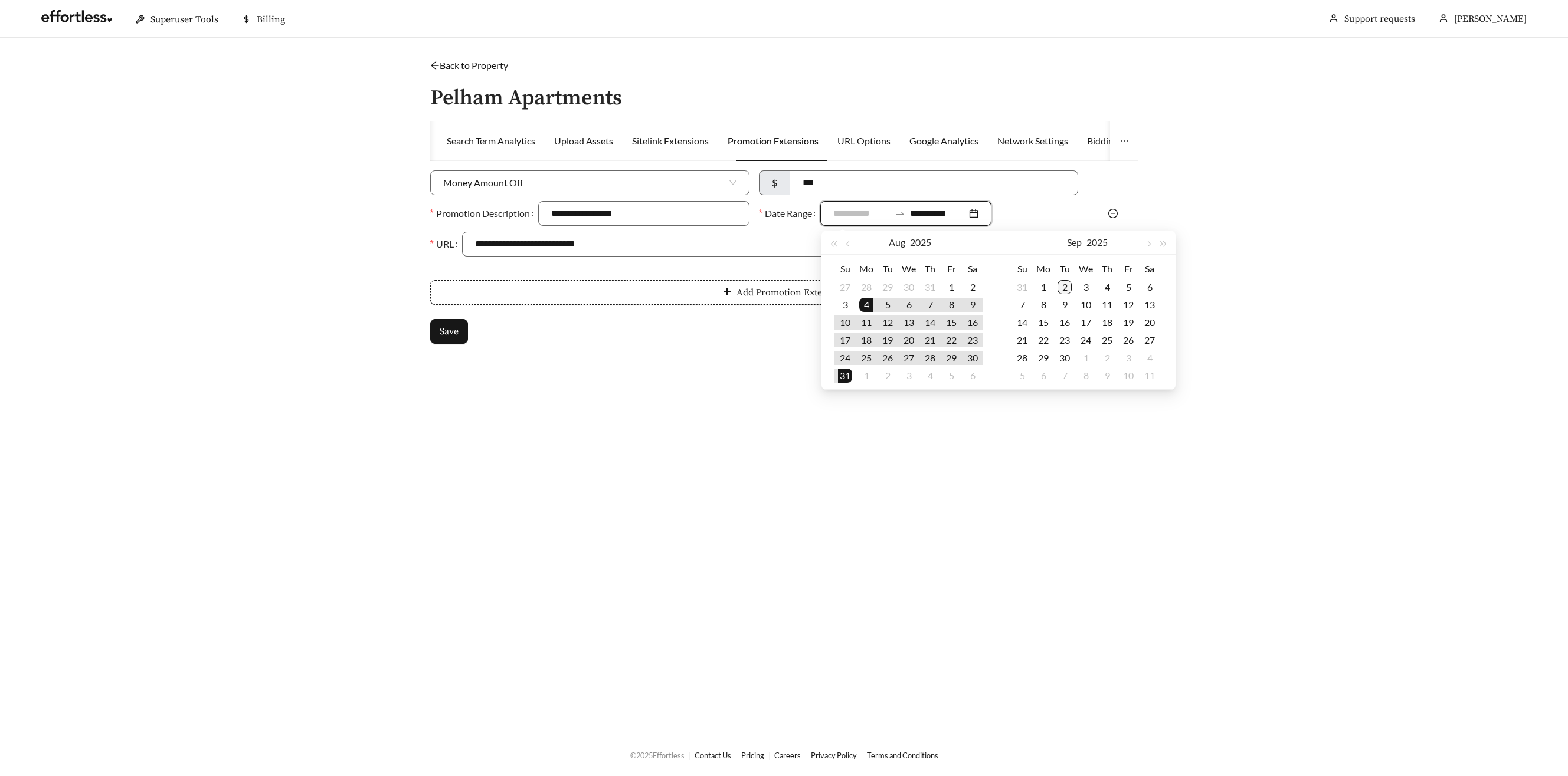
type input "**********"
click at [1066, 286] on div "2" at bounding box center [1065, 287] width 14 height 14
type input "**********"
click at [1150, 244] on button "button" at bounding box center [1148, 243] width 15 height 23
type input "**********"
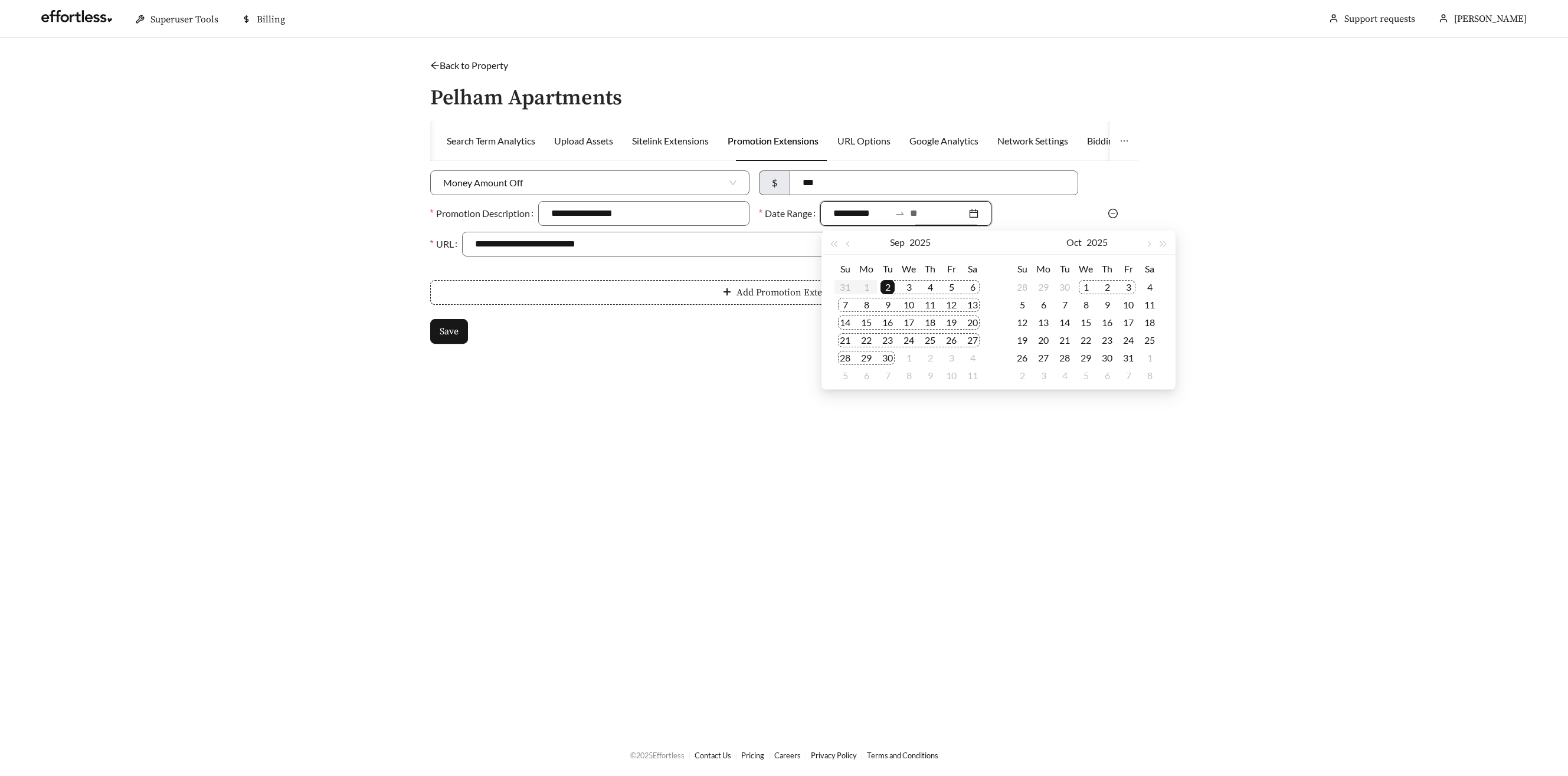
type input "**********"
click at [1130, 288] on div "3" at bounding box center [1128, 287] width 14 height 14
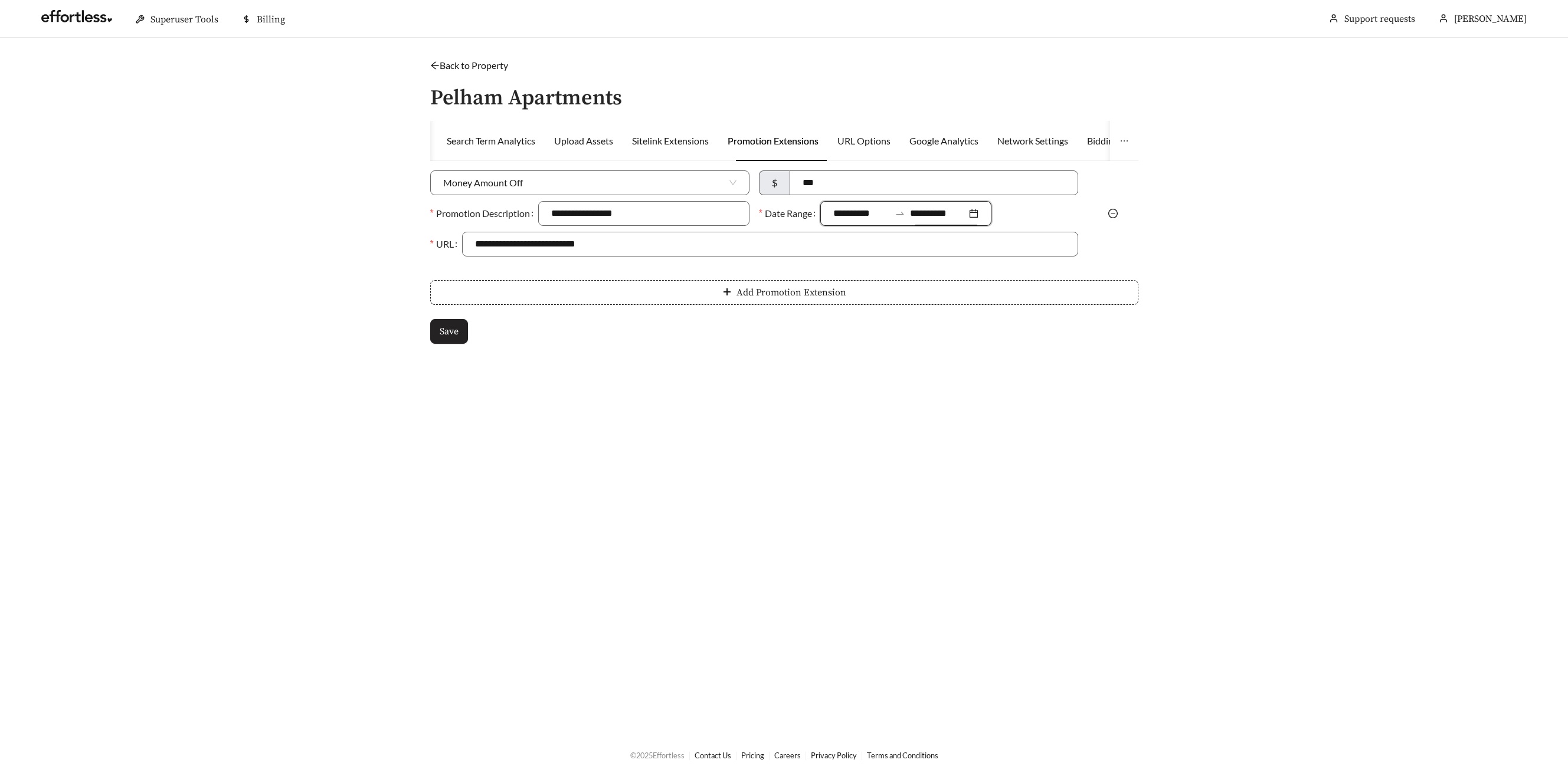
click at [443, 330] on span "Save" at bounding box center [449, 332] width 19 height 14
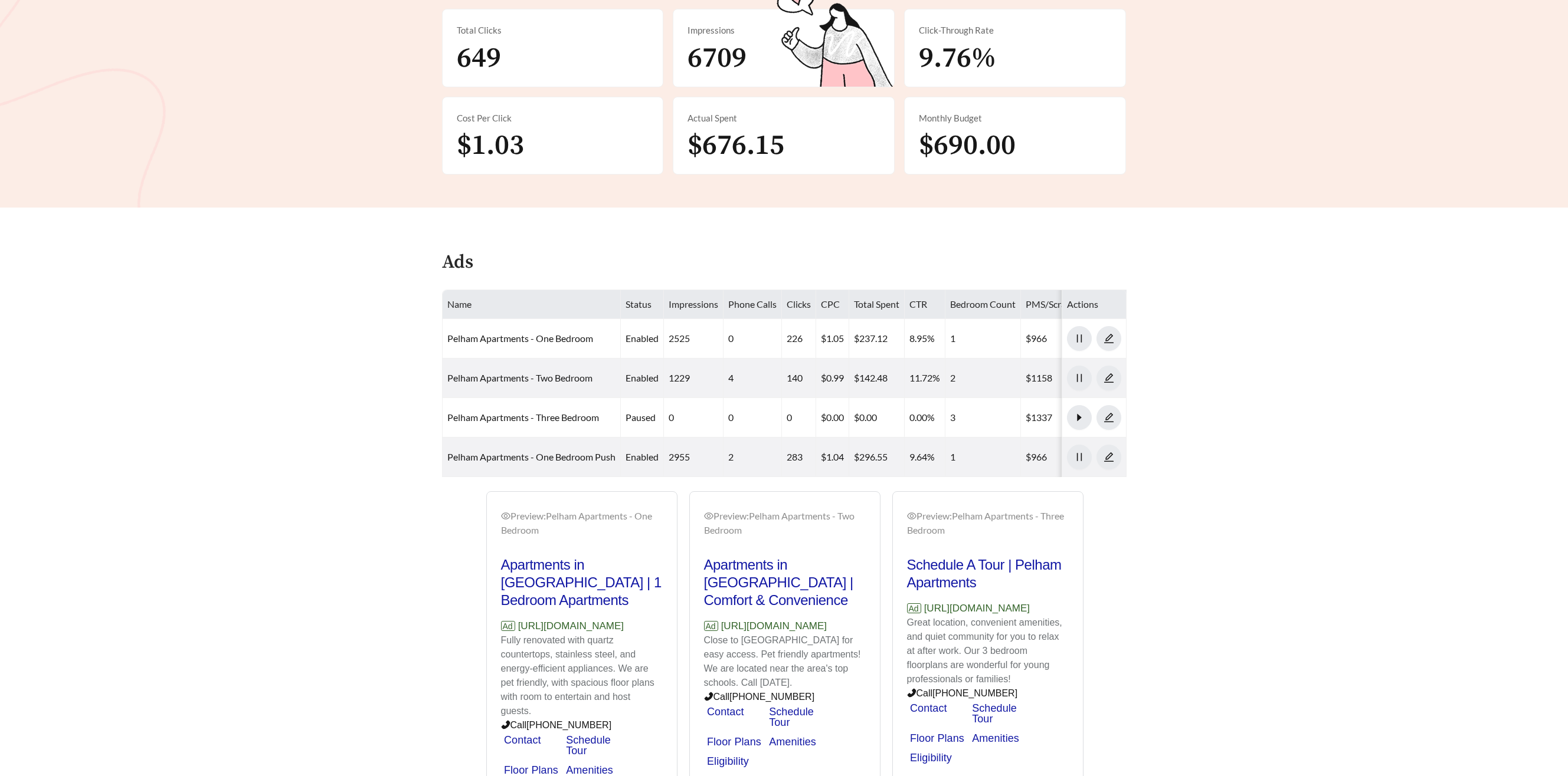
scroll to position [302, 0]
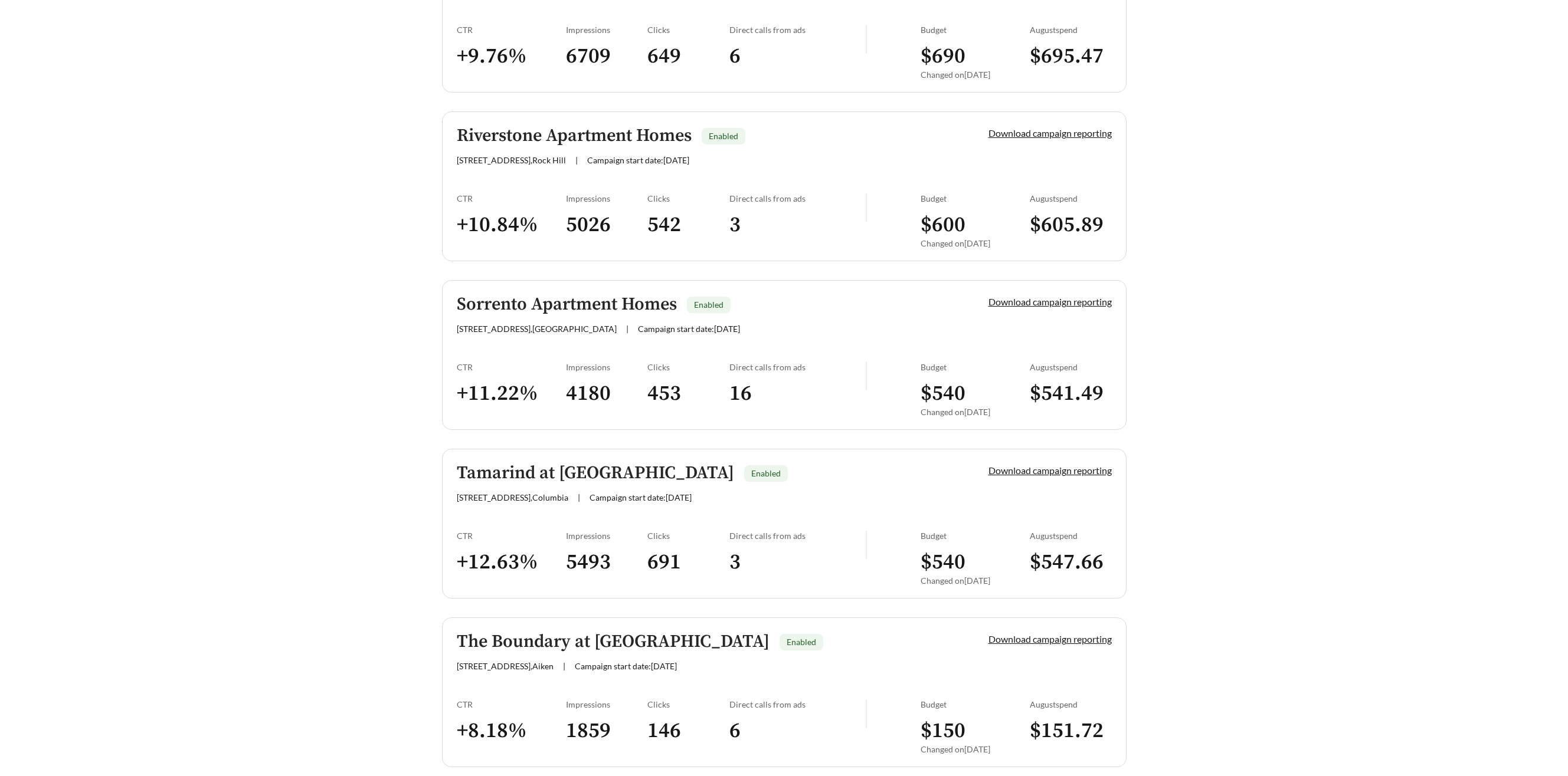
scroll to position [1284, 0]
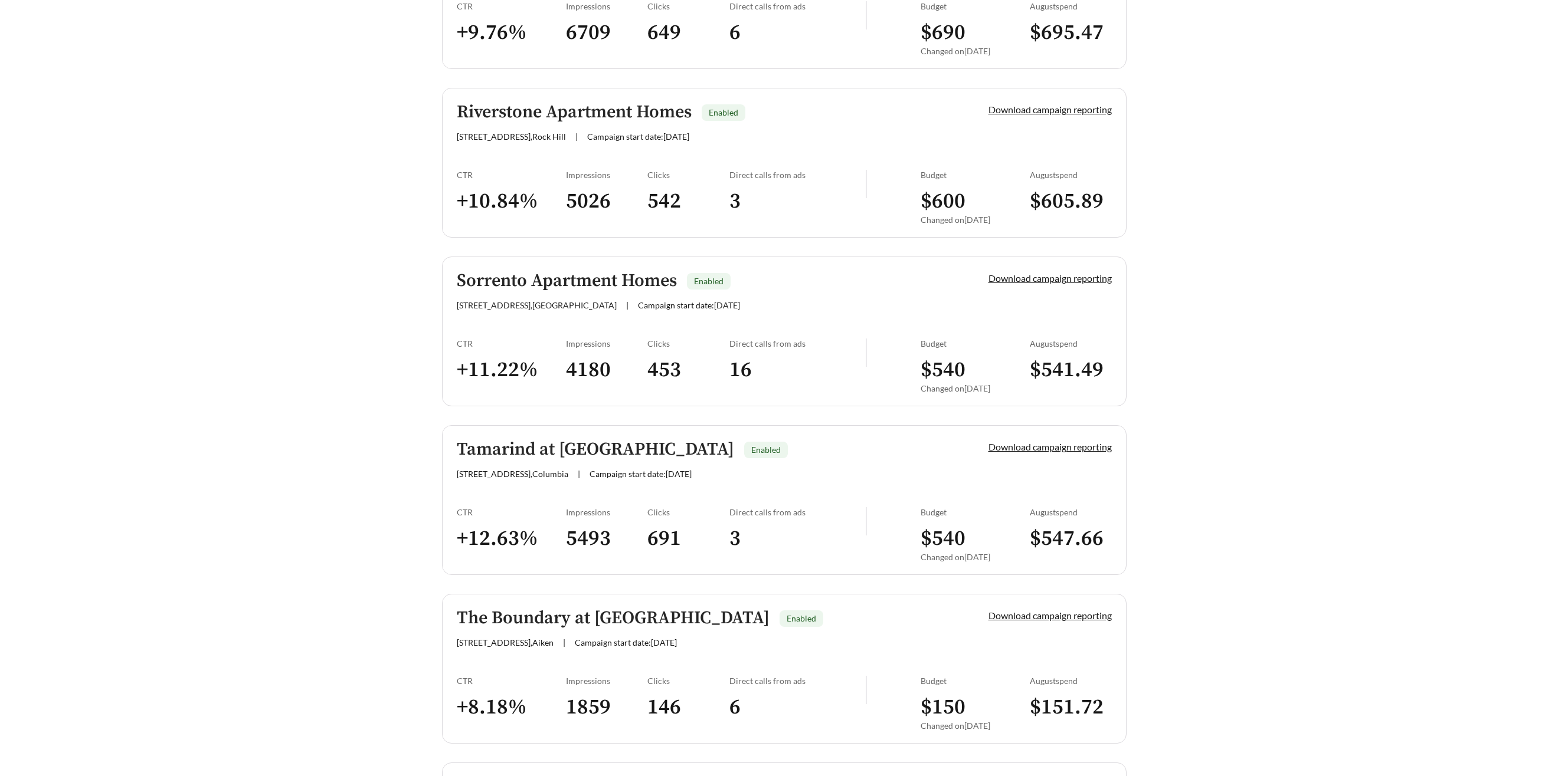
click at [552, 285] on h5 "Sorrento Apartment Homes" at bounding box center [567, 281] width 220 height 20
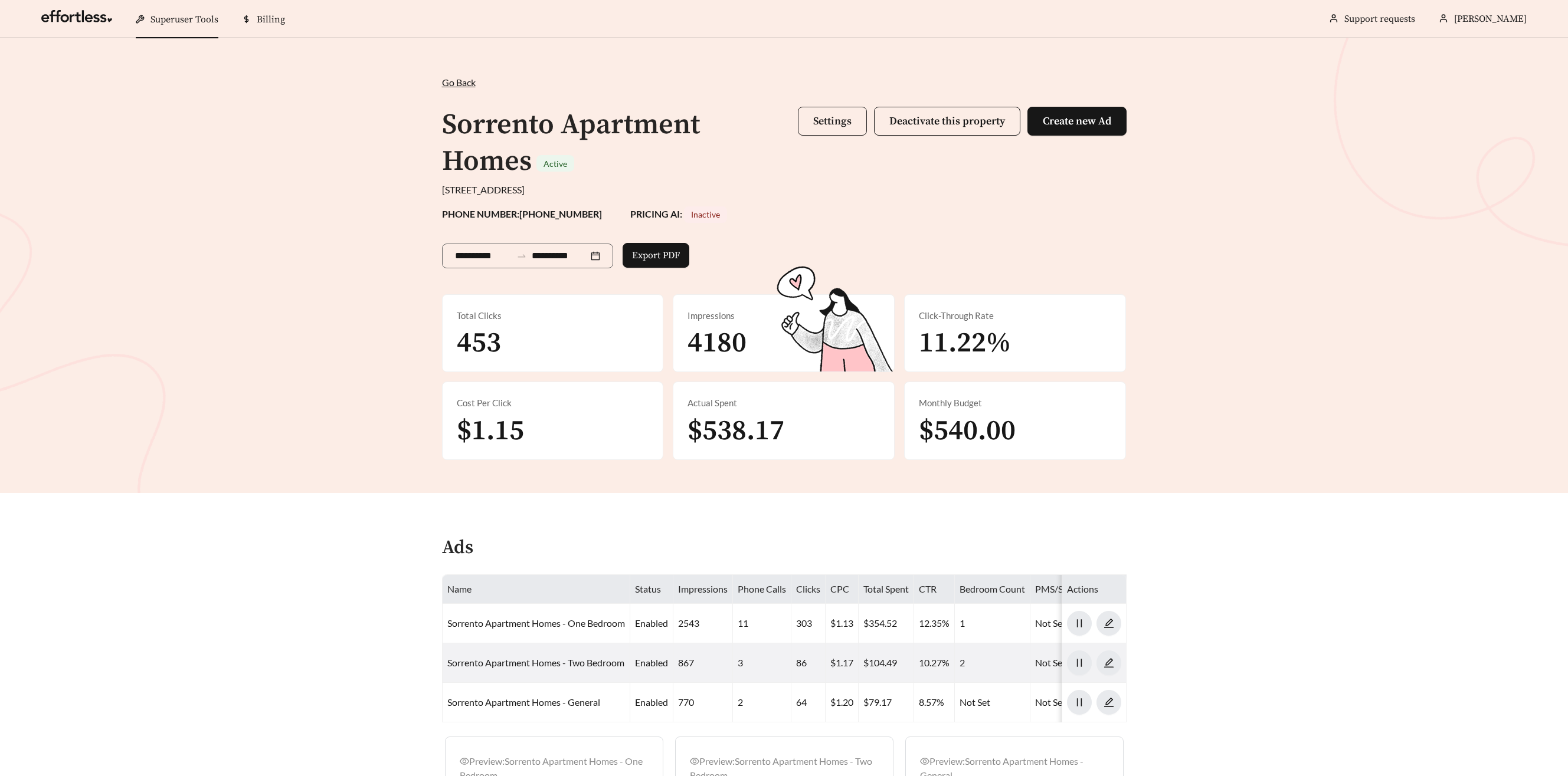
click at [826, 127] on span "Settings" at bounding box center [832, 120] width 38 height 13
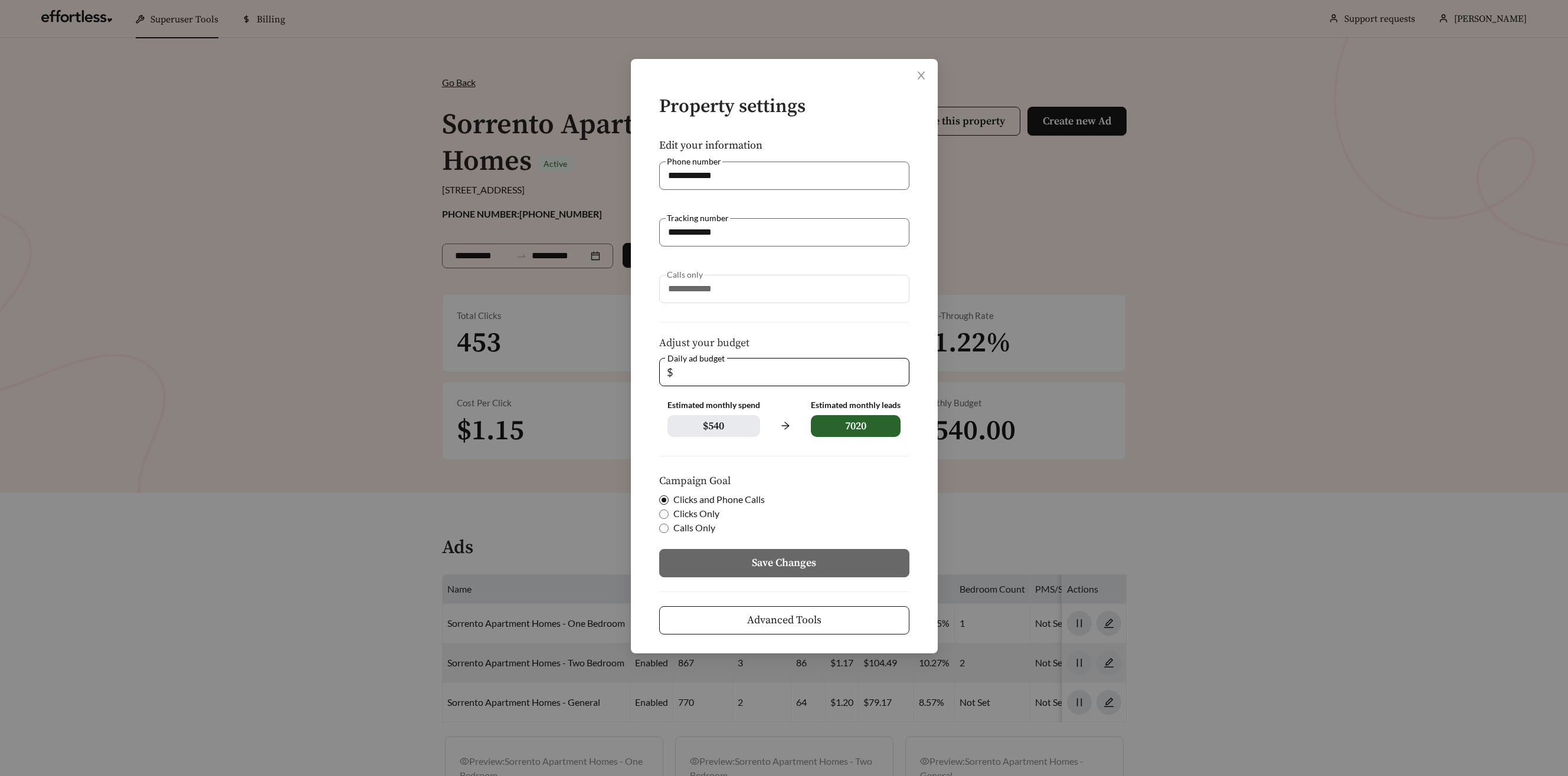
click at [826, 621] on button "Advanced Tools" at bounding box center [784, 621] width 250 height 29
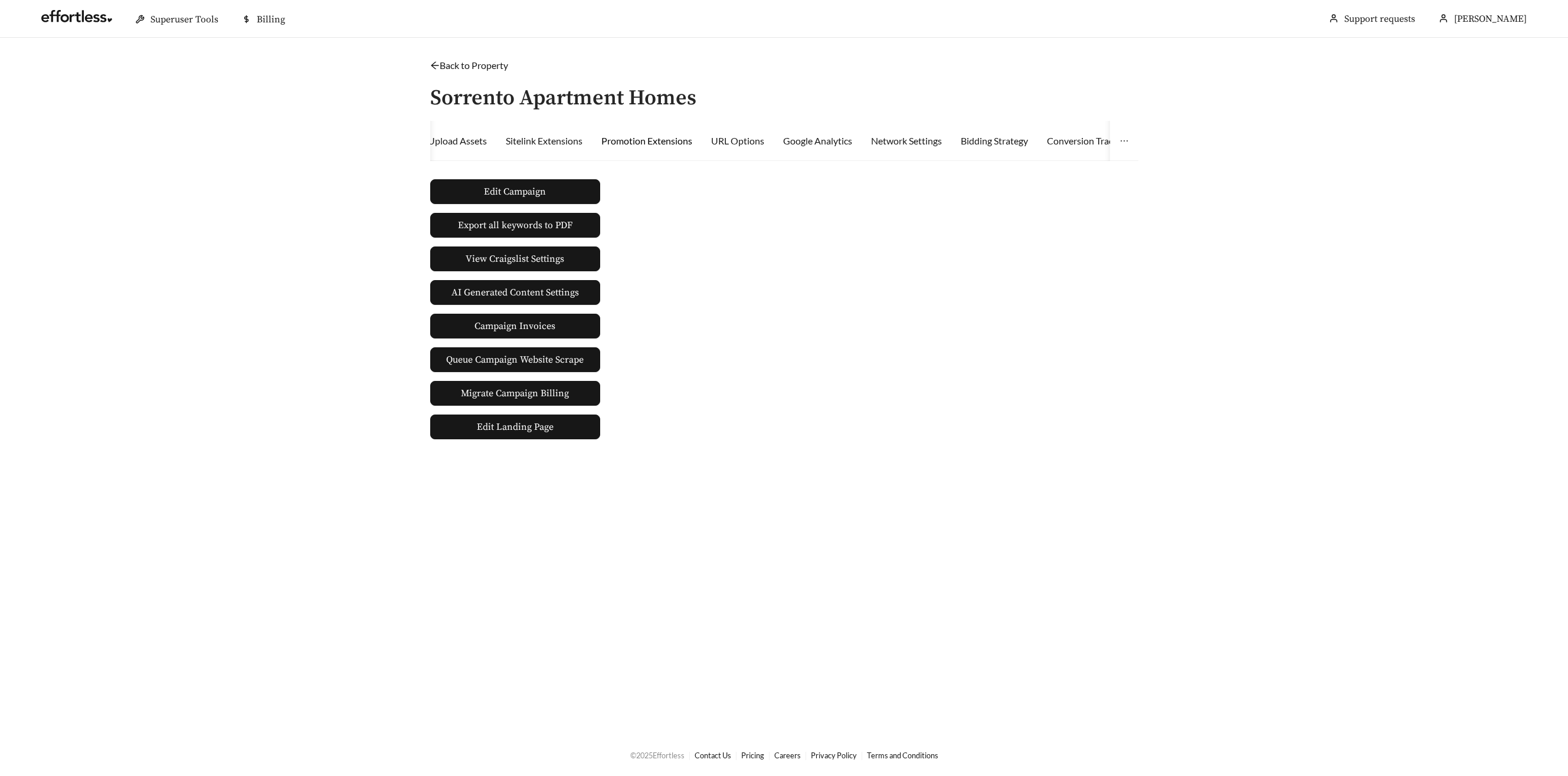
click at [638, 141] on div "Promotion Extensions" at bounding box center [647, 141] width 91 height 14
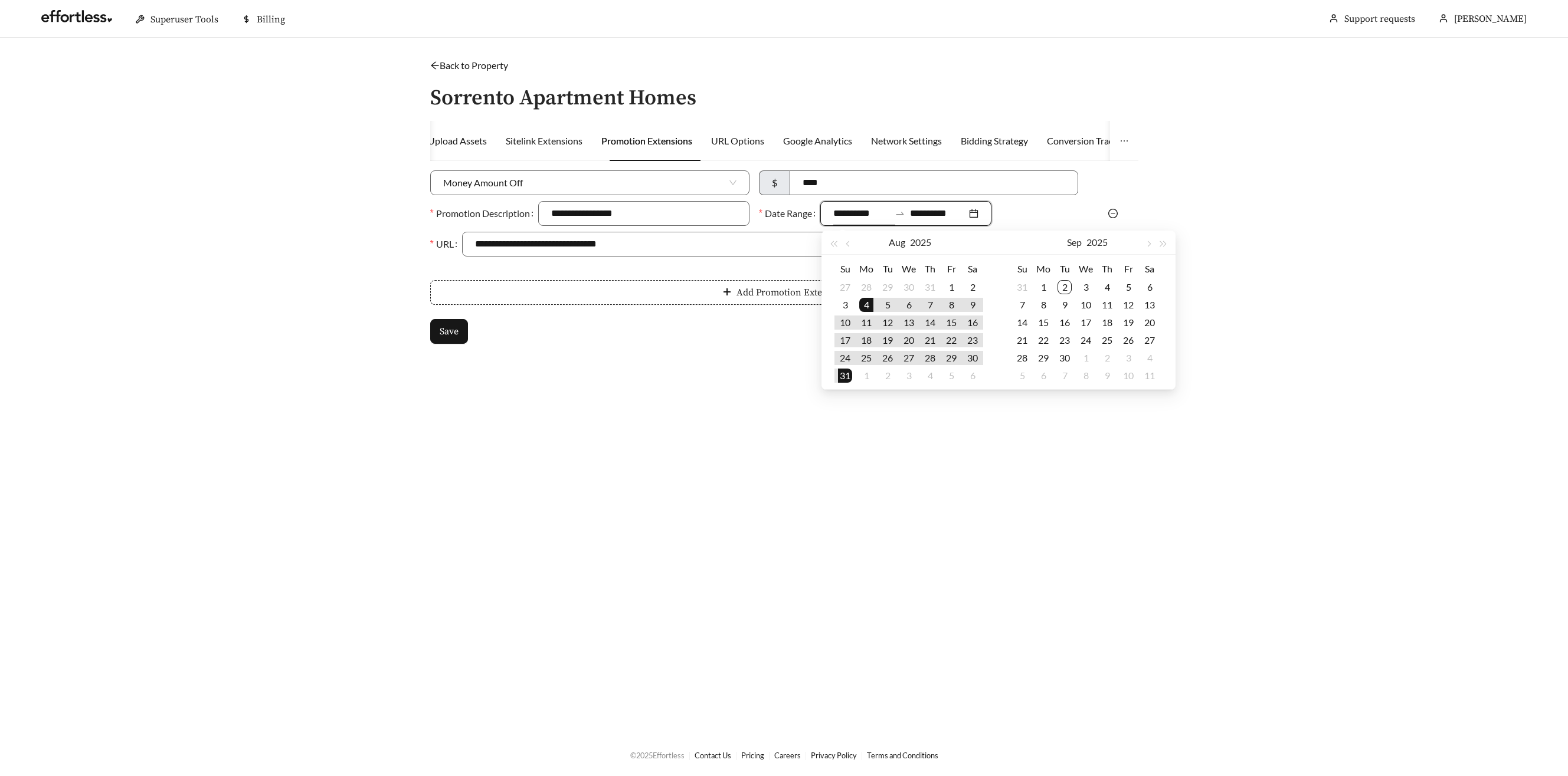
click at [857, 210] on input "**********" at bounding box center [861, 213] width 56 height 14
type input "**********"
click at [1064, 287] on div "2" at bounding box center [1065, 287] width 14 height 14
type input "**********"
click at [1149, 246] on button "button" at bounding box center [1148, 243] width 15 height 23
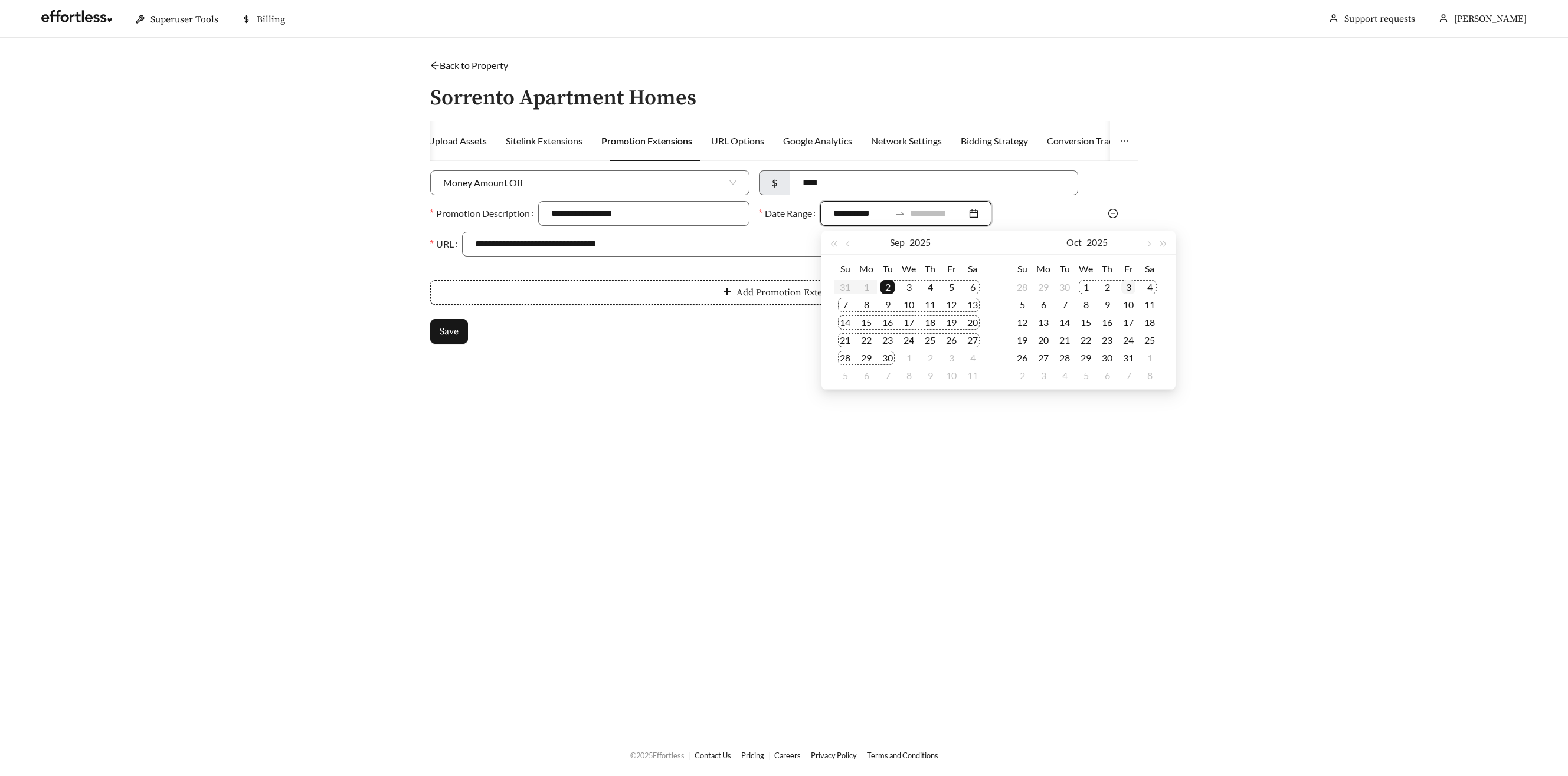
type input "**********"
click at [1133, 289] on div "3" at bounding box center [1128, 287] width 14 height 14
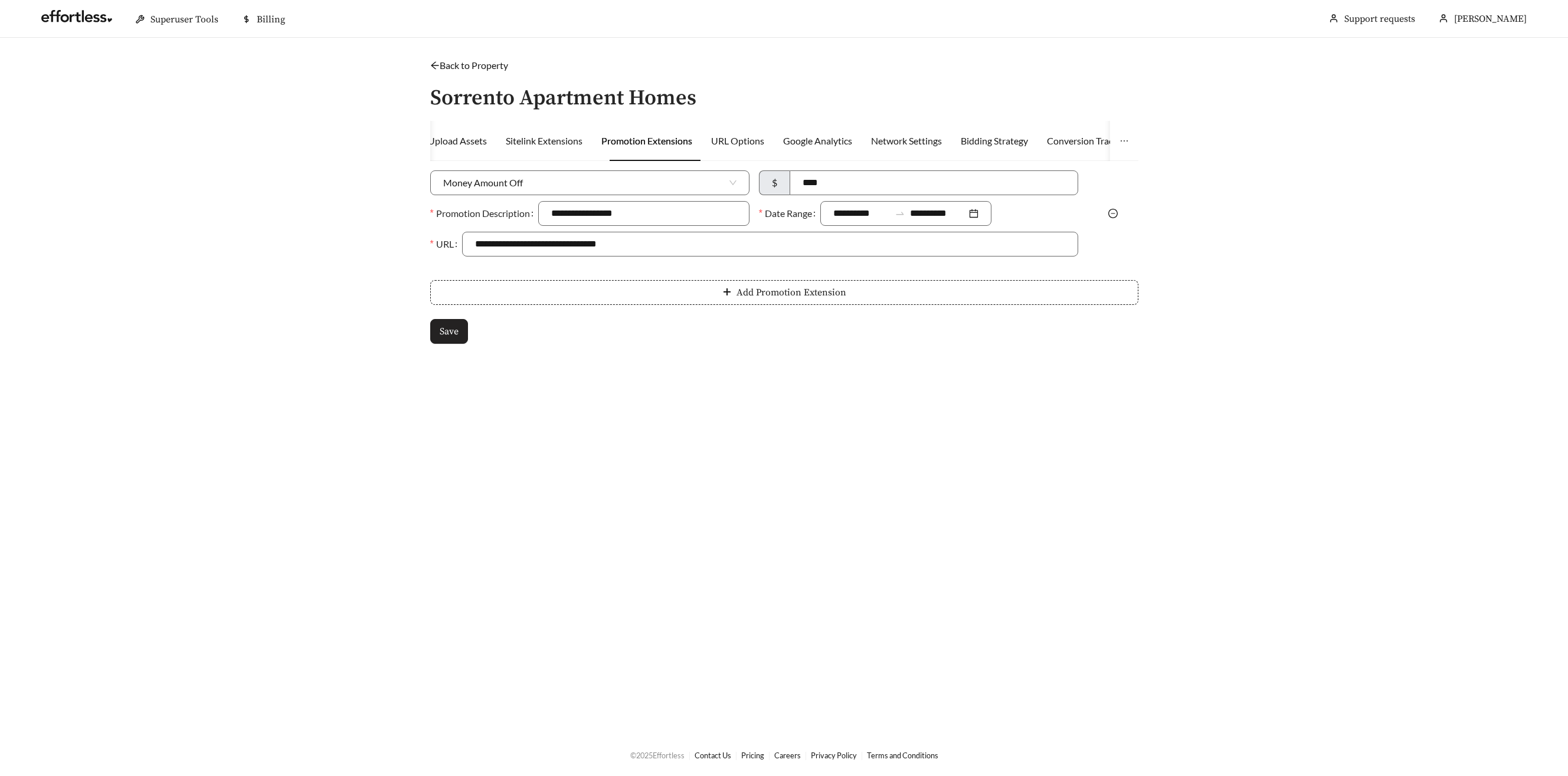
click at [452, 339] on button "Save" at bounding box center [449, 332] width 37 height 25
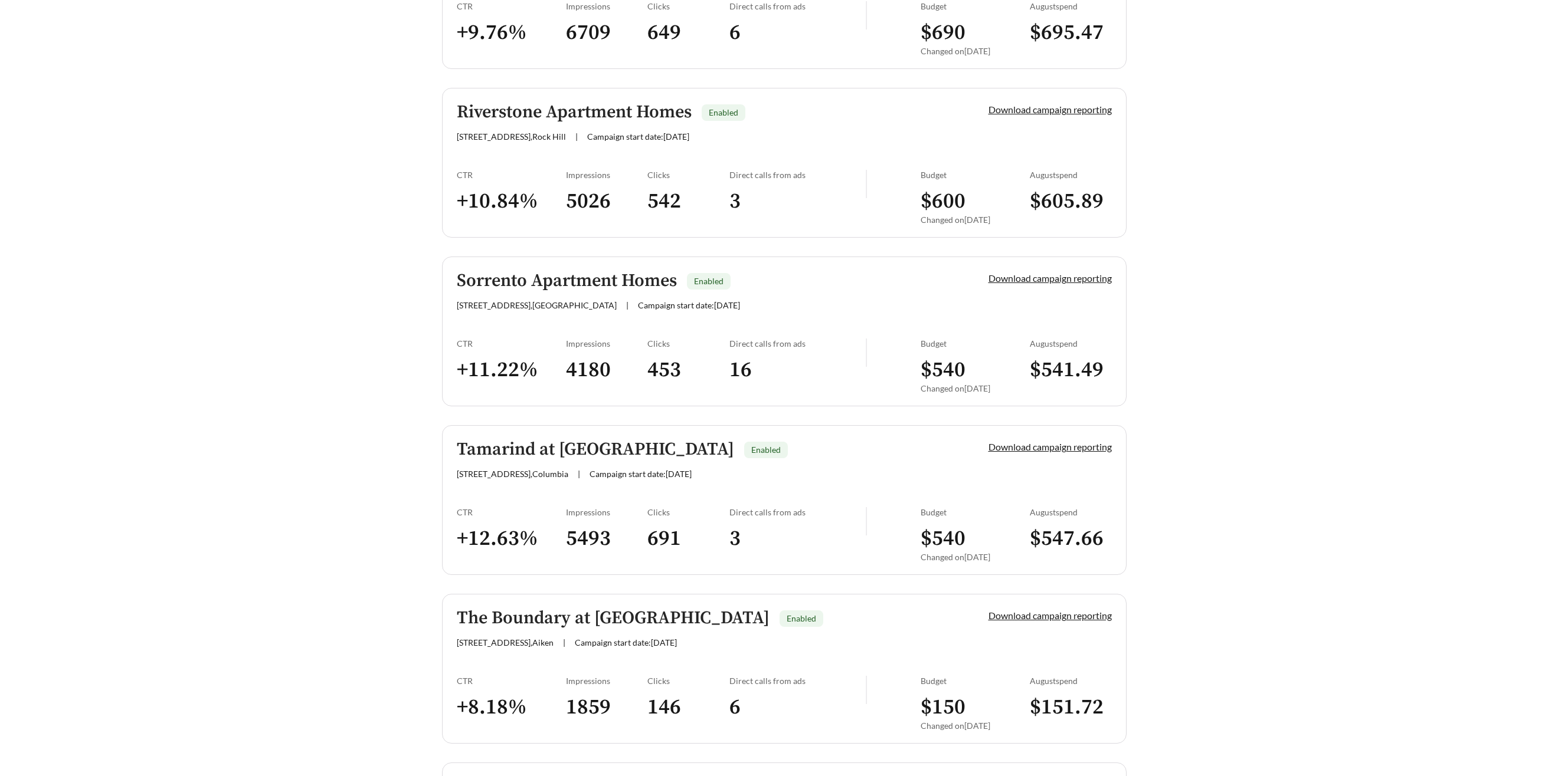
scroll to position [1285, 0]
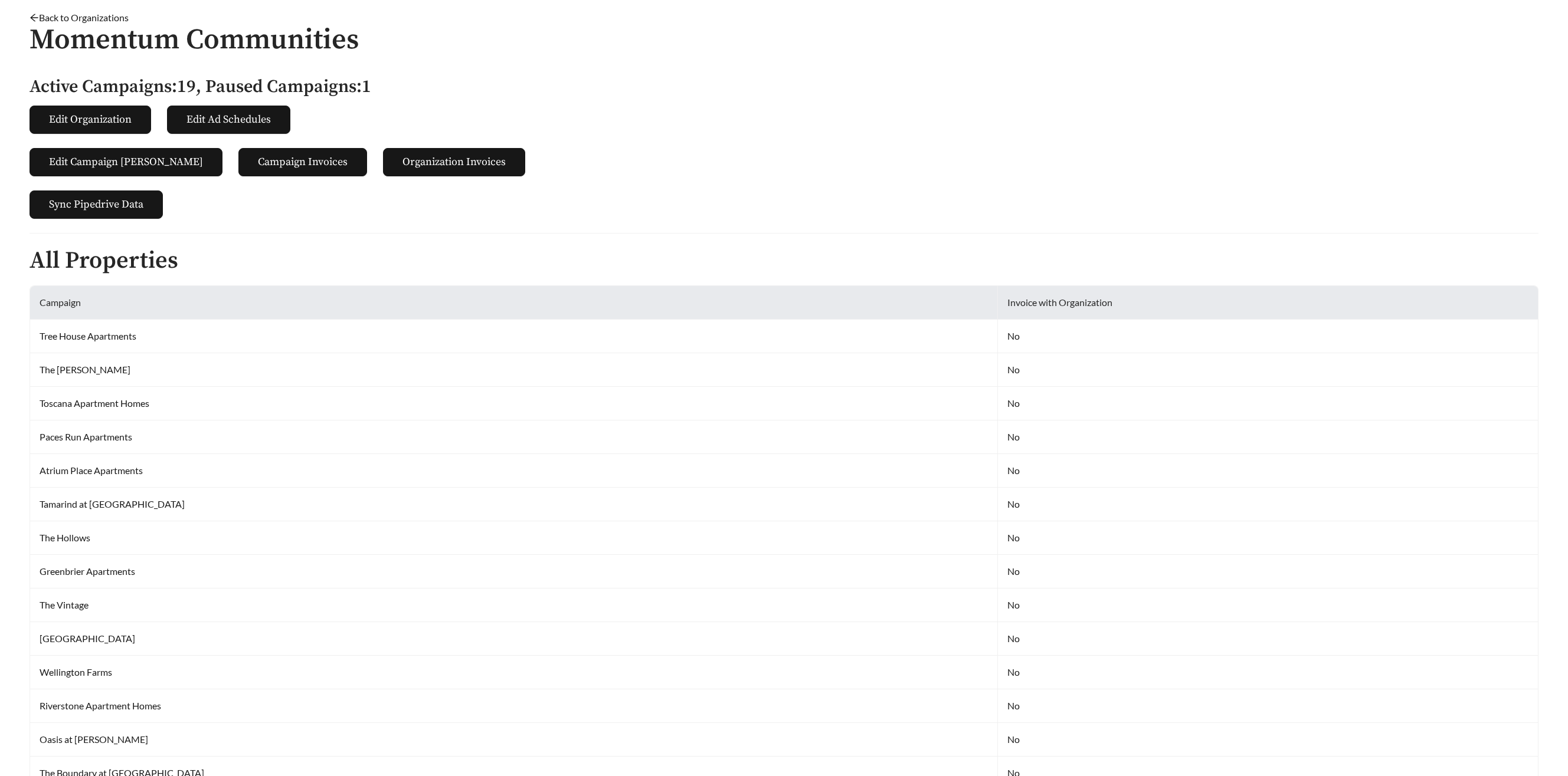
scroll to position [37, 0]
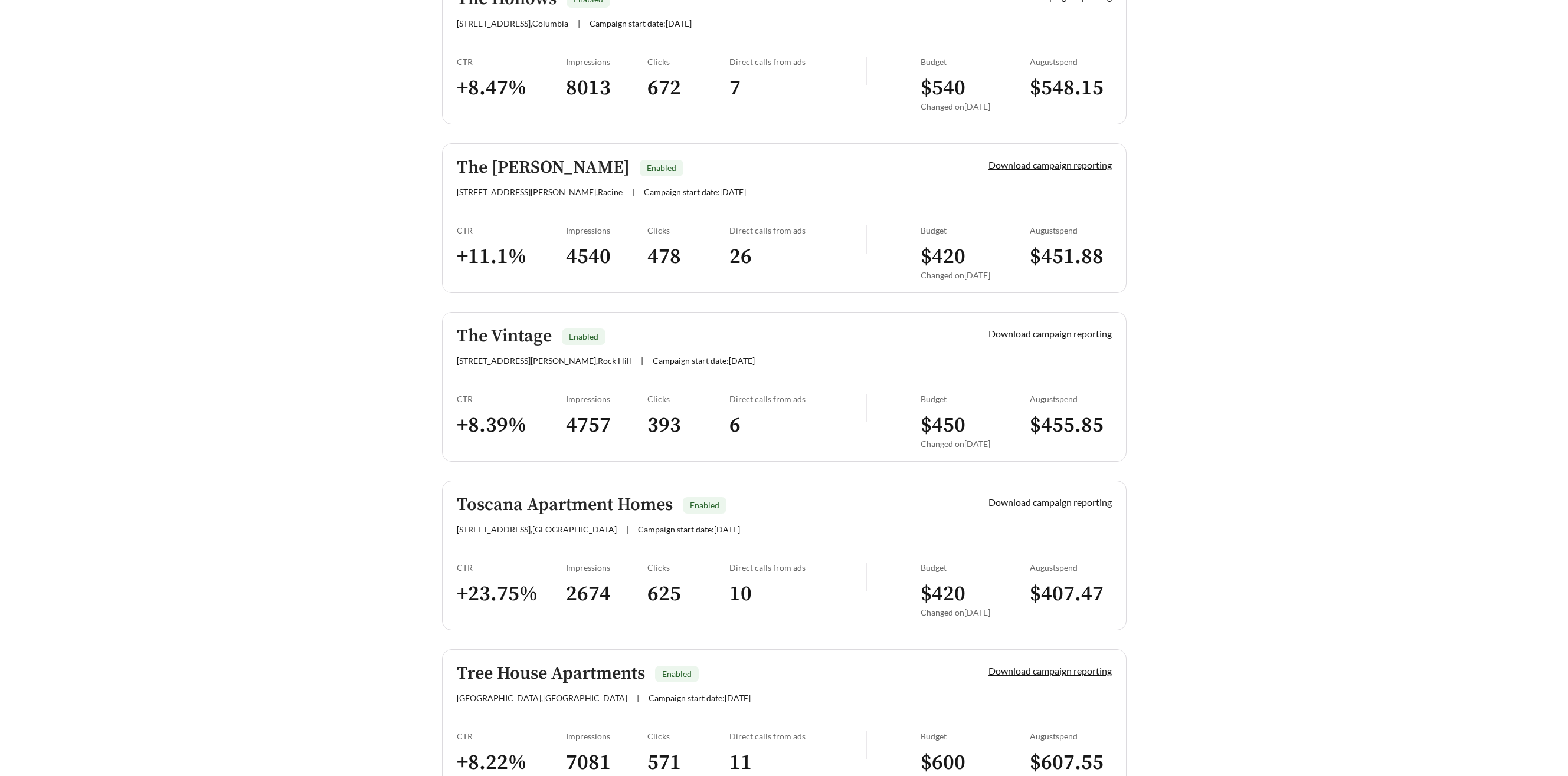
scroll to position [2082, 0]
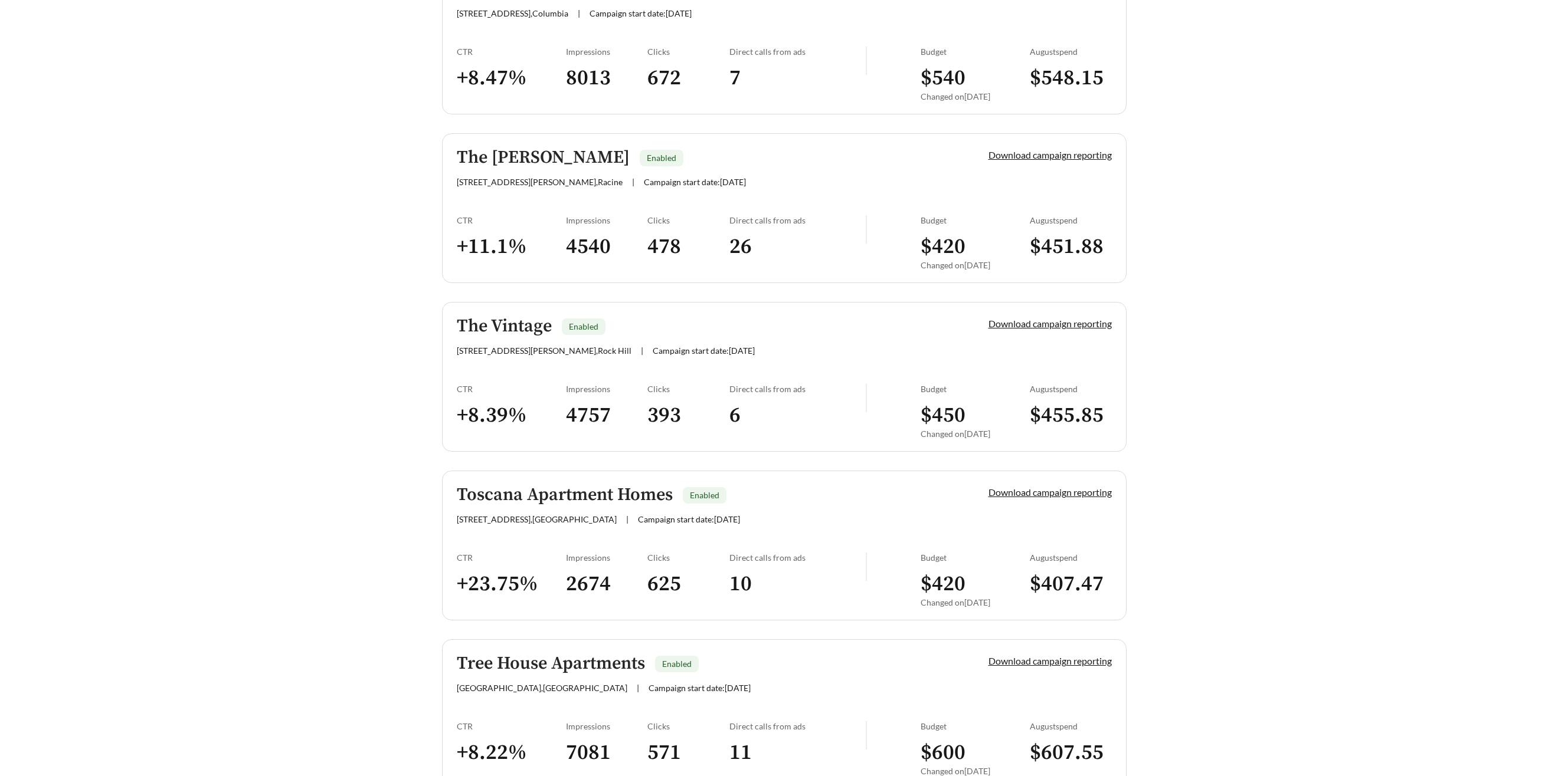
click at [494, 163] on h5 "The Maples" at bounding box center [543, 158] width 173 height 20
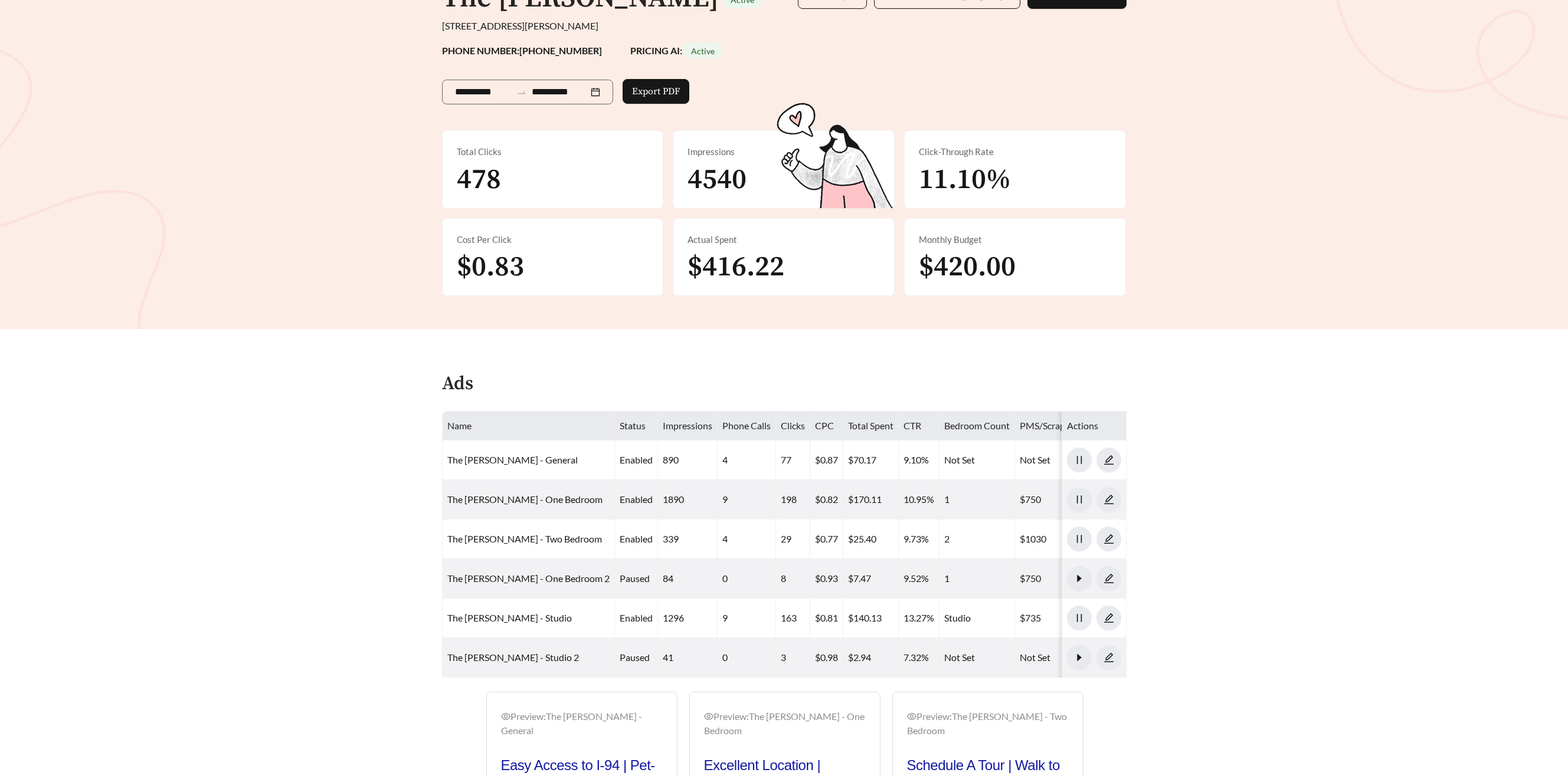
scroll to position [128, 0]
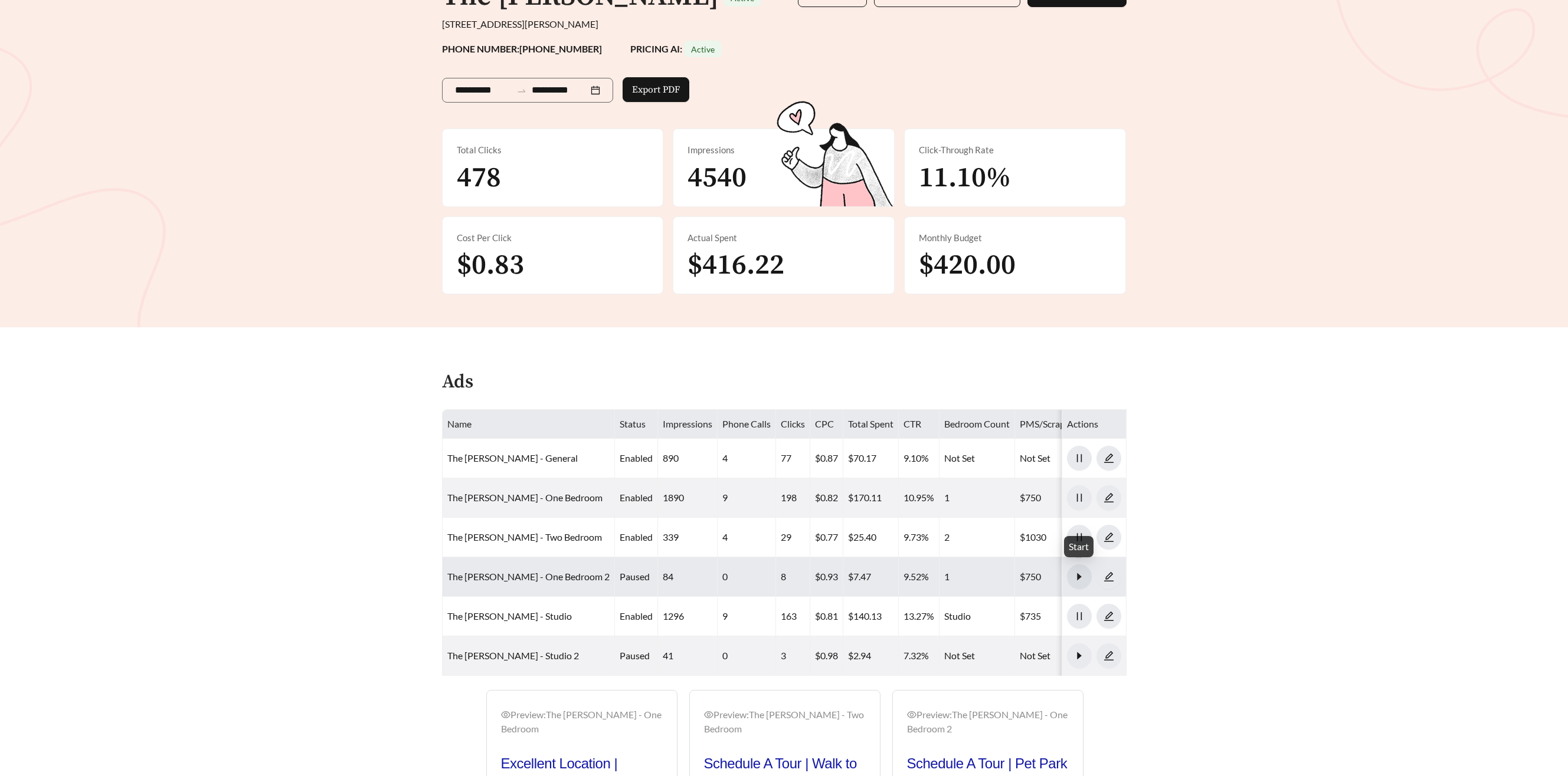
drag, startPoint x: 1083, startPoint y: 575, endPoint x: 1081, endPoint y: 590, distance: 15.1
click at [1082, 576] on icon "caret-right" at bounding box center [1079, 577] width 11 height 11
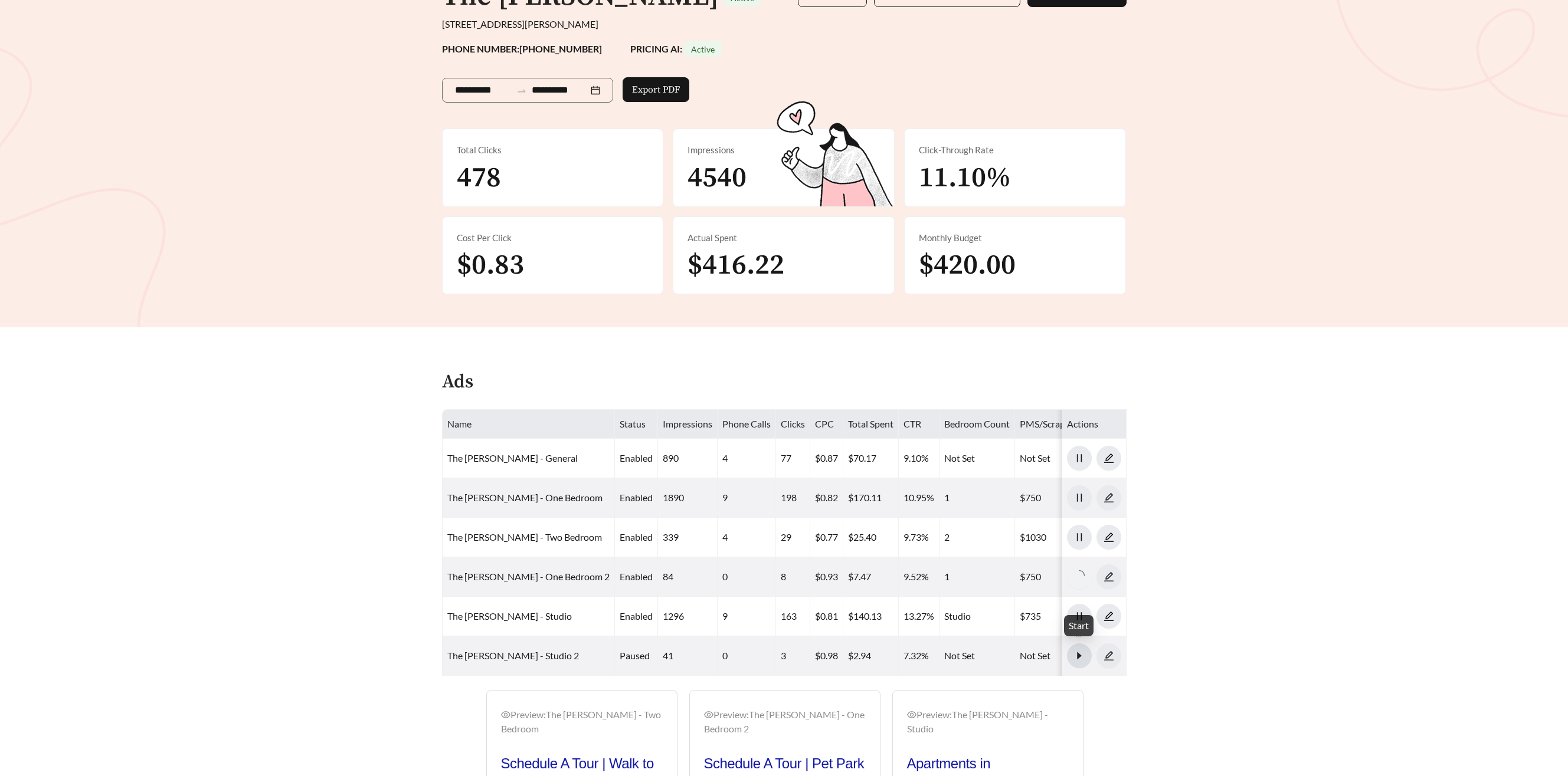
drag, startPoint x: 1079, startPoint y: 651, endPoint x: 1126, endPoint y: 610, distance: 62.4
click at [1079, 651] on icon "caret-right" at bounding box center [1079, 656] width 11 height 11
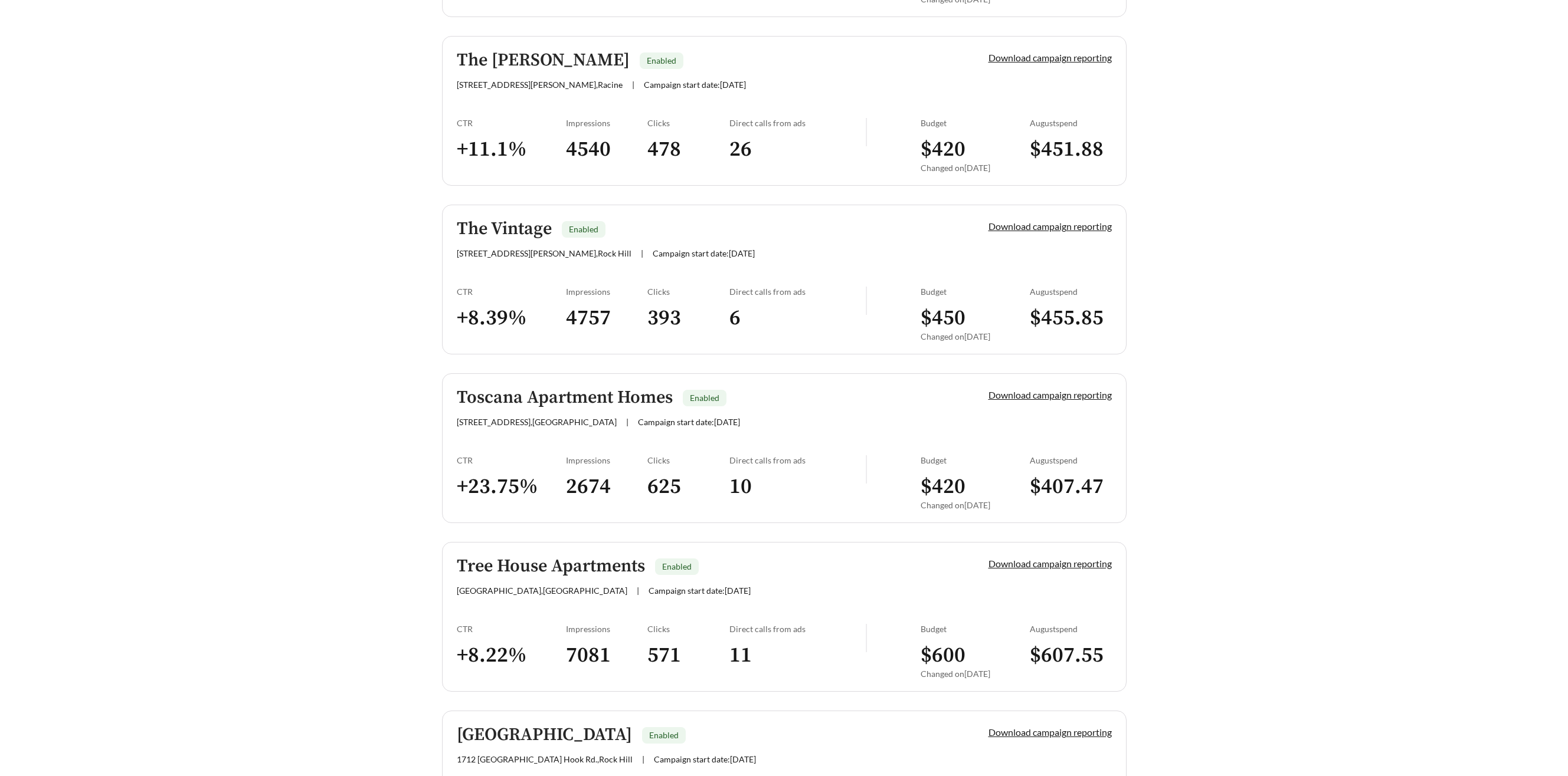
scroll to position [2197, 0]
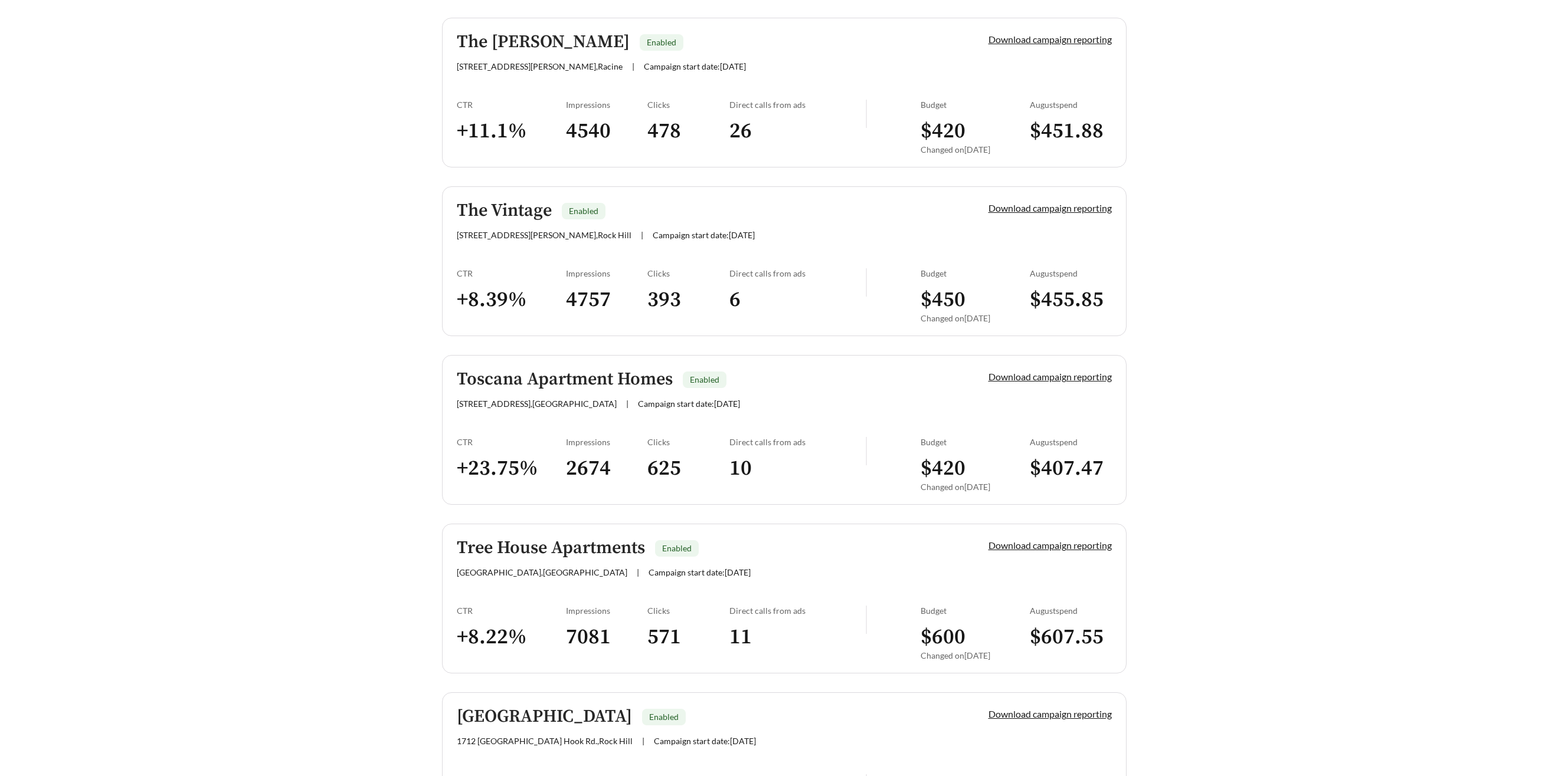
click at [538, 371] on h5 "Toscana Apartment Homes" at bounding box center [565, 380] width 216 height 20
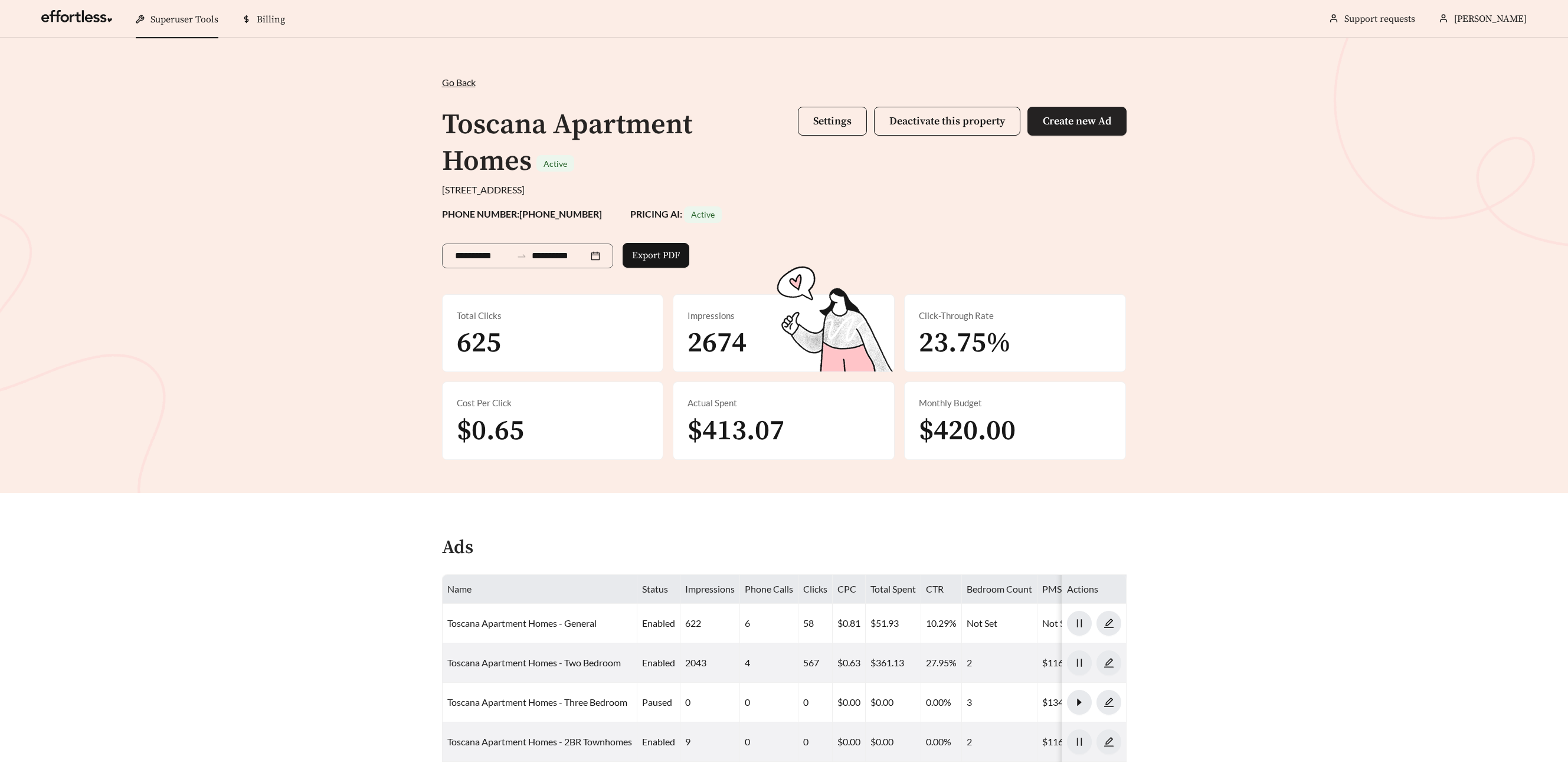
click at [1052, 120] on span "Create new Ad" at bounding box center [1076, 120] width 69 height 13
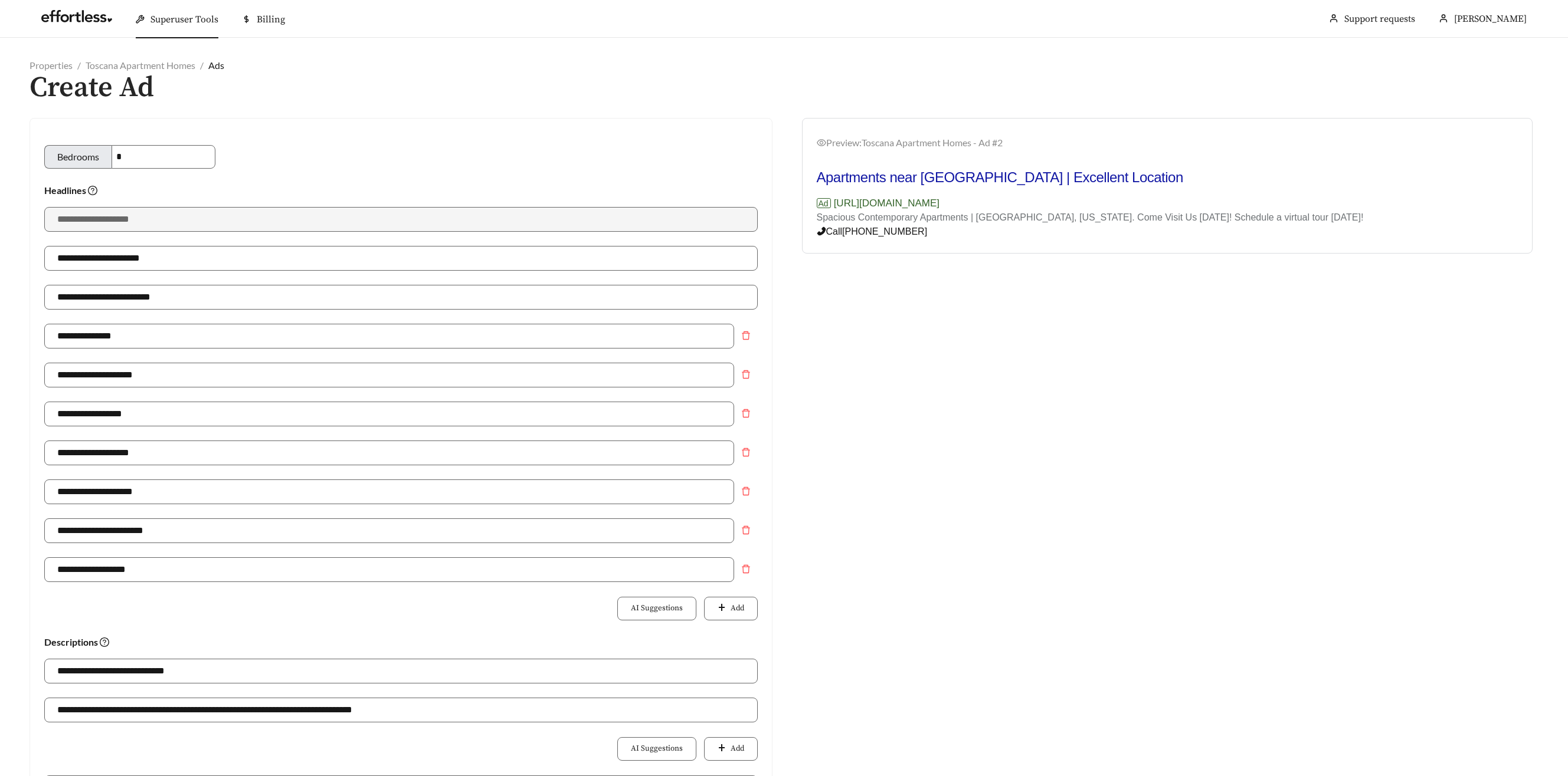
scroll to position [1, 0]
click at [127, 295] on input "**********" at bounding box center [401, 297] width 713 height 25
drag, startPoint x: 127, startPoint y: 295, endPoint x: 108, endPoint y: 295, distance: 19.0
click at [108, 295] on input "**********" at bounding box center [401, 297] width 713 height 25
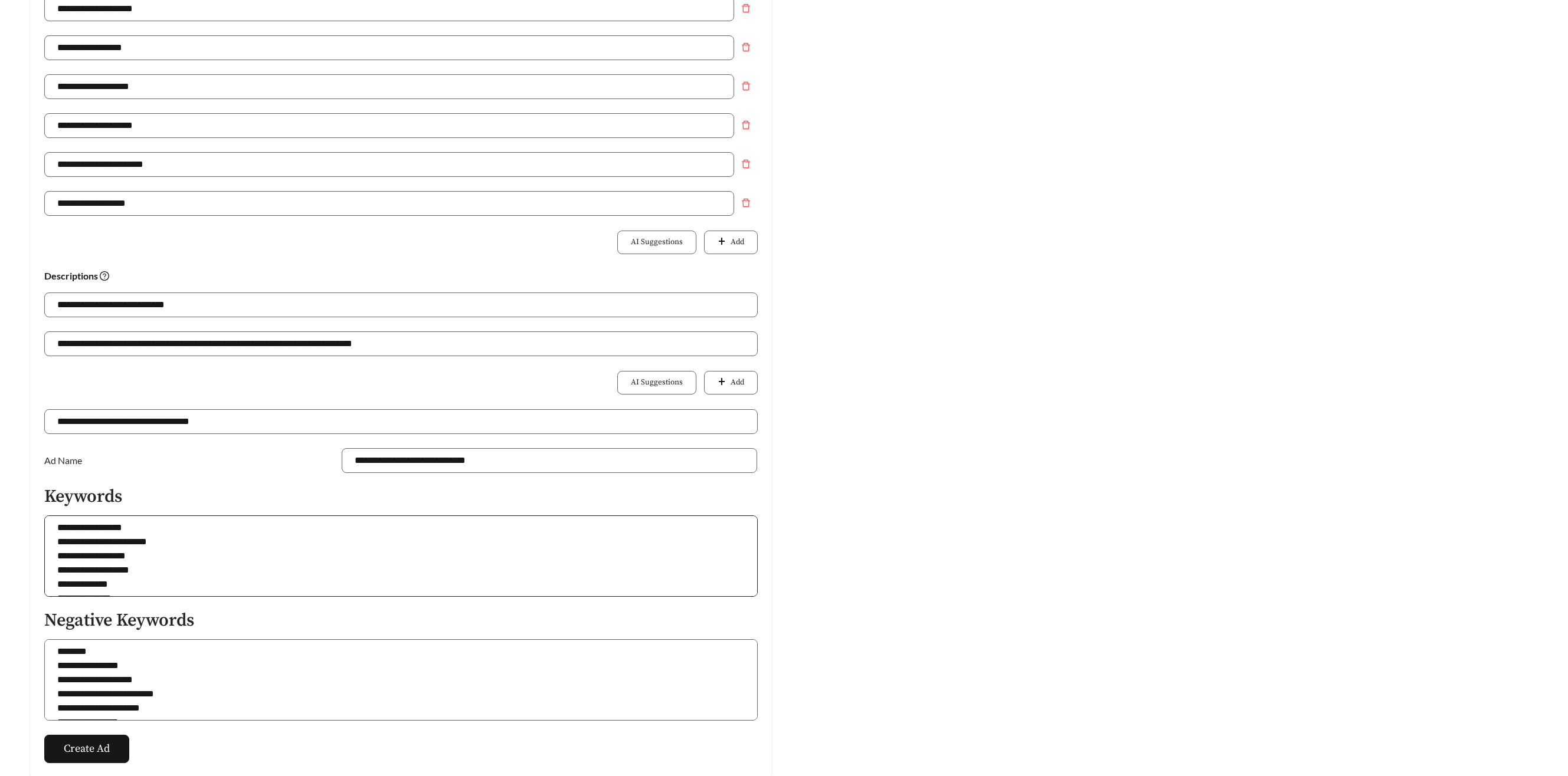
scroll to position [431, 0]
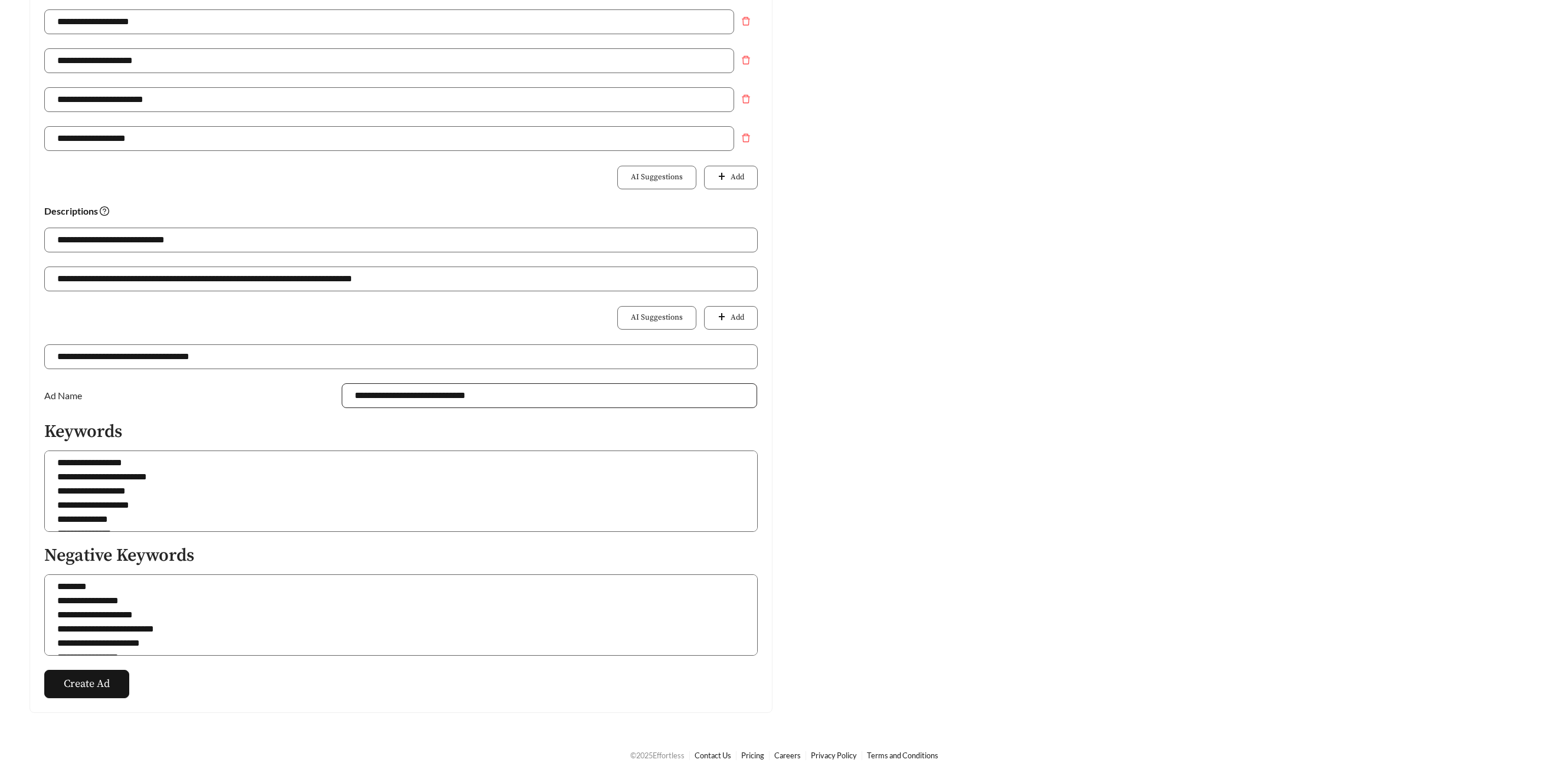
type input "**********"
click at [471, 396] on input "**********" at bounding box center [550, 396] width 416 height 25
type input "**********"
drag, startPoint x: 76, startPoint y: 690, endPoint x: 93, endPoint y: 684, distance: 18.0
click at [76, 690] on span "Create Ad" at bounding box center [87, 684] width 46 height 16
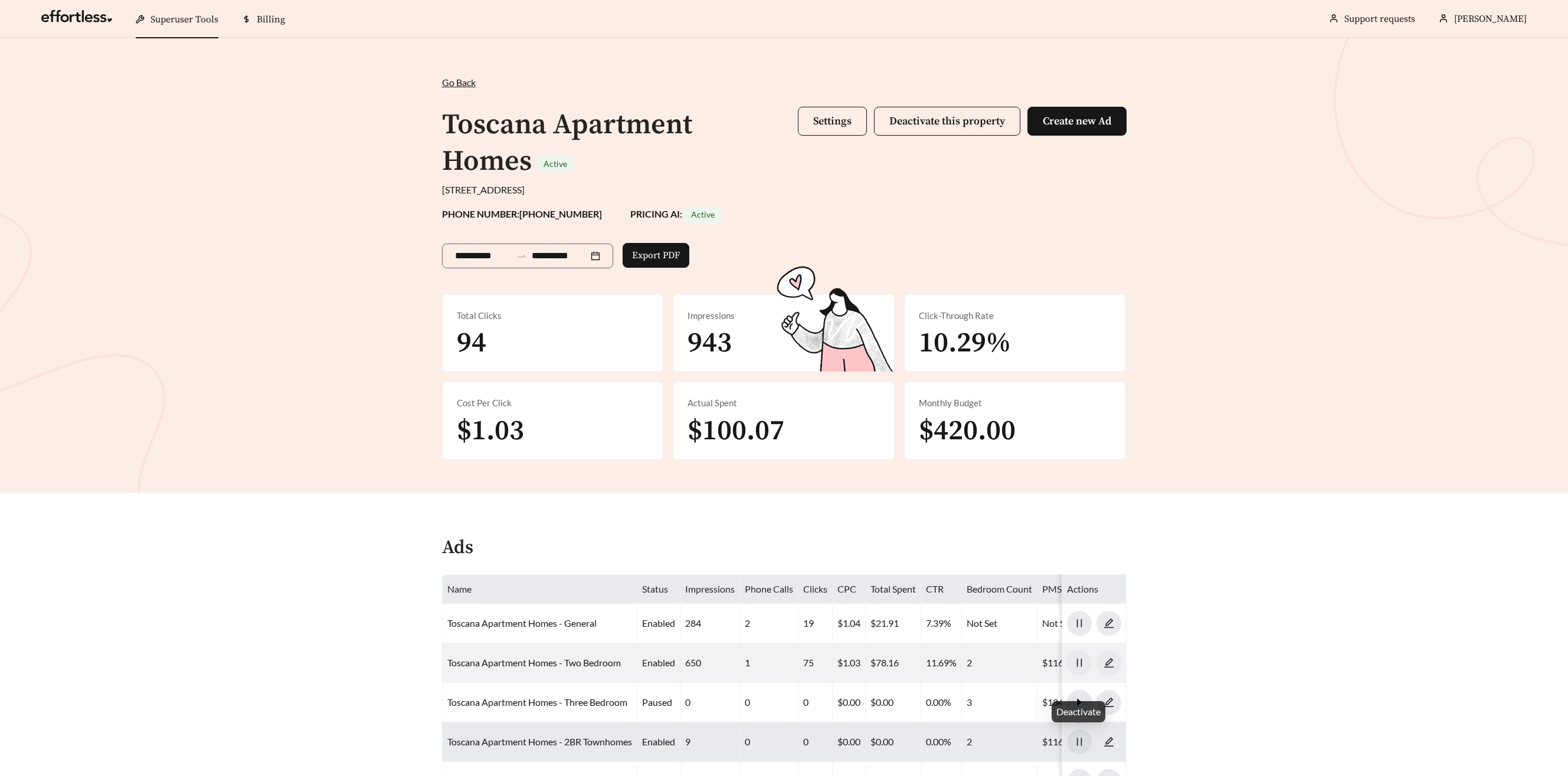
click at [1079, 738] on icon "pause" at bounding box center [1079, 742] width 11 height 11
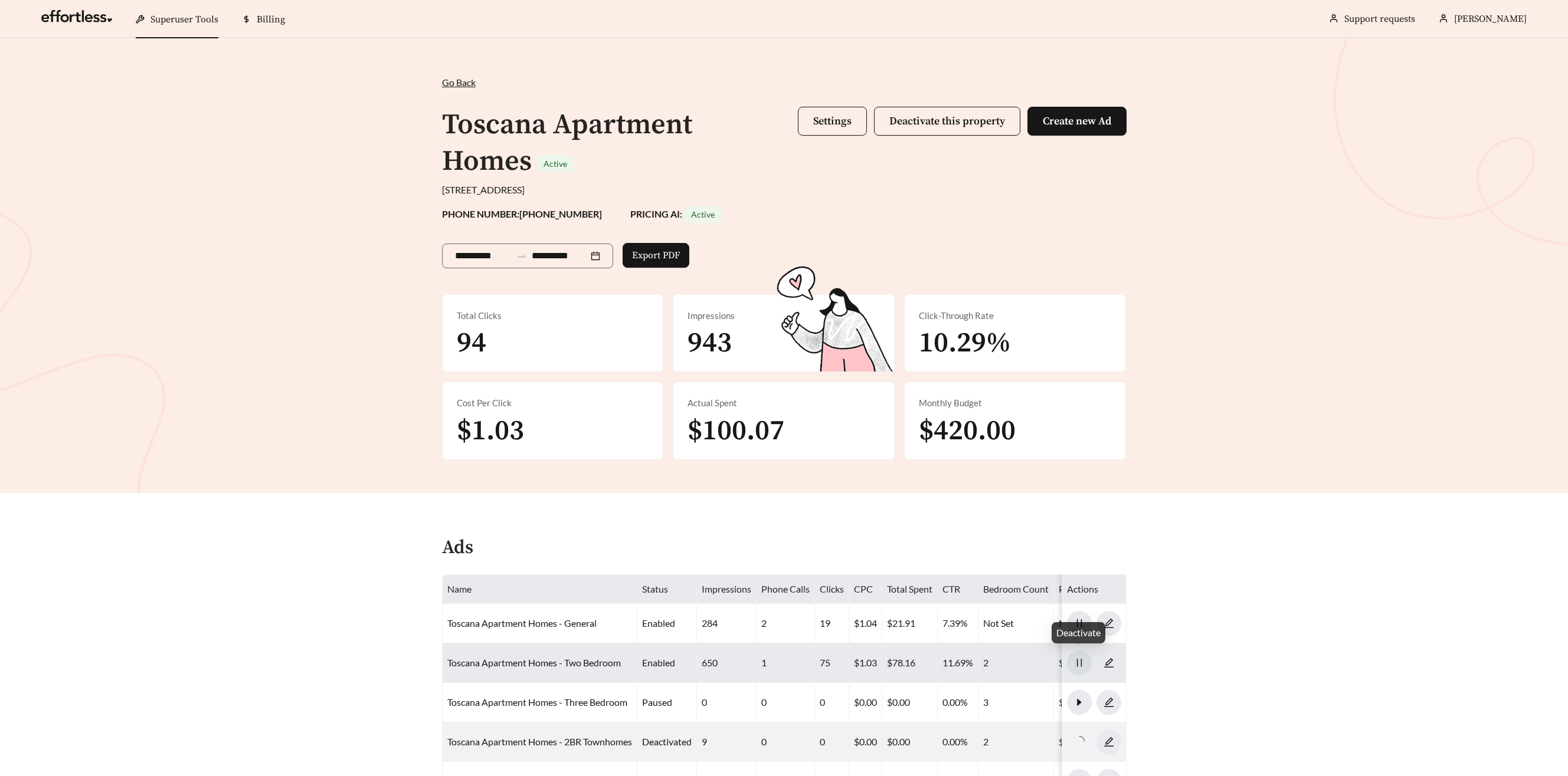
click at [1074, 666] on icon "pause" at bounding box center [1079, 663] width 11 height 11
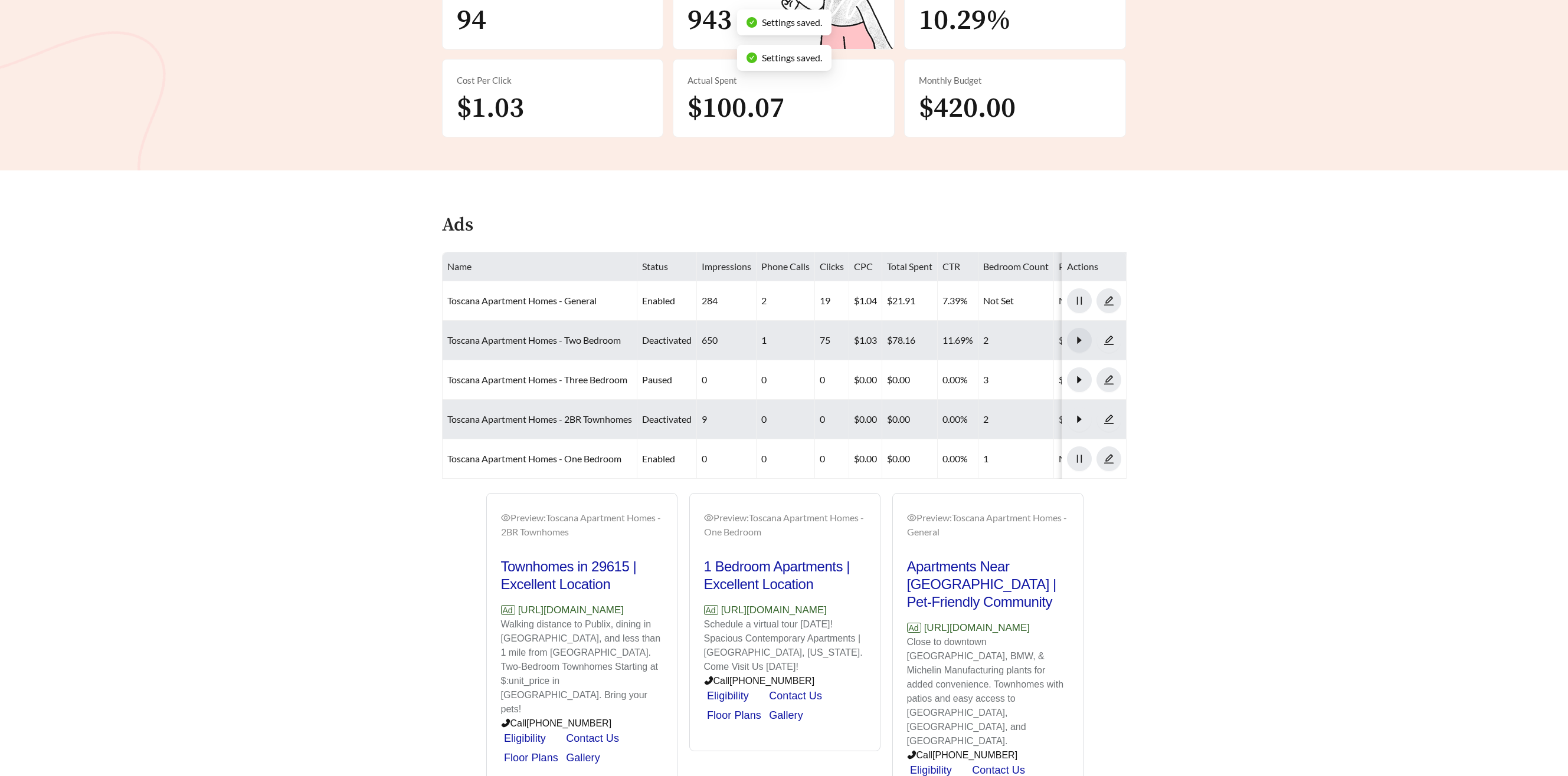
scroll to position [320, 0]
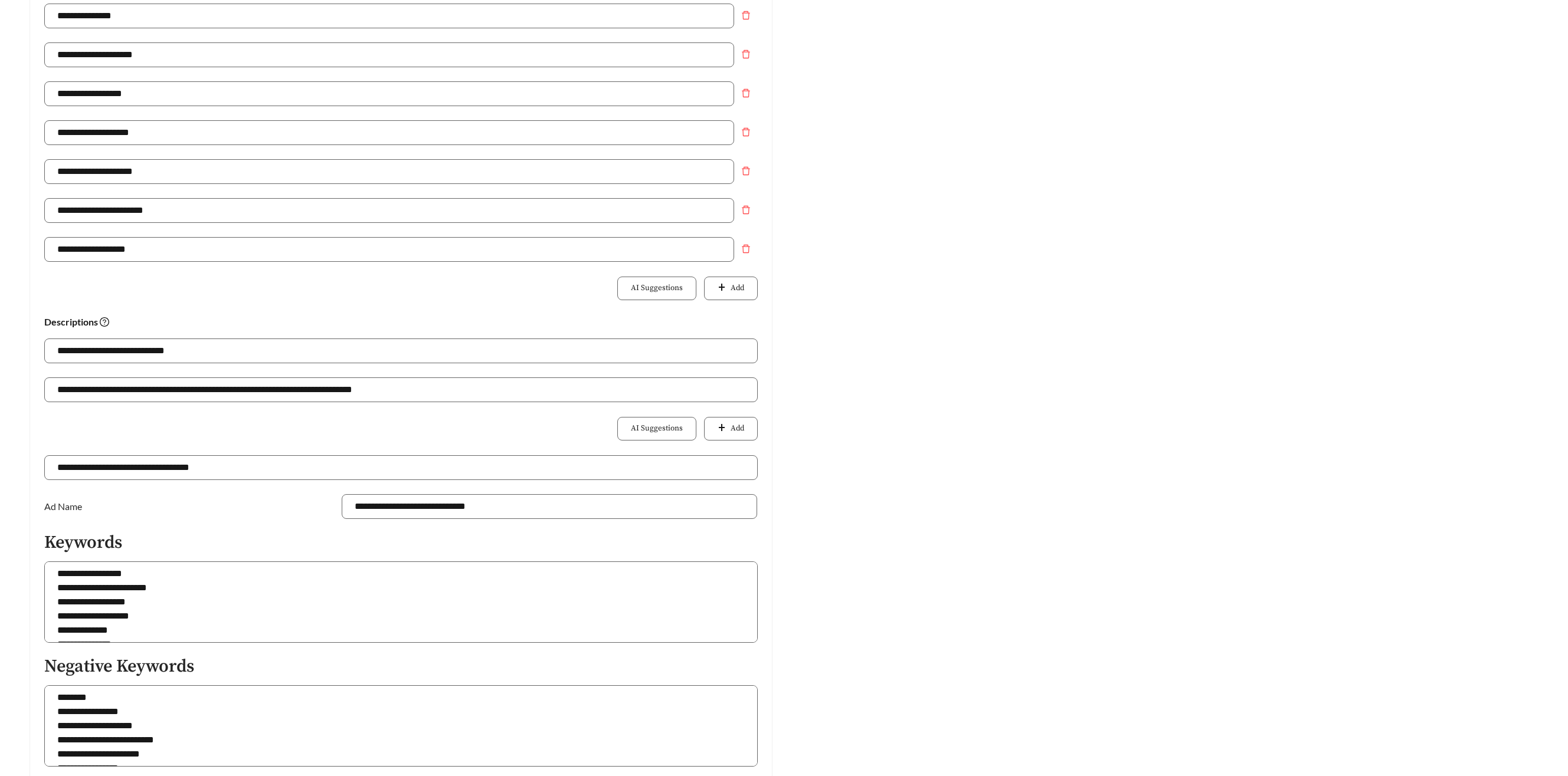
scroll to position [431, 0]
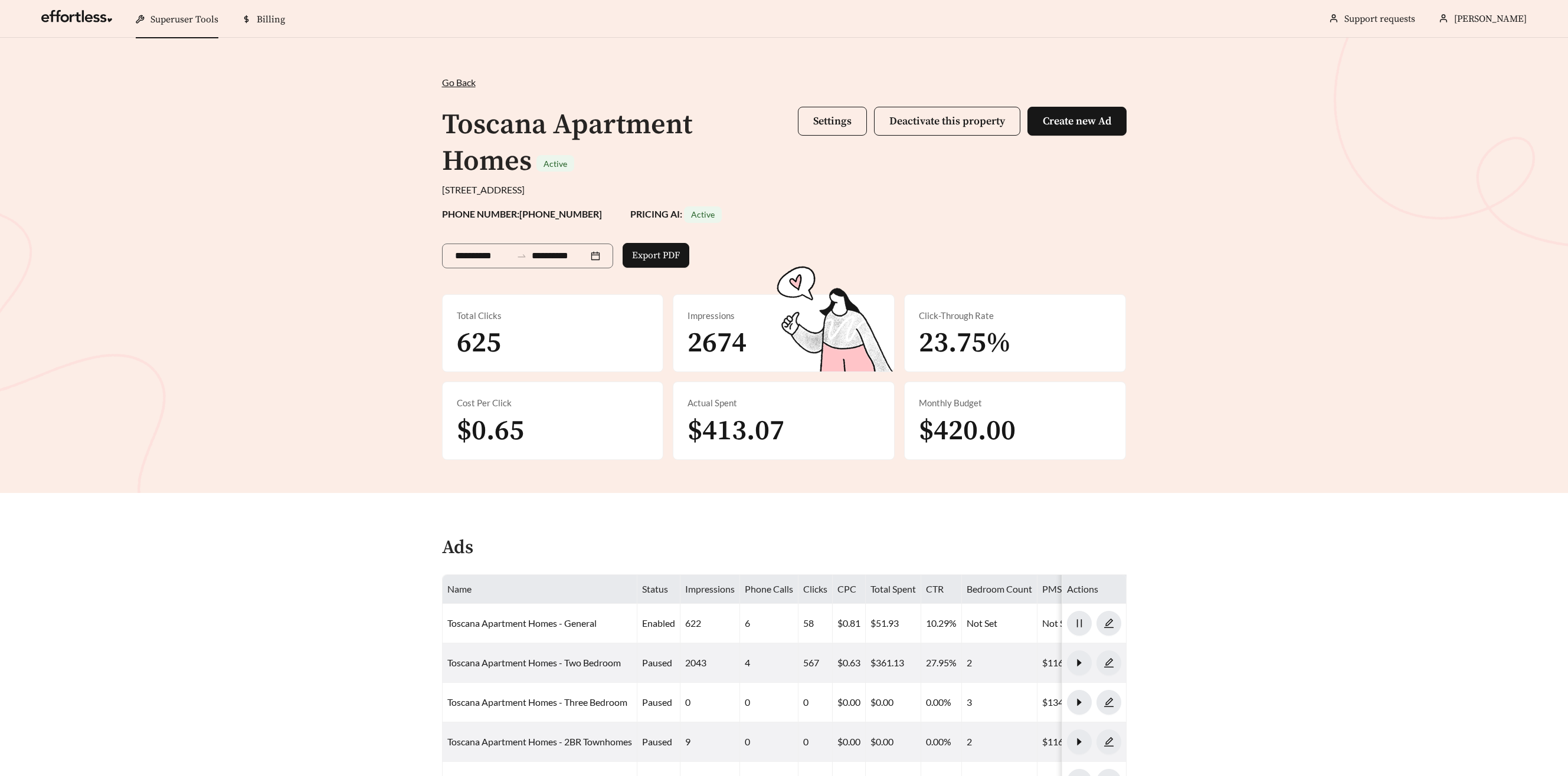
scroll to position [2197, 0]
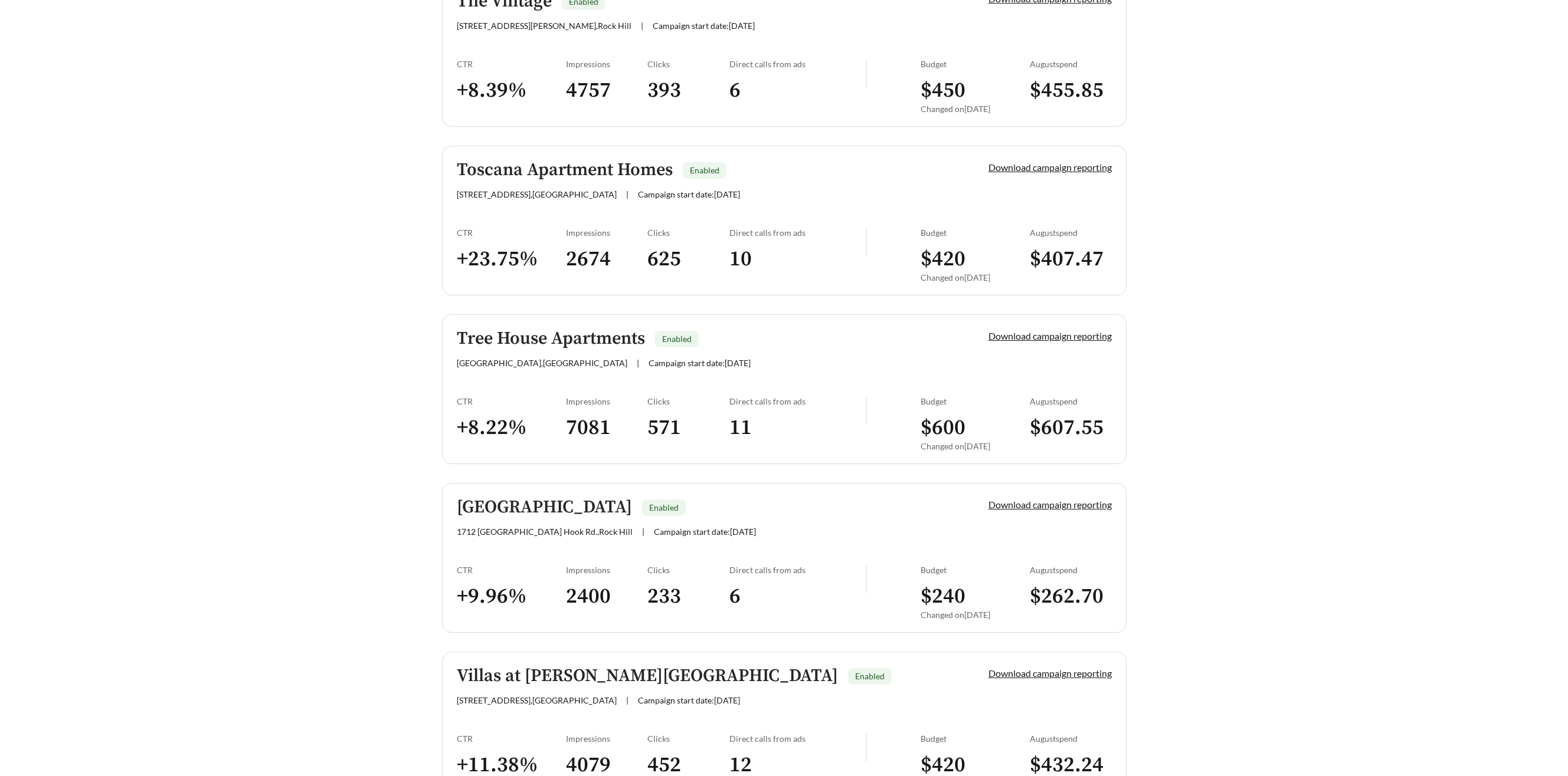
scroll to position [2430, 0]
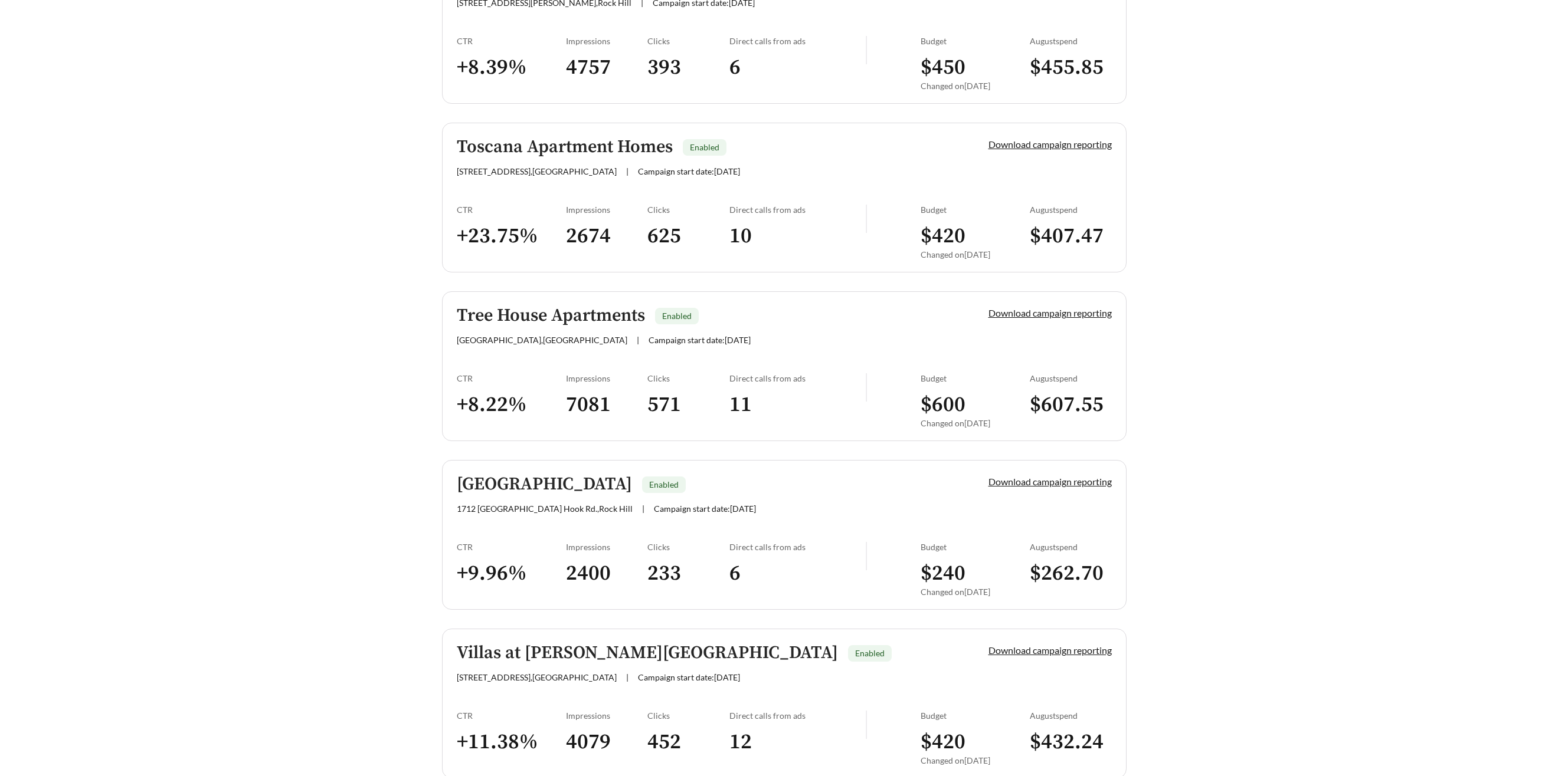
click at [549, 141] on h5 "Toscana Apartment Homes" at bounding box center [565, 147] width 216 height 20
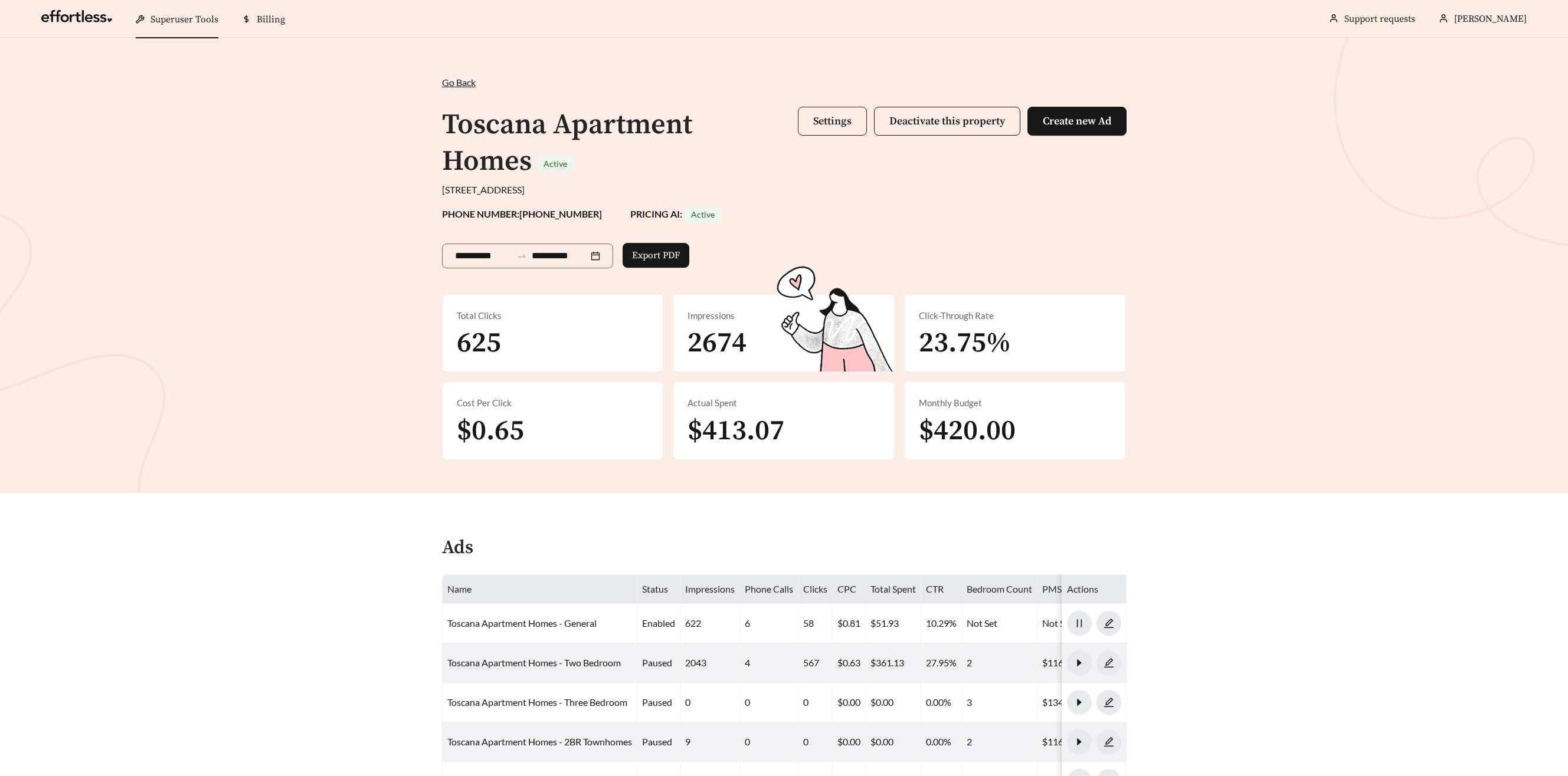
click at [841, 120] on span "Settings" at bounding box center [832, 120] width 38 height 13
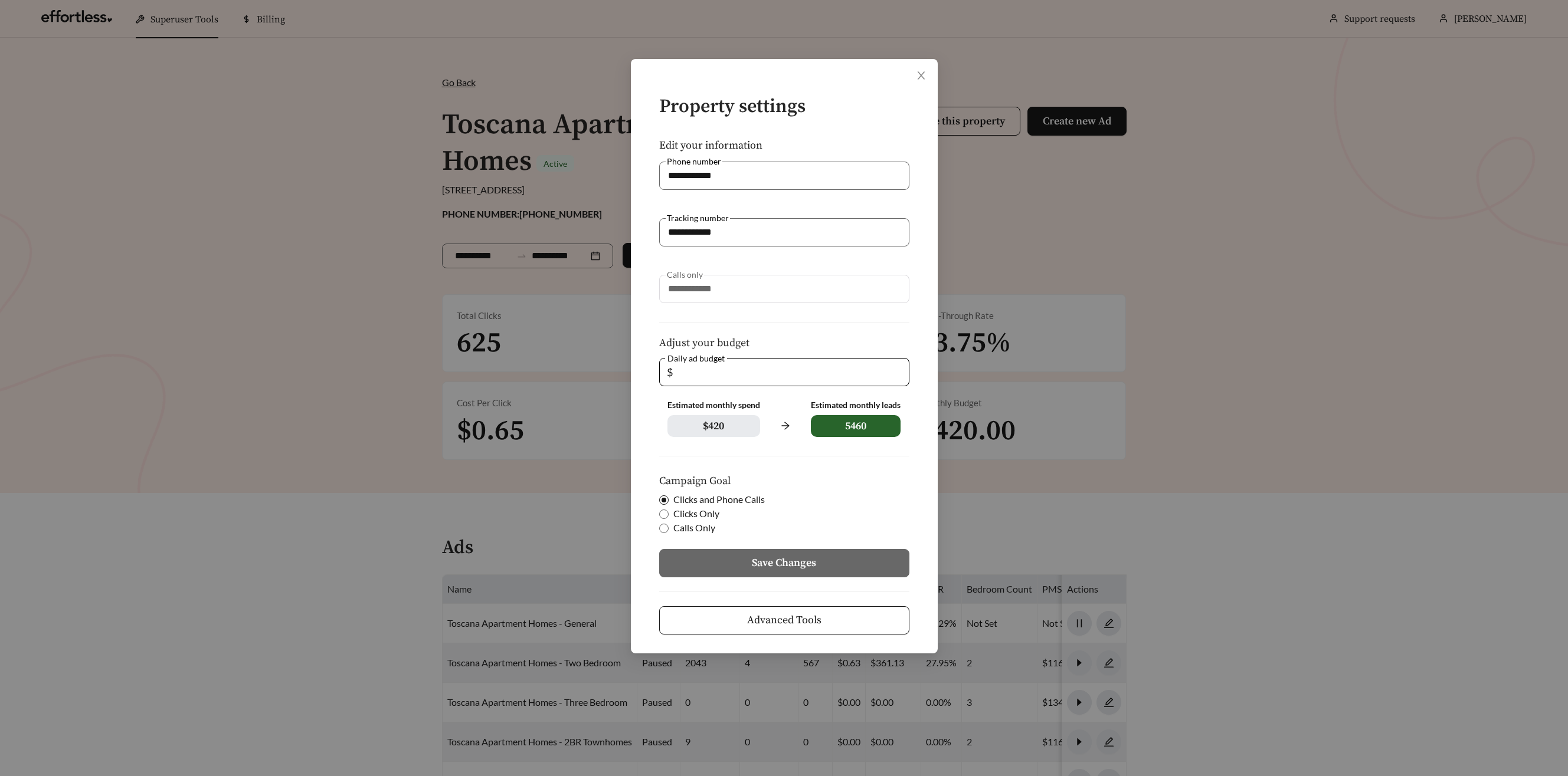
click at [801, 635] on div "**********" at bounding box center [784, 356] width 307 height 595
click at [801, 626] on span "Advanced Tools" at bounding box center [784, 620] width 74 height 16
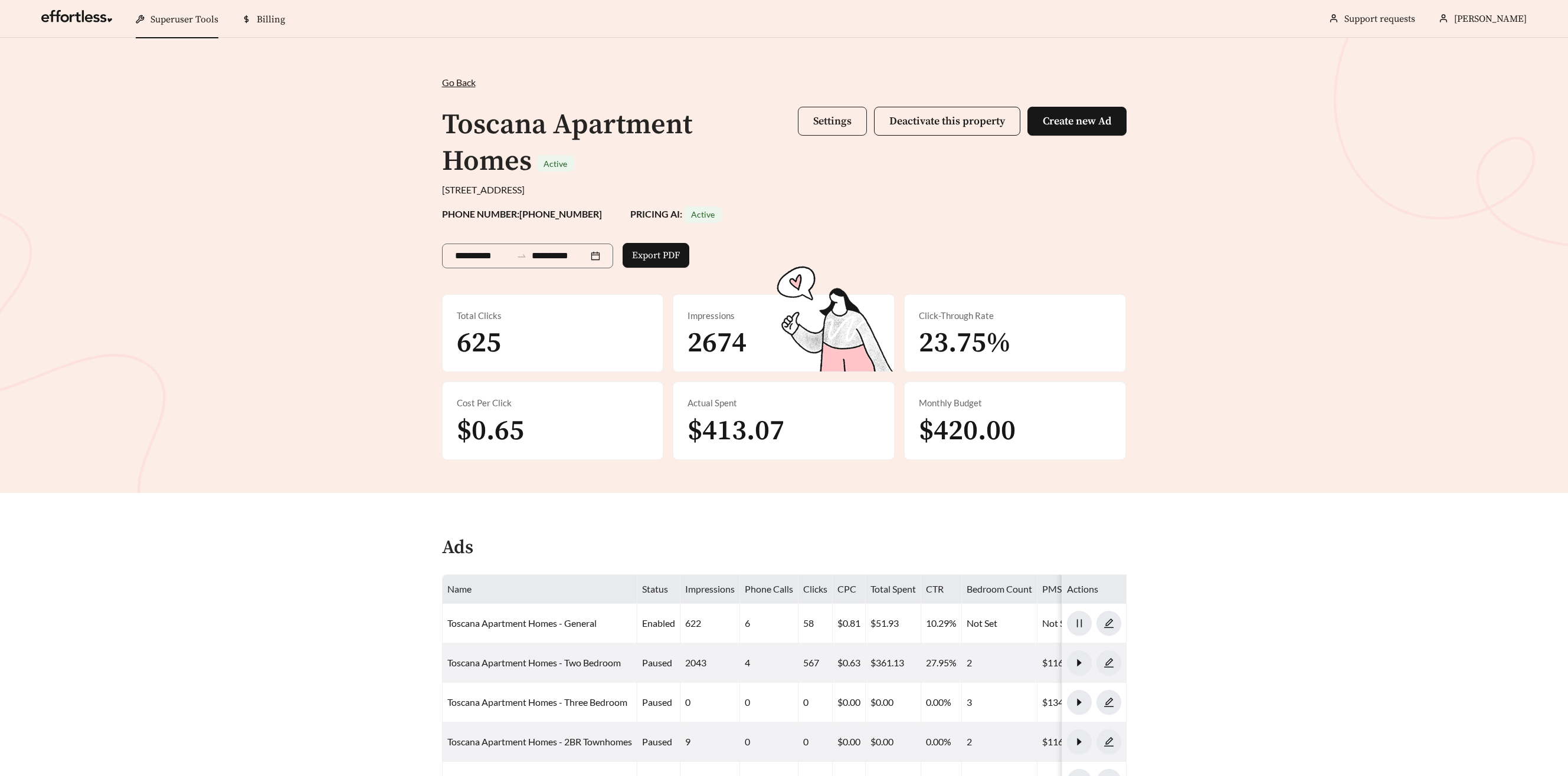
click at [802, 107] on button "Settings" at bounding box center [832, 121] width 69 height 29
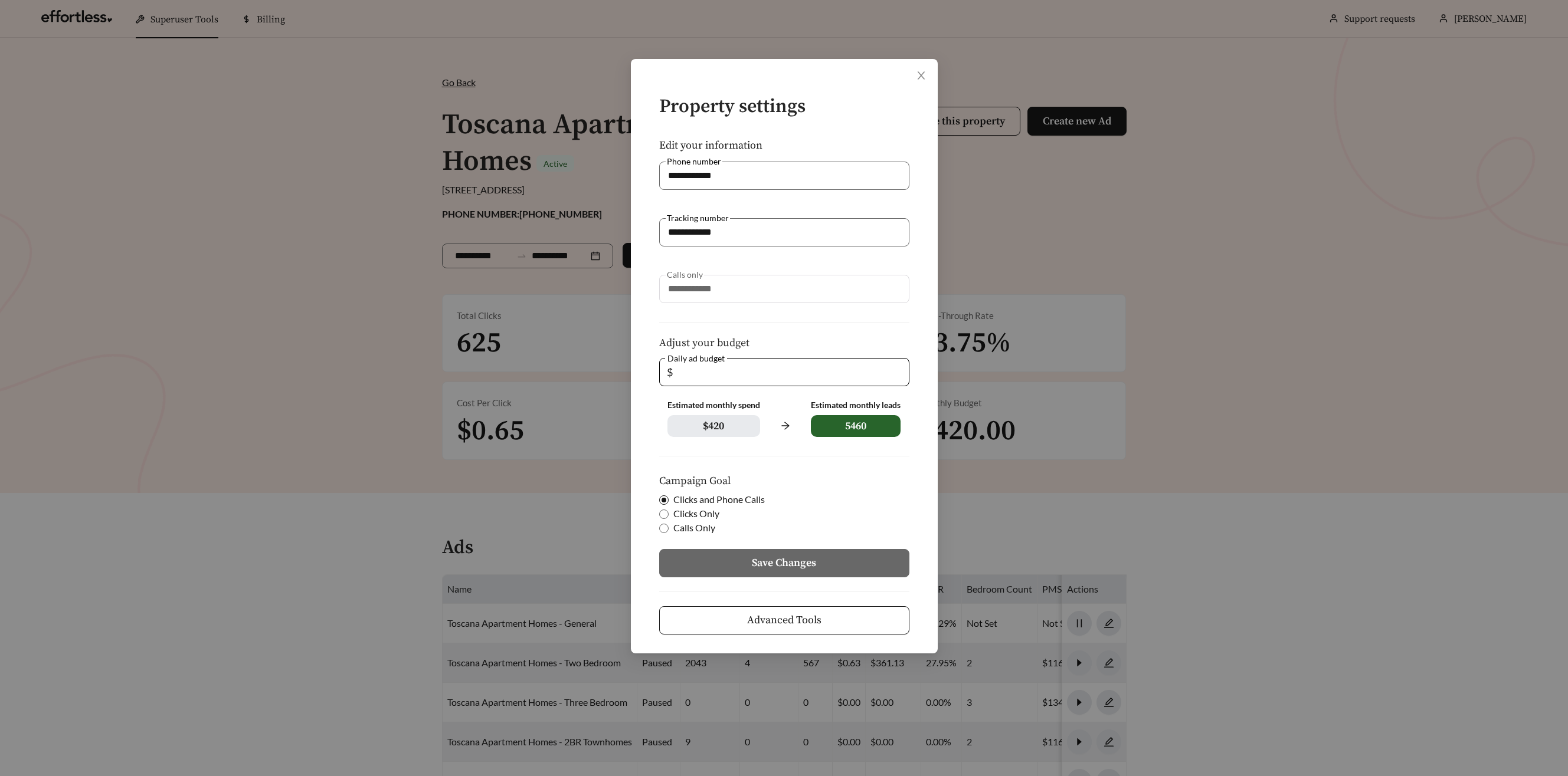
click at [809, 630] on button "Advanced Tools" at bounding box center [784, 621] width 250 height 29
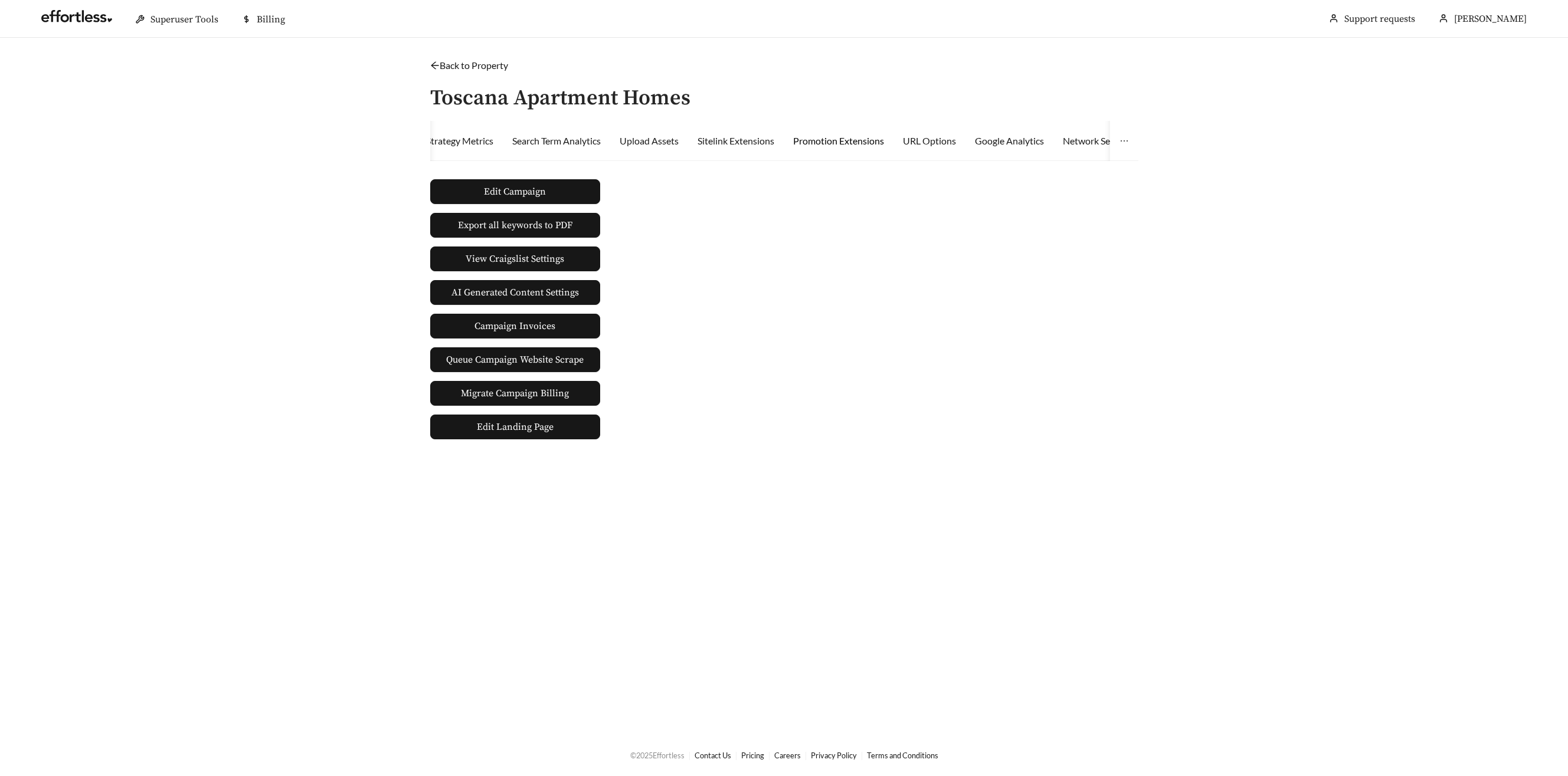
click at [839, 136] on div "Promotion Extensions" at bounding box center [839, 141] width 91 height 14
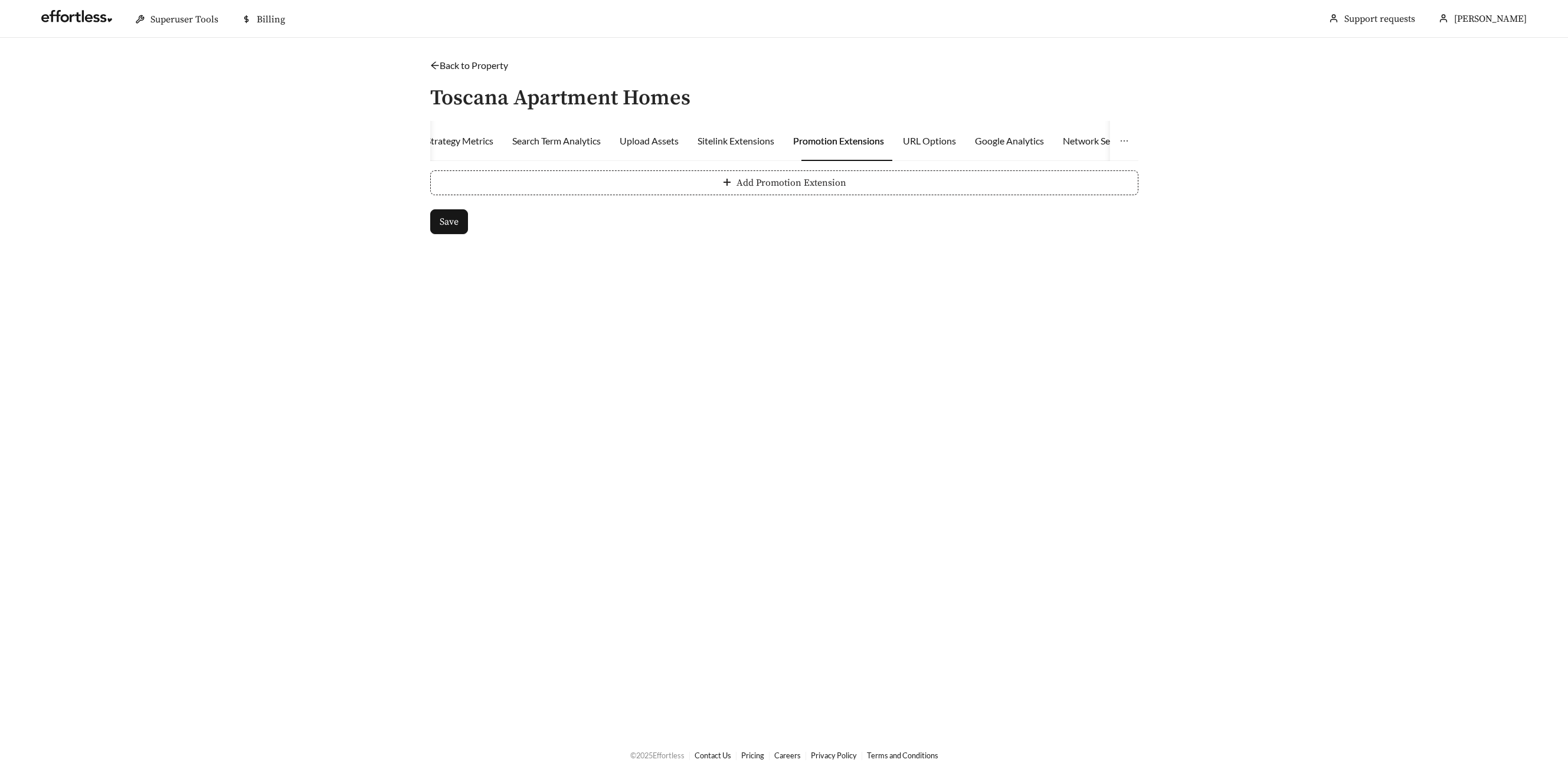
click at [601, 179] on button "Add Promotion Extension" at bounding box center [784, 183] width 708 height 25
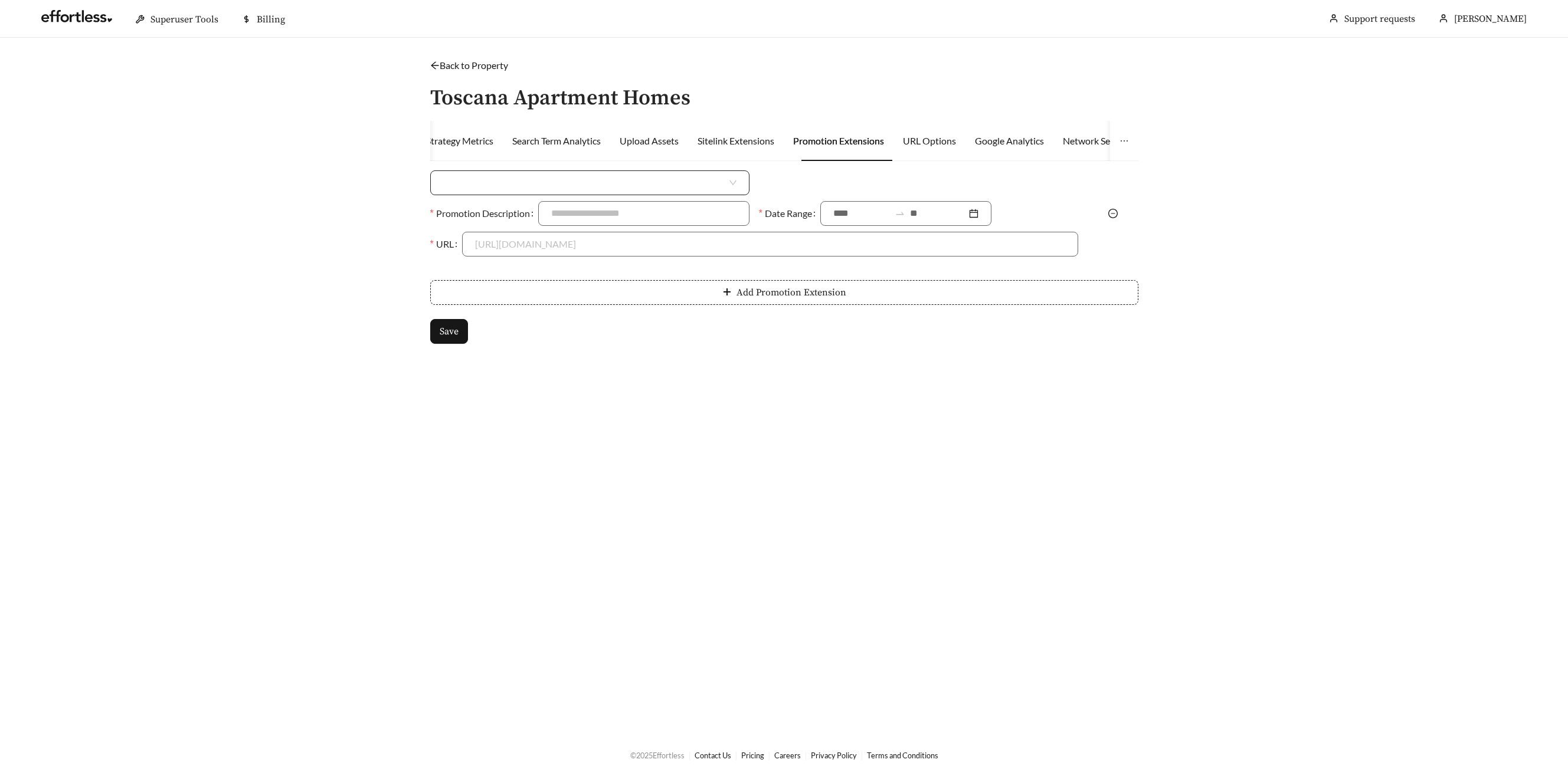
click at [530, 186] on input "search" at bounding box center [585, 183] width 284 height 23
drag, startPoint x: 500, startPoint y: 203, endPoint x: 527, endPoint y: 206, distance: 27.2
click at [502, 203] on div "Money Amount Off" at bounding box center [590, 209] width 294 height 13
click at [813, 186] on input at bounding box center [933, 183] width 287 height 23
type input "***"
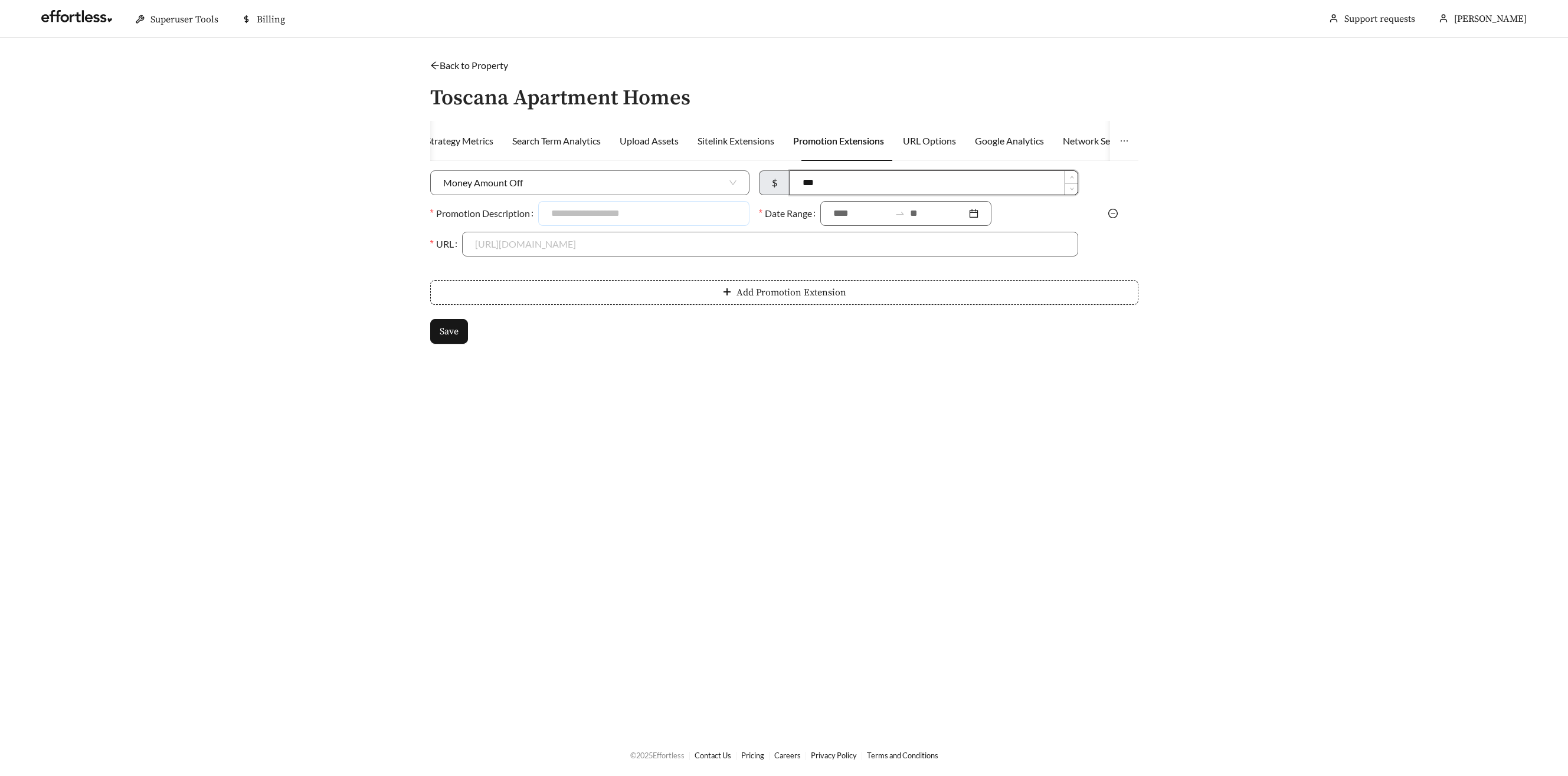
click at [614, 206] on input "Promotion Description" at bounding box center [643, 213] width 212 height 25
type input "**********"
click at [844, 210] on input at bounding box center [861, 213] width 56 height 14
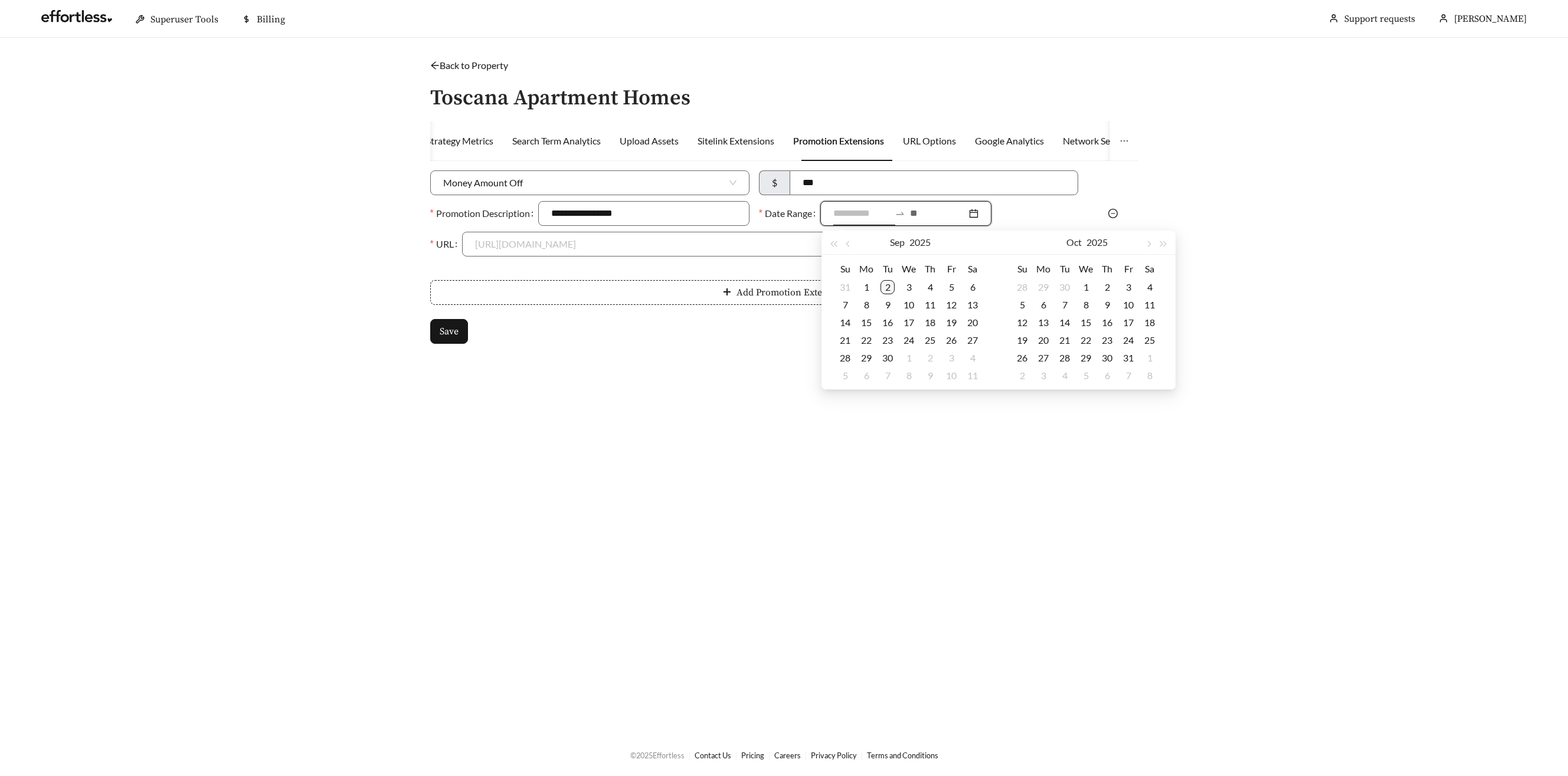
type input "**********"
drag, startPoint x: 893, startPoint y: 284, endPoint x: 932, endPoint y: 284, distance: 39.0
click at [896, 284] on td "2" at bounding box center [888, 287] width 21 height 18
type input "**********"
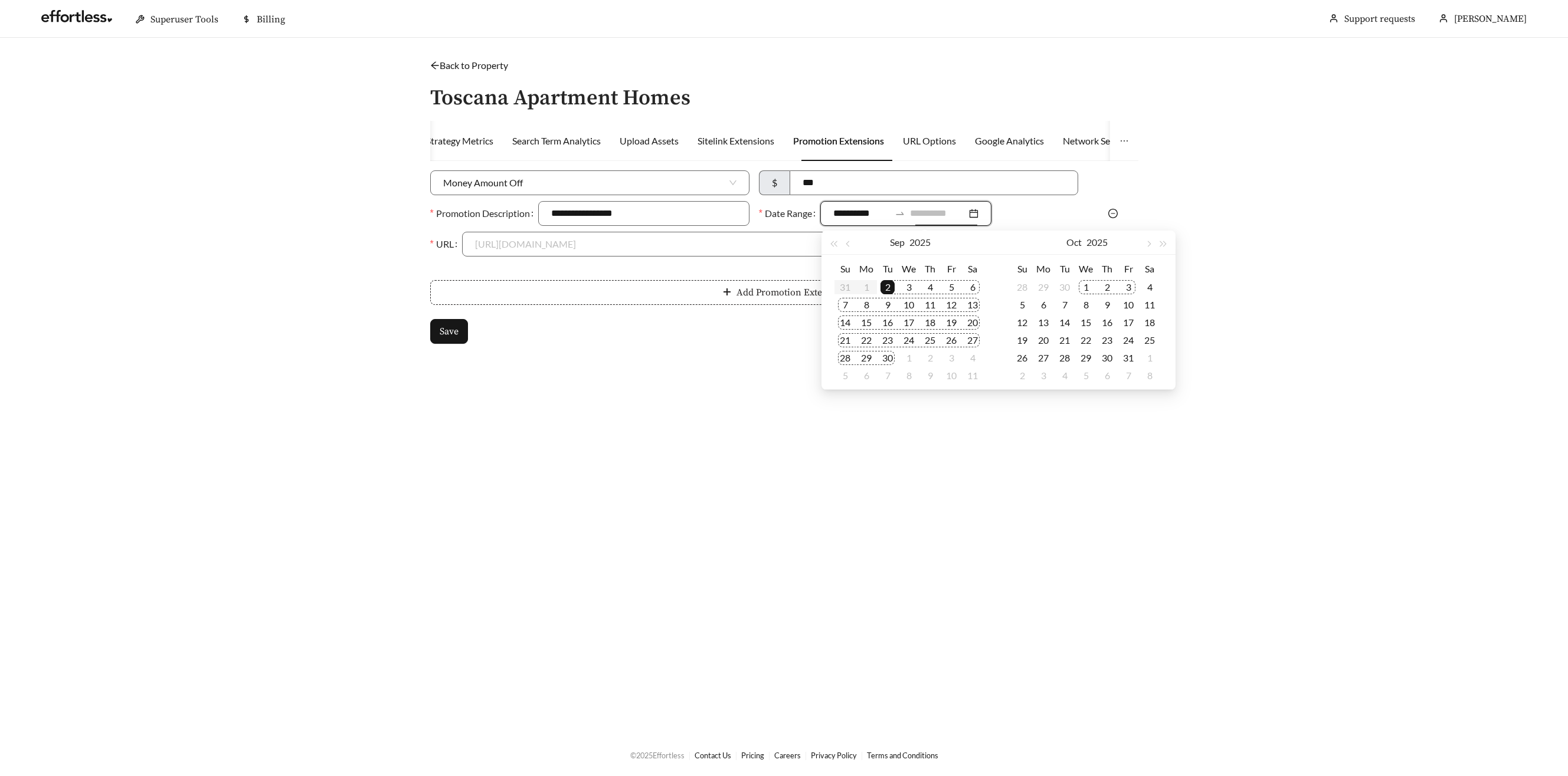
click at [1130, 283] on div "3" at bounding box center [1128, 287] width 14 height 14
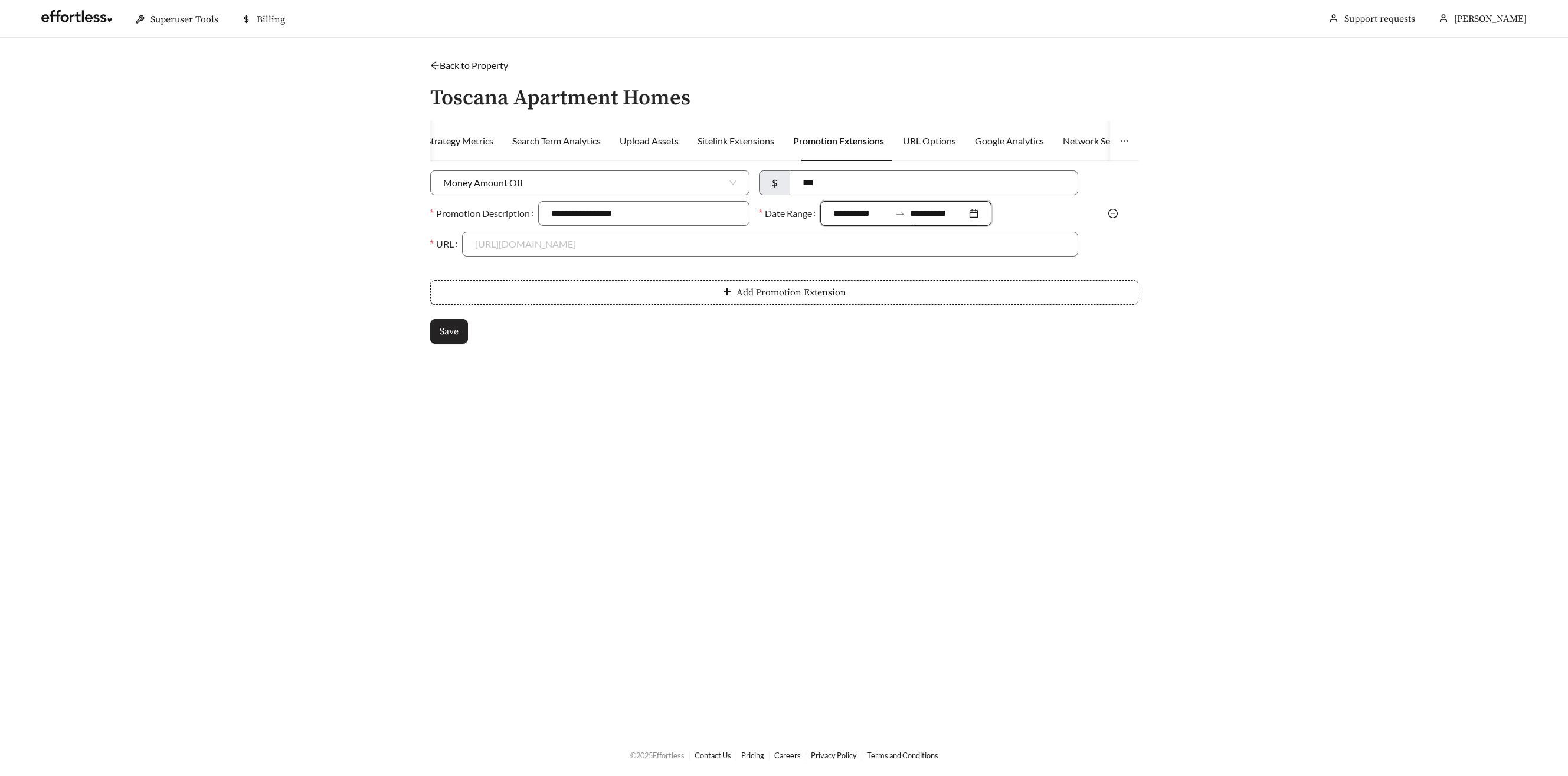
click at [452, 331] on span "Save" at bounding box center [449, 332] width 19 height 14
click at [480, 242] on input "URL" at bounding box center [769, 244] width 590 height 23
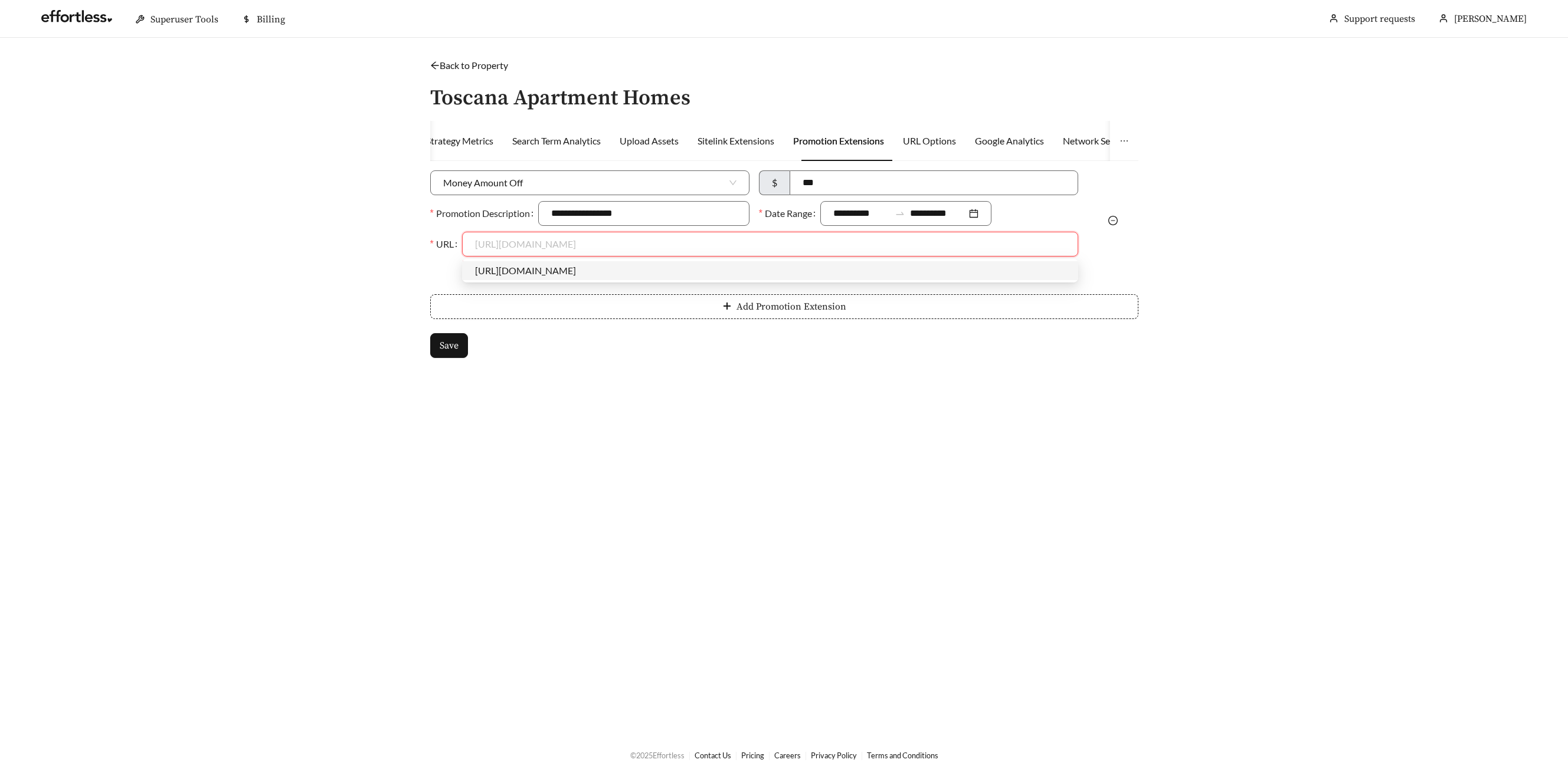
drag, startPoint x: 484, startPoint y: 266, endPoint x: 481, endPoint y: 277, distance: 11.4
click at [484, 266] on div "https://www.toscanaaptsgreenville.com" at bounding box center [769, 270] width 590 height 13
type input "**********"
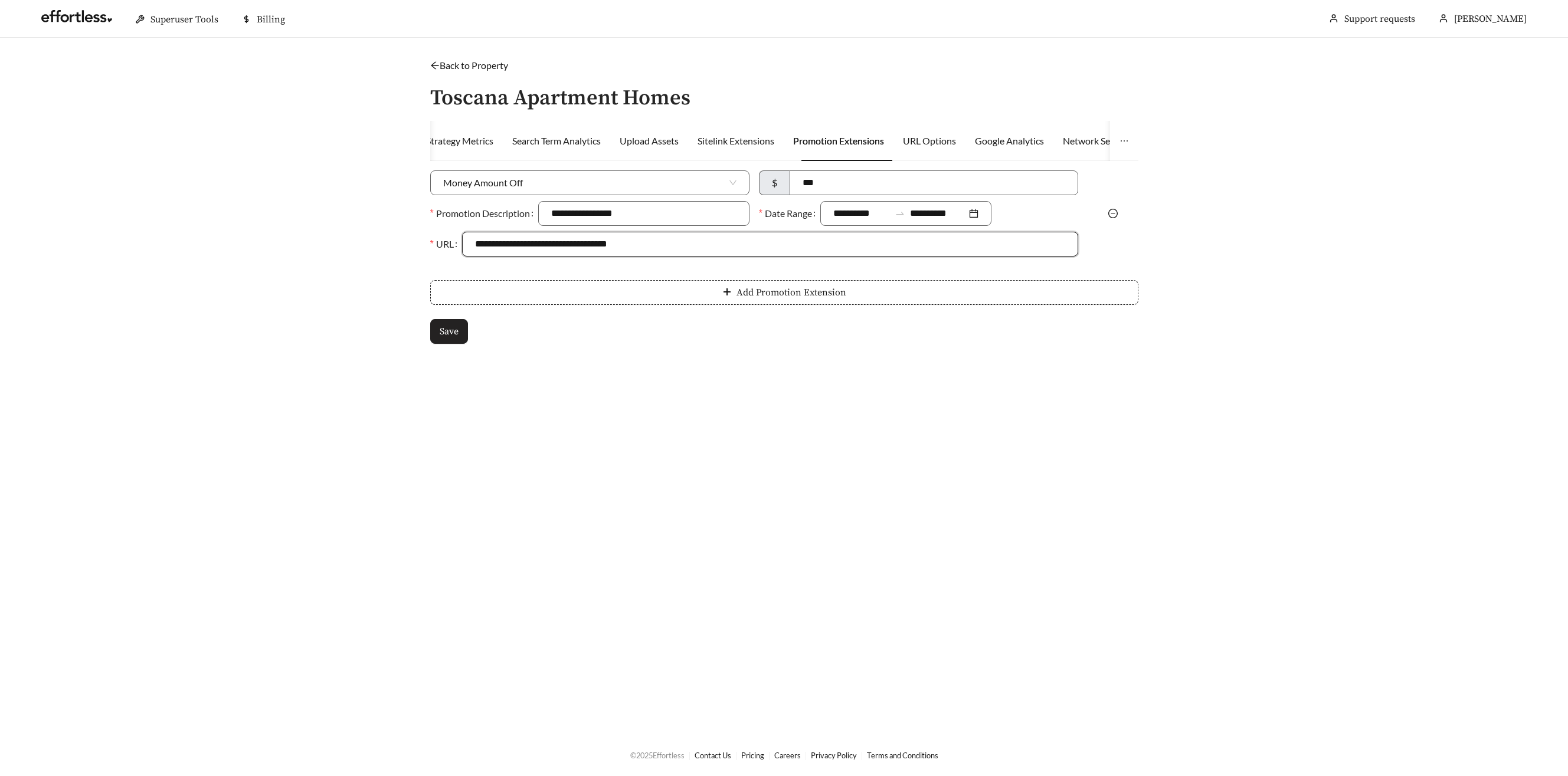
click at [440, 335] on span "Save" at bounding box center [449, 332] width 19 height 14
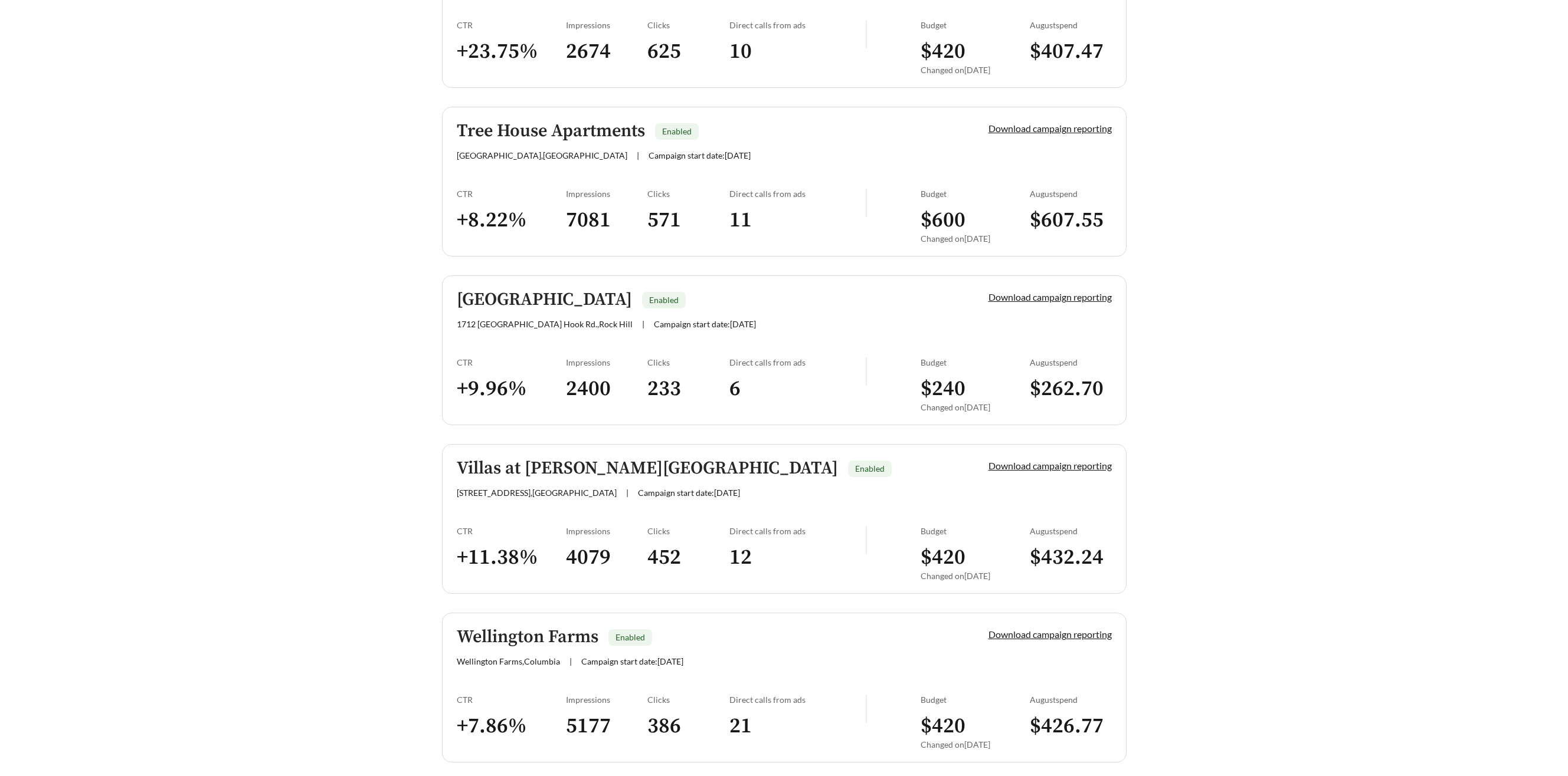
scroll to position [2618, 0]
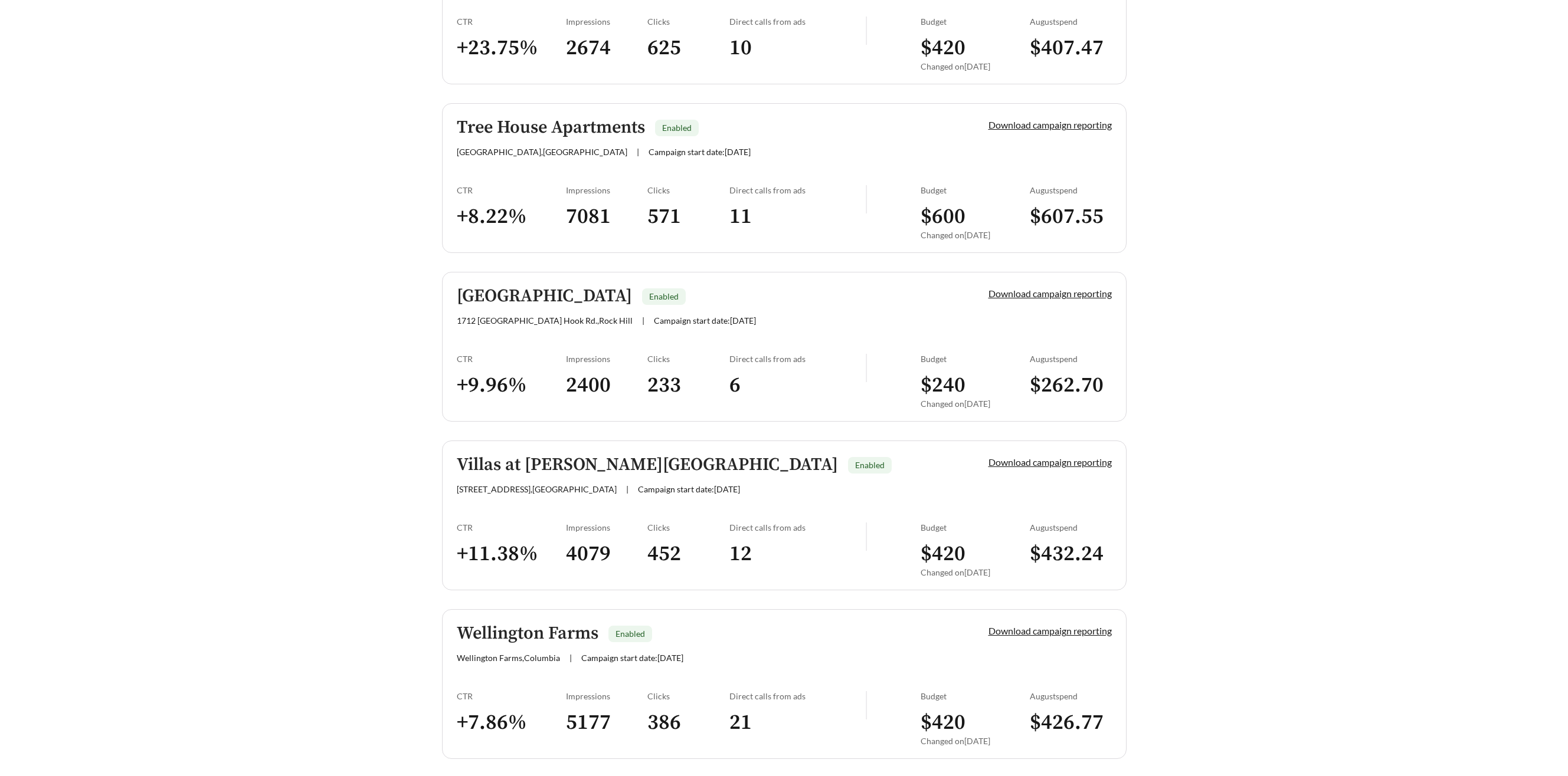
click at [536, 461] on h5 "Villas at Lawson Creek Apartments" at bounding box center [647, 465] width 381 height 20
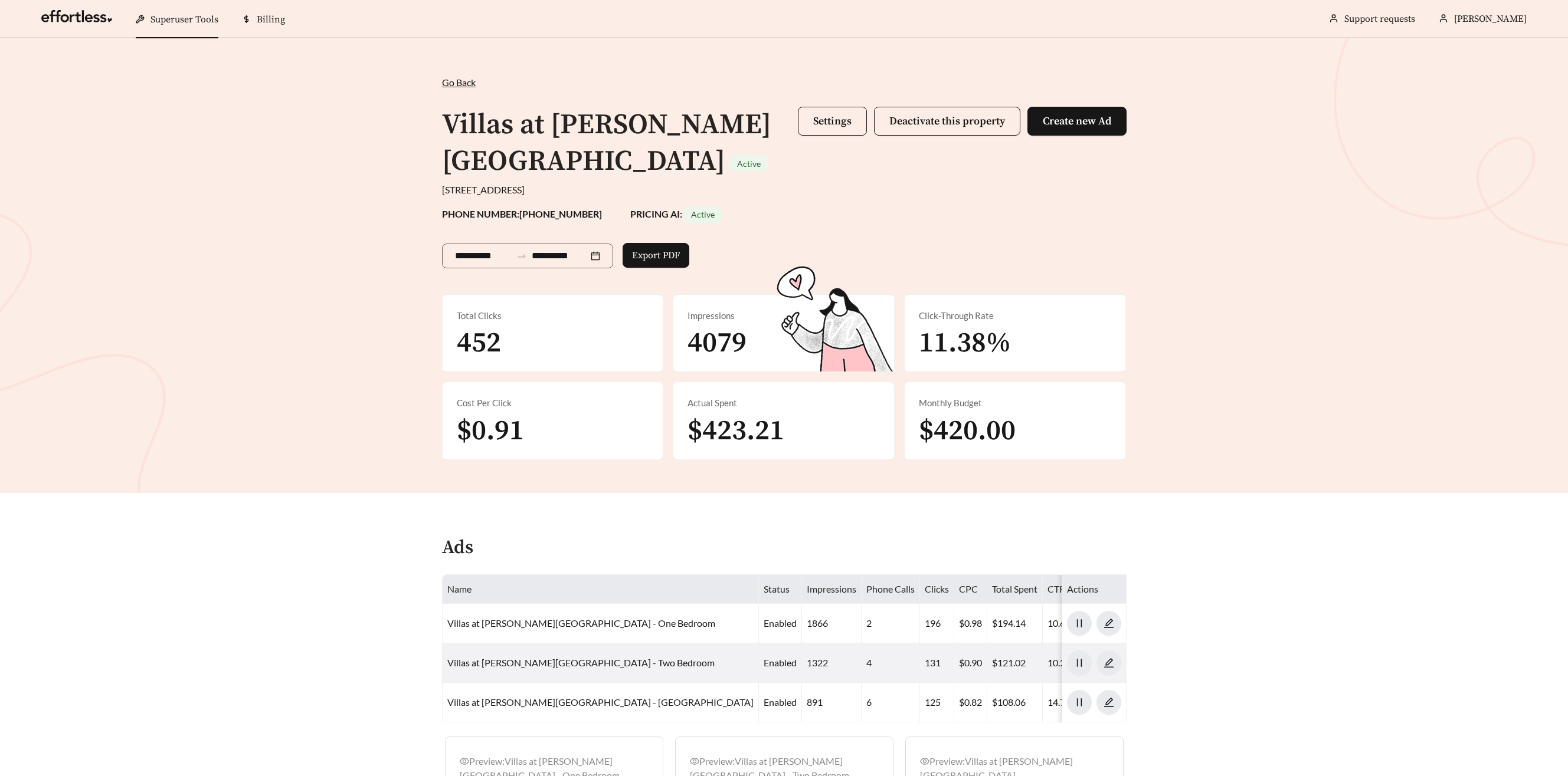
click at [578, 376] on div "Total Clicks 452 Impressions 4079 Click-Through Rate 11.38% Cost Per Click $0.9…" at bounding box center [784, 377] width 694 height 166
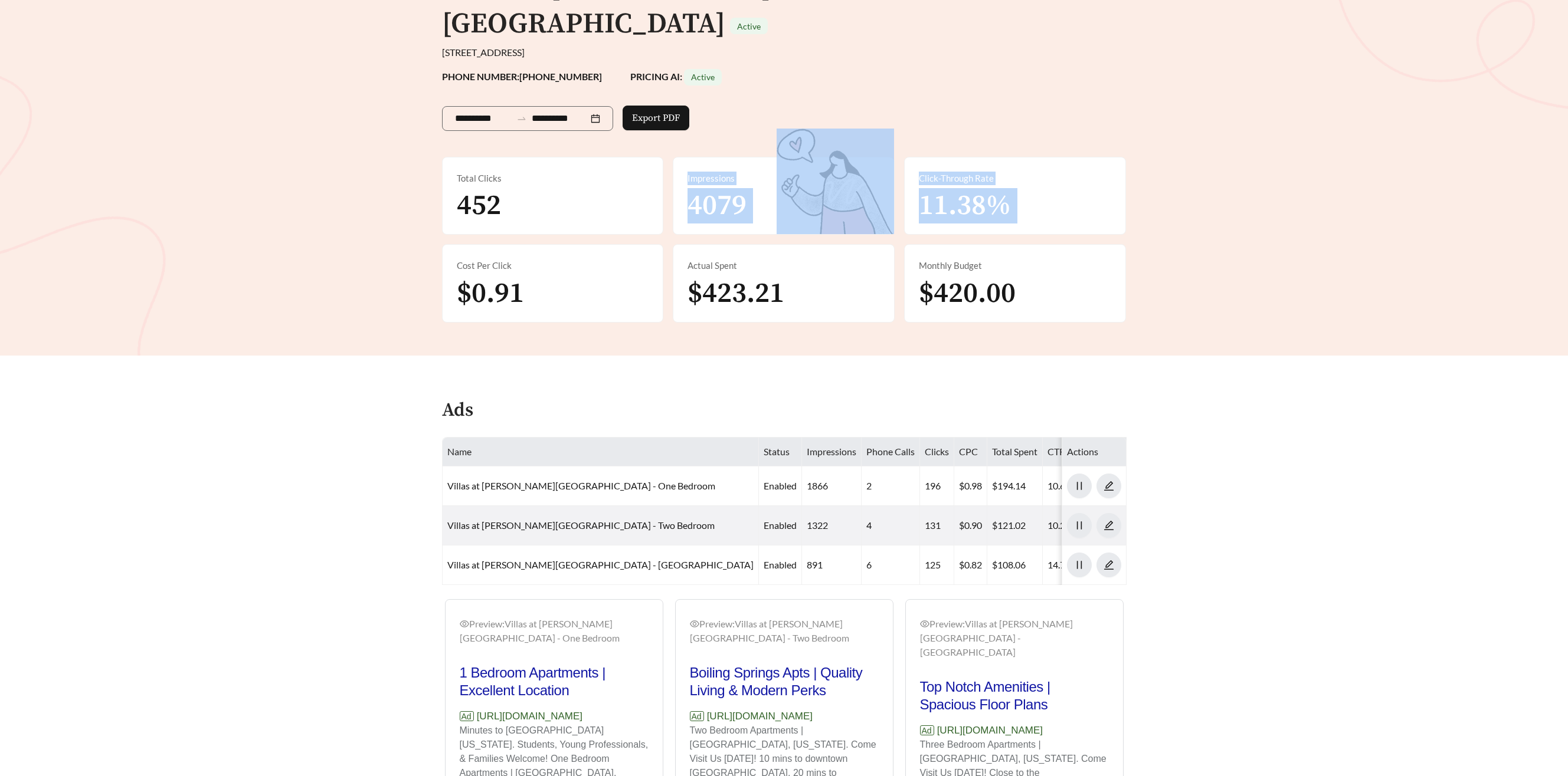
scroll to position [138, 0]
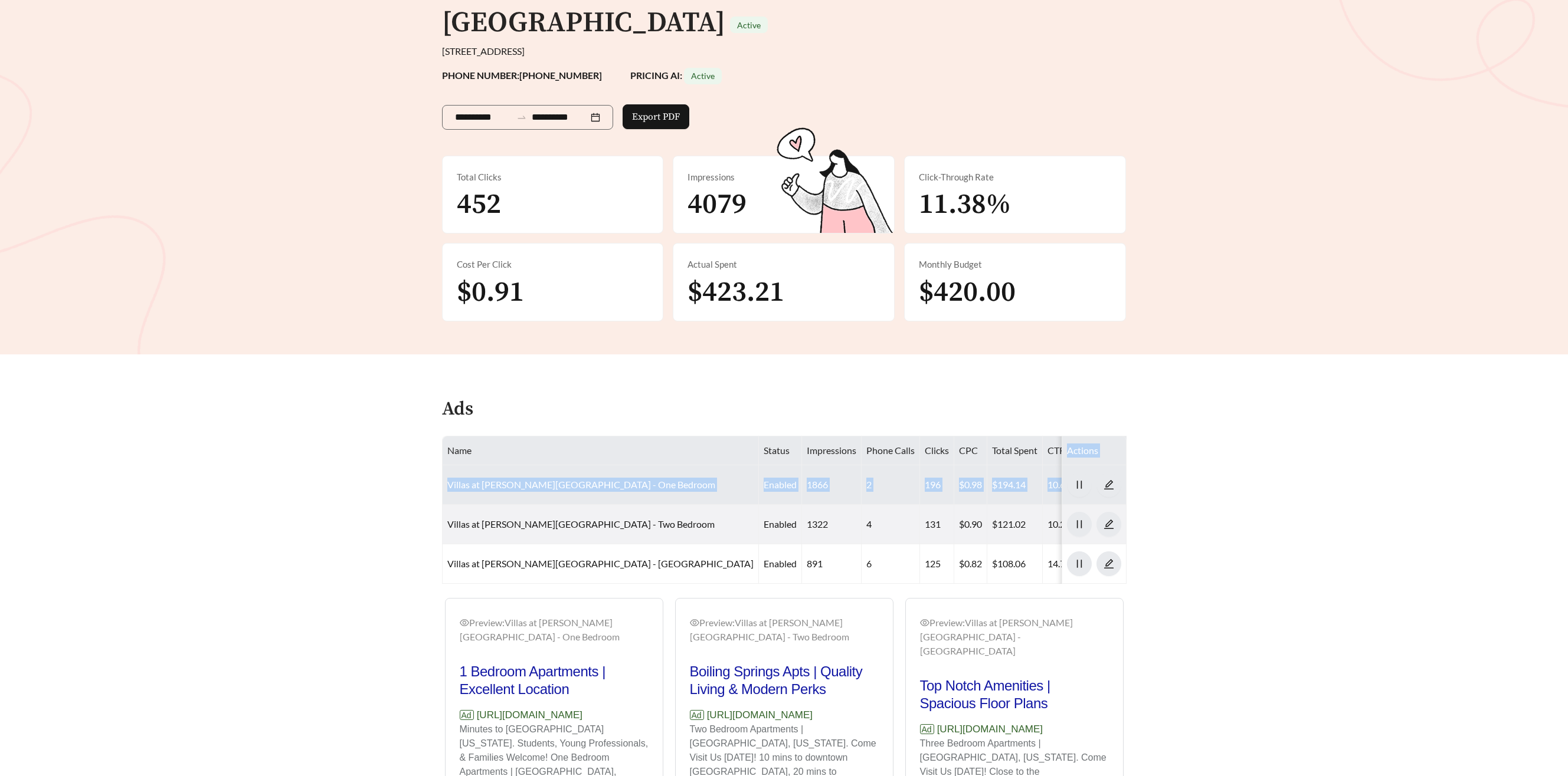
click at [1000, 464] on table "Name Status Impressions Phone Calls Clicks CPC Total Spent CTR Bedroom Count PM…" at bounding box center [1056, 510] width 1227 height 148
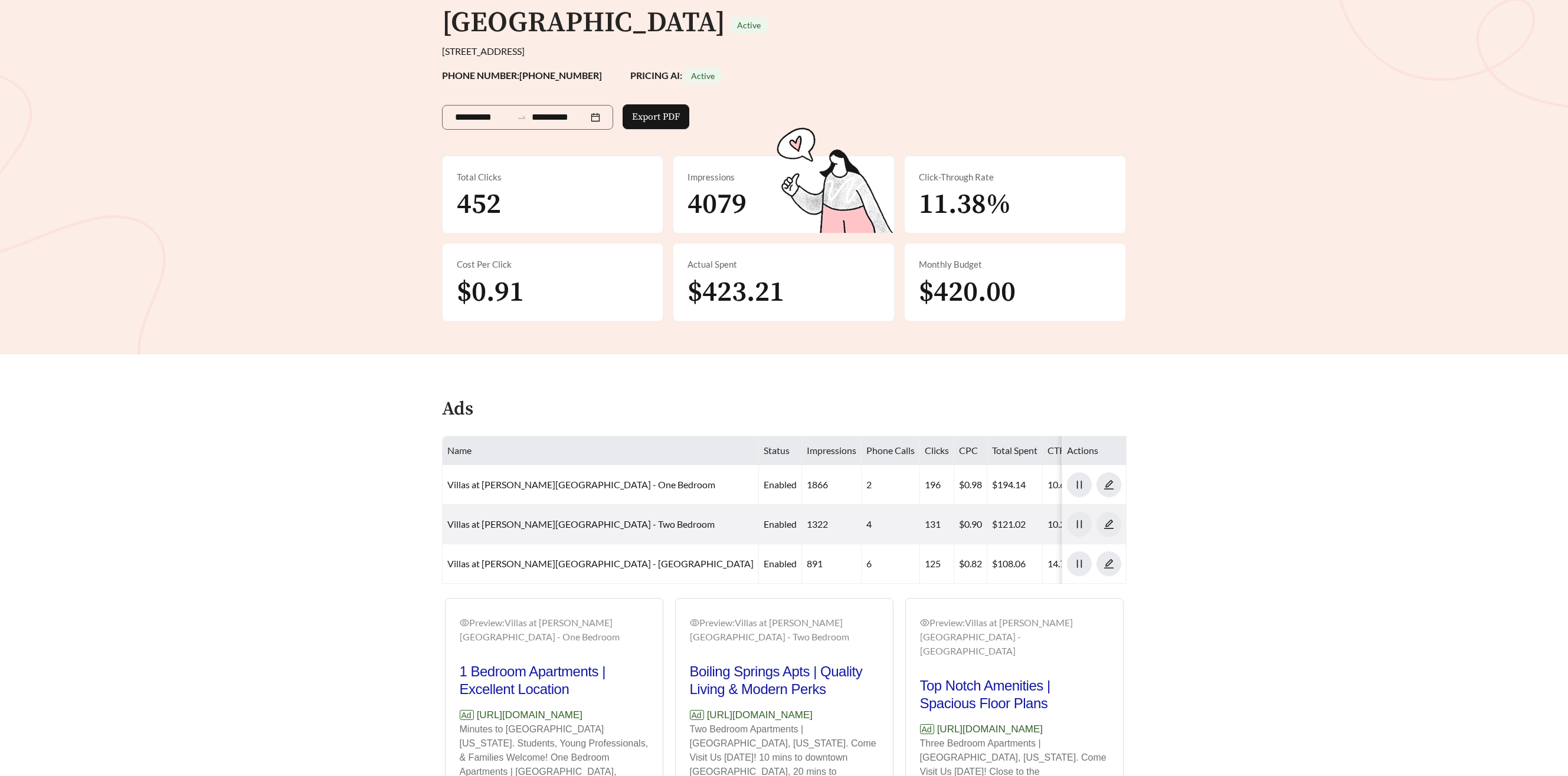
click at [1083, 443] on th "Bedroom Count" at bounding box center [1121, 450] width 76 height 29
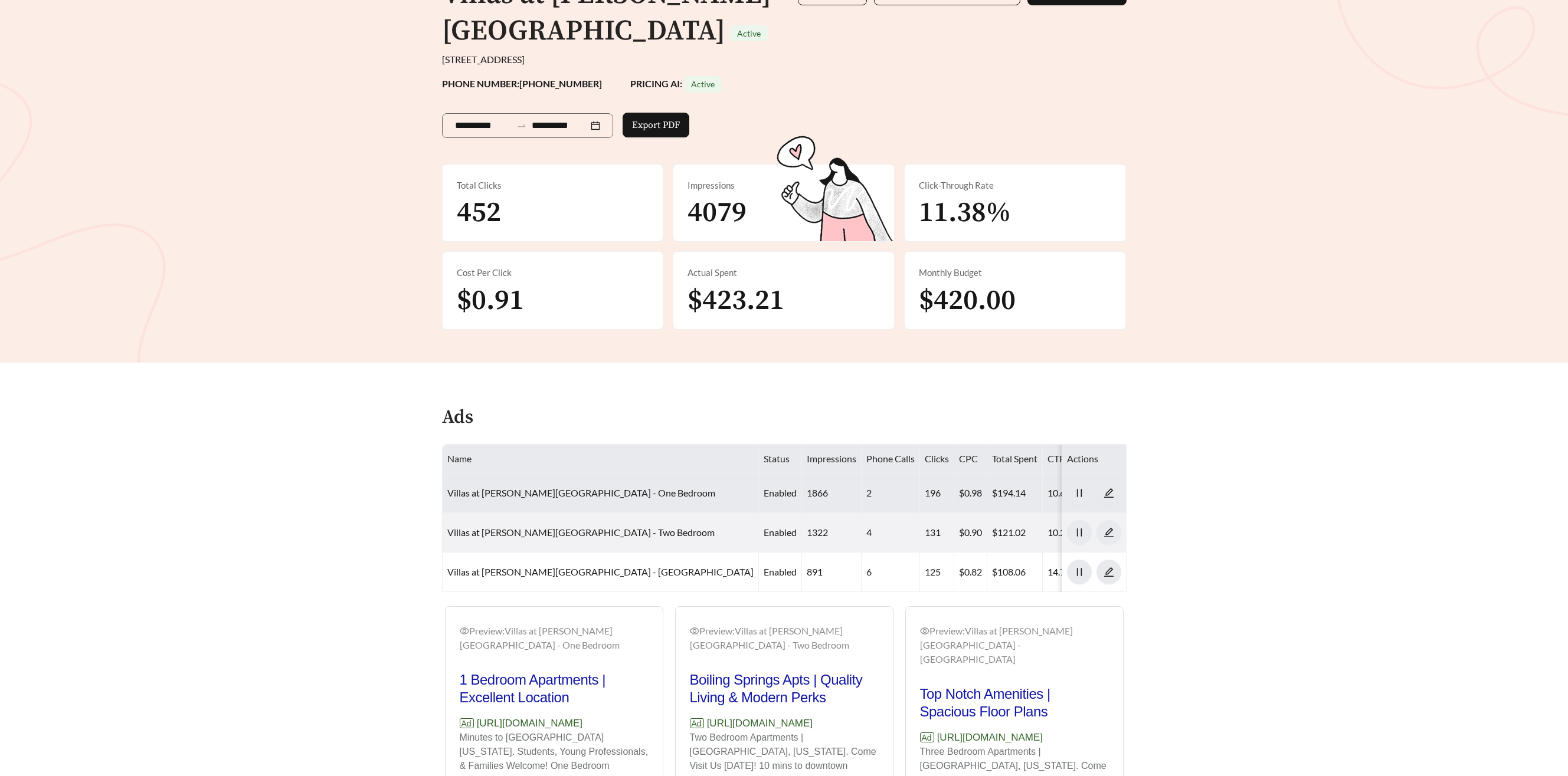
scroll to position [0, 0]
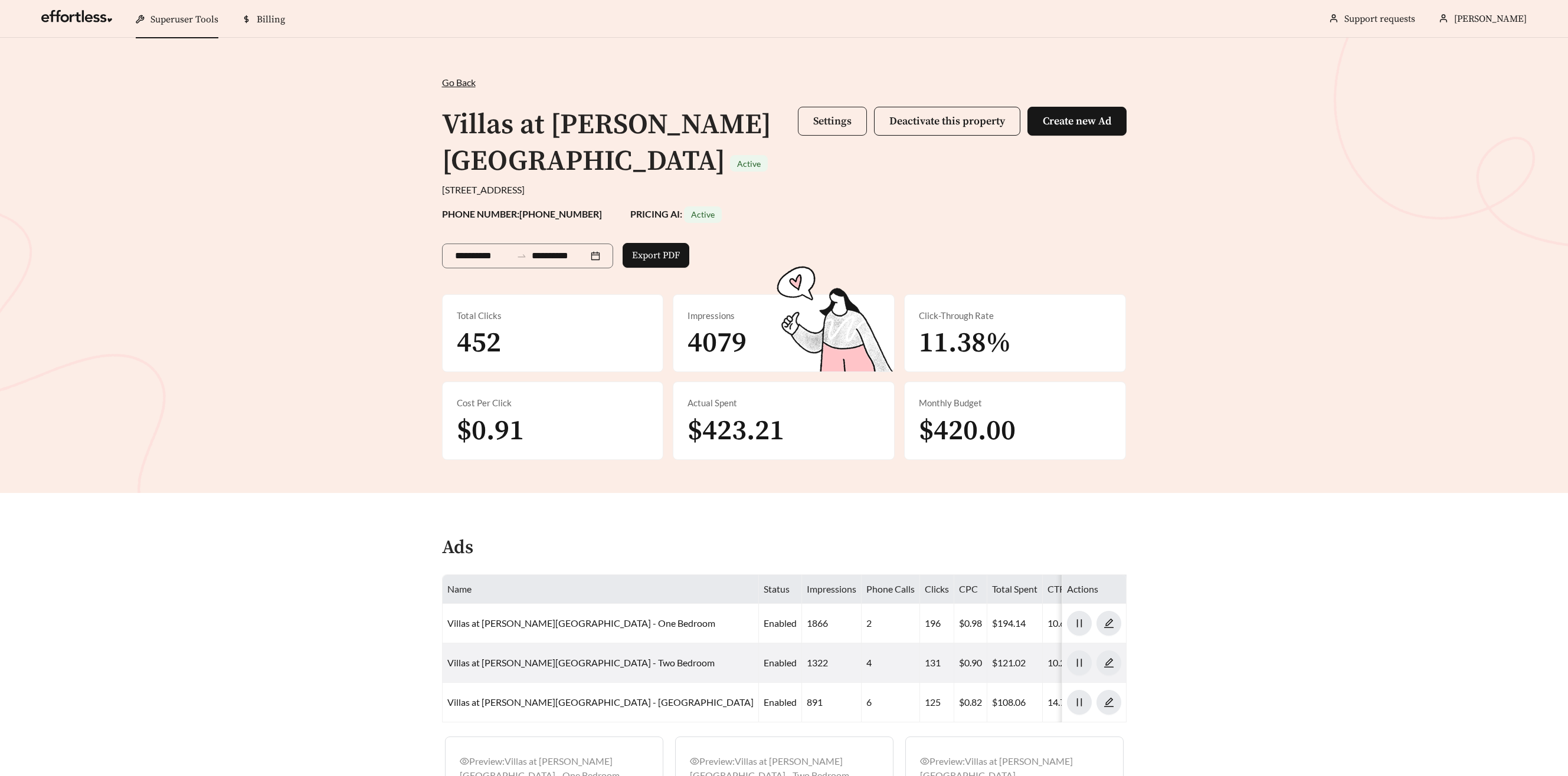
click at [839, 126] on span "Settings" at bounding box center [832, 120] width 38 height 13
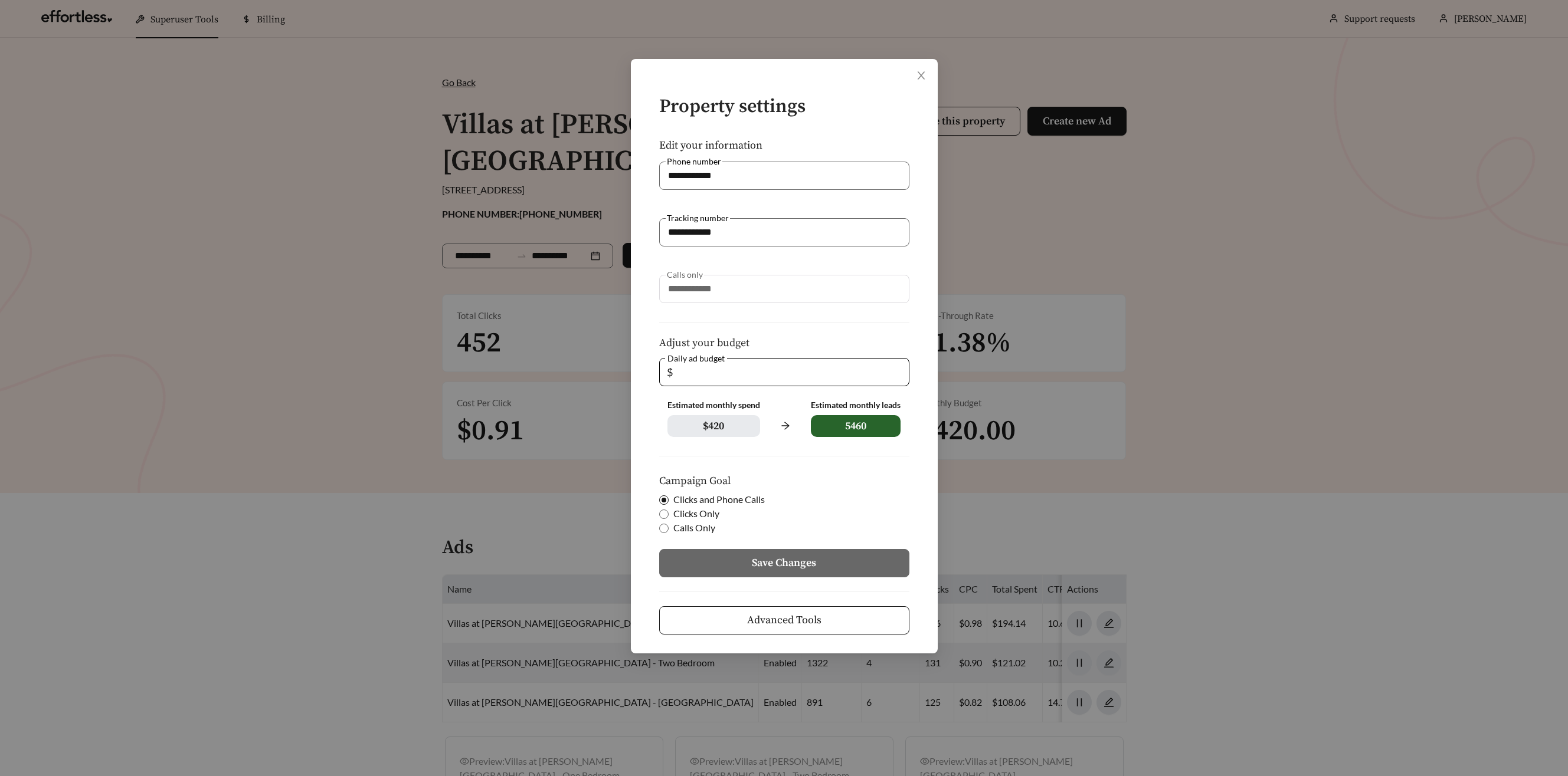
click at [735, 612] on button "Advanced Tools" at bounding box center [784, 621] width 250 height 29
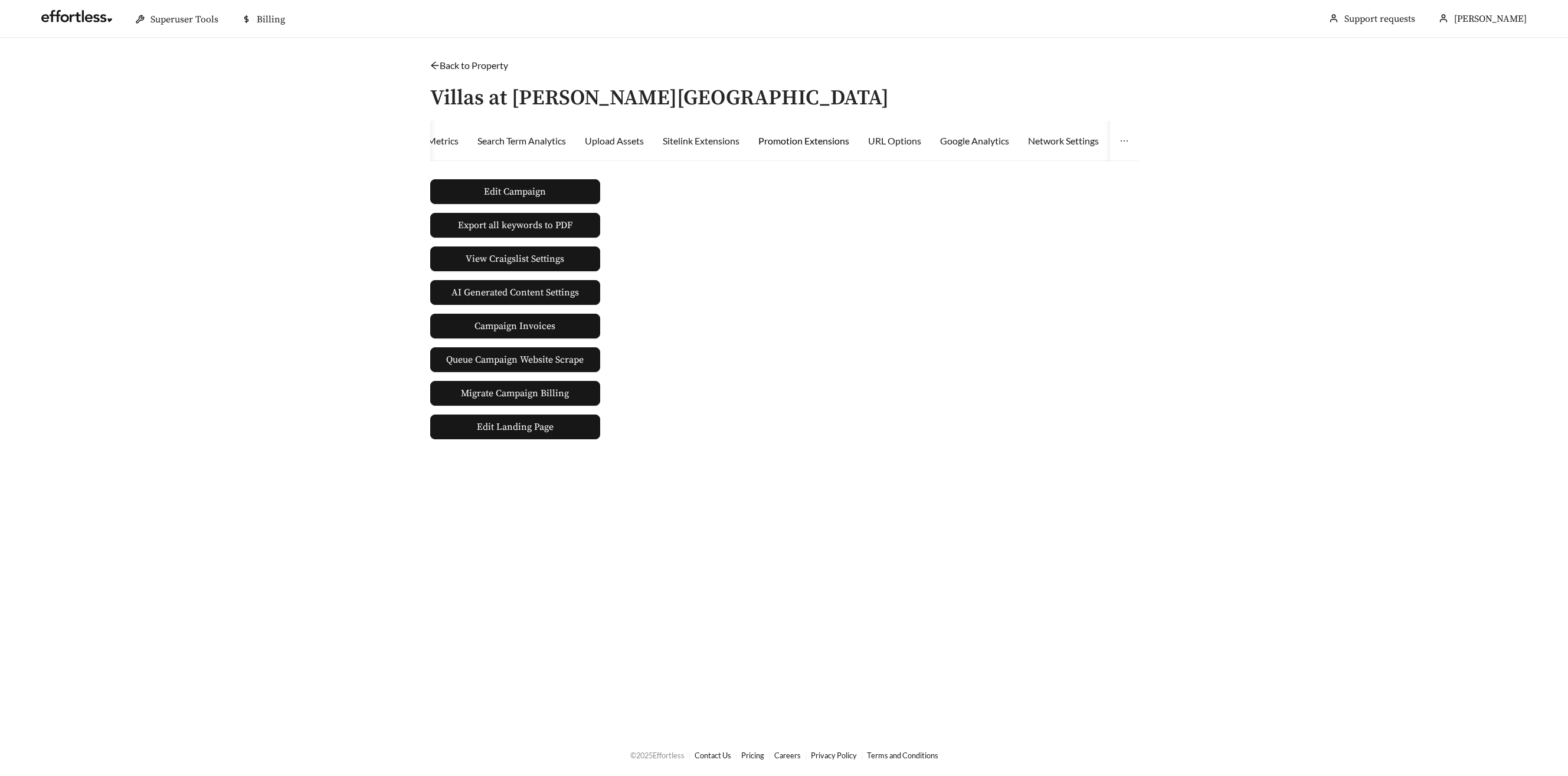
click at [841, 143] on div "Promotion Extensions" at bounding box center [804, 141] width 91 height 14
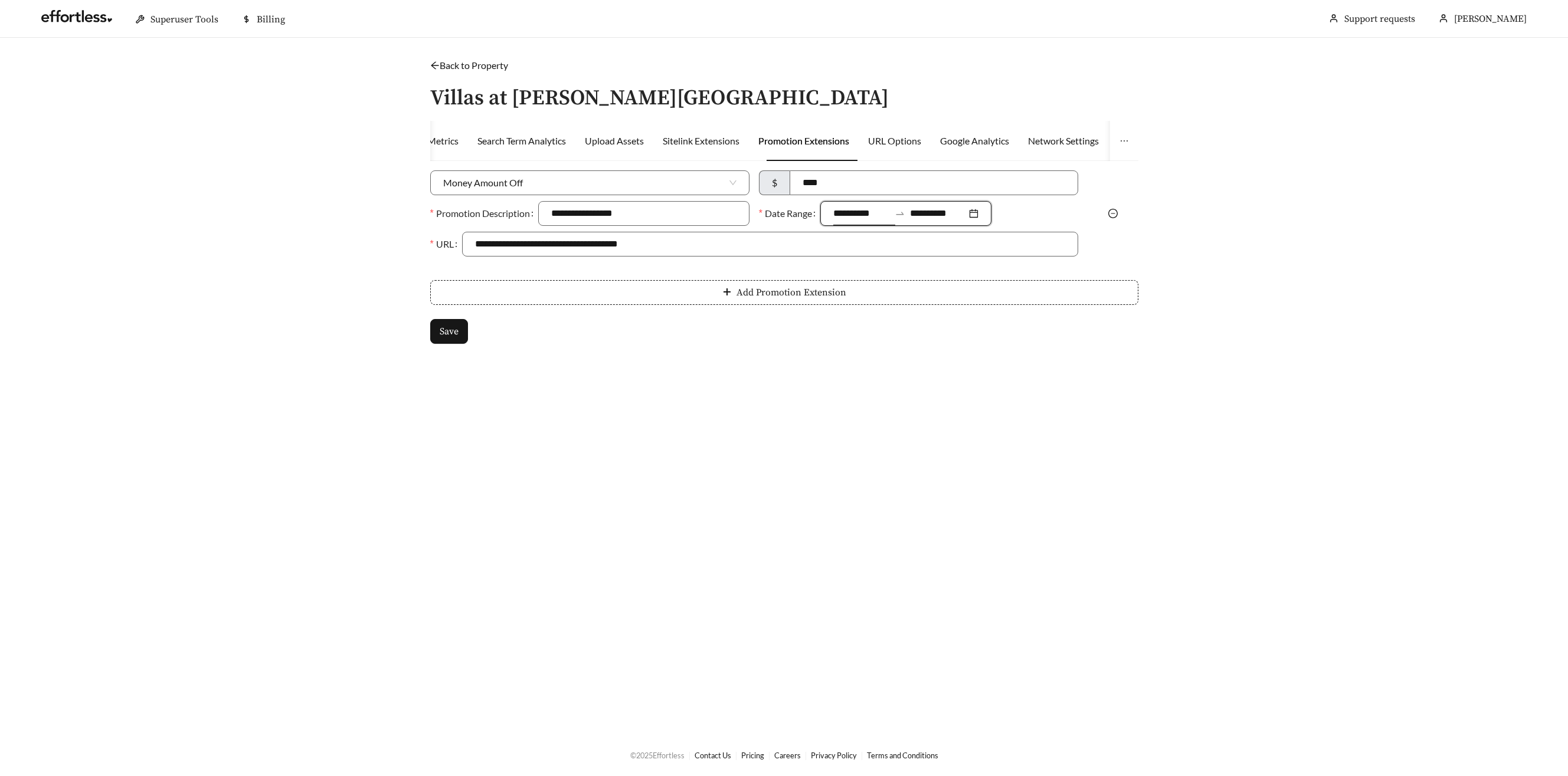
drag, startPoint x: 861, startPoint y: 211, endPoint x: 863, endPoint y: 218, distance: 7.3
click at [860, 211] on input "**********" at bounding box center [861, 213] width 56 height 14
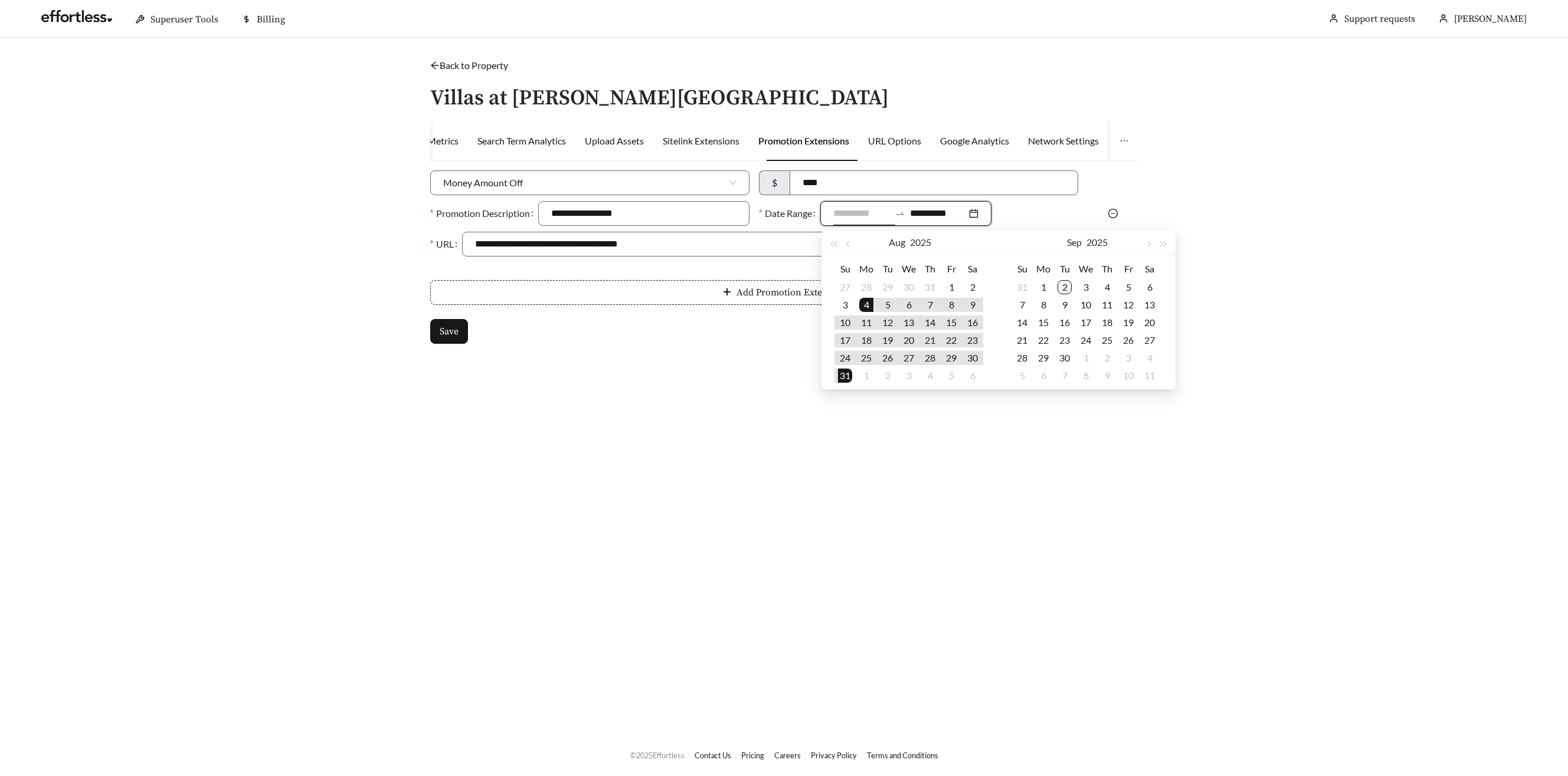
type input "**********"
click at [1066, 285] on div "2" at bounding box center [1065, 287] width 14 height 14
type input "**********"
drag, startPoint x: 1149, startPoint y: 246, endPoint x: 1109, endPoint y: 243, distance: 40.1
click at [1148, 246] on span "button" at bounding box center [1148, 244] width 6 height 6
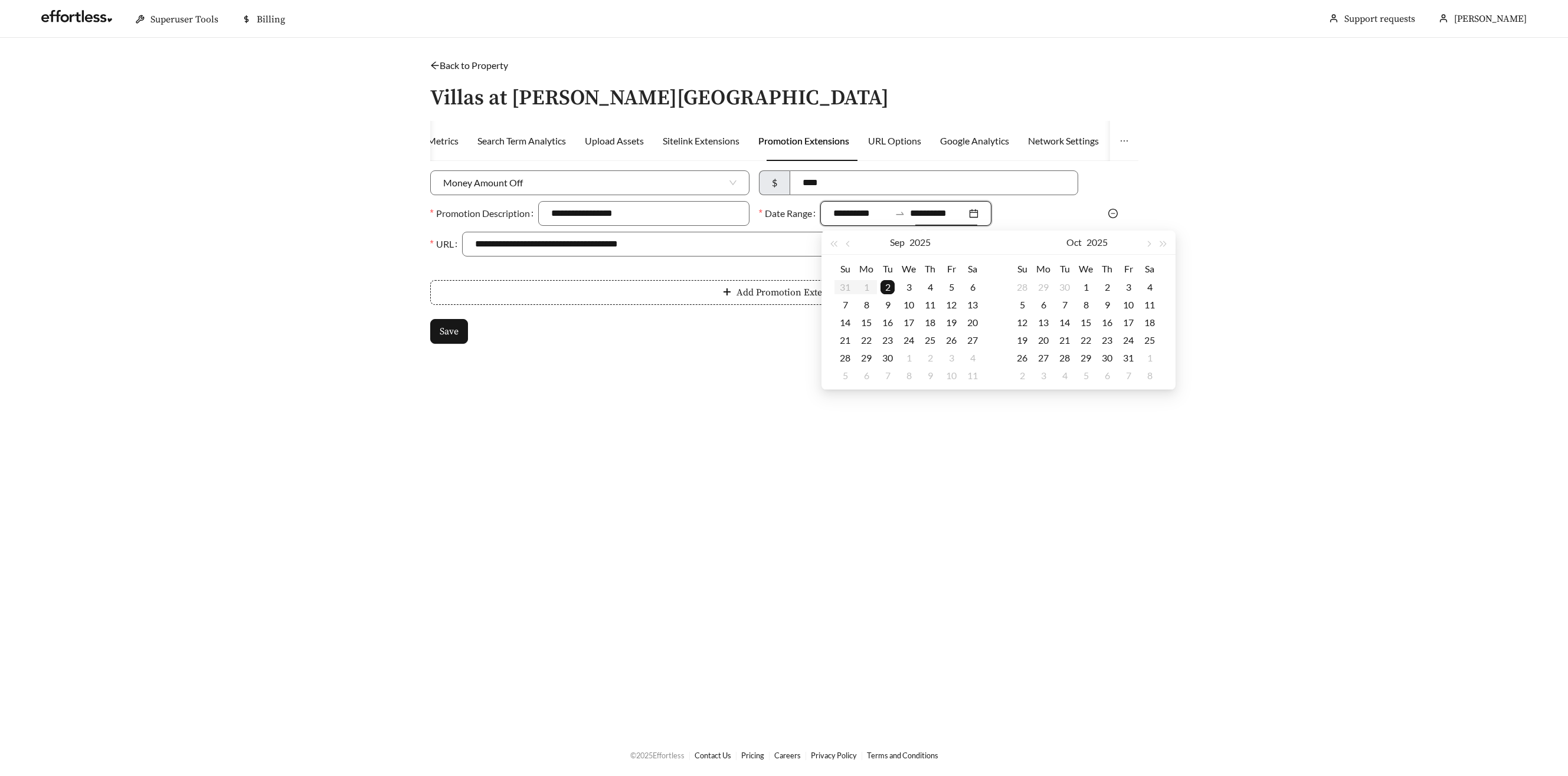
type input "**********"
click at [1126, 287] on div "3" at bounding box center [1128, 287] width 14 height 14
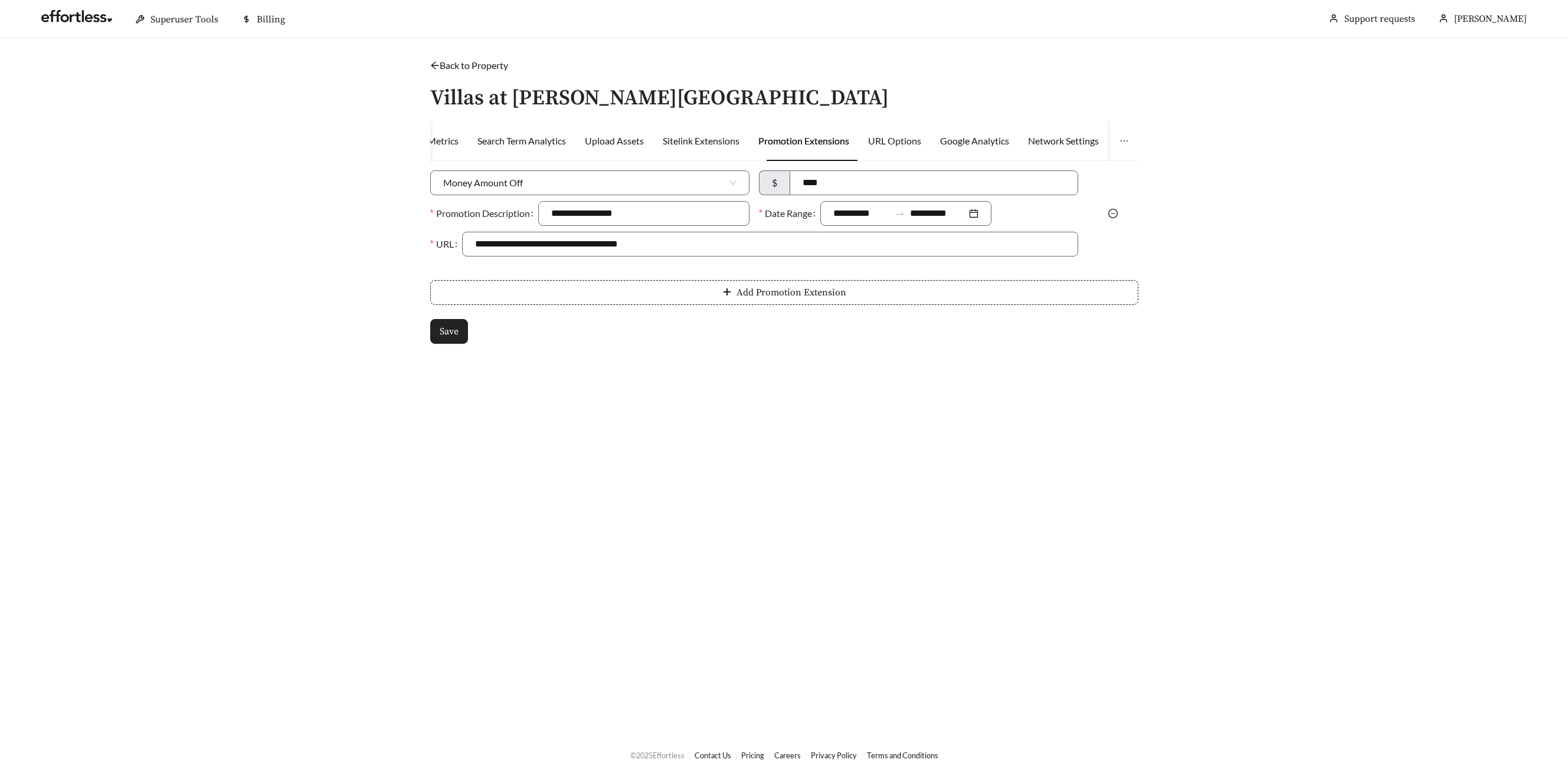
click at [447, 335] on span "Save" at bounding box center [449, 332] width 19 height 14
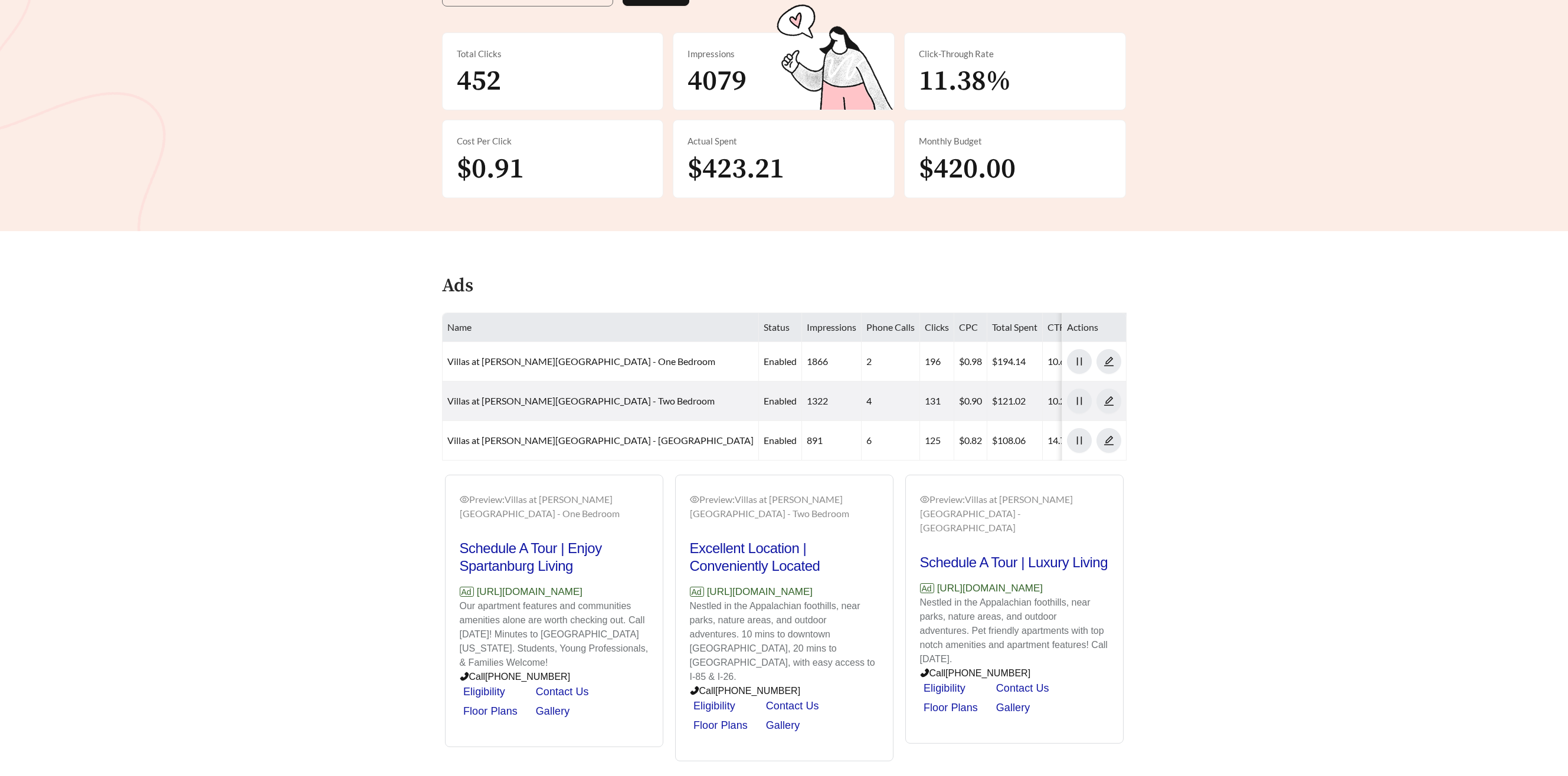
scroll to position [306, 0]
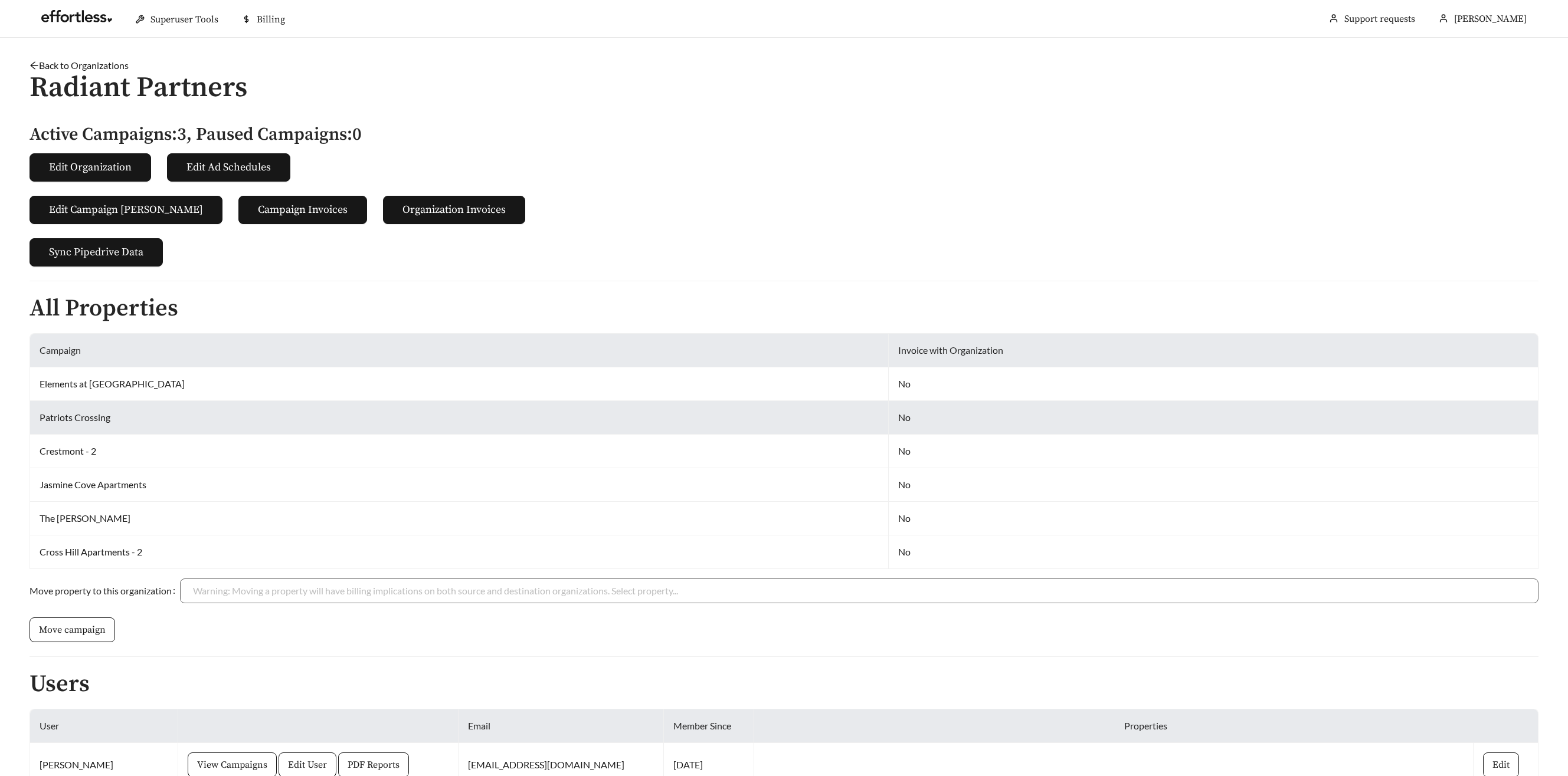
scroll to position [384, 0]
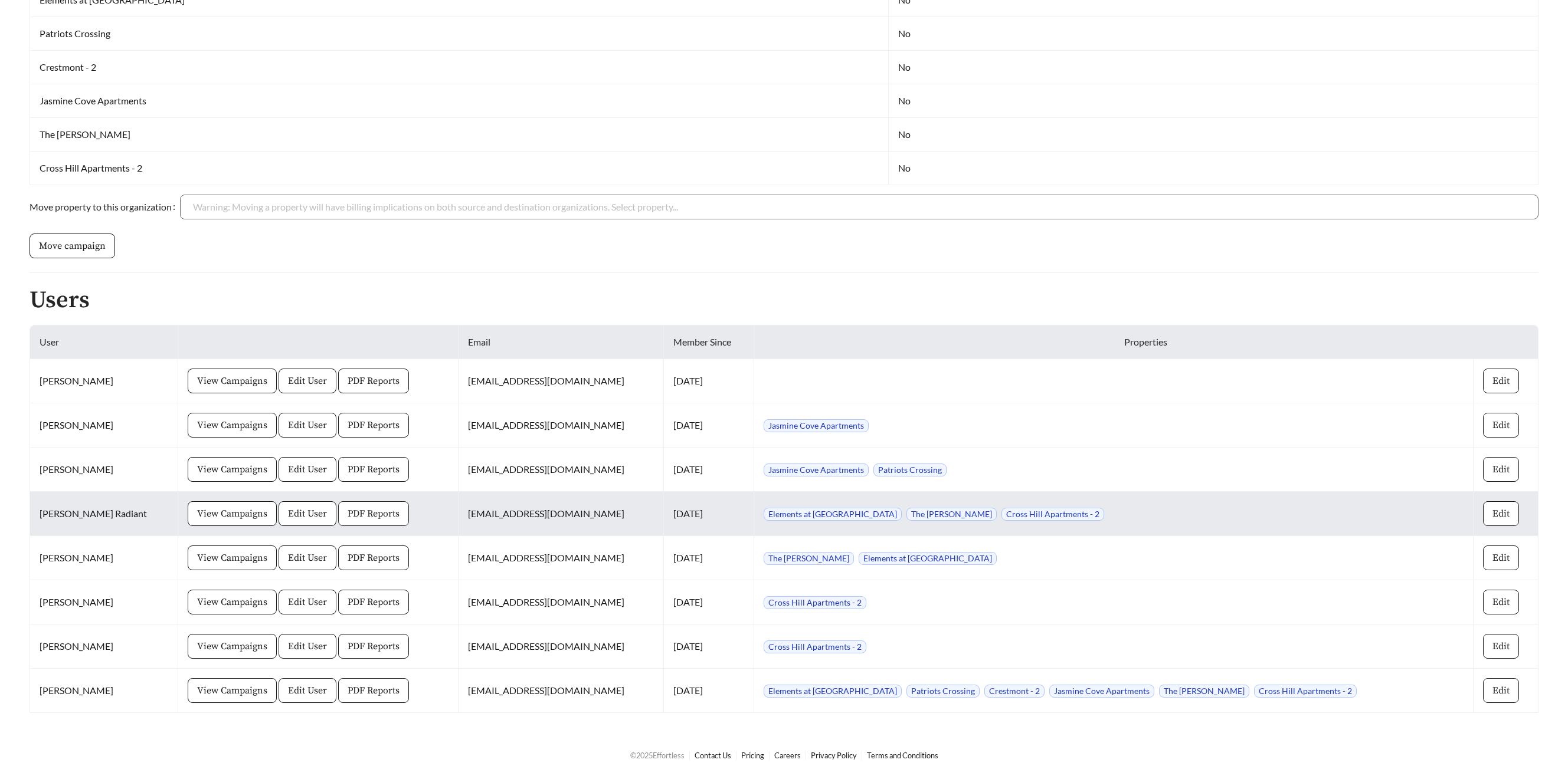
click at [381, 513] on span "PDF Reports" at bounding box center [373, 514] width 52 height 14
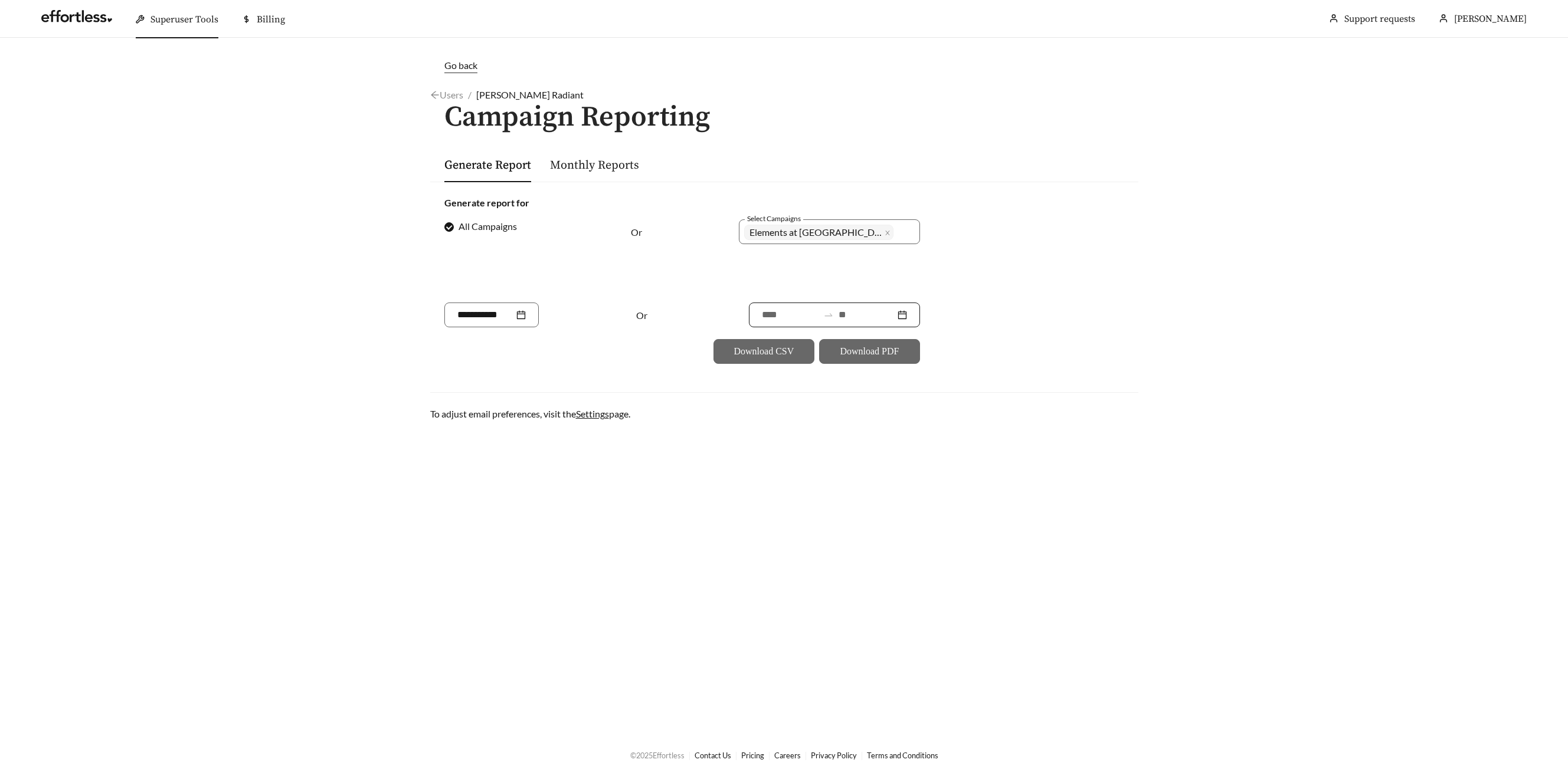
click at [839, 317] on input at bounding box center [867, 315] width 56 height 14
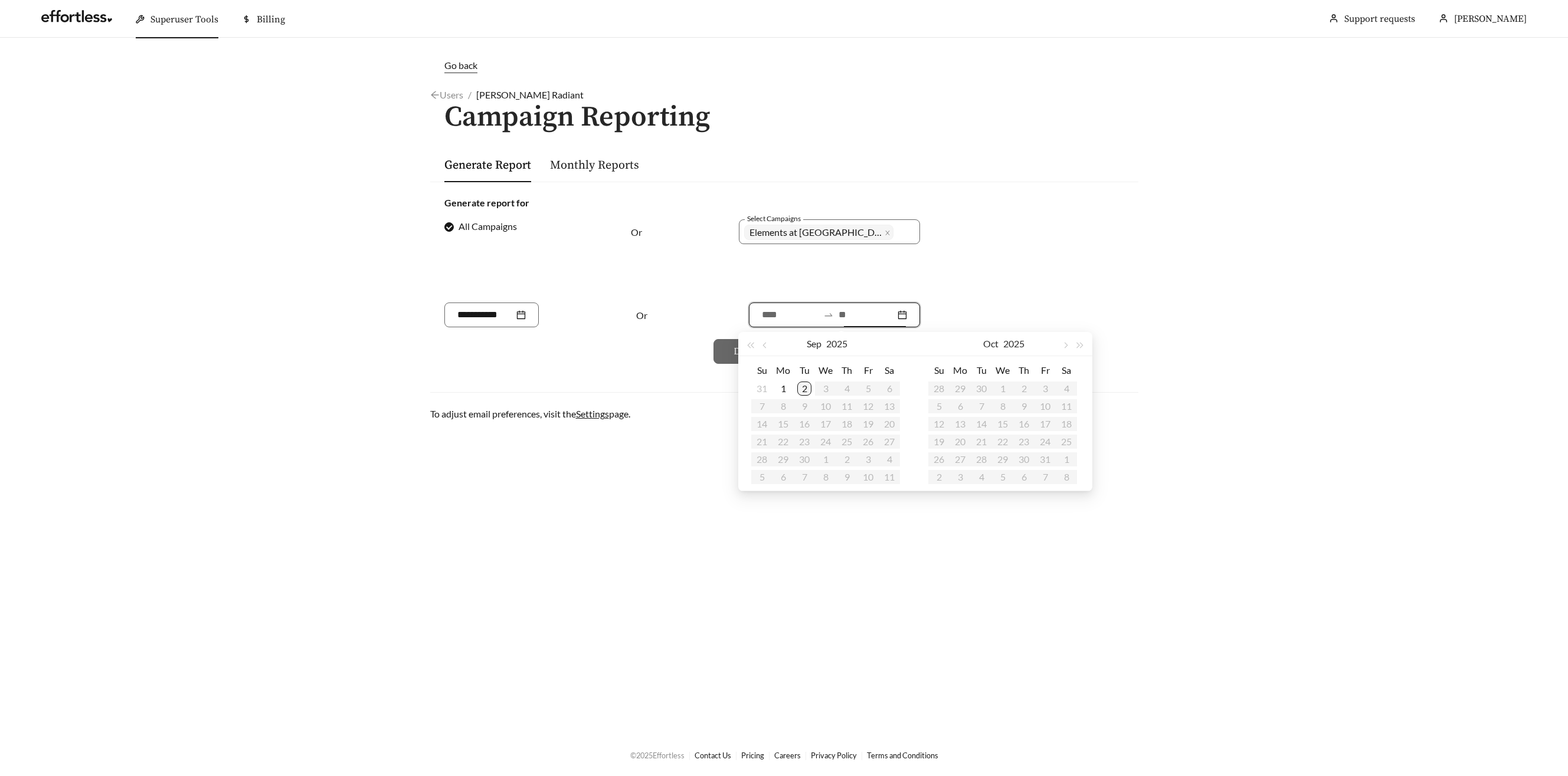
type input "**********"
click at [776, 318] on input at bounding box center [790, 315] width 56 height 14
click at [764, 349] on button "button" at bounding box center [766, 343] width 15 height 23
type input "**********"
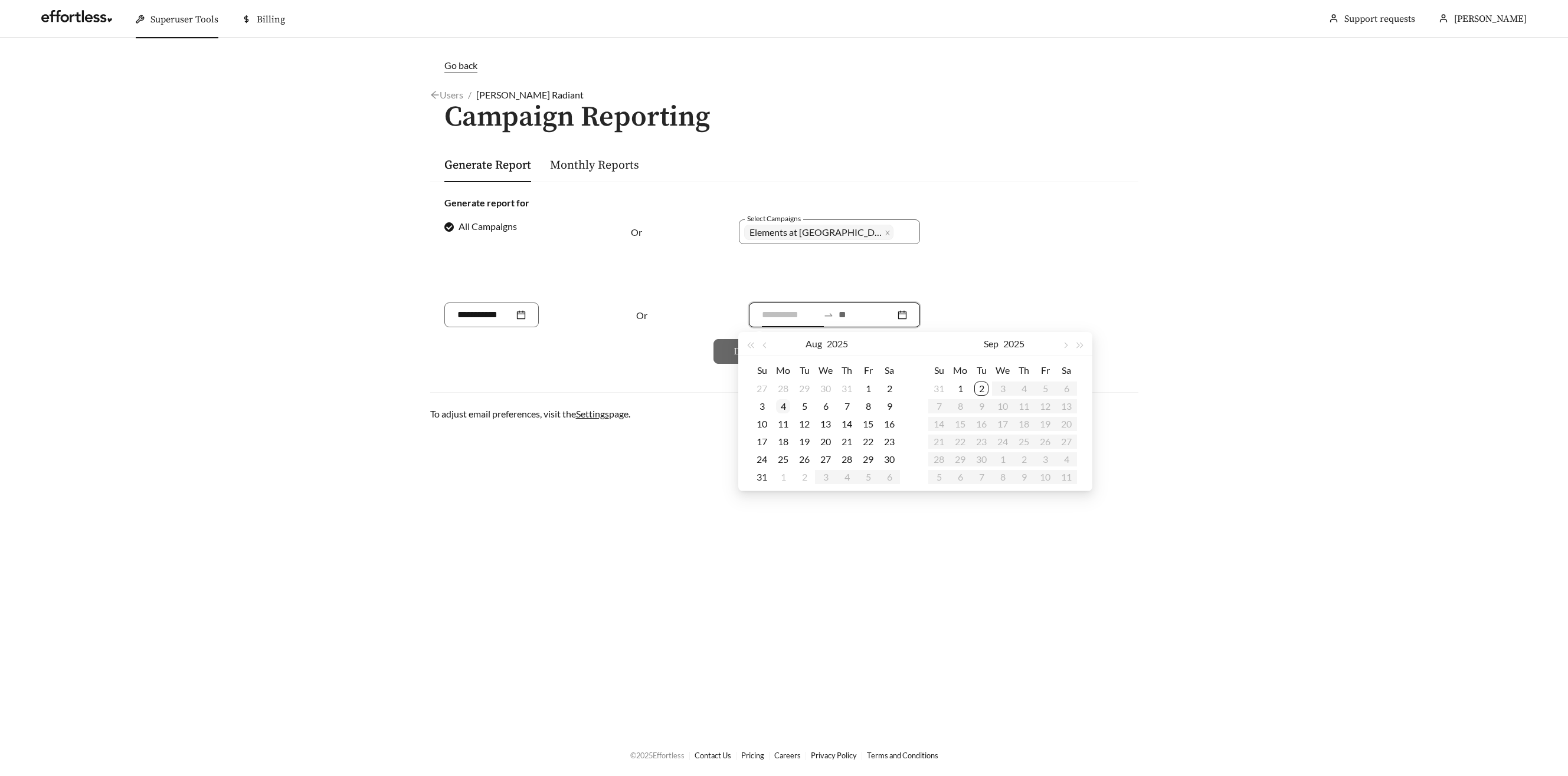
drag, startPoint x: 765, startPoint y: 408, endPoint x: 784, endPoint y: 401, distance: 20.2
click at [765, 408] on div "3" at bounding box center [762, 407] width 14 height 14
type input "**********"
click at [987, 385] on div "2" at bounding box center [982, 389] width 14 height 14
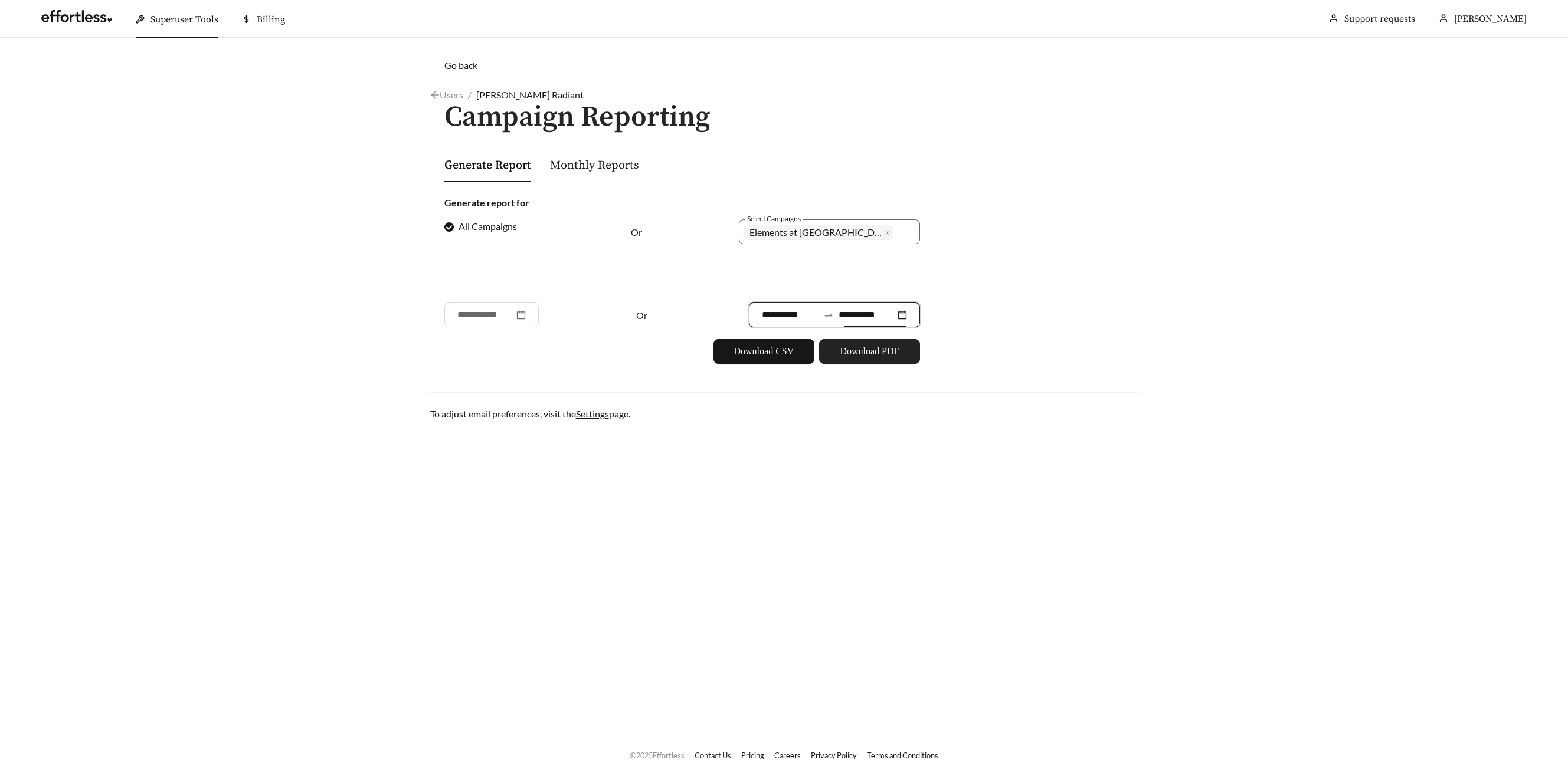
click at [900, 357] on button "Download PDF" at bounding box center [869, 351] width 101 height 25
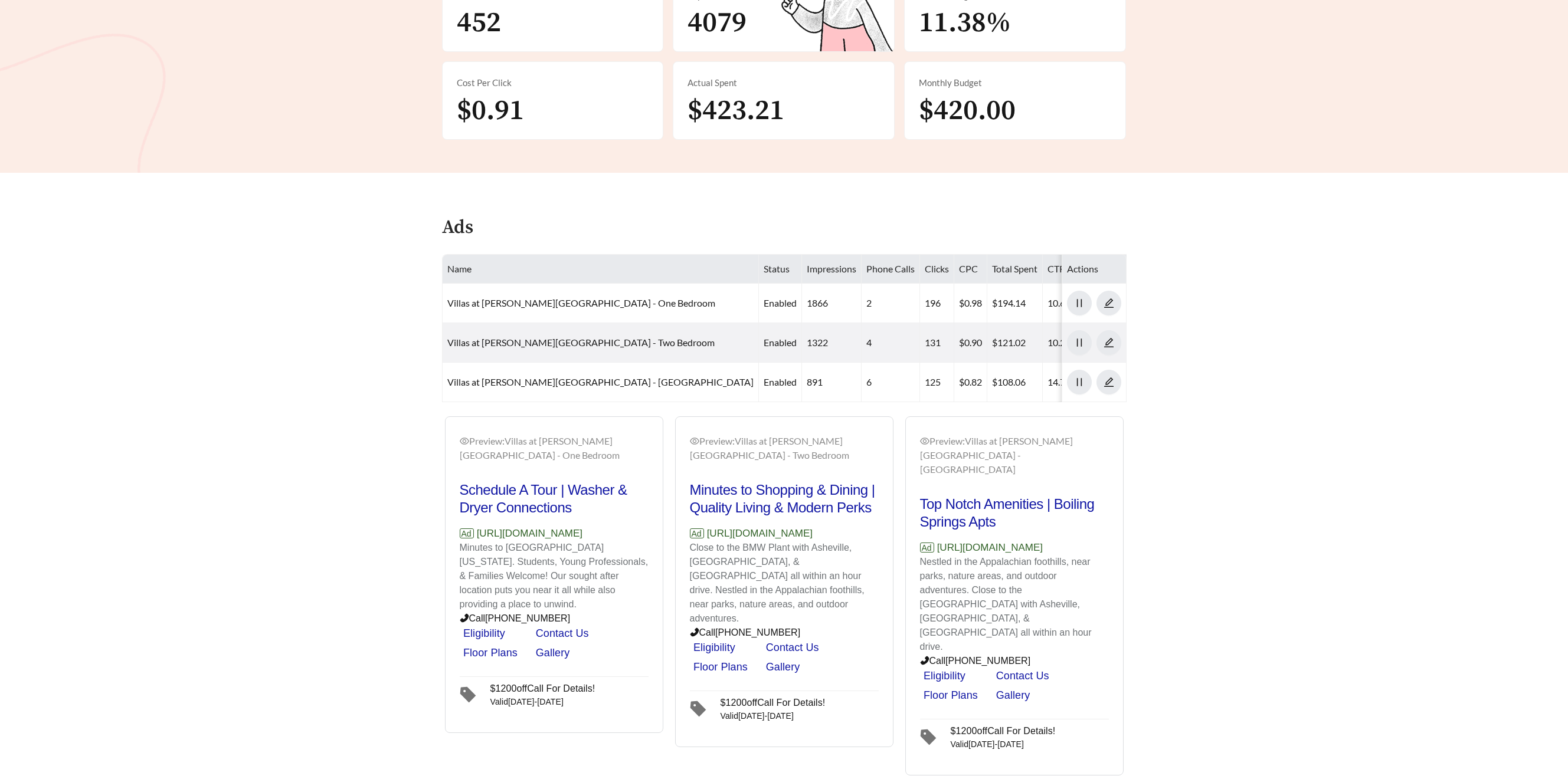
scroll to position [350, 0]
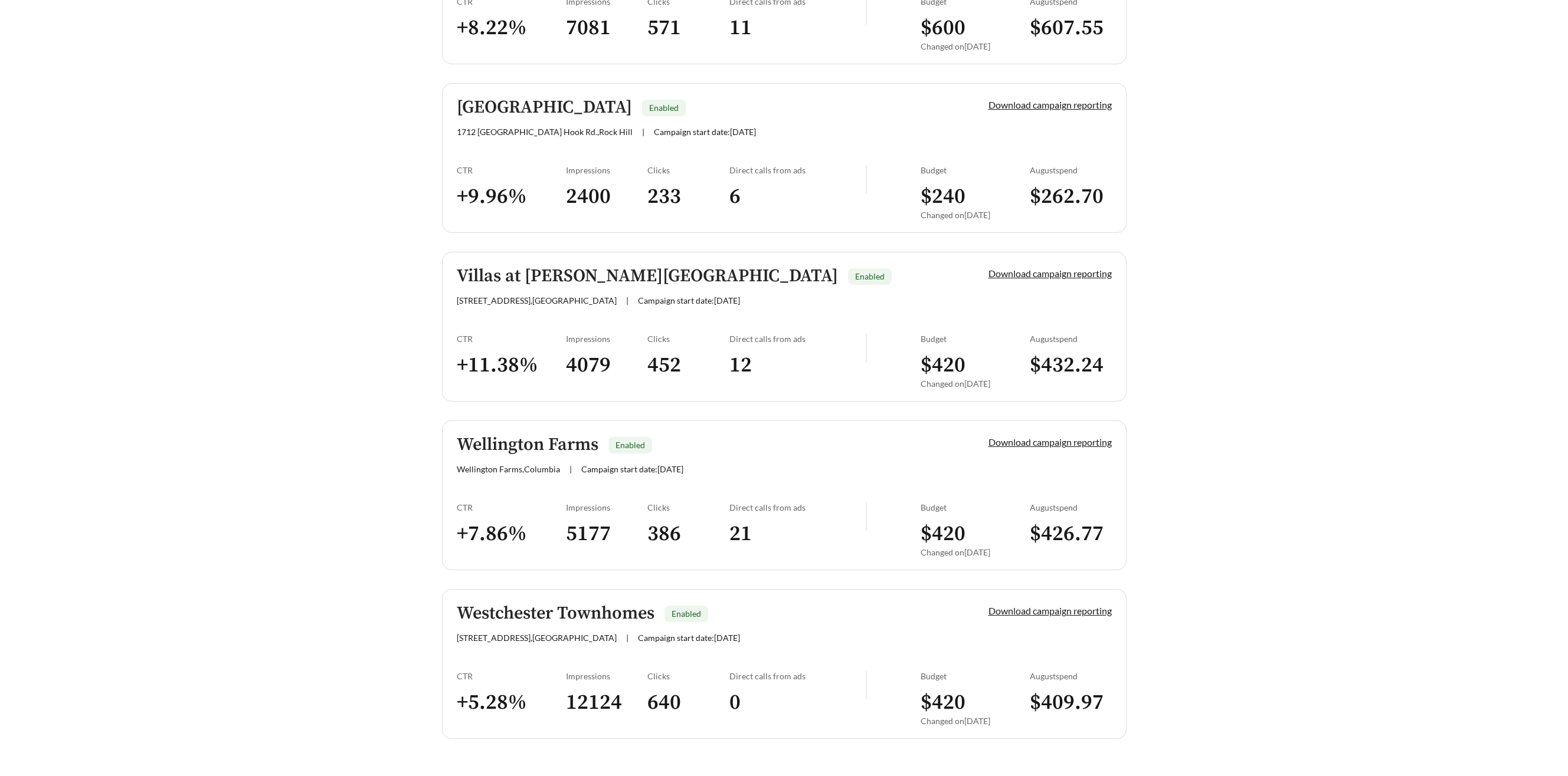
scroll to position [2830, 0]
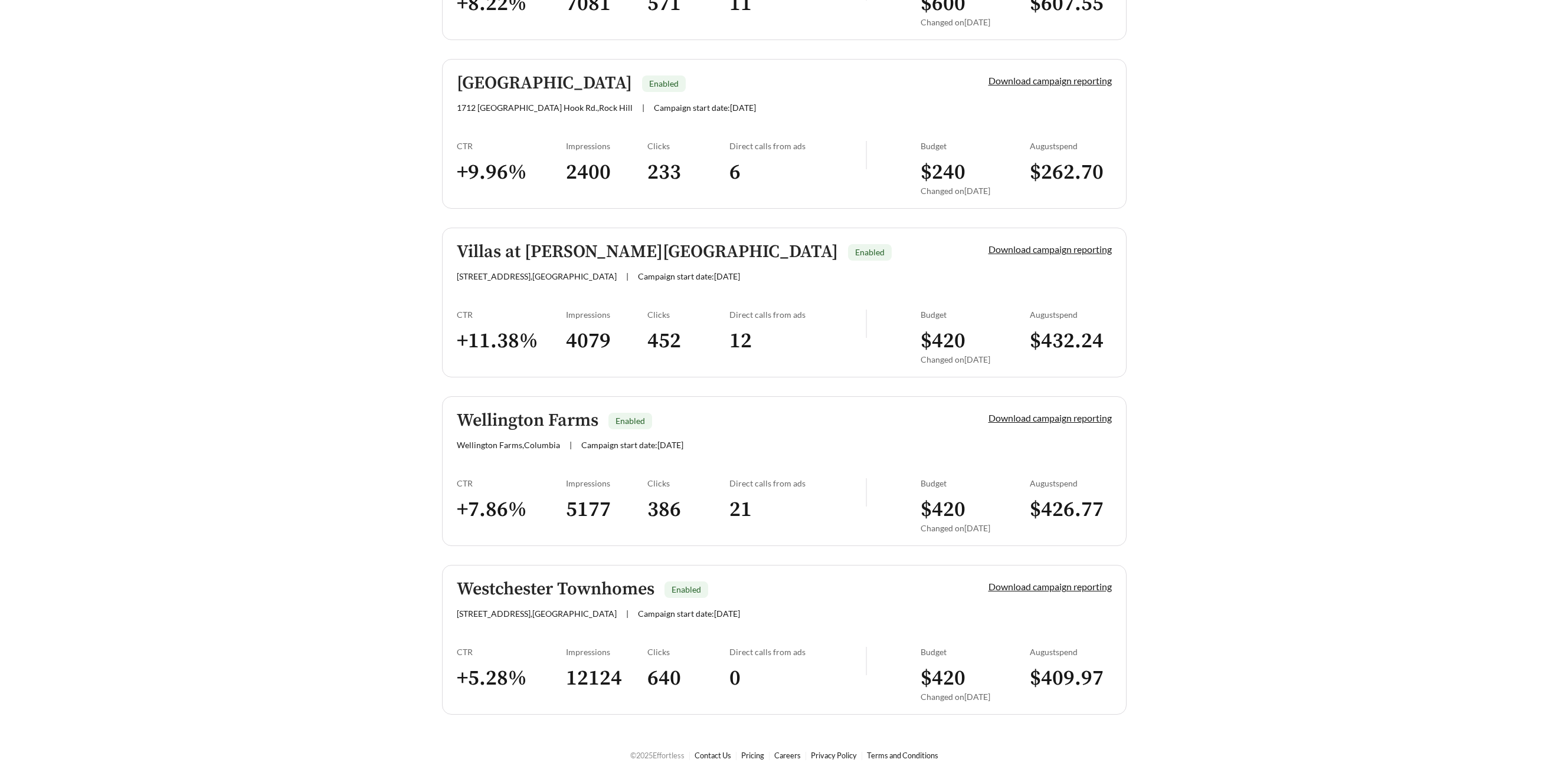
click at [570, 591] on h5 "Westchester Townhomes" at bounding box center [556, 590] width 198 height 20
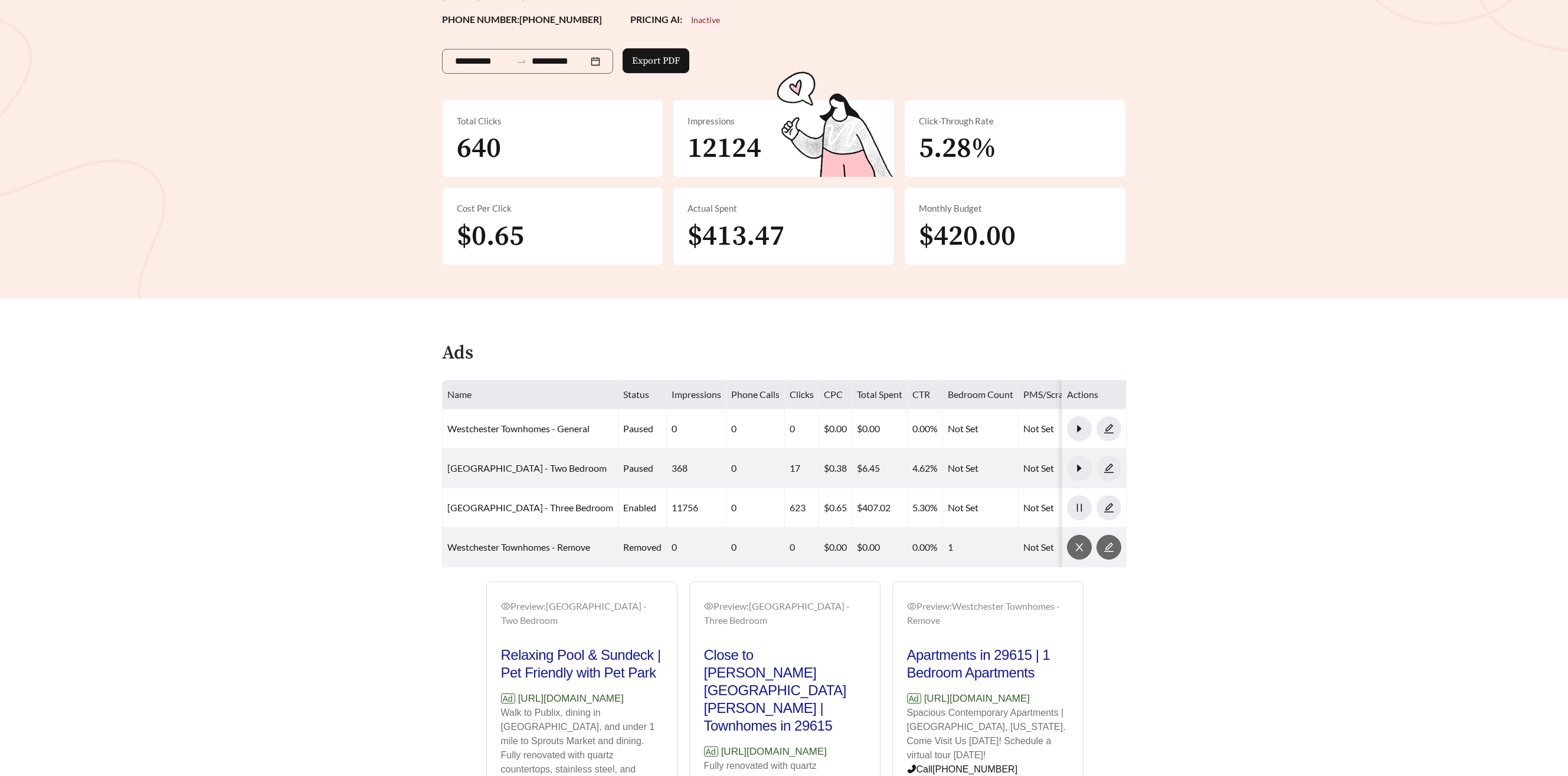
scroll to position [194, 0]
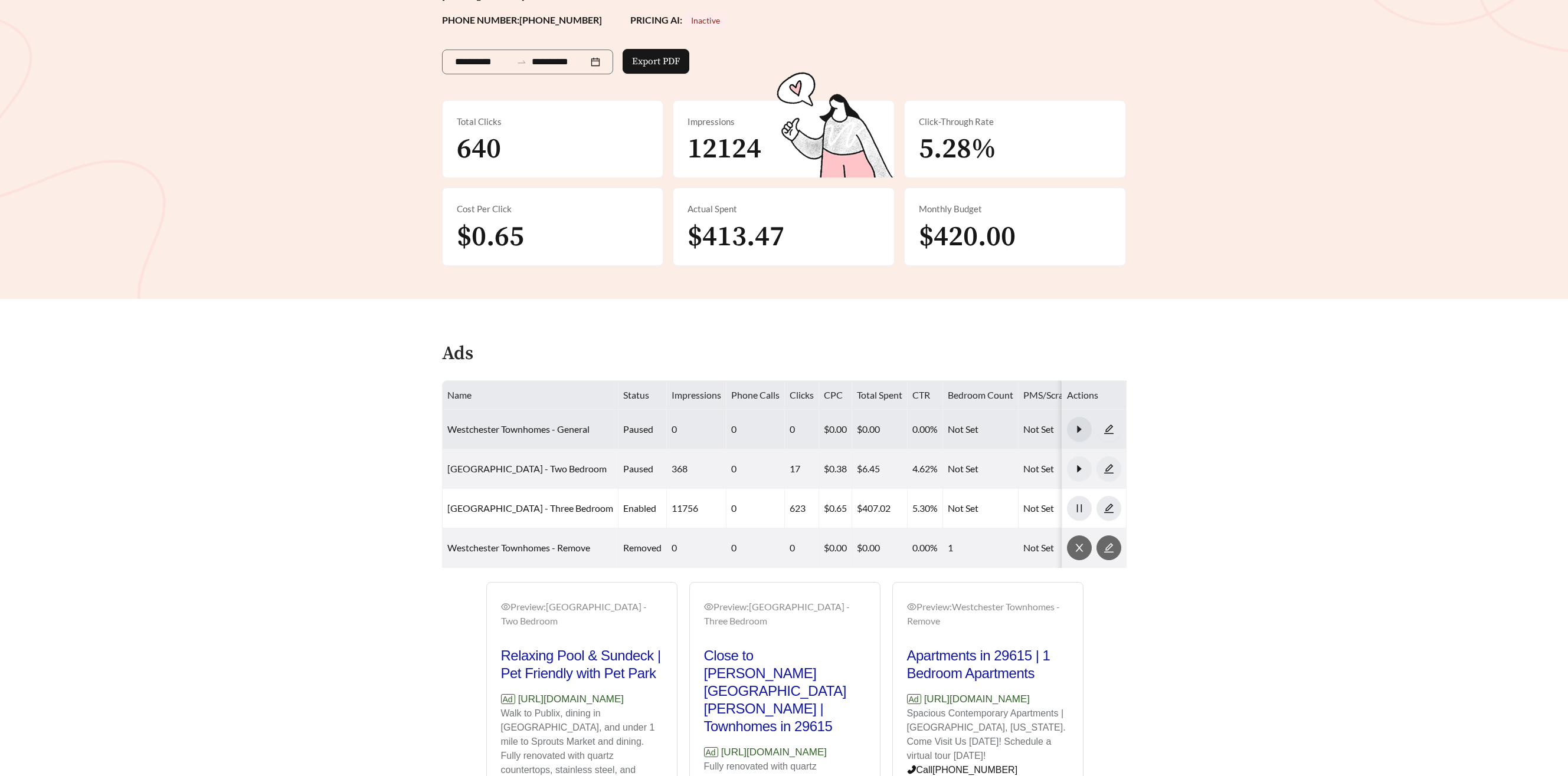
click at [1074, 433] on icon "caret-right" at bounding box center [1079, 429] width 11 height 11
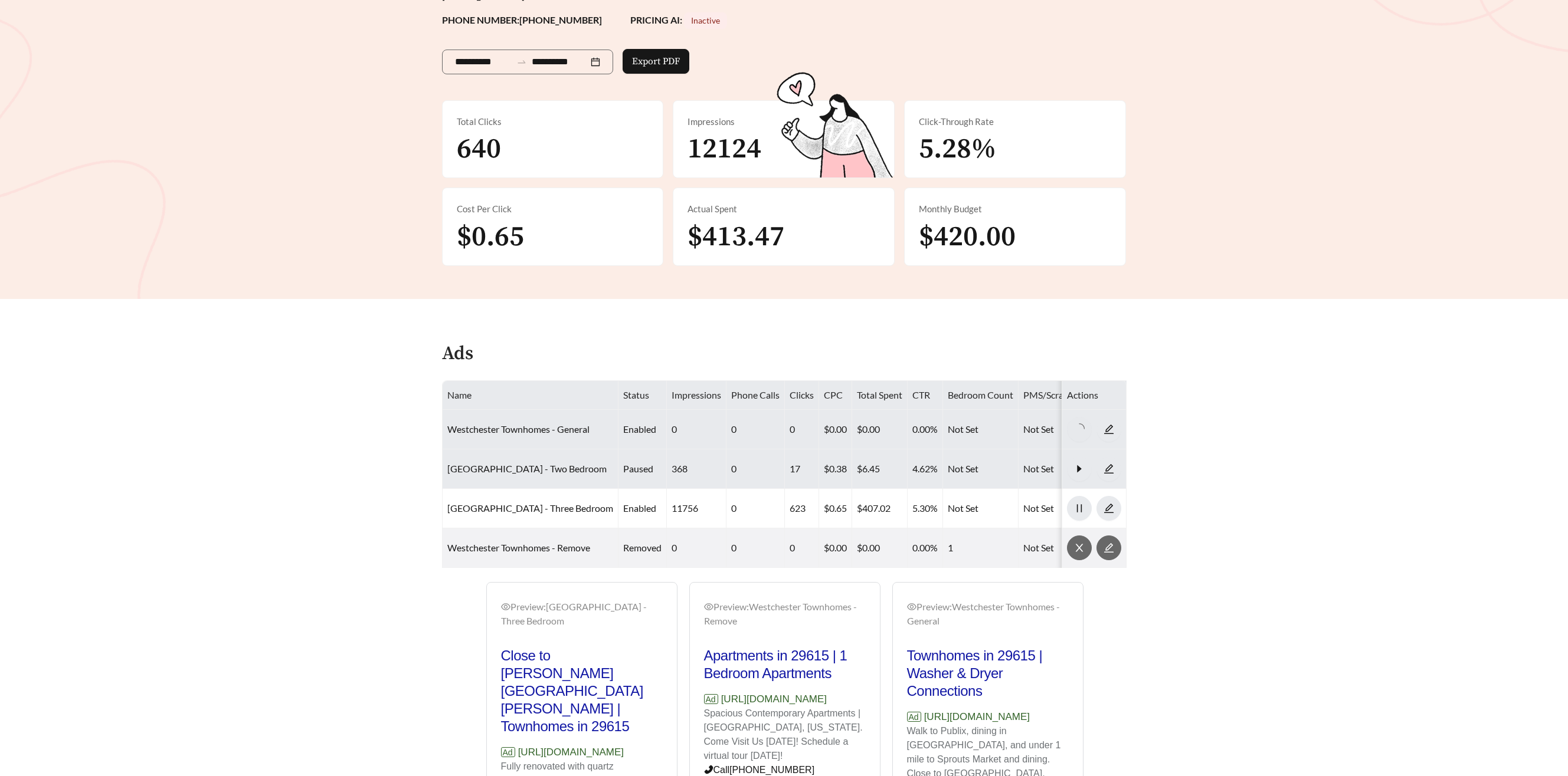
drag, startPoint x: 1077, startPoint y: 453, endPoint x: 1077, endPoint y: 466, distance: 13.0
click at [1076, 454] on td at bounding box center [1094, 469] width 64 height 39
click at [1076, 469] on icon "caret-right" at bounding box center [1079, 469] width 11 height 11
click at [1271, 450] on main "**********" at bounding box center [784, 399] width 1568 height 1110
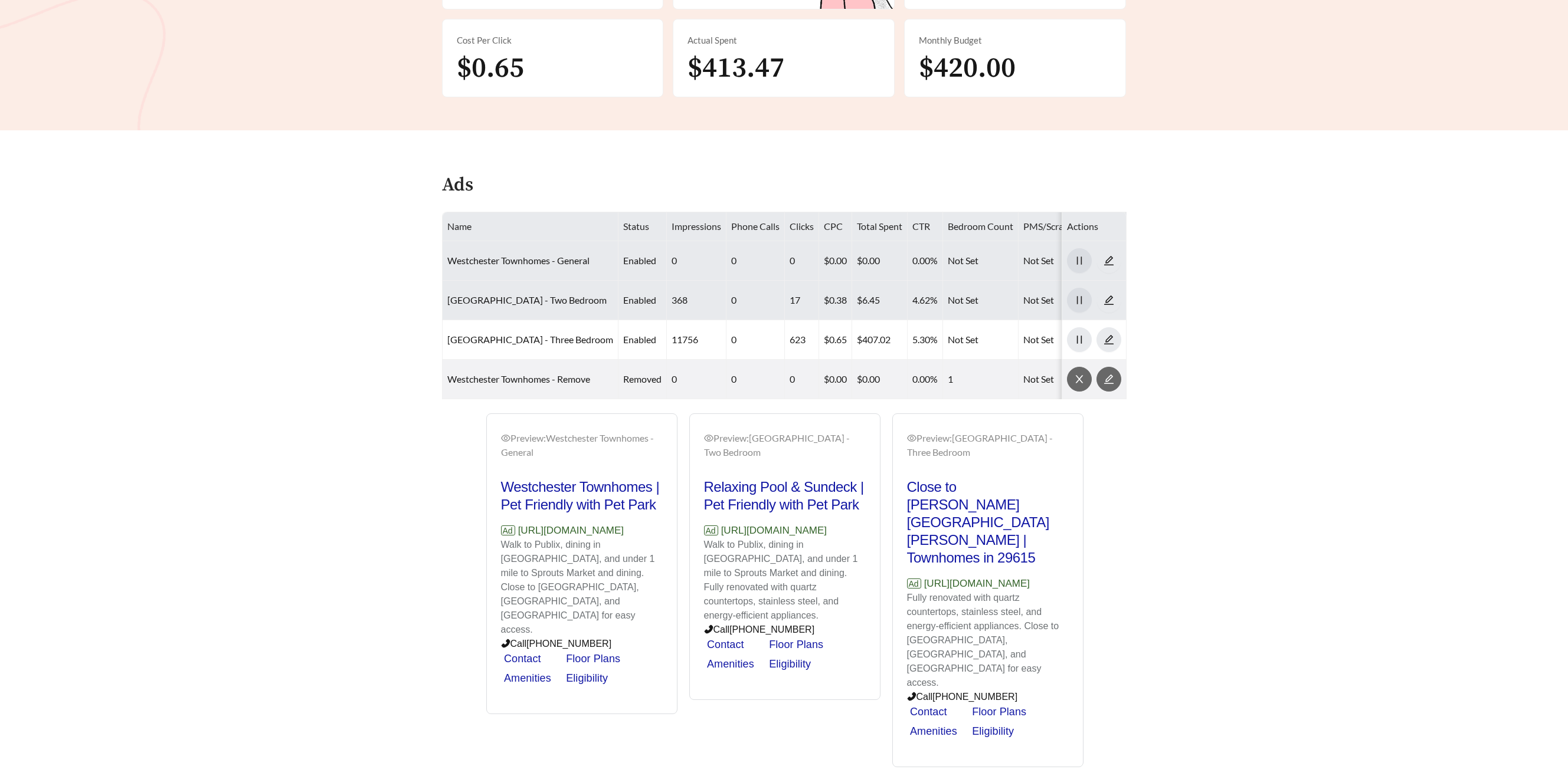
scroll to position [0, 0]
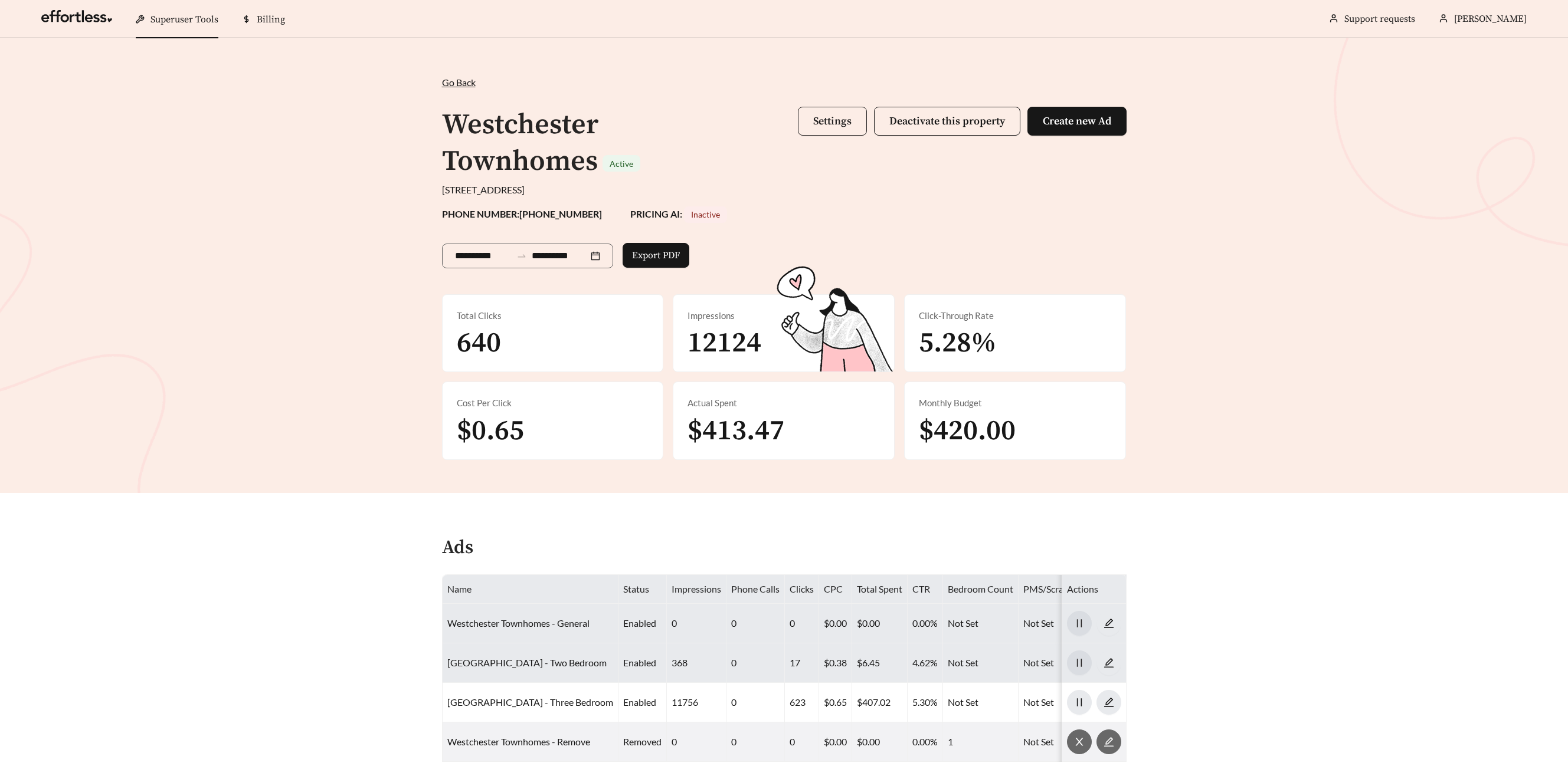
click at [827, 131] on button "Settings" at bounding box center [832, 121] width 69 height 29
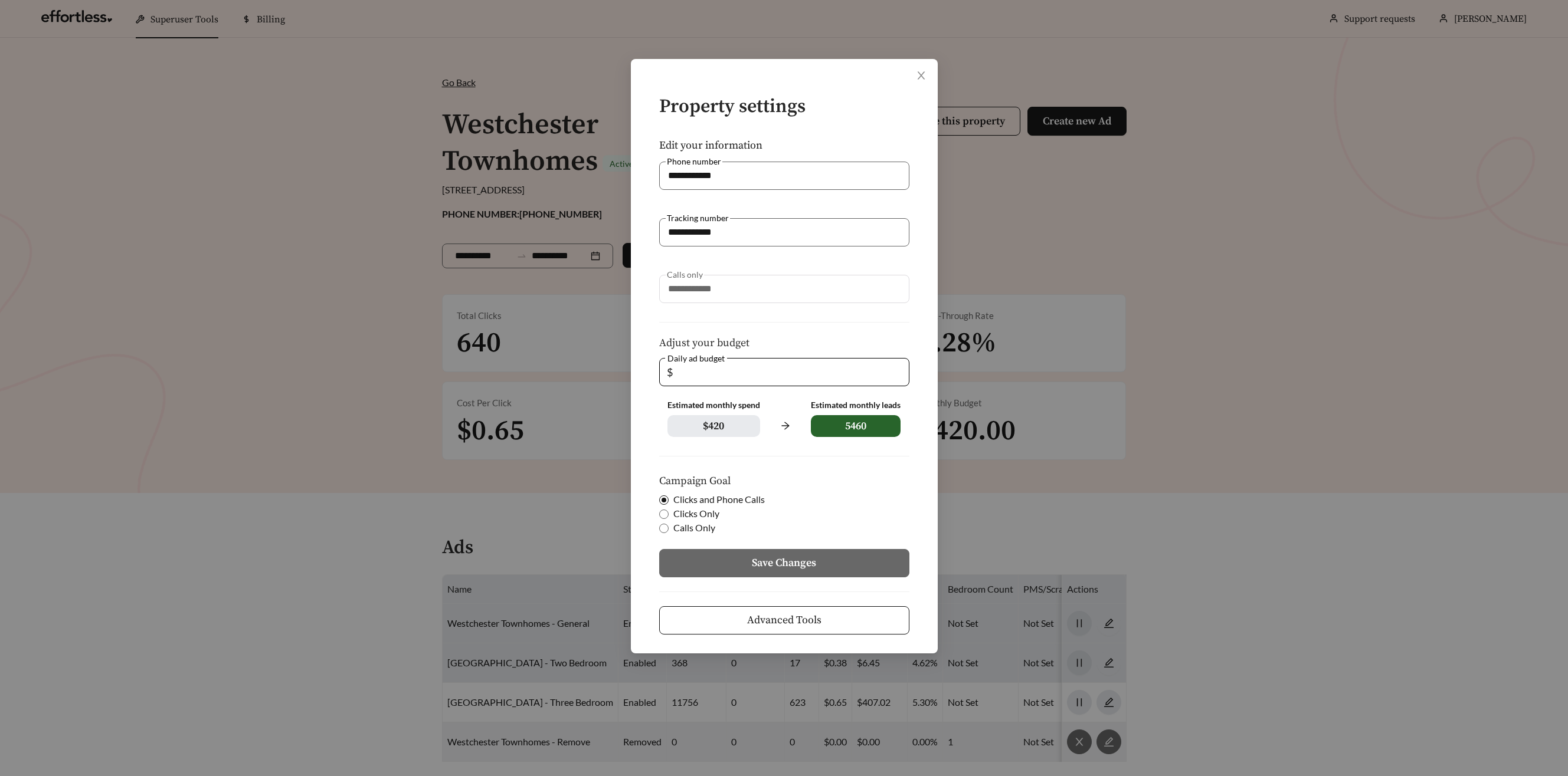
click at [763, 619] on span "Advanced Tools" at bounding box center [784, 620] width 74 height 16
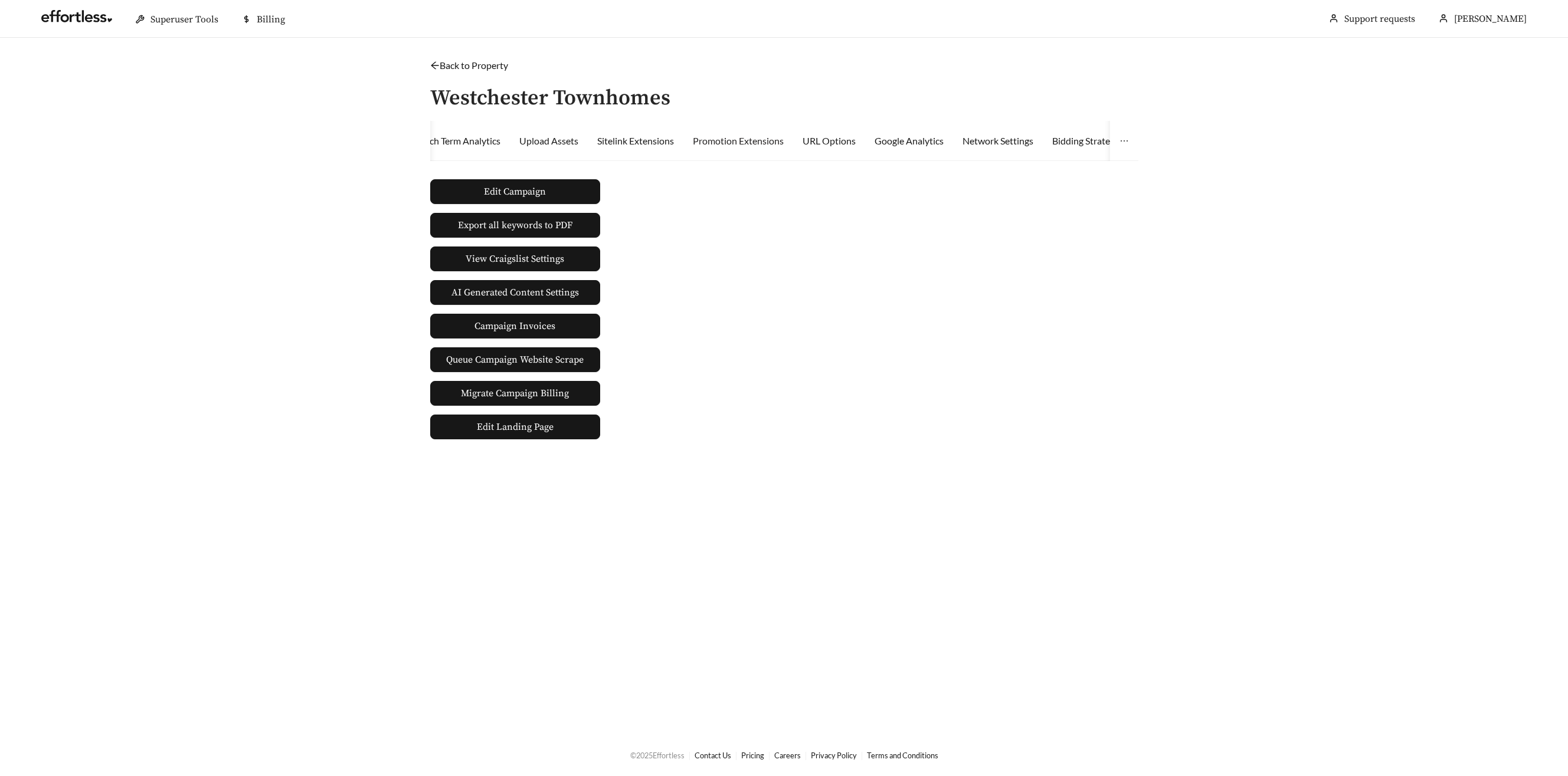
click at [778, 149] on div "Promotion Extensions" at bounding box center [738, 141] width 91 height 40
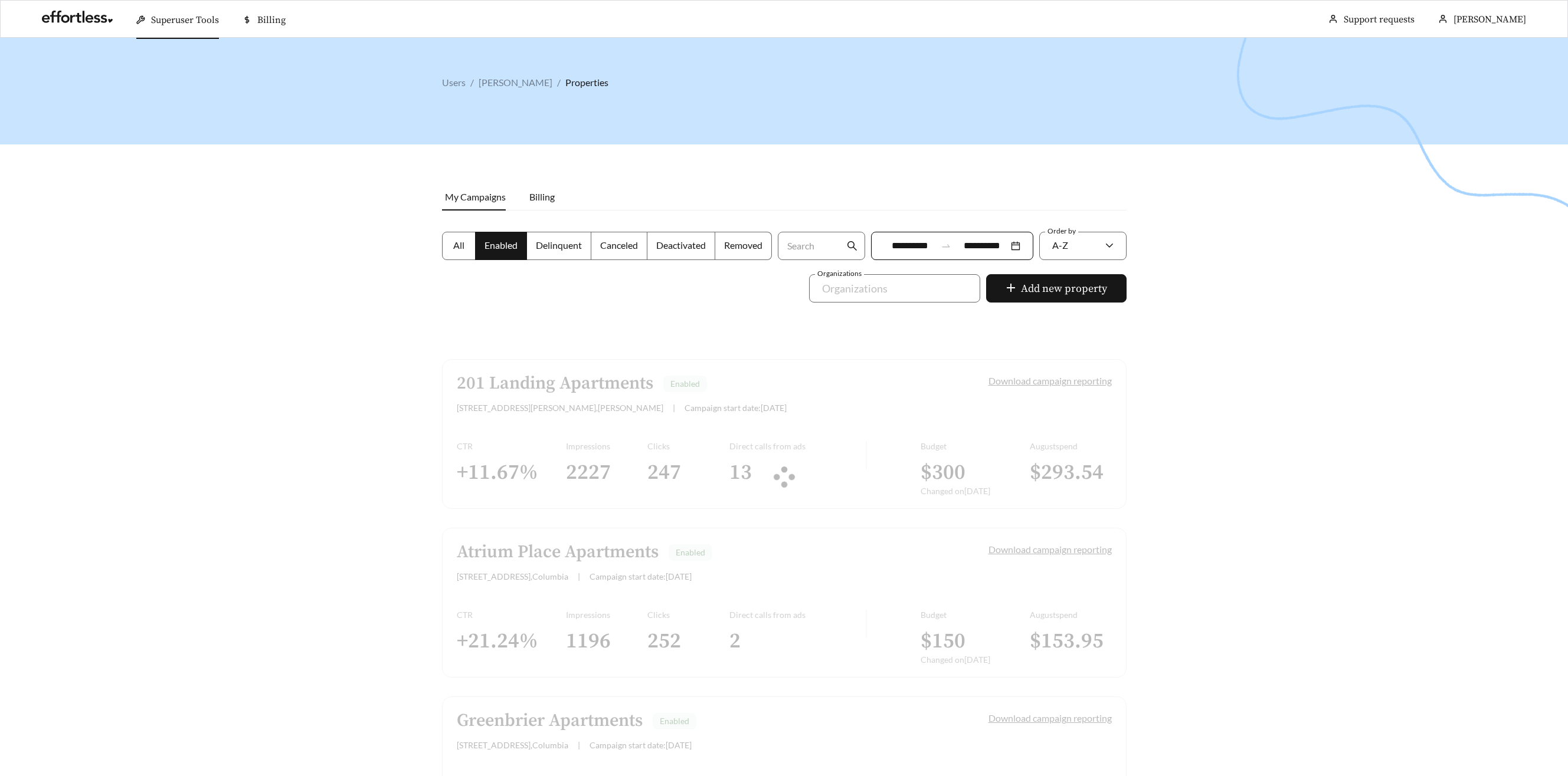
scroll to position [2830, 0]
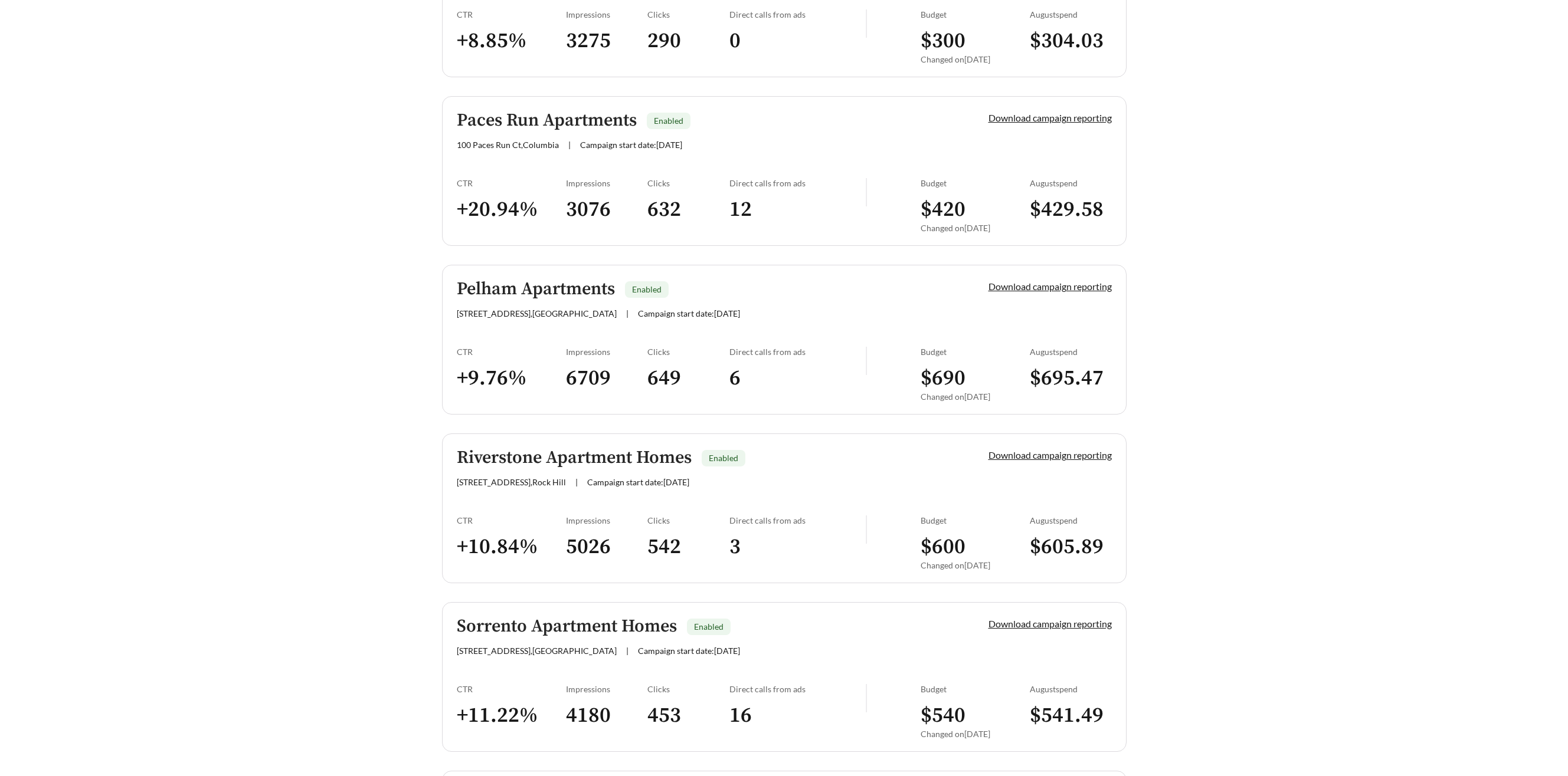
scroll to position [922, 0]
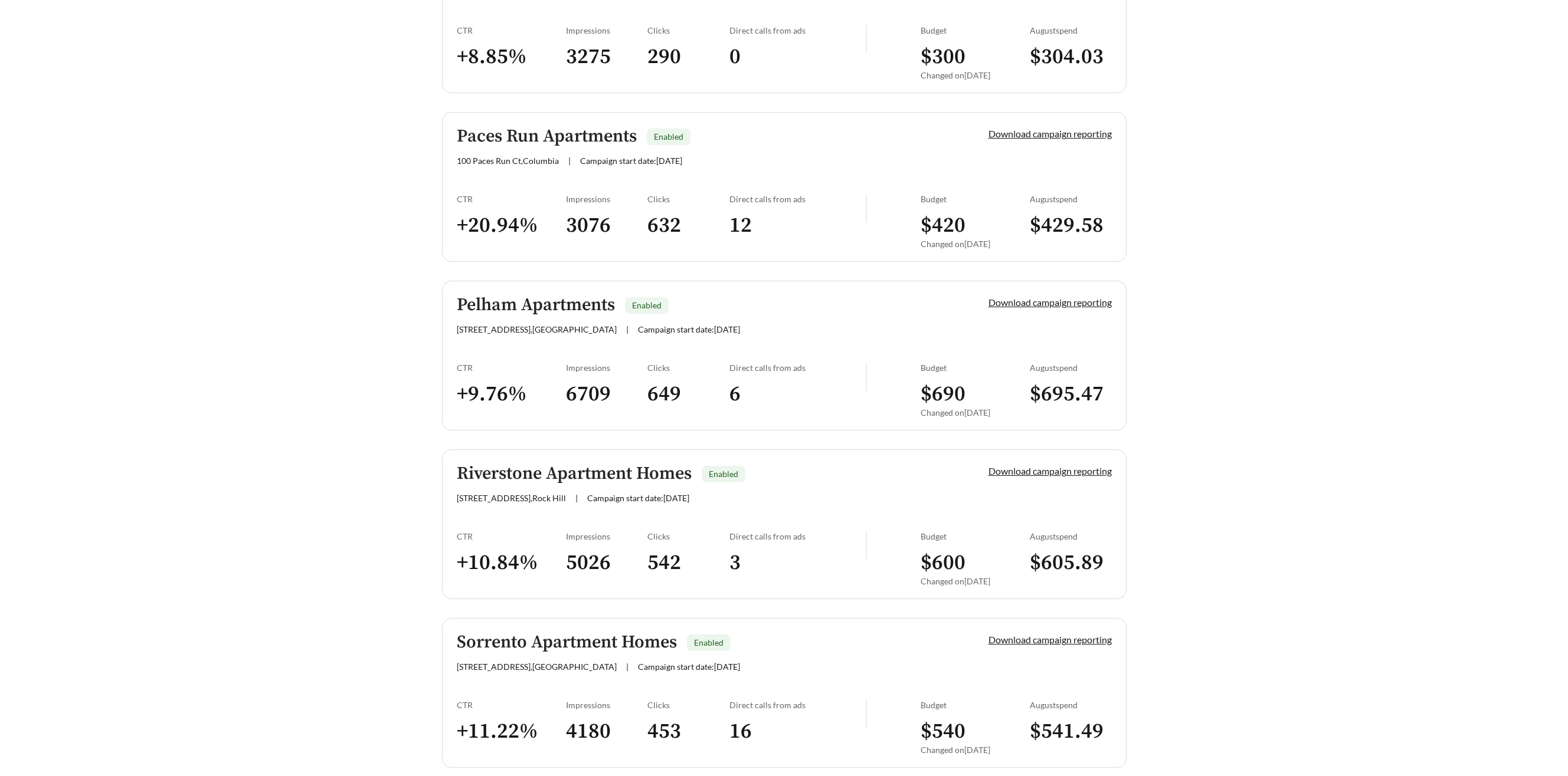
click at [542, 465] on h5 "Riverstone Apartment Homes" at bounding box center [574, 474] width 235 height 20
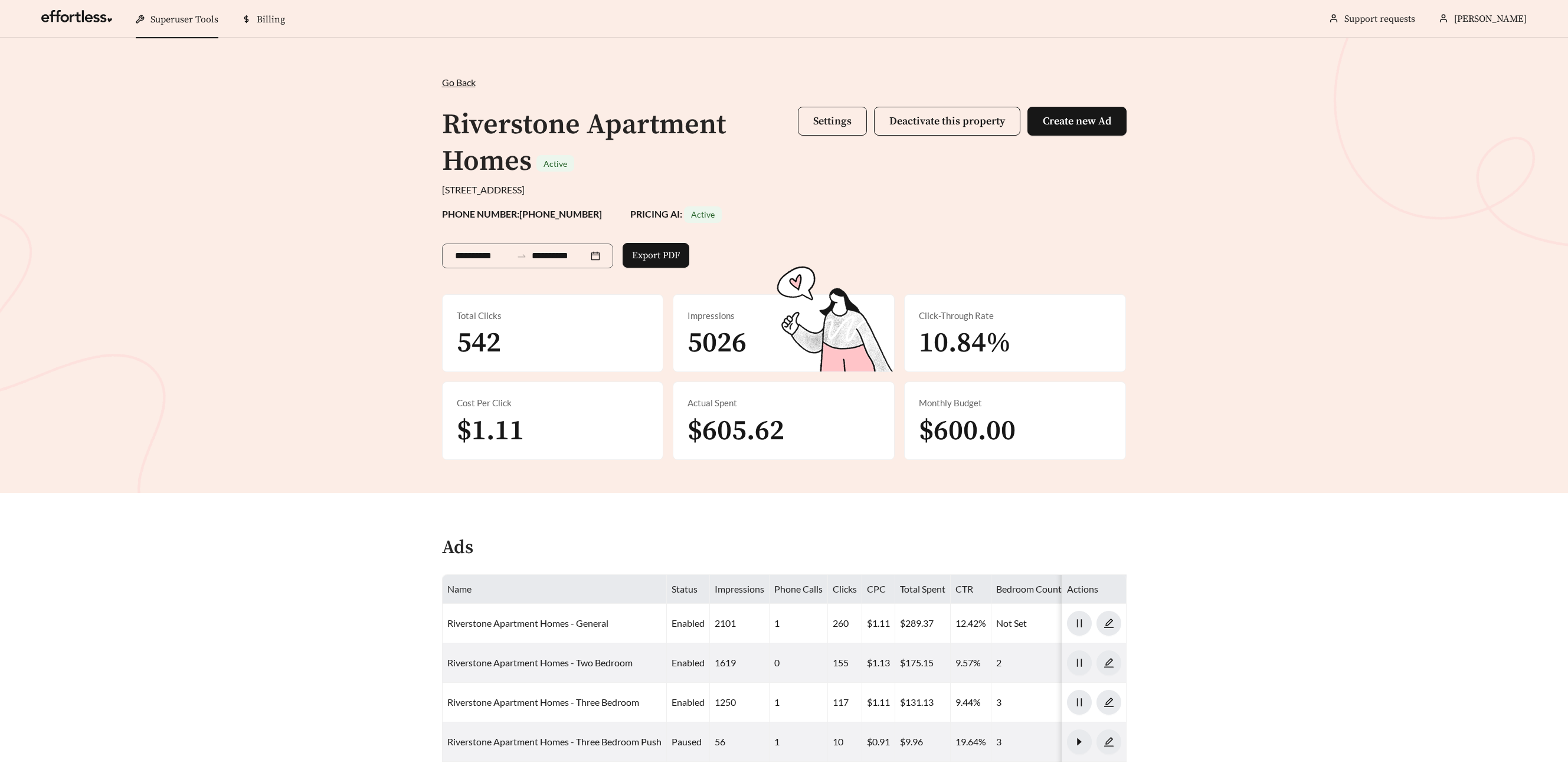
click at [844, 120] on span "Settings" at bounding box center [832, 120] width 38 height 13
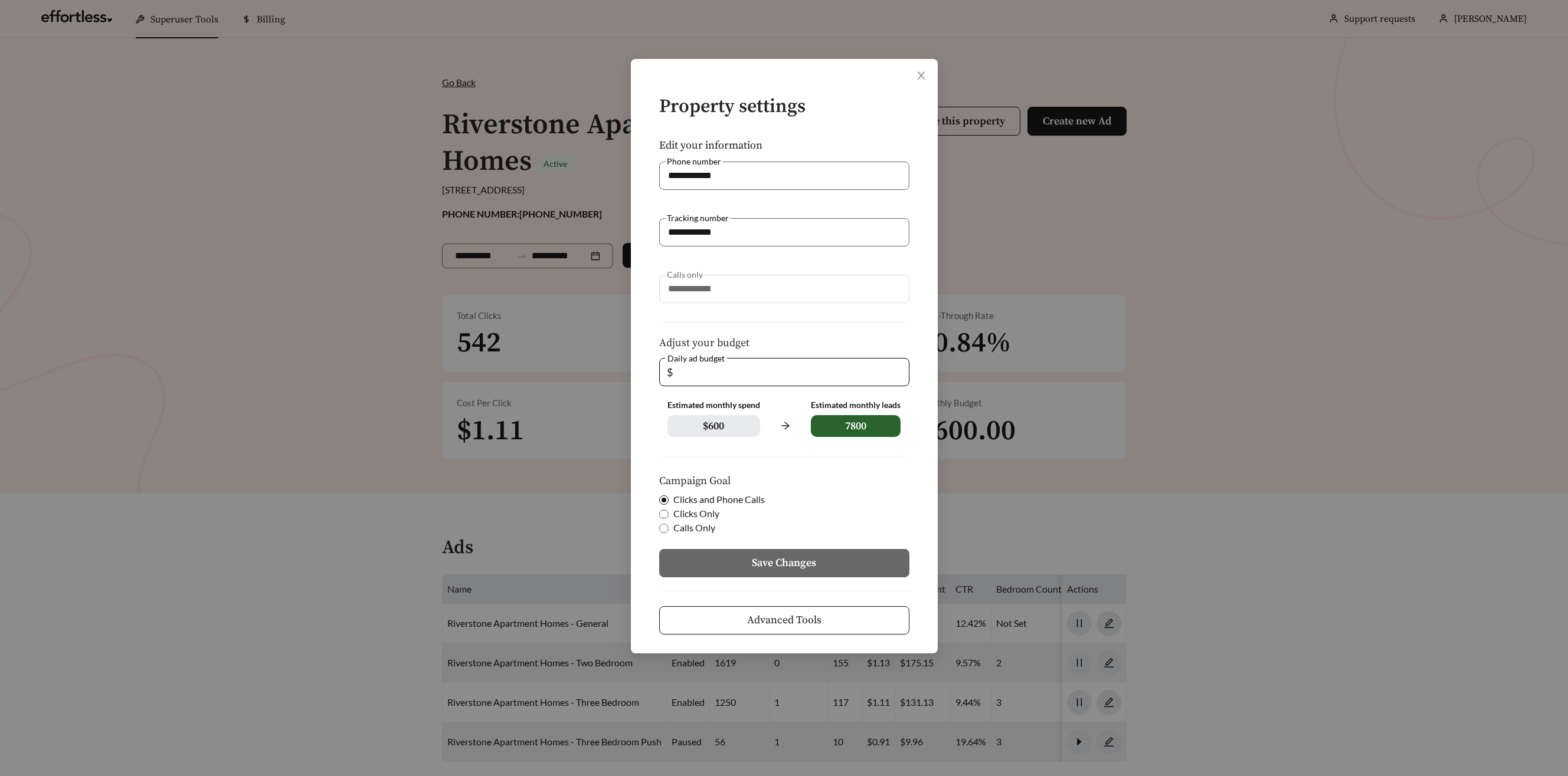
click at [766, 619] on span "Advanced Tools" at bounding box center [784, 620] width 74 height 16
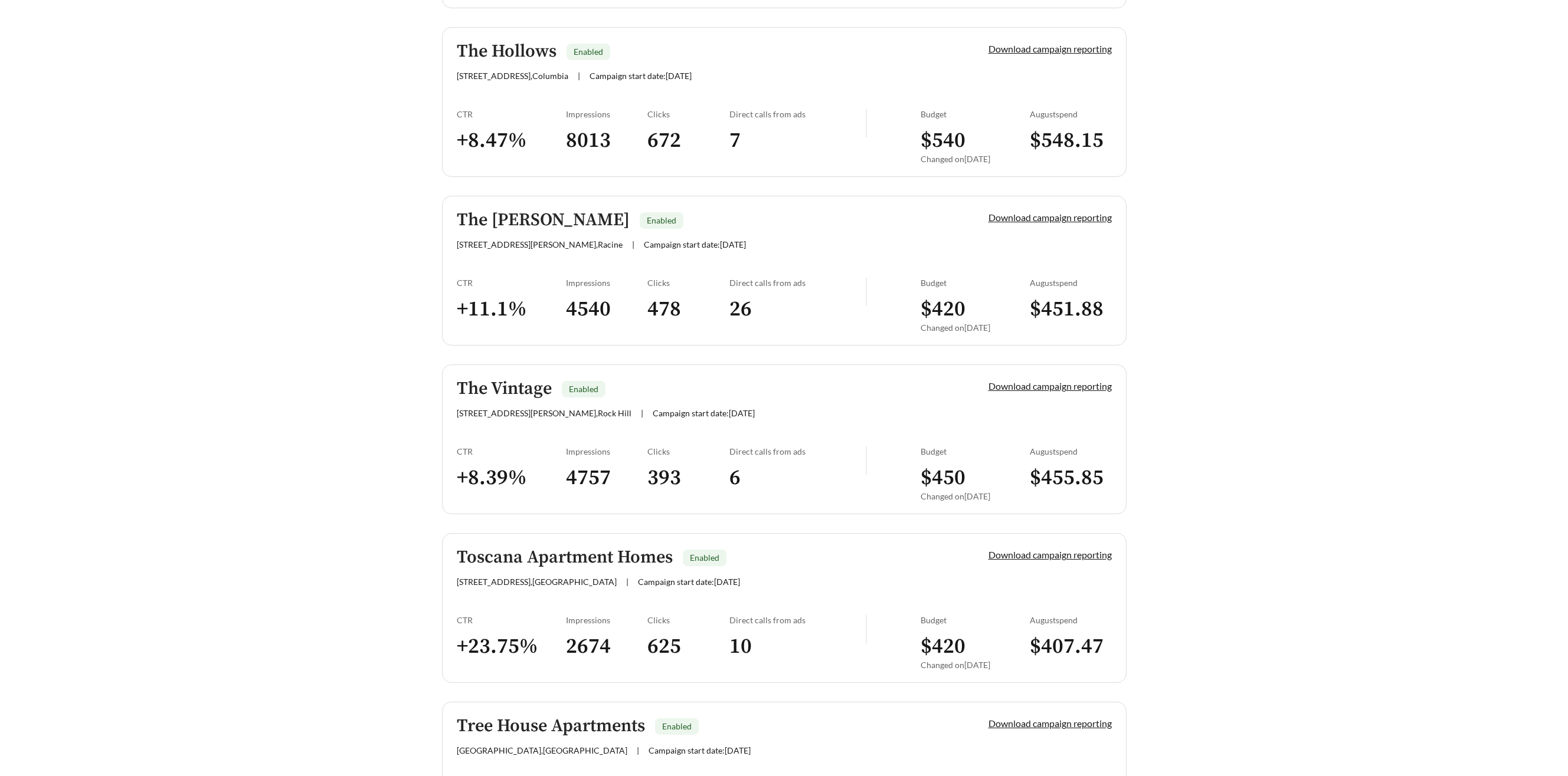
scroll to position [2066, 0]
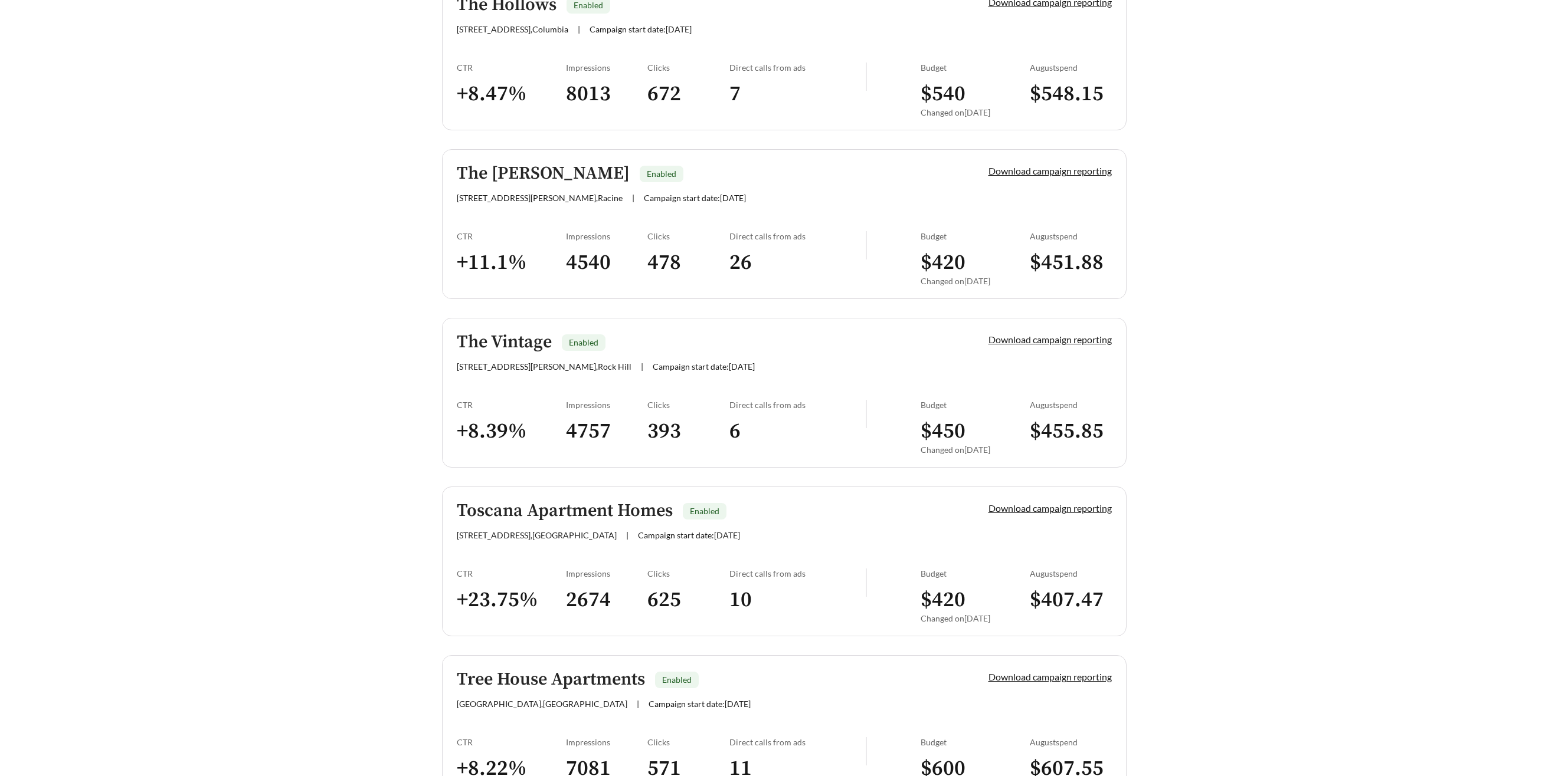
click at [519, 339] on h5 "The Vintage" at bounding box center [504, 343] width 95 height 20
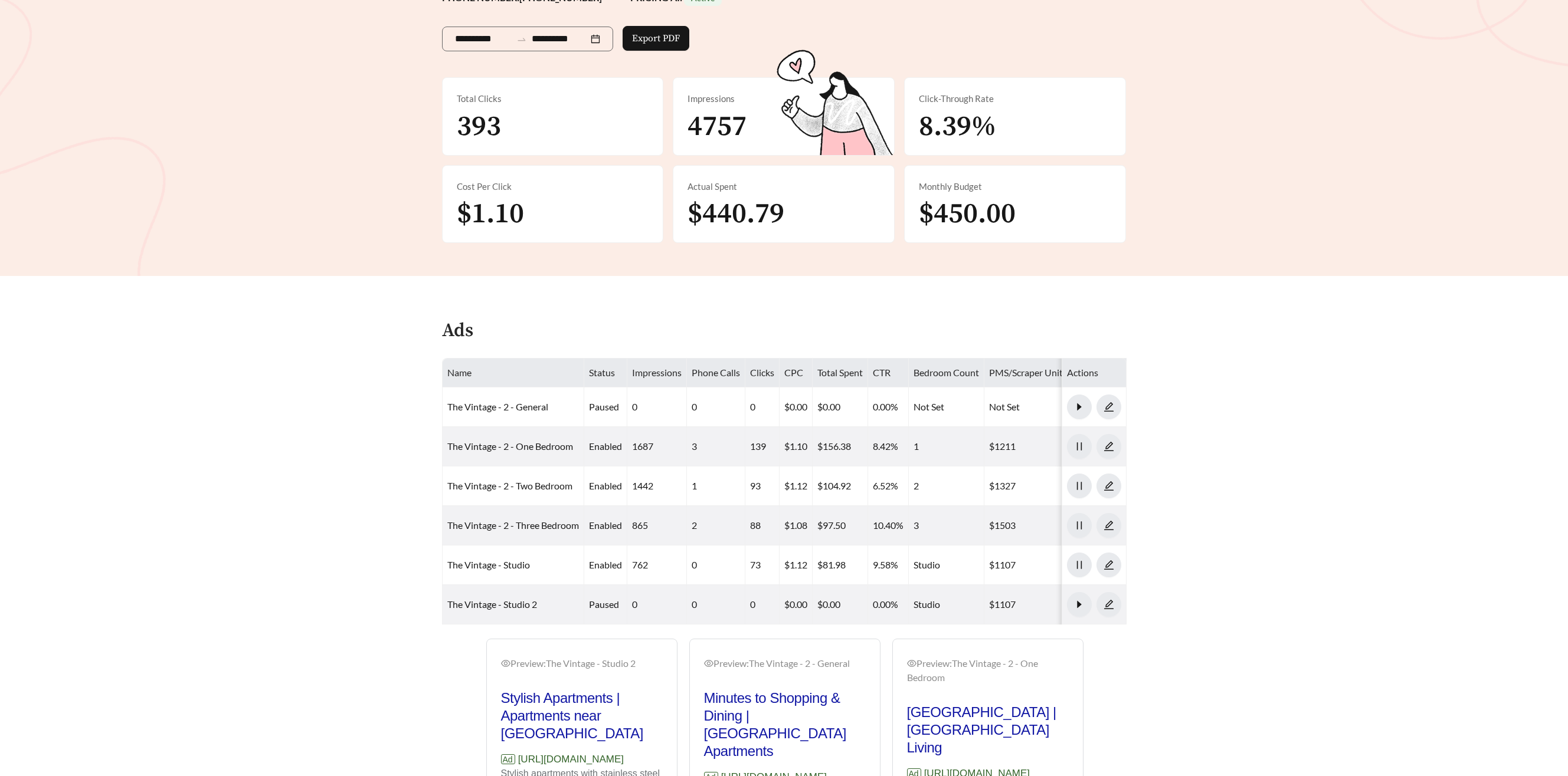
scroll to position [182, 0]
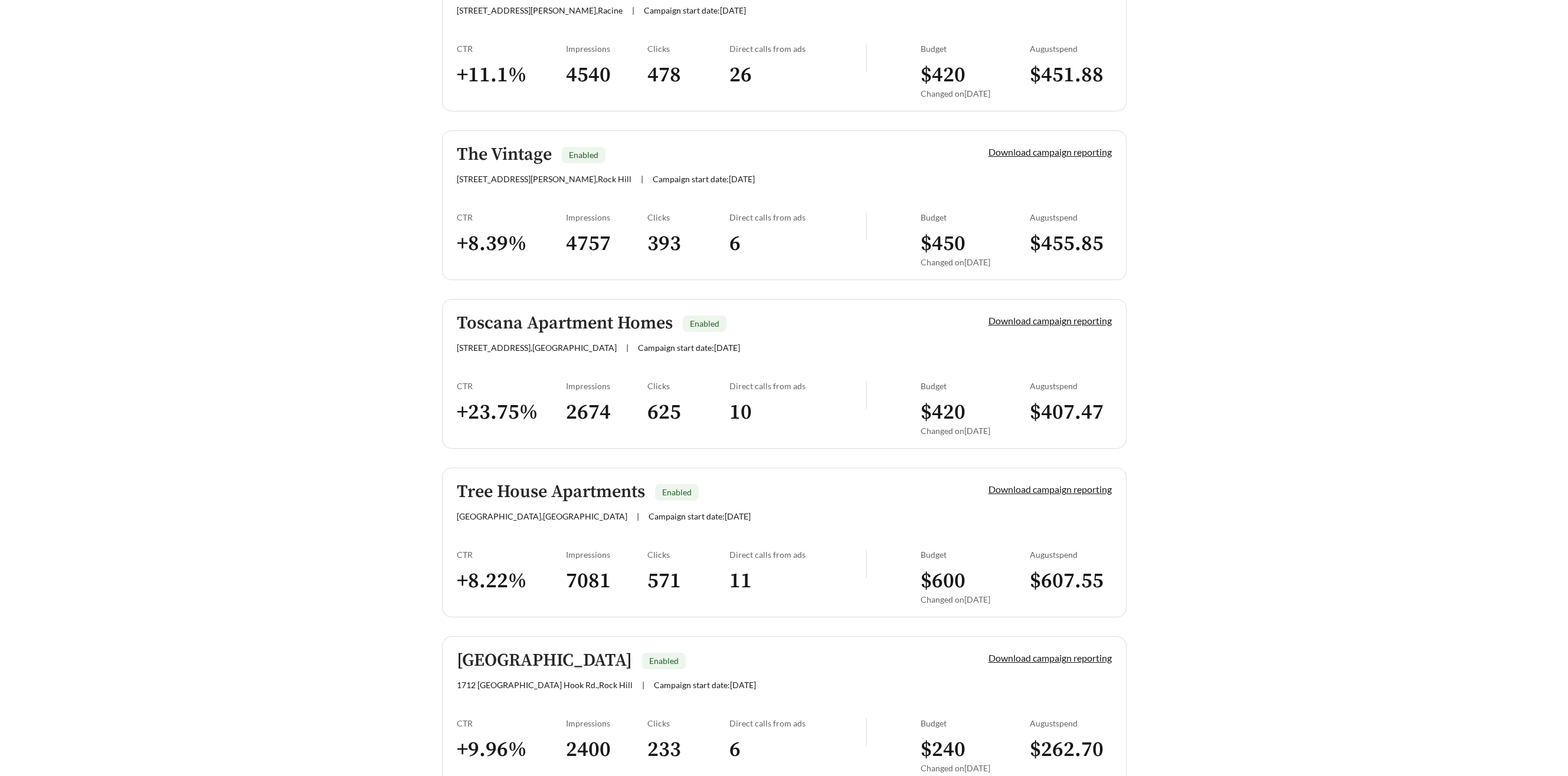
scroll to position [2251, 0]
click at [480, 147] on h5 "The Vintage" at bounding box center [504, 157] width 95 height 20
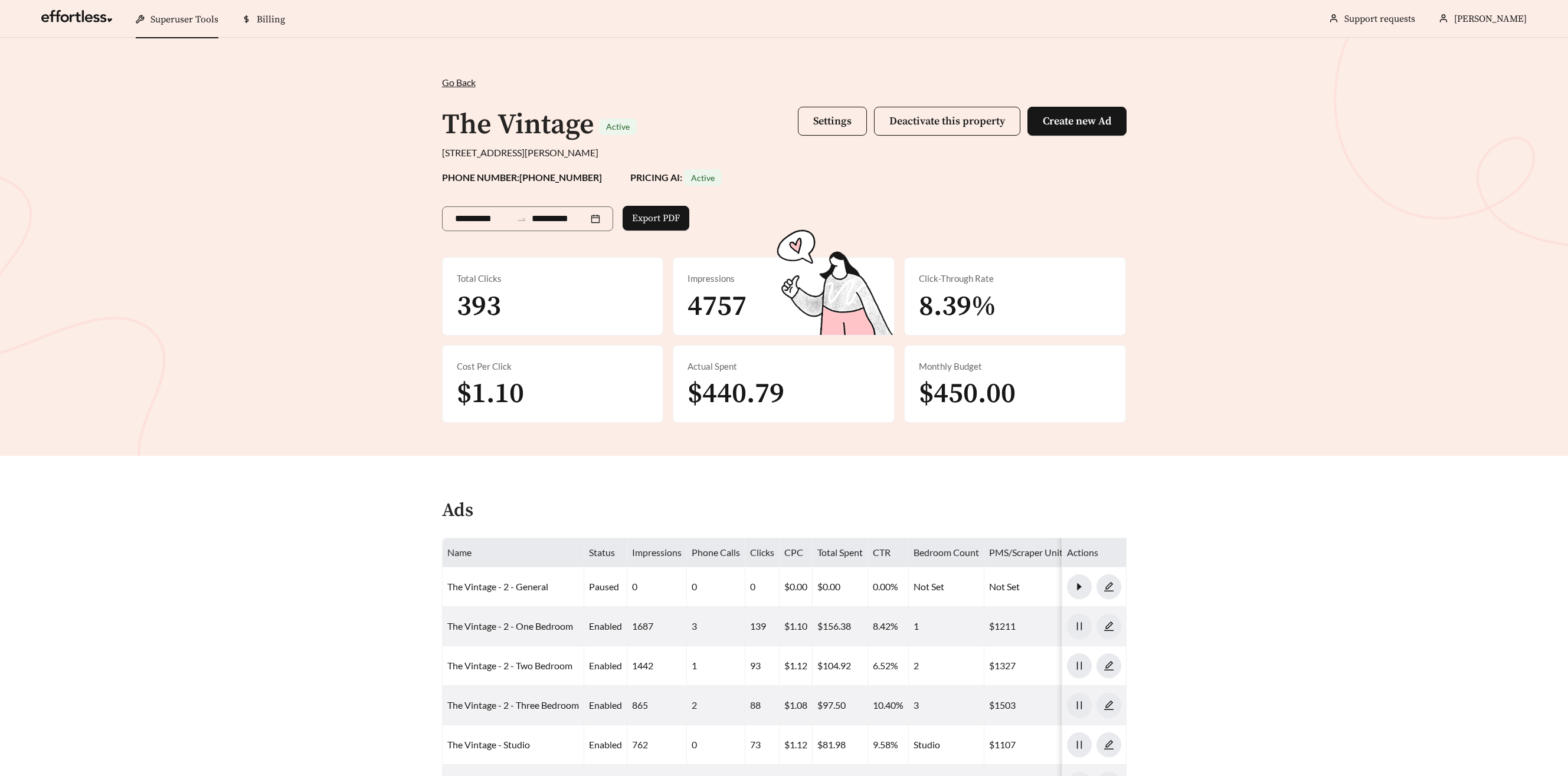
click at [482, 151] on div "1061 Hearn St., Rock Hill, SC 29732, USA" at bounding box center [784, 153] width 684 height 14
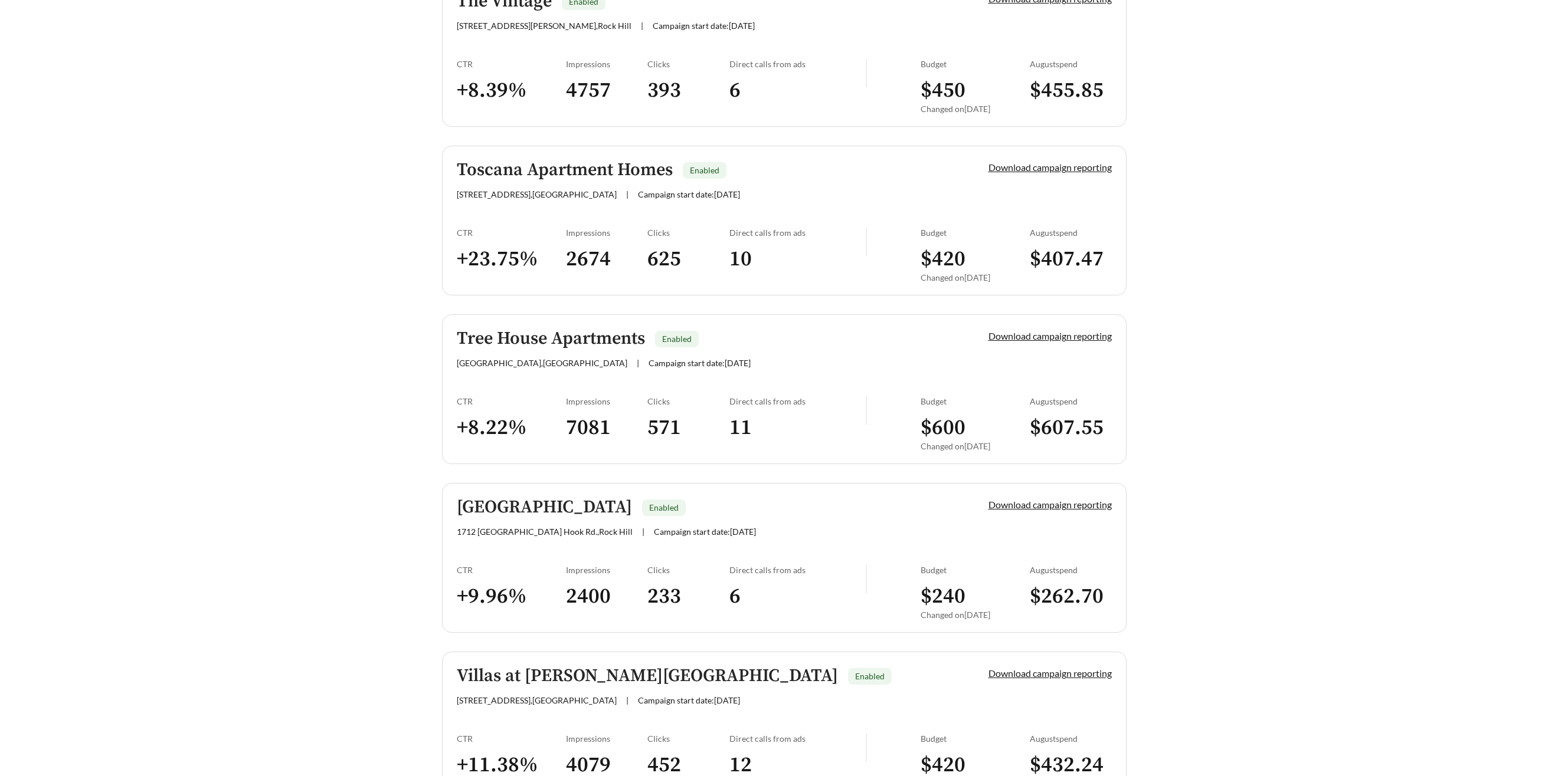
scroll to position [2435, 0]
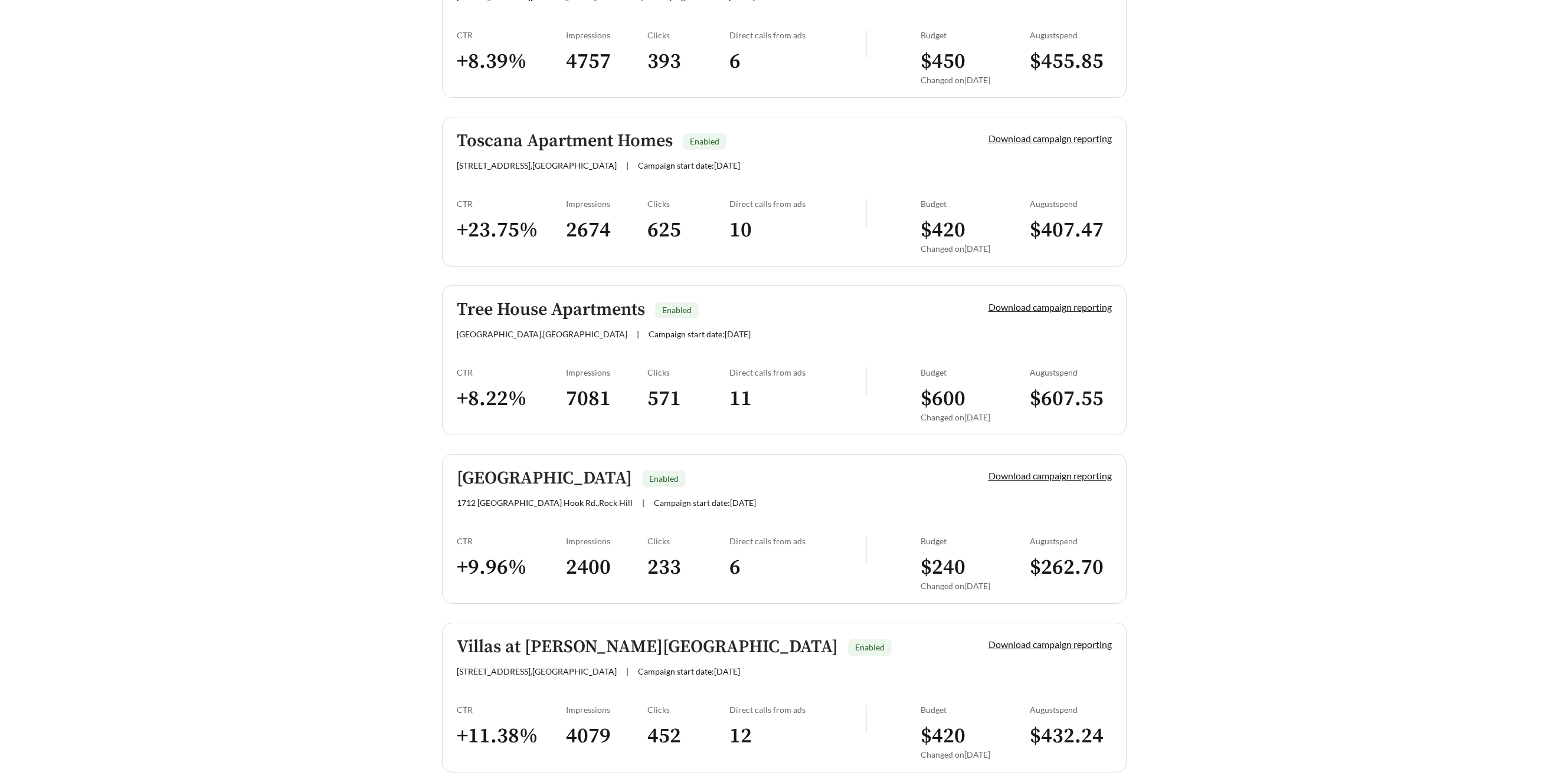
click at [496, 312] on h5 "Tree House Apartments" at bounding box center [551, 310] width 188 height 20
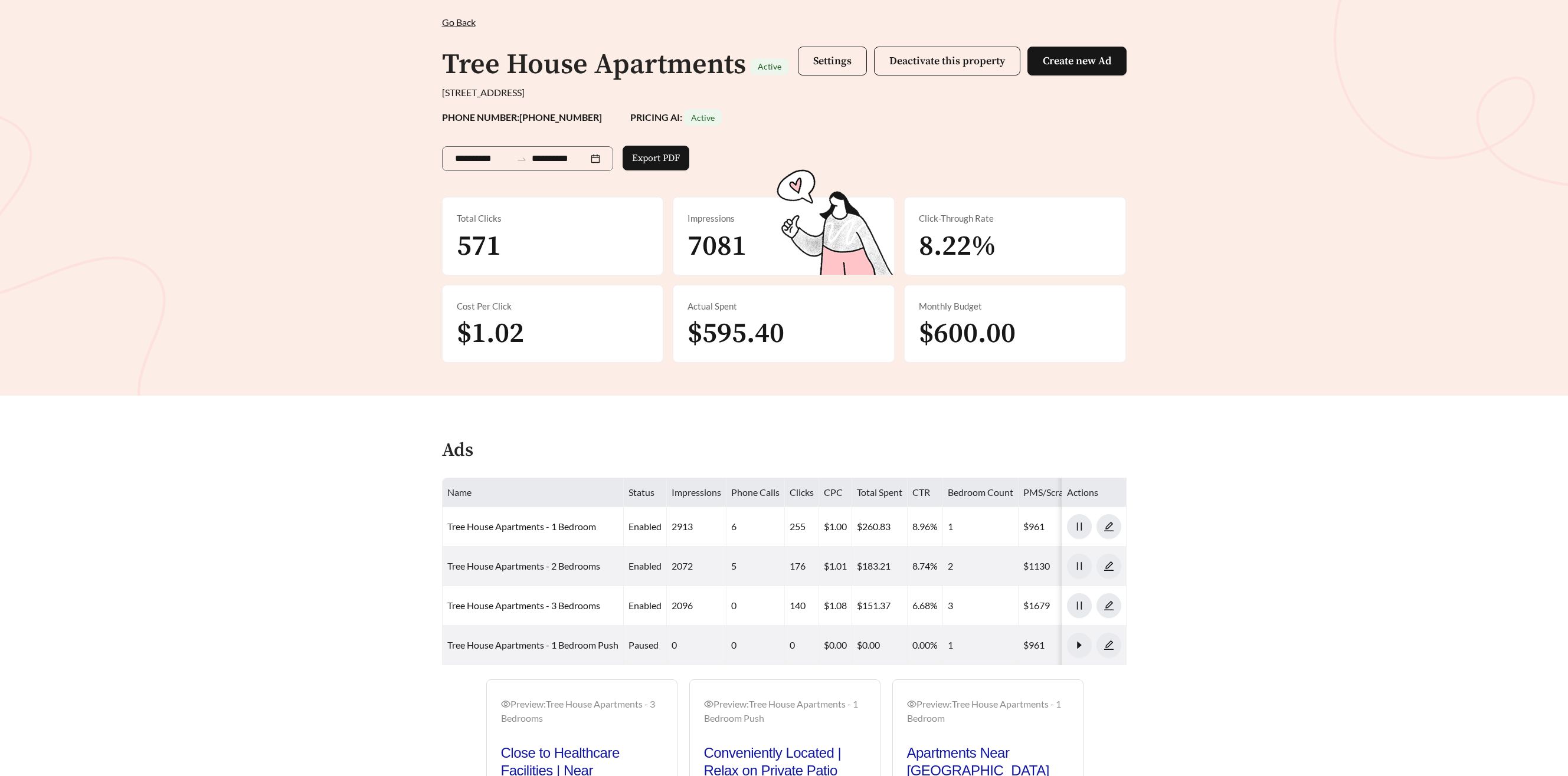
scroll to position [63, 0]
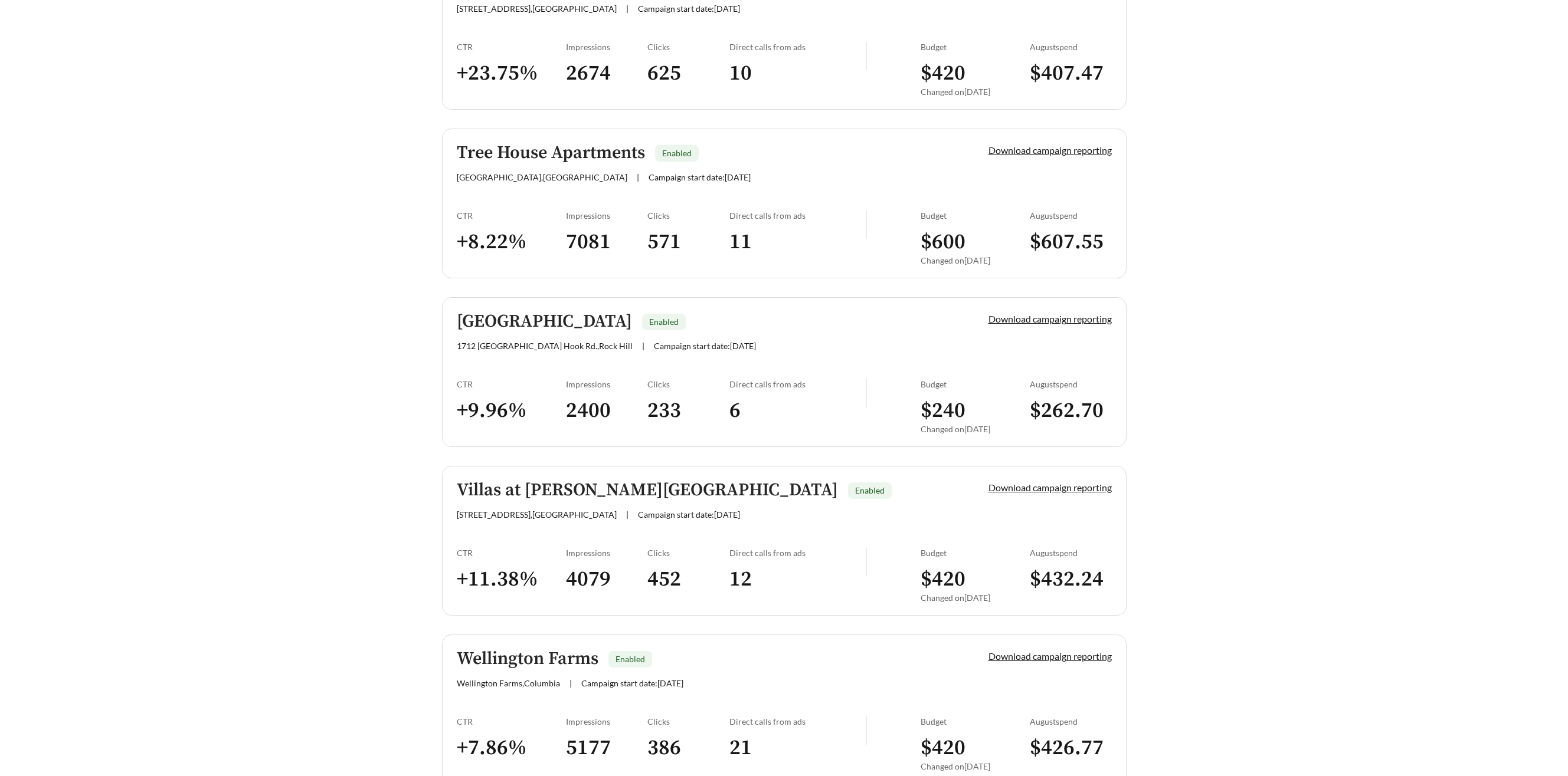
scroll to position [2594, 0]
click at [497, 334] on div "Village Station Enabled 1712 India Hook Rd. , Rock Hill | Campaign start date: …" at bounding box center [702, 330] width 492 height 39
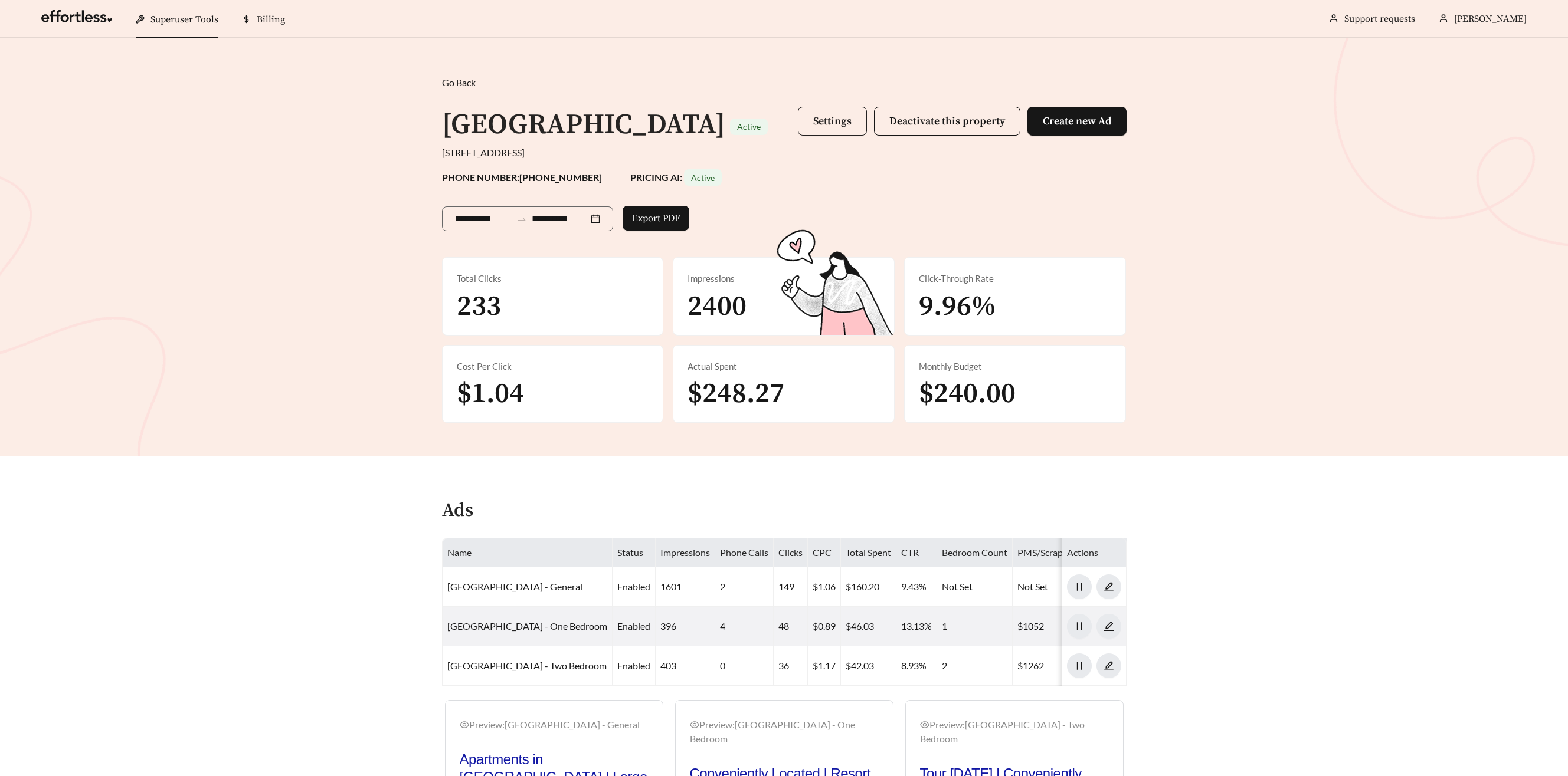
click at [809, 122] on button "Settings" at bounding box center [832, 121] width 69 height 29
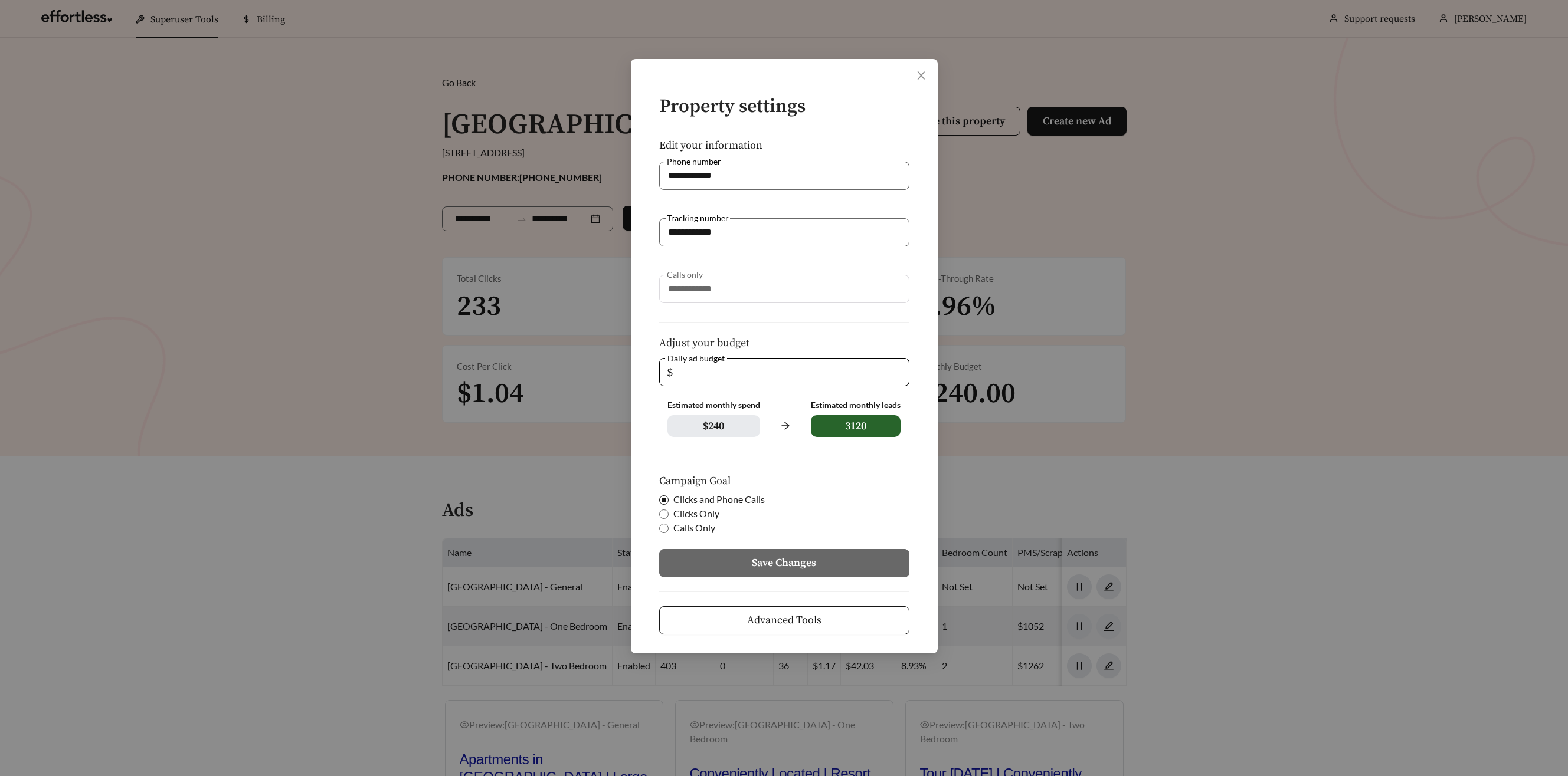
drag, startPoint x: 656, startPoint y: 364, endPoint x: 600, endPoint y: 356, distance: 56.6
click at [600, 356] on div "**********" at bounding box center [784, 388] width 1568 height 776
type input "*"
click at [882, 565] on button "Save Changes" at bounding box center [784, 564] width 250 height 29
click at [900, 556] on button "Save Changes" at bounding box center [784, 564] width 250 height 29
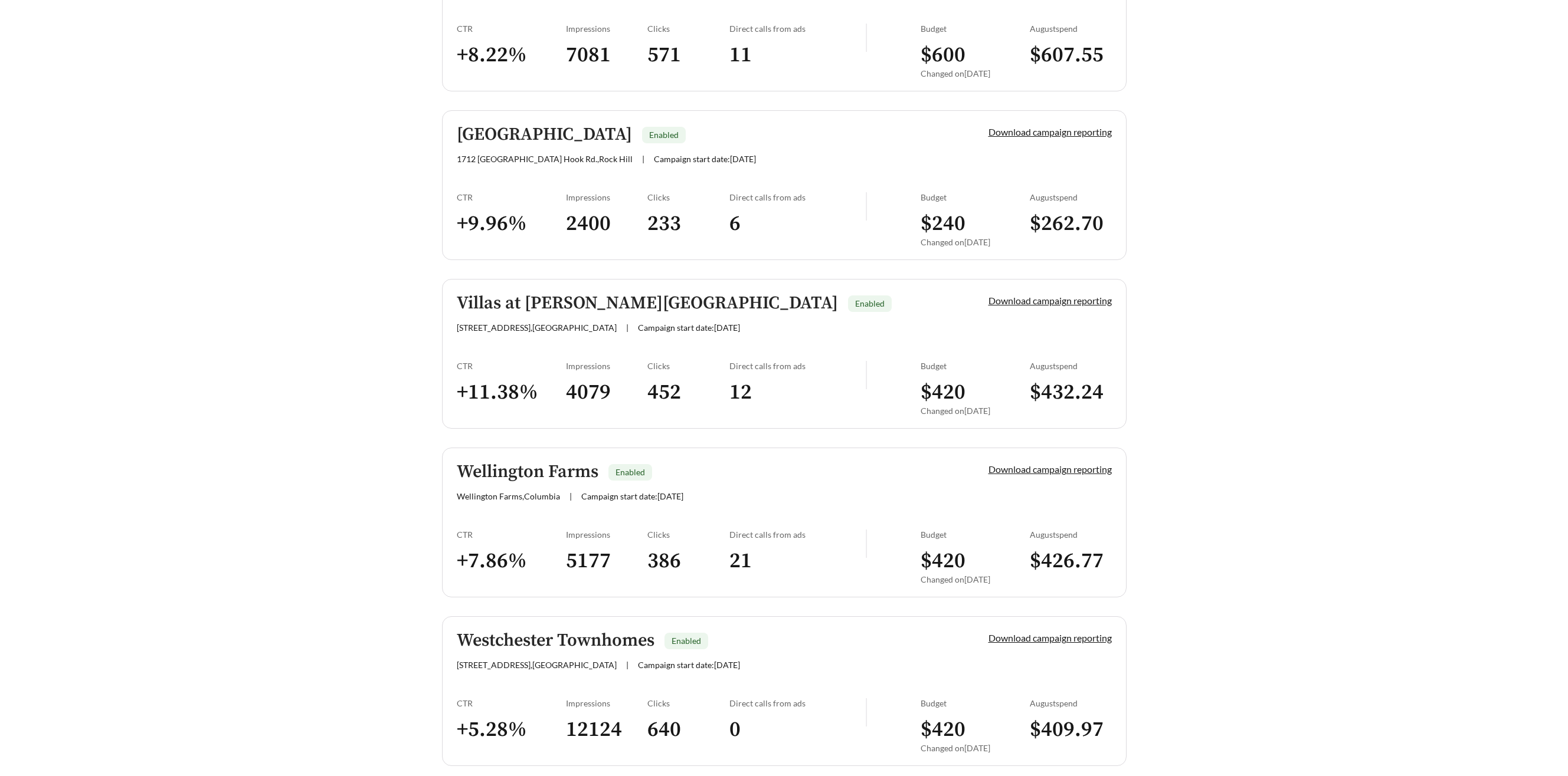
scroll to position [2797, 0]
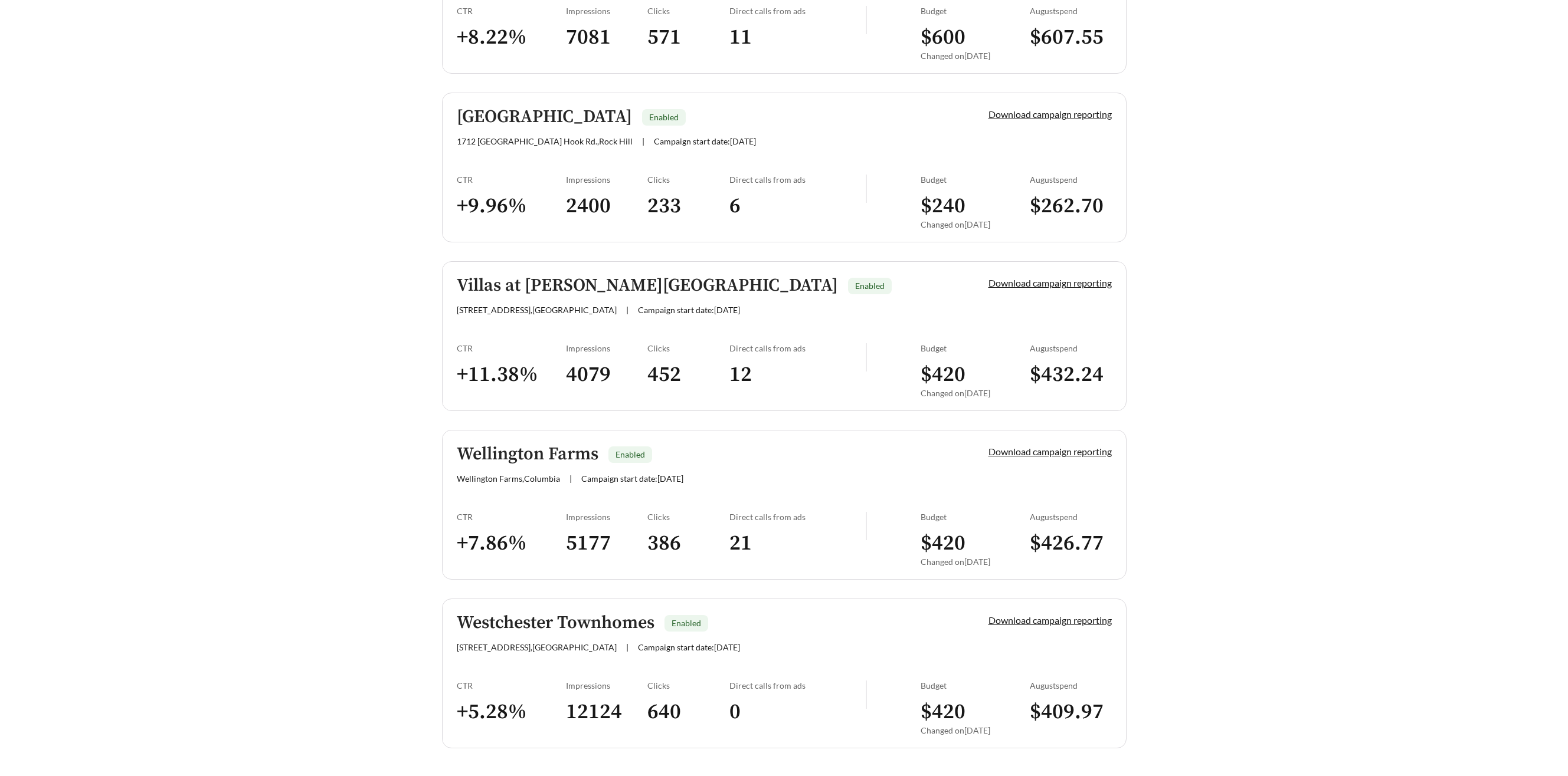
click at [544, 464] on h5 "Wellington Farms" at bounding box center [527, 455] width 142 height 20
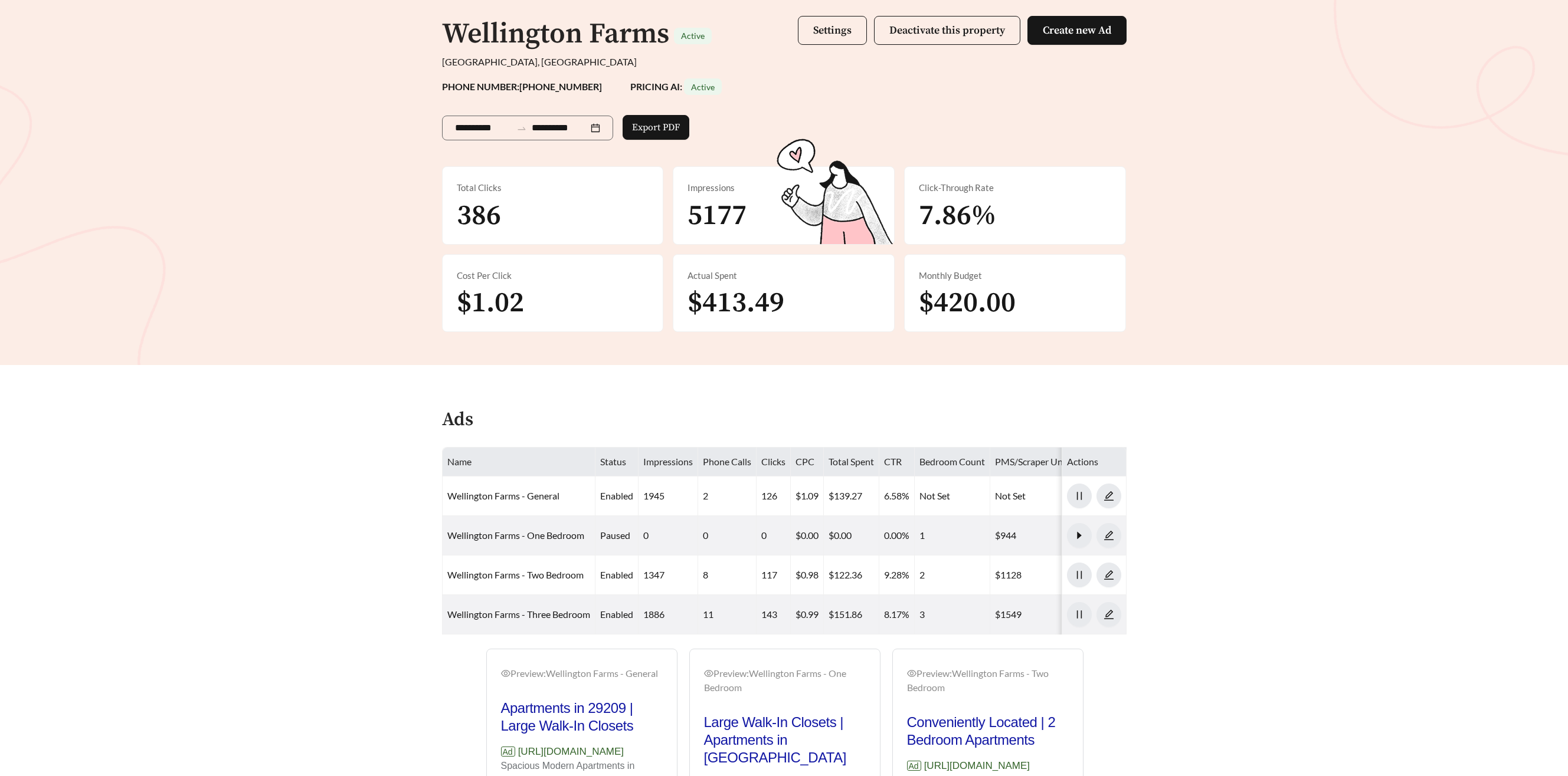
scroll to position [87, 0]
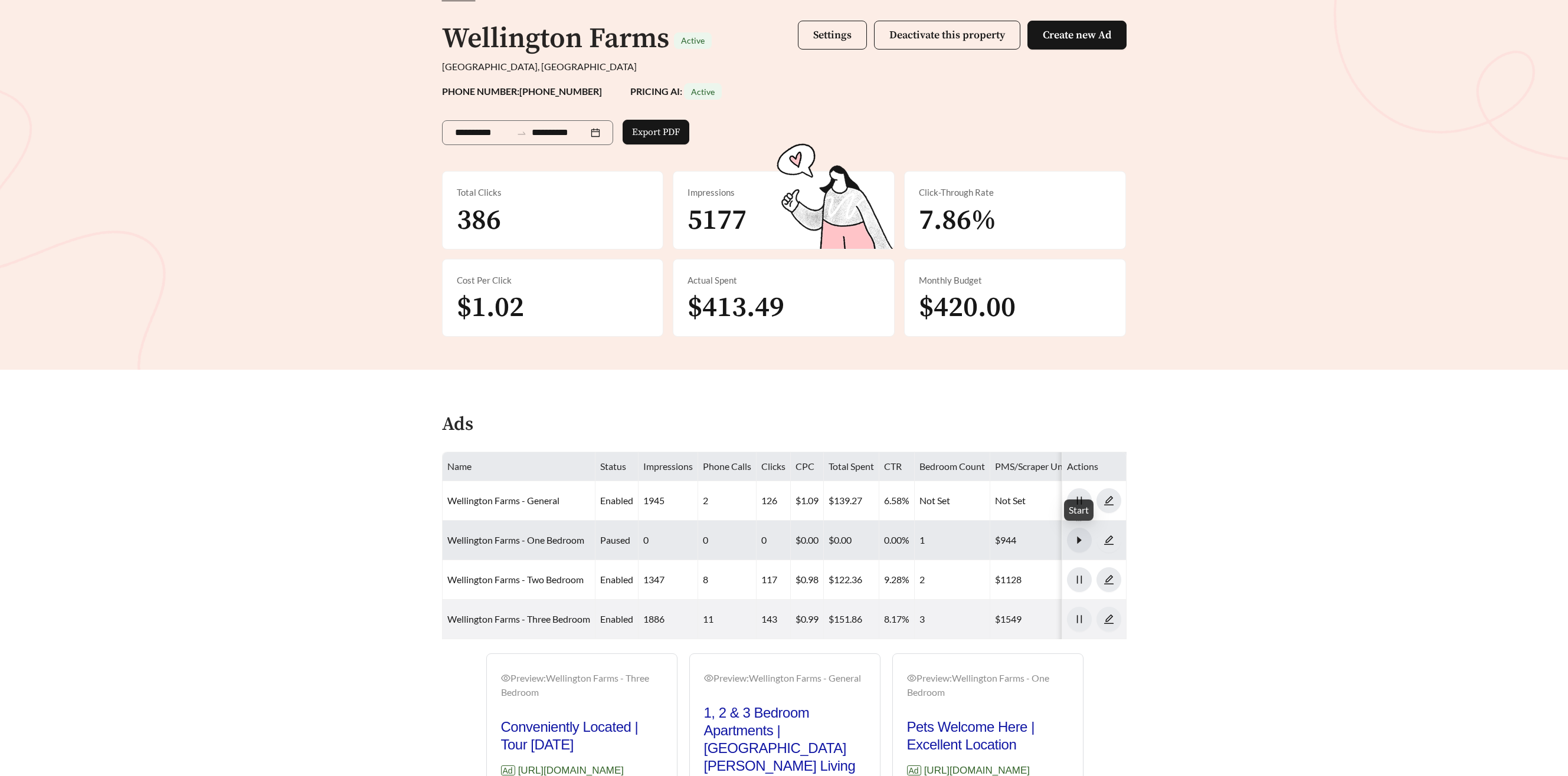
click at [1081, 542] on icon "caret-right" at bounding box center [1079, 541] width 11 height 11
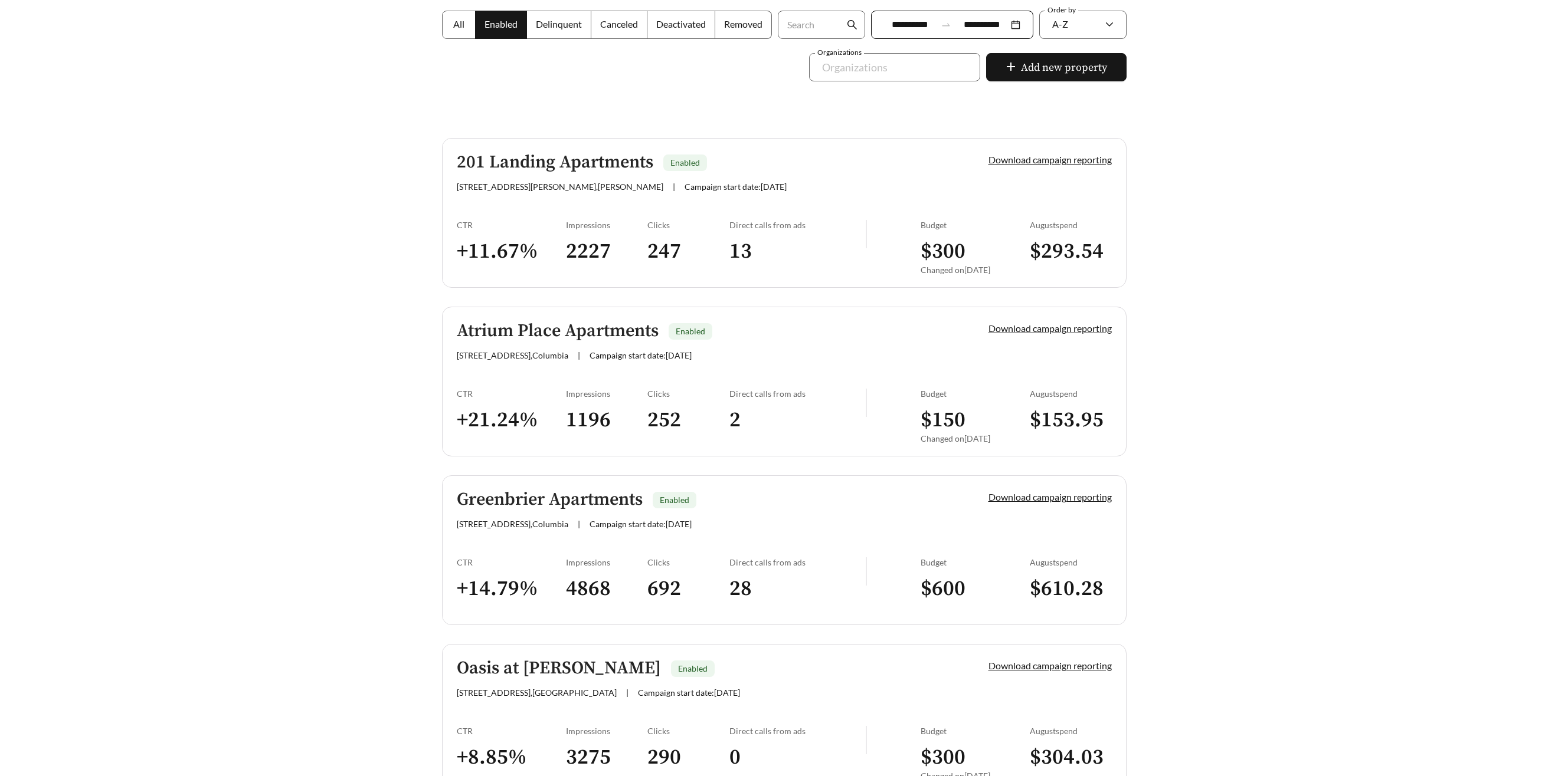
scroll to position [253, 0]
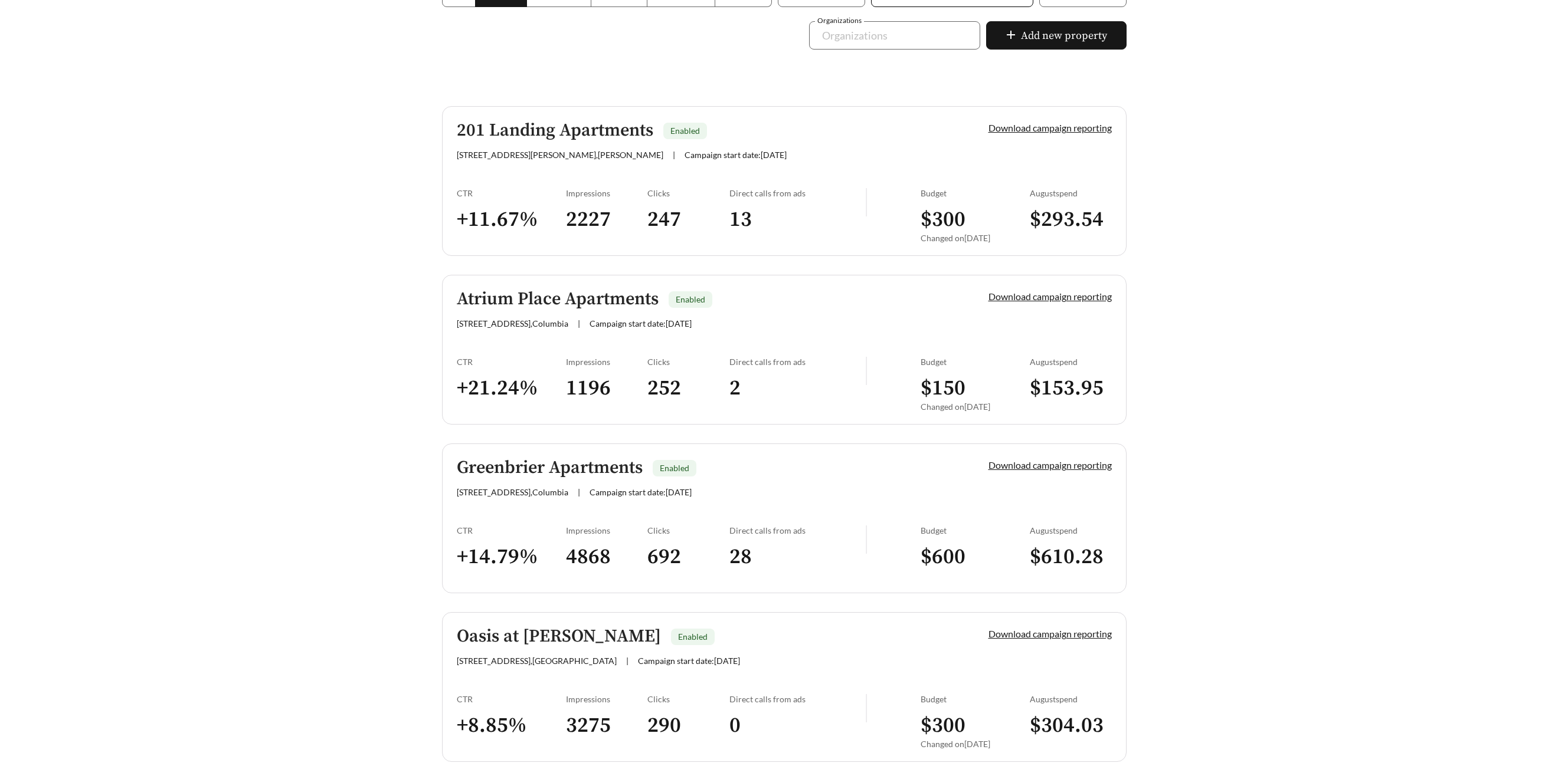
click at [523, 302] on h5 "Atrium Place Apartments" at bounding box center [558, 300] width 202 height 20
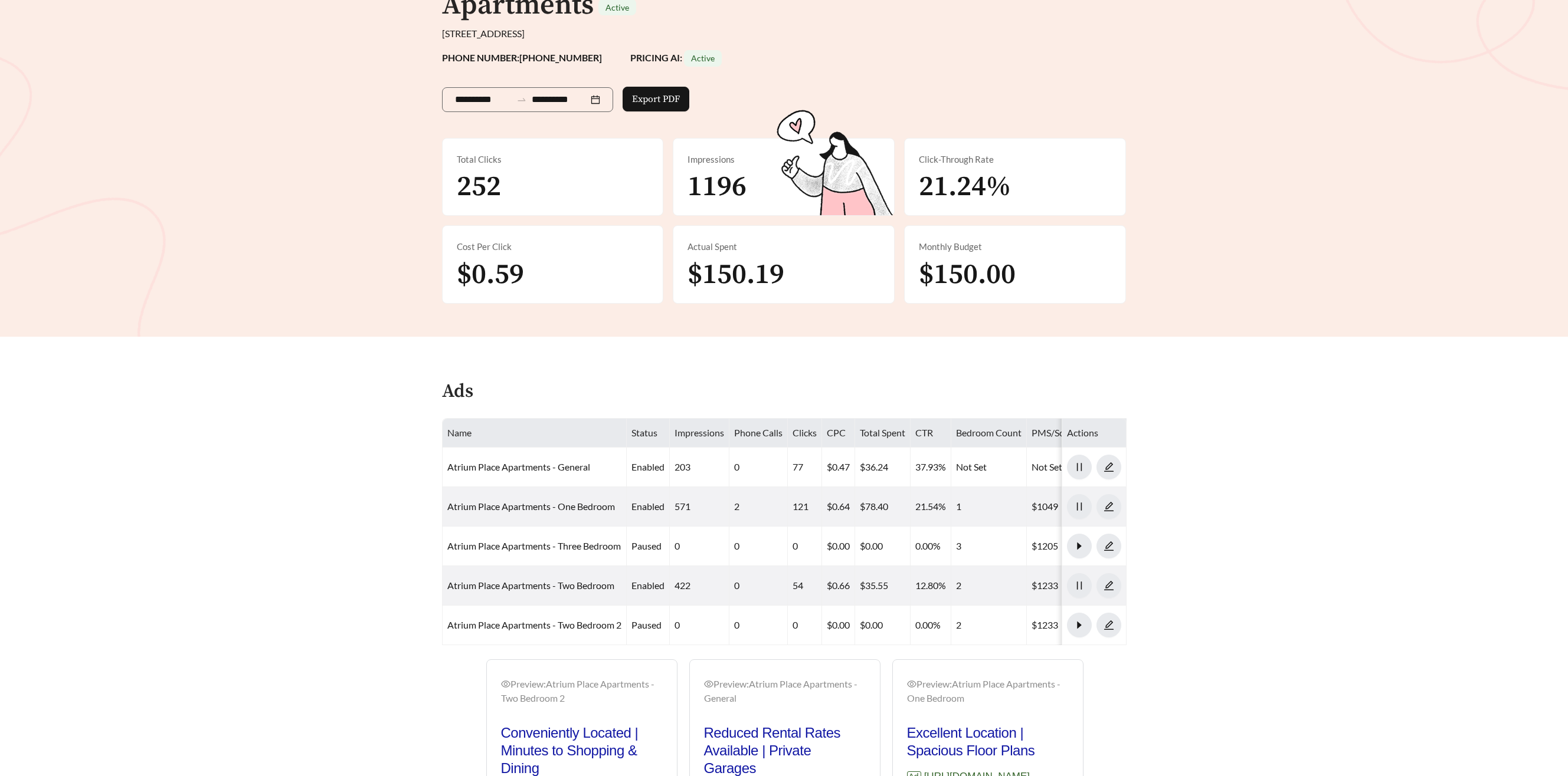
scroll to position [155, 0]
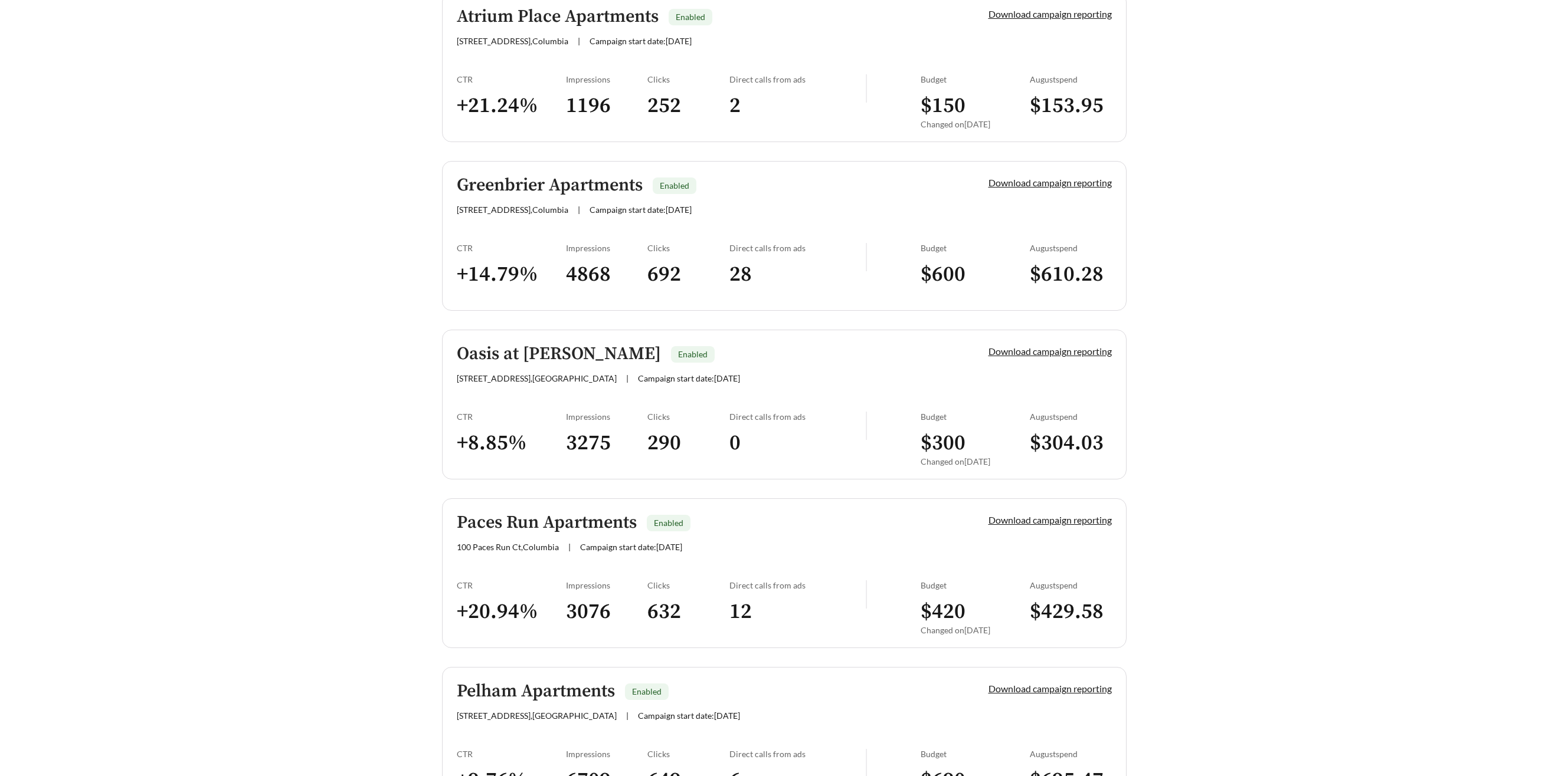
scroll to position [540, 0]
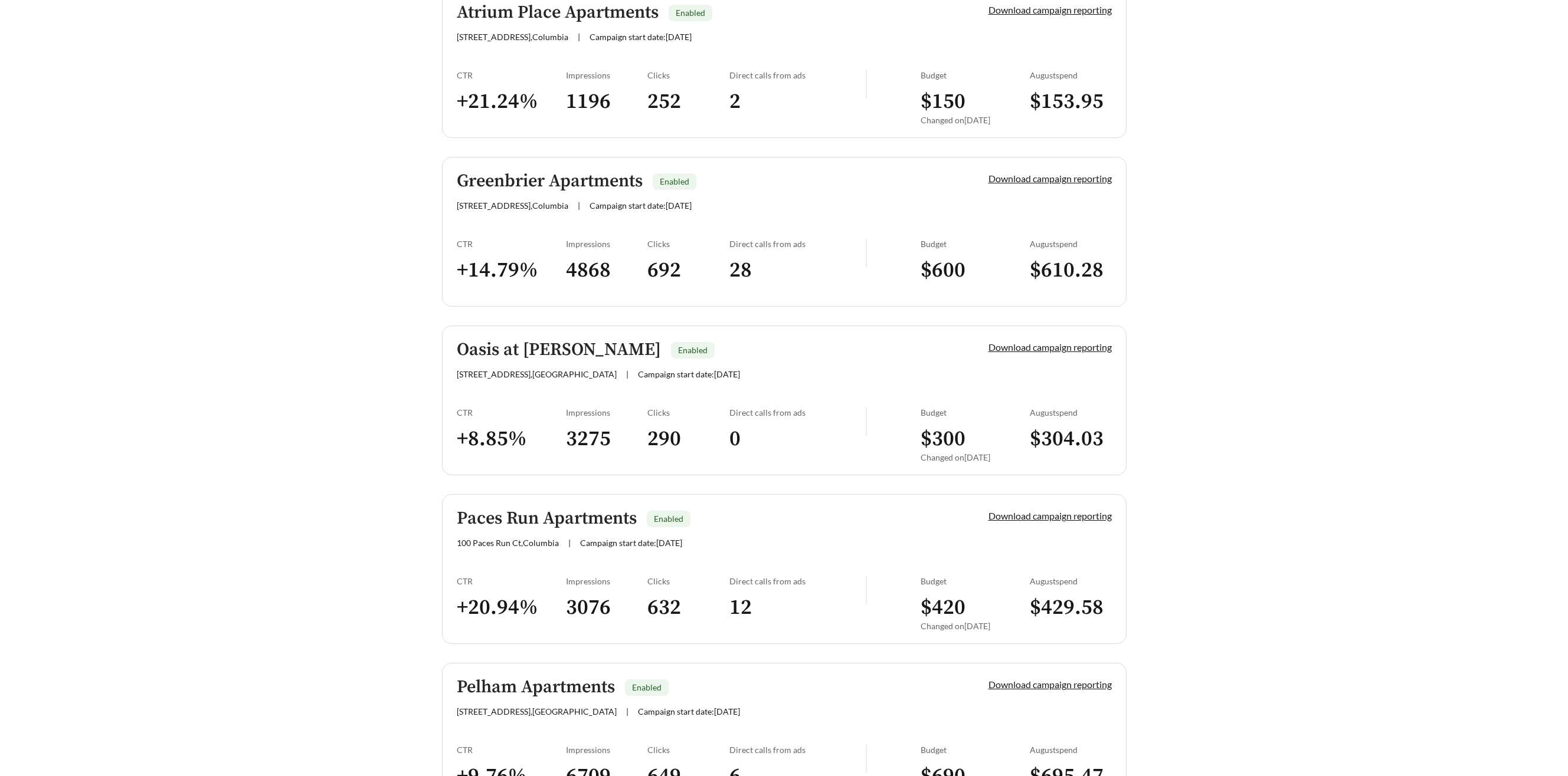
click at [561, 191] on h5 "Greenbrier Apartments" at bounding box center [550, 181] width 186 height 20
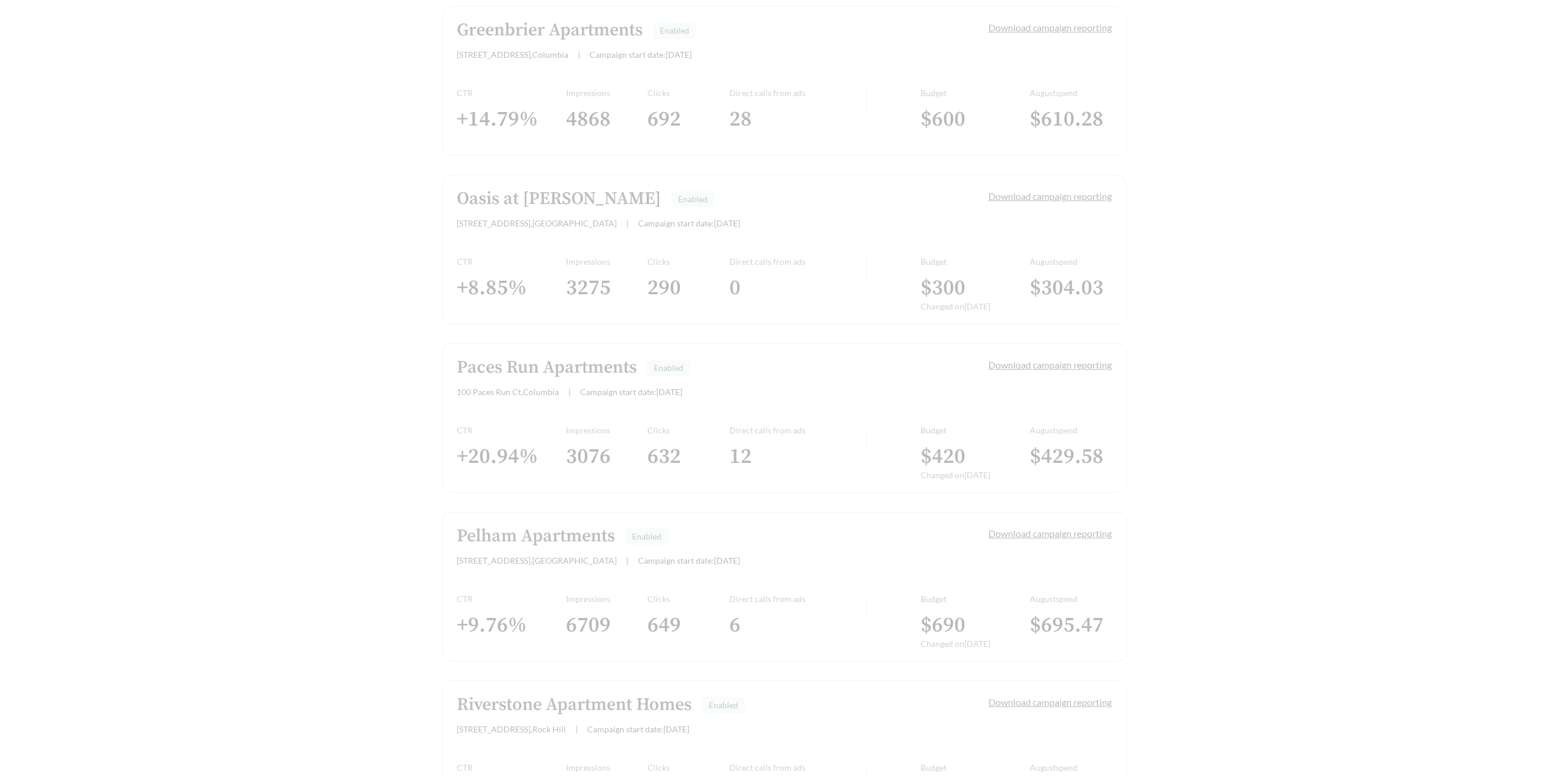
scroll to position [723, 0]
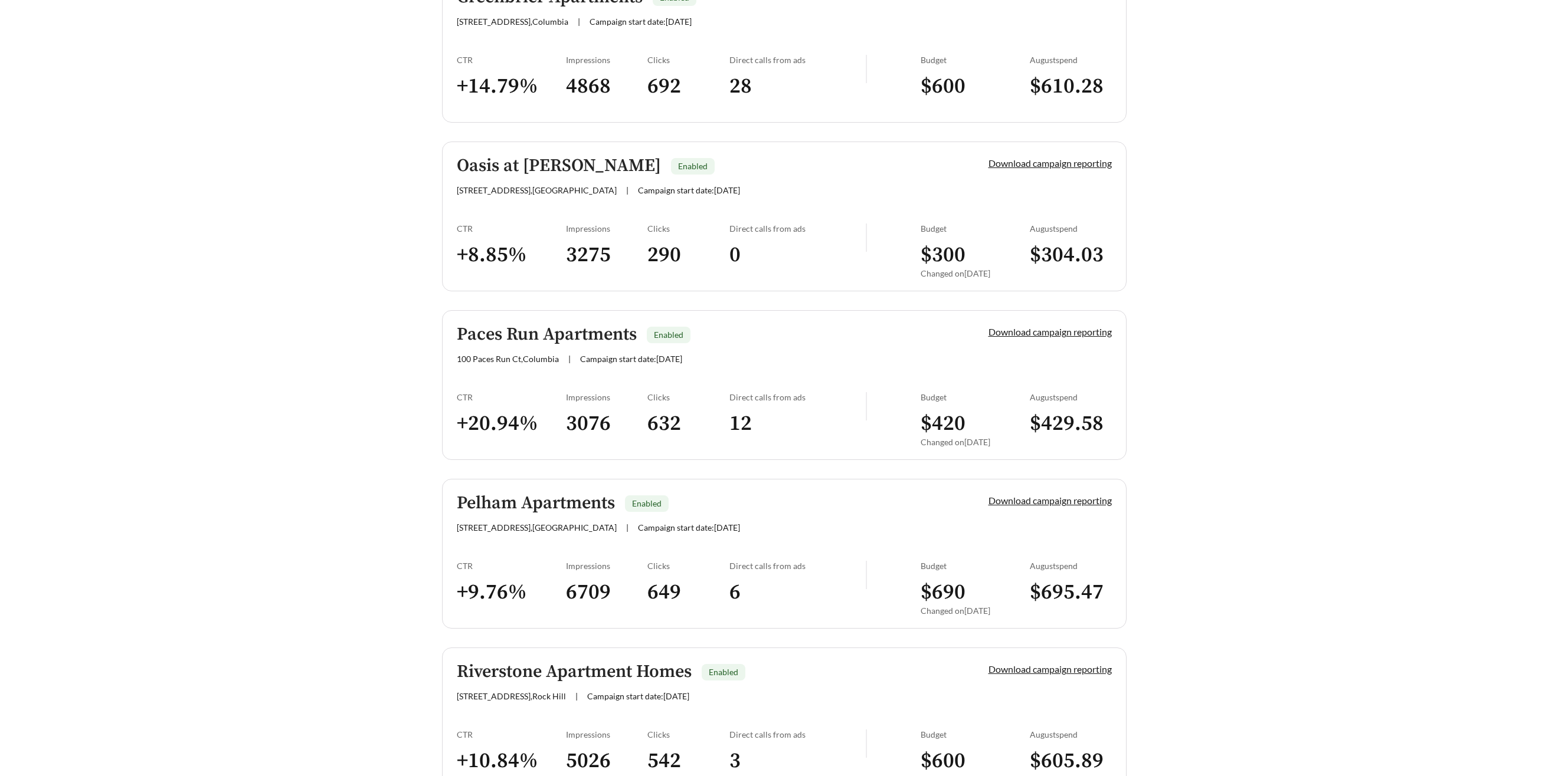
click at [497, 166] on h5 "Oasis at West Ashley" at bounding box center [559, 166] width 204 height 20
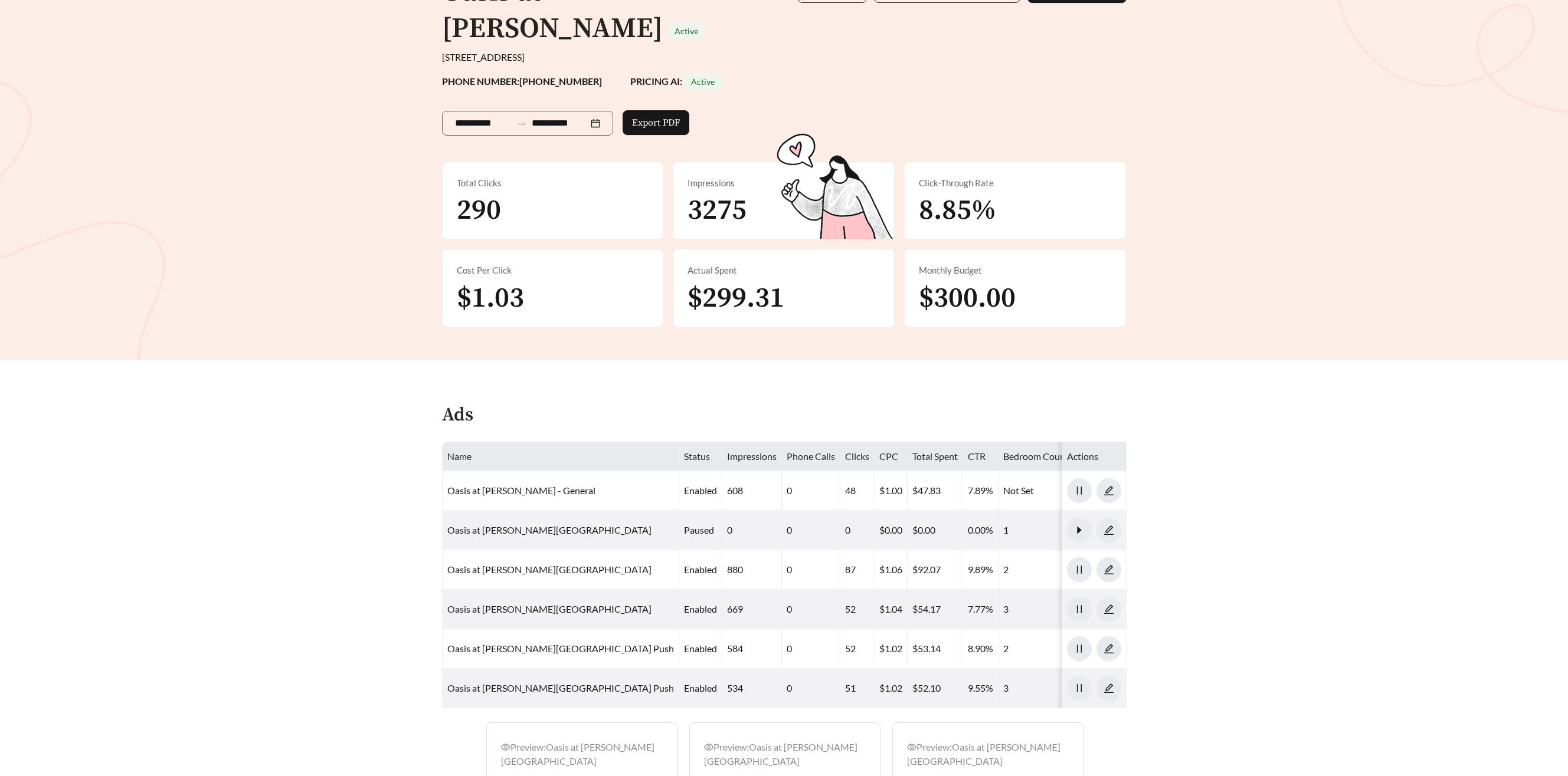
scroll to position [0, 1]
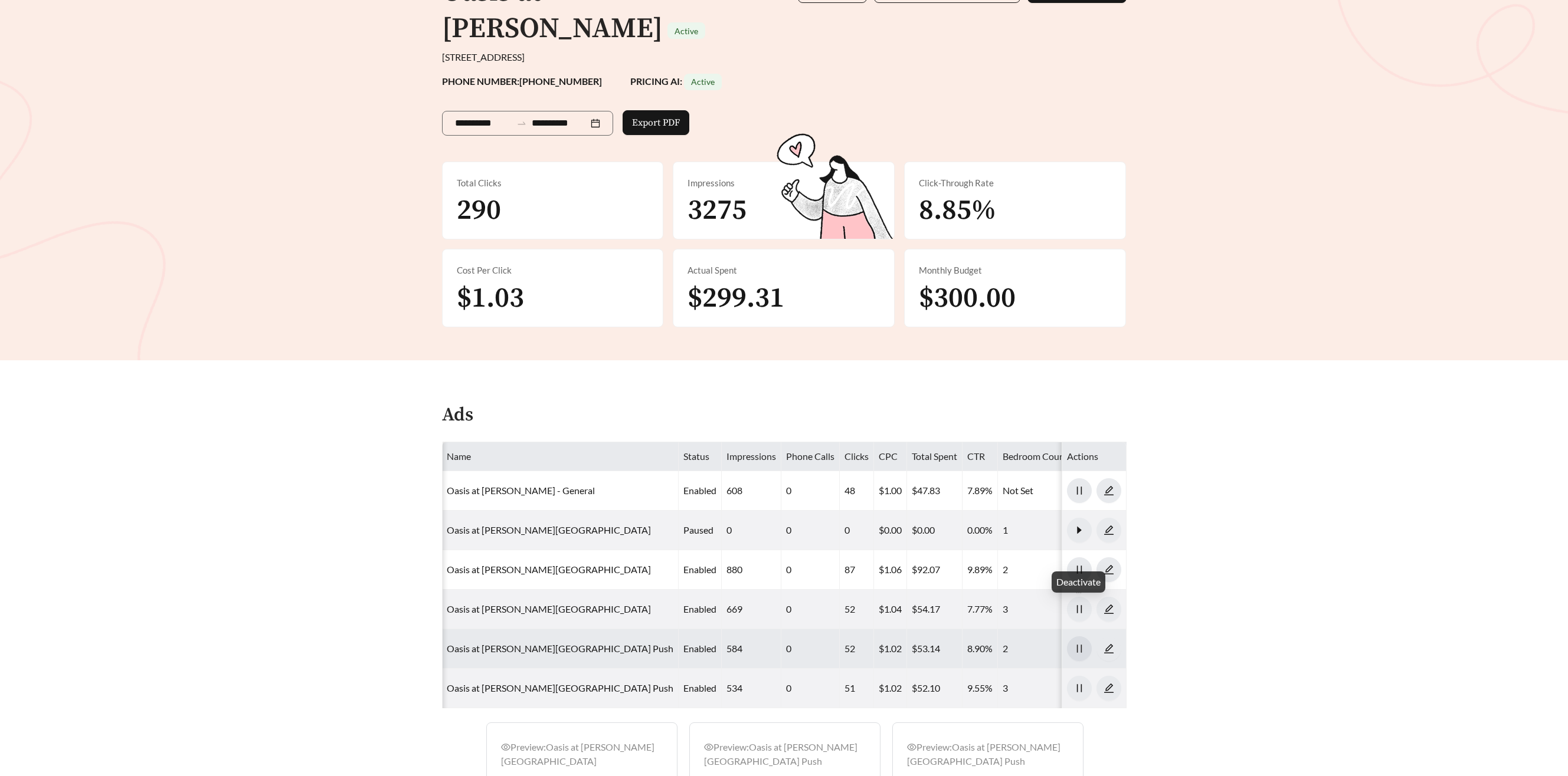
click at [1081, 645] on icon "pause" at bounding box center [1078, 648] width 4 height 8
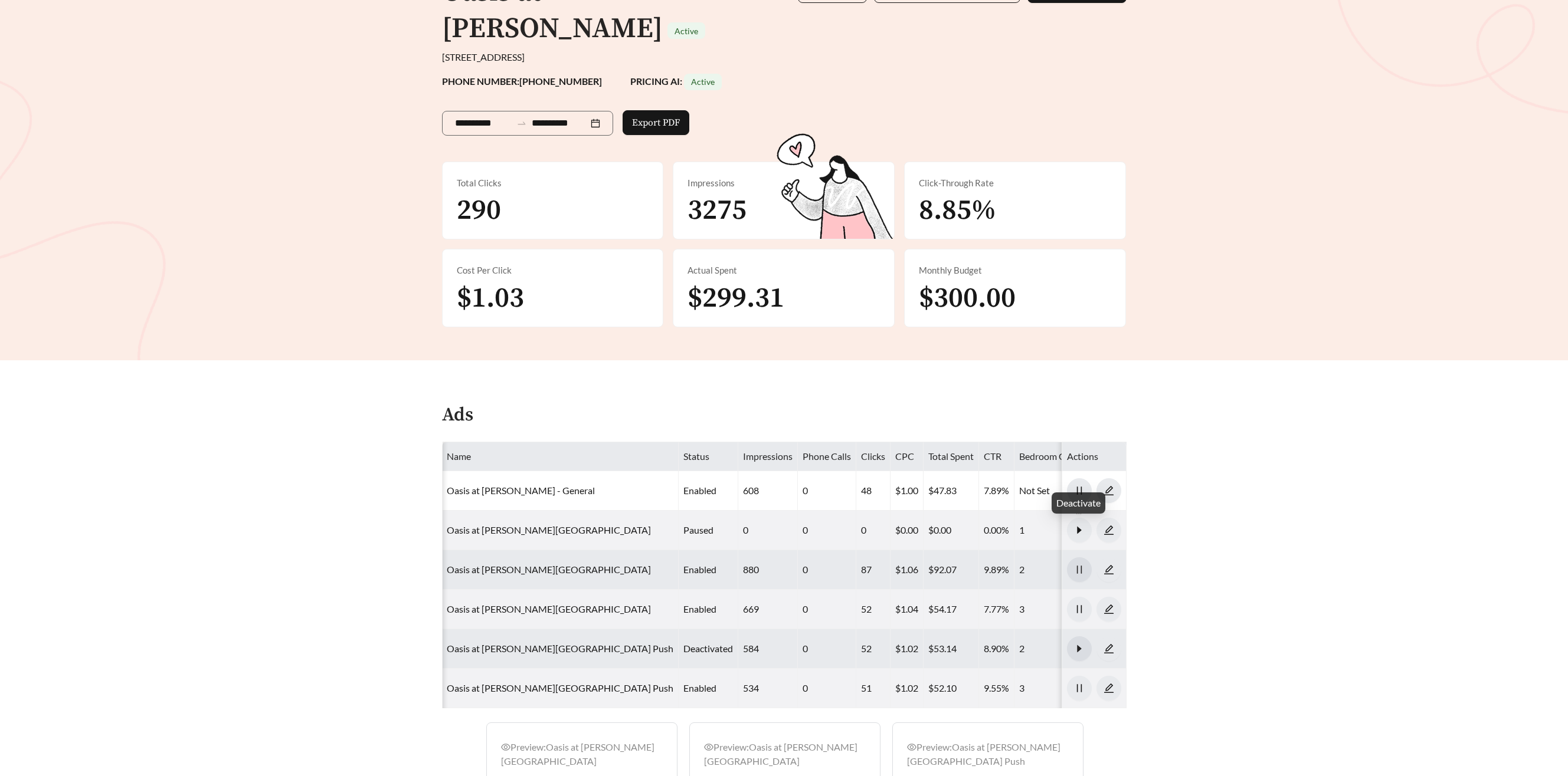
click at [1081, 565] on icon "pause" at bounding box center [1078, 569] width 4 height 8
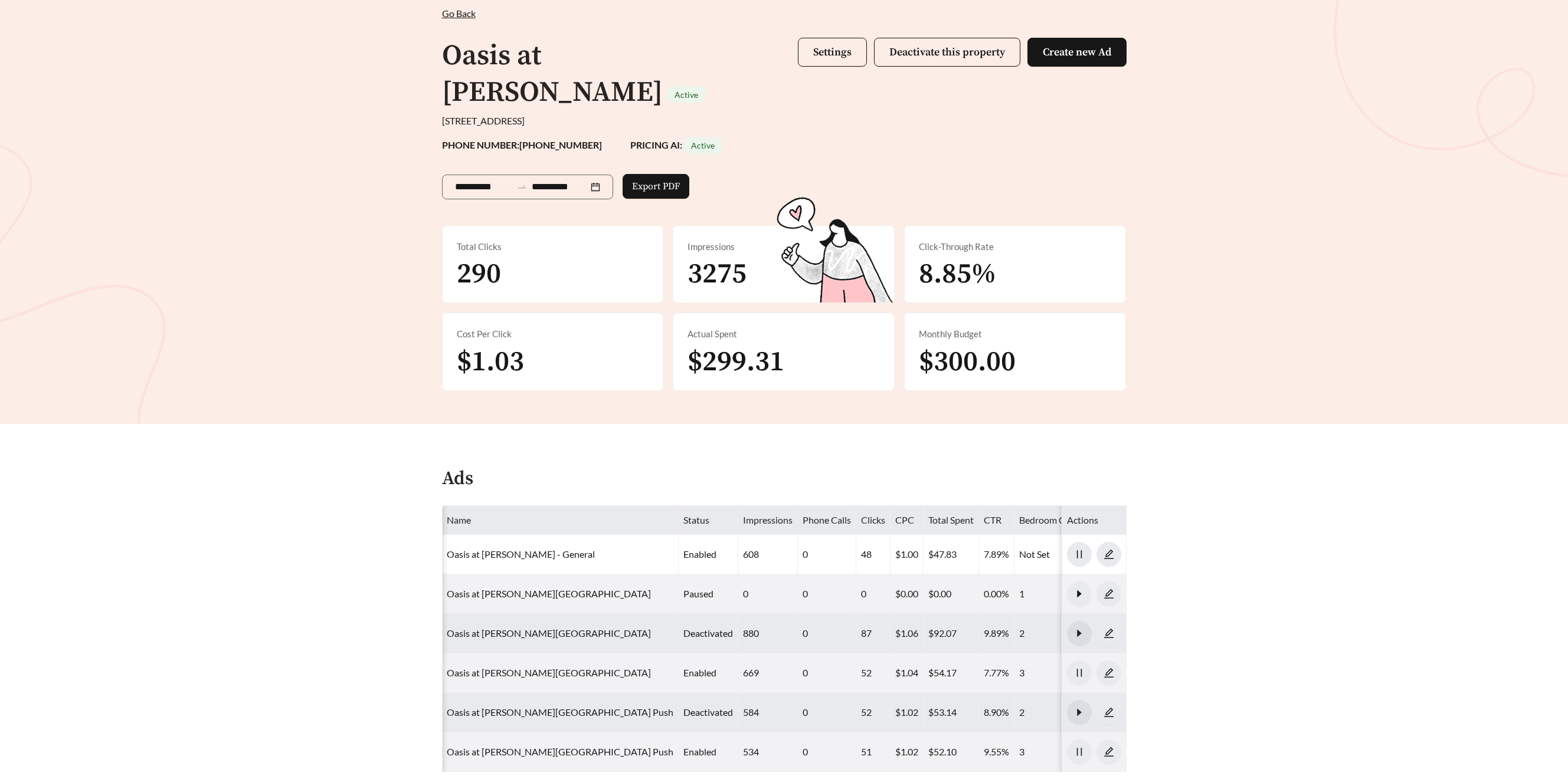
scroll to position [0, 0]
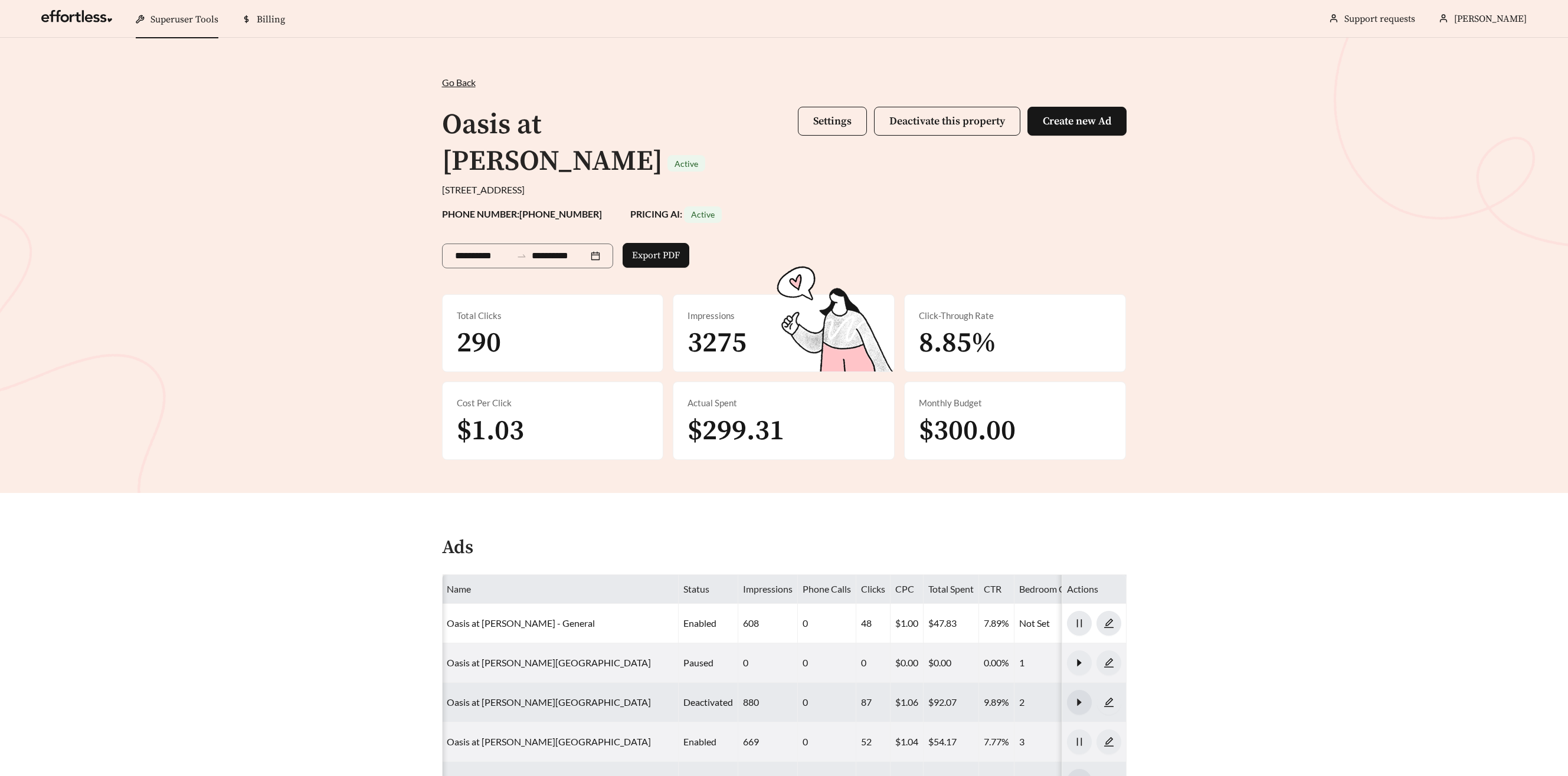
click at [1069, 105] on div "Oasis at West Ashley Active Settings Deactivate this property Create new Ad" at bounding box center [784, 144] width 684 height 78
click at [1069, 112] on button "Create new Ad" at bounding box center [1076, 121] width 99 height 29
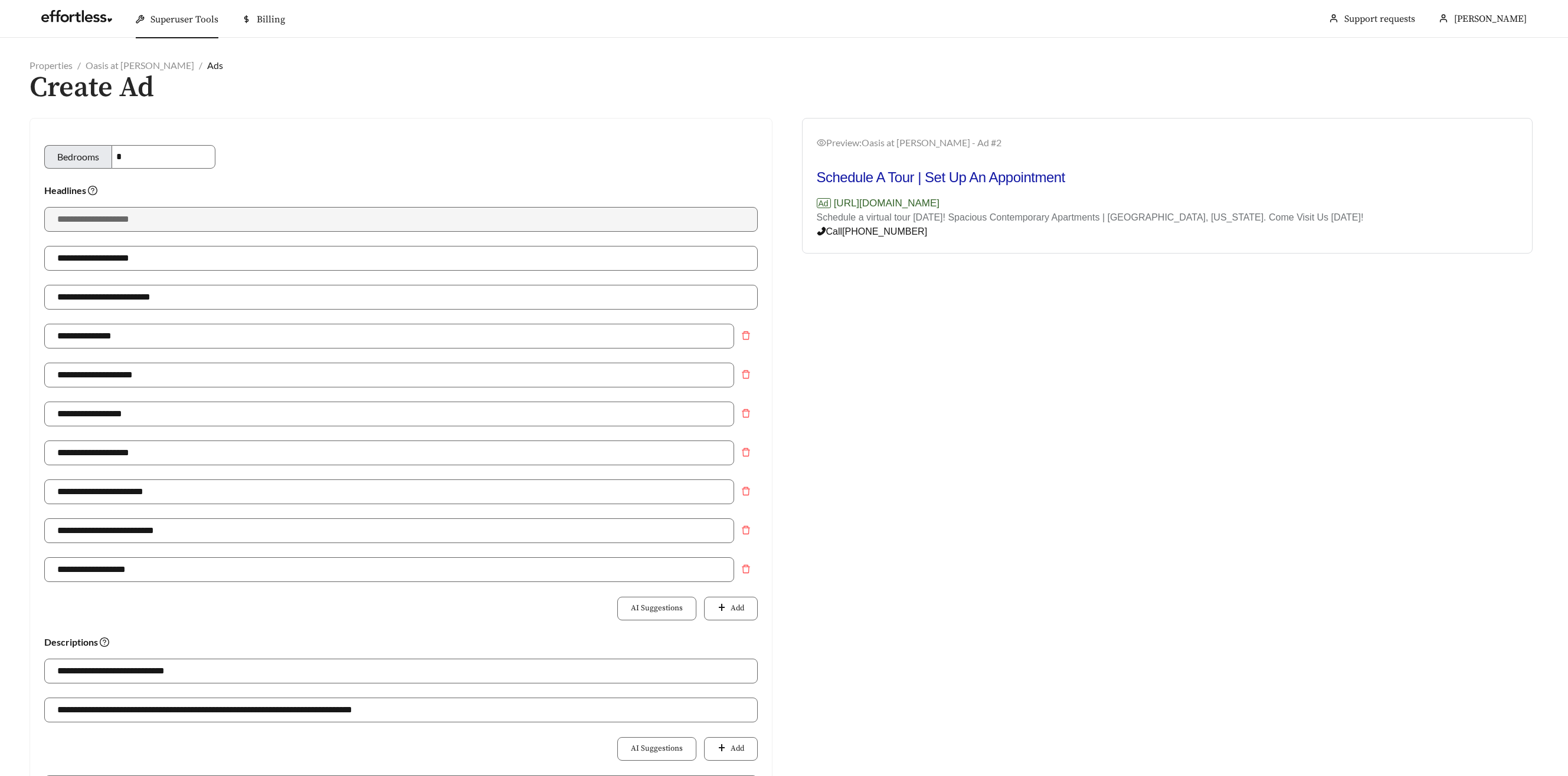
click at [129, 232] on div "**********" at bounding box center [401, 227] width 713 height 39
drag, startPoint x: 127, startPoint y: 299, endPoint x: 108, endPoint y: 301, distance: 19.1
click at [108, 301] on input "**********" at bounding box center [401, 297] width 713 height 25
type input "**********"
click at [215, 312] on div "**********" at bounding box center [401, 304] width 713 height 39
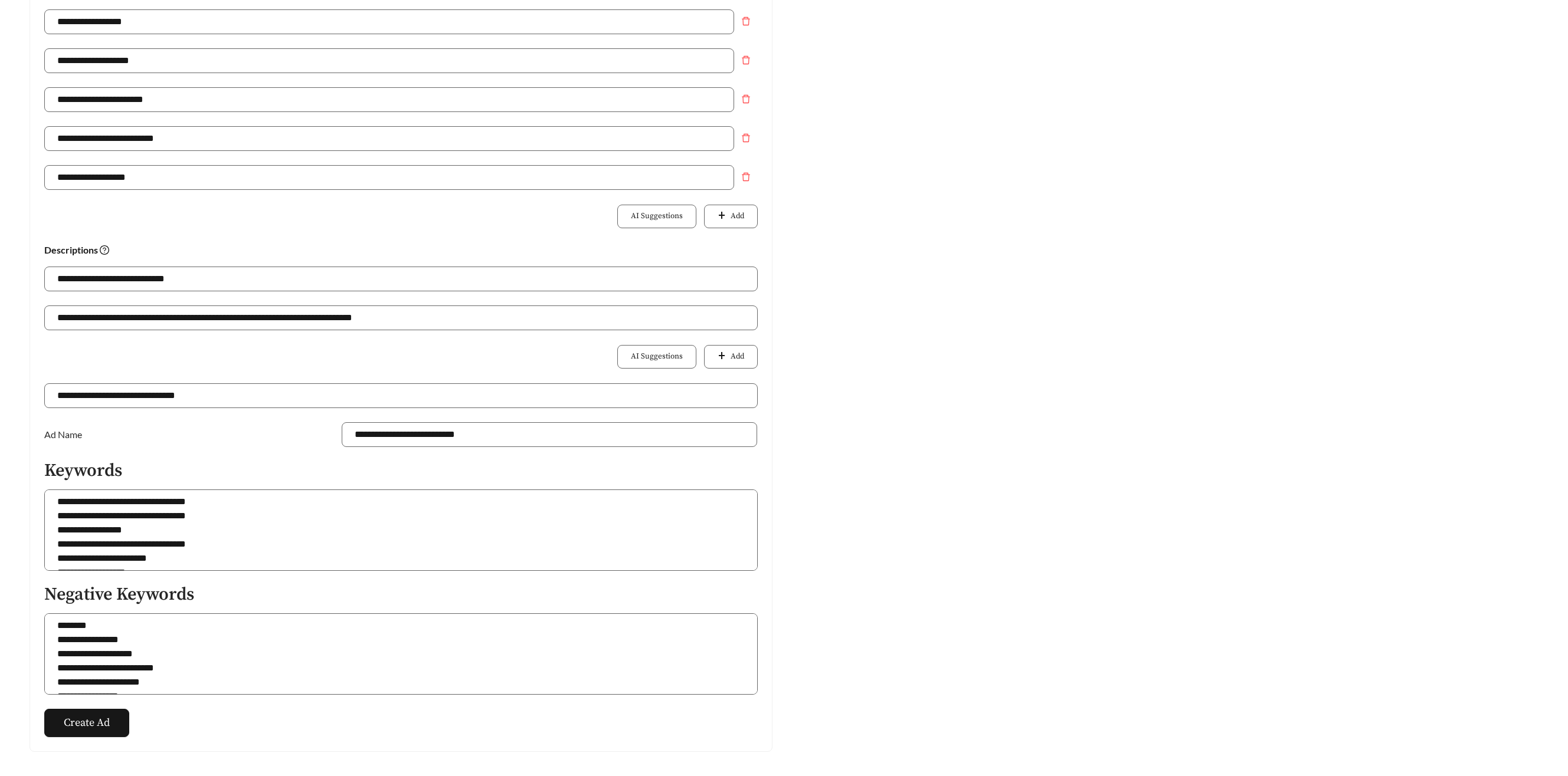
scroll to position [431, 0]
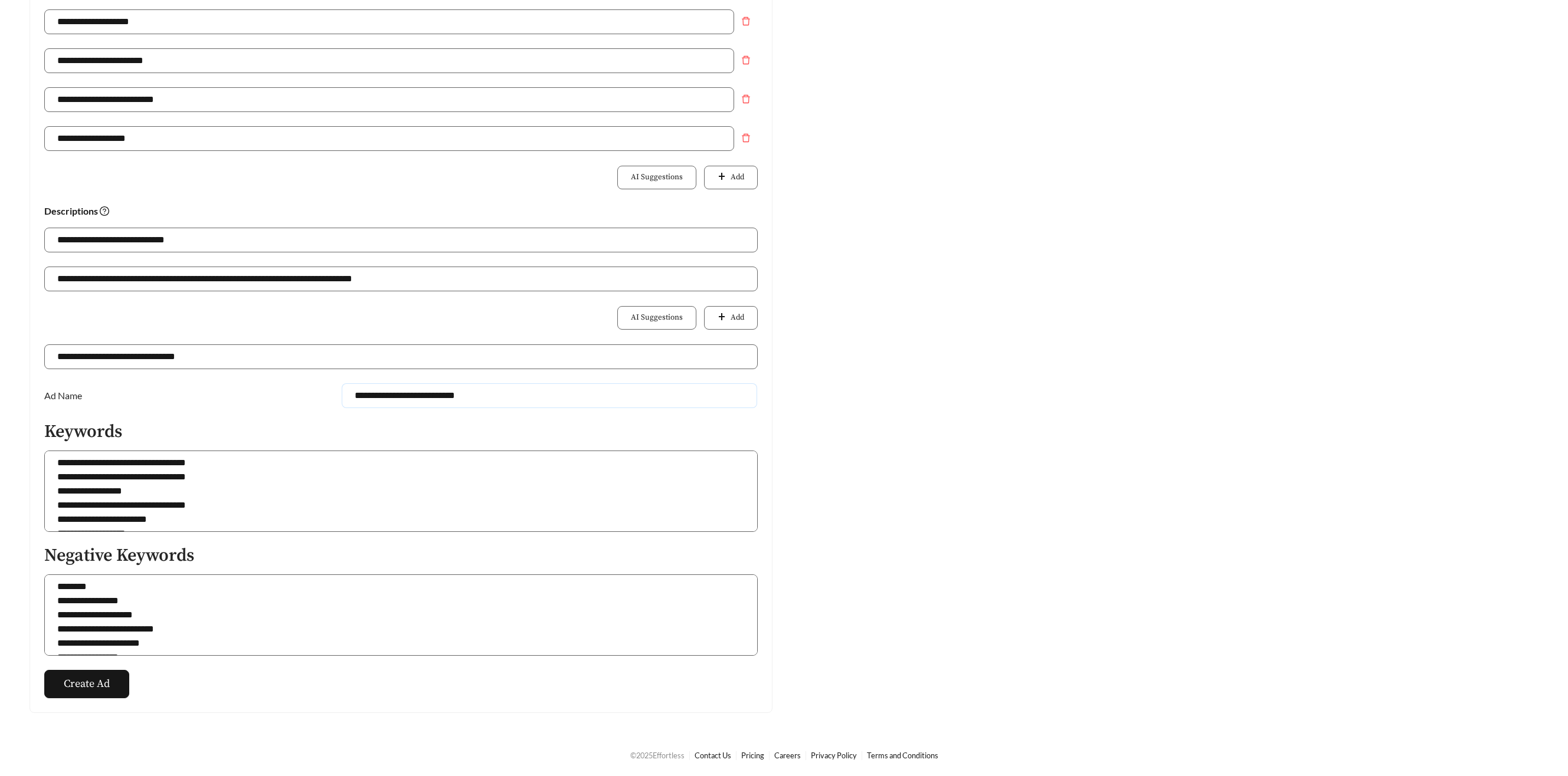
drag, startPoint x: 470, startPoint y: 396, endPoint x: 447, endPoint y: 395, distance: 23.0
click at [447, 395] on input "**********" at bounding box center [550, 396] width 416 height 25
type input "**********"
click at [69, 670] on button "Create Ad" at bounding box center [87, 684] width 85 height 29
click at [72, 680] on span "Create Ad" at bounding box center [87, 684] width 46 height 16
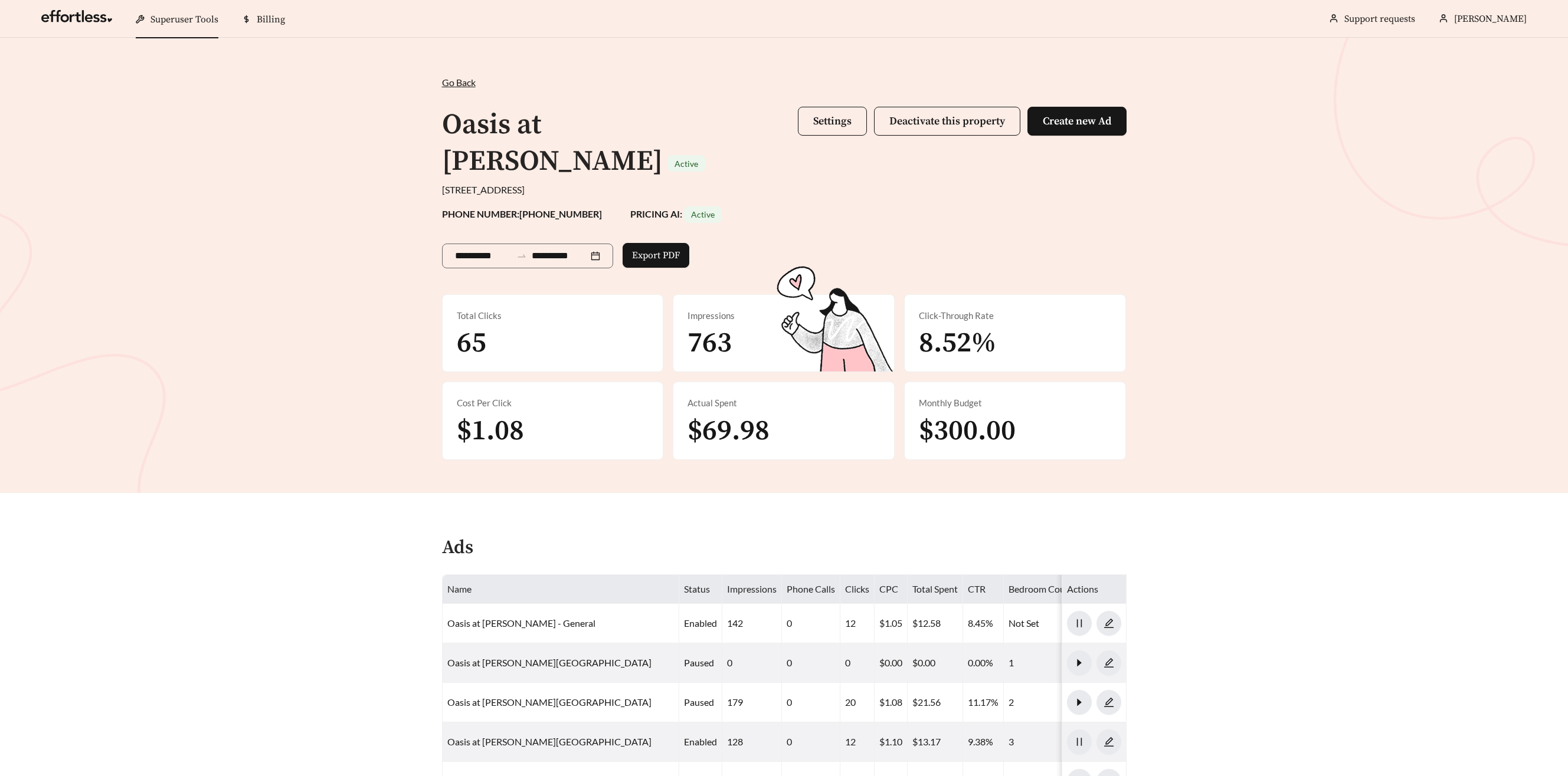
click at [1178, 367] on div "**********" at bounding box center [784, 265] width 1568 height 455
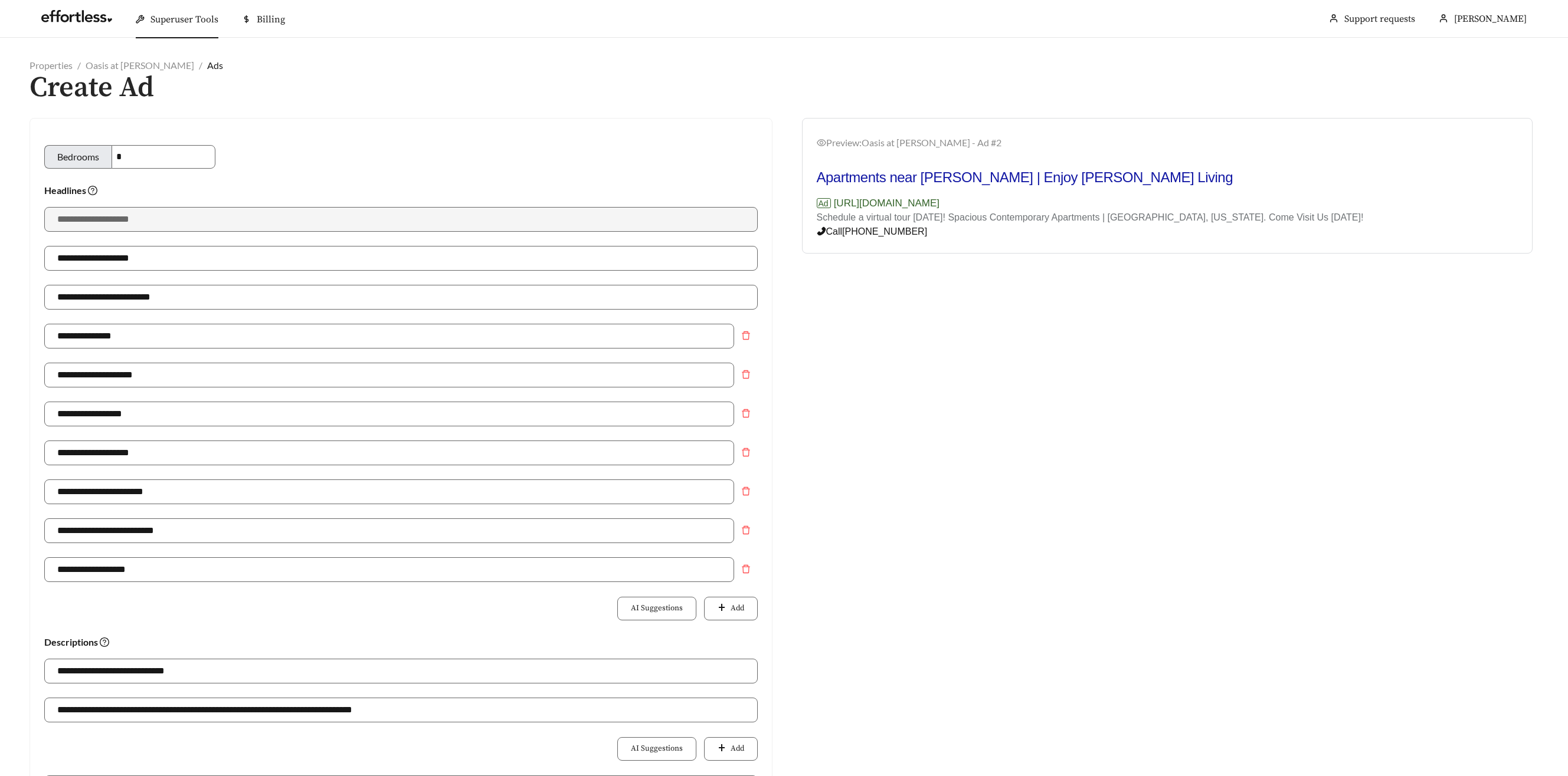
scroll to position [431, 0]
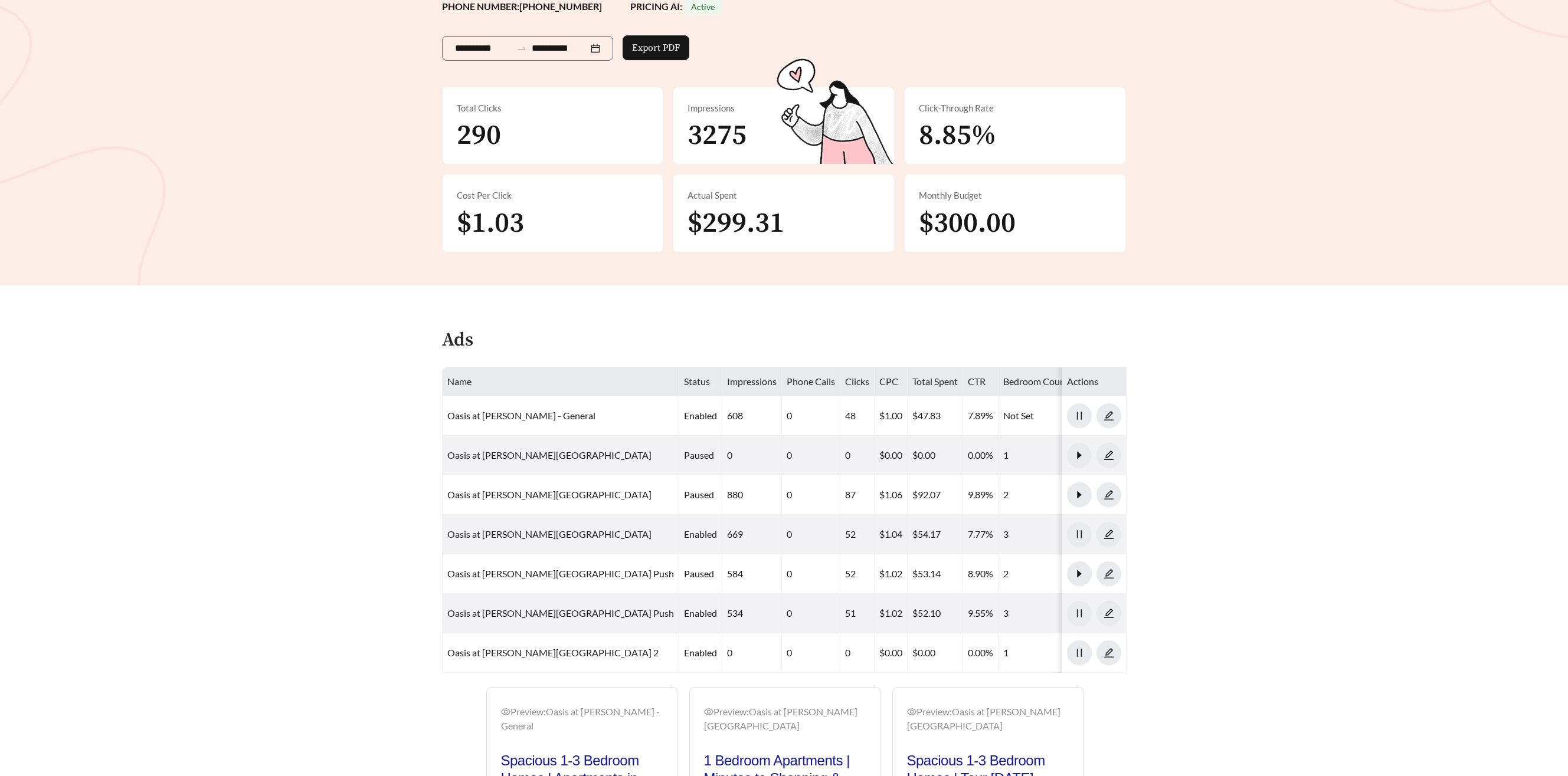
scroll to position [208, 0]
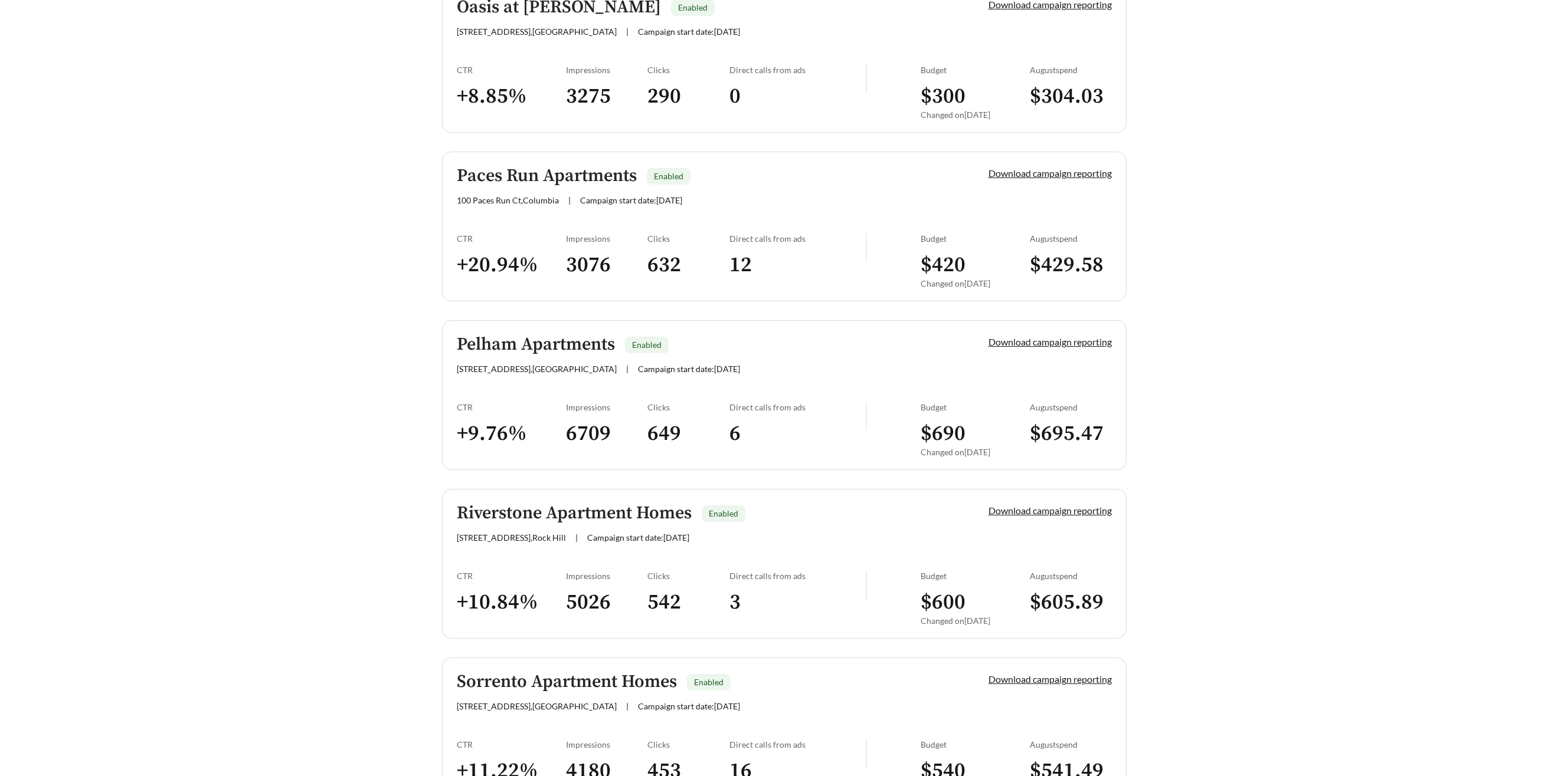
scroll to position [886, 0]
click at [535, 173] on h5 "Paces Run Apartments" at bounding box center [547, 173] width 180 height 20
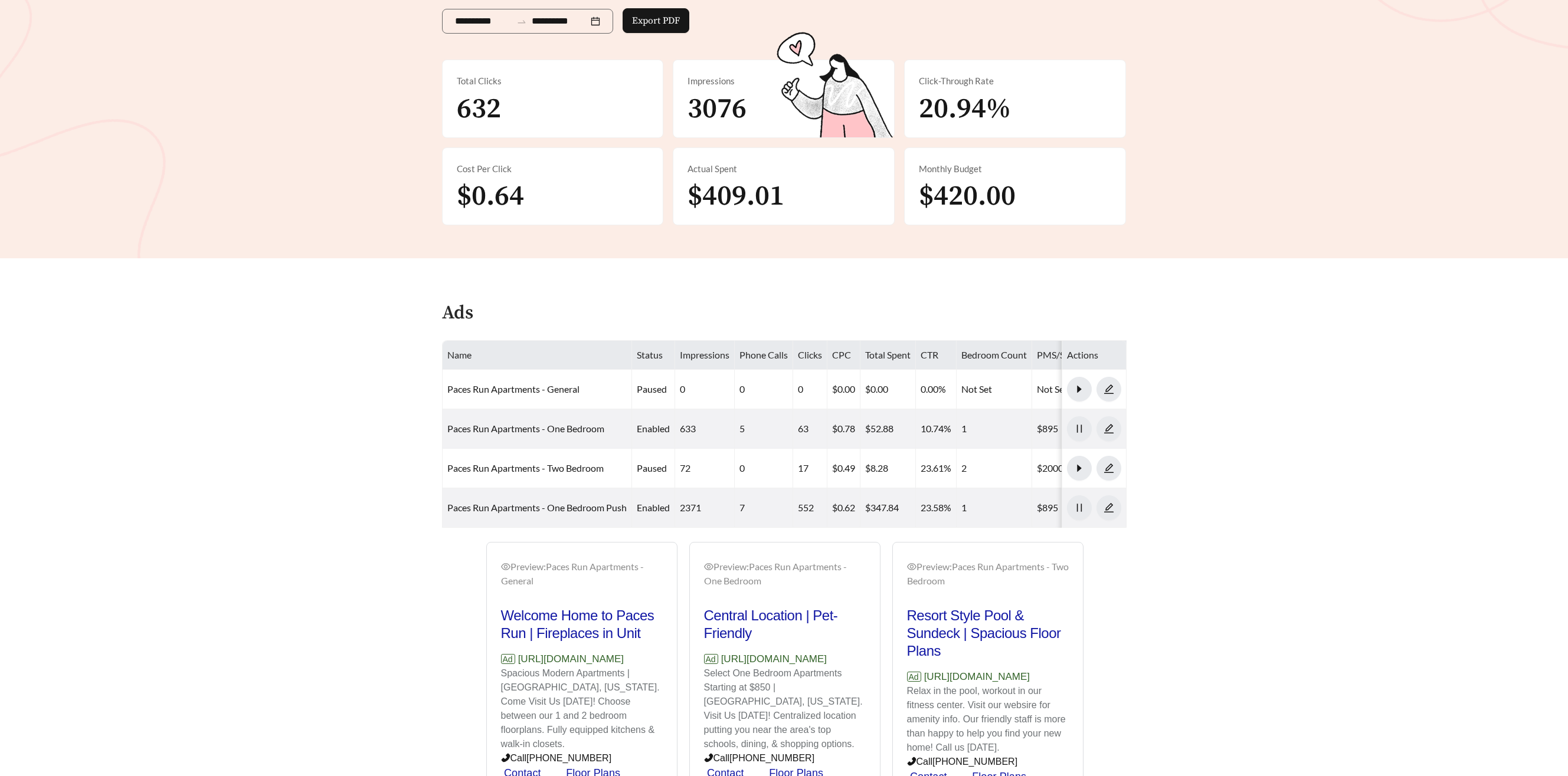
scroll to position [198, 0]
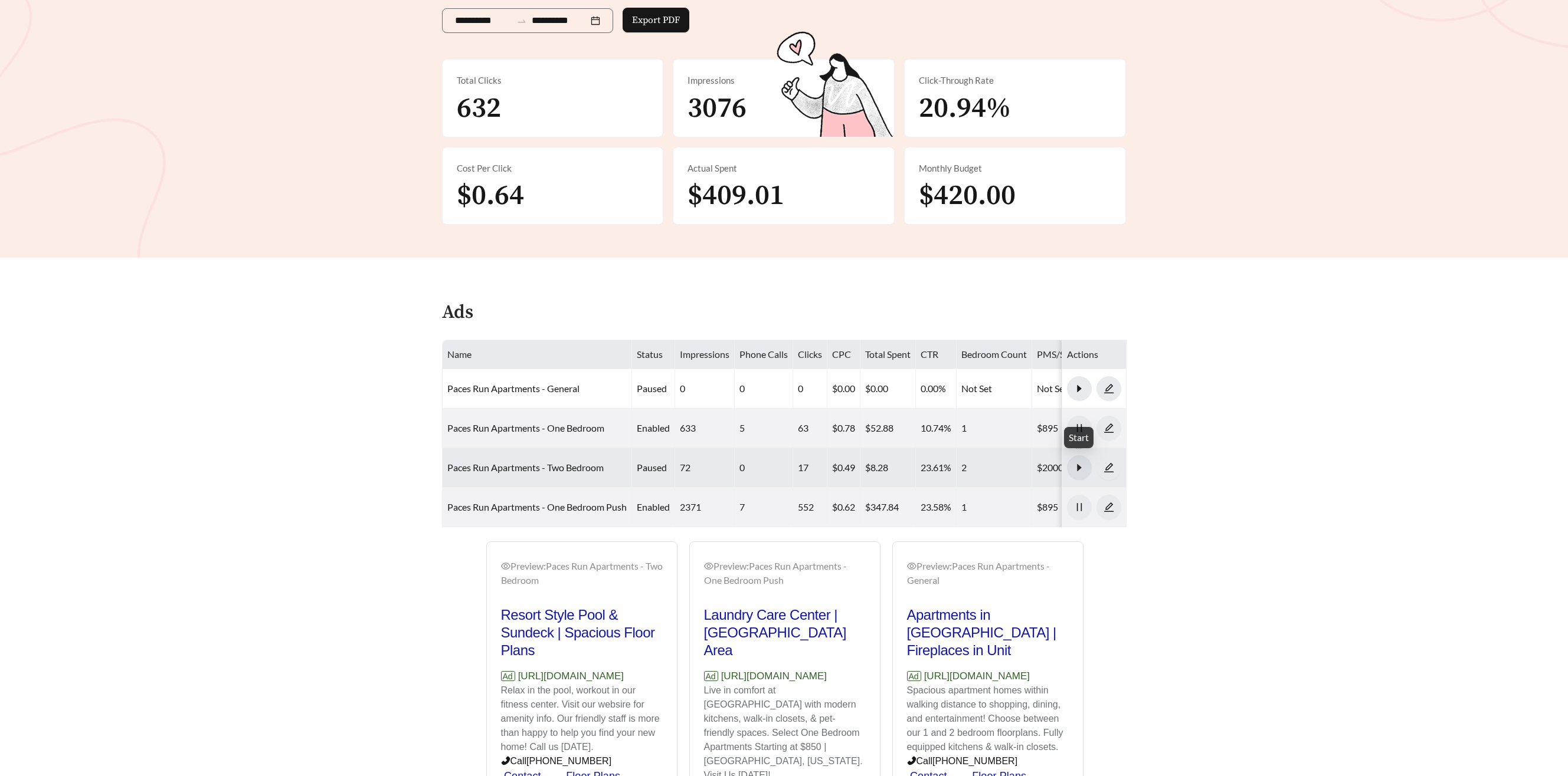
drag, startPoint x: 1077, startPoint y: 468, endPoint x: 1084, endPoint y: 467, distance: 7.1
click at [1077, 468] on icon "caret-right" at bounding box center [1079, 467] width 4 height 7
drag, startPoint x: 1077, startPoint y: 506, endPoint x: 1077, endPoint y: 458, distance: 48.0
click at [1076, 503] on icon "pause" at bounding box center [1078, 507] width 4 height 8
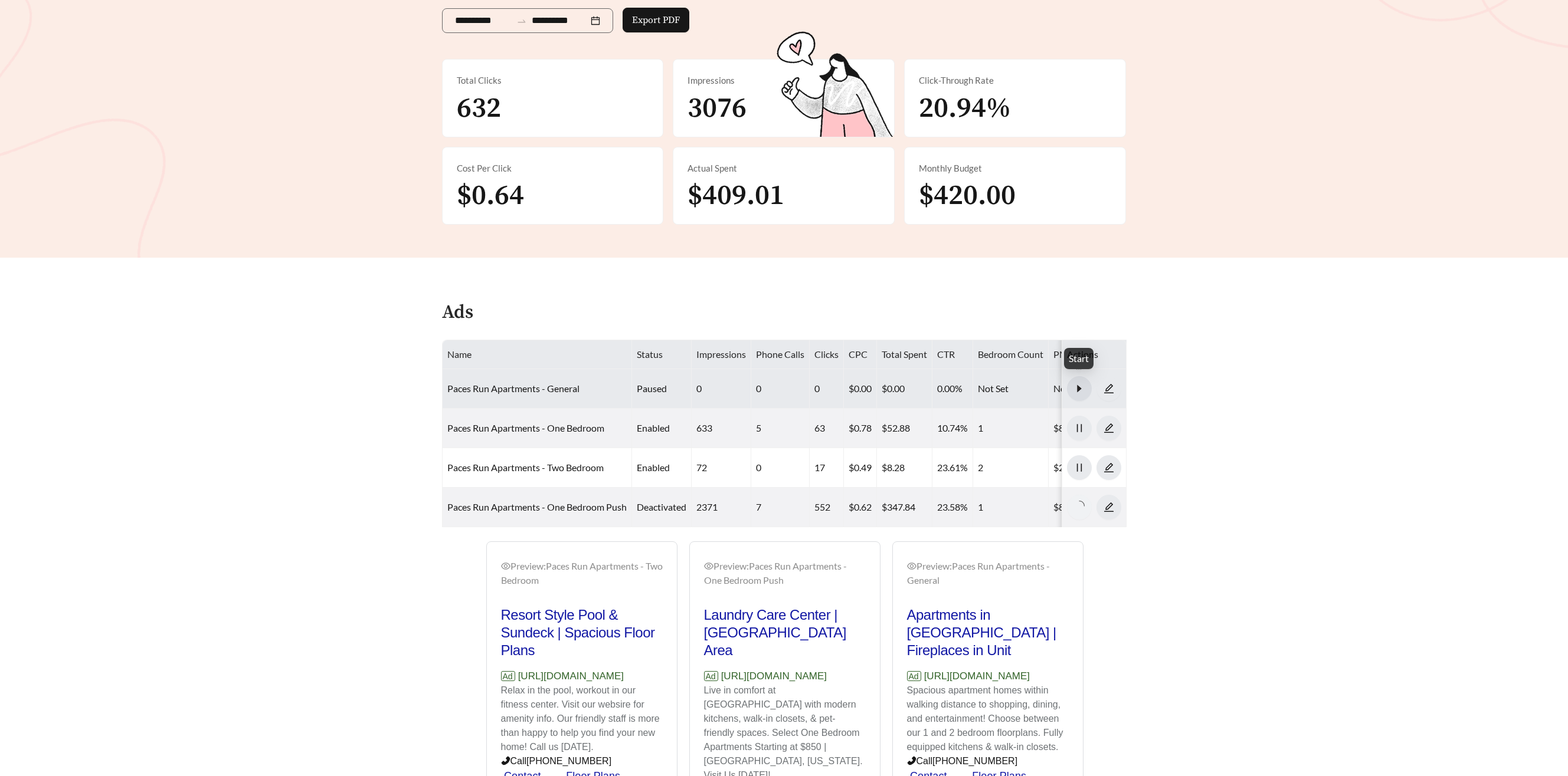
click at [1074, 381] on button "button" at bounding box center [1080, 389] width 25 height 25
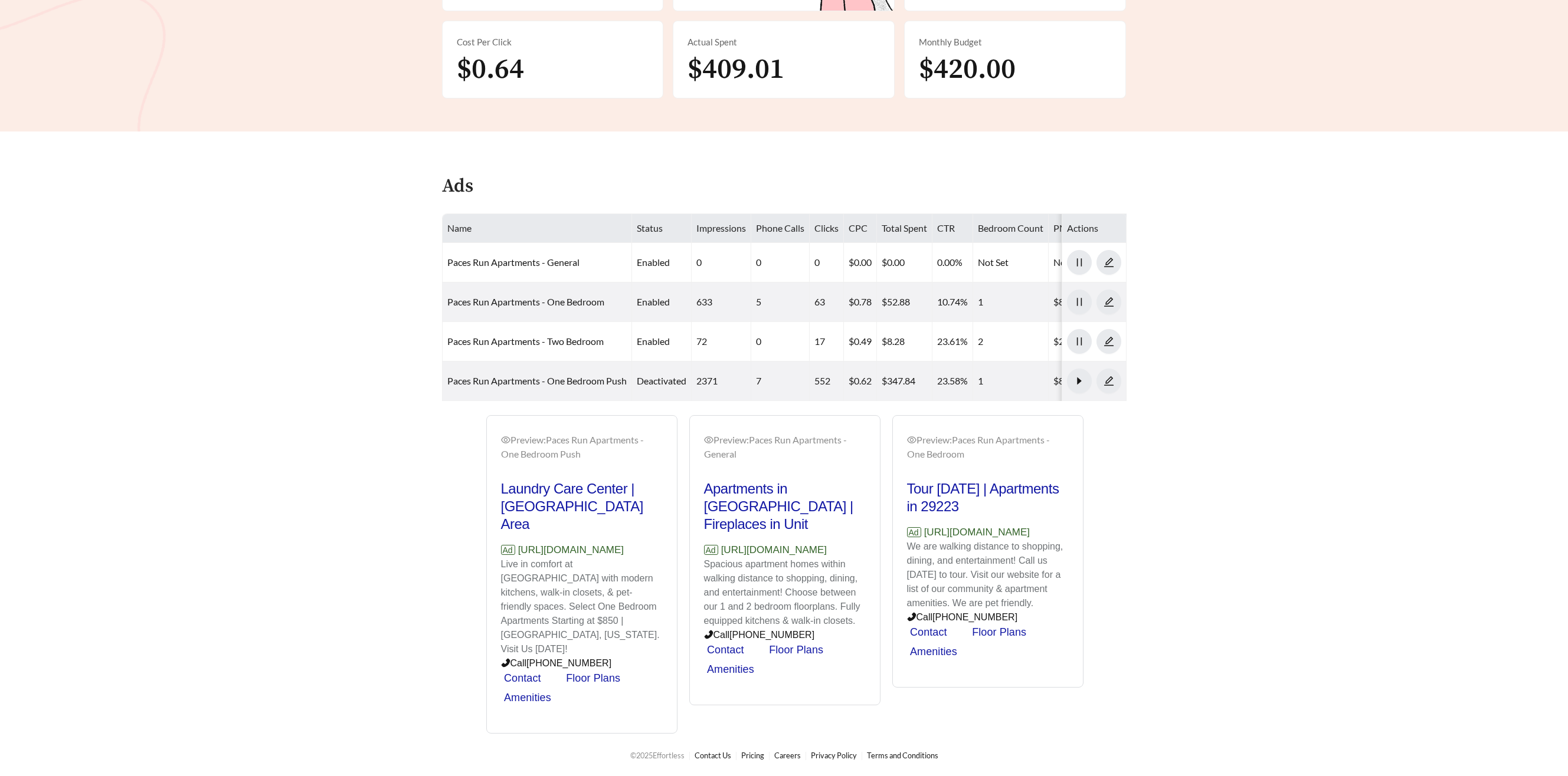
scroll to position [327, 0]
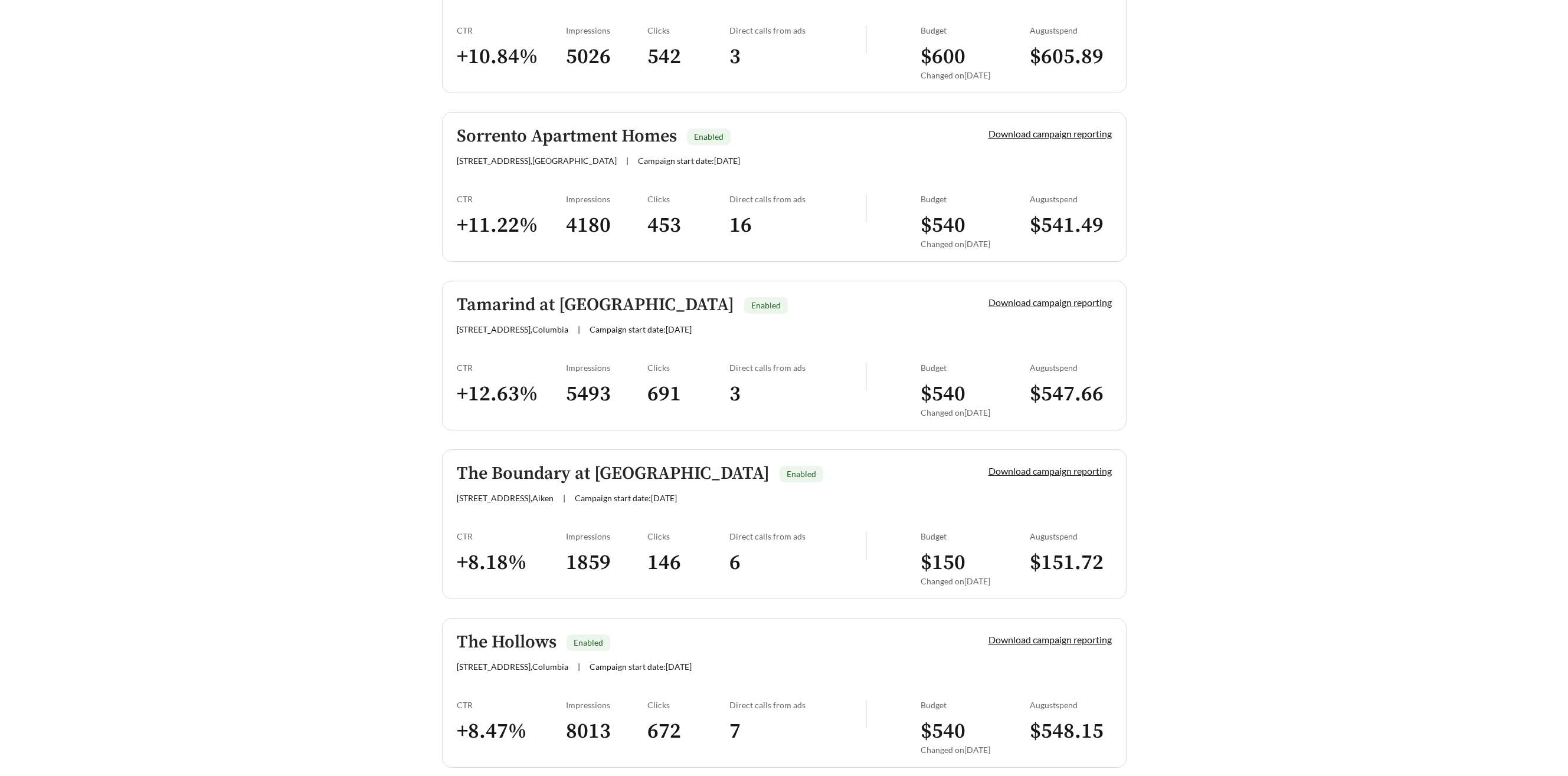
scroll to position [1464, 0]
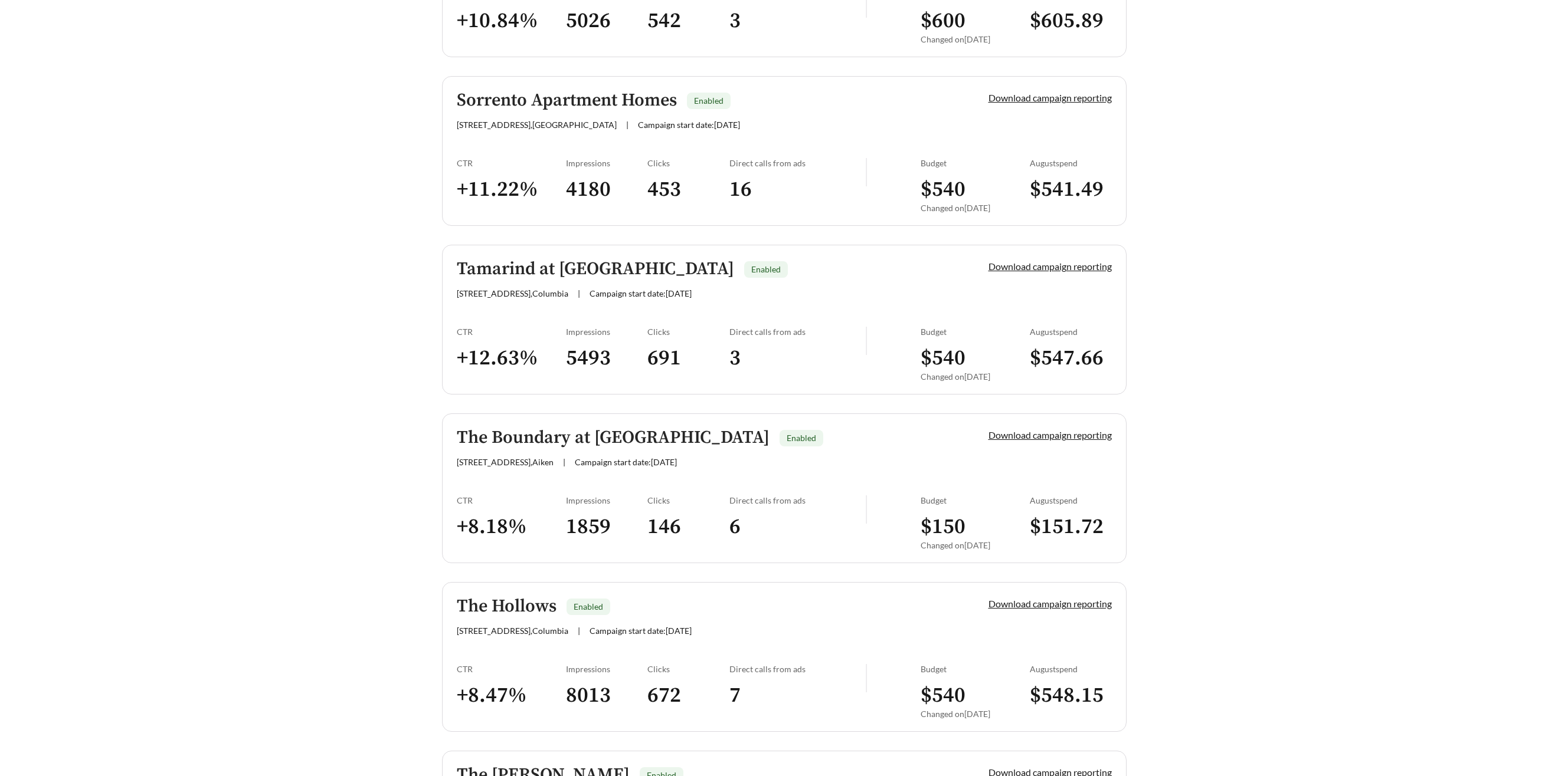
click at [518, 266] on h5 "Tamarind at Stoneridge" at bounding box center [595, 269] width 278 height 20
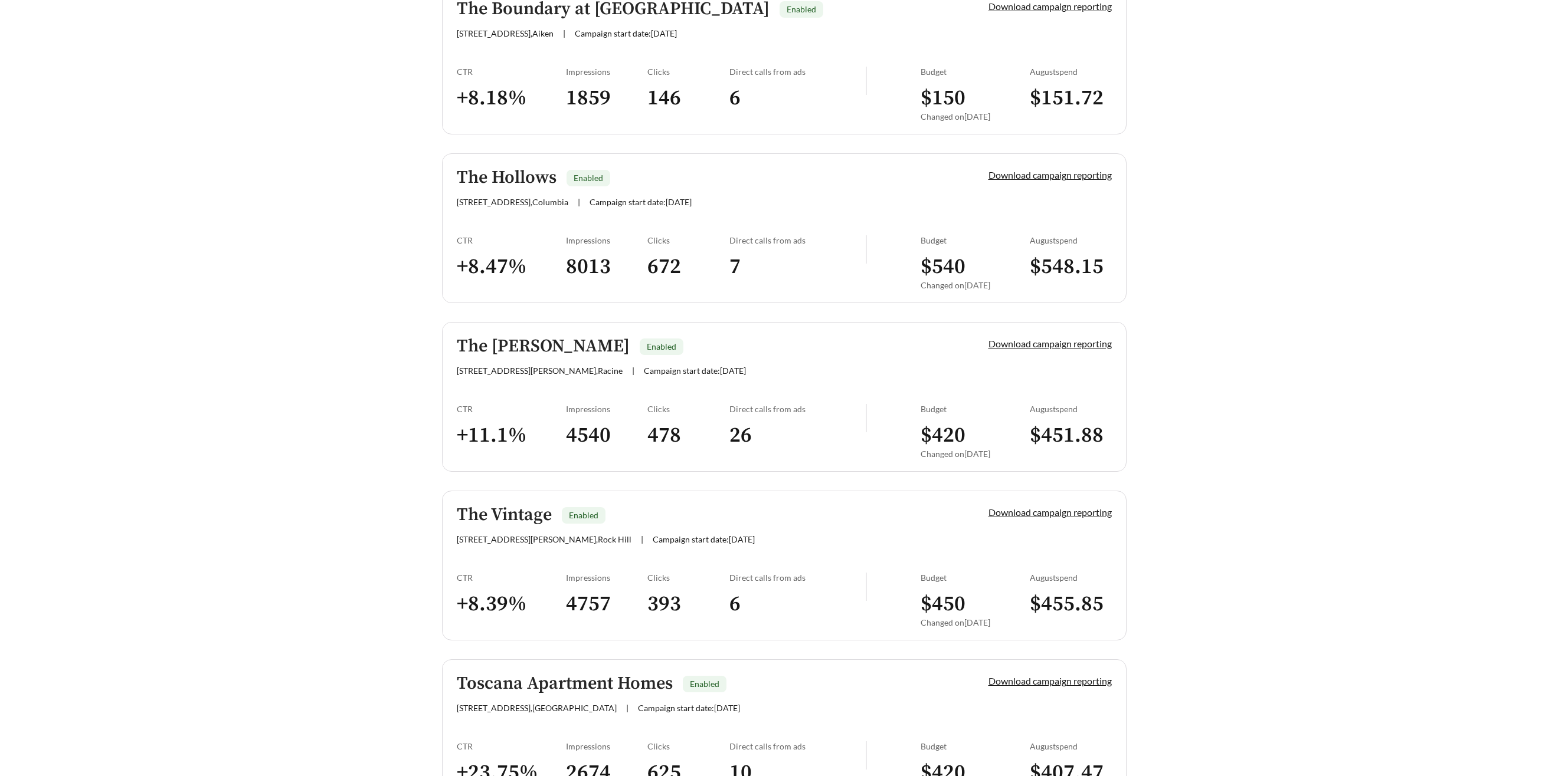
scroll to position [1903, 0]
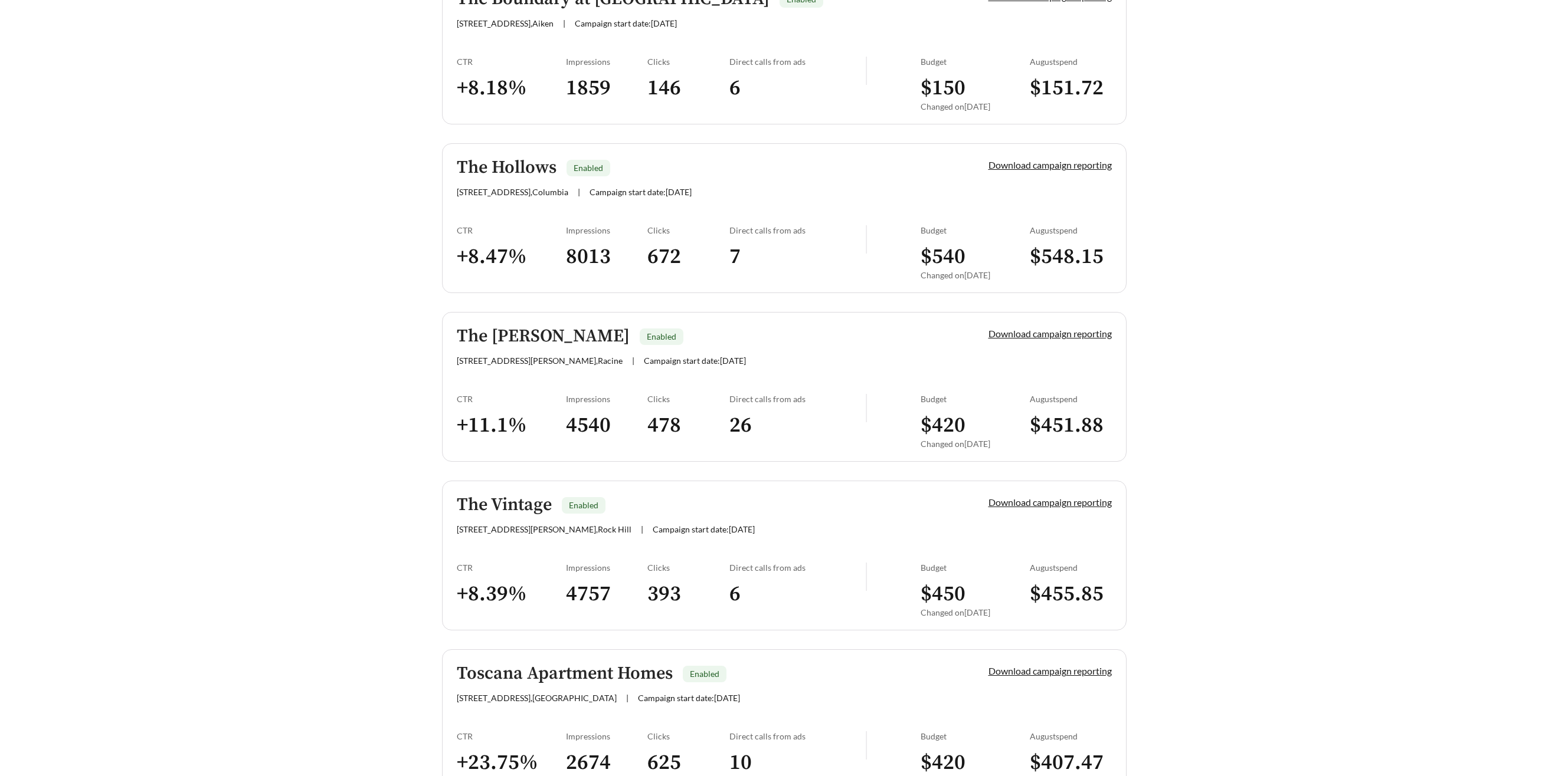
click at [497, 172] on h5 "The Hollows" at bounding box center [507, 168] width 100 height 20
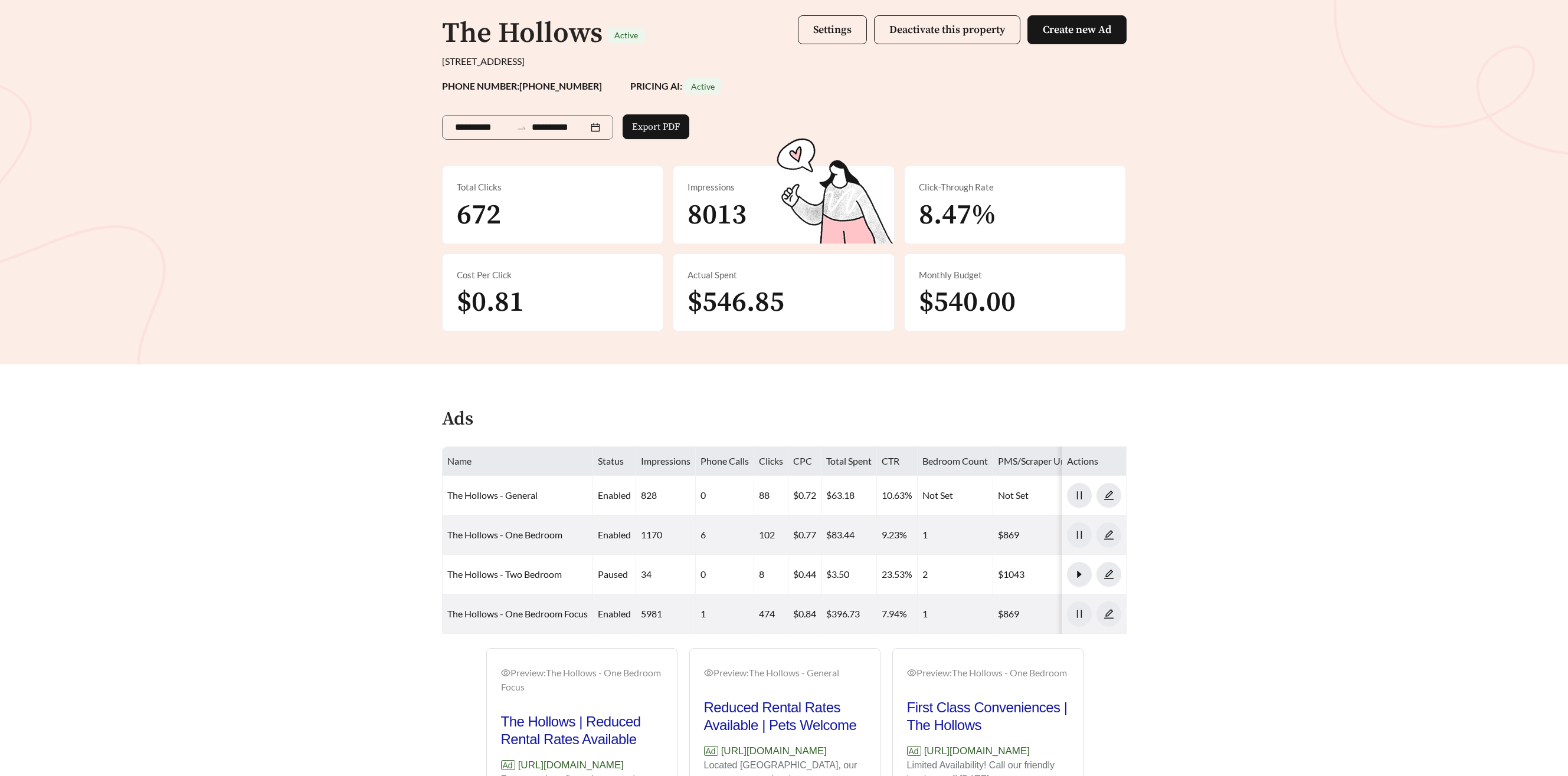
scroll to position [87, 0]
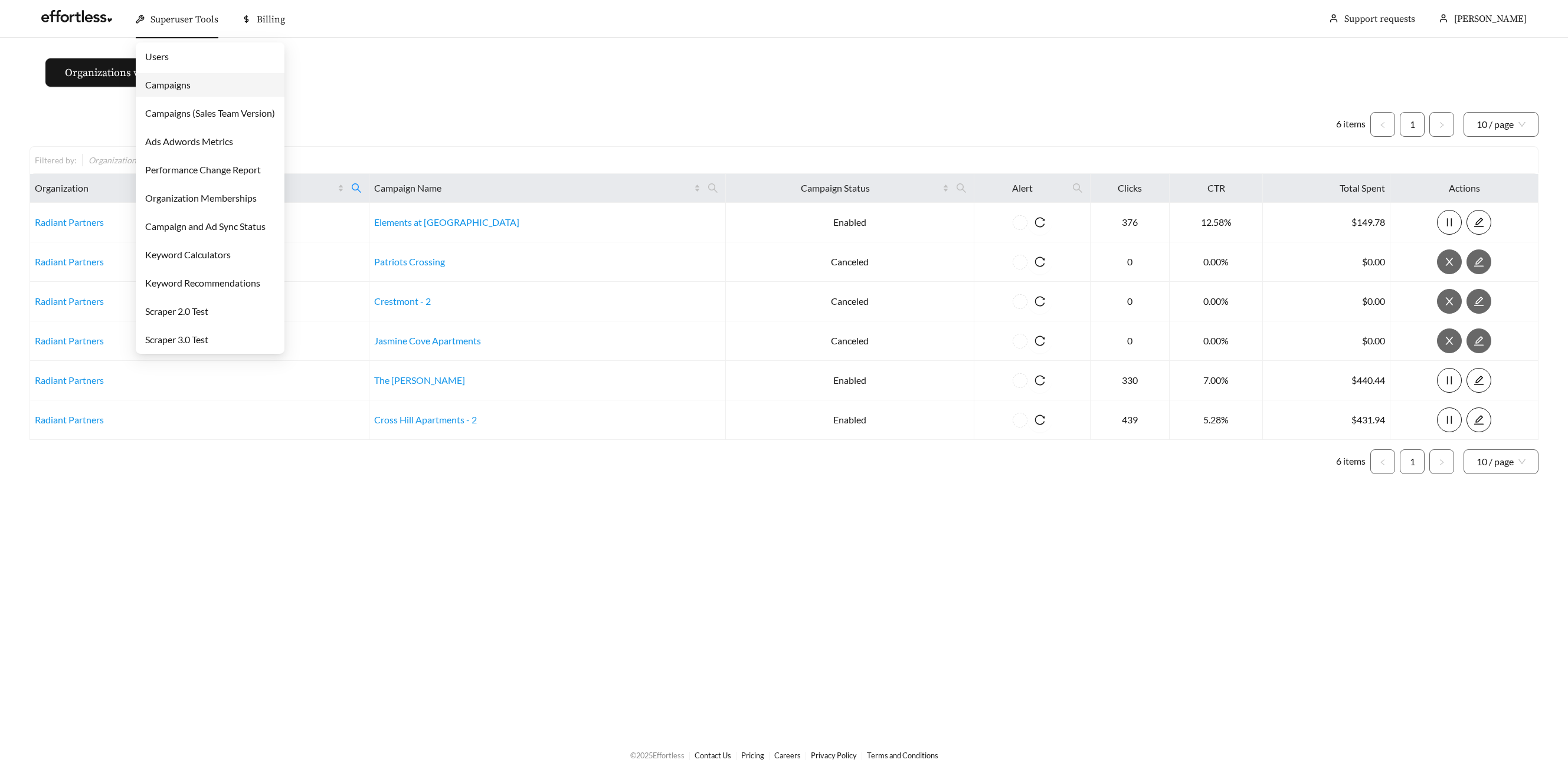
drag, startPoint x: 184, startPoint y: 10, endPoint x: 179, endPoint y: 29, distance: 19.6
click at [184, 10] on div "Superuser Tools" at bounding box center [177, 20] width 83 height 37
click at [168, 90] on link "Campaigns" at bounding box center [168, 85] width 46 height 12
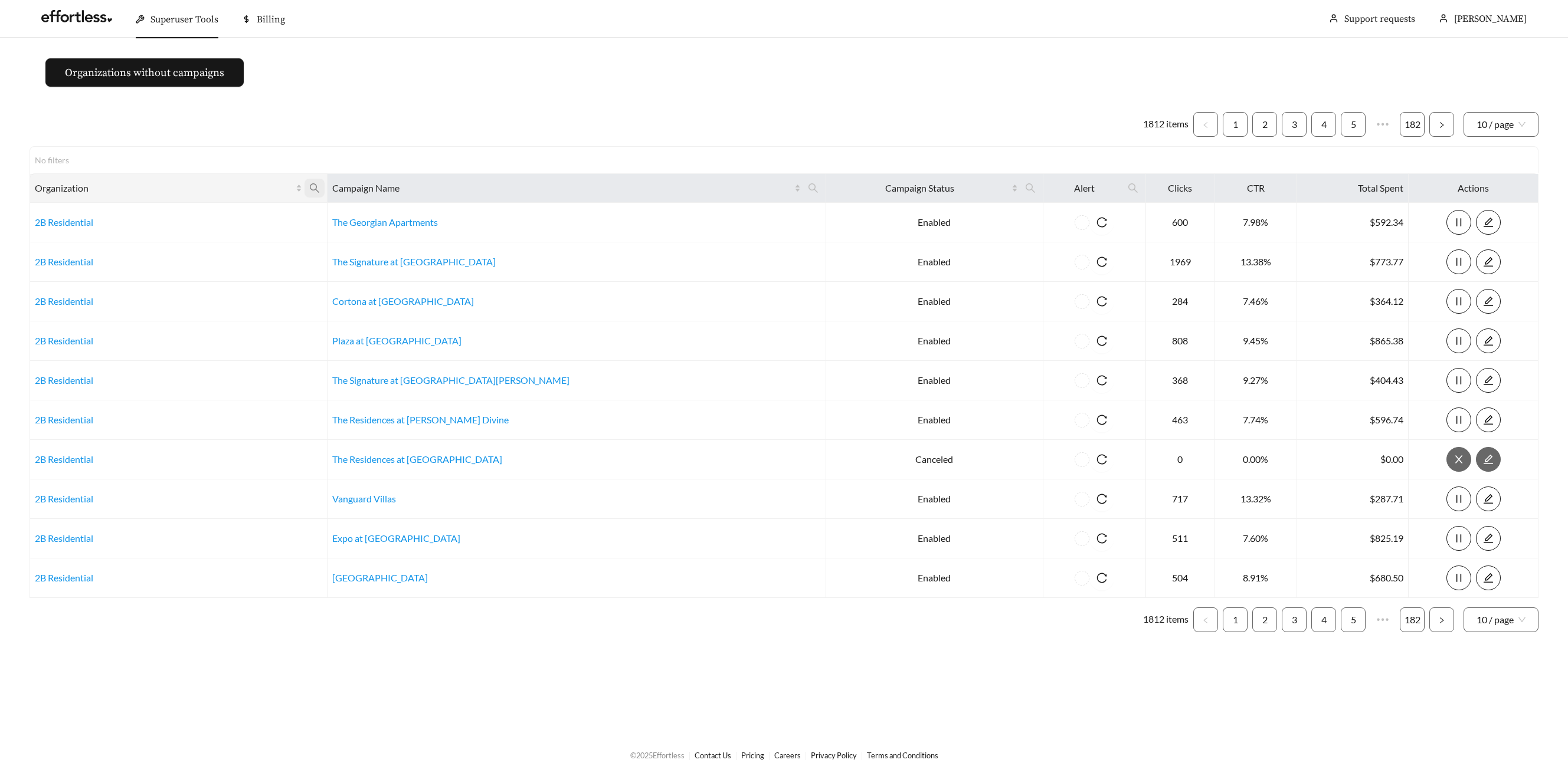
click at [319, 186] on icon "search" at bounding box center [314, 188] width 11 height 11
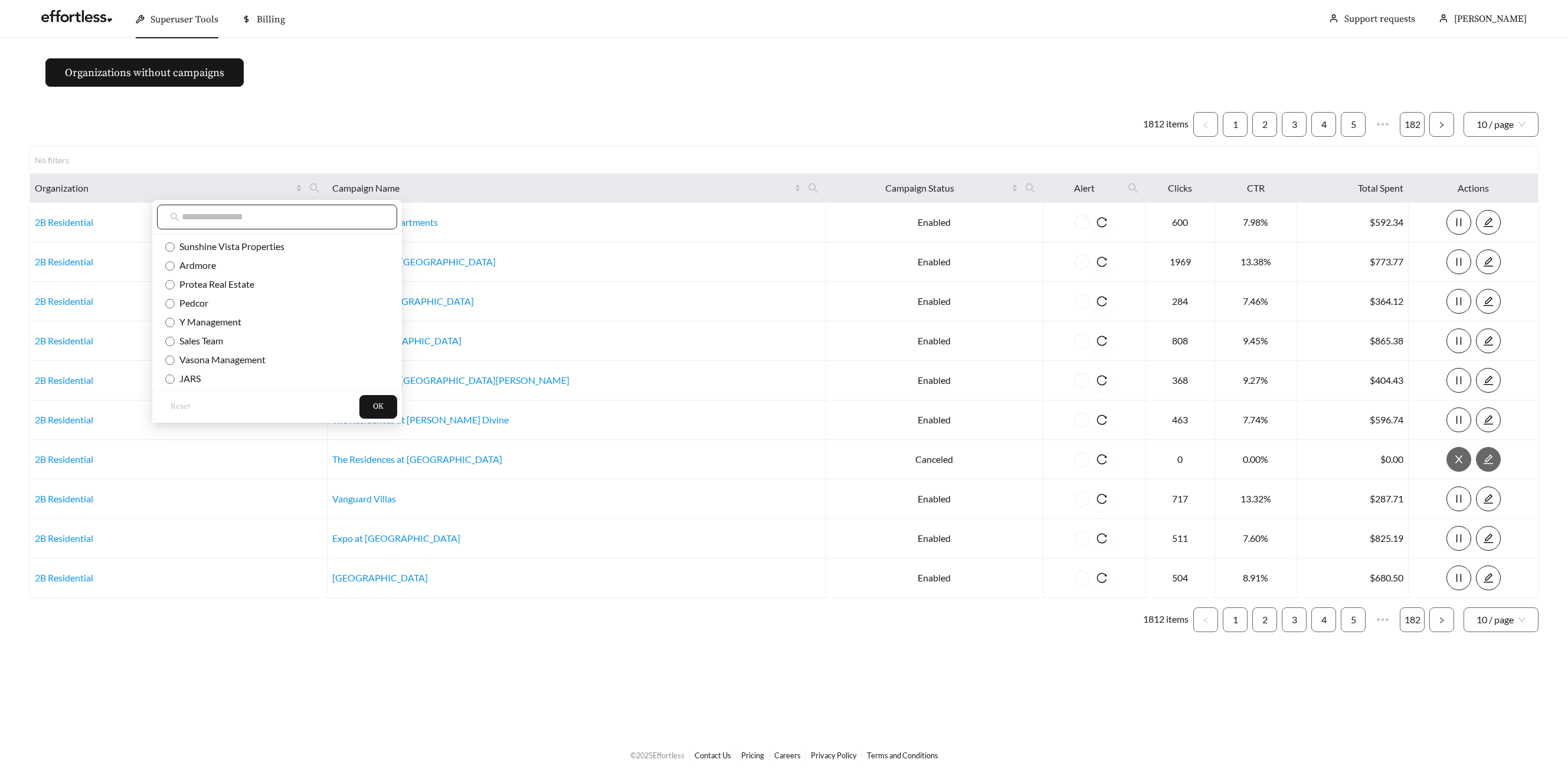
click at [219, 213] on input "text" at bounding box center [283, 217] width 203 height 14
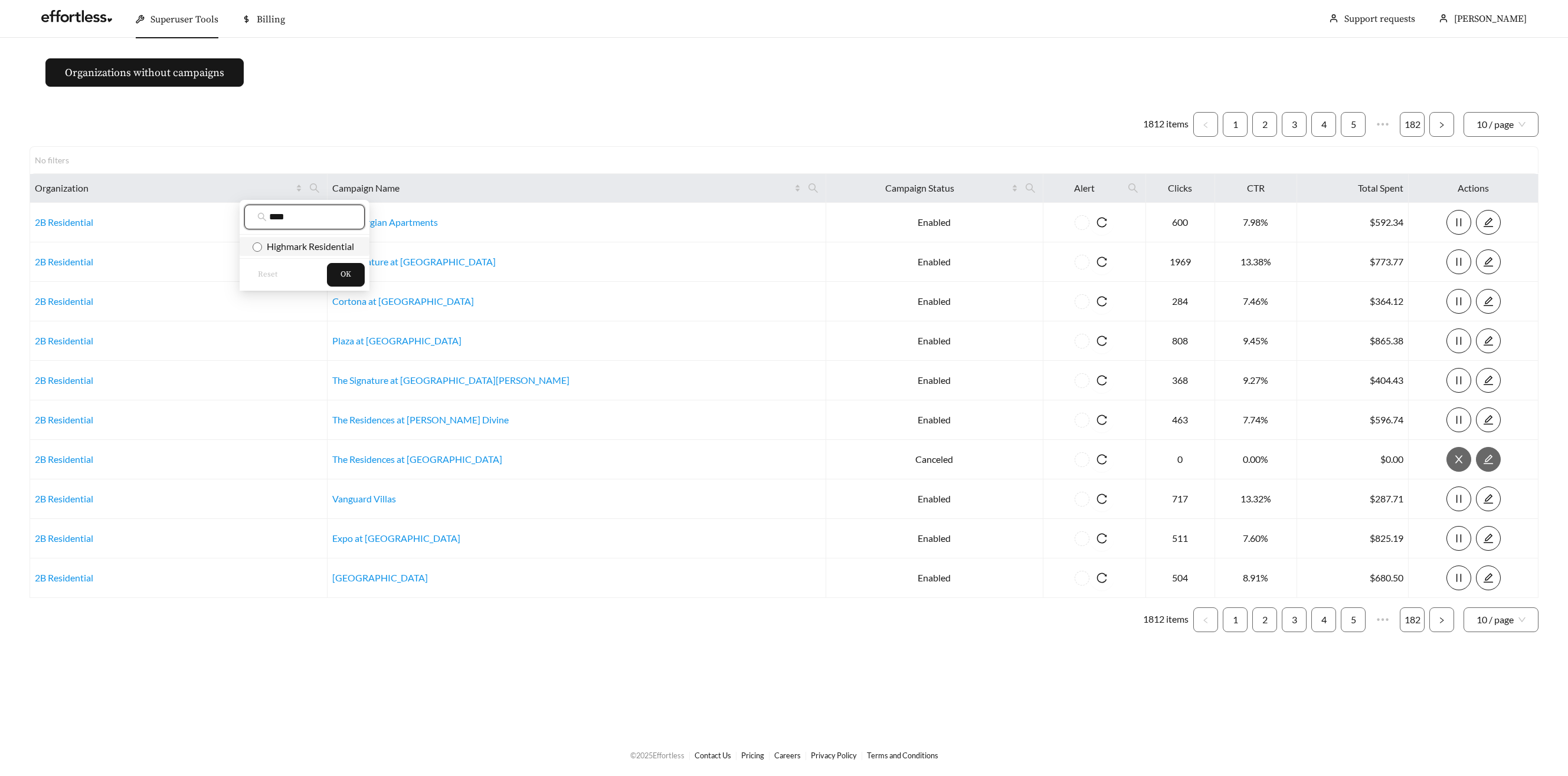
type input "****"
click at [270, 241] on span "Highmark Residential" at bounding box center [308, 246] width 92 height 12
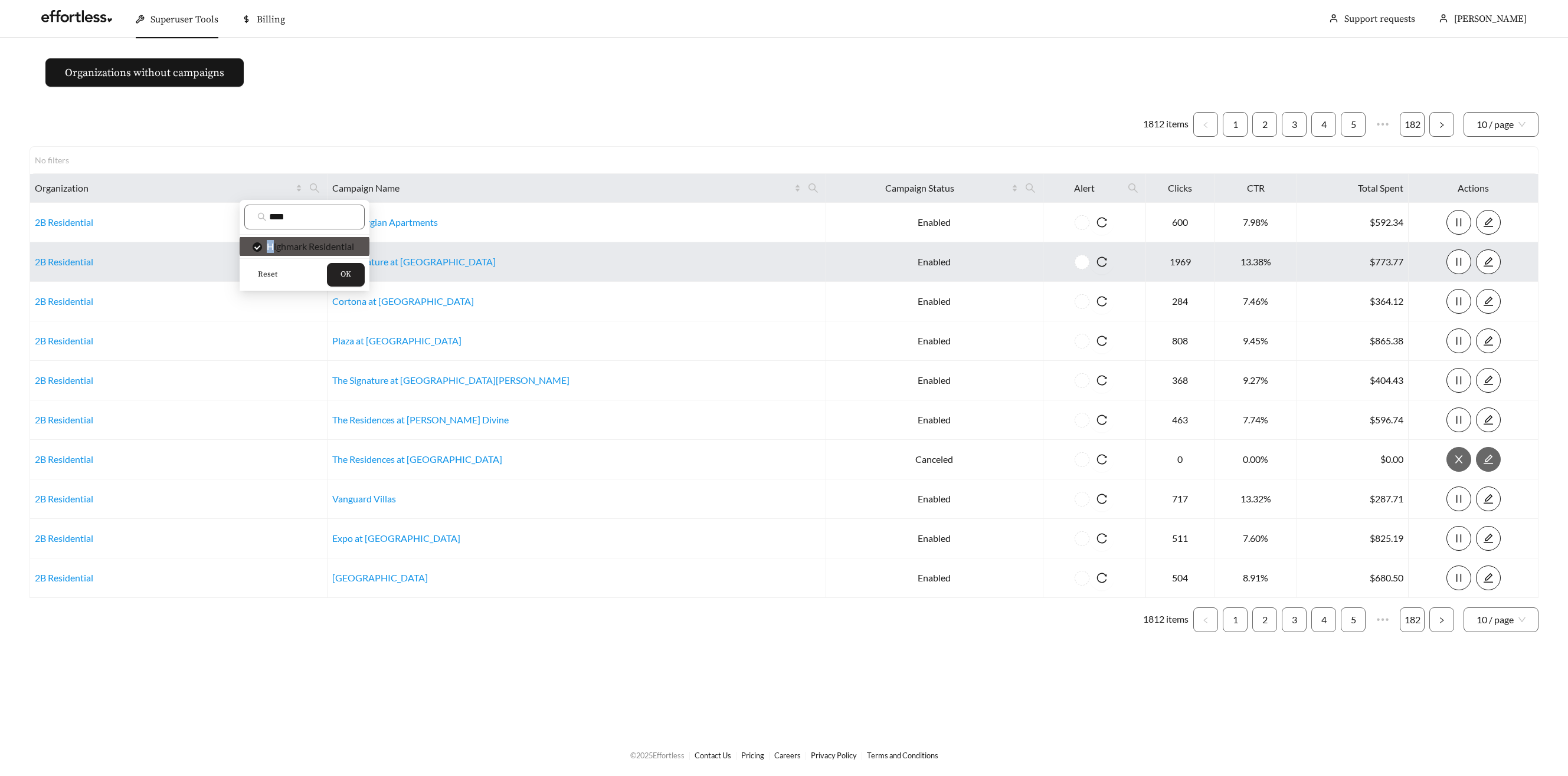
click at [345, 277] on span "OK" at bounding box center [346, 275] width 11 height 12
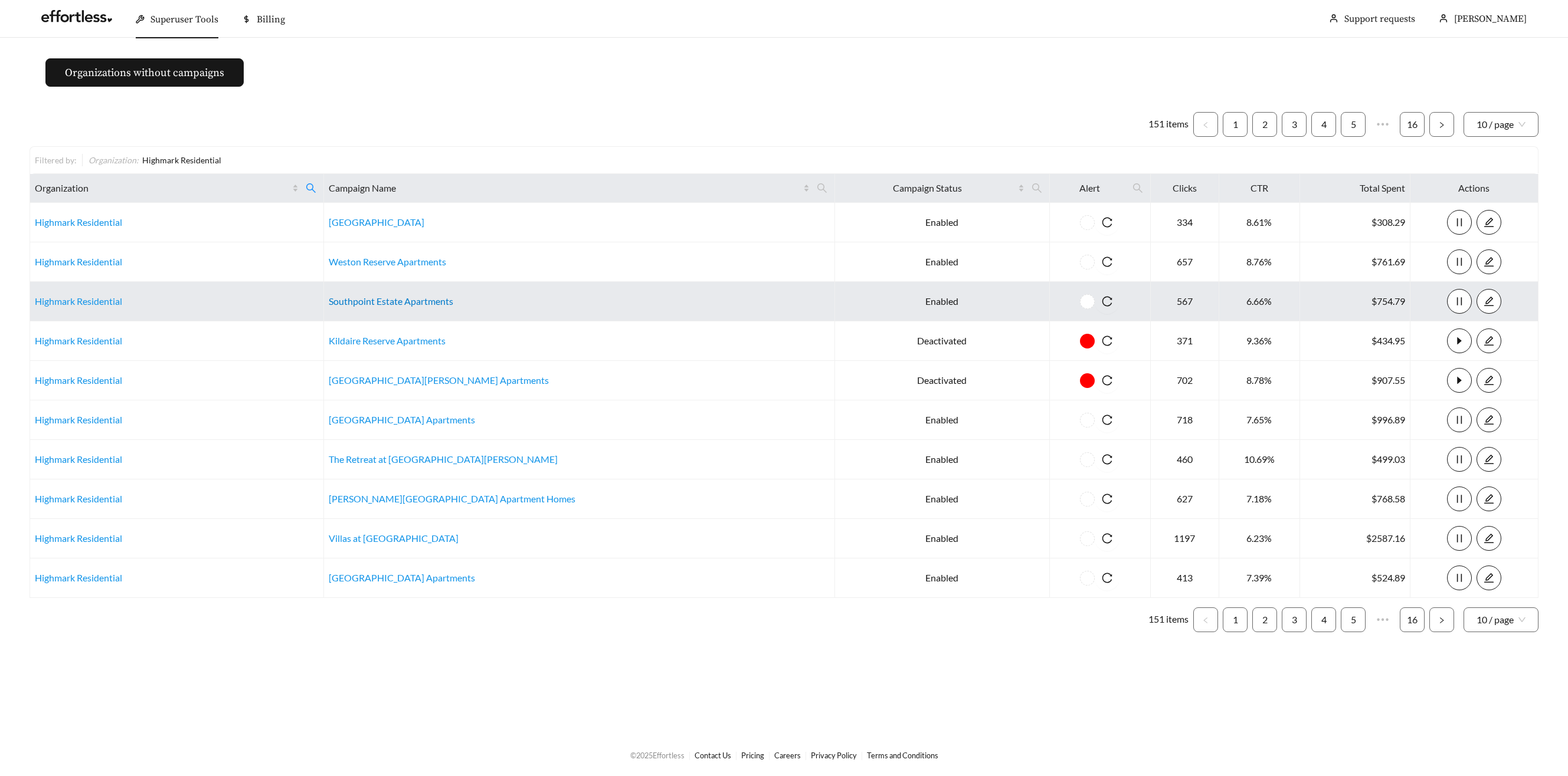
click at [425, 306] on link "Southpoint Estate Apartments" at bounding box center [391, 301] width 125 height 12
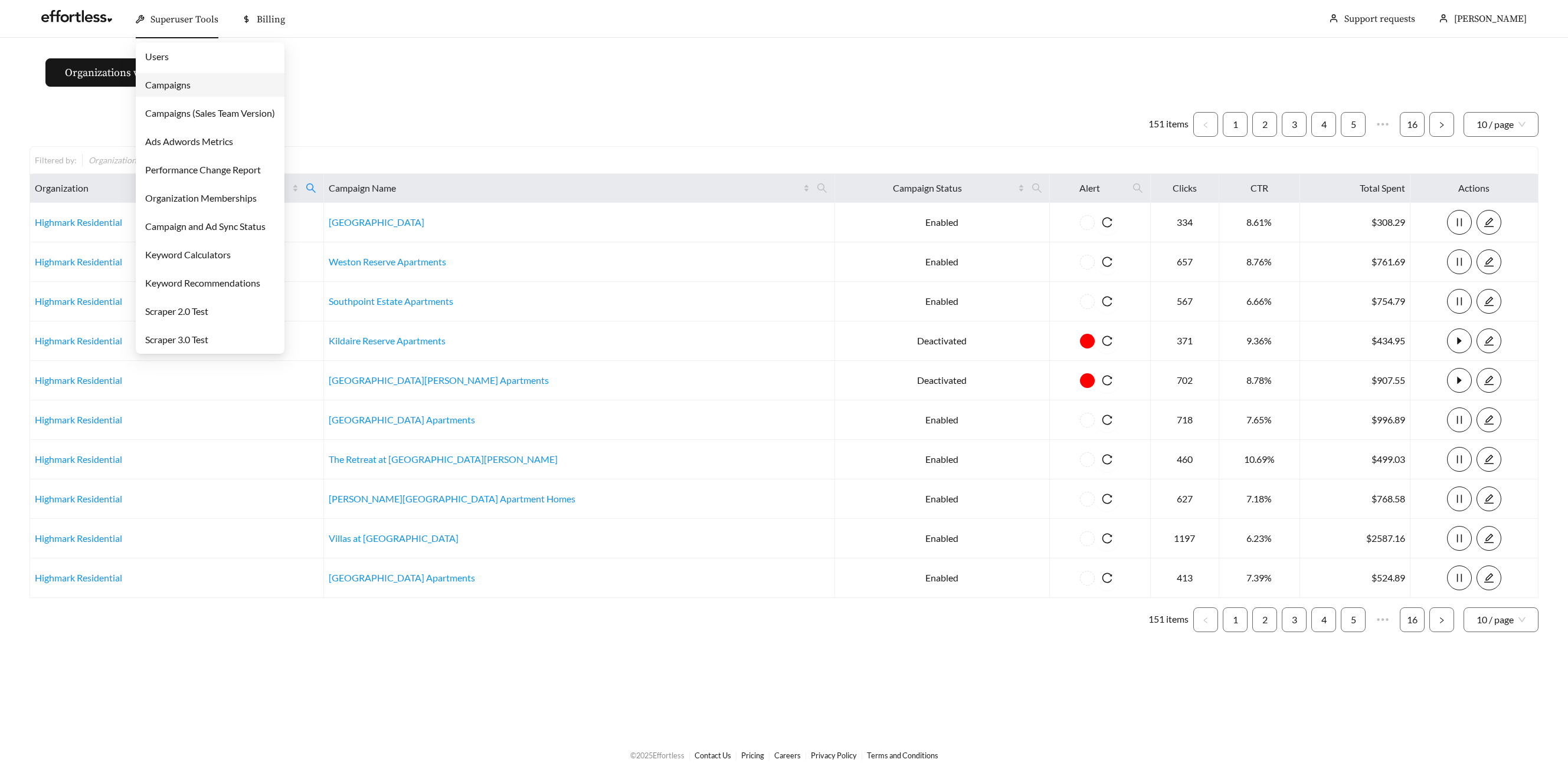
click at [160, 20] on span "Superuser Tools" at bounding box center [185, 19] width 68 height 12
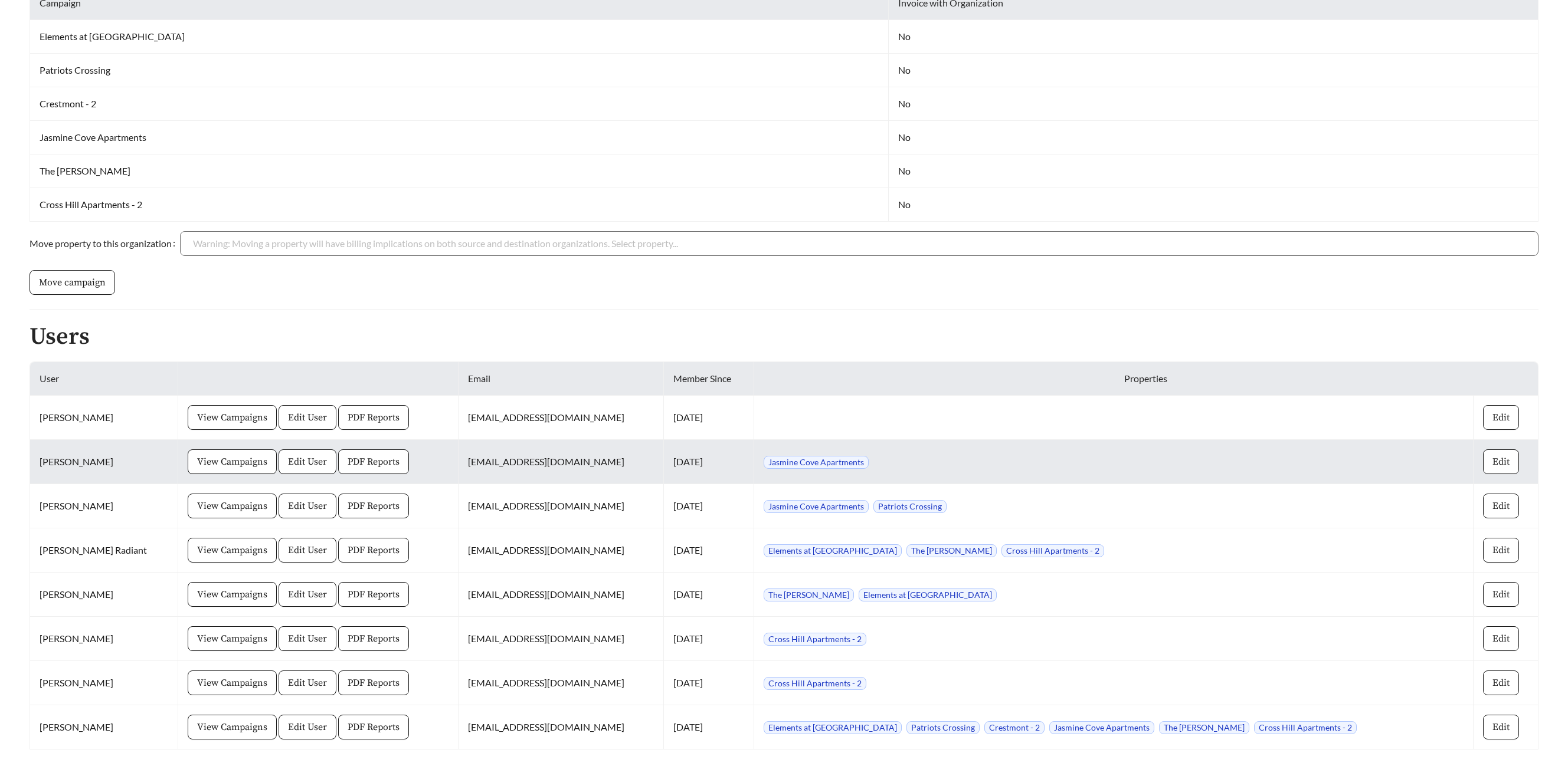
scroll to position [384, 0]
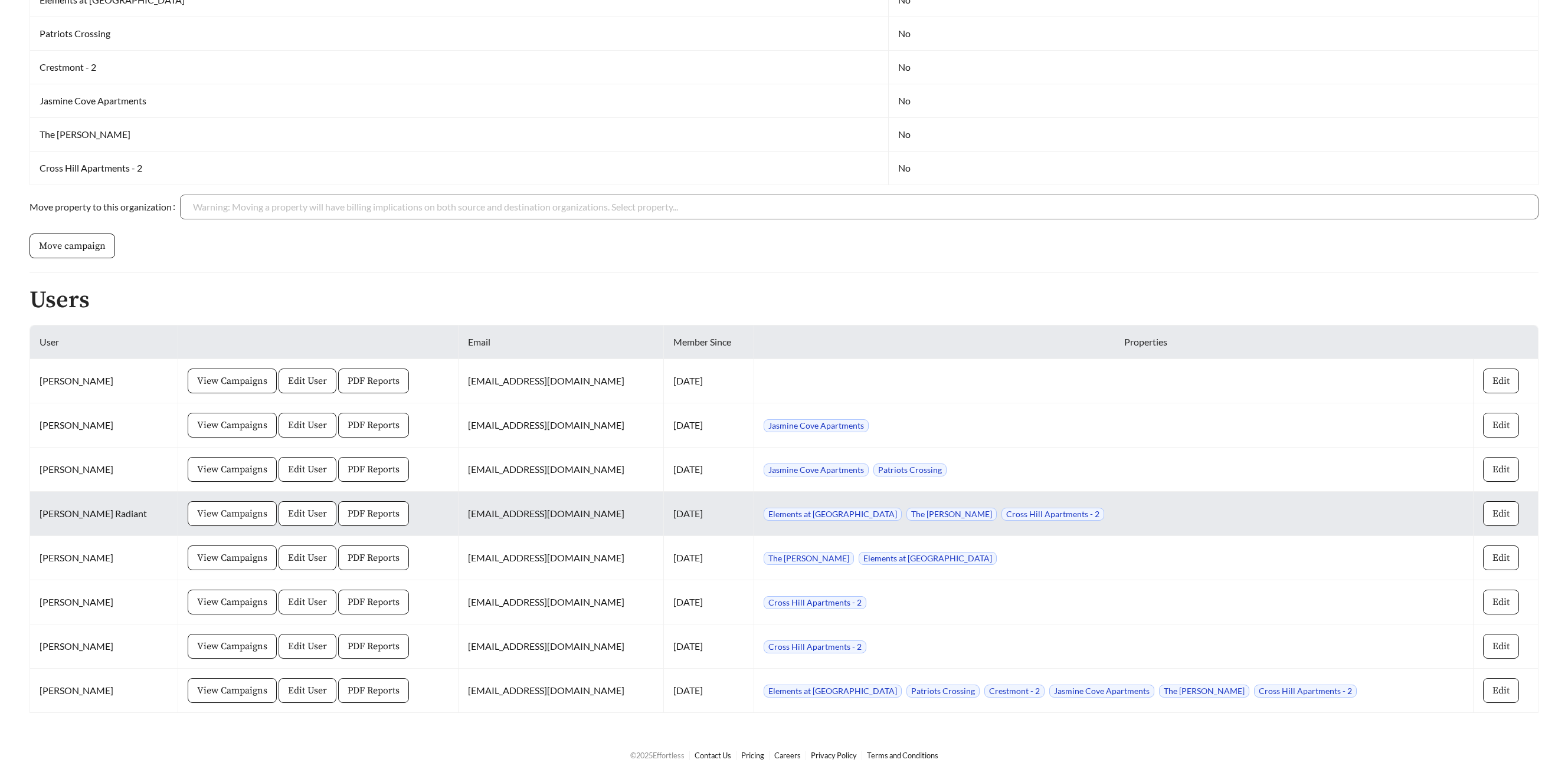
click at [227, 505] on button "View Campaigns" at bounding box center [232, 514] width 89 height 25
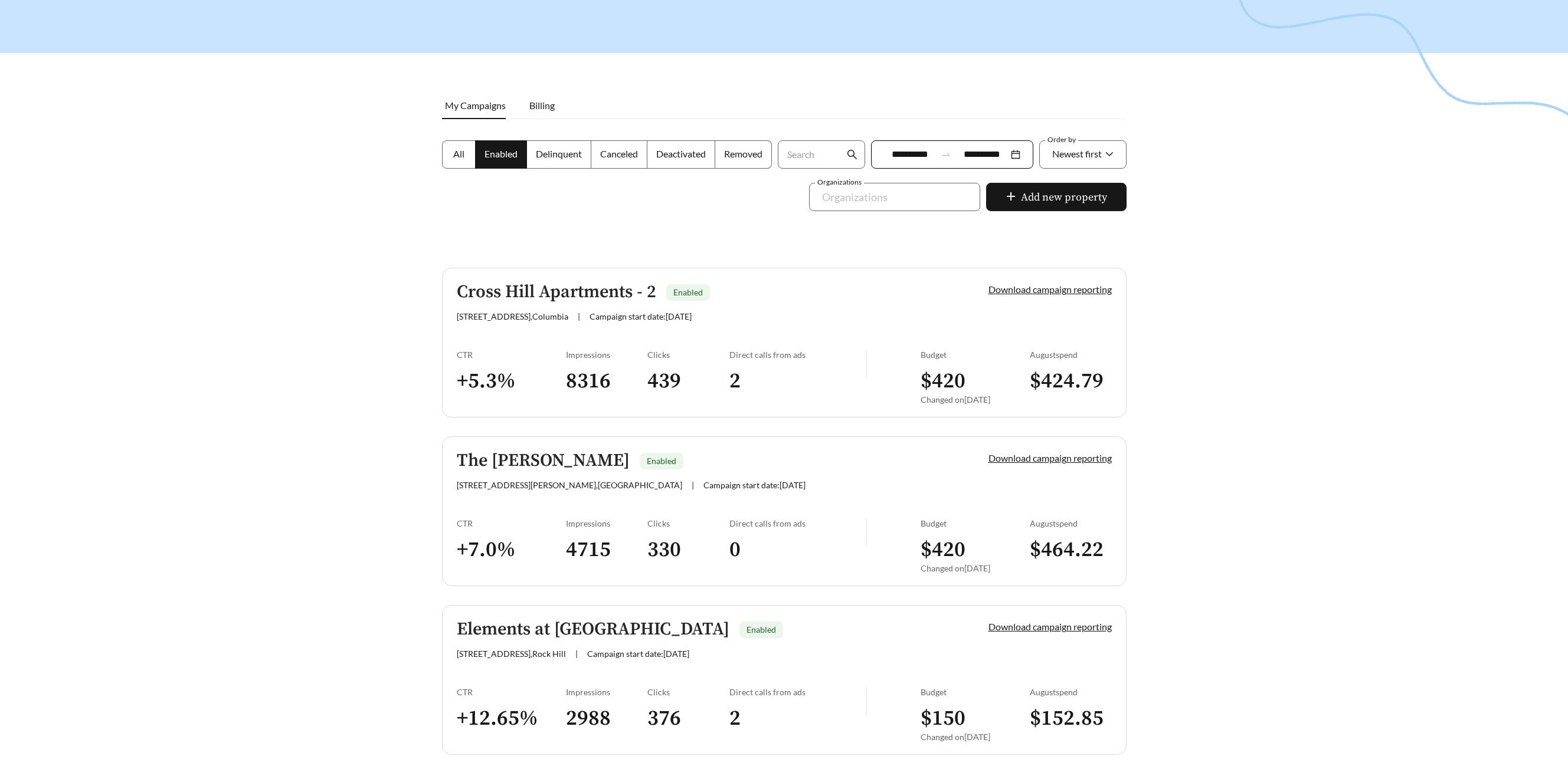
scroll to position [131, 0]
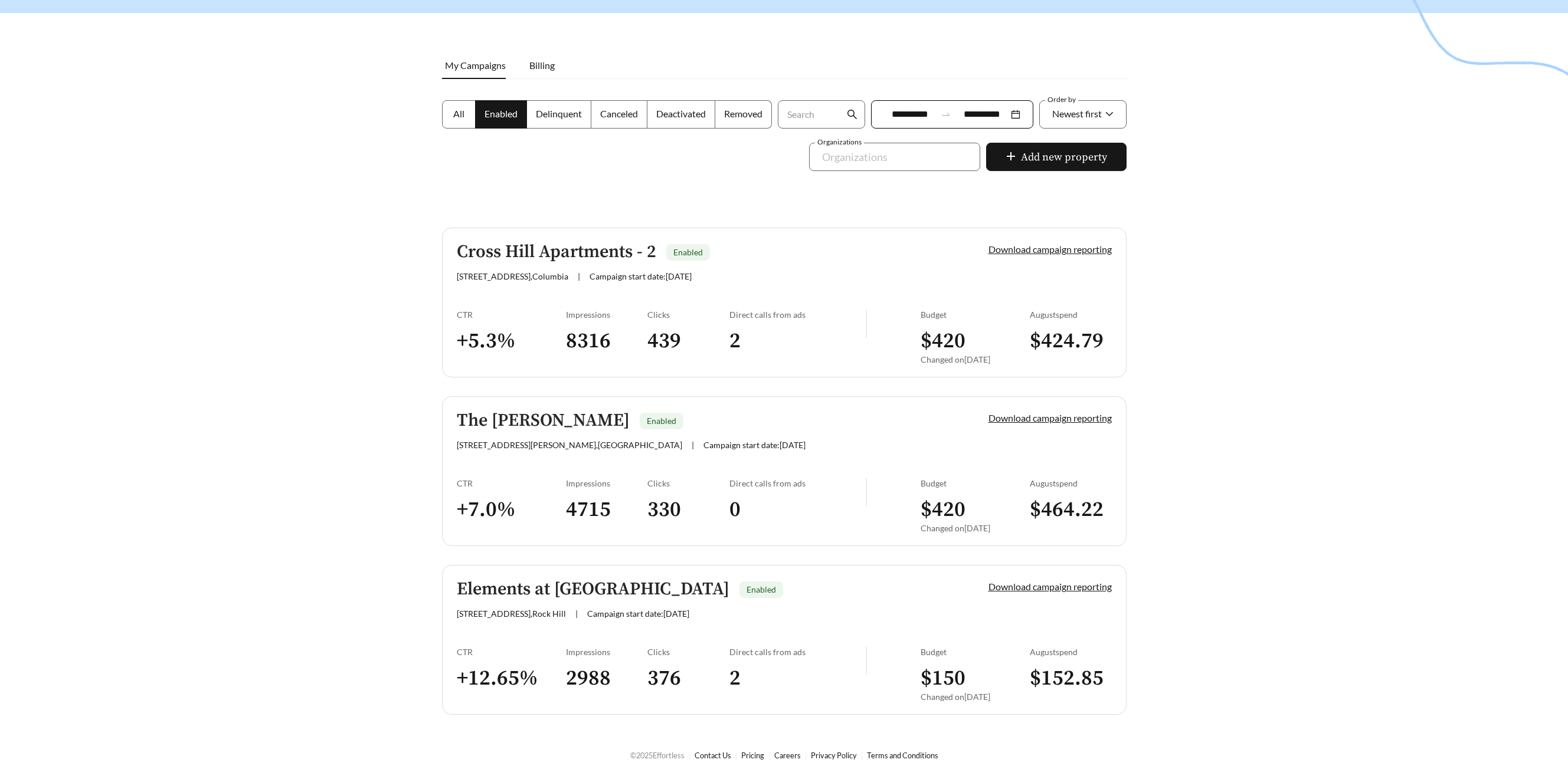
click at [519, 246] on h5 "Cross Hill Apartments - 2" at bounding box center [557, 252] width 200 height 20
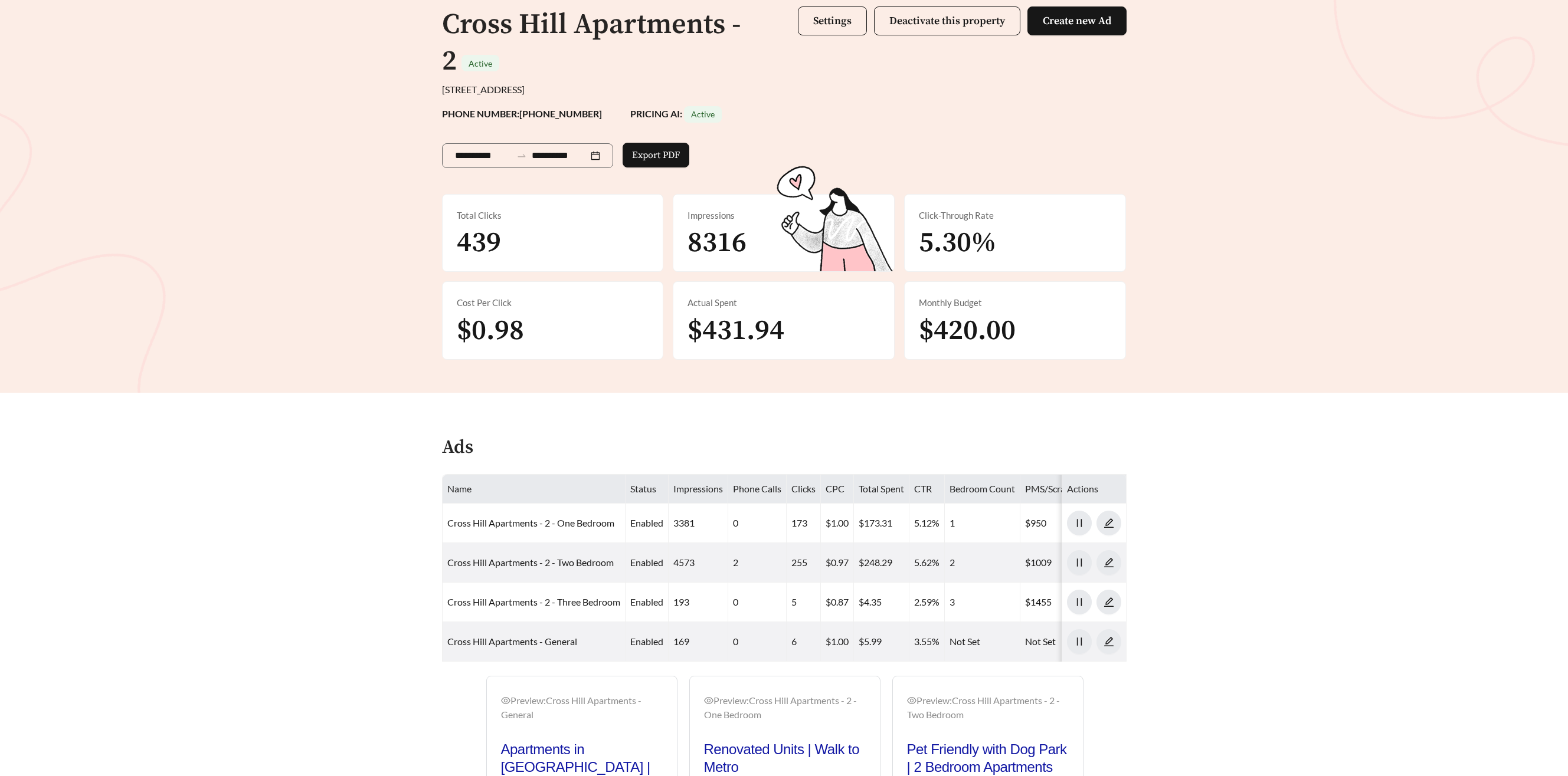
scroll to position [251, 0]
